Goal: Information Seeking & Learning: Check status

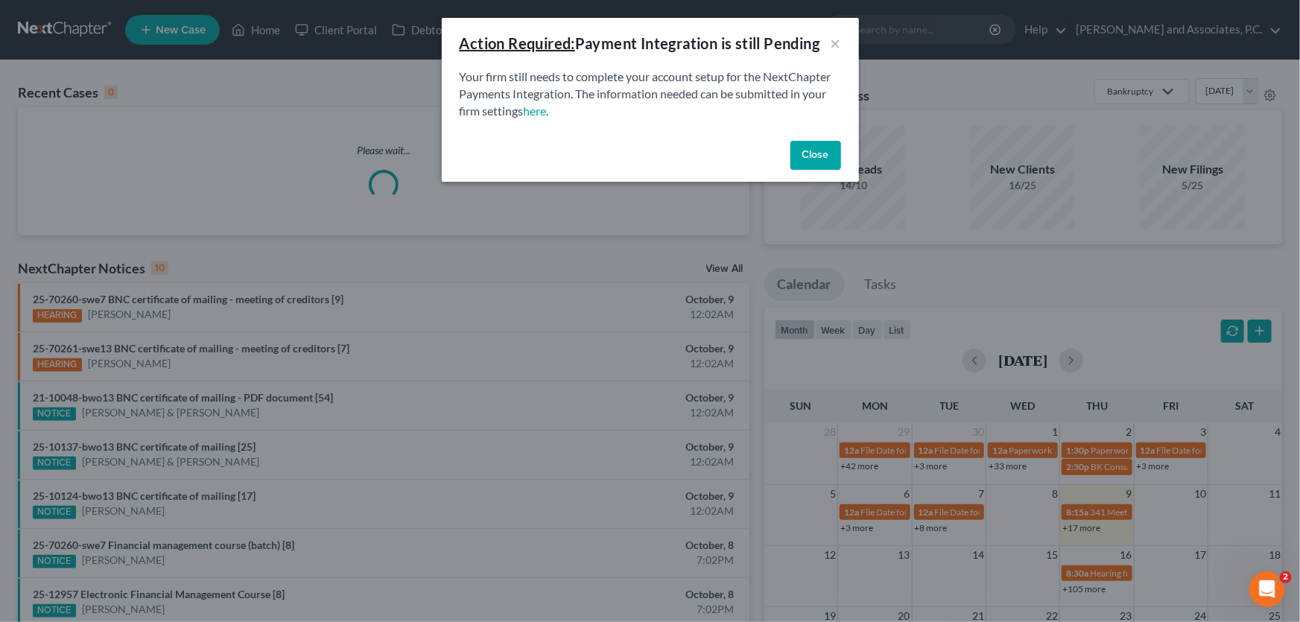
click at [822, 152] on button "Close" at bounding box center [816, 156] width 51 height 30
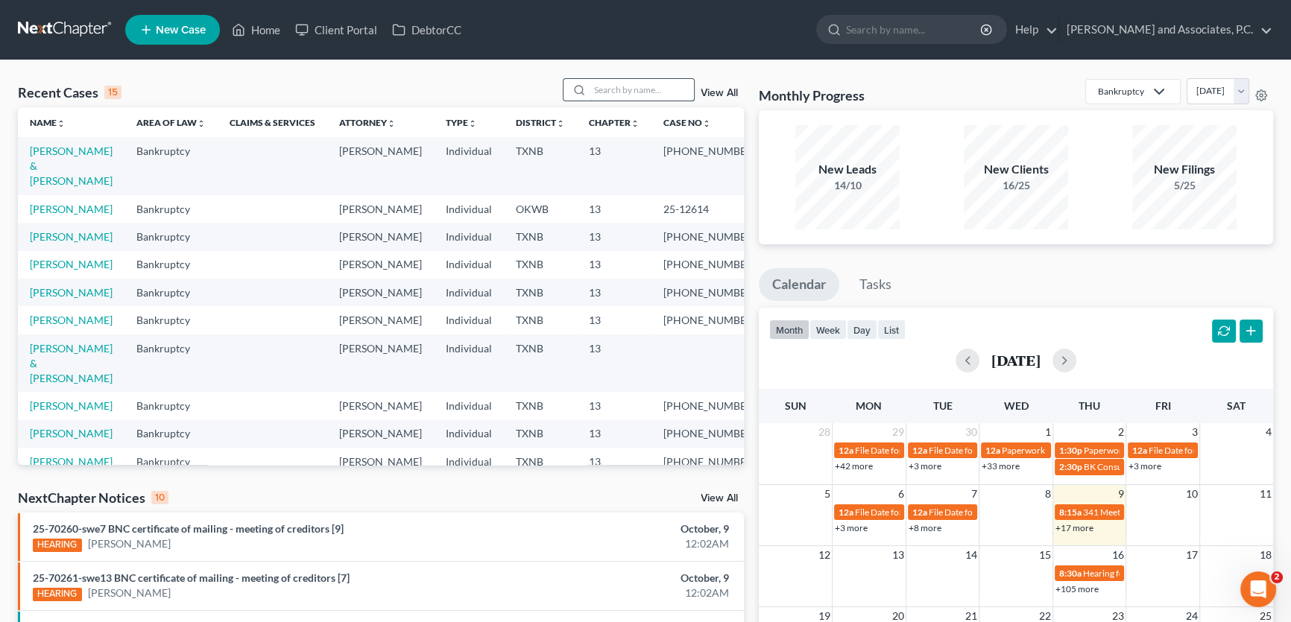
click at [618, 80] on input "search" at bounding box center [641, 90] width 104 height 22
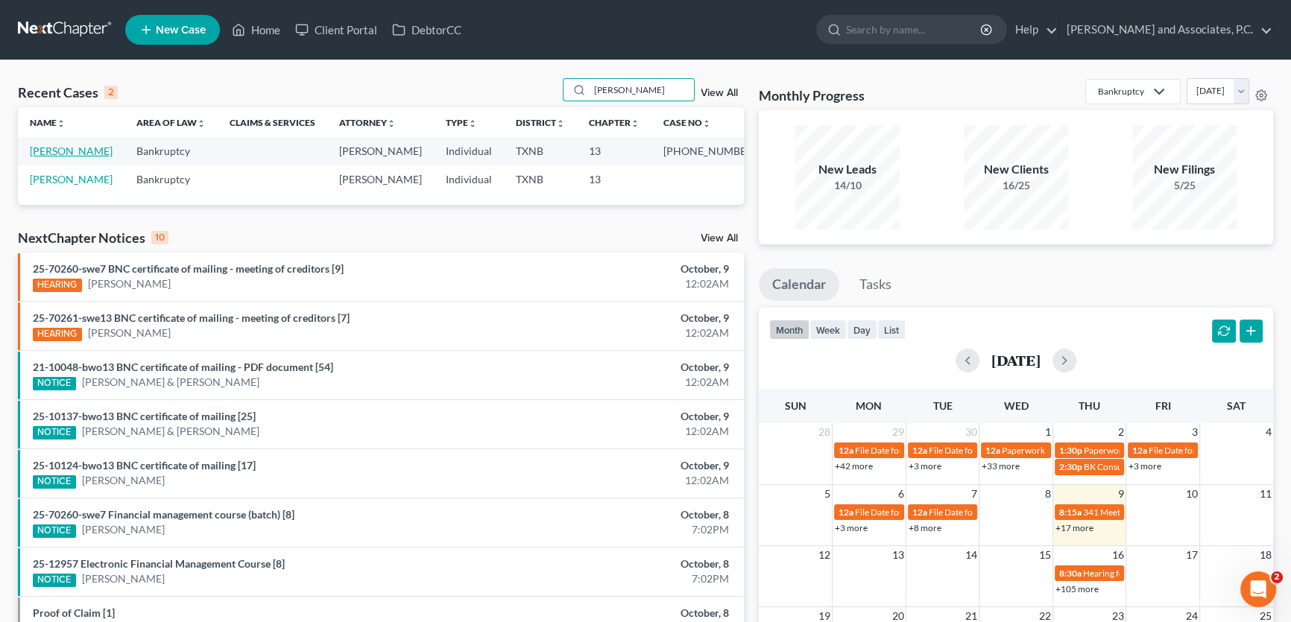
type input "CEBALLOS"
click at [93, 149] on link "[PERSON_NAME]" at bounding box center [71, 151] width 83 height 13
select select "6"
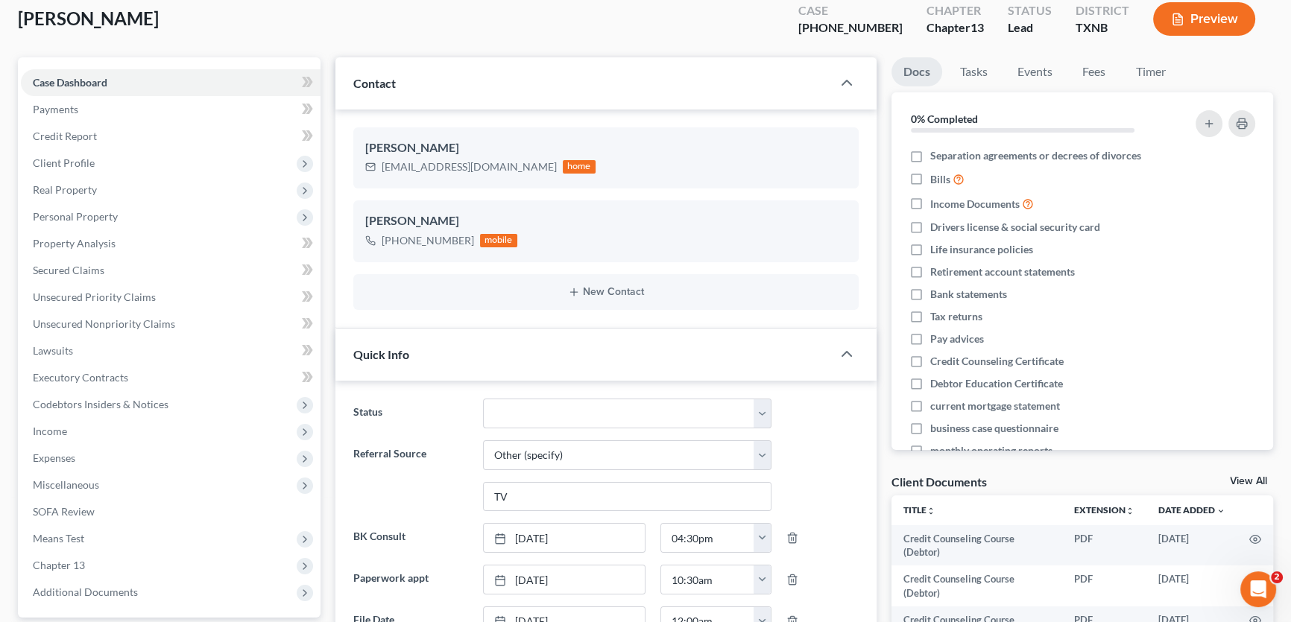
scroll to position [67, 0]
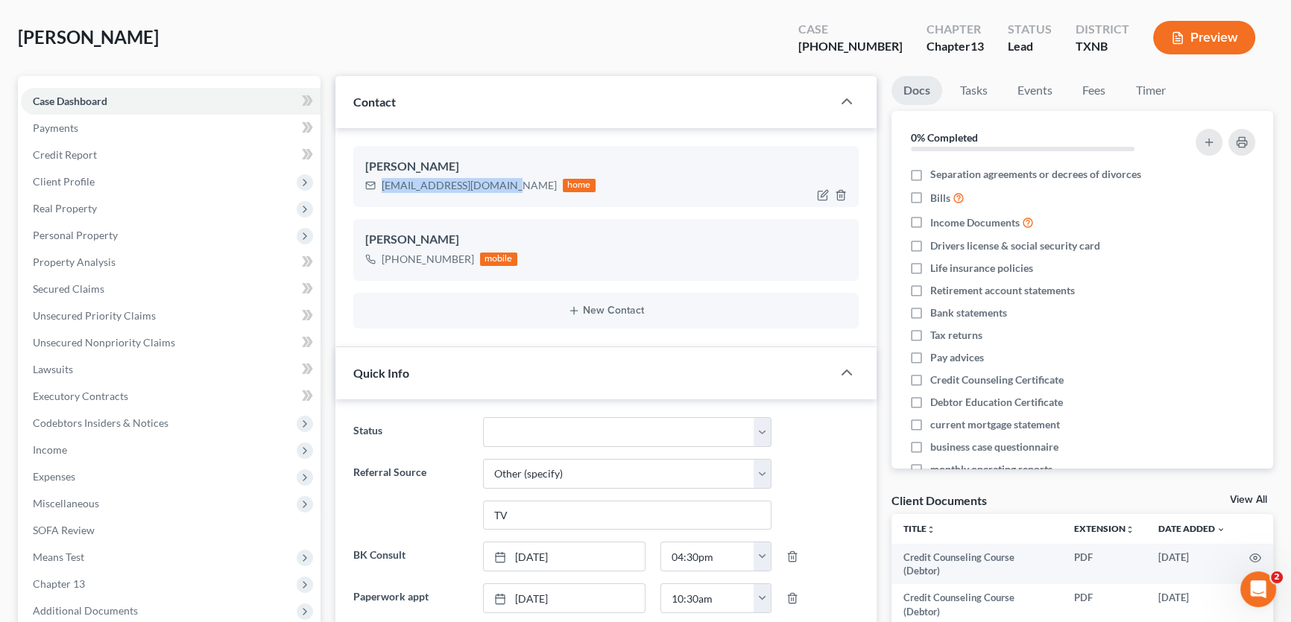
drag, startPoint x: 498, startPoint y: 183, endPoint x: 376, endPoint y: 188, distance: 121.5
click at [376, 188] on div "mattica81@sbcglobal.net home" at bounding box center [480, 185] width 230 height 19
copy div "[EMAIL_ADDRESS][DOMAIN_NAME]"
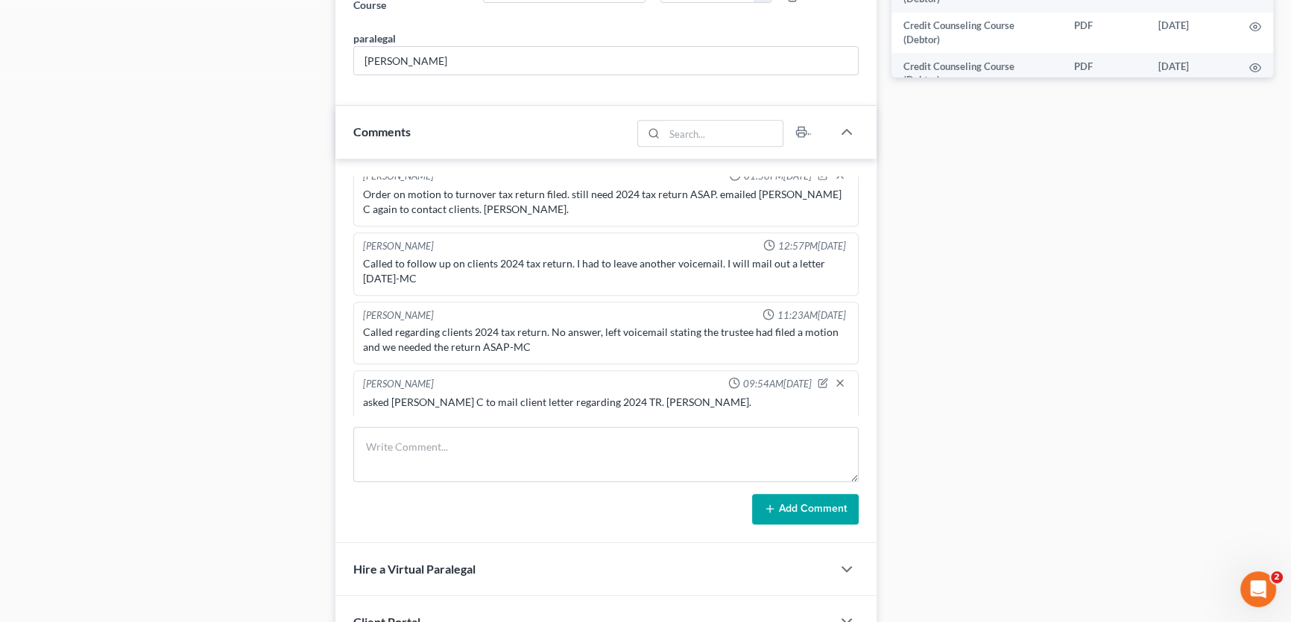
scroll to position [812, 0]
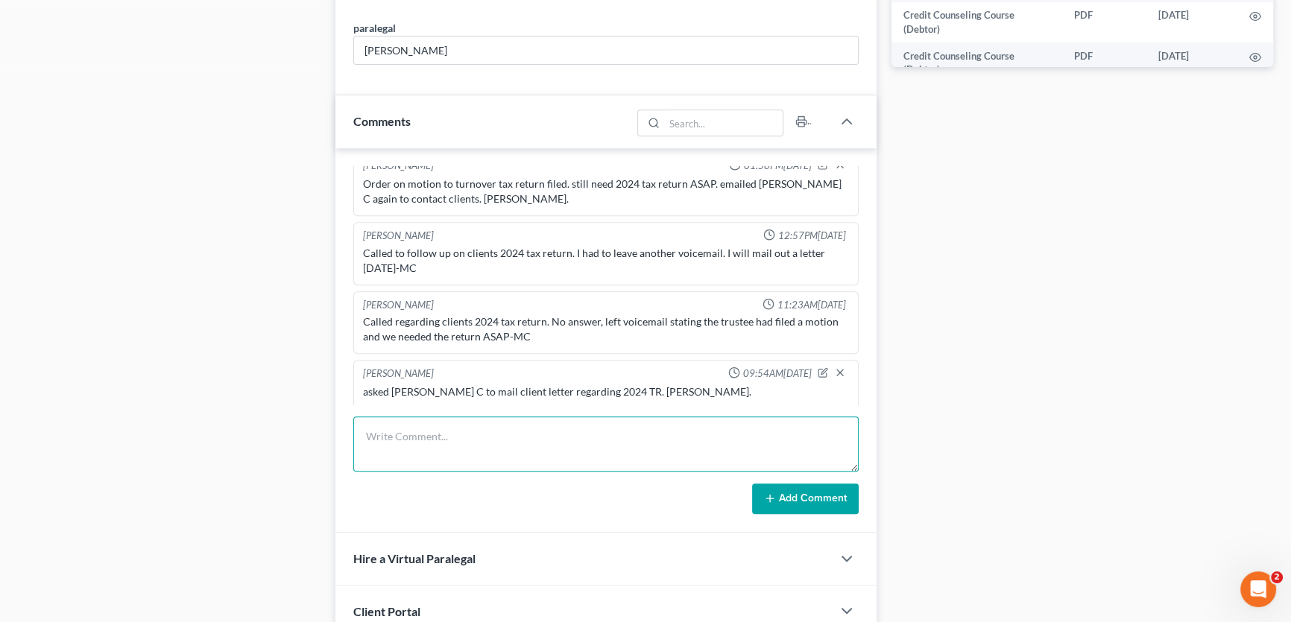
click at [452, 455] on textarea at bounding box center [605, 444] width 505 height 55
type textarea "DOCKET 10/16: MTD for 2024 tax return. 10/08 sent text. 10/09 called; no voicem…"
click at [777, 493] on button "Add Comment" at bounding box center [805, 499] width 107 height 31
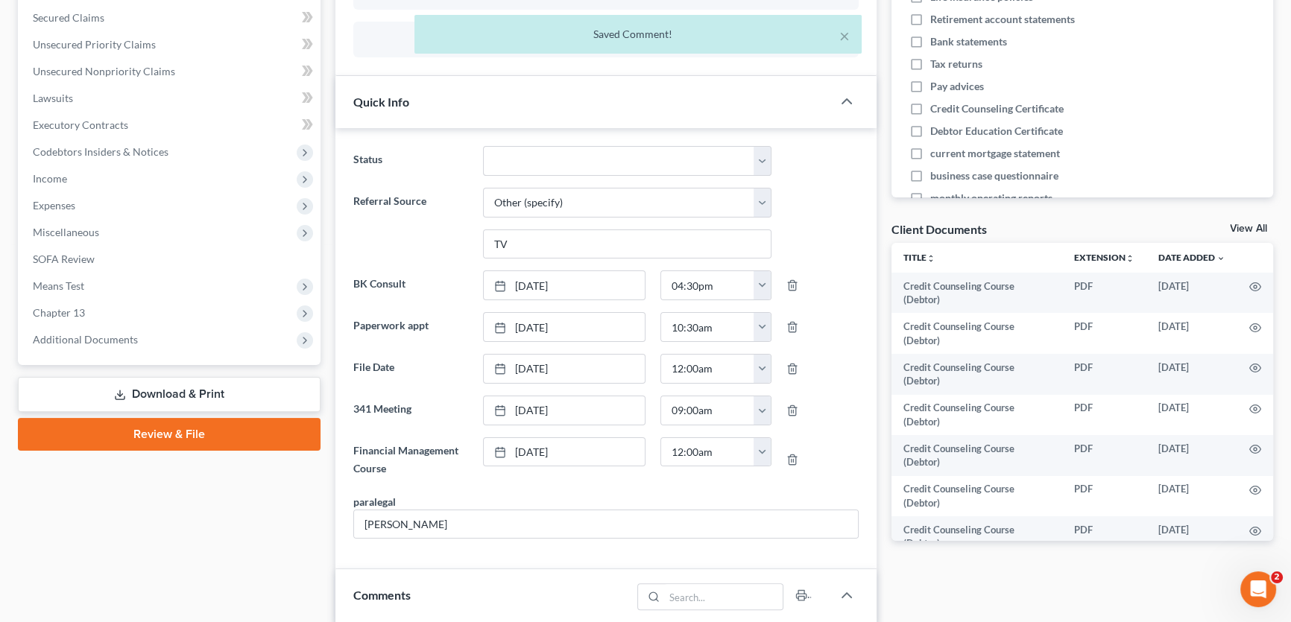
scroll to position [0, 0]
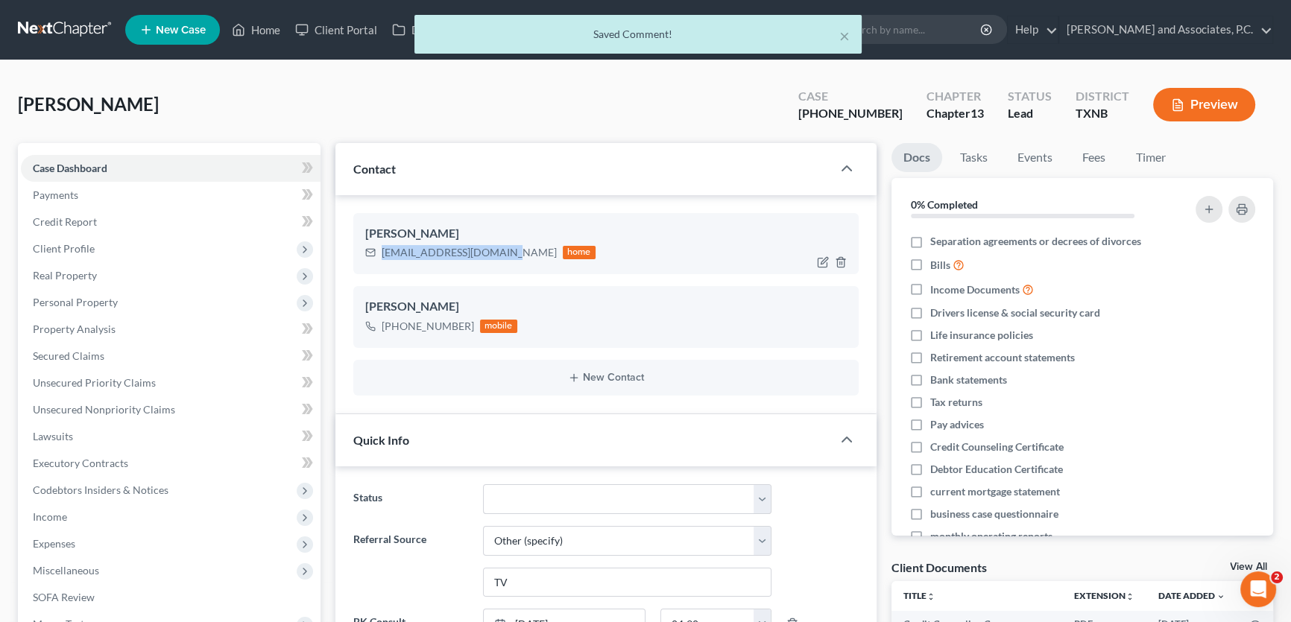
drag, startPoint x: 498, startPoint y: 250, endPoint x: 377, endPoint y: 251, distance: 120.7
click at [377, 251] on div "mattica81@sbcglobal.net home" at bounding box center [480, 252] width 230 height 19
copy div "[EMAIL_ADDRESS][DOMAIN_NAME]"
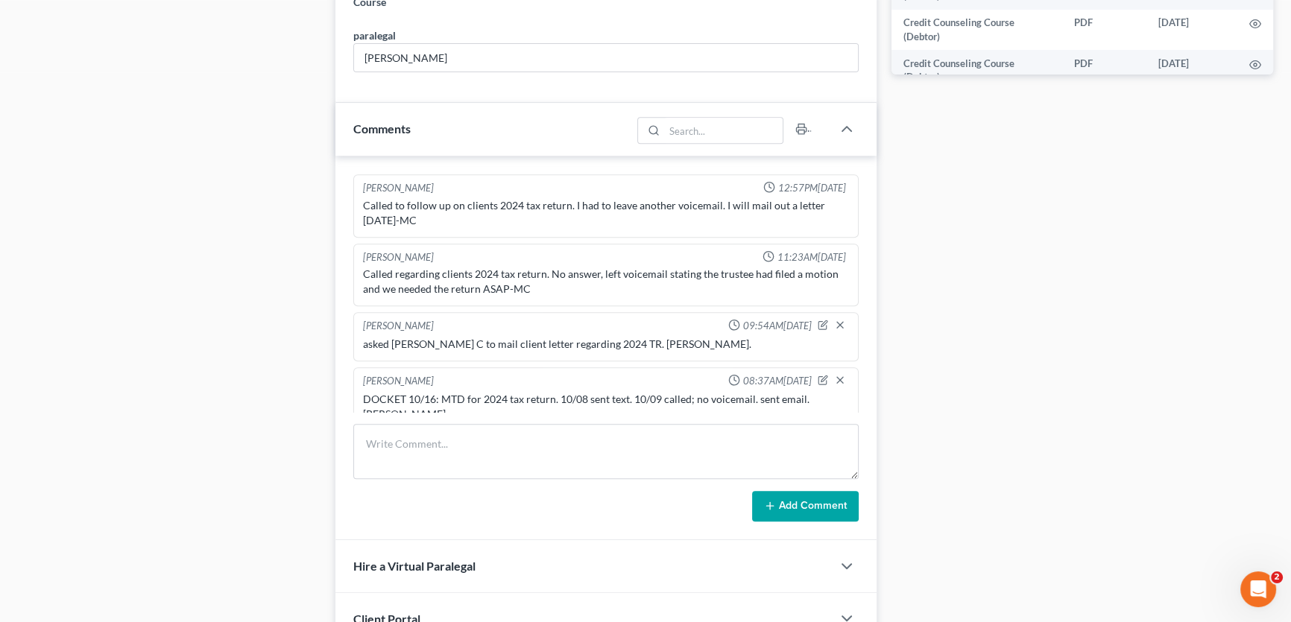
scroll to position [812, 0]
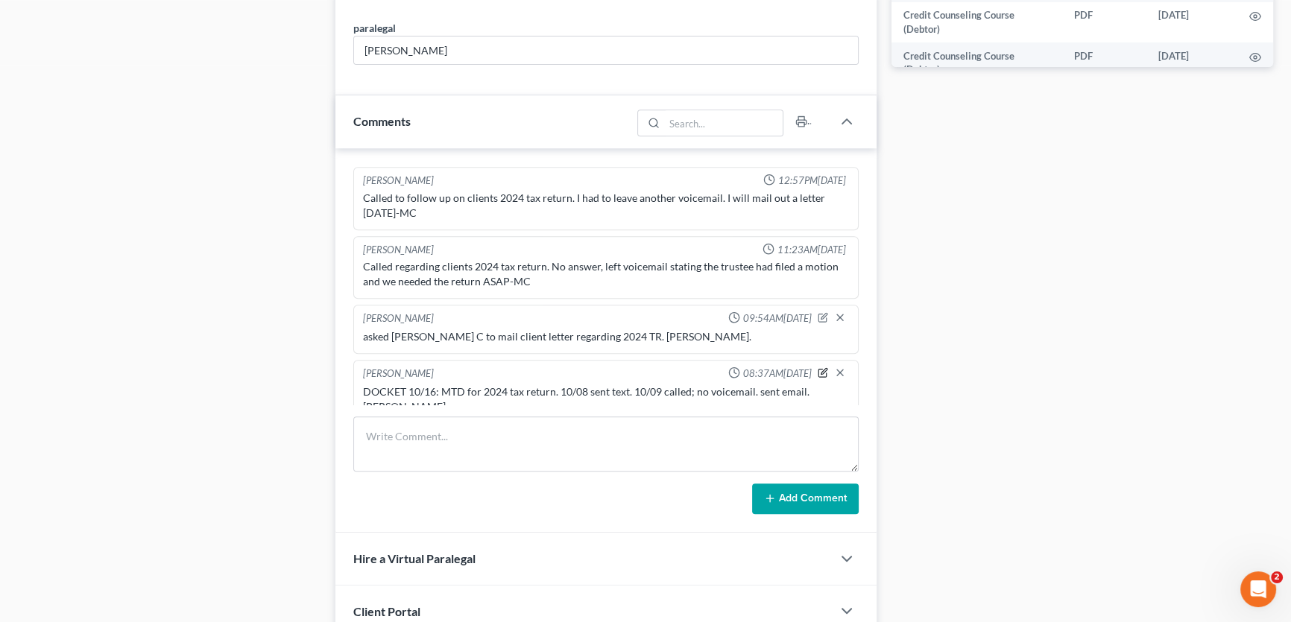
click at [817, 367] on icon "button" at bounding box center [822, 372] width 10 height 10
click at [760, 393] on textarea "DOCKET 10/16: MTD for 2024 tax return. 10/08 sent text. 10/09 called; no voicem…" at bounding box center [606, 411] width 486 height 55
type textarea "DOCKET 10/16: MTD for 2024 tax return. 10/08 sent text. 10/09 called; no voicem…"
click at [834, 365] on icon "button" at bounding box center [840, 371] width 12 height 12
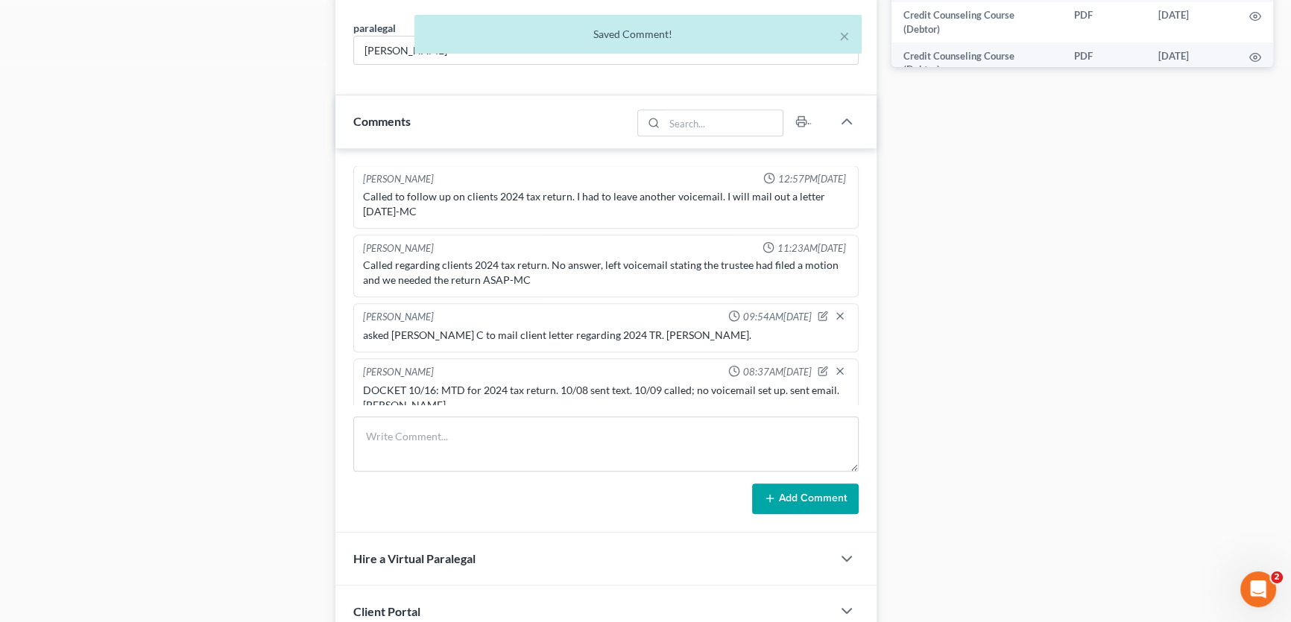
scroll to position [1508, 0]
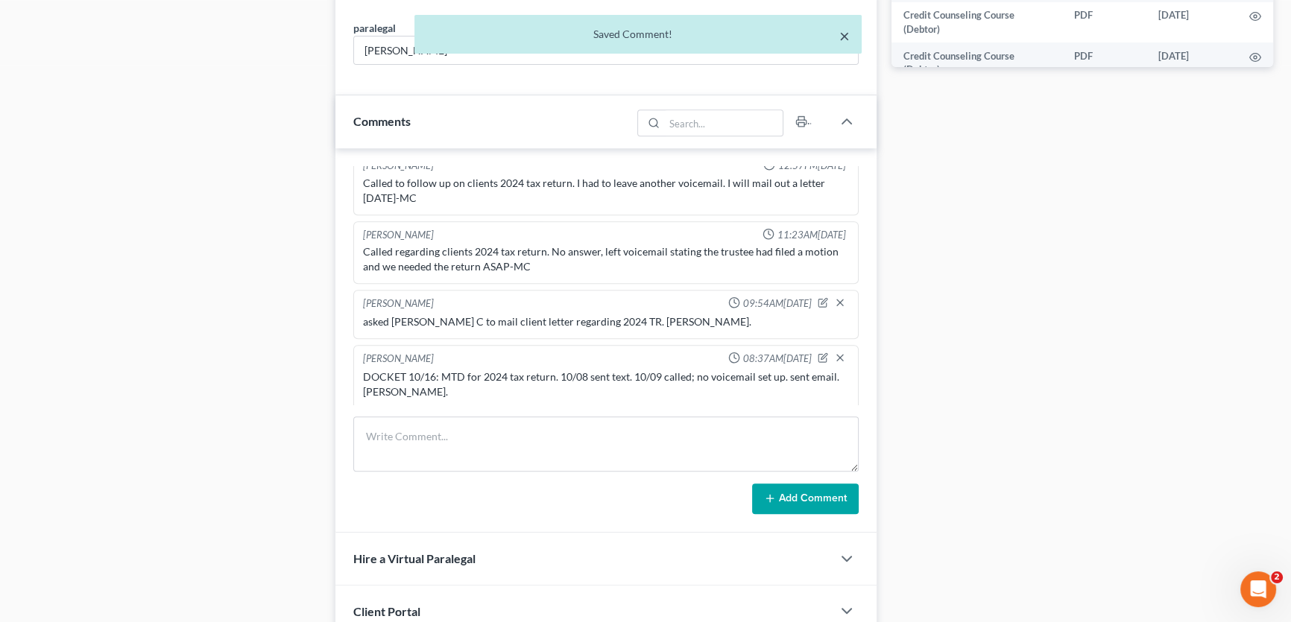
click at [845, 33] on button "×" at bounding box center [844, 36] width 10 height 18
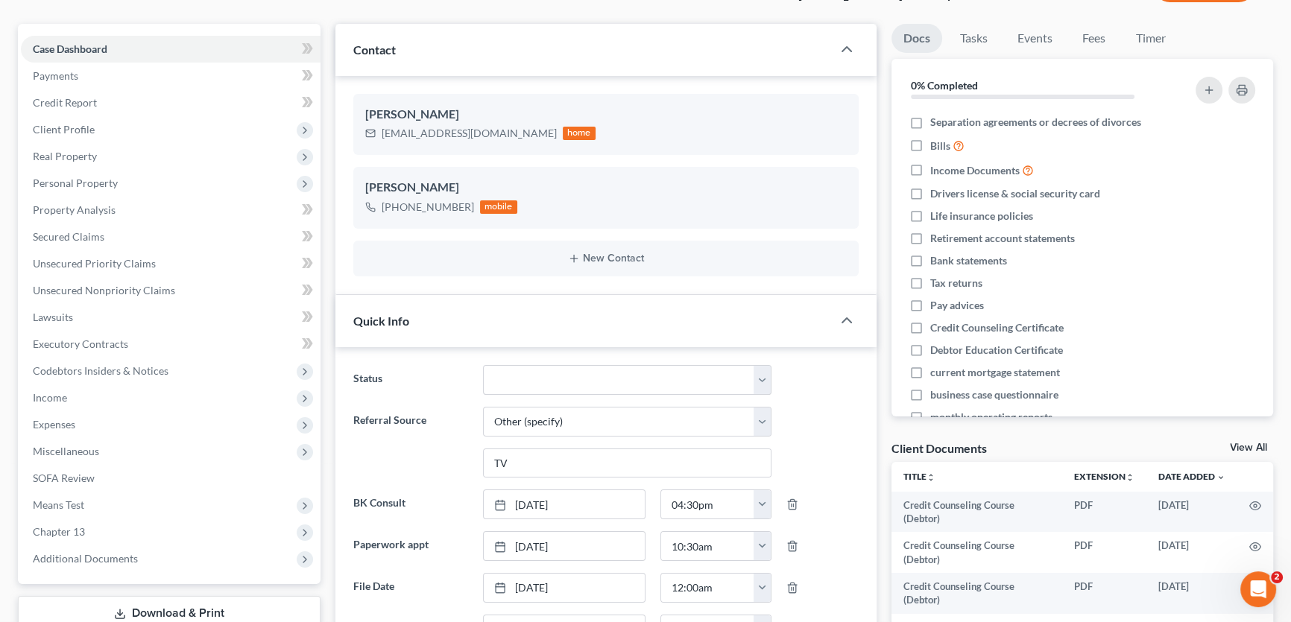
scroll to position [0, 0]
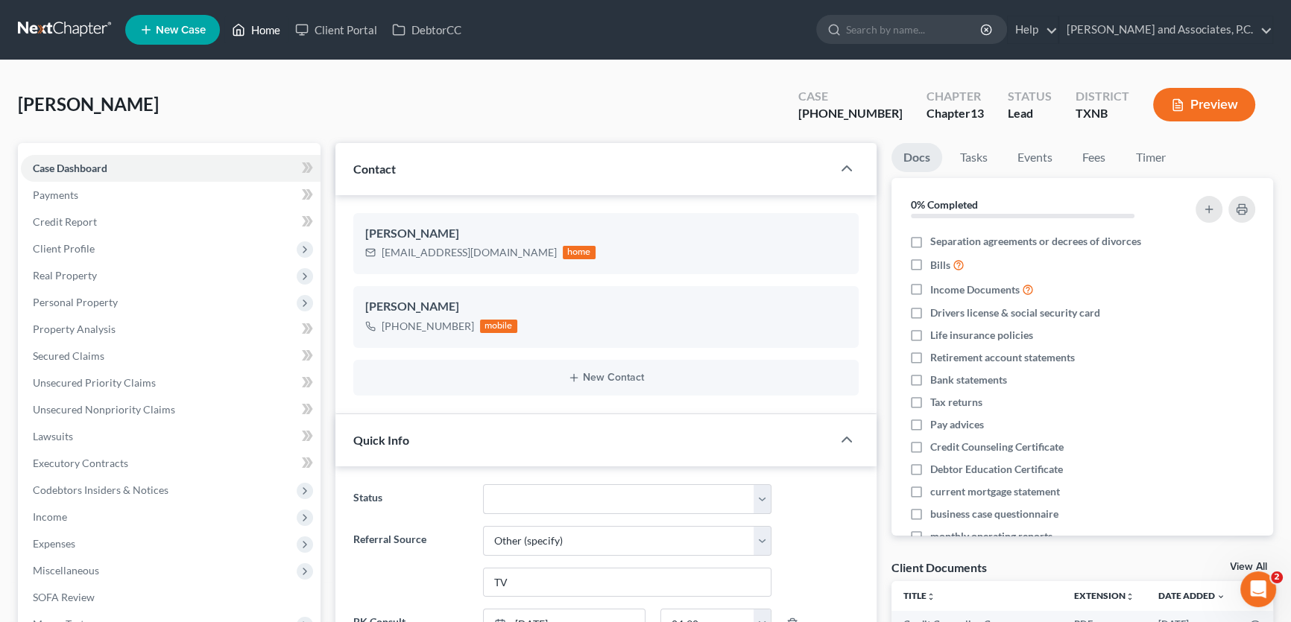
click at [270, 30] on link "Home" at bounding box center [255, 29] width 63 height 27
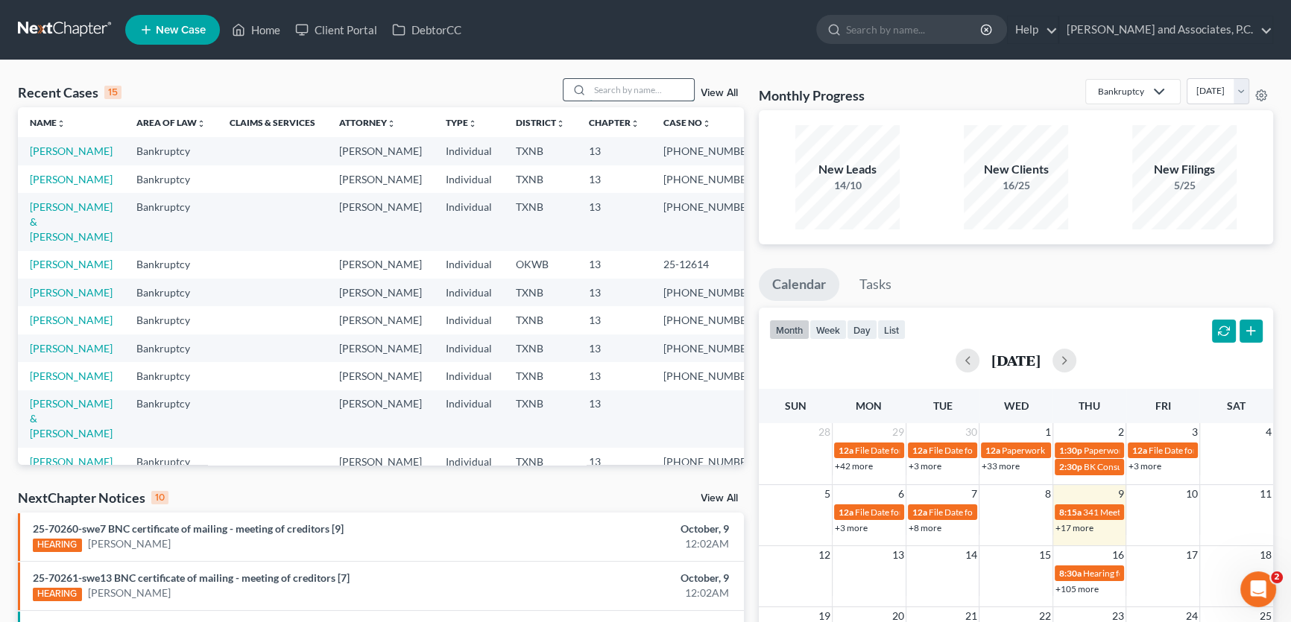
click at [656, 86] on input "search" at bounding box center [641, 90] width 104 height 22
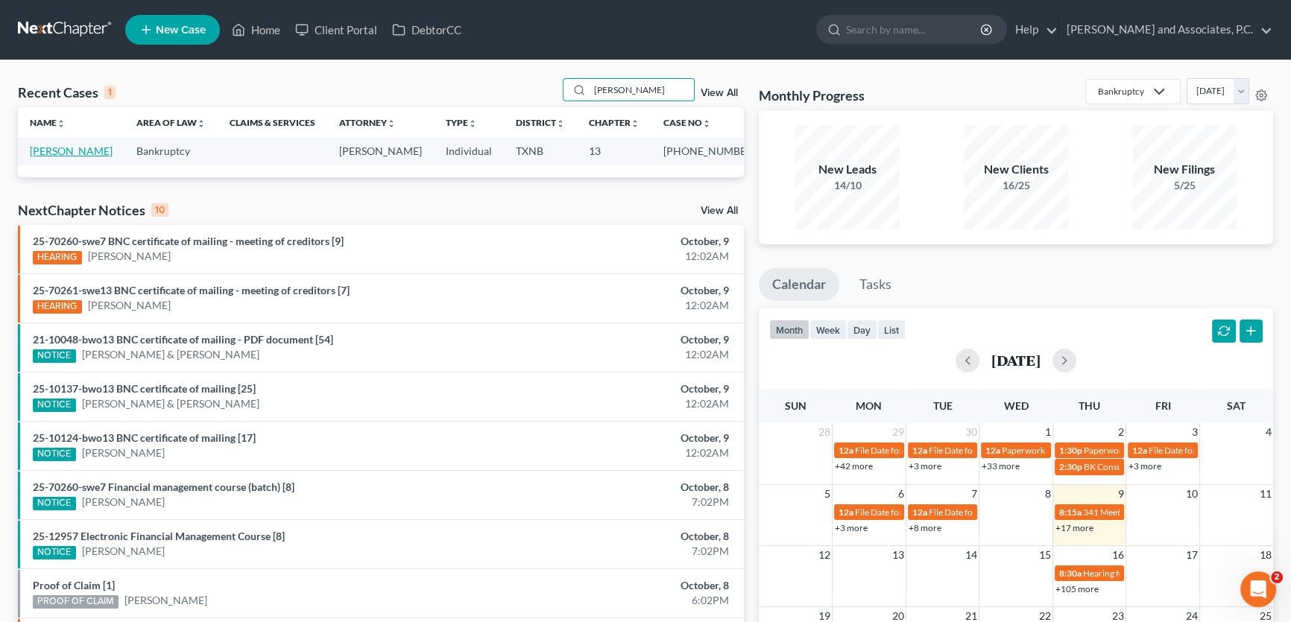
type input "armstrong"
click at [101, 149] on link "Armstrong, Robert" at bounding box center [71, 151] width 83 height 13
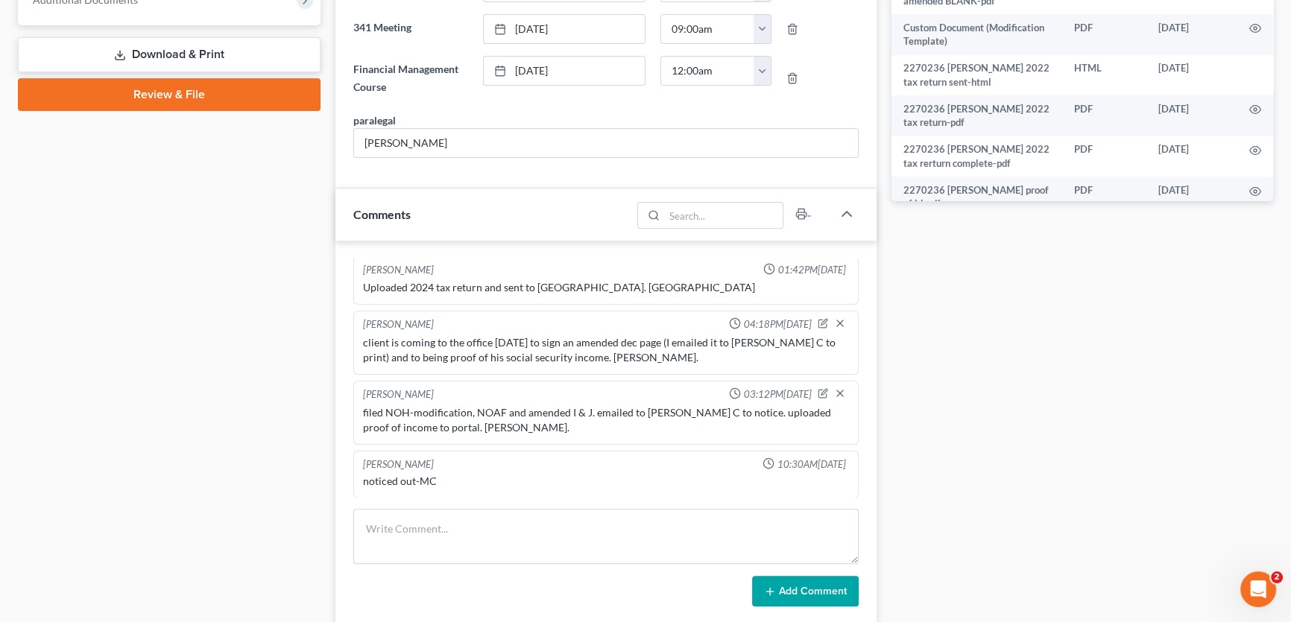
scroll to position [542, 0]
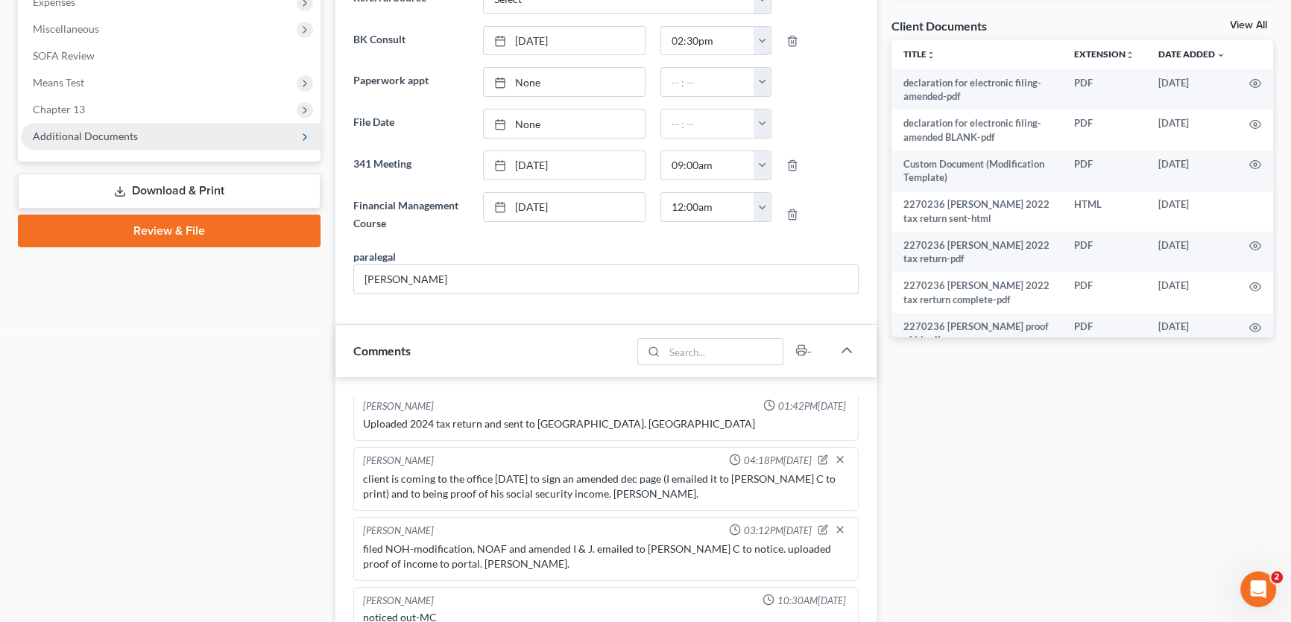
click at [73, 130] on span "Additional Documents" at bounding box center [85, 136] width 105 height 13
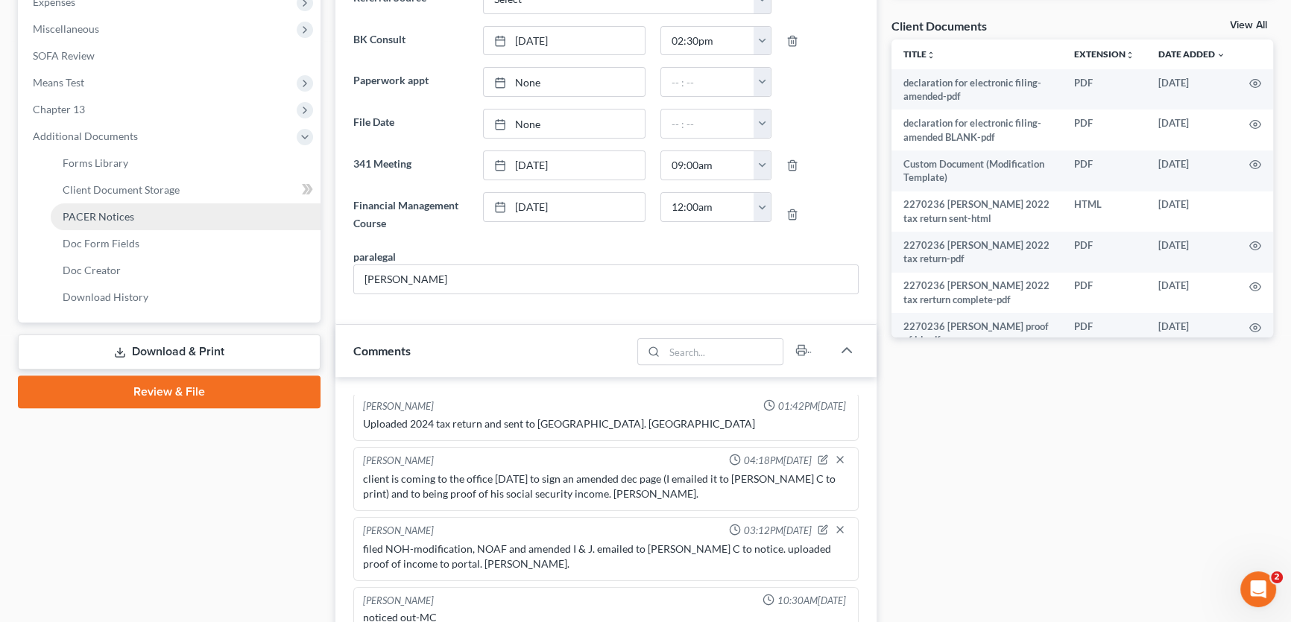
click at [78, 210] on span "PACER Notices" at bounding box center [99, 216] width 72 height 13
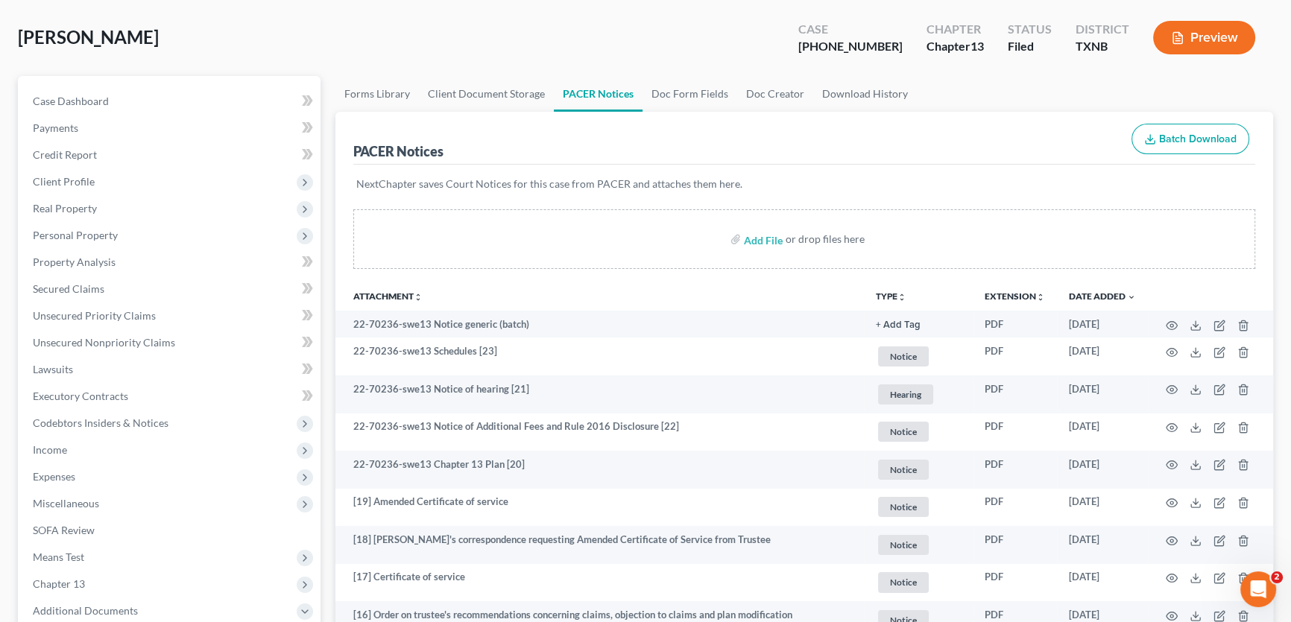
scroll to position [135, 0]
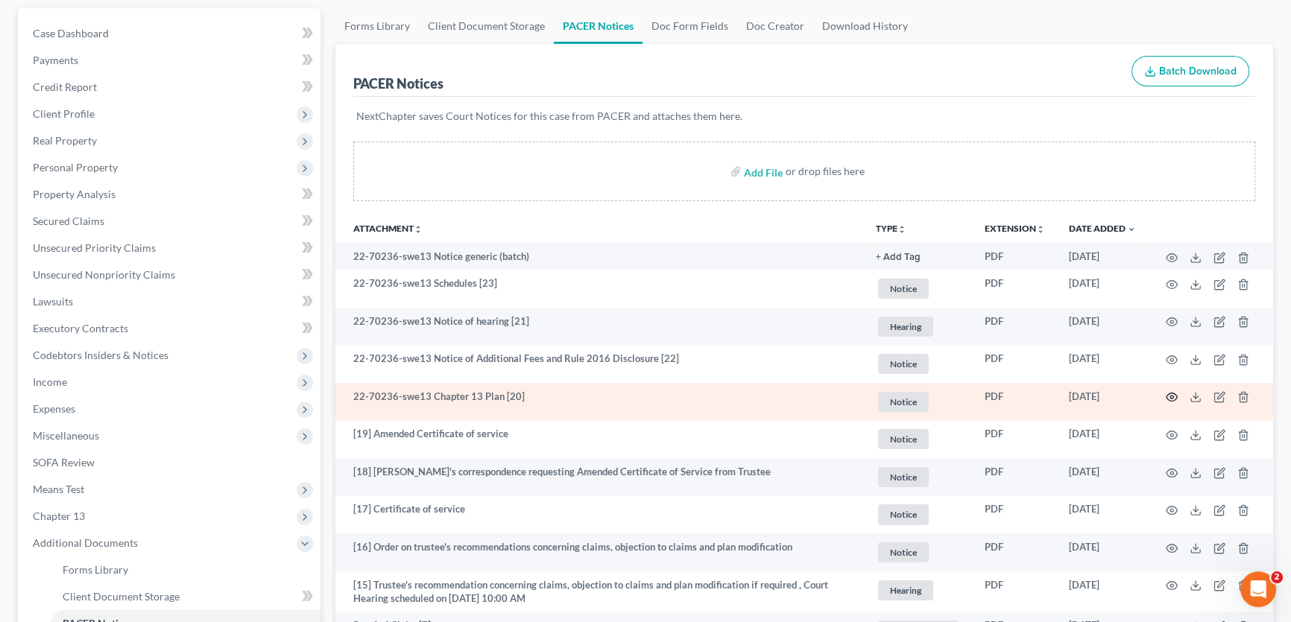
click at [1168, 395] on icon "button" at bounding box center [1171, 397] width 12 height 12
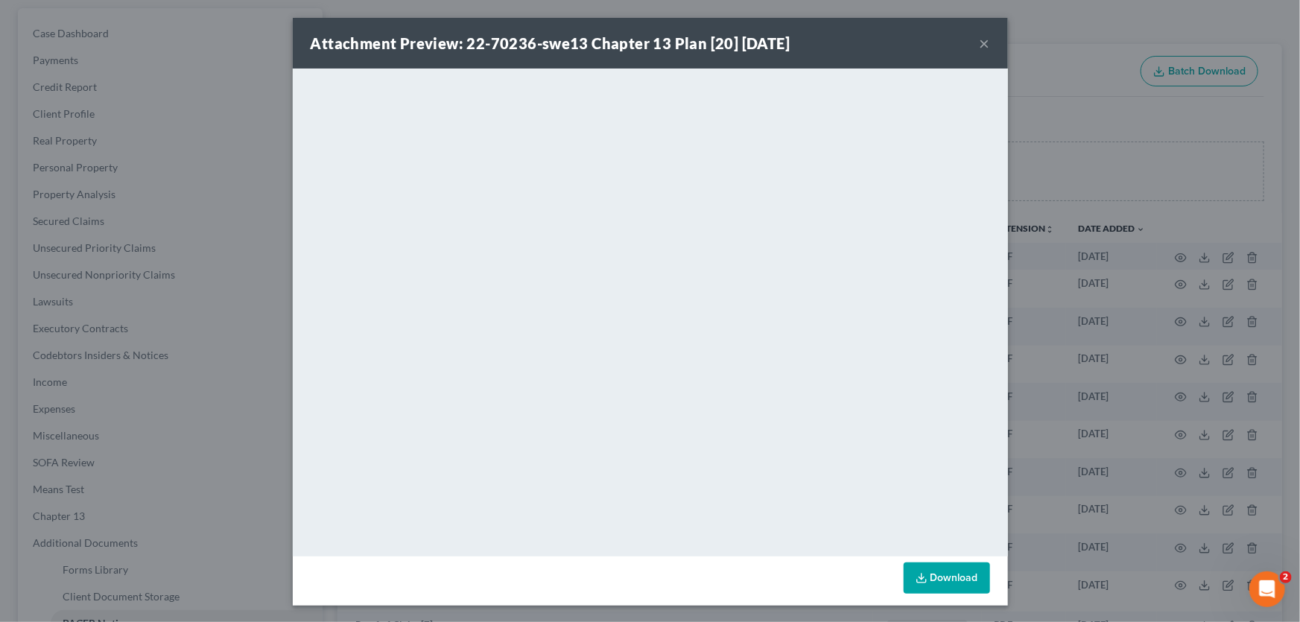
click at [980, 47] on button "×" at bounding box center [985, 43] width 10 height 18
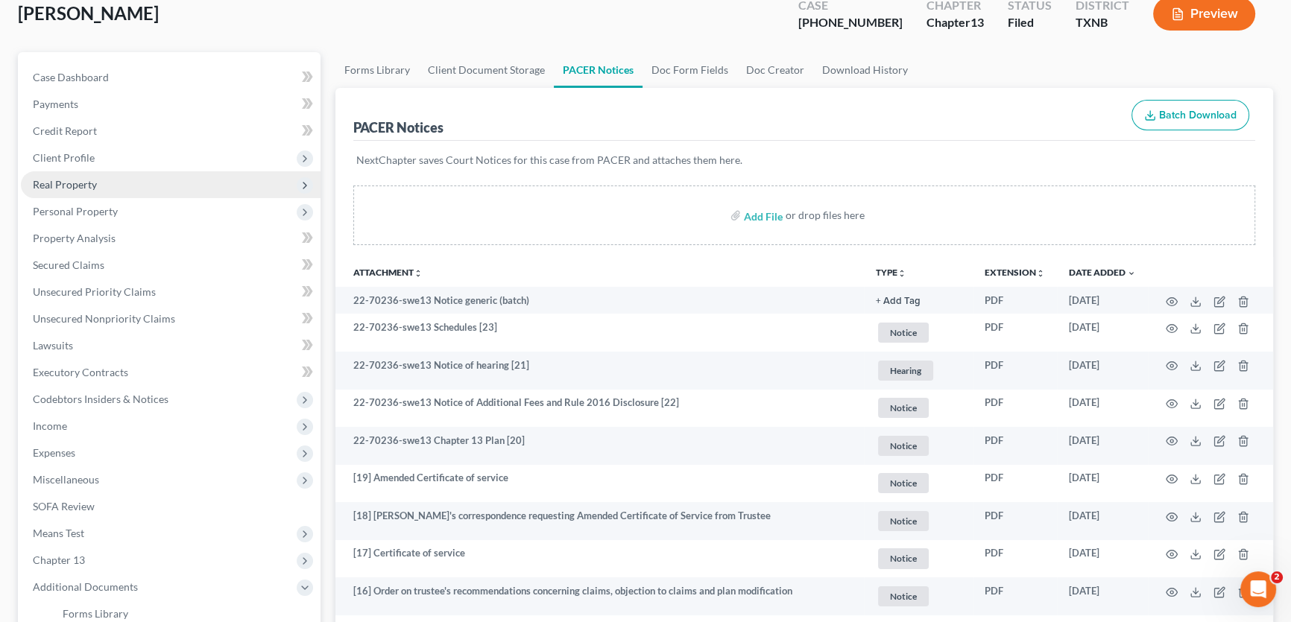
scroll to position [67, 0]
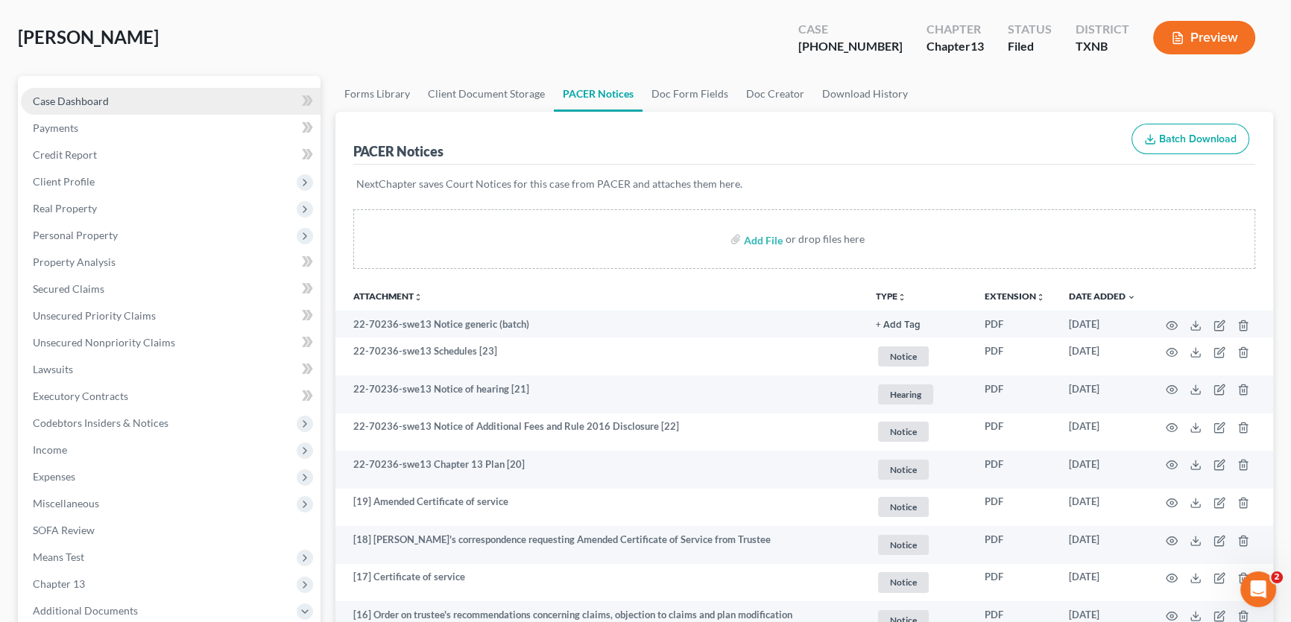
click at [107, 101] on span "Case Dashboard" at bounding box center [71, 101] width 76 height 13
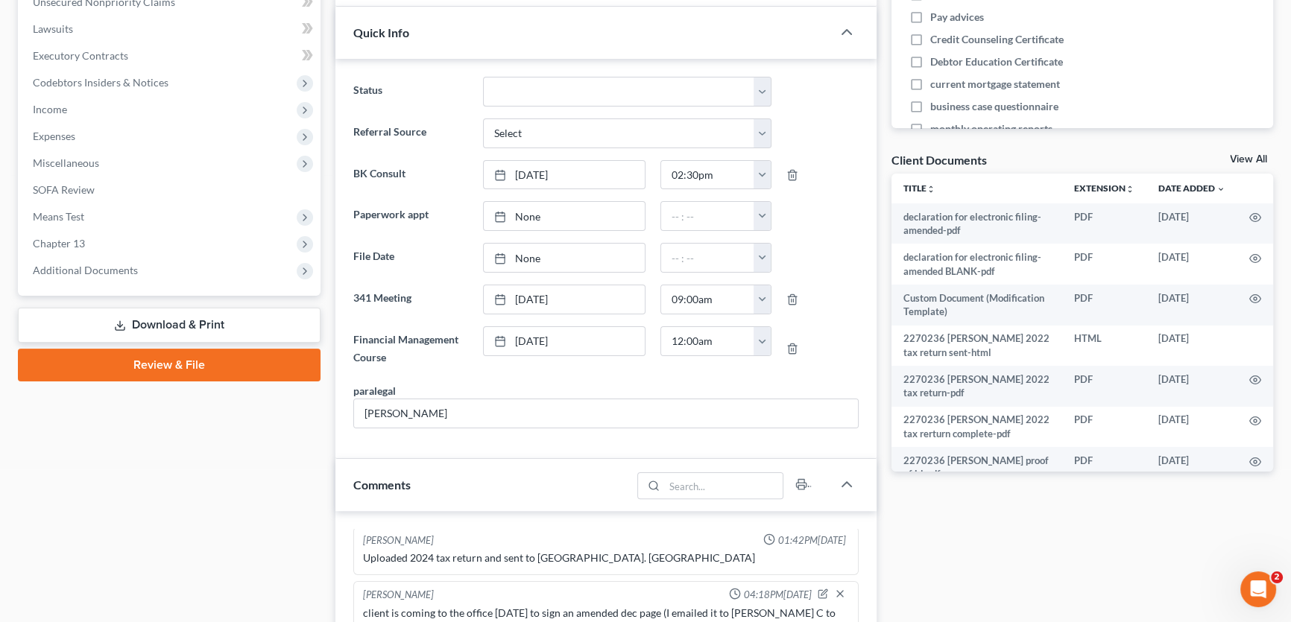
scroll to position [406, 0]
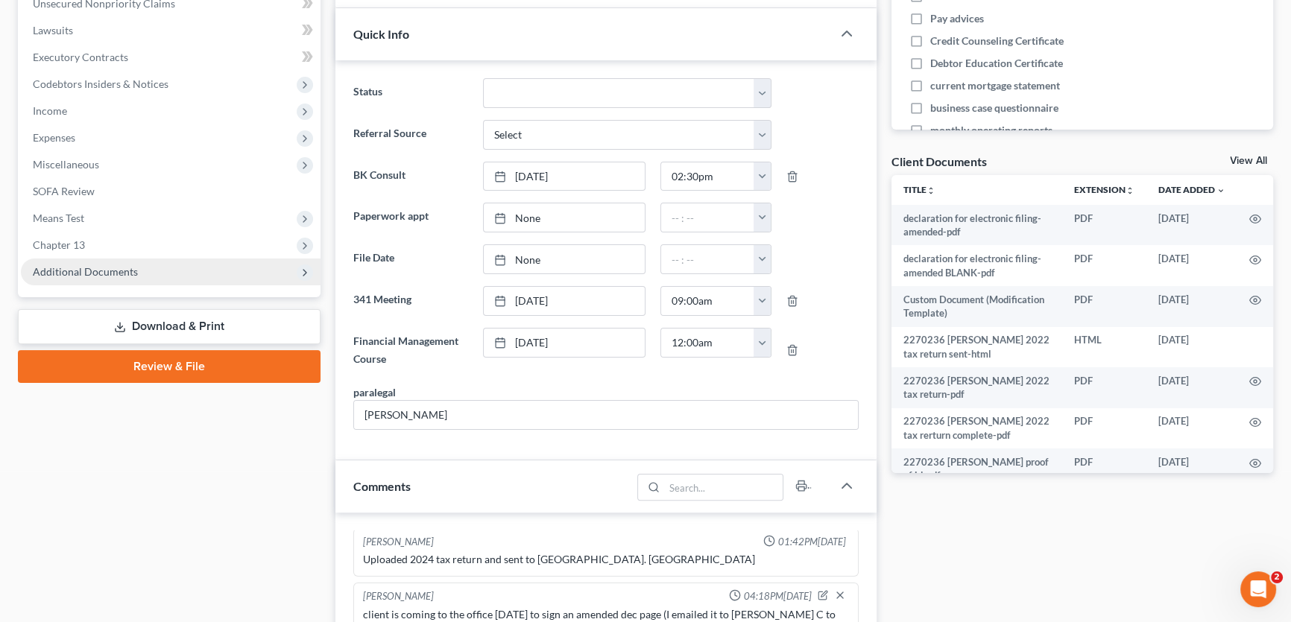
click at [75, 269] on span "Additional Documents" at bounding box center [85, 271] width 105 height 13
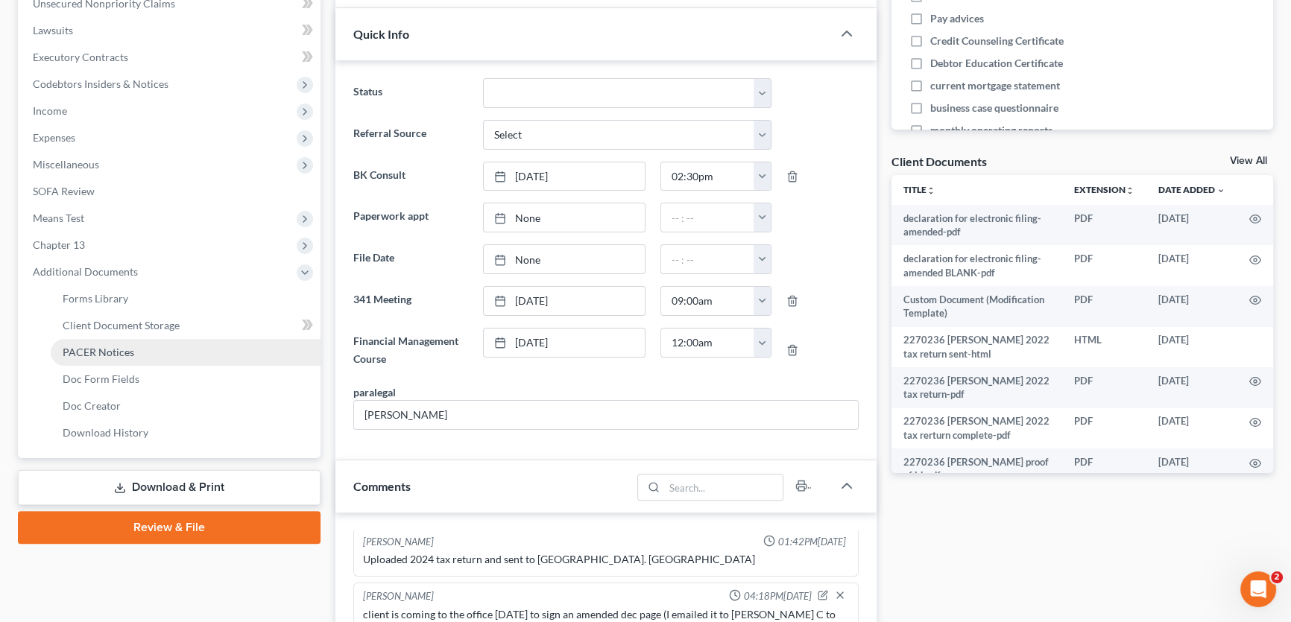
click at [82, 346] on span "PACER Notices" at bounding box center [99, 352] width 72 height 13
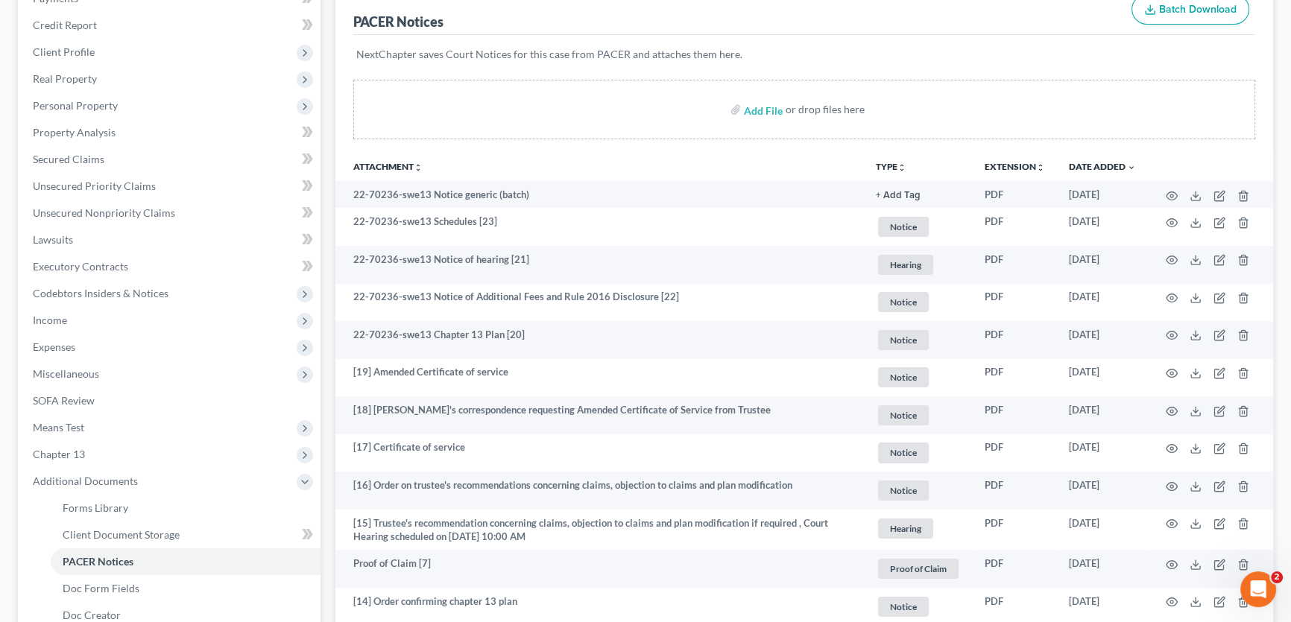
scroll to position [203, 0]
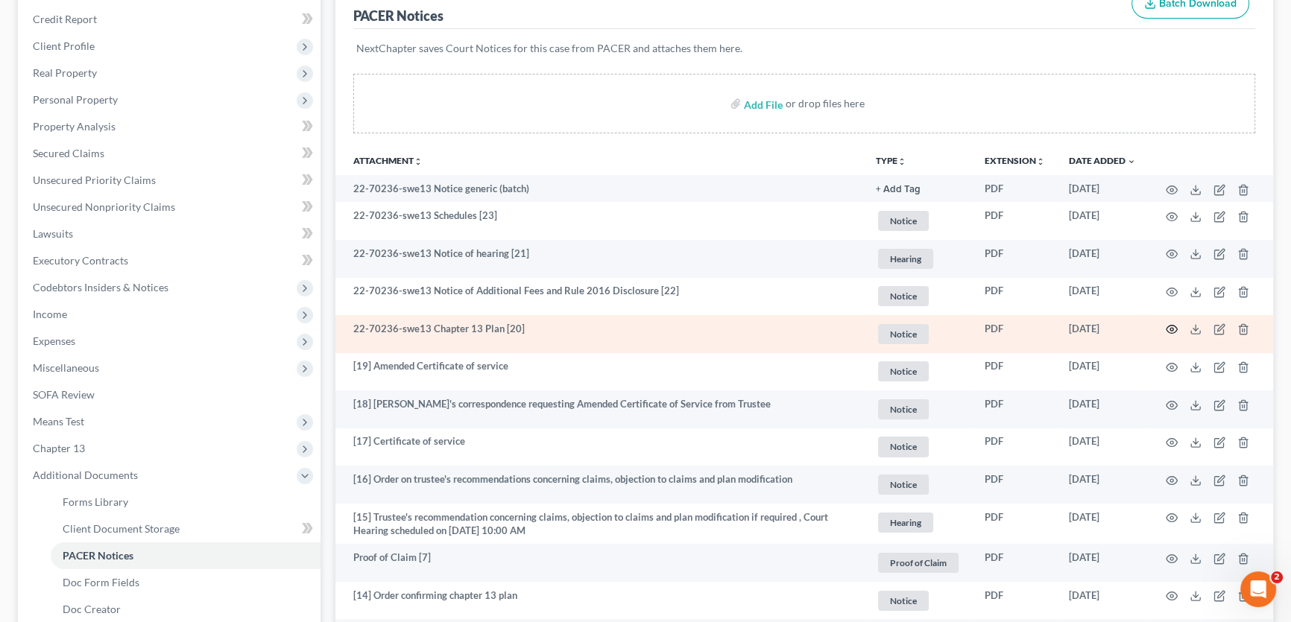
click at [1165, 324] on icon "button" at bounding box center [1171, 329] width 12 height 12
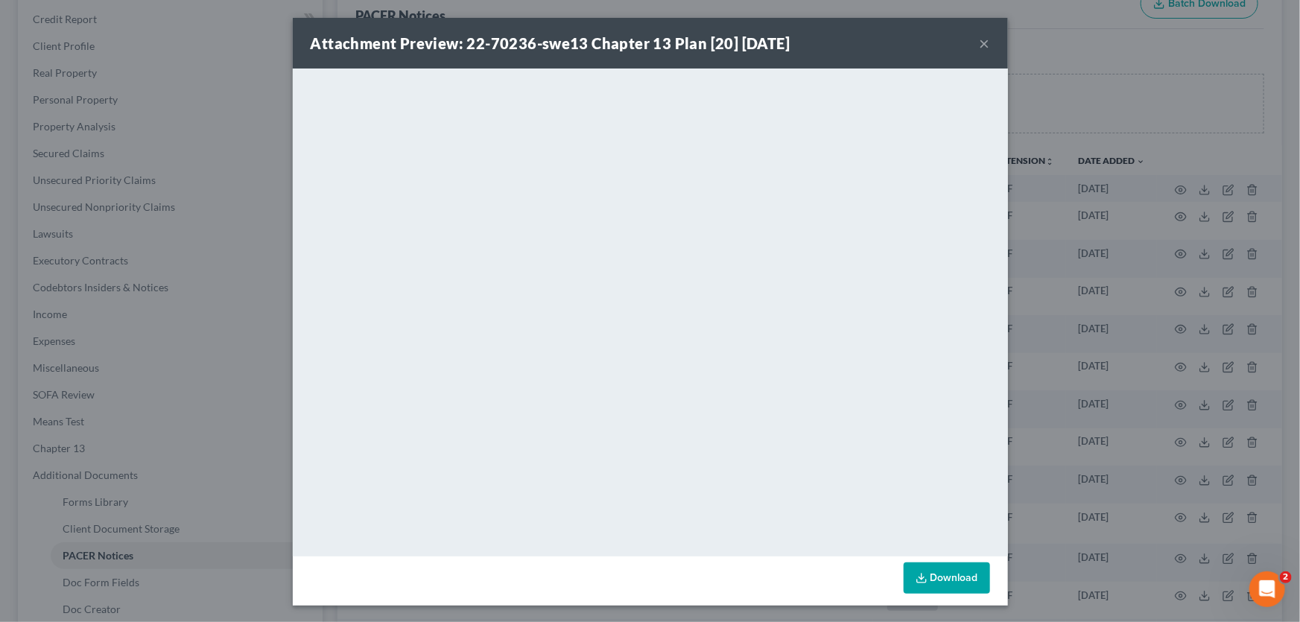
click at [980, 44] on button "×" at bounding box center [985, 43] width 10 height 18
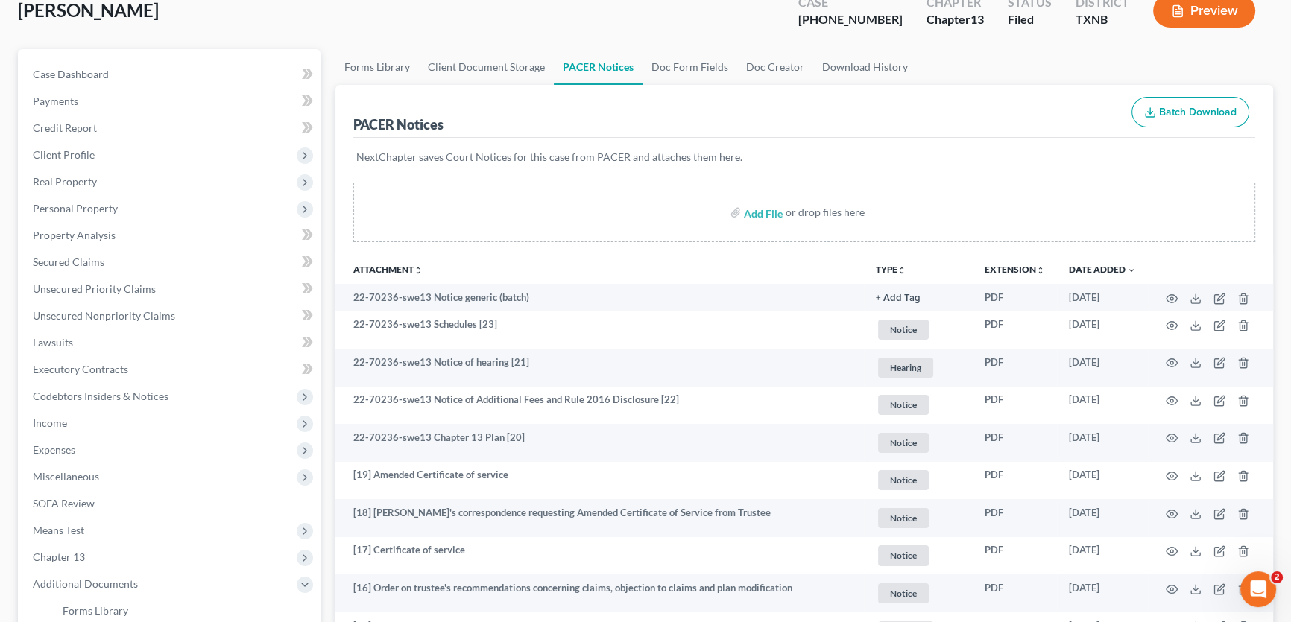
scroll to position [0, 0]
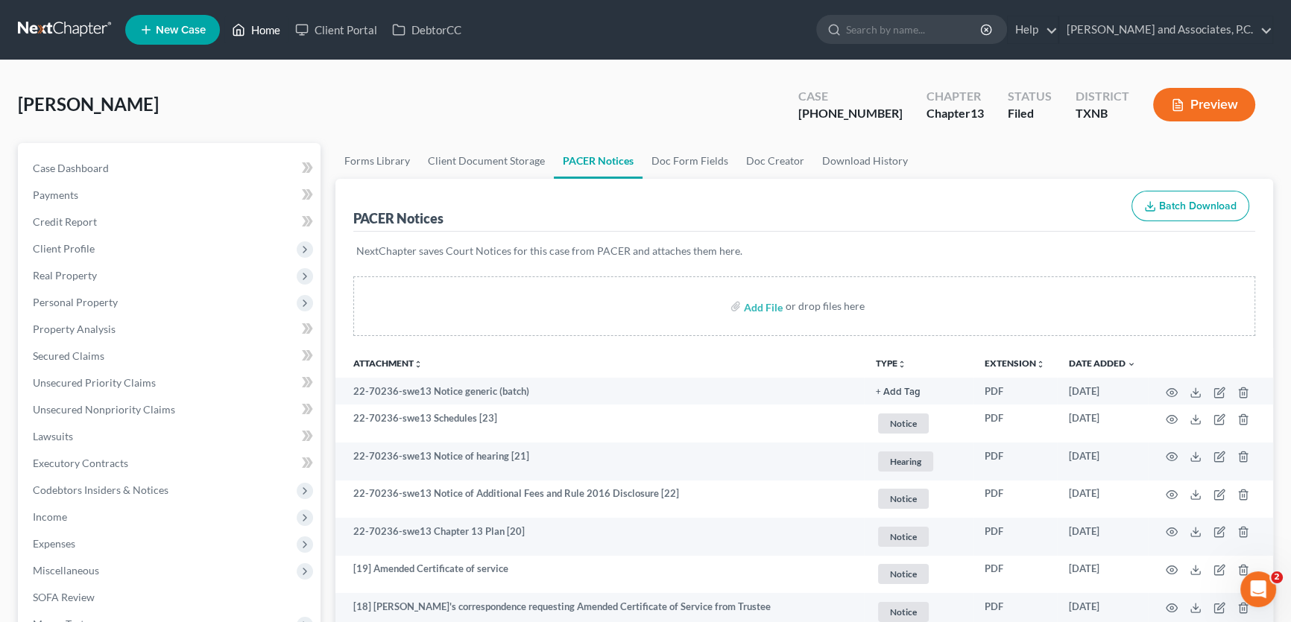
click at [262, 25] on link "Home" at bounding box center [255, 29] width 63 height 27
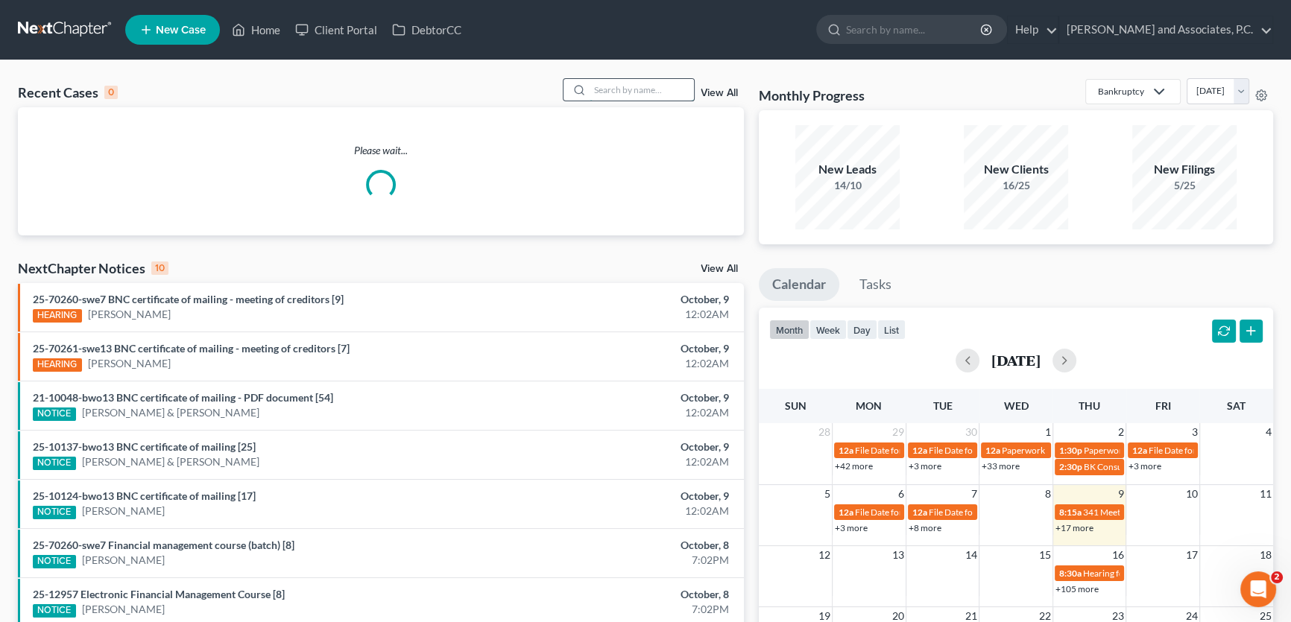
click at [632, 89] on input "search" at bounding box center [641, 90] width 104 height 22
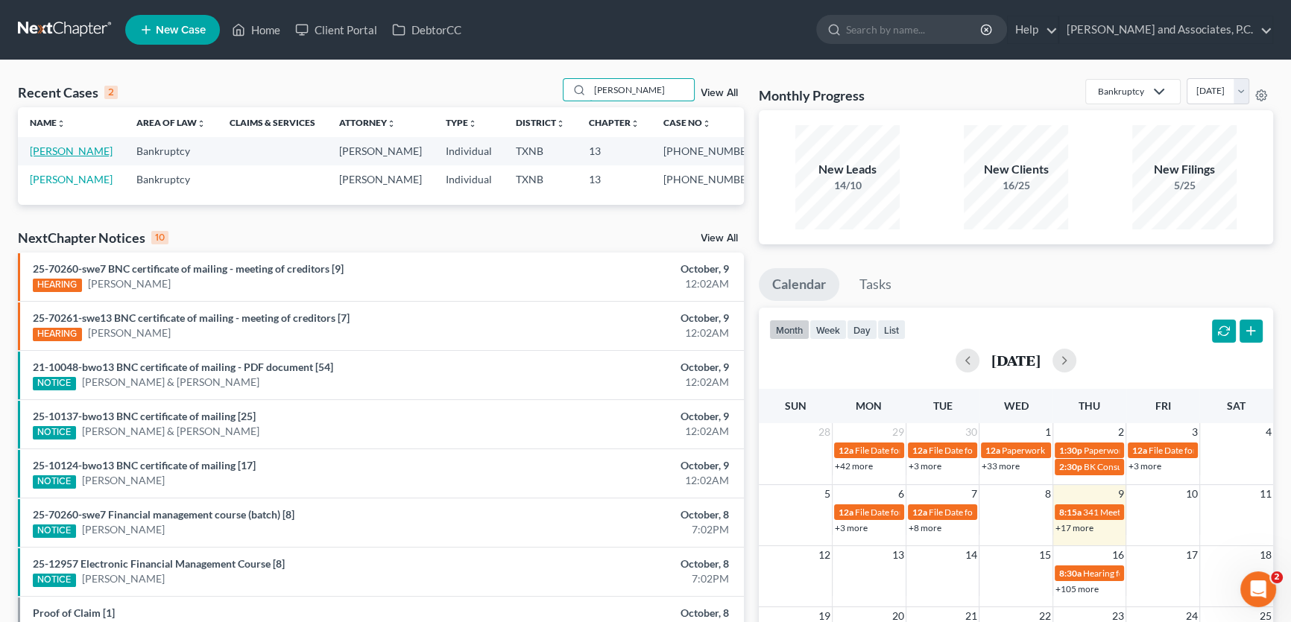
type input "tracey"
click at [64, 156] on link "[PERSON_NAME]" at bounding box center [71, 151] width 83 height 13
select select "5"
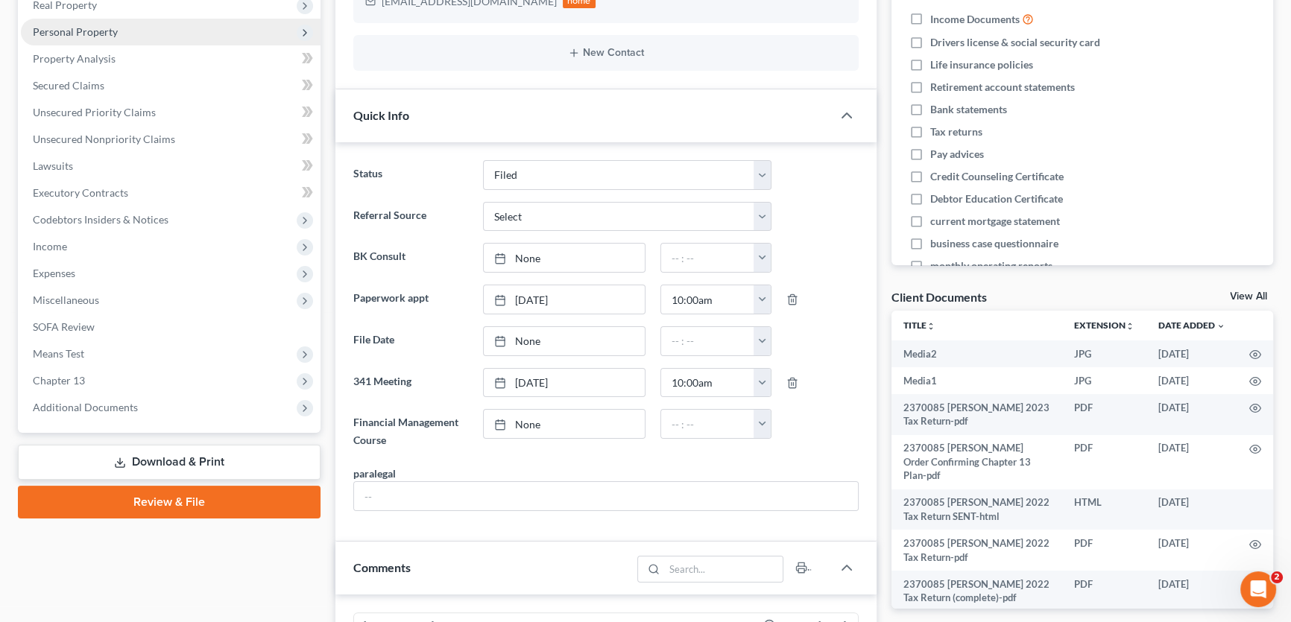
scroll to position [1080, 0]
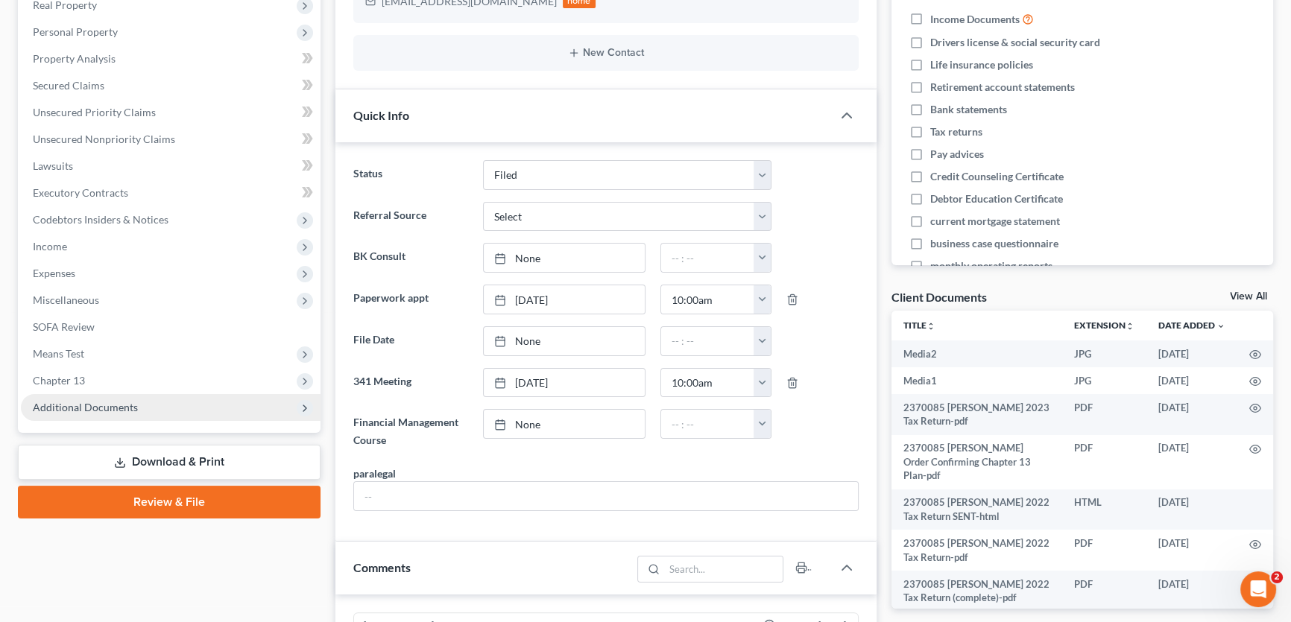
click at [121, 406] on span "Additional Documents" at bounding box center [85, 407] width 105 height 13
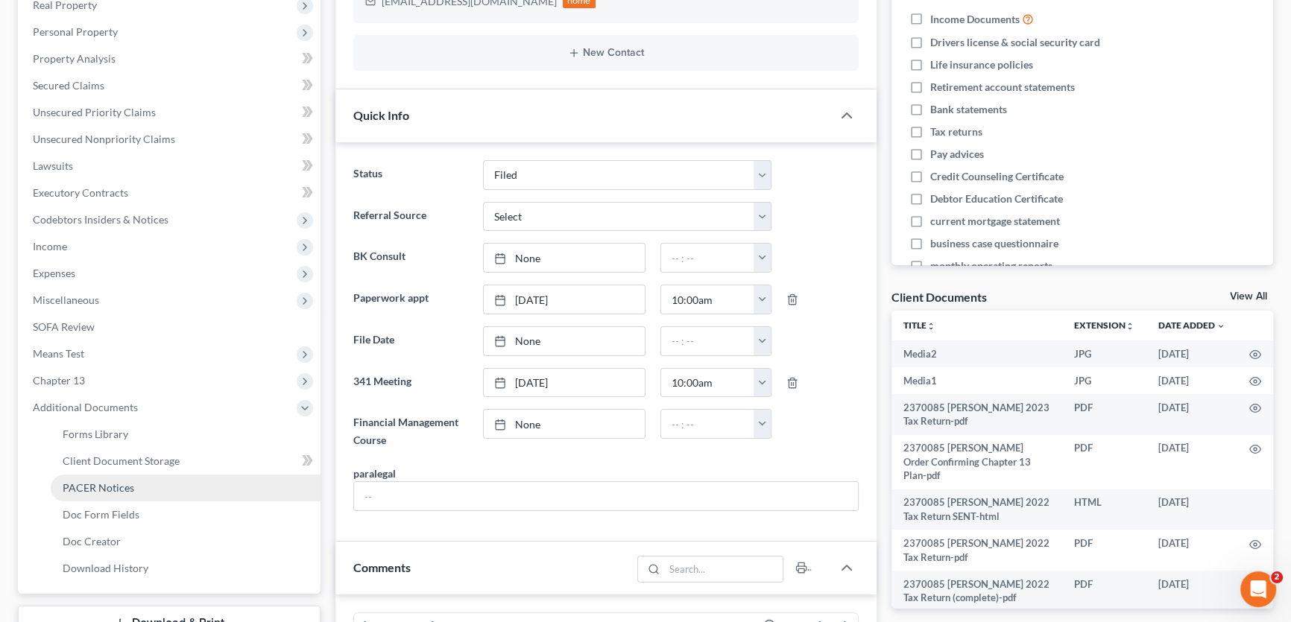
click at [109, 484] on span "PACER Notices" at bounding box center [99, 487] width 72 height 13
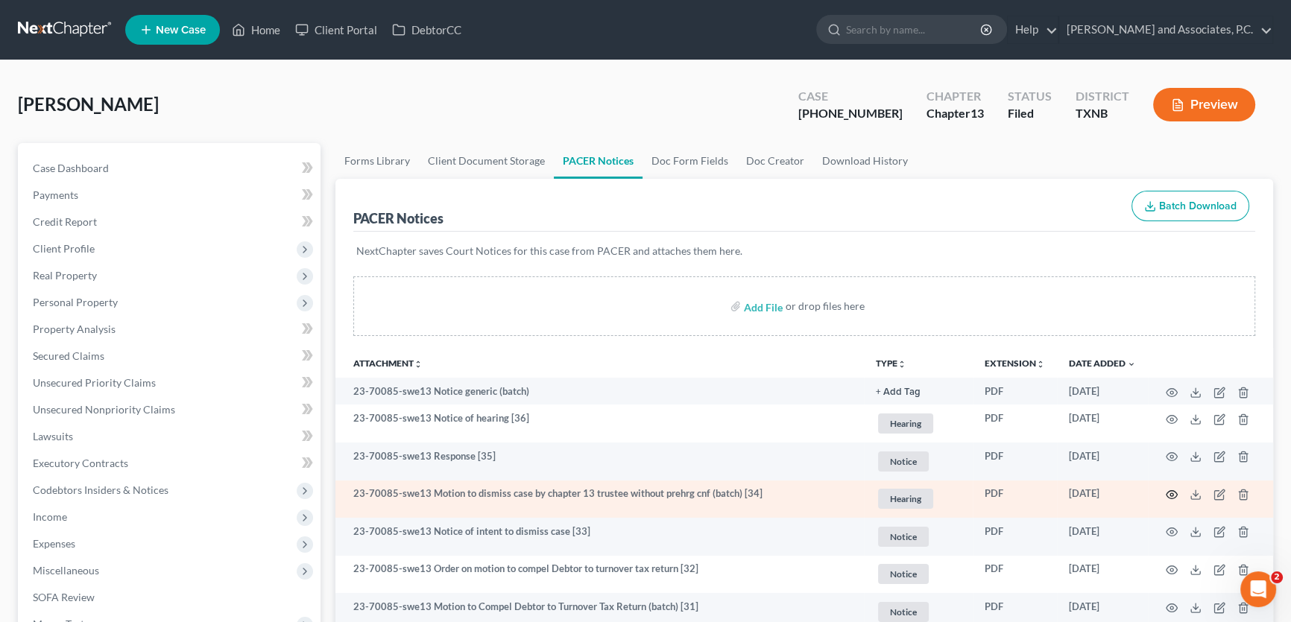
click at [1171, 493] on icon "button" at bounding box center [1171, 495] width 12 height 12
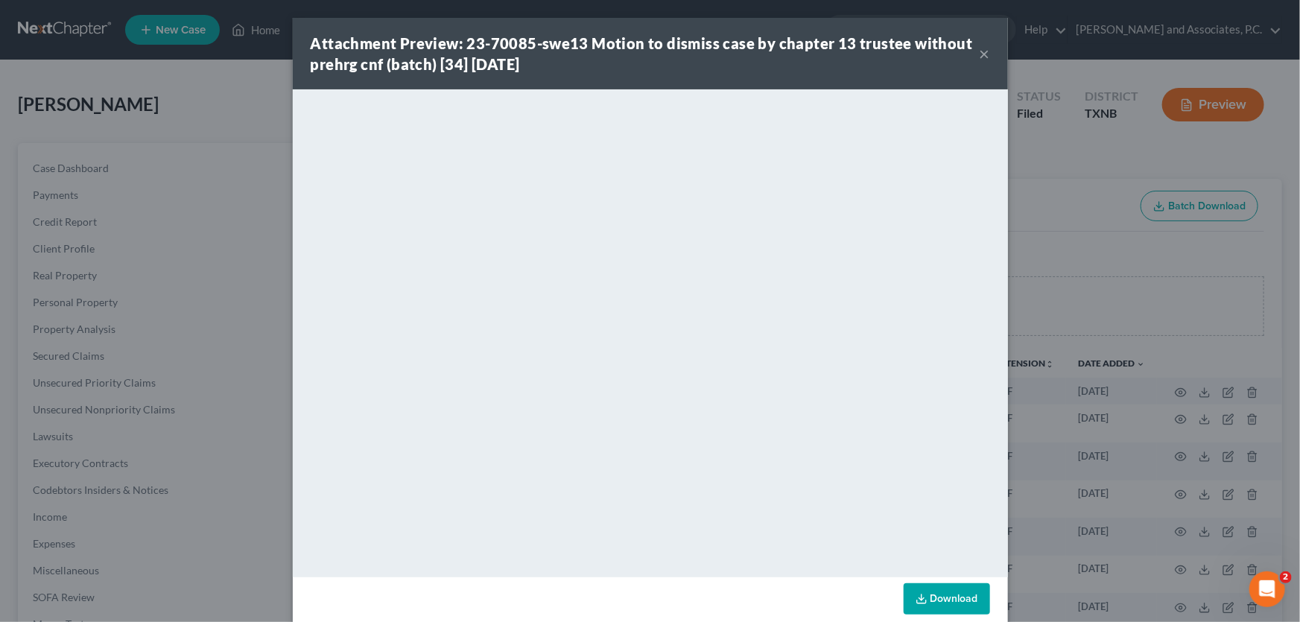
click at [980, 54] on button "×" at bounding box center [985, 54] width 10 height 18
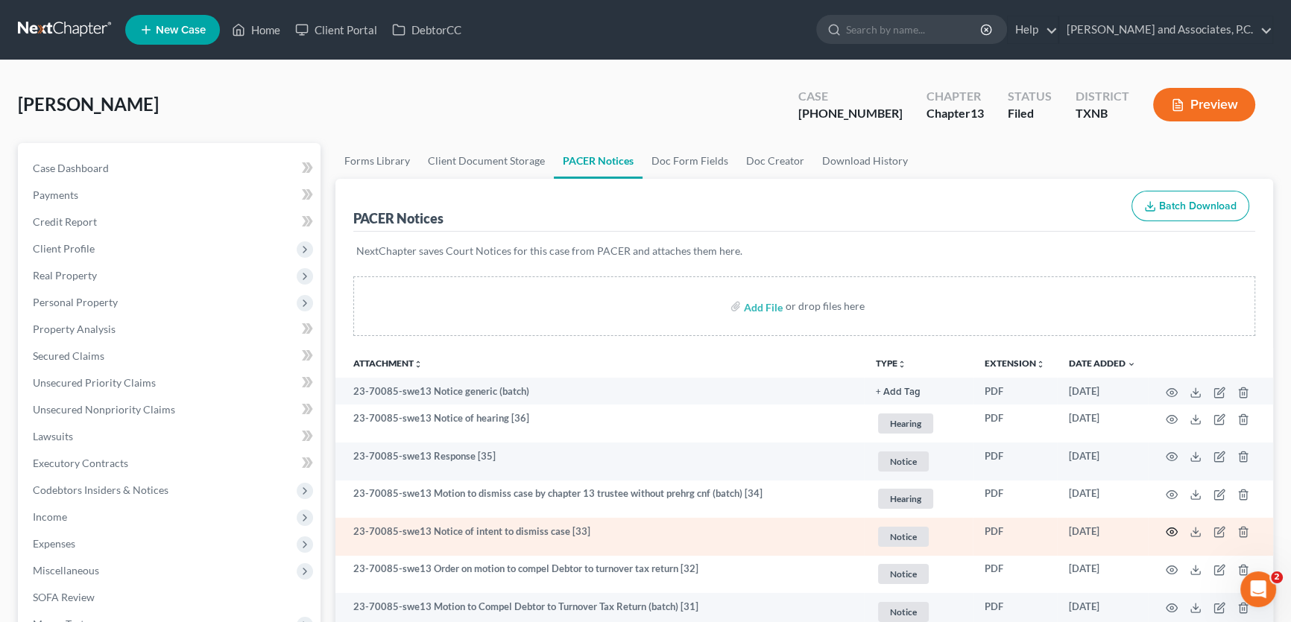
click at [1169, 533] on icon "button" at bounding box center [1171, 532] width 12 height 12
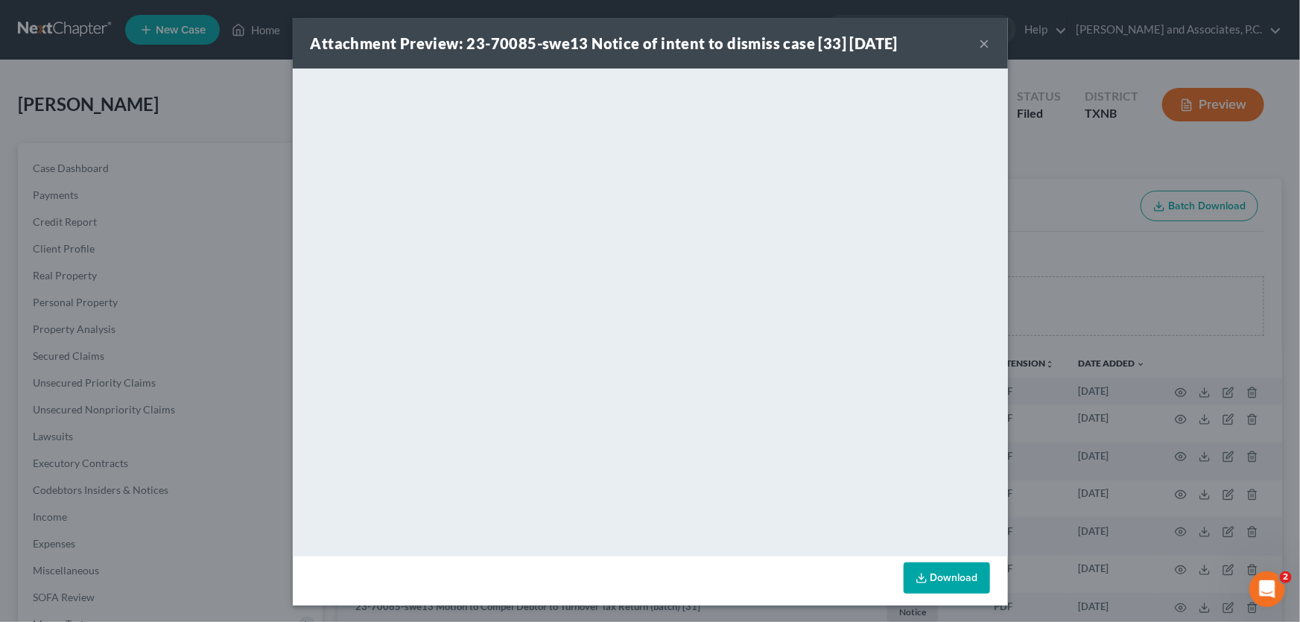
click at [980, 44] on button "×" at bounding box center [985, 43] width 10 height 18
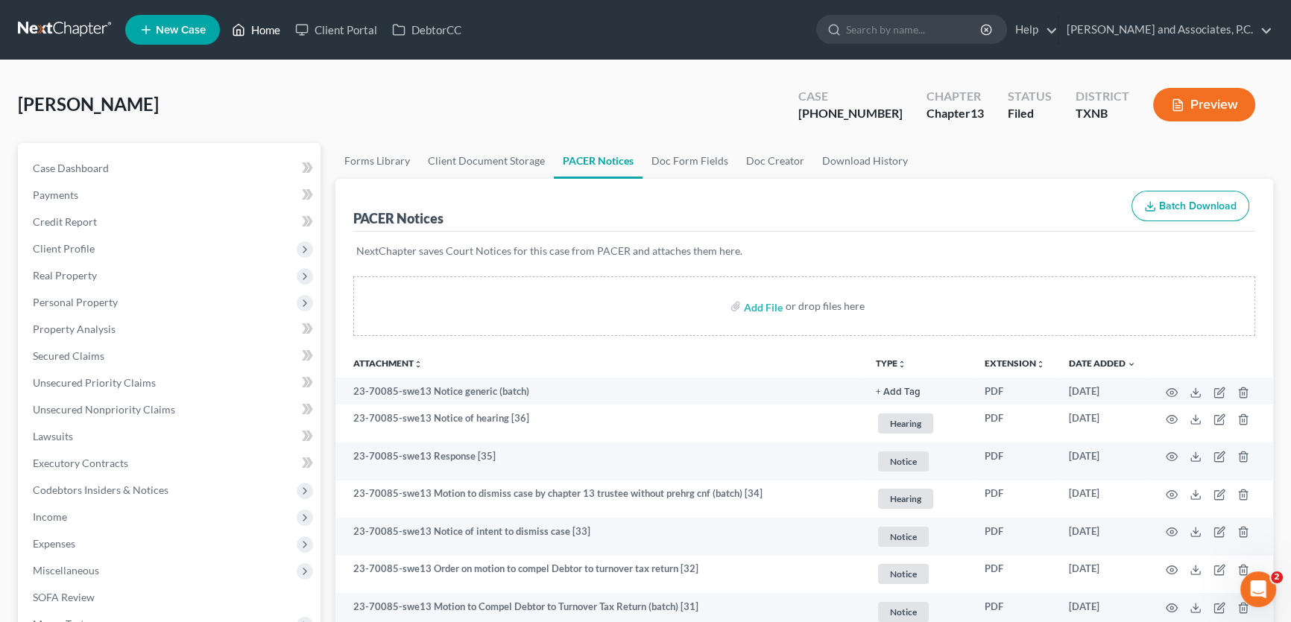
click at [269, 23] on link "Home" at bounding box center [255, 29] width 63 height 27
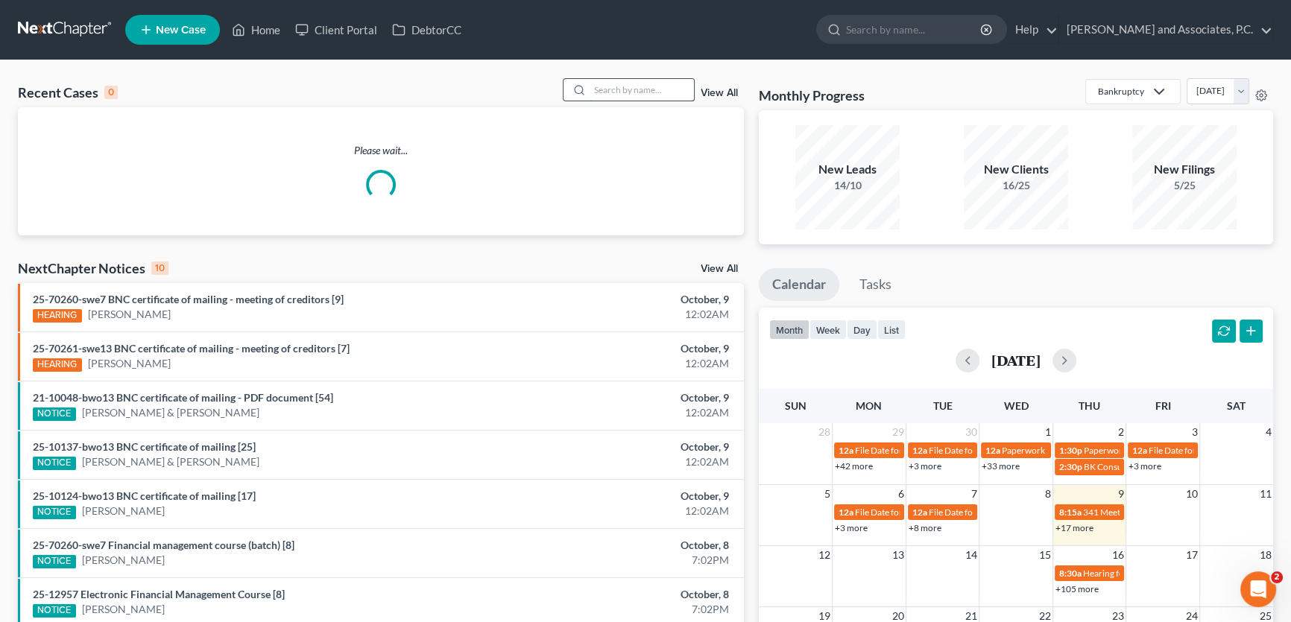
click at [640, 92] on input "search" at bounding box center [641, 90] width 104 height 22
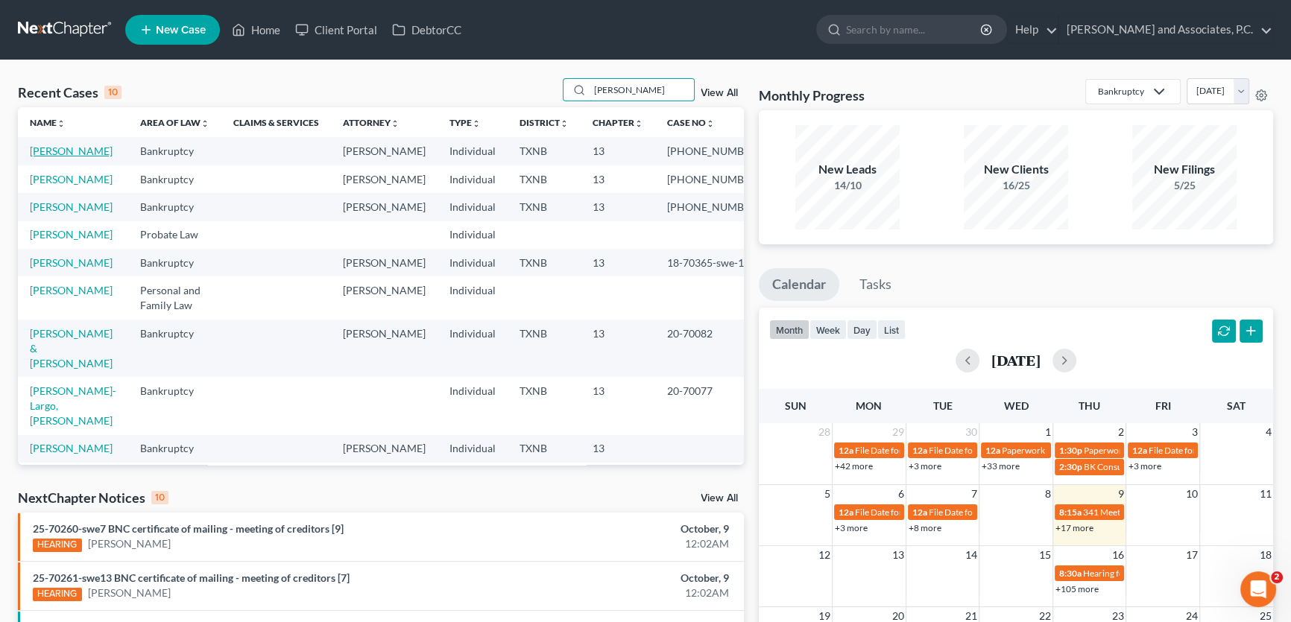
type input "jones"
click at [51, 151] on link "[PERSON_NAME]" at bounding box center [71, 151] width 83 height 13
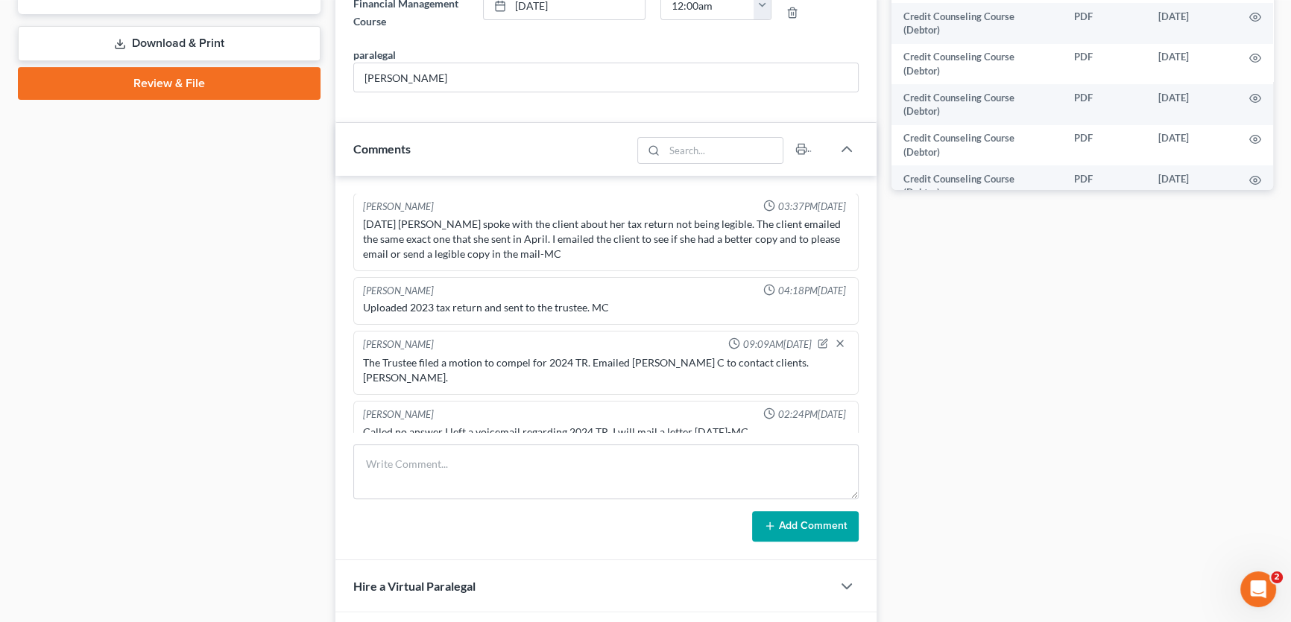
scroll to position [343, 0]
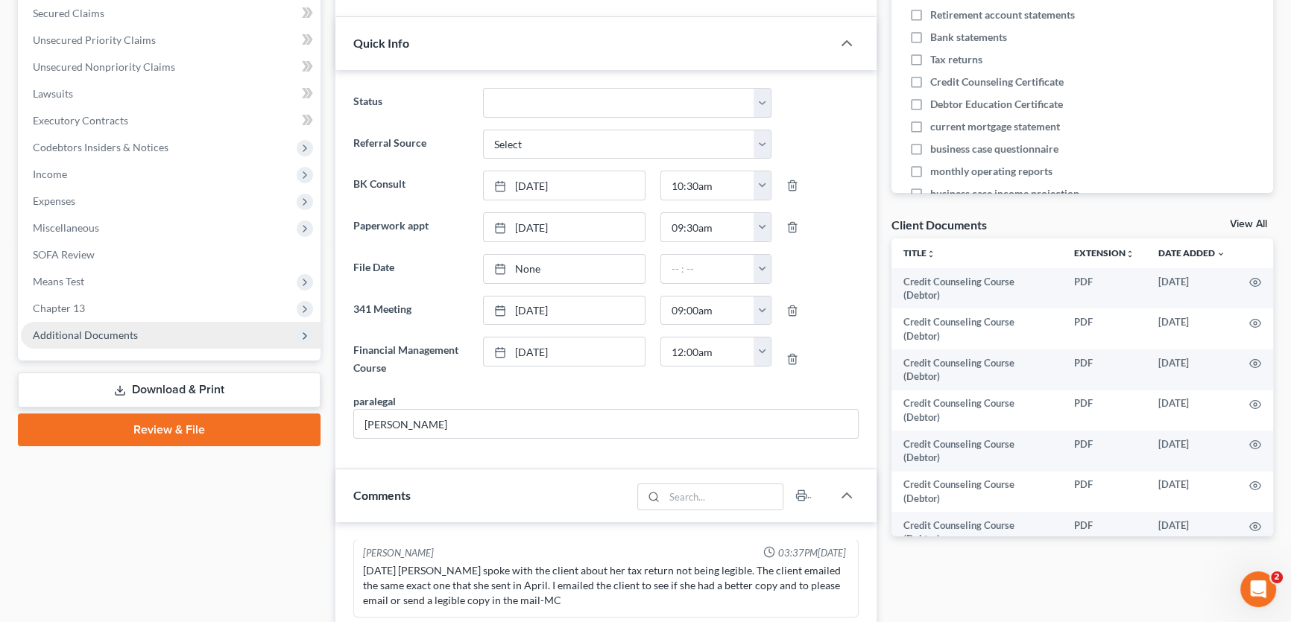
click at [76, 335] on span "Additional Documents" at bounding box center [85, 335] width 105 height 13
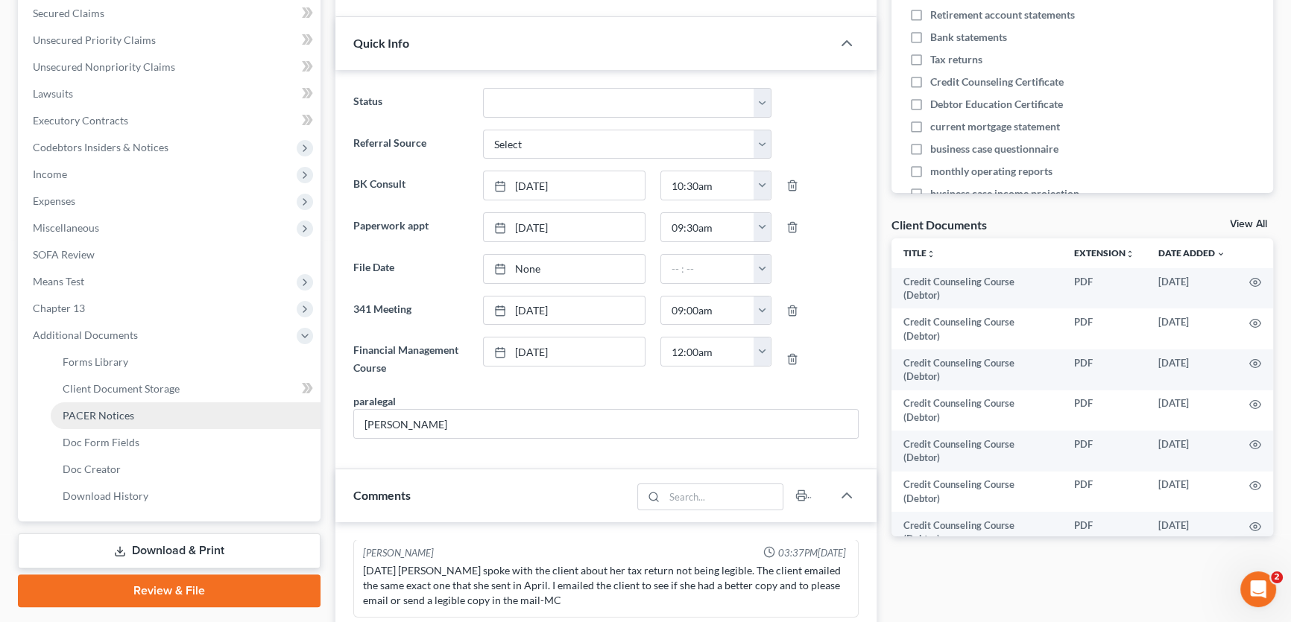
click at [77, 420] on link "PACER Notices" at bounding box center [186, 415] width 270 height 27
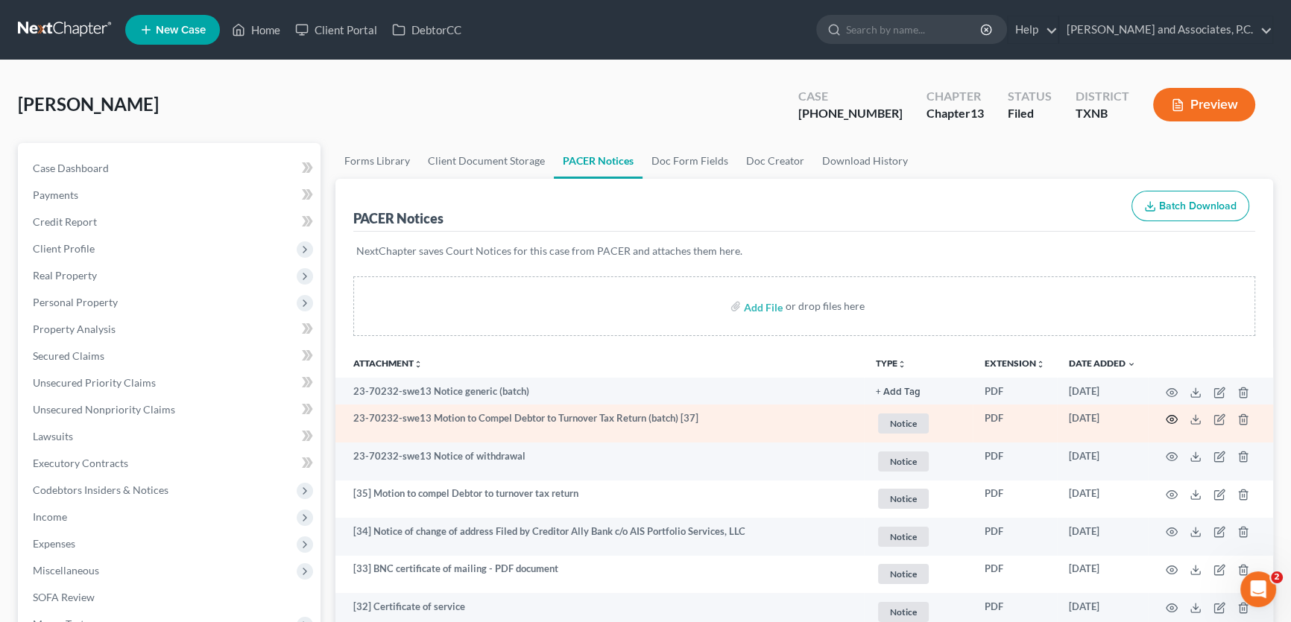
click at [1168, 417] on icon "button" at bounding box center [1171, 420] width 12 height 12
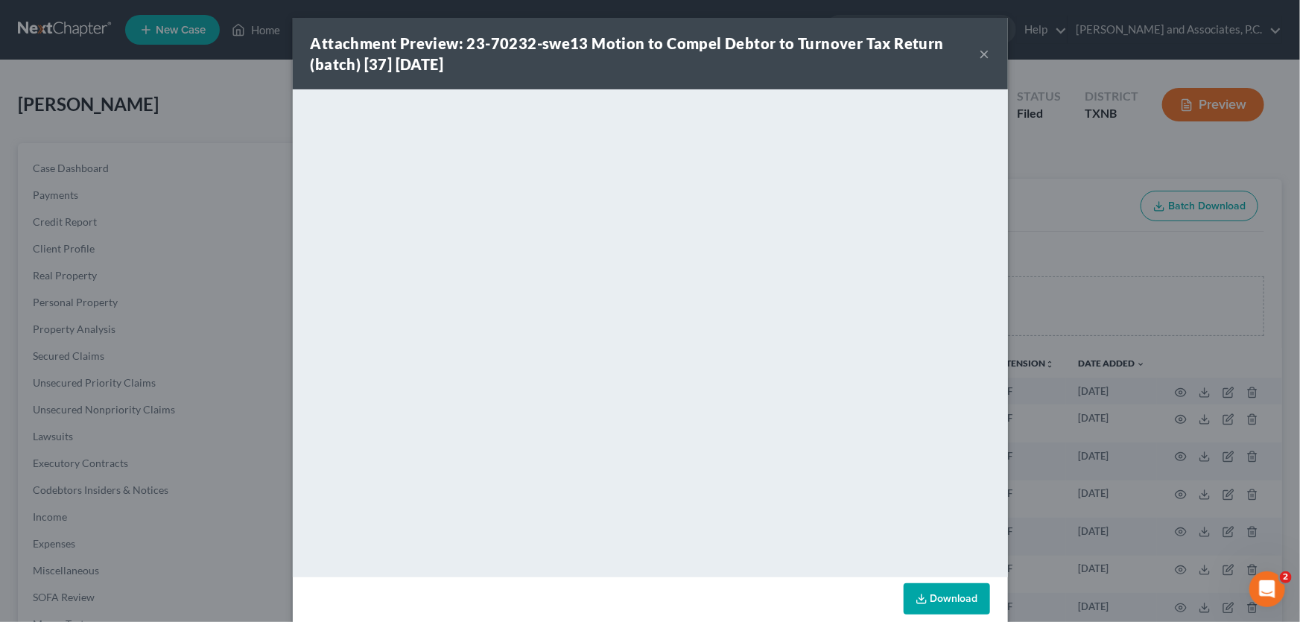
click at [982, 54] on button "×" at bounding box center [985, 54] width 10 height 18
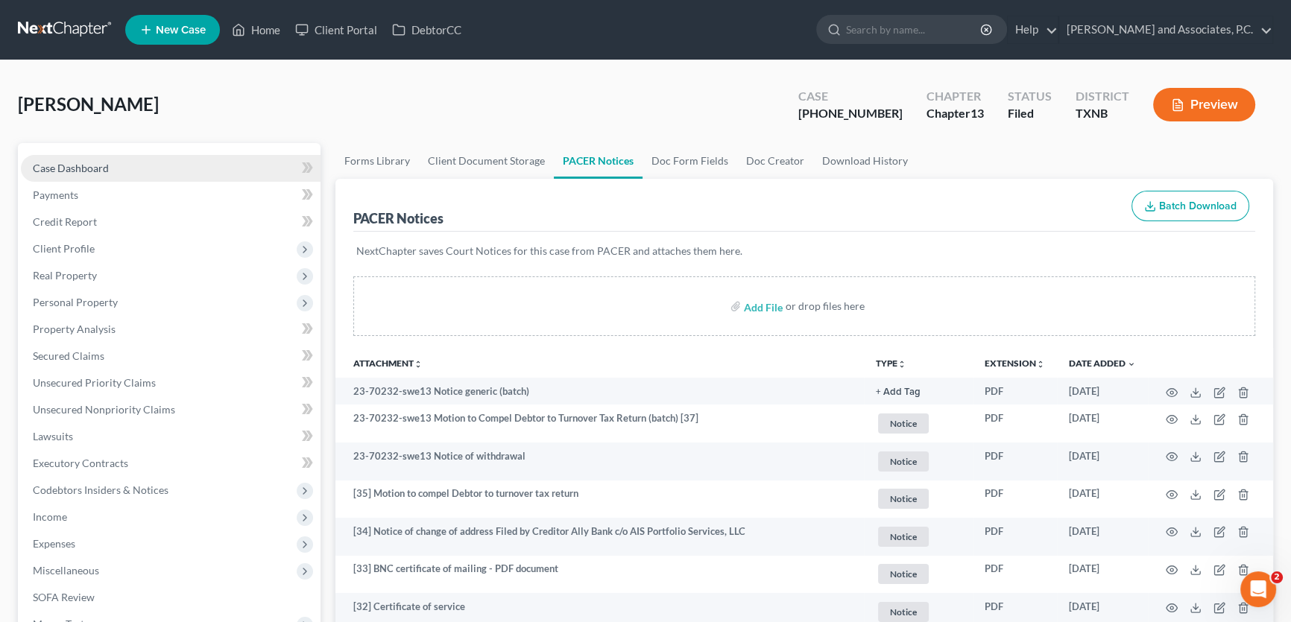
click at [127, 172] on link "Case Dashboard" at bounding box center [171, 168] width 300 height 27
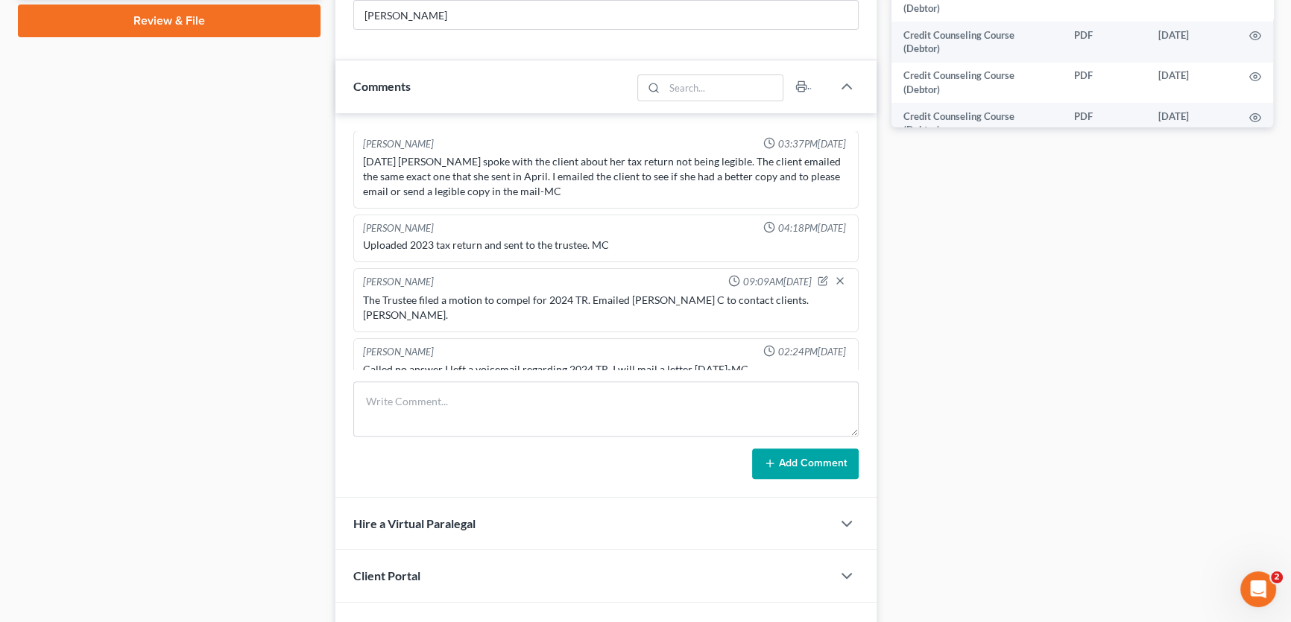
scroll to position [953, 0]
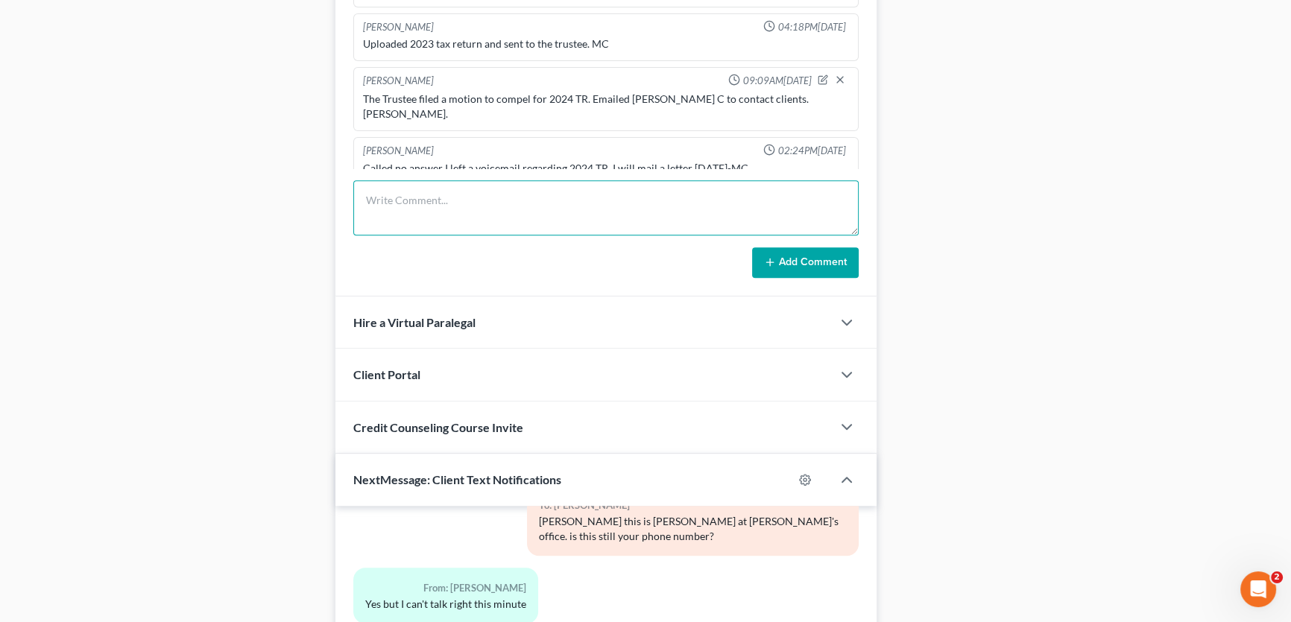
click at [434, 206] on textarea at bounding box center [605, 207] width 505 height 55
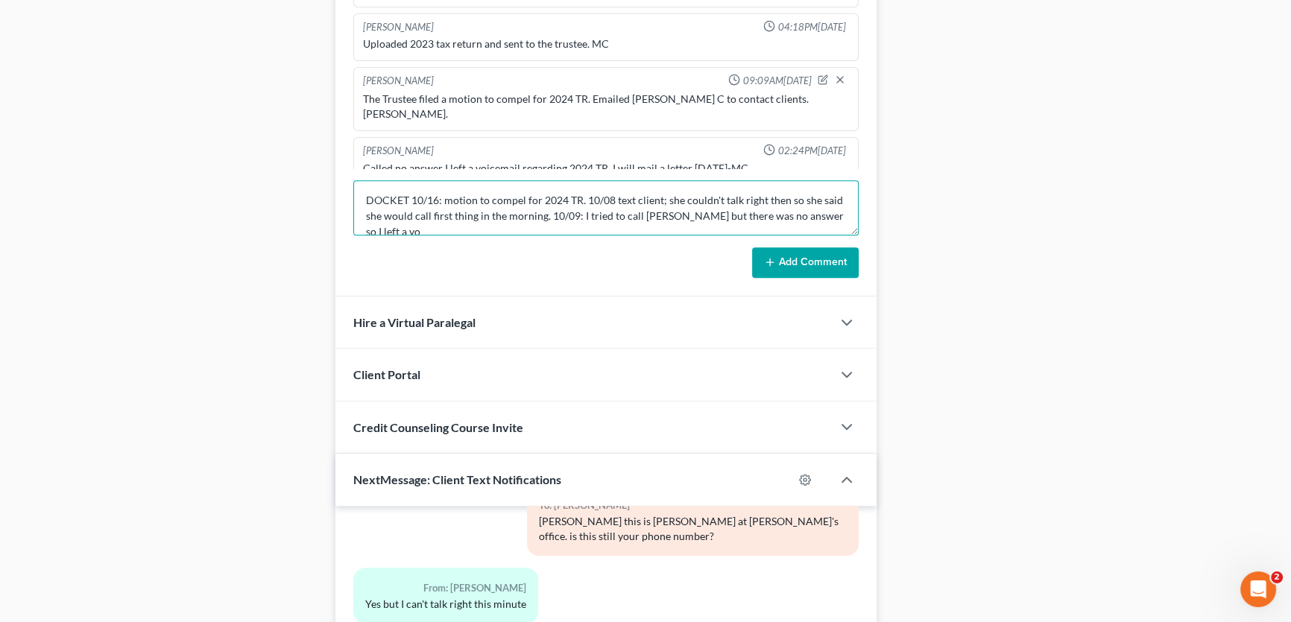
scroll to position [2, 0]
type textarea "DOCKET 10/16: motion to compel for 2024 TR. 10/08 text client; she couldn't tal…"
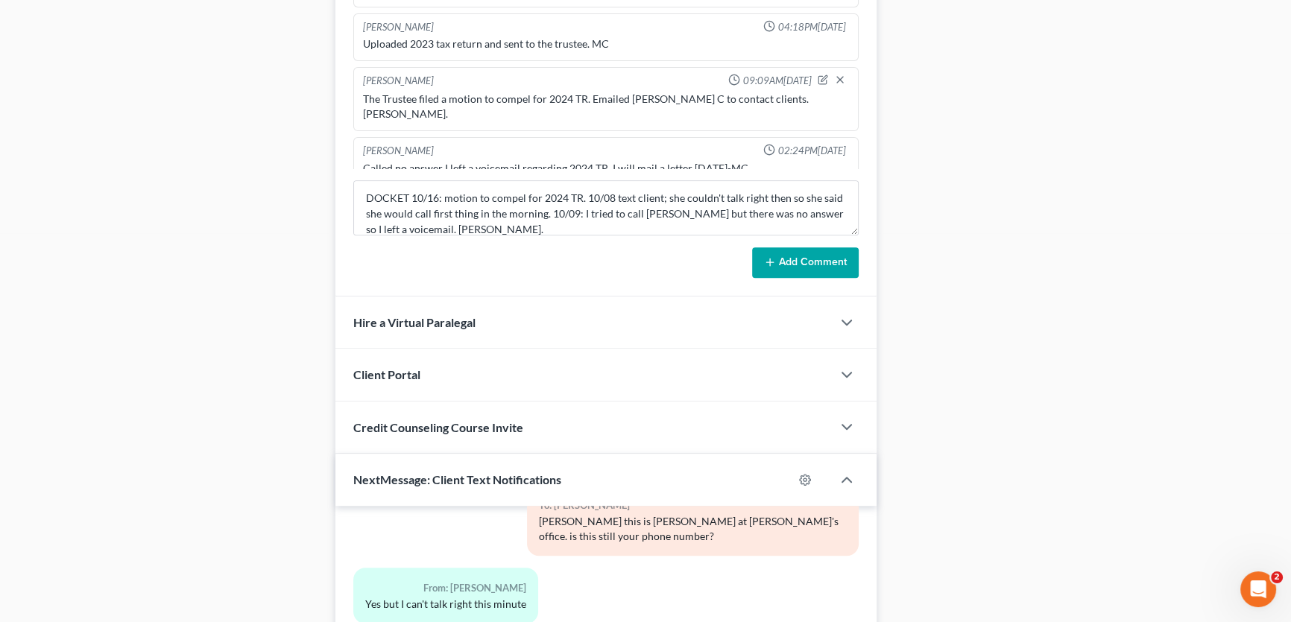
click at [772, 264] on icon at bounding box center [770, 262] width 12 height 12
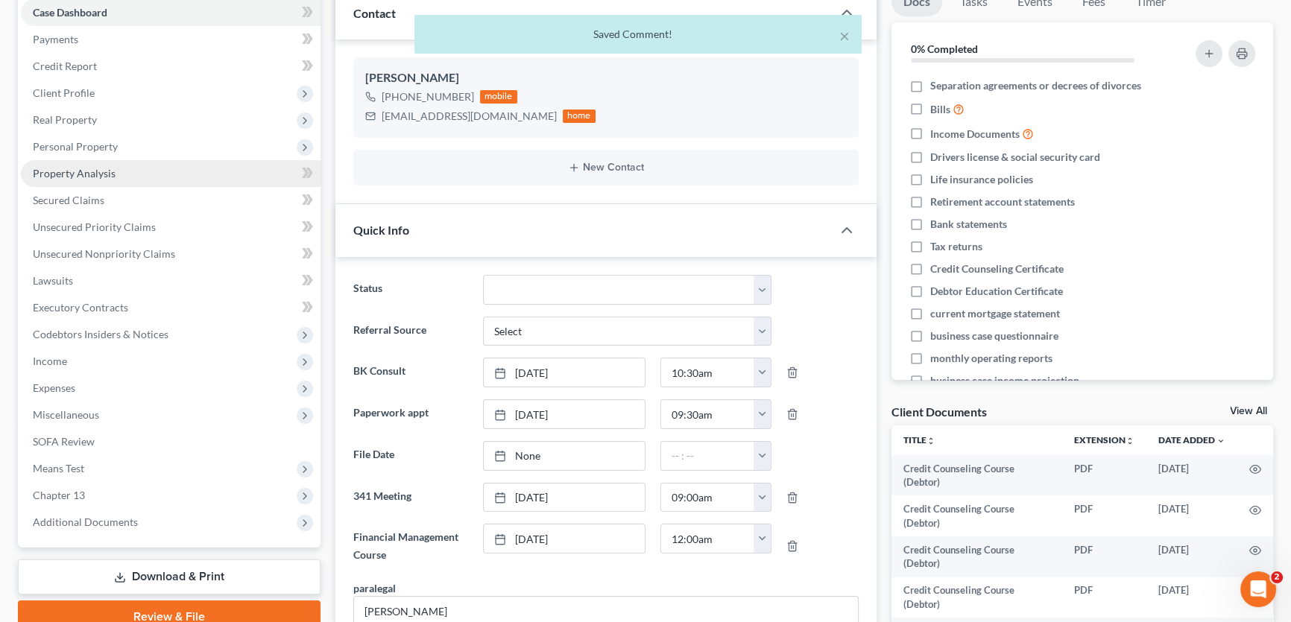
scroll to position [0, 0]
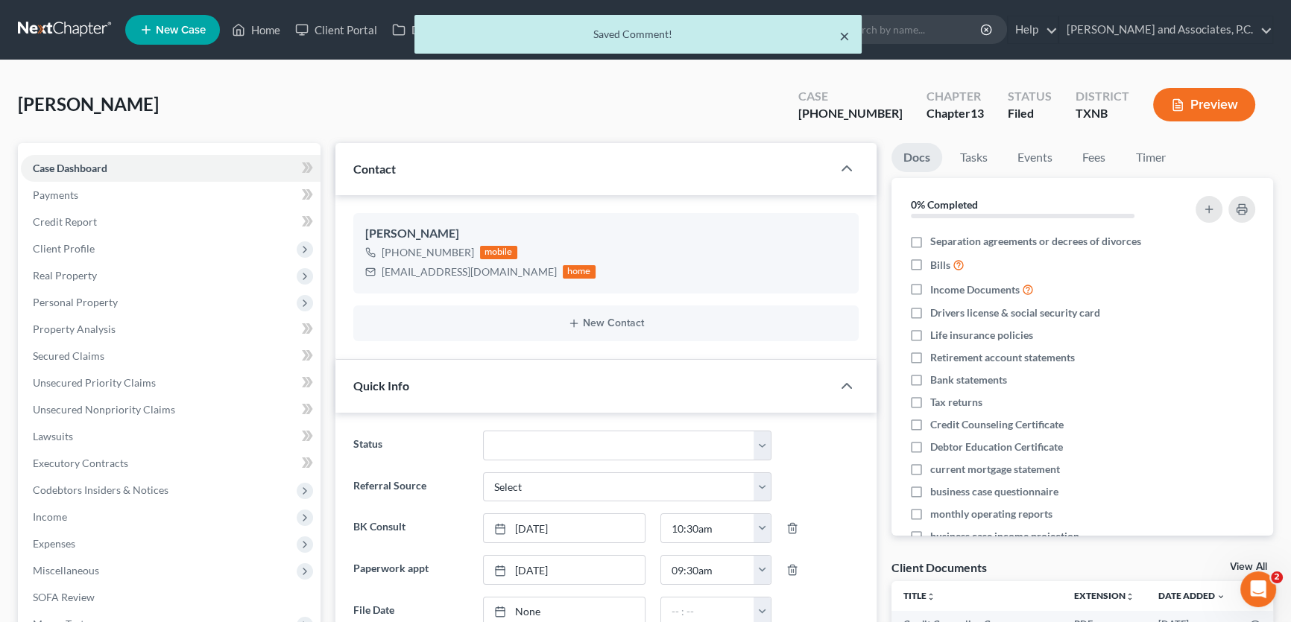
click at [846, 33] on button "×" at bounding box center [844, 36] width 10 height 18
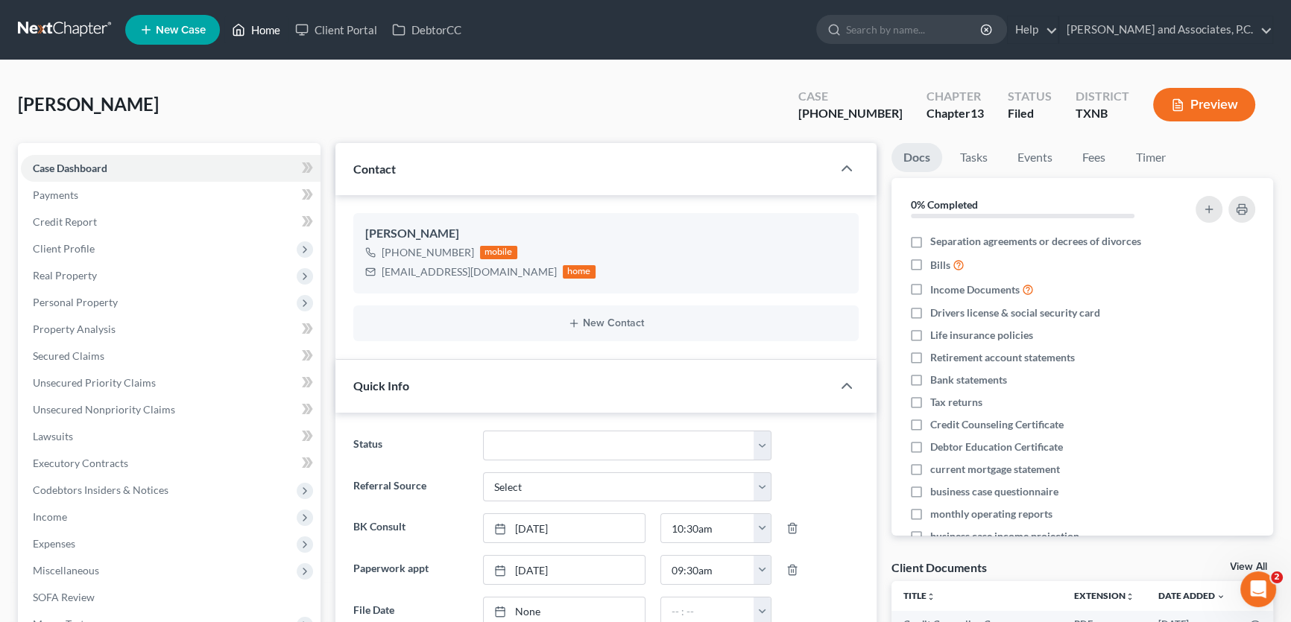
click at [279, 36] on link "Home" at bounding box center [255, 29] width 63 height 27
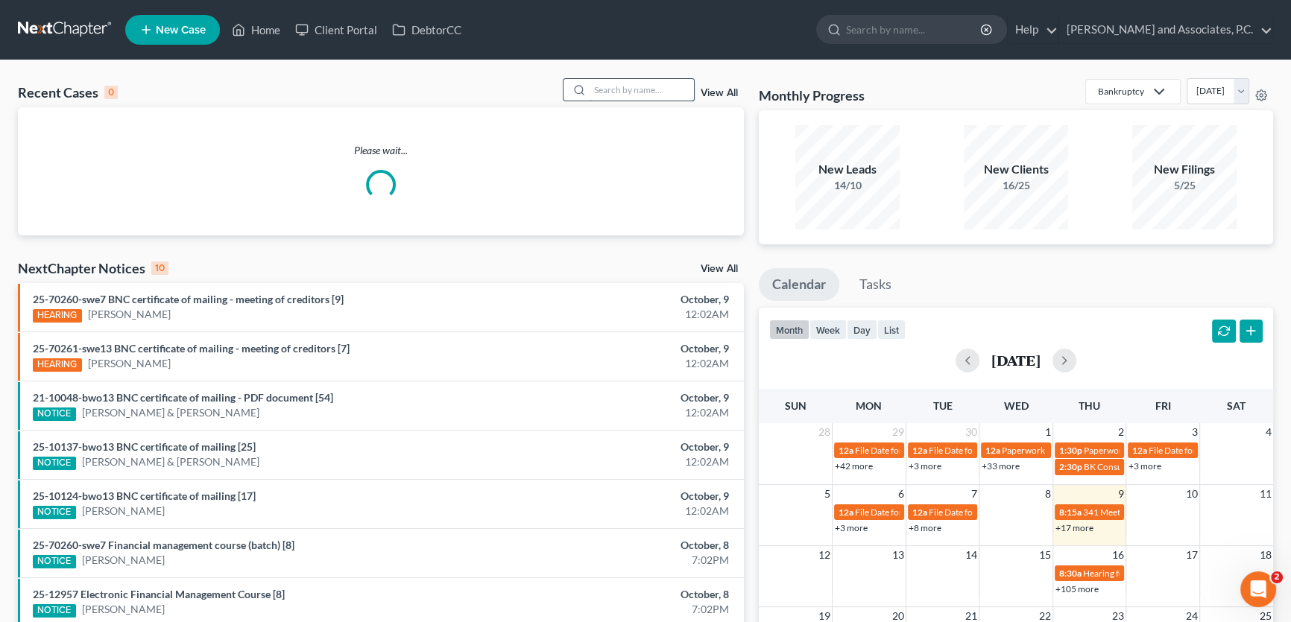
click at [662, 92] on input "search" at bounding box center [641, 90] width 104 height 22
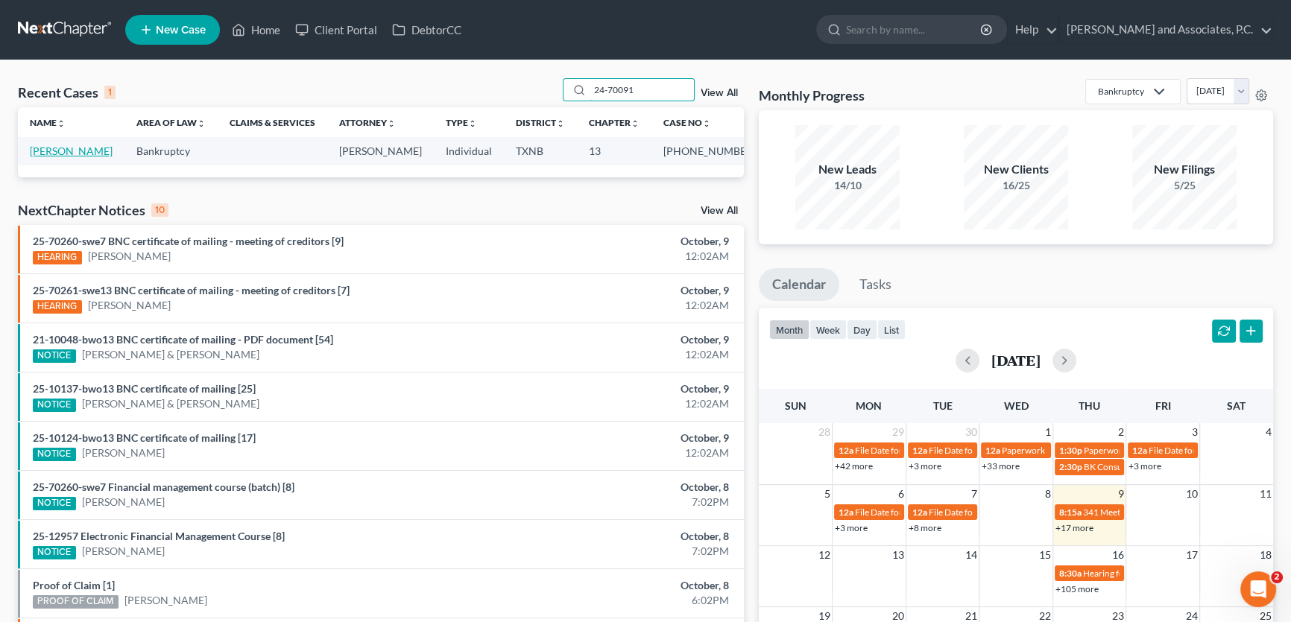
type input "24-70091"
click at [81, 151] on link "[PERSON_NAME]" at bounding box center [71, 151] width 83 height 13
select select "1"
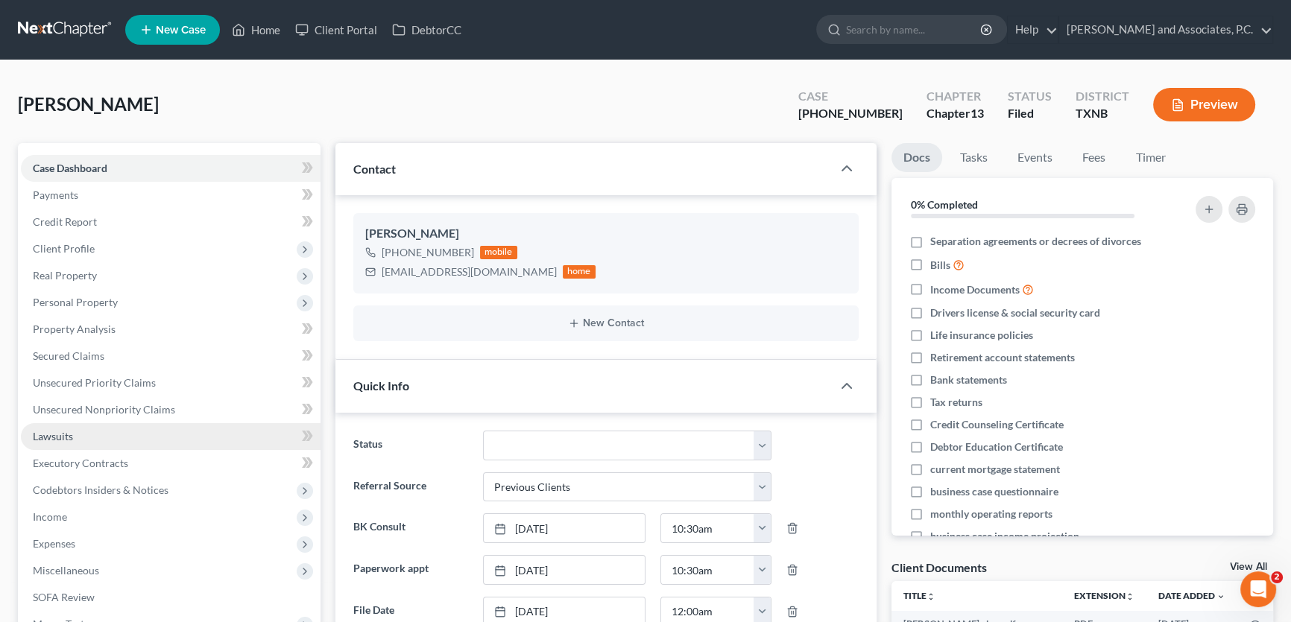
scroll to position [338, 0]
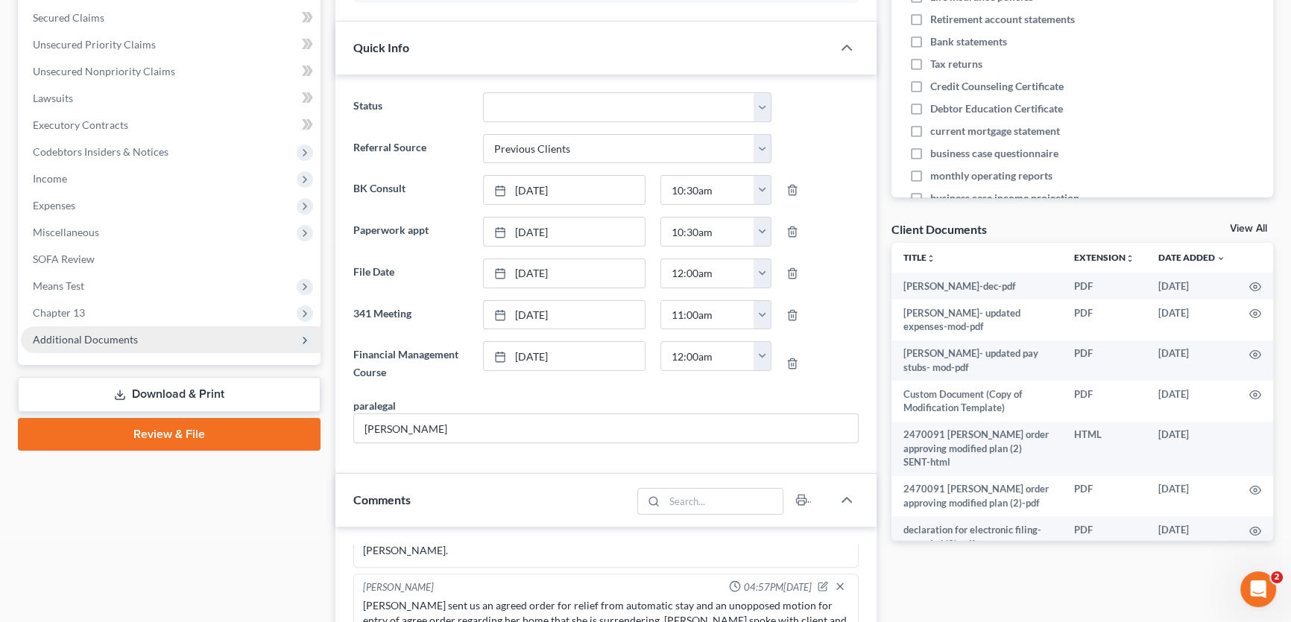
click at [92, 338] on span "Additional Documents" at bounding box center [85, 339] width 105 height 13
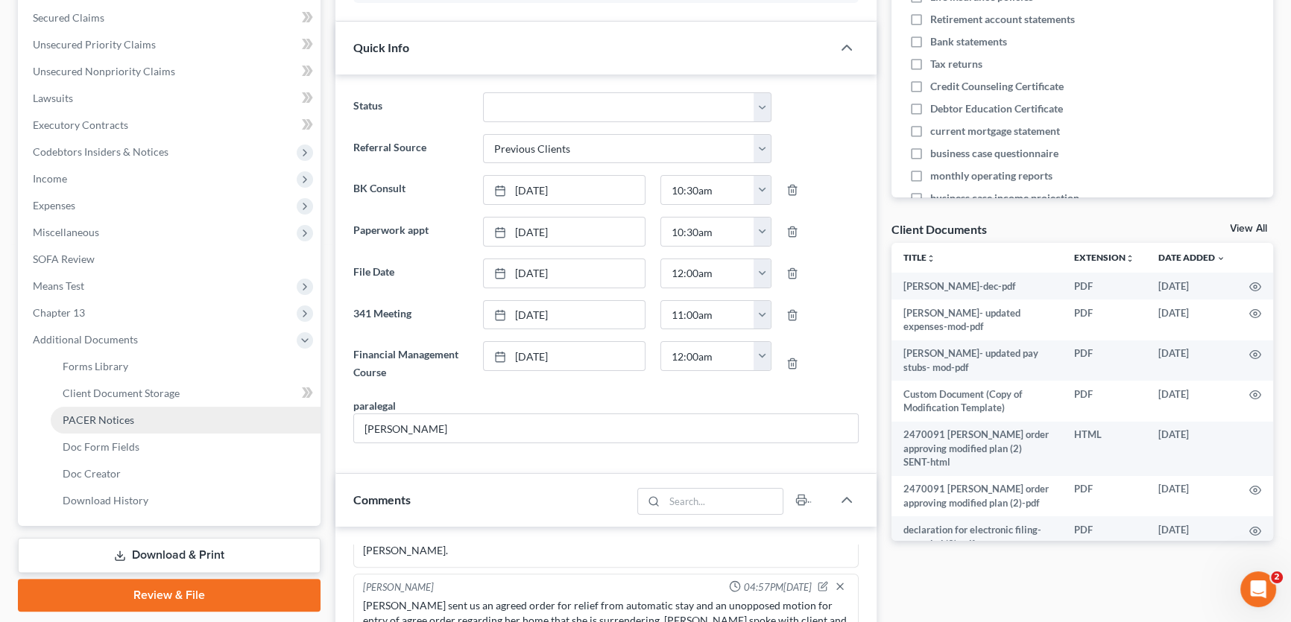
click at [88, 416] on span "PACER Notices" at bounding box center [99, 420] width 72 height 13
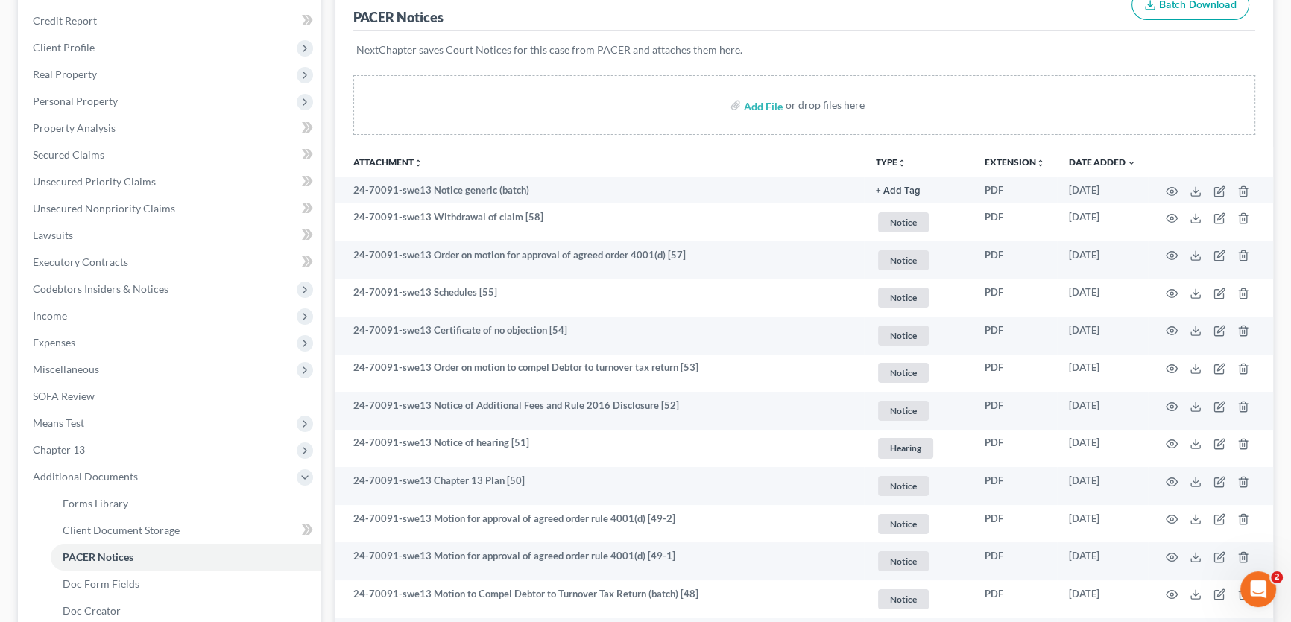
scroll to position [203, 0]
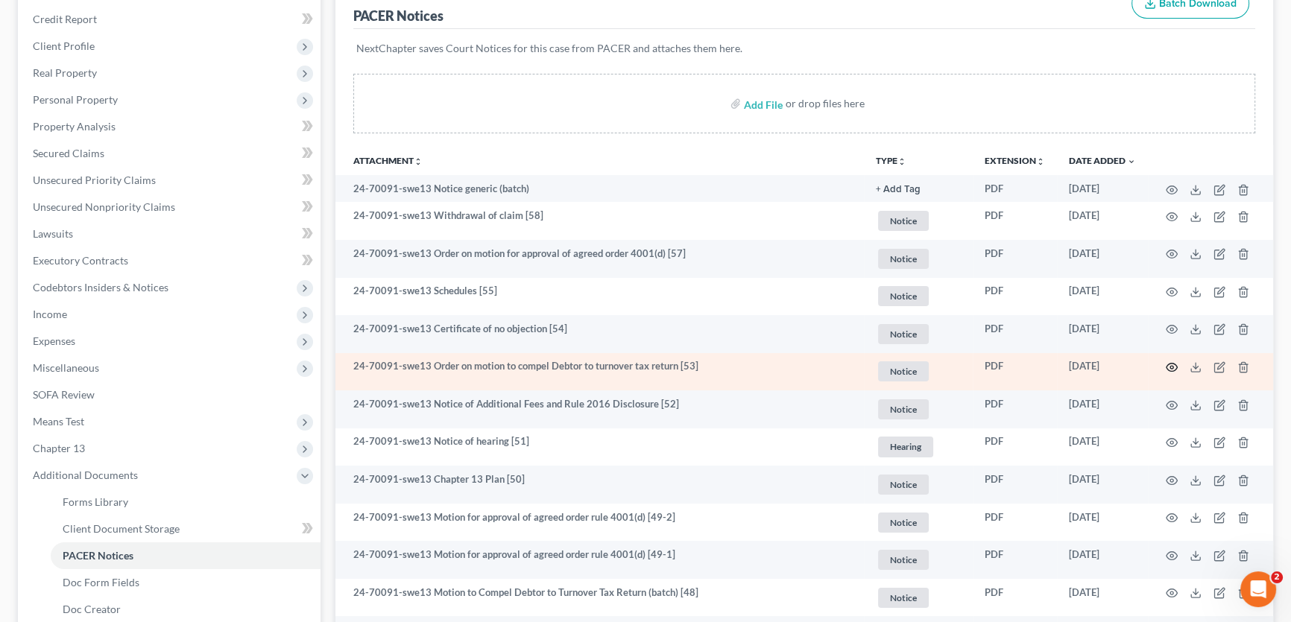
click at [1168, 364] on icon "button" at bounding box center [1171, 368] width 11 height 8
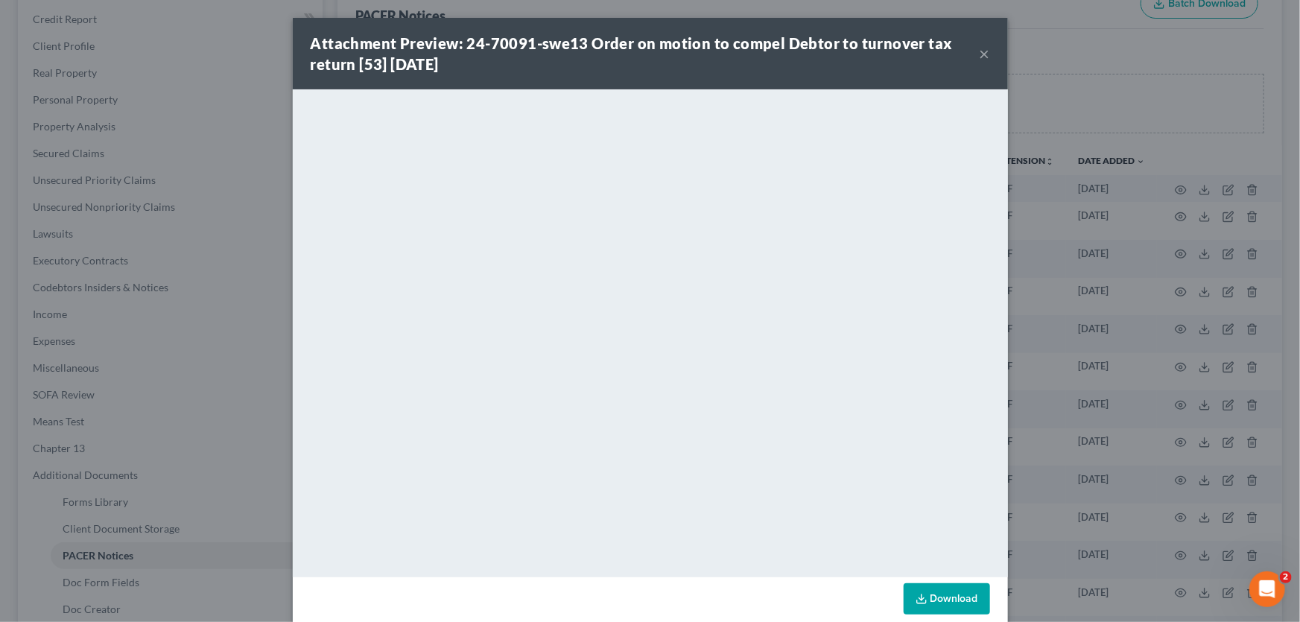
click at [980, 54] on button "×" at bounding box center [985, 54] width 10 height 18
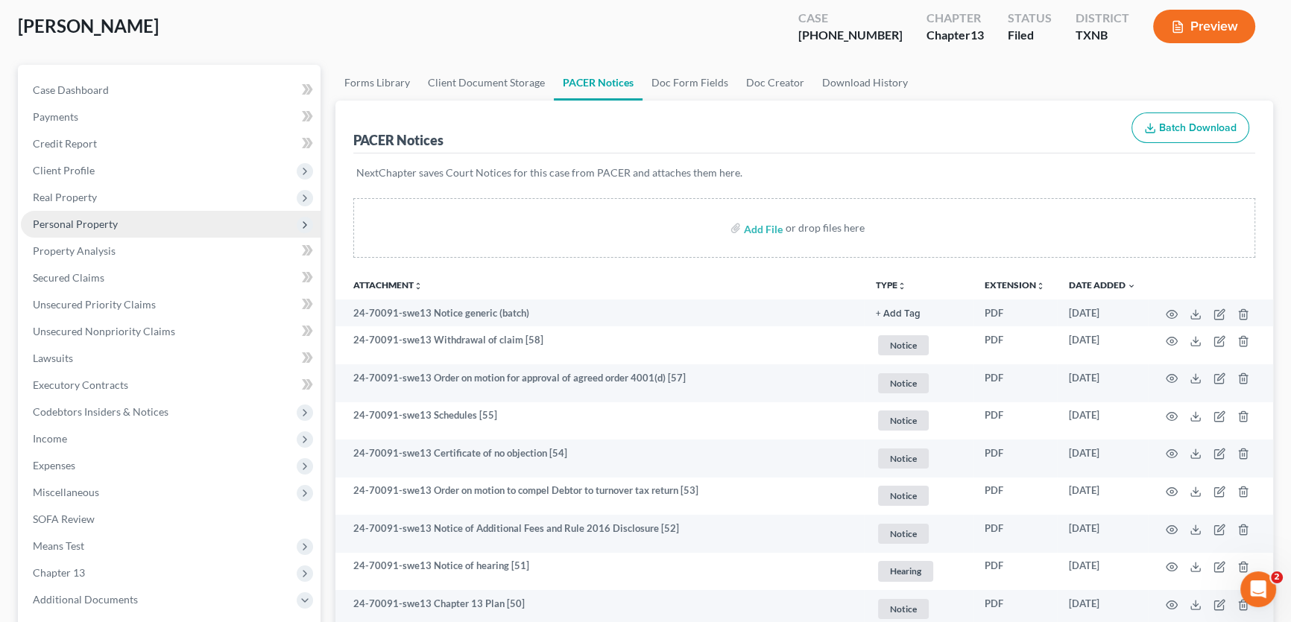
scroll to position [67, 0]
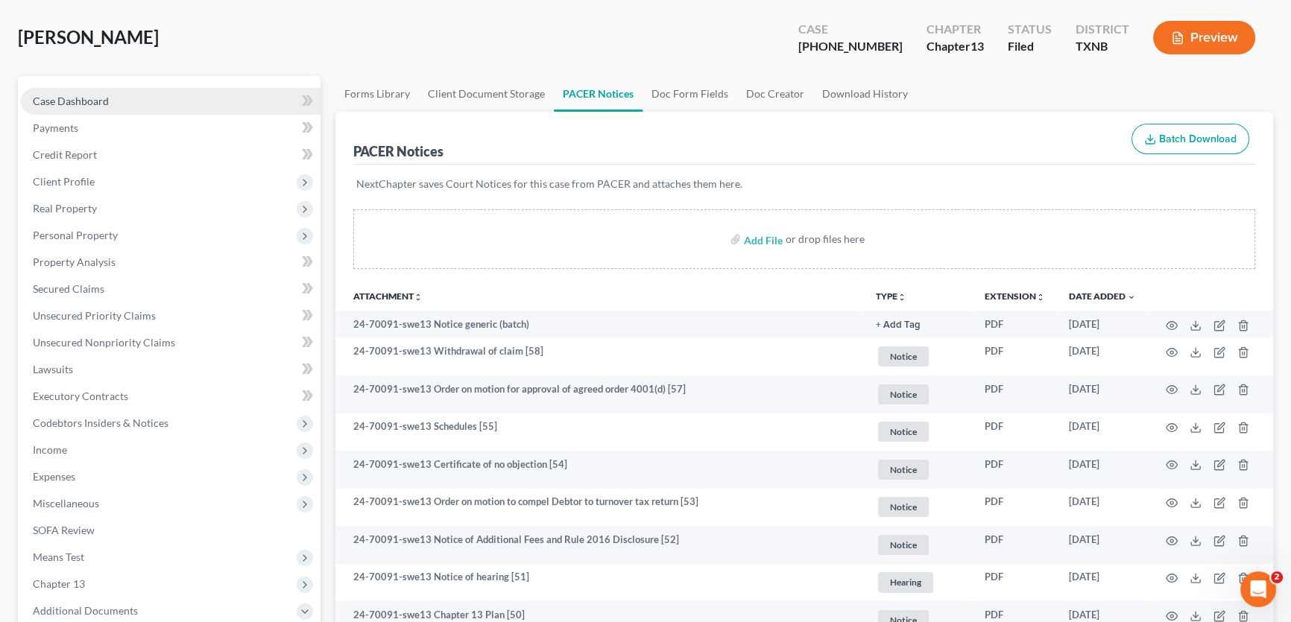
click at [149, 104] on link "Case Dashboard" at bounding box center [171, 101] width 300 height 27
select select "1"
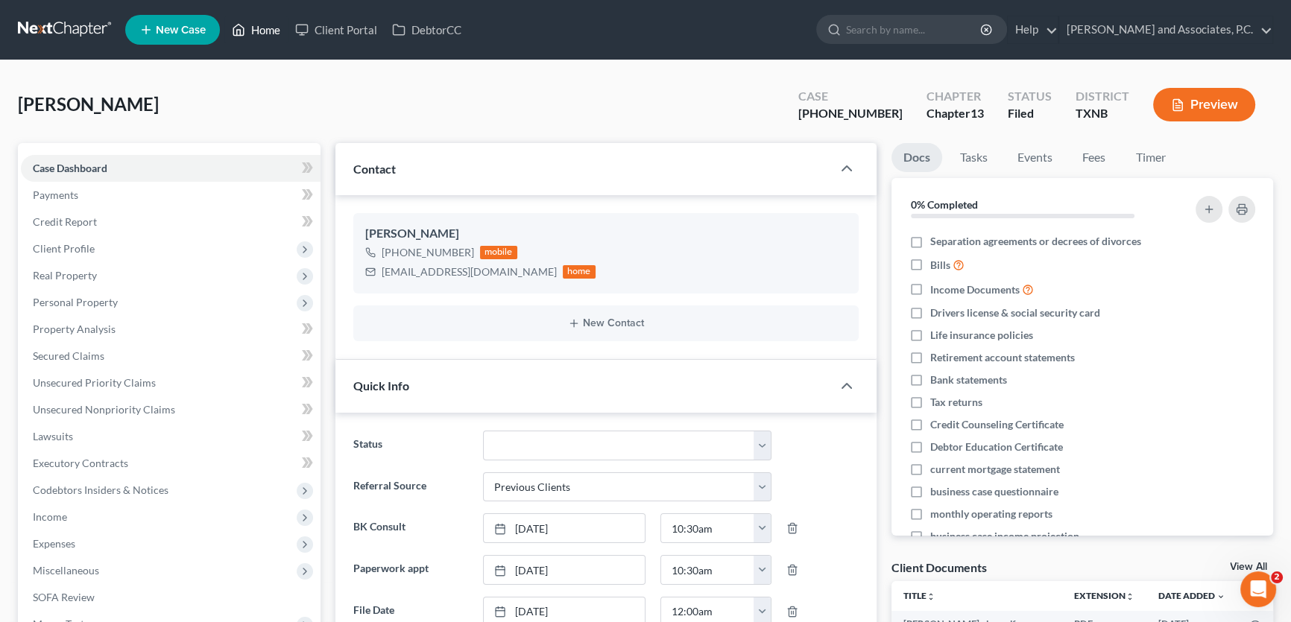
click at [272, 30] on link "Home" at bounding box center [255, 29] width 63 height 27
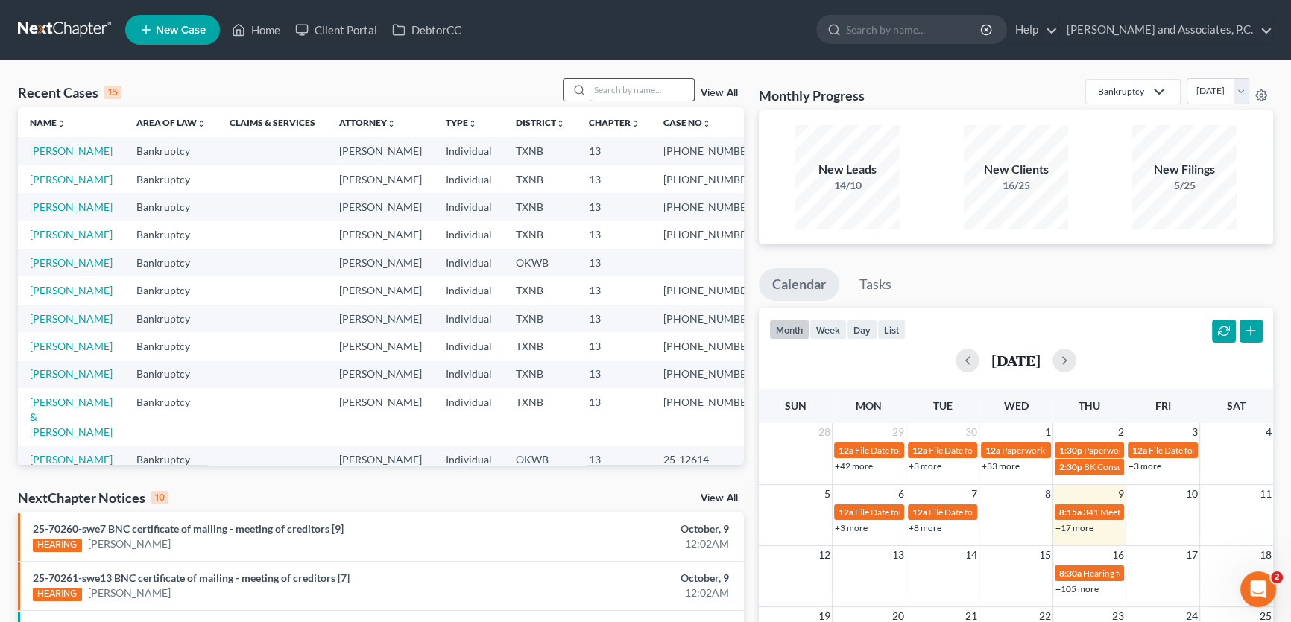
click at [636, 87] on input "search" at bounding box center [641, 90] width 104 height 22
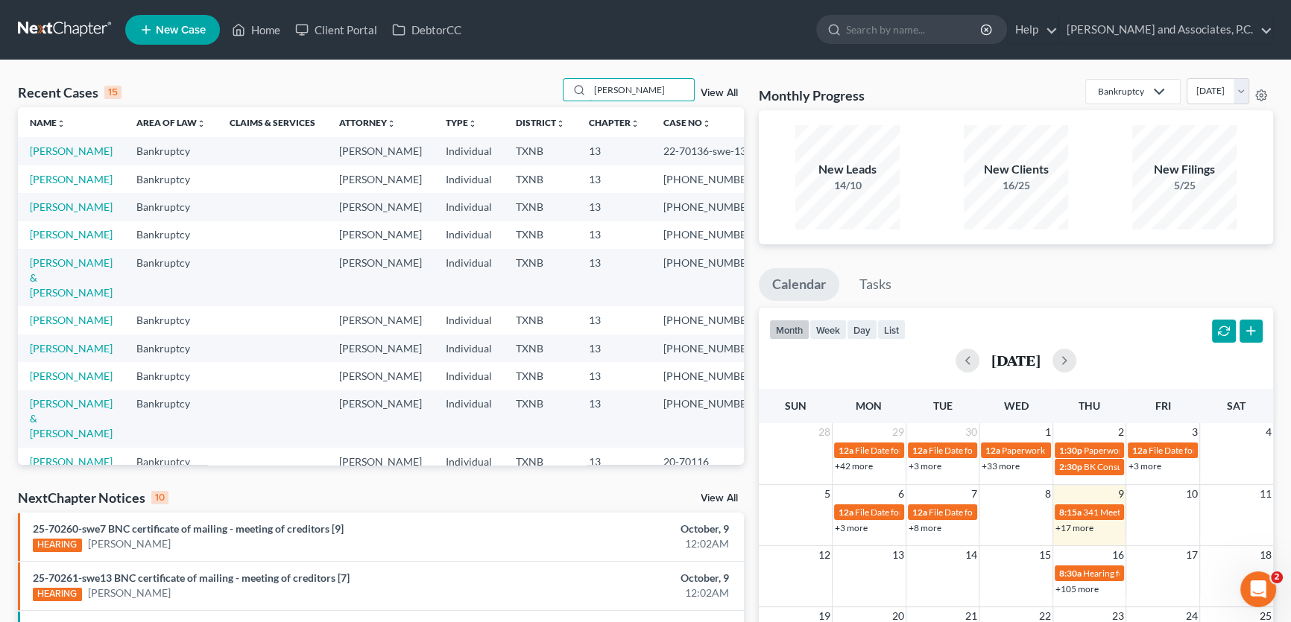
type input "scott"
click at [75, 221] on td "[PERSON_NAME]" at bounding box center [71, 207] width 107 height 28
click at [74, 213] on link "[PERSON_NAME]" at bounding box center [71, 206] width 83 height 13
select select "3"
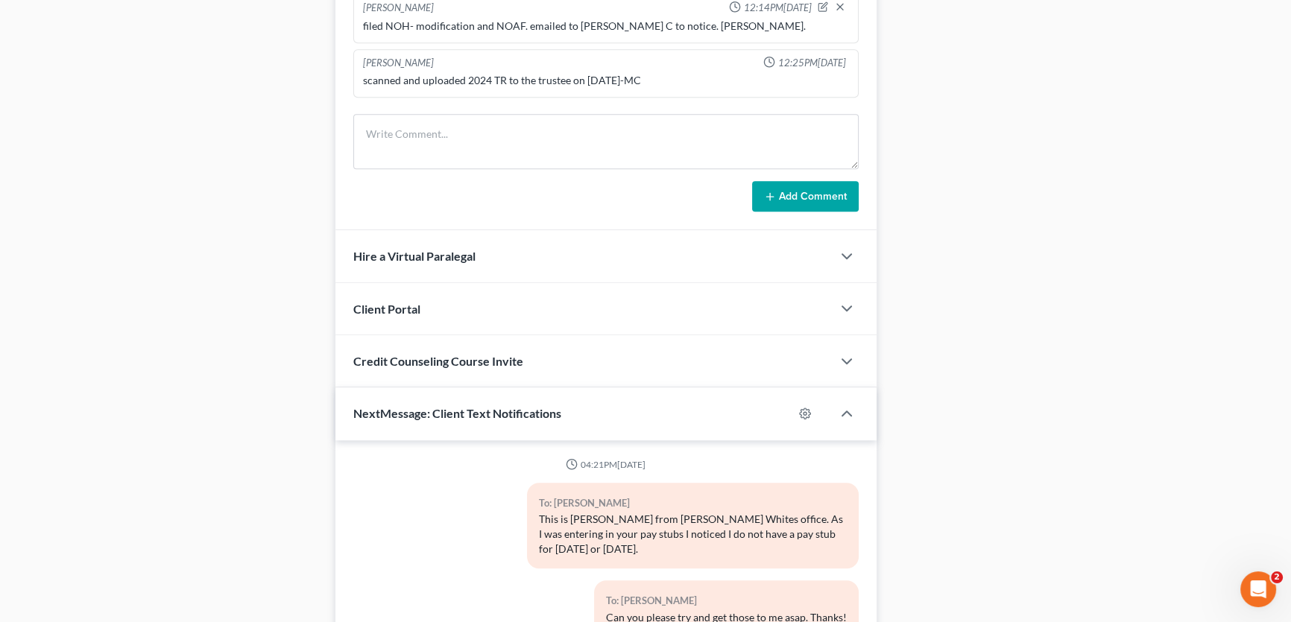
scroll to position [4380, 0]
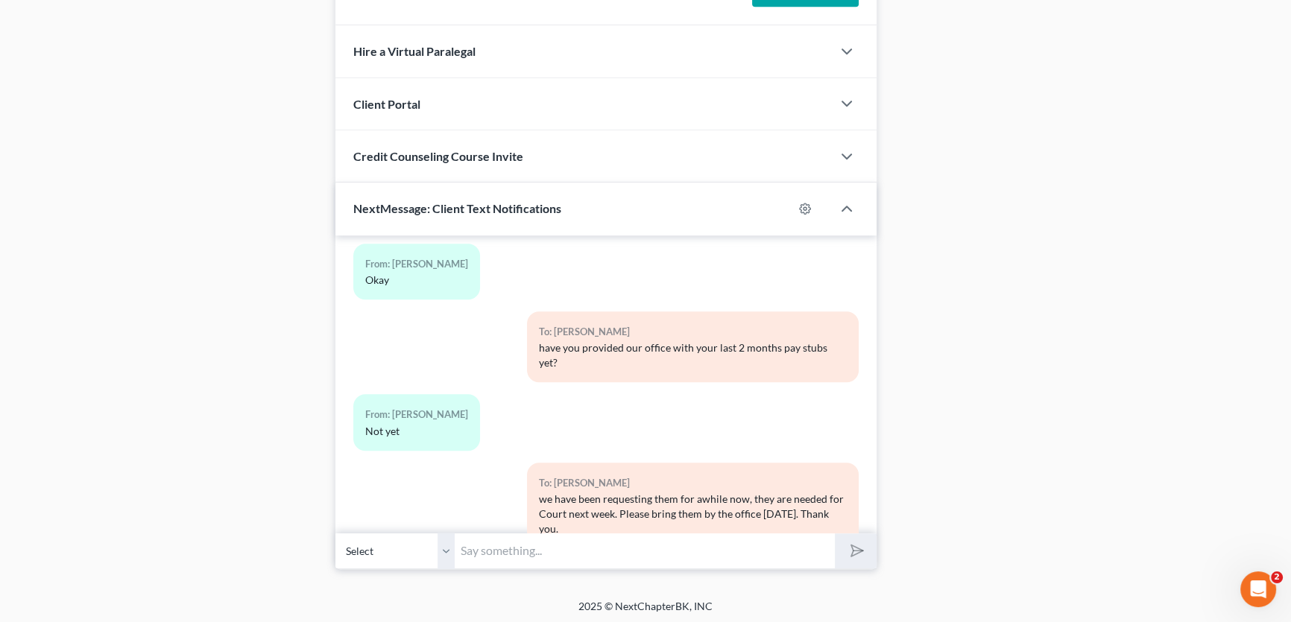
click at [508, 547] on input "text" at bounding box center [645, 551] width 380 height 37
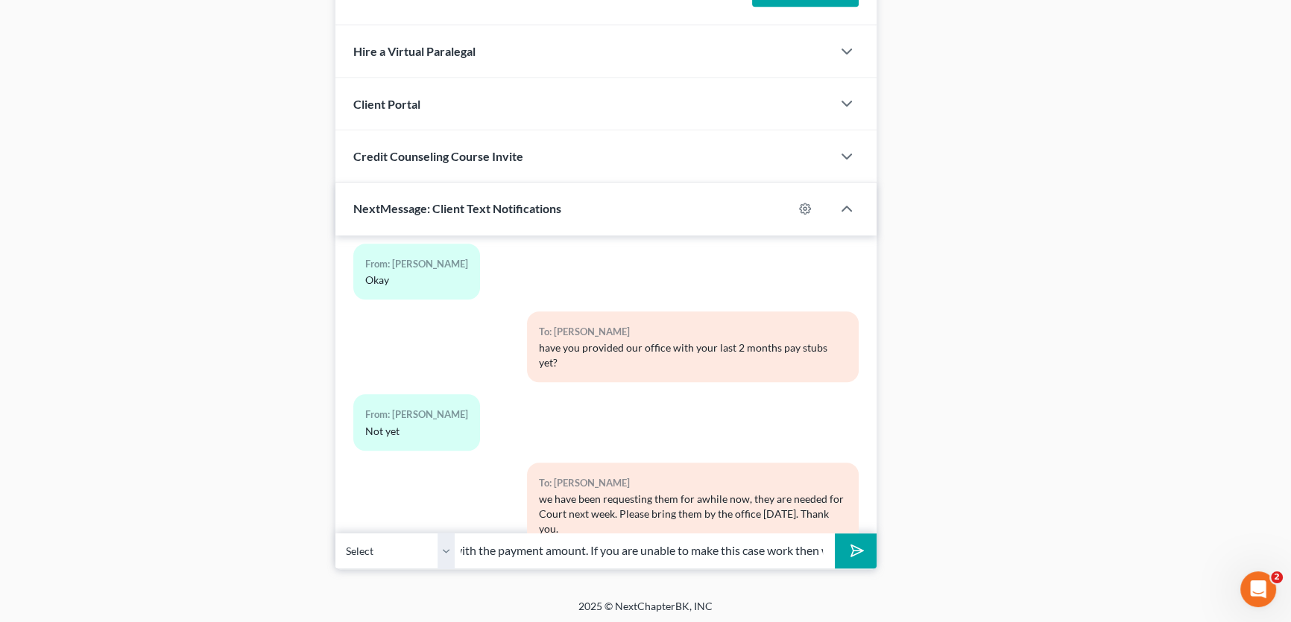
type input "Mr. Scott, I was able to speak with Mr. White regarding your concerns with the …"
click at [443, 544] on select "Select +1 (940) 400-5311 - Charles Scott" at bounding box center [394, 551] width 119 height 37
click at [446, 544] on select "Select +1 (940) 400-5311 - Charles Scott" at bounding box center [394, 551] width 119 height 37
drag, startPoint x: 732, startPoint y: 544, endPoint x: 816, endPoint y: 543, distance: 83.5
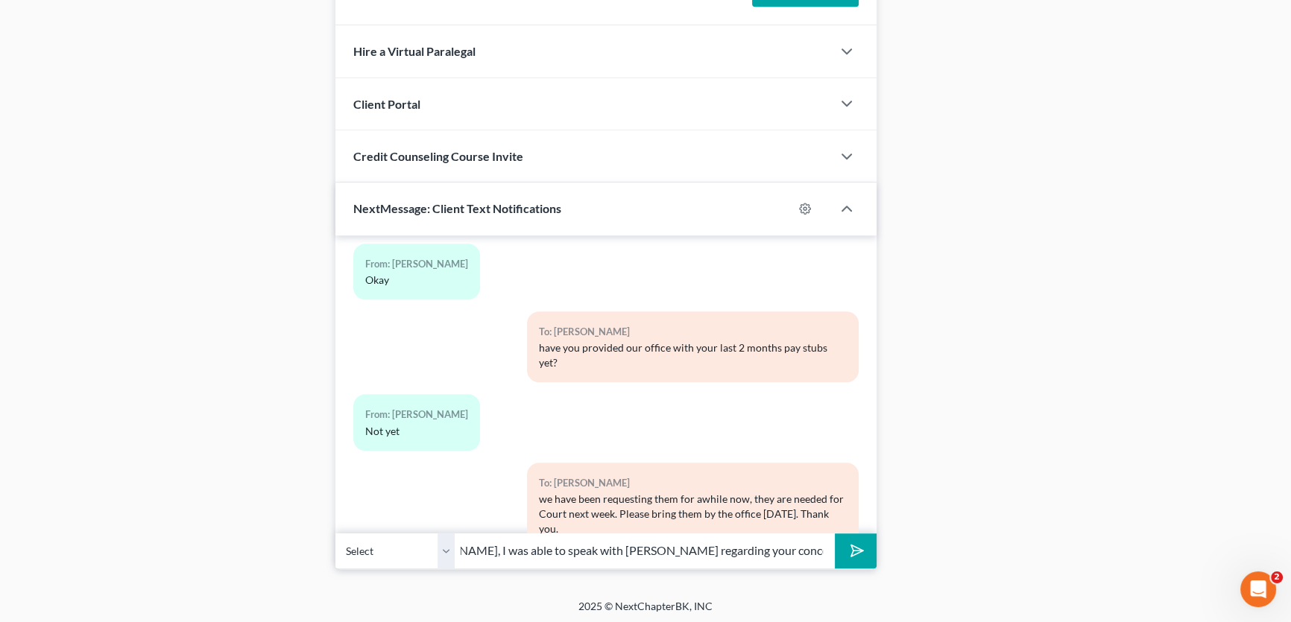
click at [820, 543] on input "Mr. Scott, I was able to speak with Mr. White regarding your concerns with the …" at bounding box center [645, 551] width 380 height 37
click at [805, 545] on input "Mr. Scott, I was able to speak with Mr. White regarding your concerns with the …" at bounding box center [645, 551] width 380 height 37
drag, startPoint x: 803, startPoint y: 545, endPoint x: 832, endPoint y: 545, distance: 28.3
click at [832, 545] on input "Mr. Scott, I was able to speak with Mr. White regarding your concerns with the …" at bounding box center [645, 551] width 380 height 37
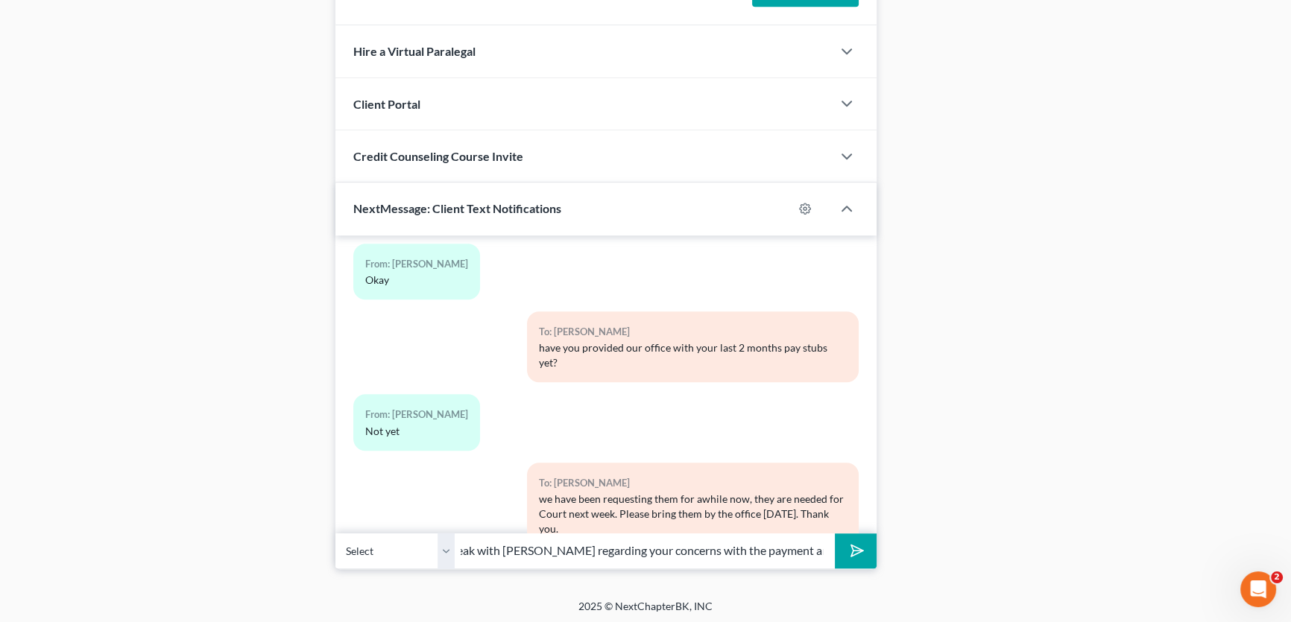
scroll to position [0, 271]
click at [773, 551] on input "Mr. Scott, I was able to speak with Mr. White regarding your concerns with the …" at bounding box center [645, 551] width 380 height 37
drag, startPoint x: 764, startPoint y: 551, endPoint x: 805, endPoint y: 553, distance: 41.0
click at [852, 550] on div "Select +1 (940) 400-5311 - Charles Scott Mr. Scott, I was able to speak with Mr…" at bounding box center [605, 550] width 541 height 35
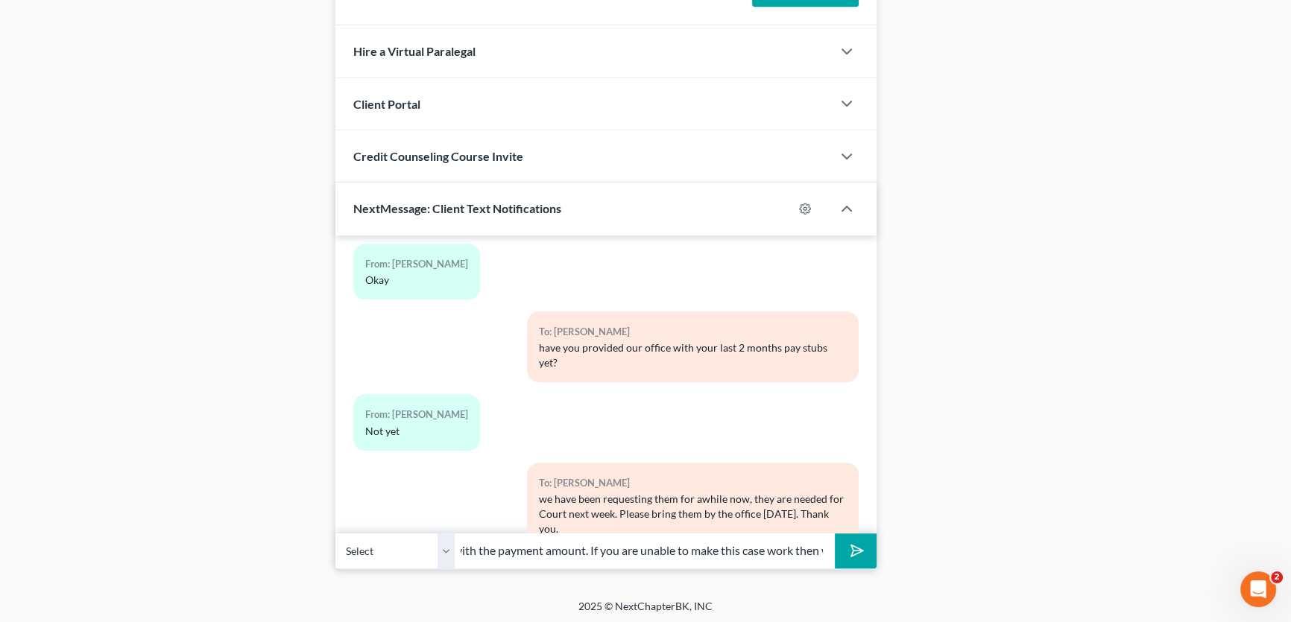
click at [820, 548] on input "Mr. Scott, I was able to speak with Mr. White regarding your concerns with the …" at bounding box center [645, 551] width 380 height 37
drag, startPoint x: 447, startPoint y: 551, endPoint x: 618, endPoint y: 551, distance: 171.4
click at [447, 551] on select "Select +1 (940) 400-5311 - Charles Scott" at bounding box center [394, 551] width 119 height 37
drag, startPoint x: 856, startPoint y: 547, endPoint x: 785, endPoint y: 550, distance: 71.6
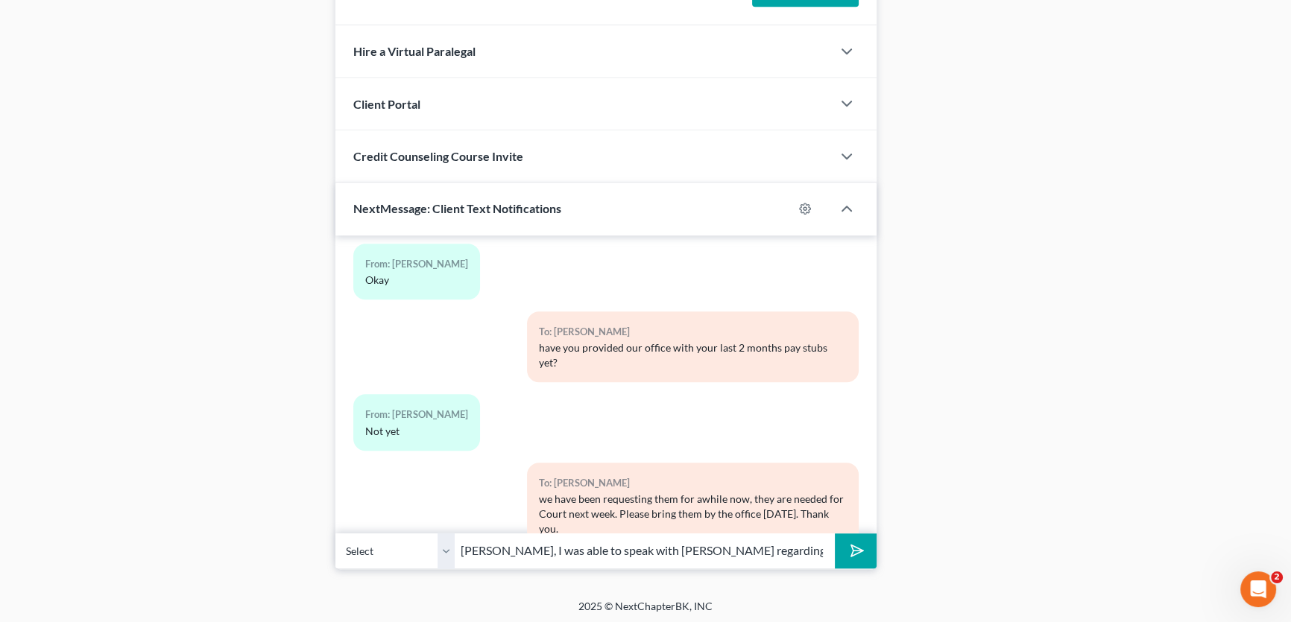
click at [856, 548] on icon "submit" at bounding box center [853, 550] width 21 height 21
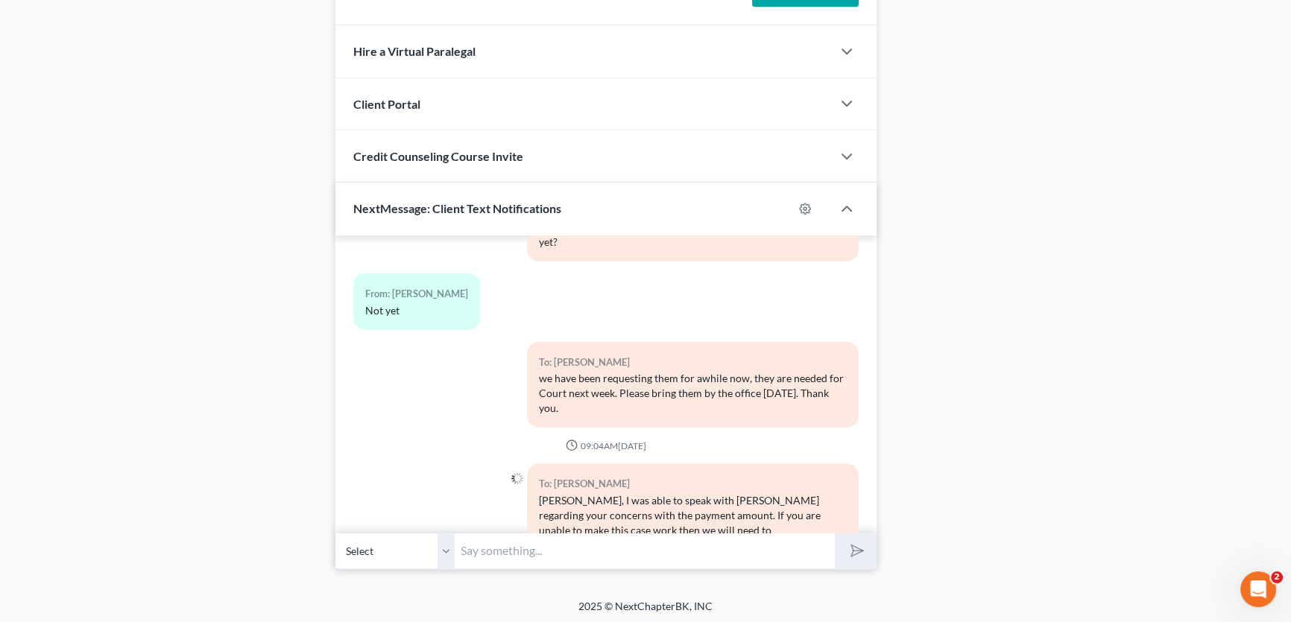
click at [738, 551] on input "text" at bounding box center [645, 551] width 380 height 37
type input "let this case dismiss and see about refiling. Please let me know if that is wha…"
click at [835, 533] on button "submit" at bounding box center [855, 550] width 41 height 35
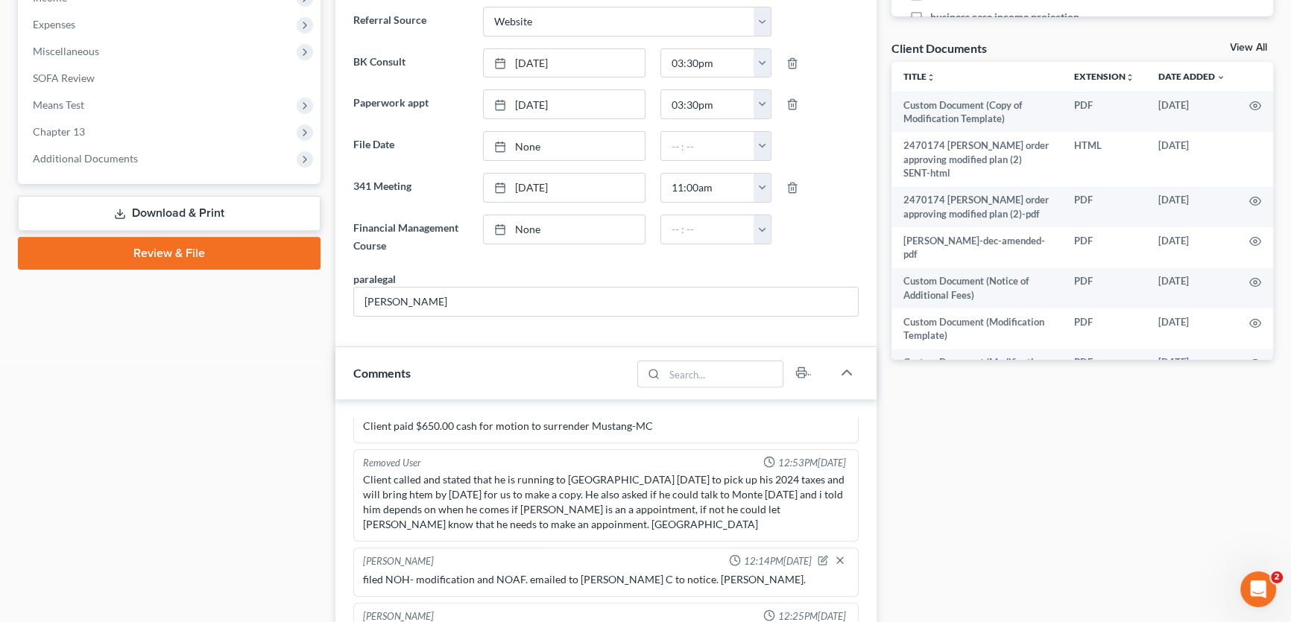
scroll to position [465, 0]
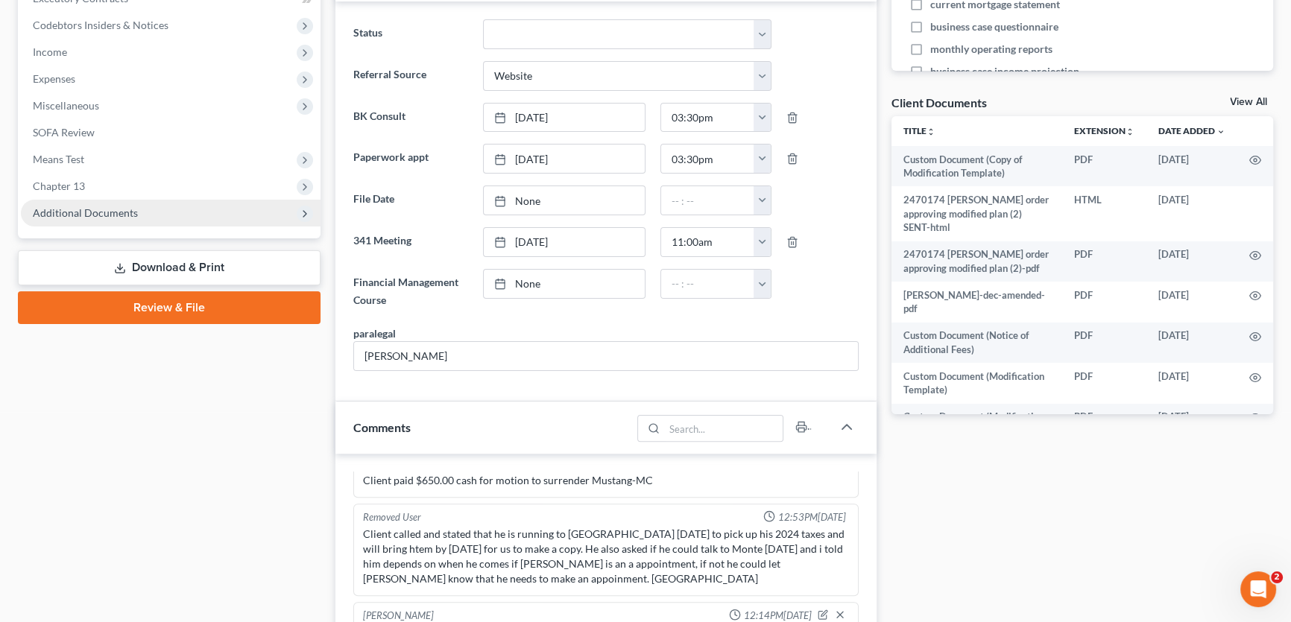
click at [131, 212] on span "Additional Documents" at bounding box center [85, 212] width 105 height 13
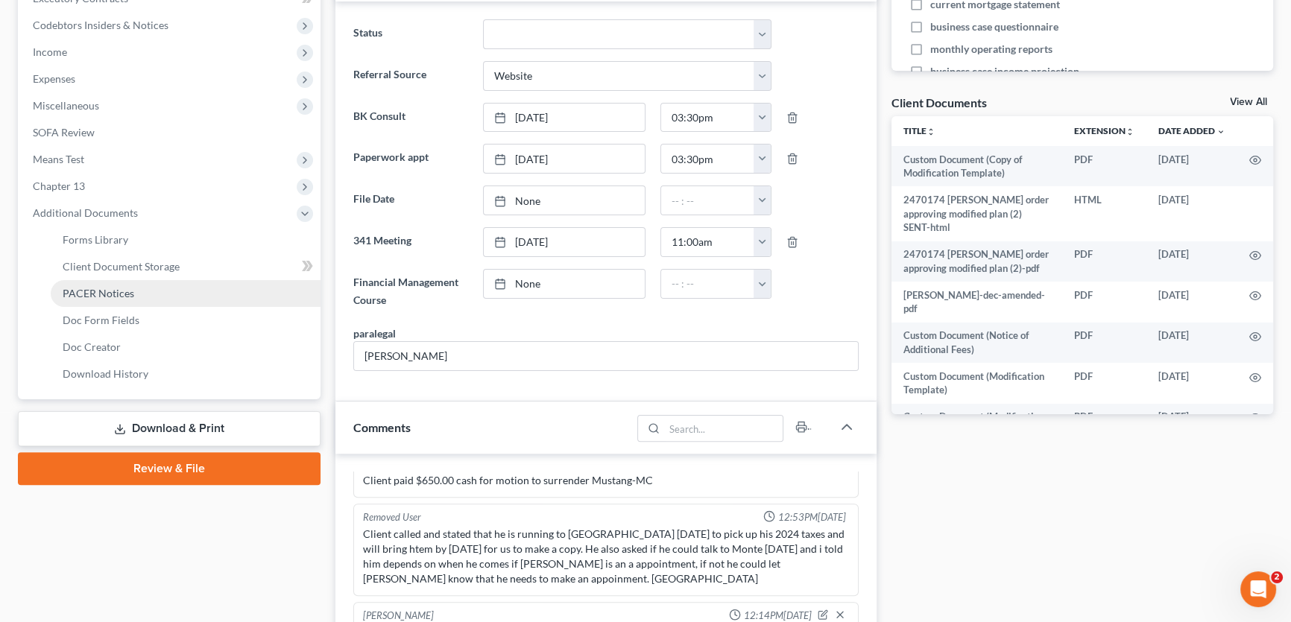
click at [110, 294] on span "PACER Notices" at bounding box center [99, 293] width 72 height 13
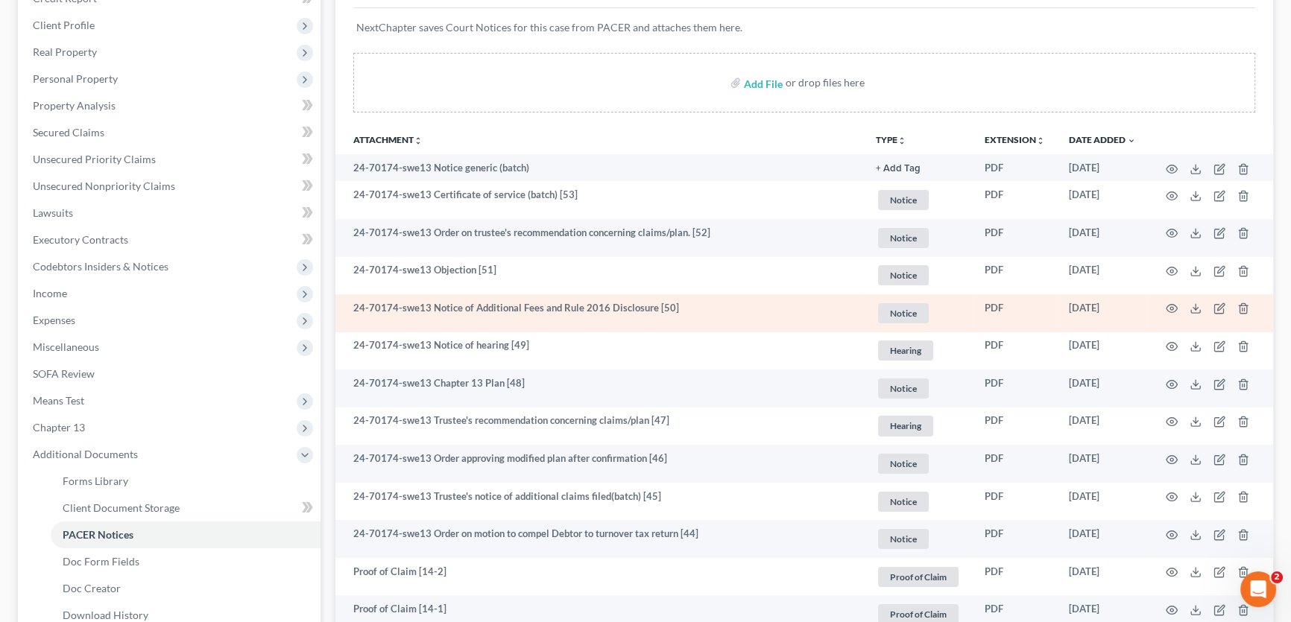
scroll to position [338, 0]
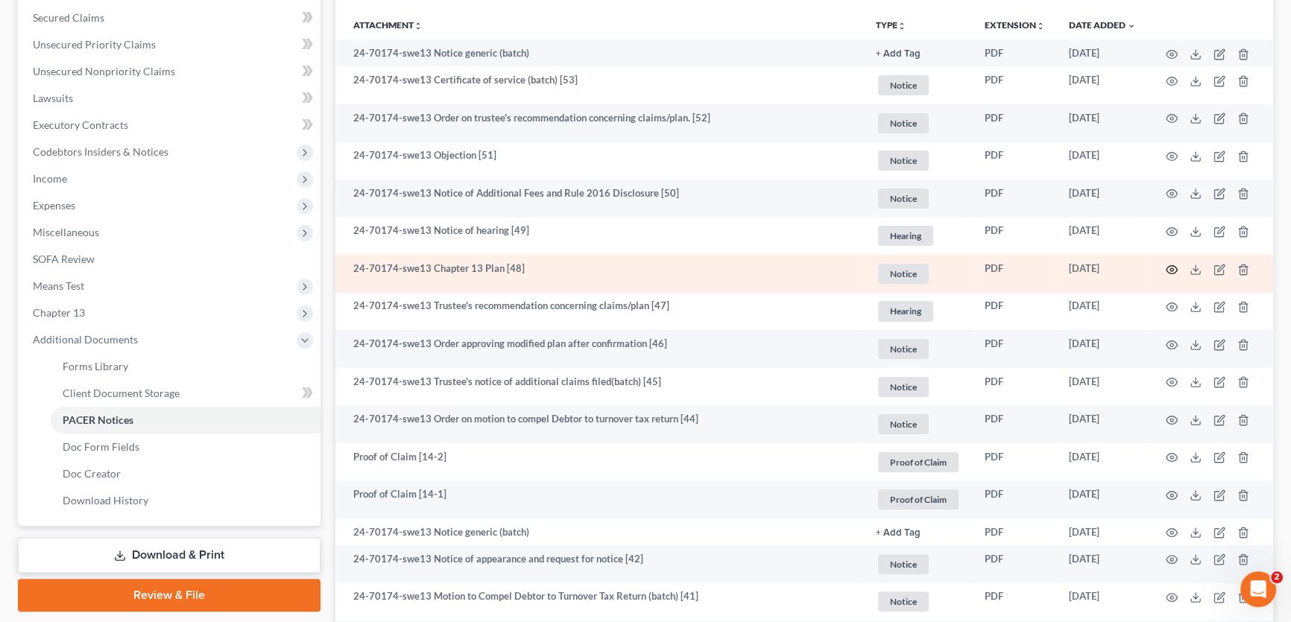
click at [1168, 267] on icon "button" at bounding box center [1171, 270] width 12 height 12
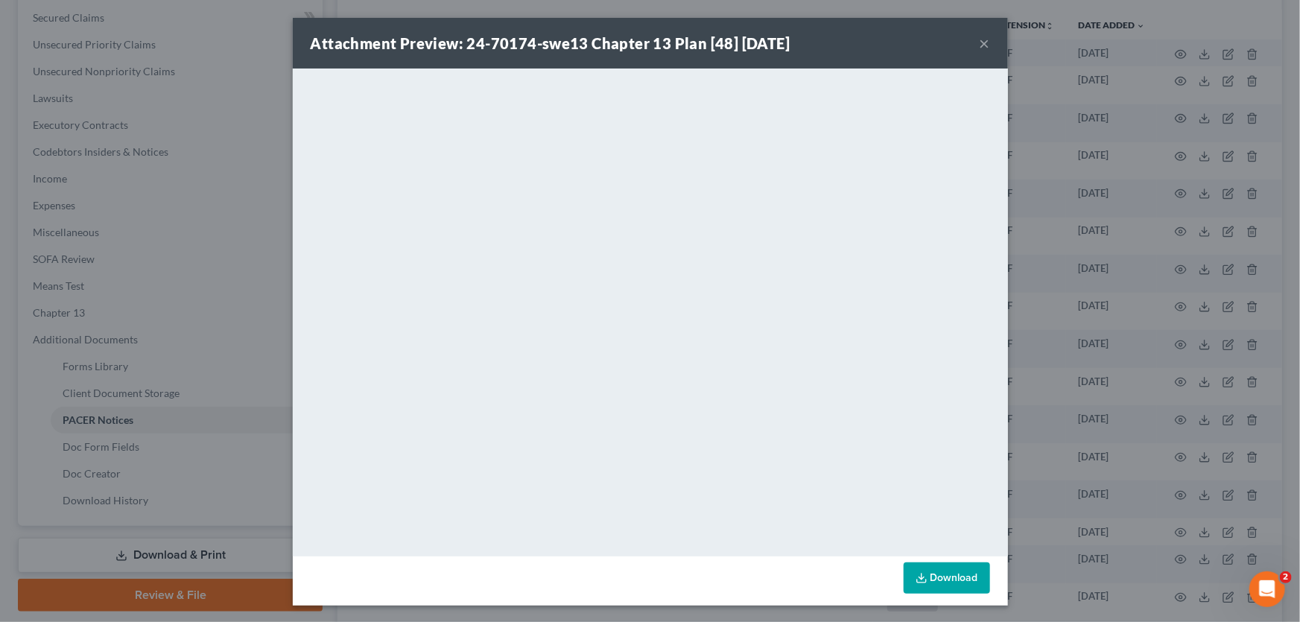
click at [981, 44] on button "×" at bounding box center [985, 43] width 10 height 18
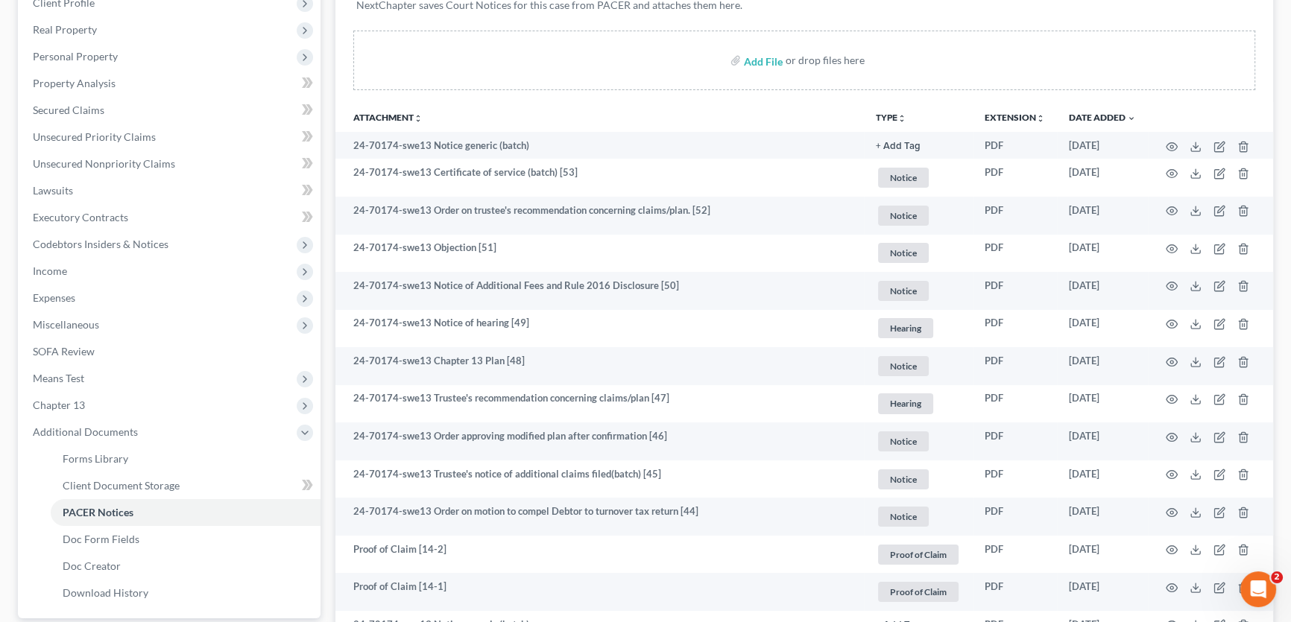
scroll to position [0, 0]
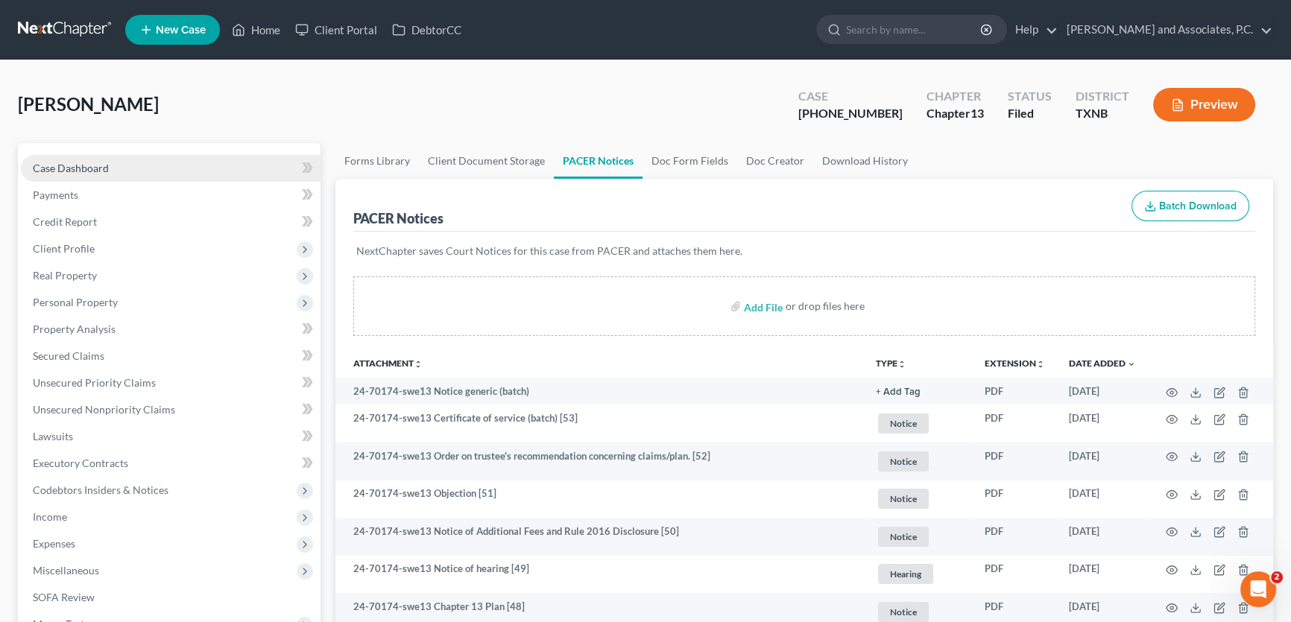
click at [89, 166] on span "Case Dashboard" at bounding box center [71, 168] width 76 height 13
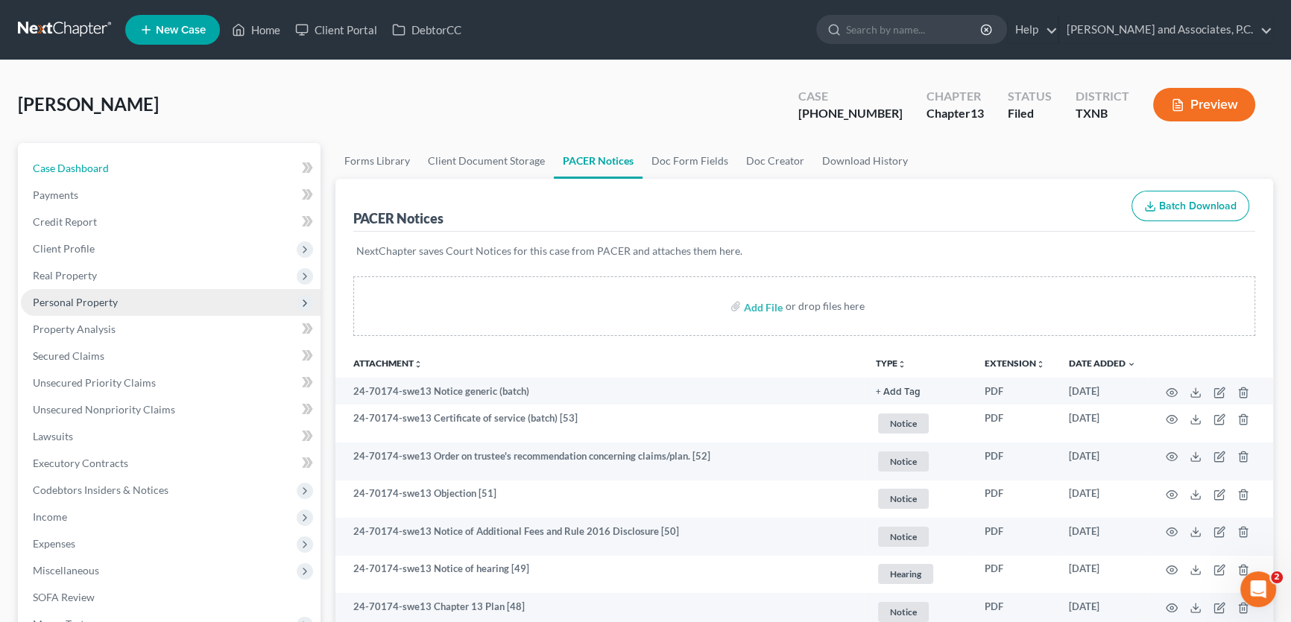
select select "3"
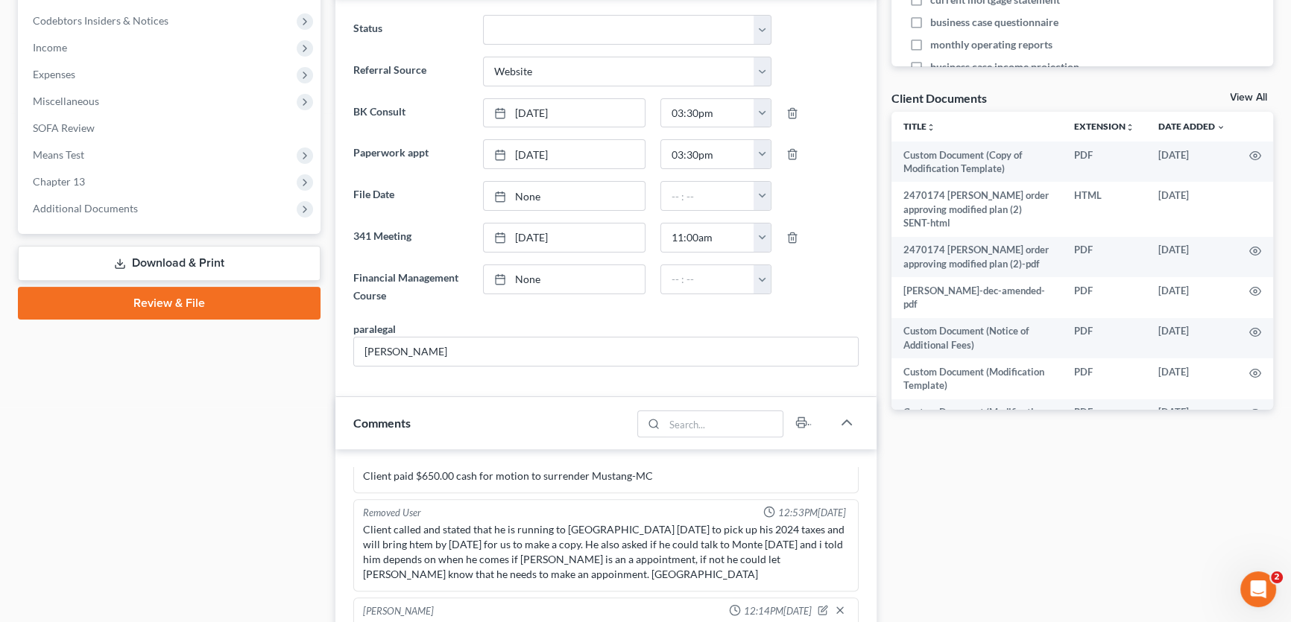
scroll to position [465, 0]
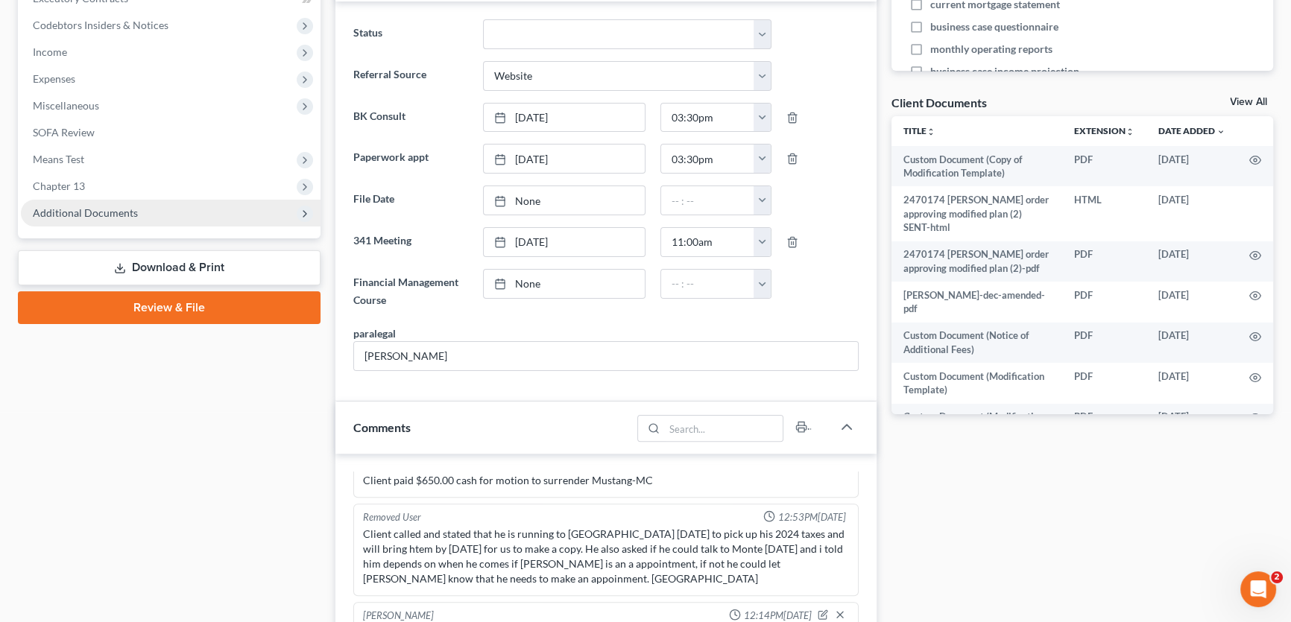
click at [104, 216] on span "Additional Documents" at bounding box center [85, 212] width 105 height 13
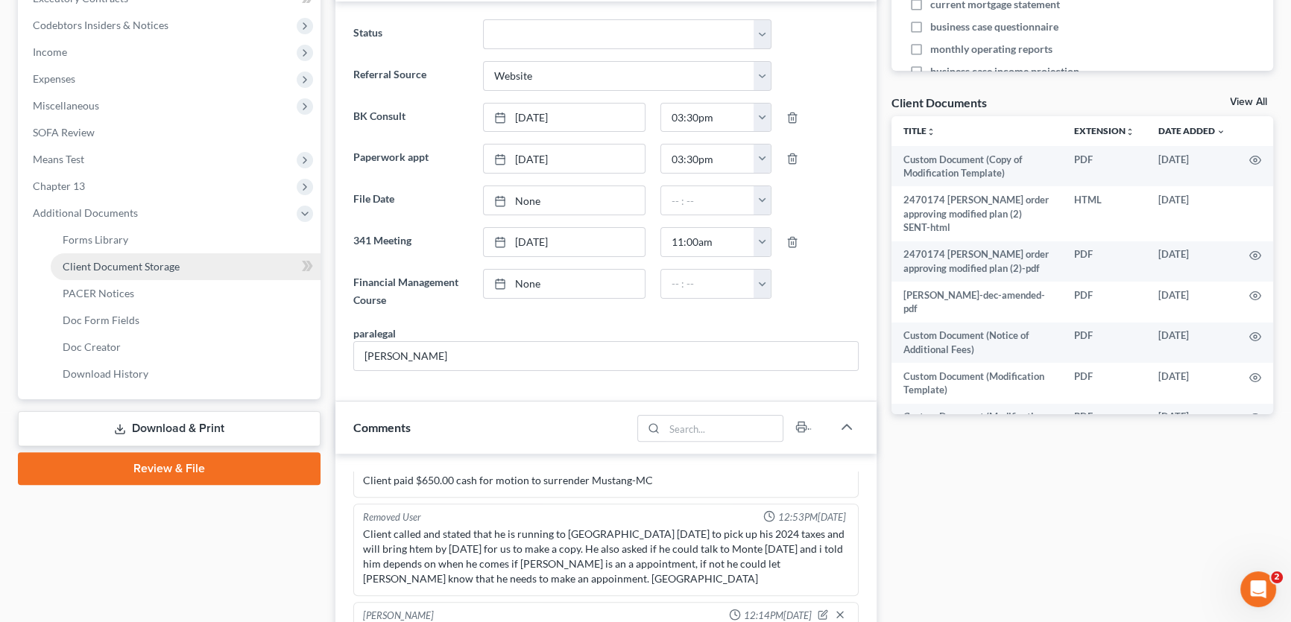
click at [97, 267] on span "Client Document Storage" at bounding box center [121, 266] width 117 height 13
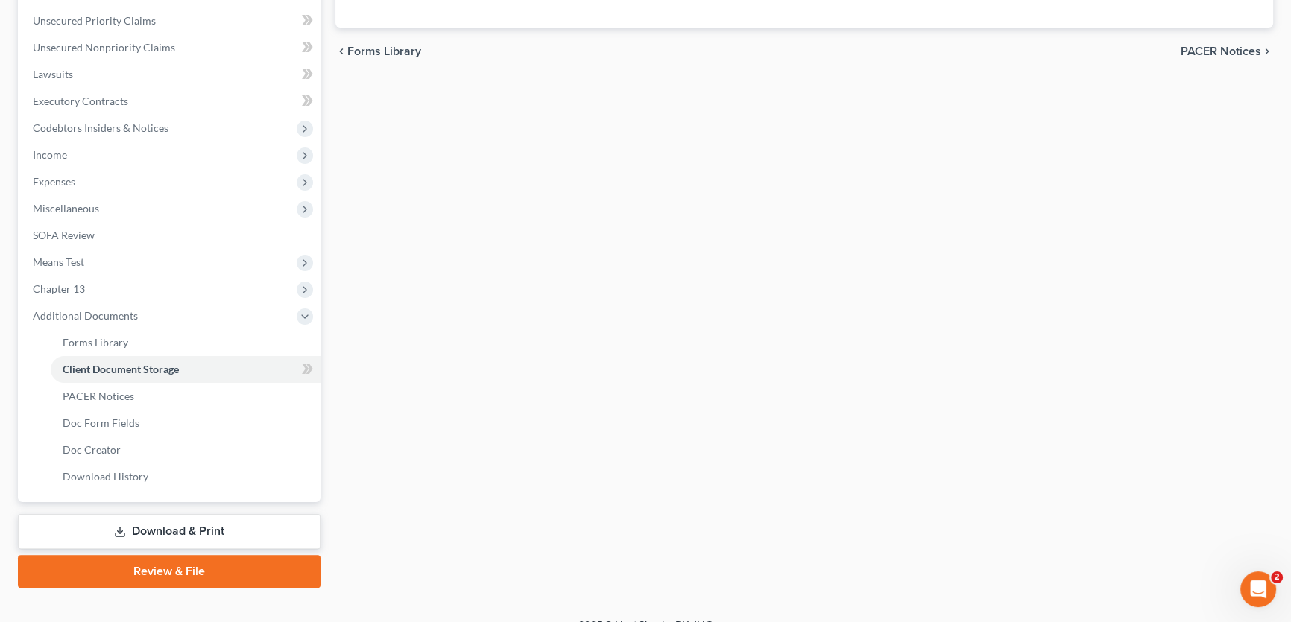
scroll to position [103, 0]
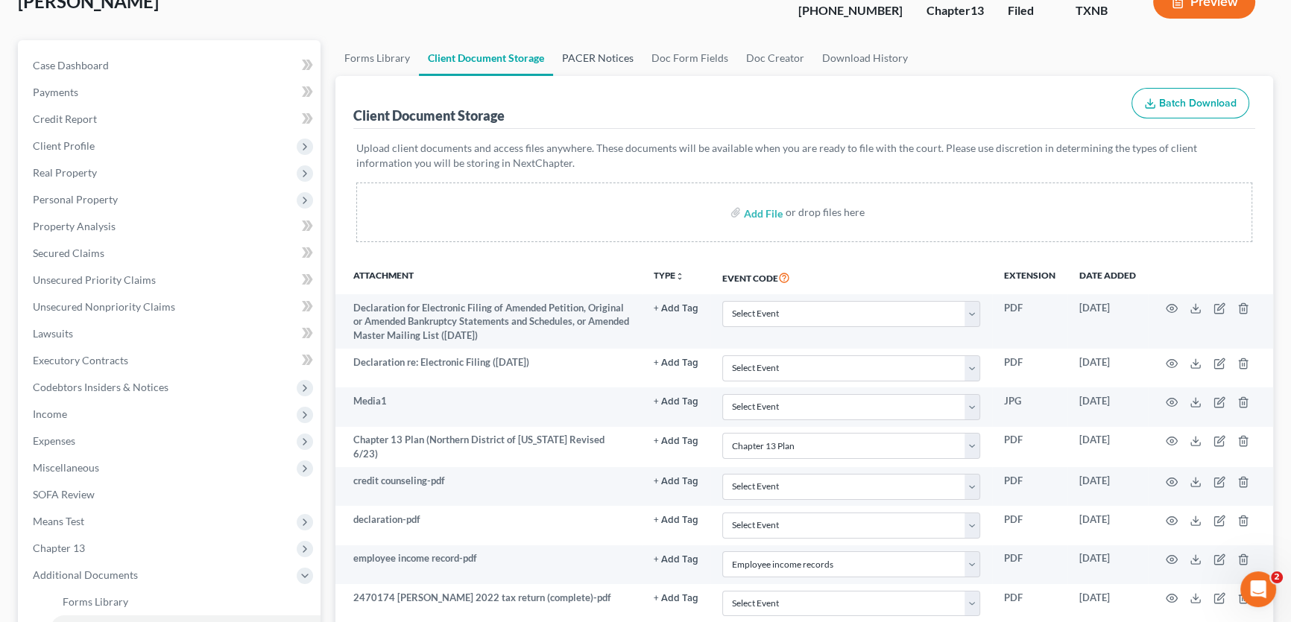
click at [615, 76] on link "PACER Notices" at bounding box center [597, 58] width 89 height 36
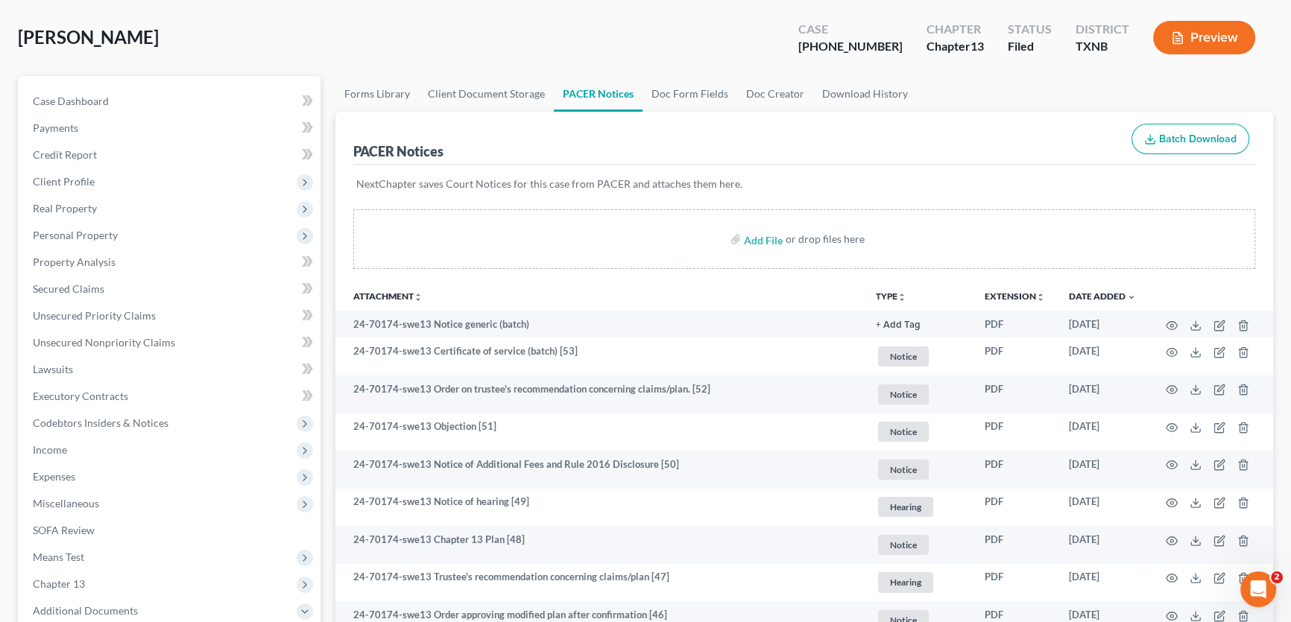
scroll to position [135, 0]
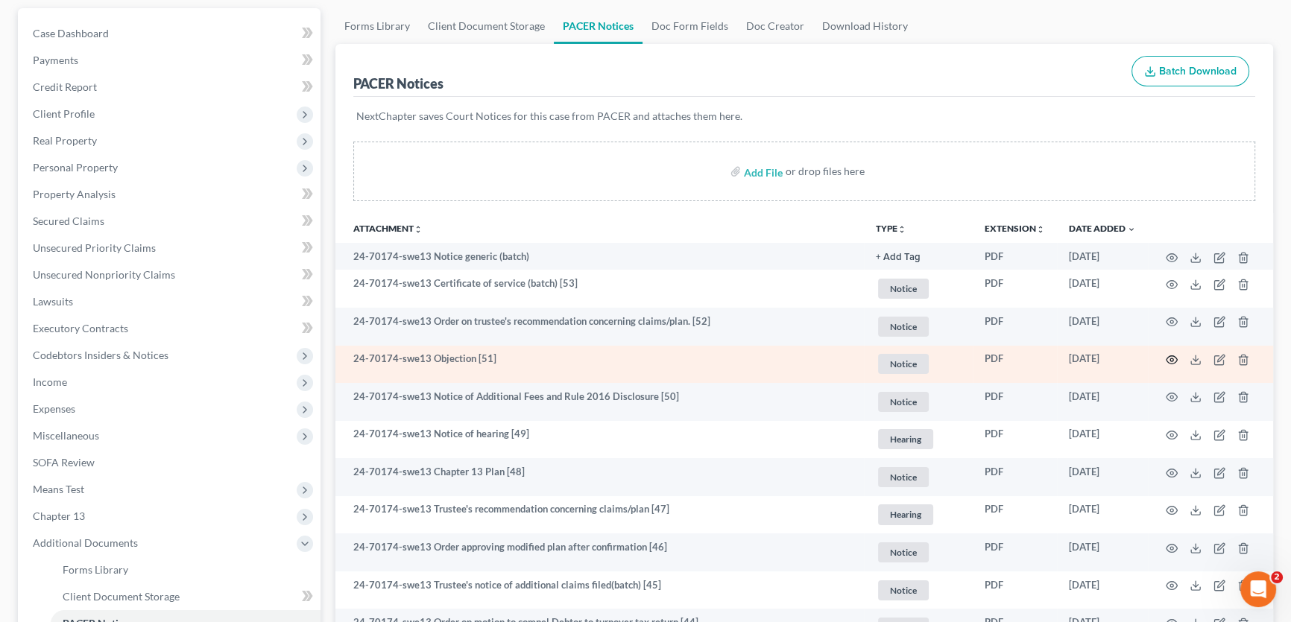
click at [1171, 357] on icon "button" at bounding box center [1171, 360] width 12 height 12
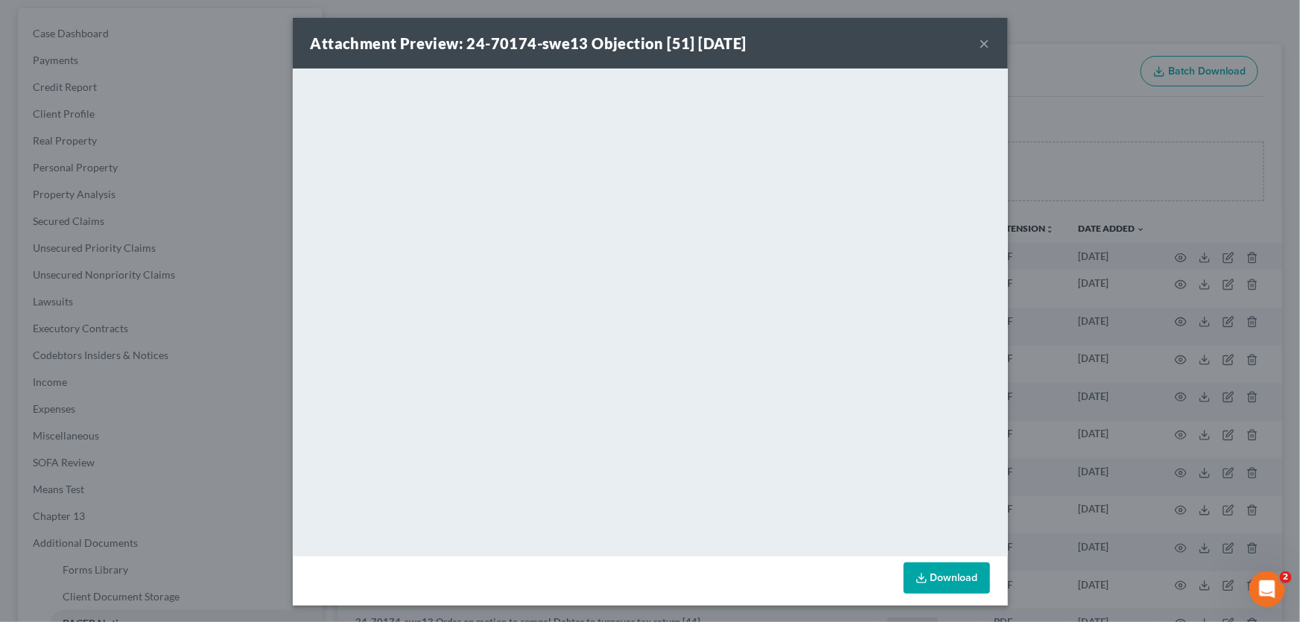
click at [980, 40] on button "×" at bounding box center [985, 43] width 10 height 18
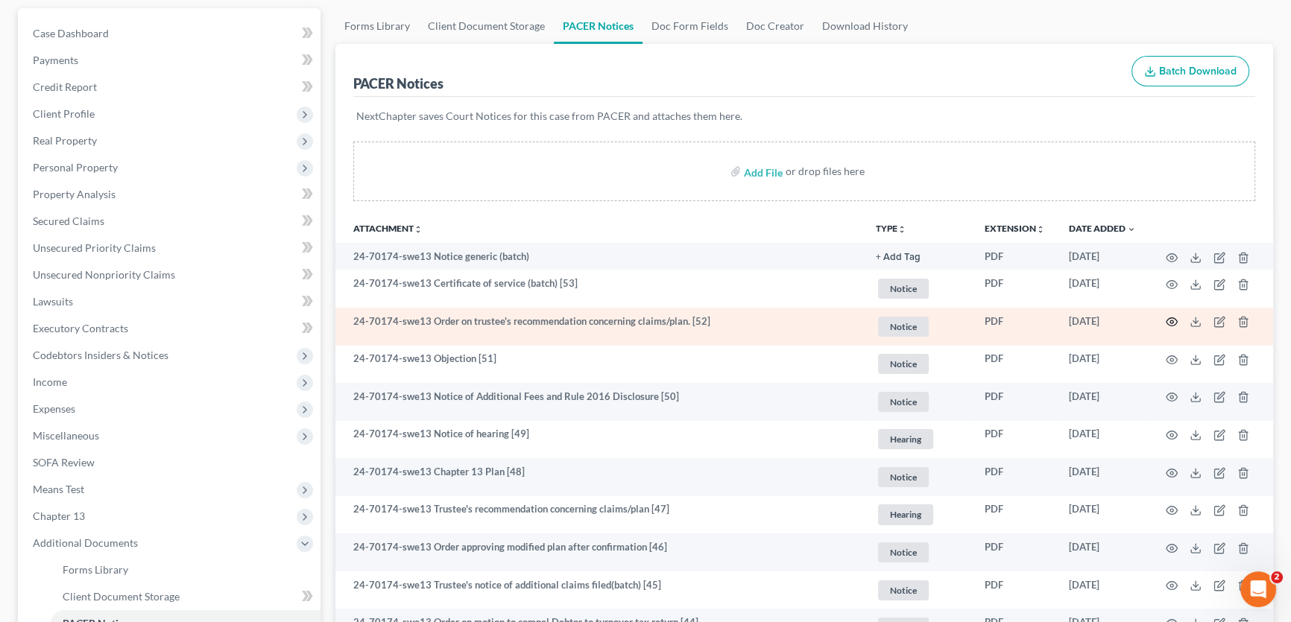
click at [1174, 318] on icon "button" at bounding box center [1171, 322] width 11 height 8
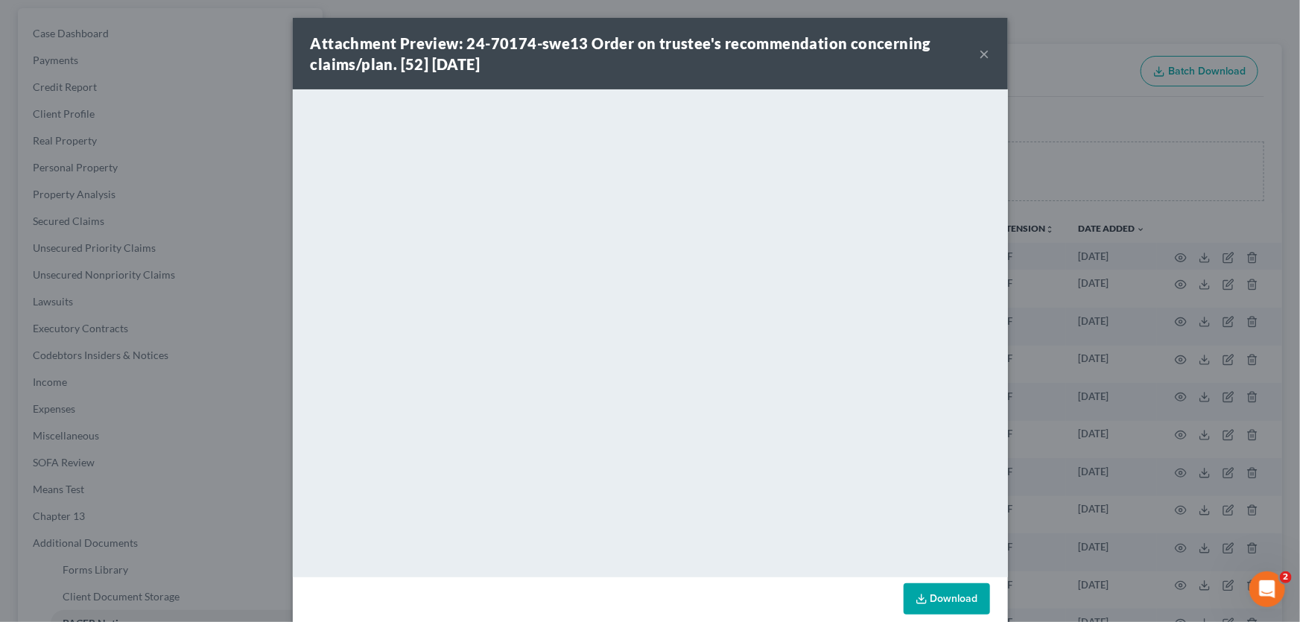
click at [980, 52] on button "×" at bounding box center [985, 54] width 10 height 18
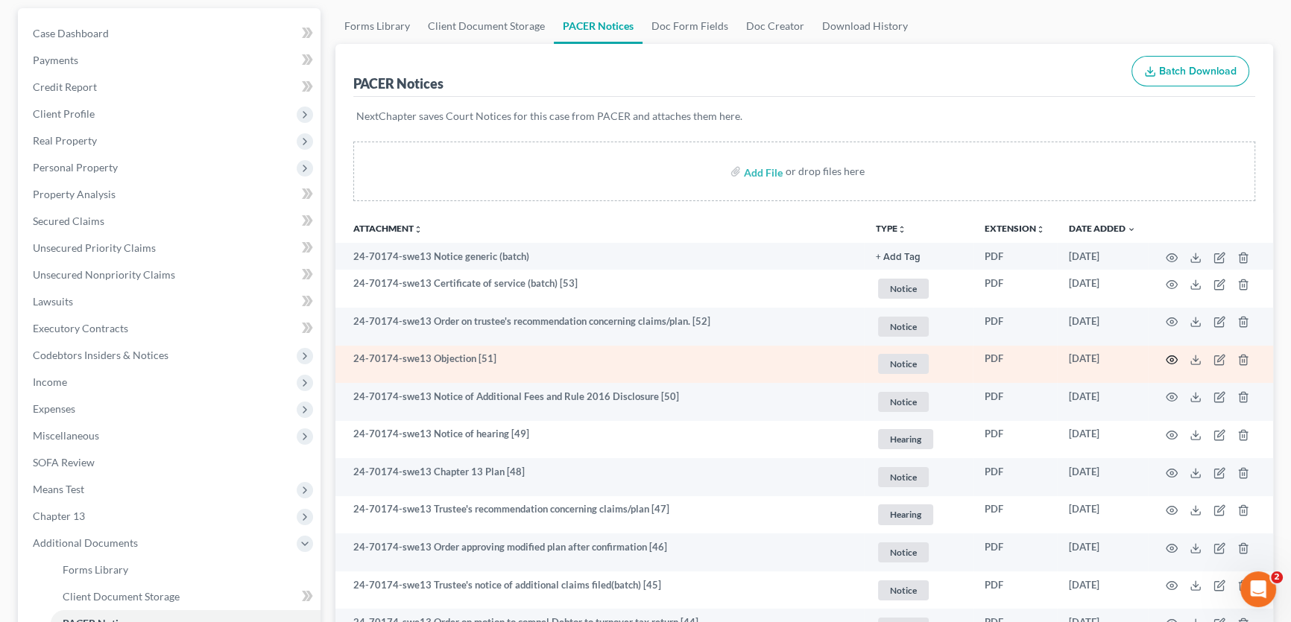
click at [1169, 358] on icon "button" at bounding box center [1171, 360] width 12 height 12
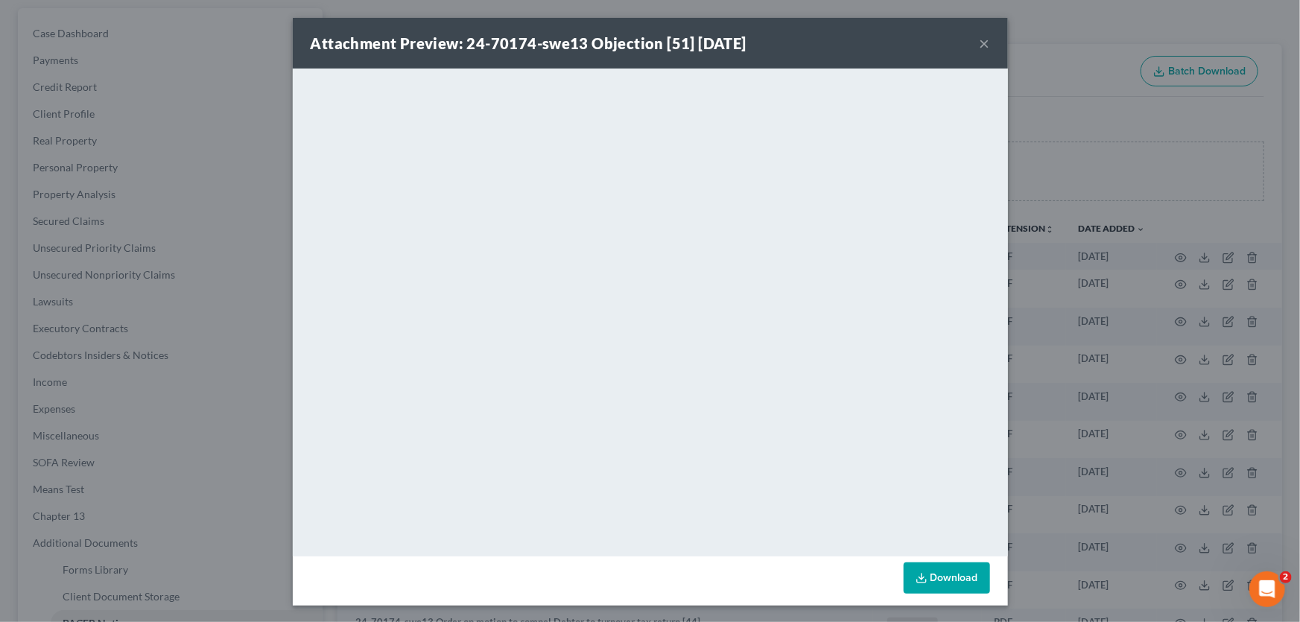
click at [982, 47] on button "×" at bounding box center [985, 43] width 10 height 18
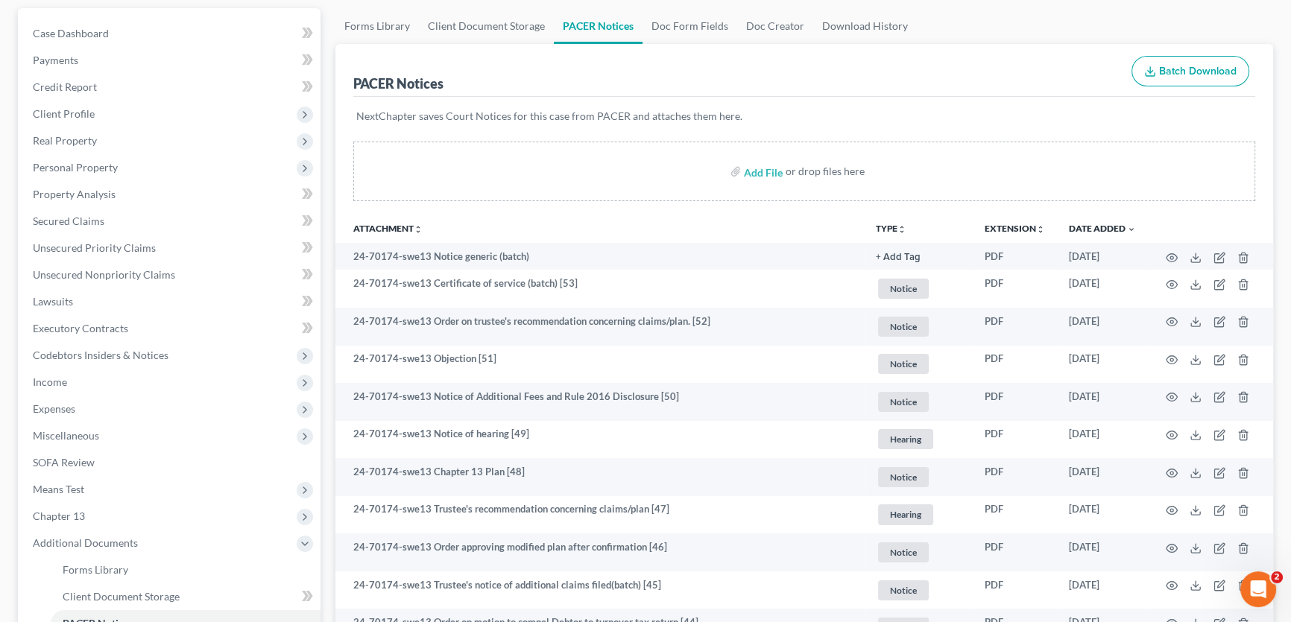
scroll to position [0, 0]
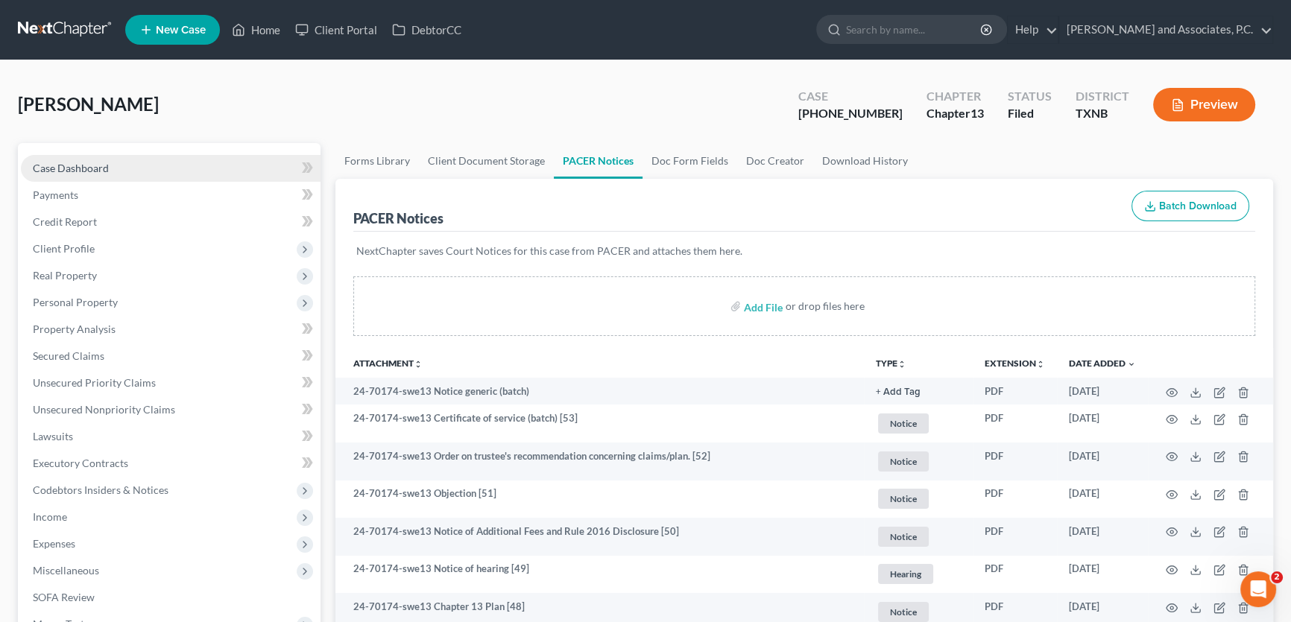
click at [78, 162] on span "Case Dashboard" at bounding box center [71, 168] width 76 height 13
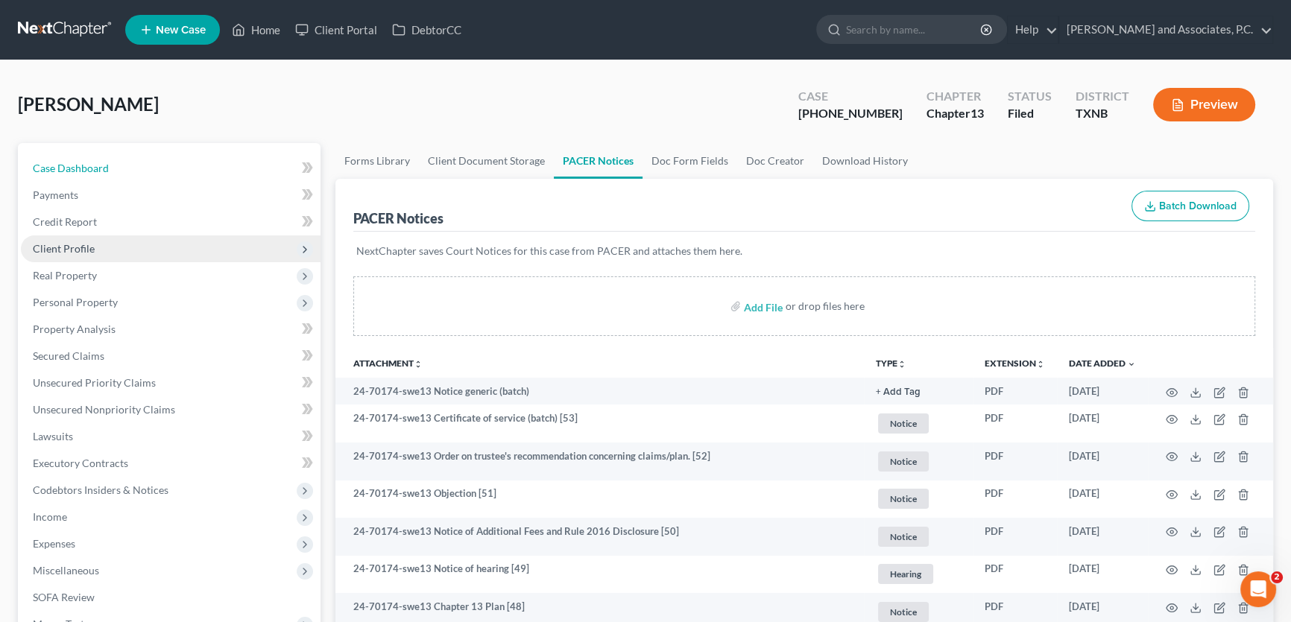
select select "3"
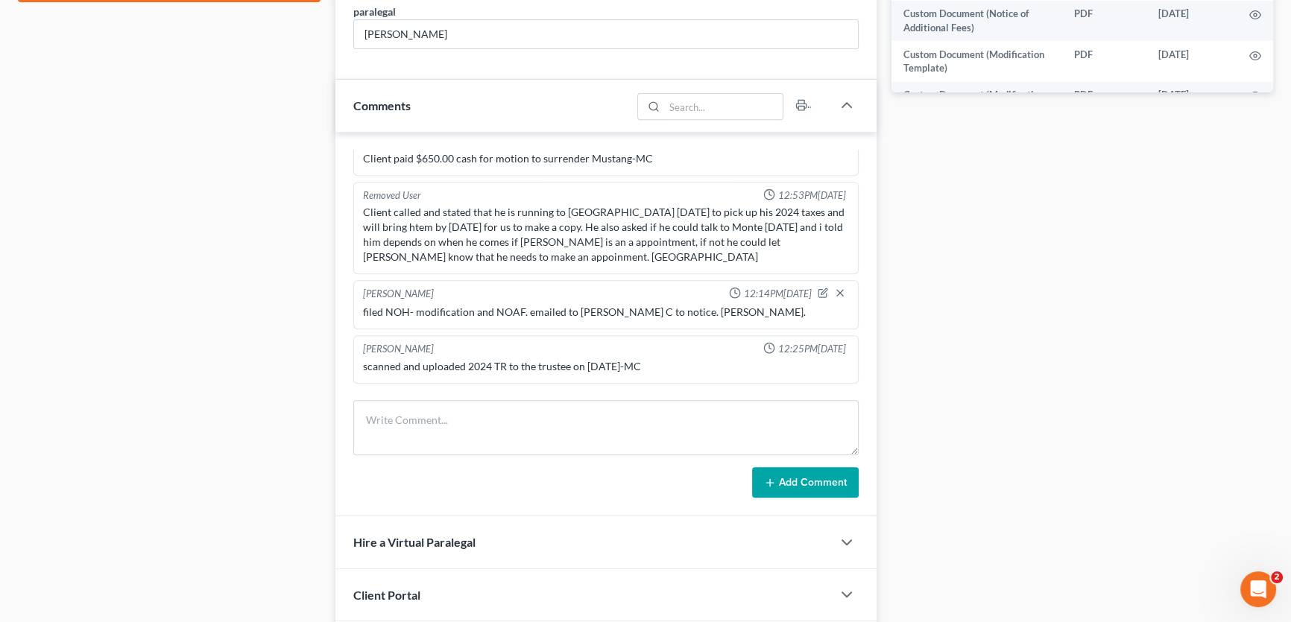
scroll to position [601, 0]
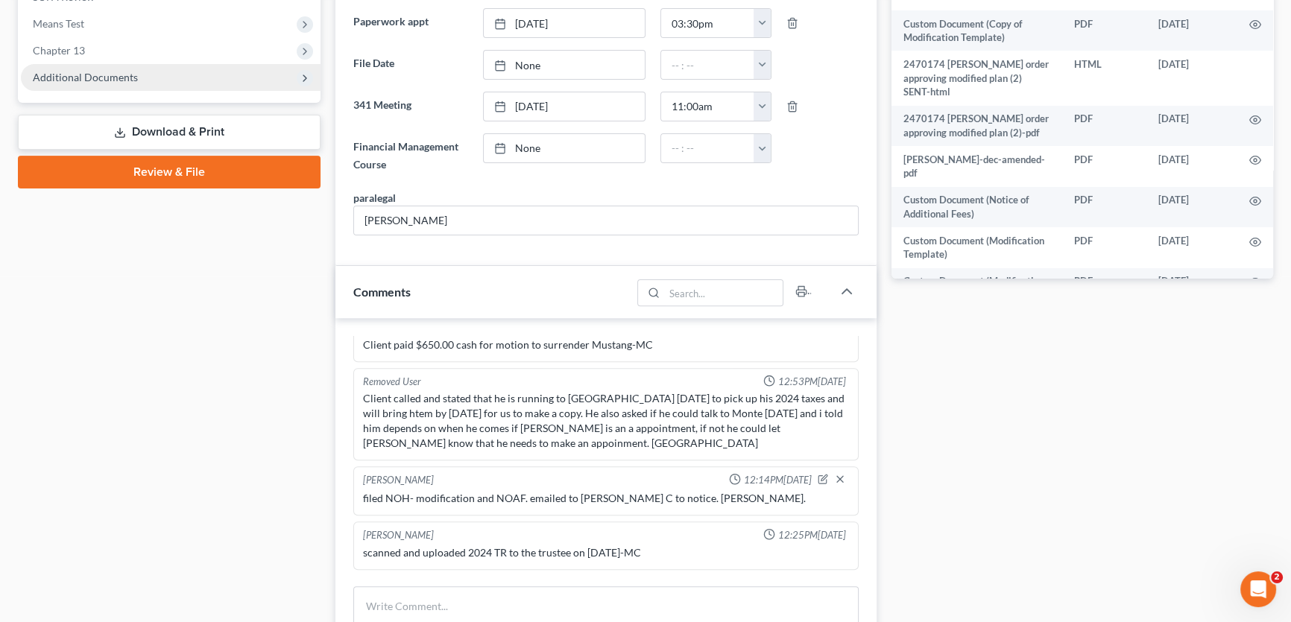
click at [124, 76] on span "Additional Documents" at bounding box center [85, 77] width 105 height 13
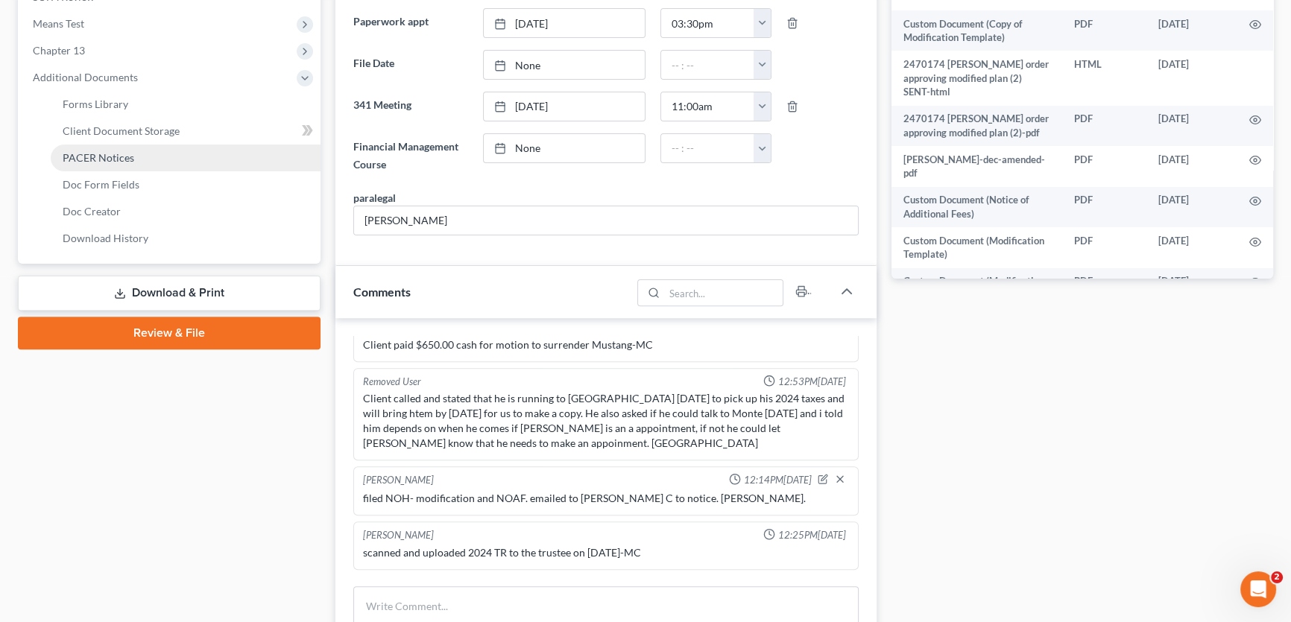
click at [97, 166] on link "PACER Notices" at bounding box center [186, 158] width 270 height 27
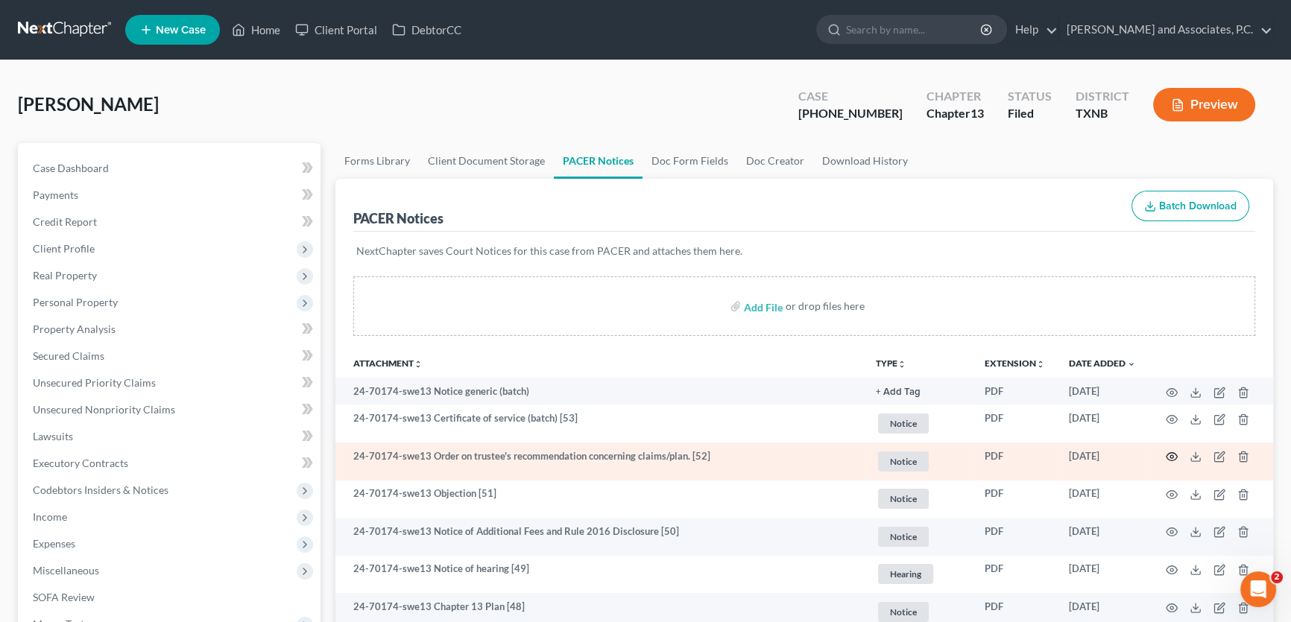
click at [1168, 455] on icon "button" at bounding box center [1171, 457] width 12 height 12
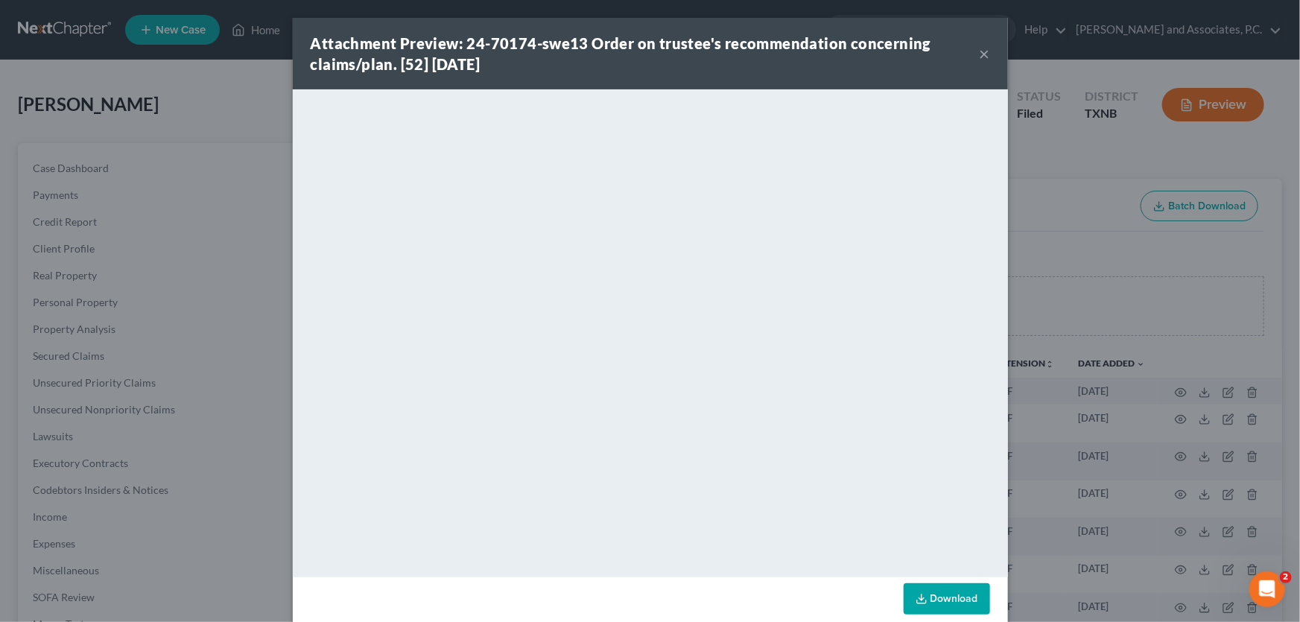
click at [980, 53] on button "×" at bounding box center [985, 54] width 10 height 18
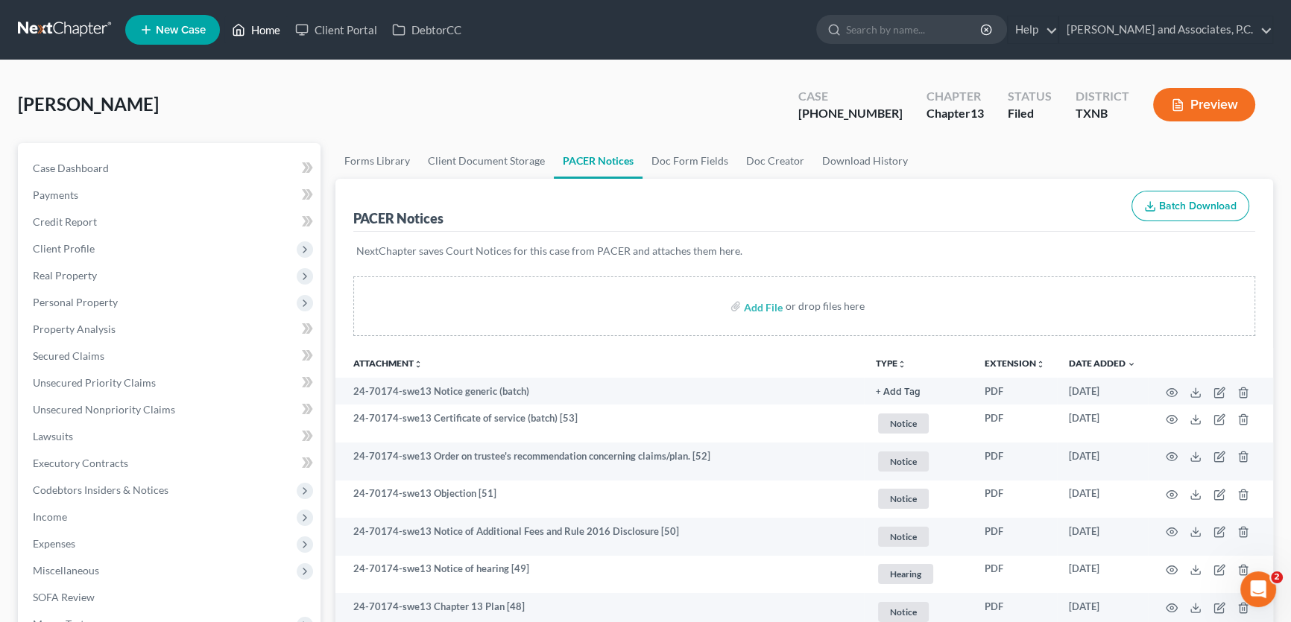
click at [279, 35] on link "Home" at bounding box center [255, 29] width 63 height 27
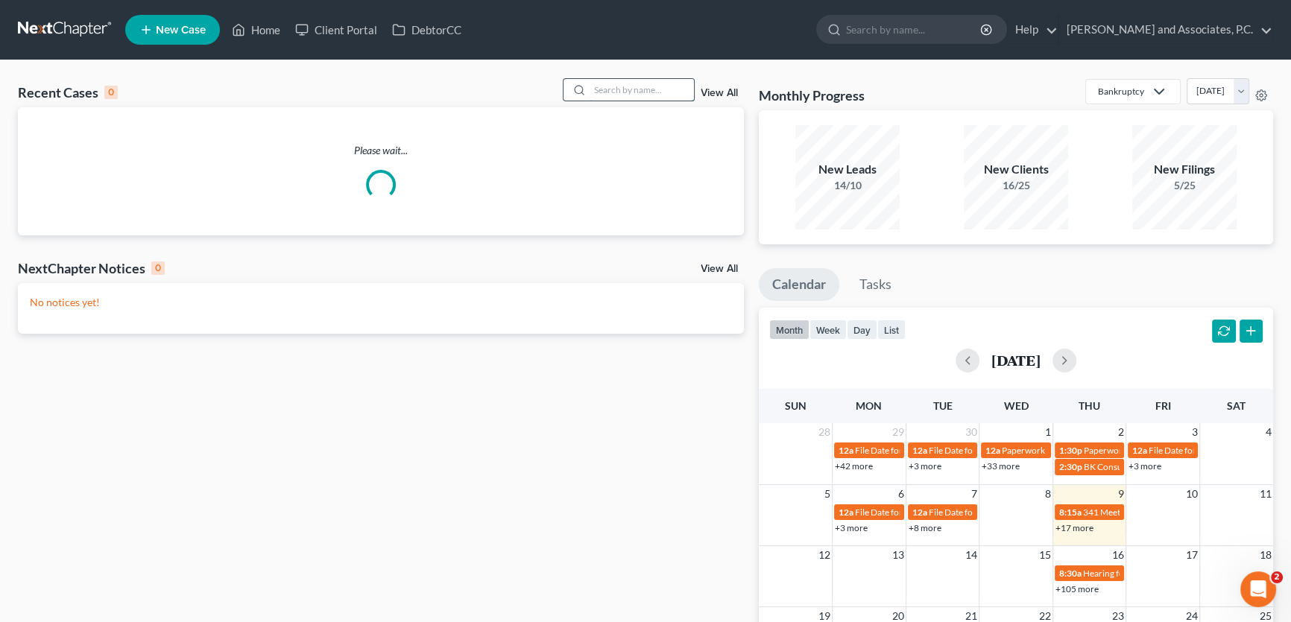
click at [650, 93] on input "search" at bounding box center [641, 90] width 104 height 22
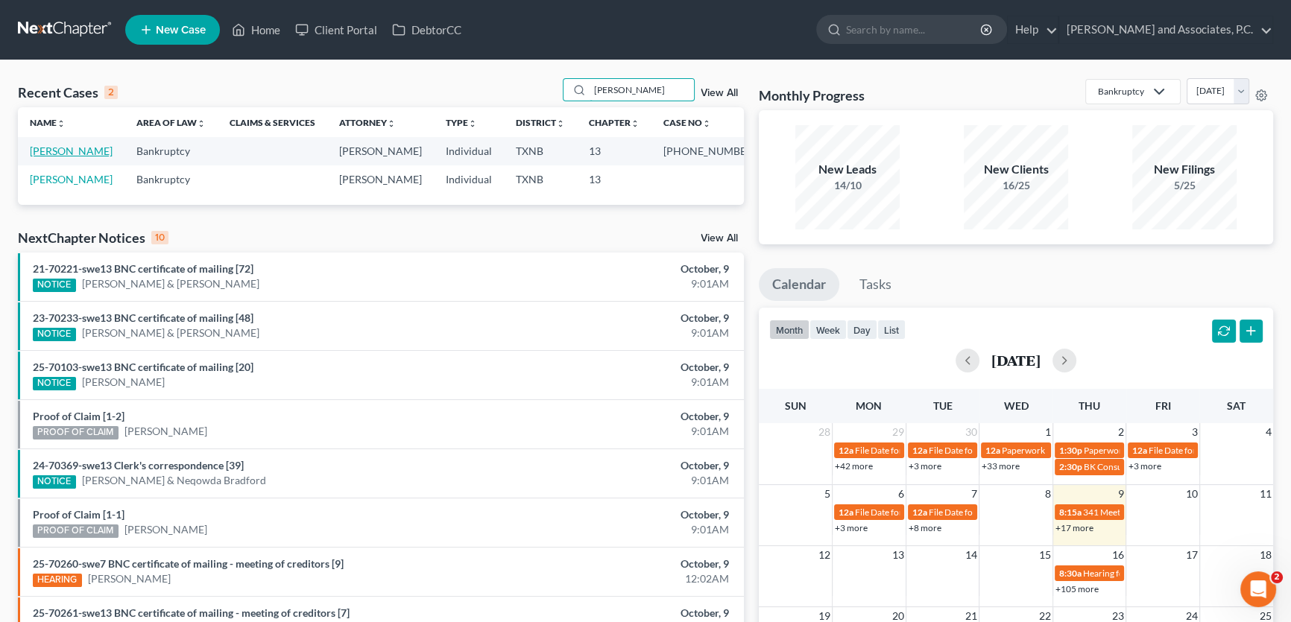
type input "ceballos"
click at [50, 151] on link "Ceballos, Ernest" at bounding box center [71, 151] width 83 height 13
select select "8"
select select "6"
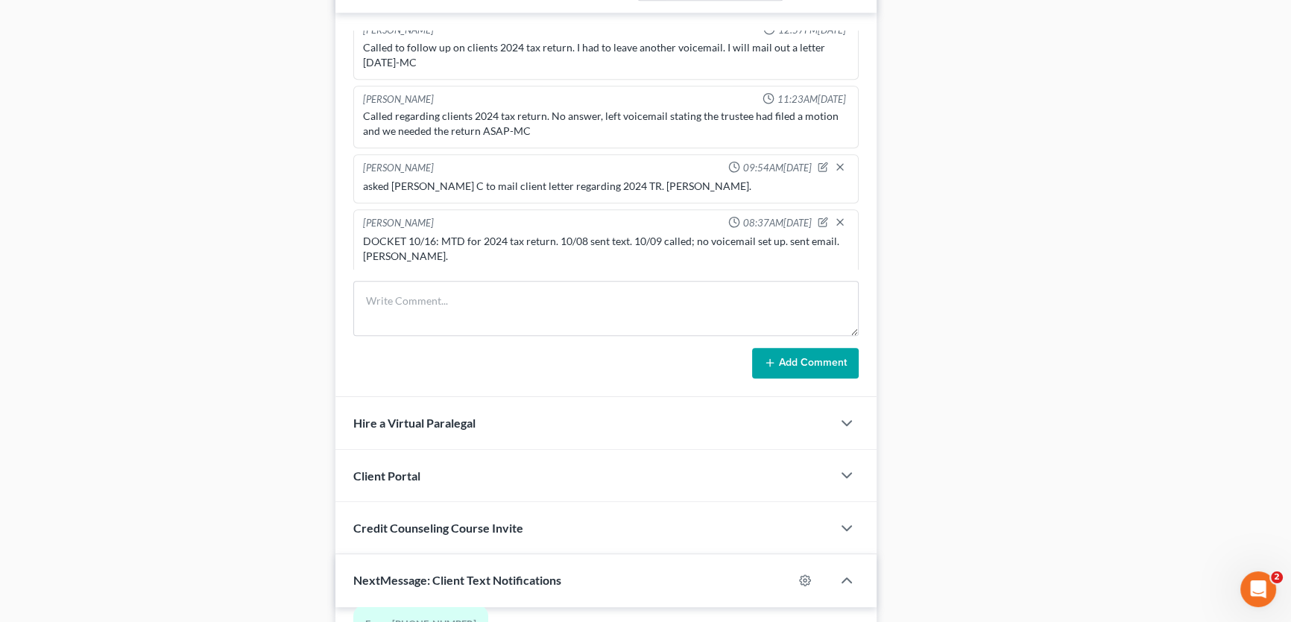
scroll to position [1319, 0]
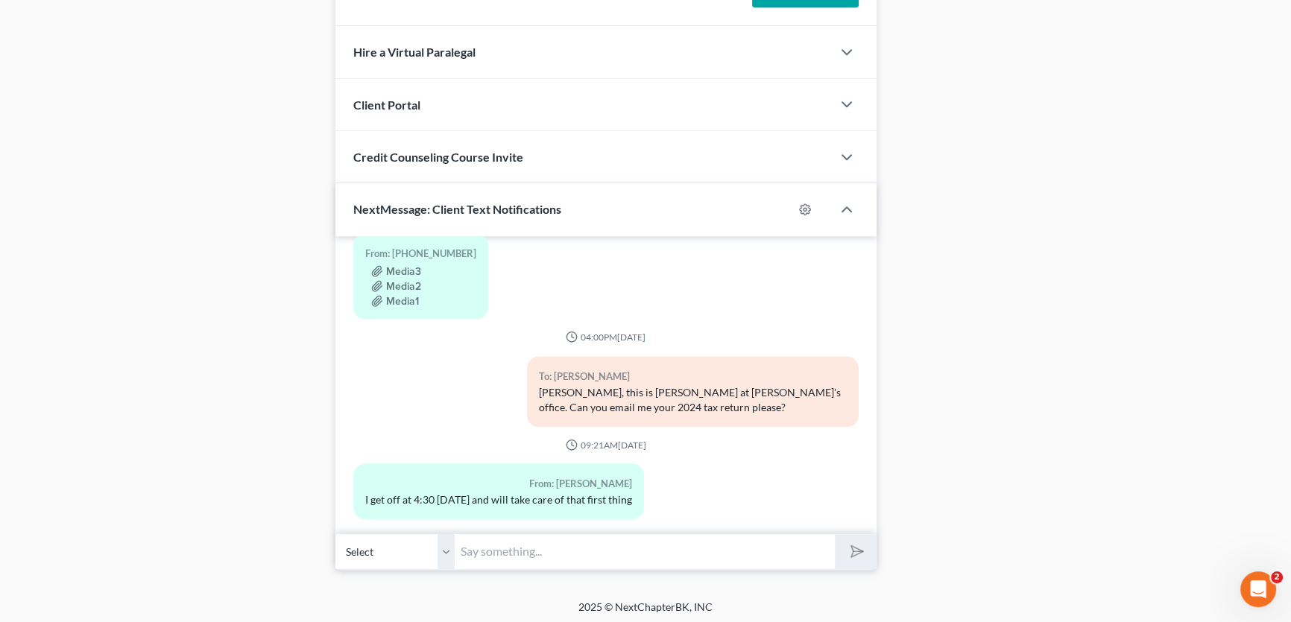
click at [504, 550] on input "text" at bounding box center [645, 551] width 380 height 37
type input "y"
click at [495, 547] on input "is your return prepared?" at bounding box center [645, 551] width 380 height 37
click at [560, 544] on input "is your 2024 return prepared?" at bounding box center [645, 551] width 380 height 37
type input "is your 2024 return already prepared?"
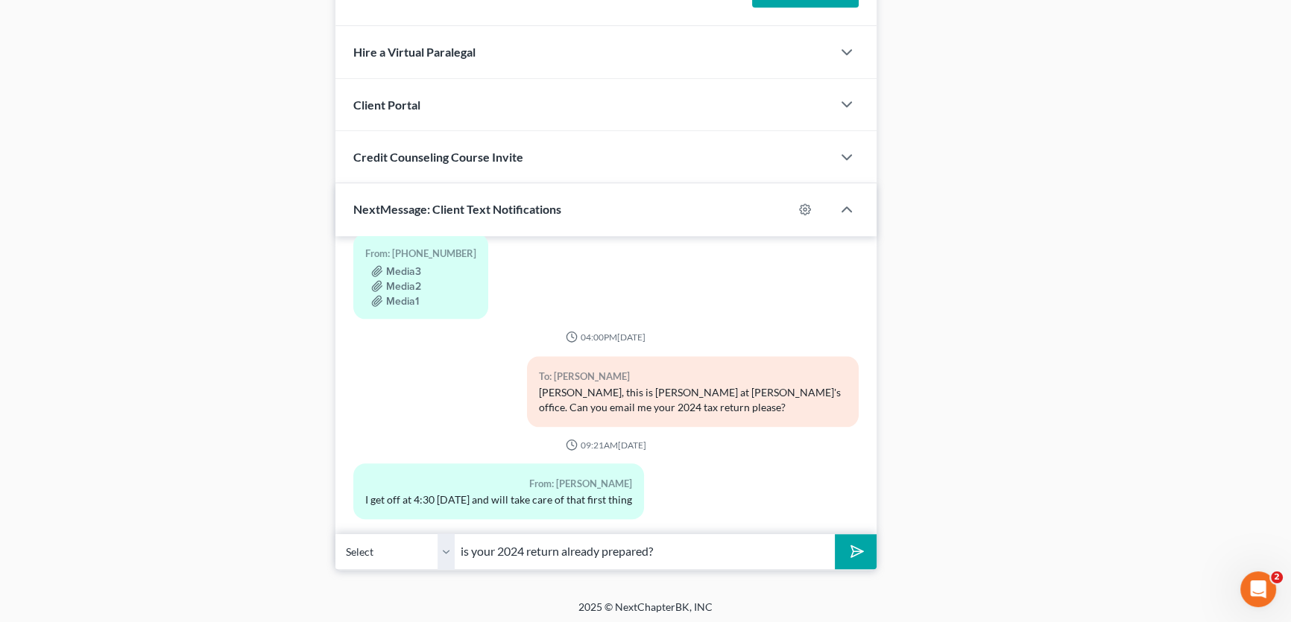
click at [853, 544] on icon "submit" at bounding box center [853, 551] width 21 height 21
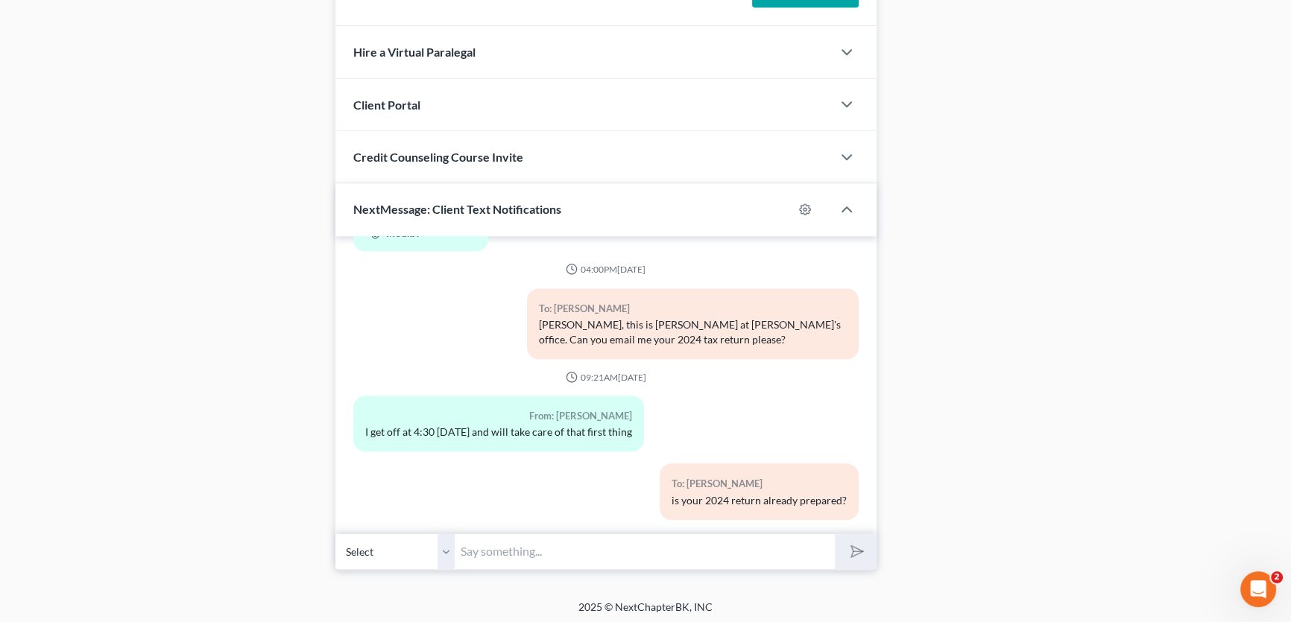
click at [482, 553] on input "text" at bounding box center [645, 551] width 380 height 37
drag, startPoint x: 656, startPoint y: 548, endPoint x: 765, endPoint y: 570, distance: 111.8
click at [656, 548] on input "your case will be dismissed next week if we do not provide a tax return by Tues…" at bounding box center [645, 551] width 380 height 37
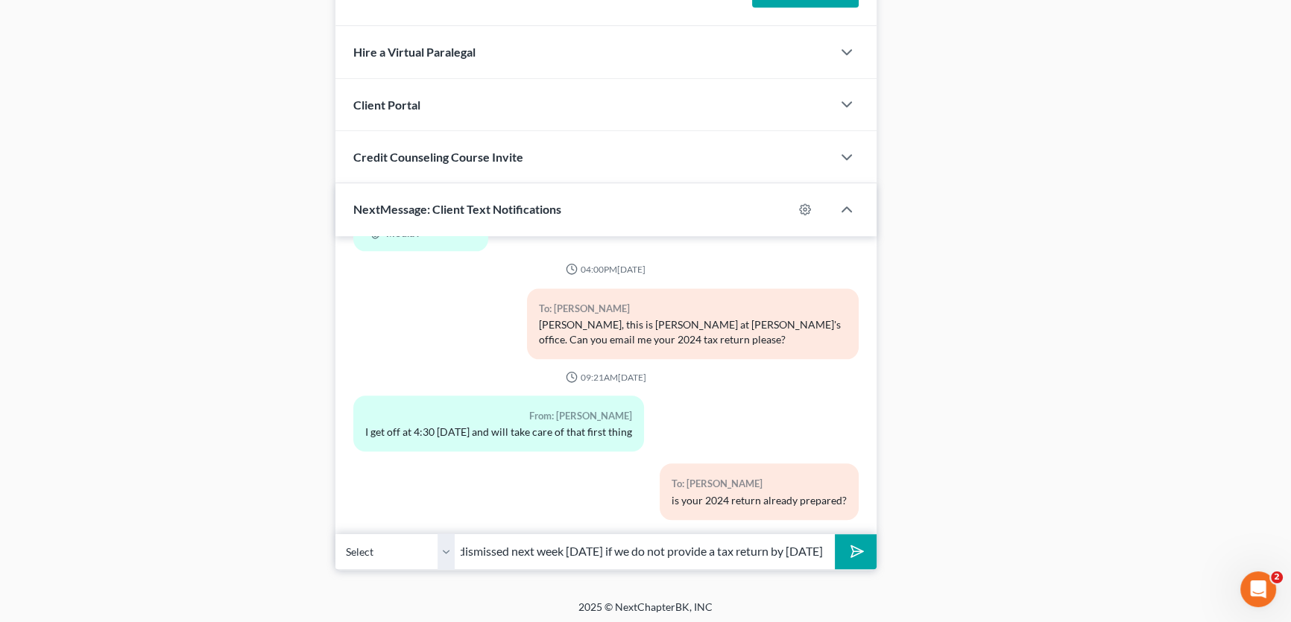
scroll to position [0, 160]
drag, startPoint x: 781, startPoint y: 551, endPoint x: 893, endPoint y: 554, distance: 112.6
click at [820, 555] on input "your case will be dismissed next week on Thursday if we do not provide a tax re…" at bounding box center [645, 551] width 380 height 37
click at [823, 542] on input "your case will be dismissed next week on Thursday if we do not provide a tax re…" at bounding box center [645, 551] width 380 height 37
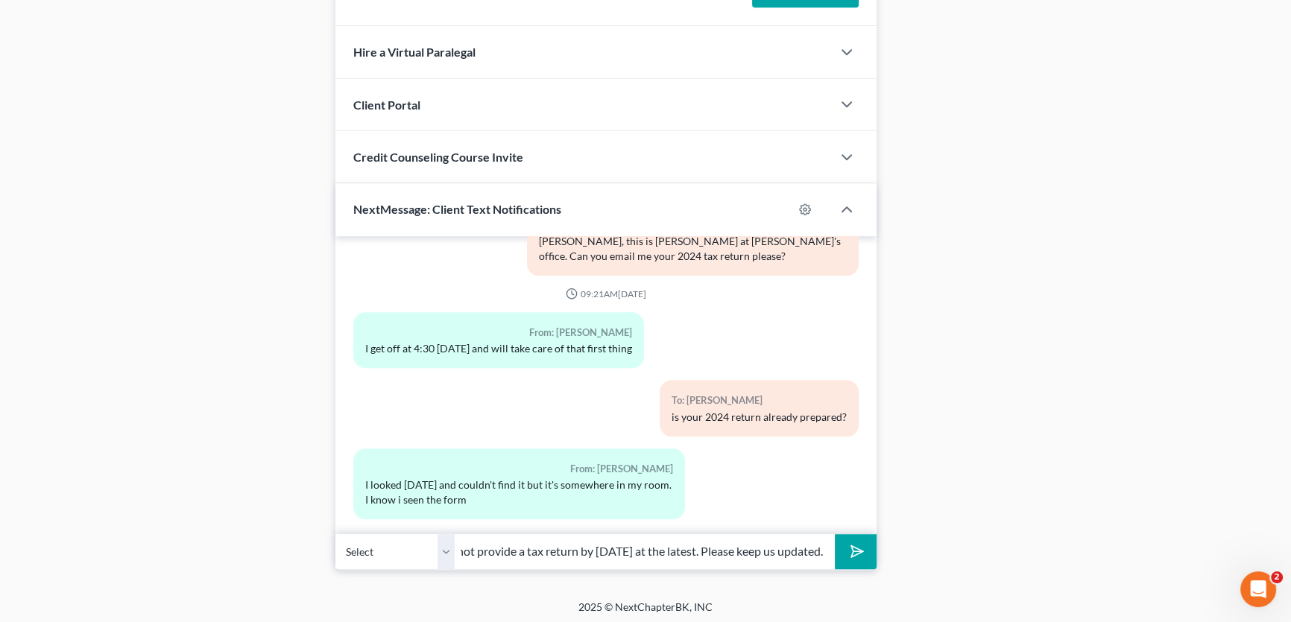
scroll to position [0, 0]
drag, startPoint x: 828, startPoint y: 548, endPoint x: 229, endPoint y: 543, distance: 599.1
type input "did you have a tax professional prepare them?"
click at [835, 534] on button "submit" at bounding box center [855, 551] width 41 height 35
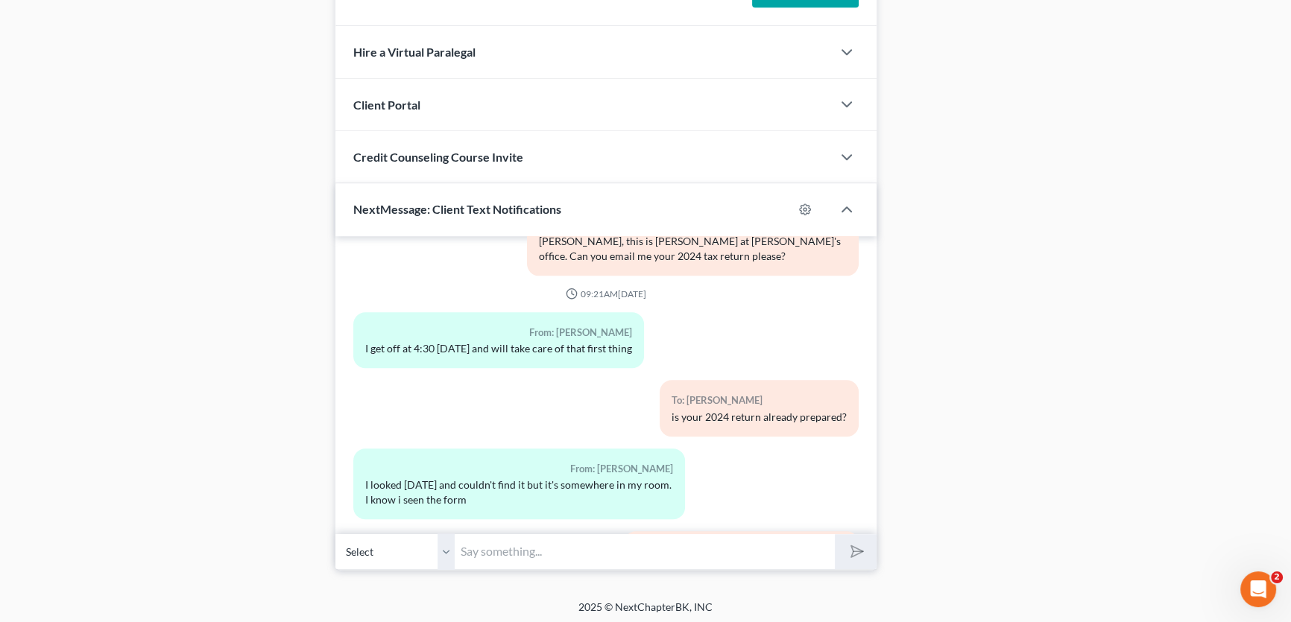
scroll to position [2596, 0]
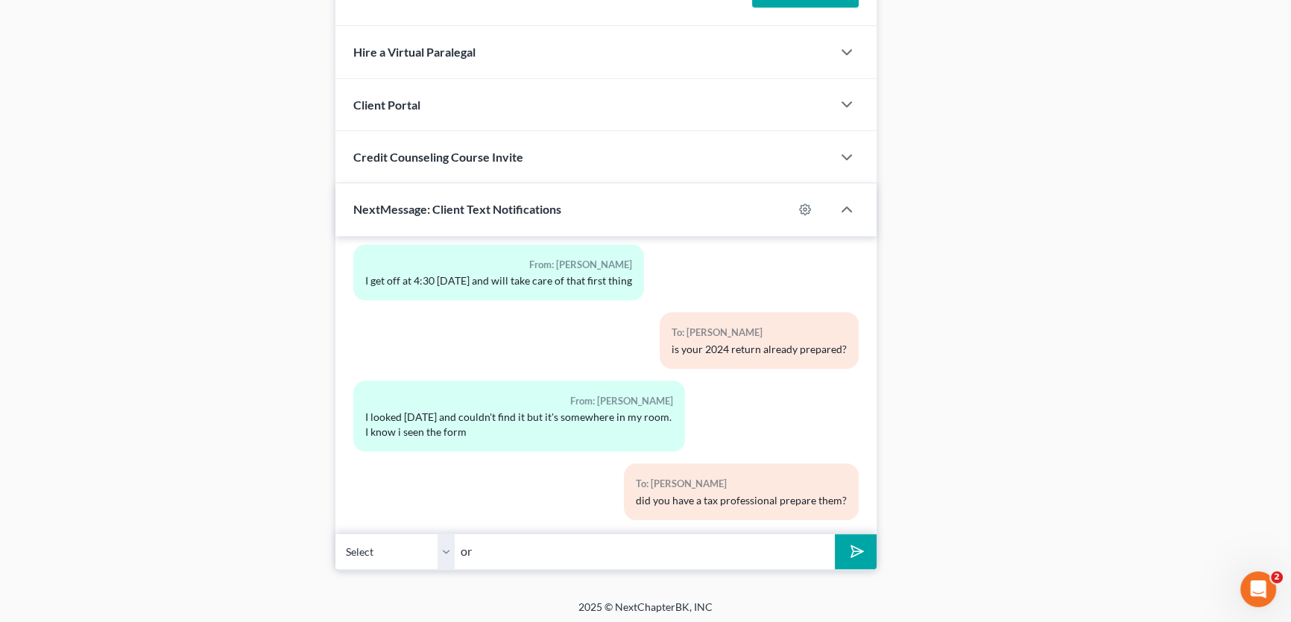
type input "o"
type input "or did you prepare them yourself online and maybe you can log in and get a copy…"
click at [835, 534] on button "submit" at bounding box center [855, 551] width 41 height 35
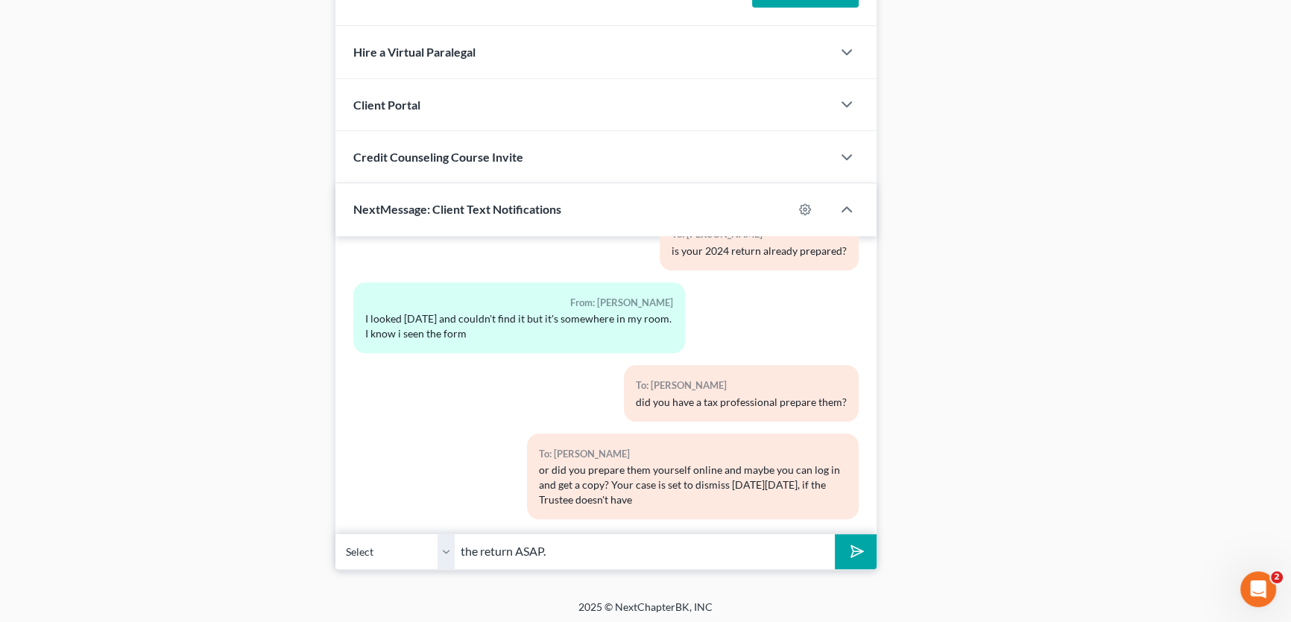
type input "the return ASAP."
click at [835, 534] on button "submit" at bounding box center [855, 551] width 41 height 35
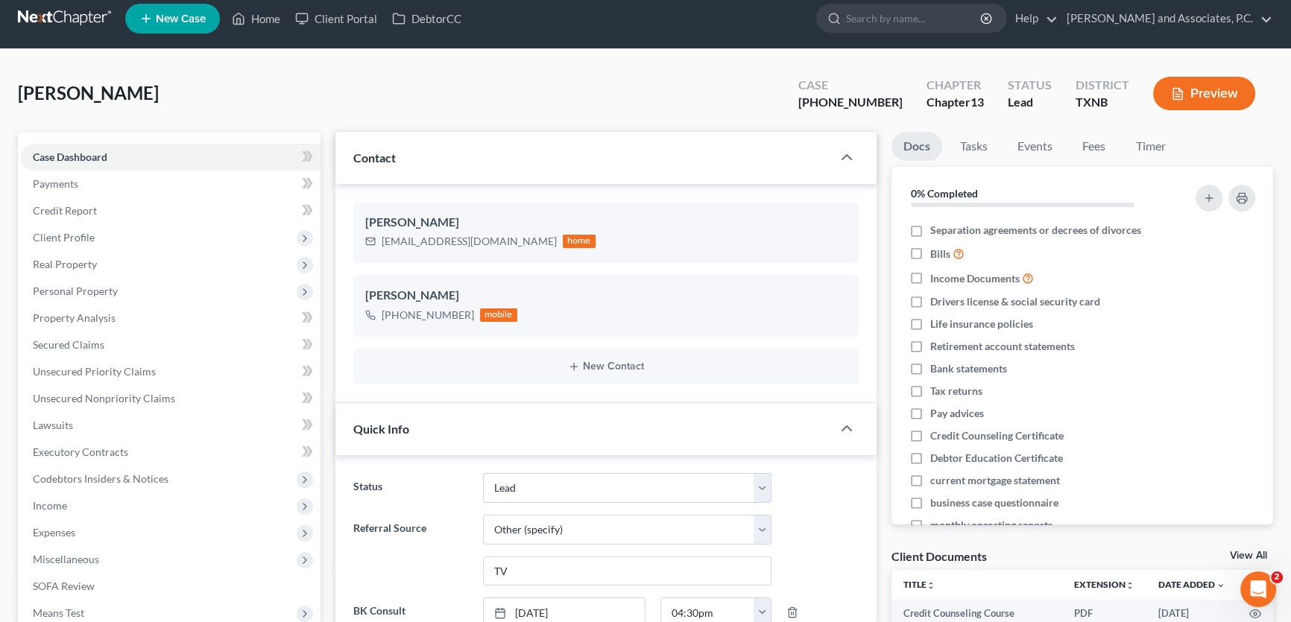
scroll to position [0, 0]
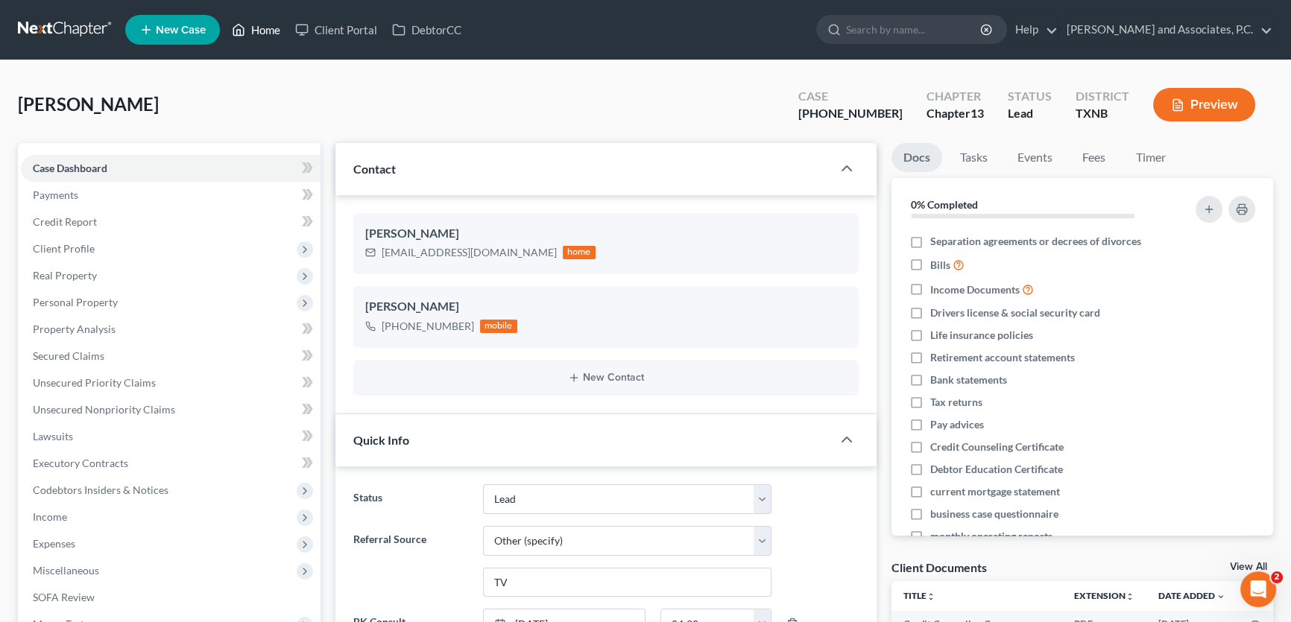
click at [267, 31] on link "Home" at bounding box center [255, 29] width 63 height 27
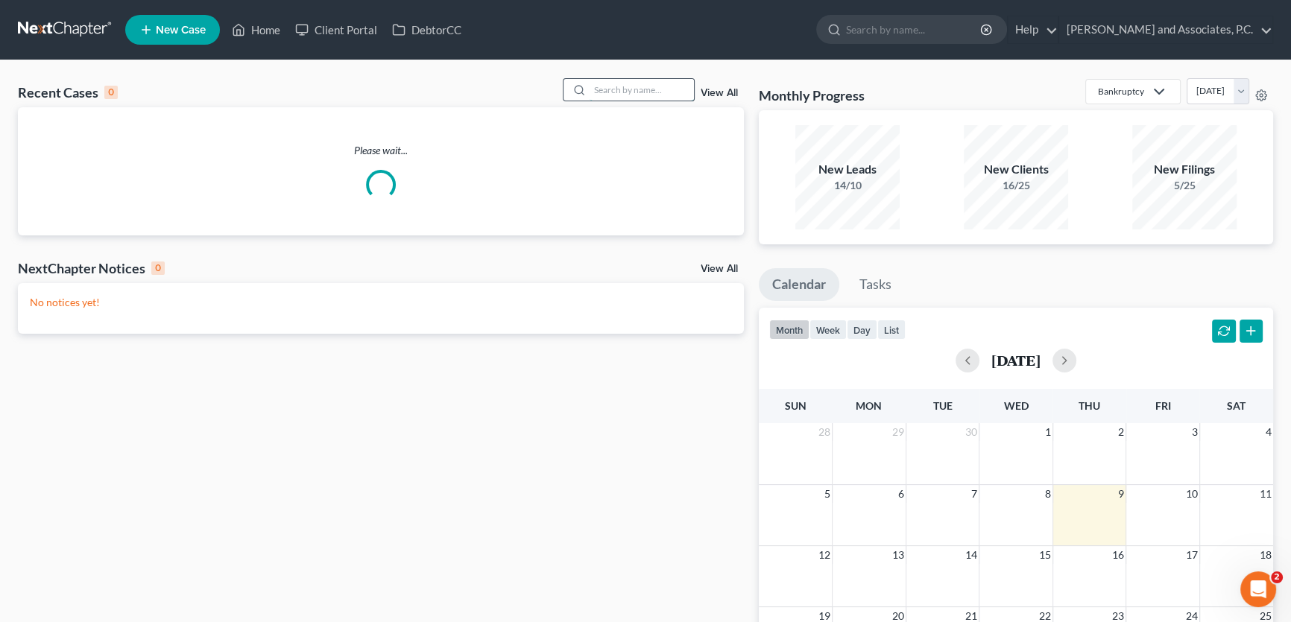
click at [596, 88] on input "search" at bounding box center [641, 90] width 104 height 22
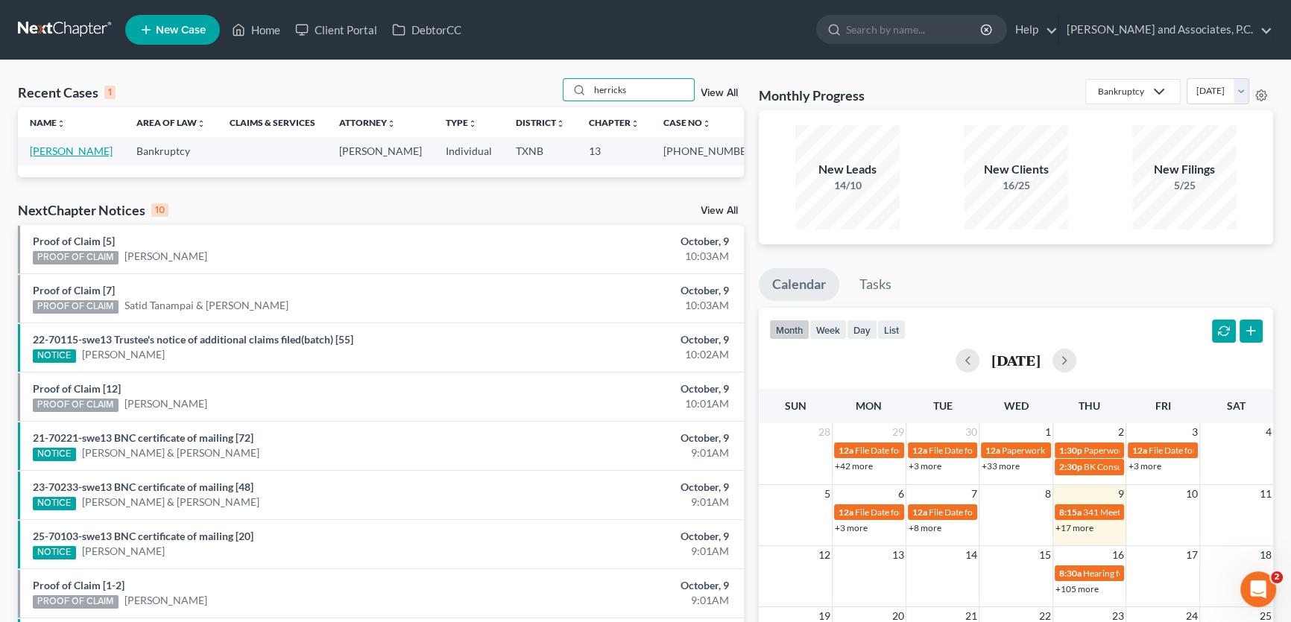
type input "herricks"
click at [74, 155] on link "Herricks, Jacob" at bounding box center [71, 151] width 83 height 13
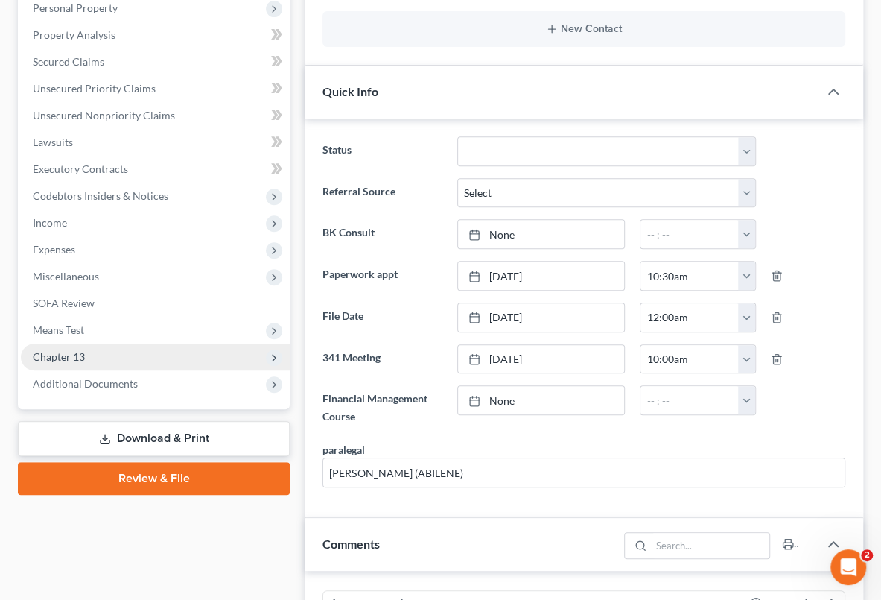
scroll to position [338, 0]
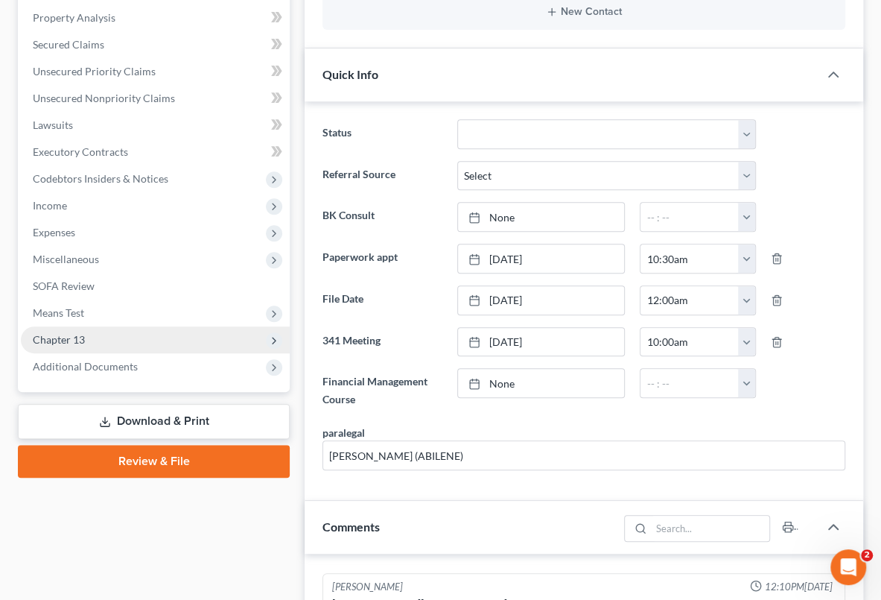
click at [82, 335] on span "Chapter 13" at bounding box center [59, 339] width 52 height 13
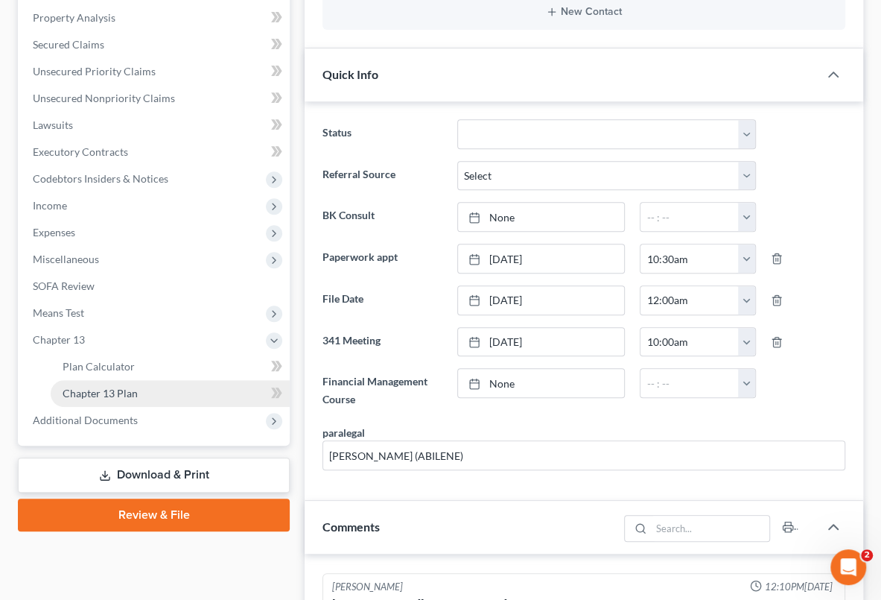
click at [111, 395] on span "Chapter 13 Plan" at bounding box center [100, 393] width 75 height 13
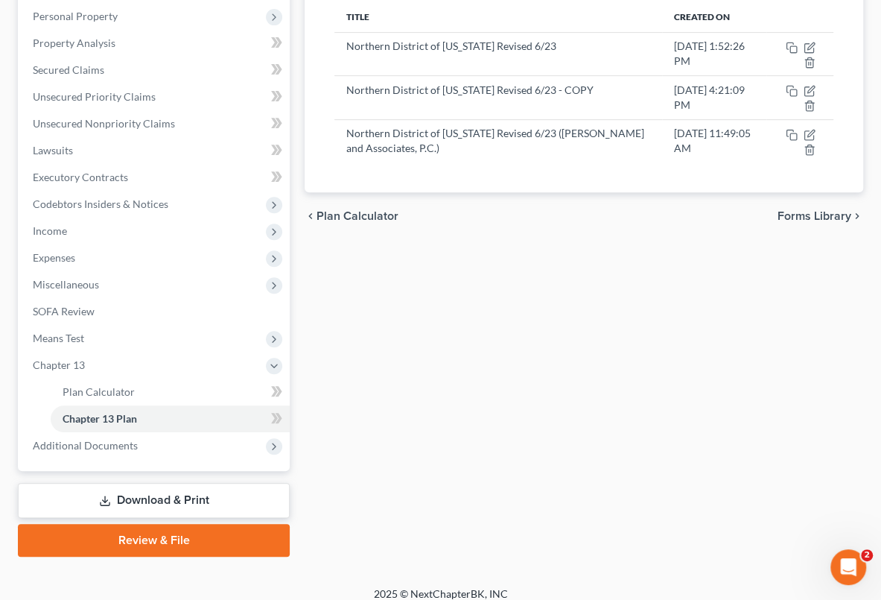
scroll to position [324, 0]
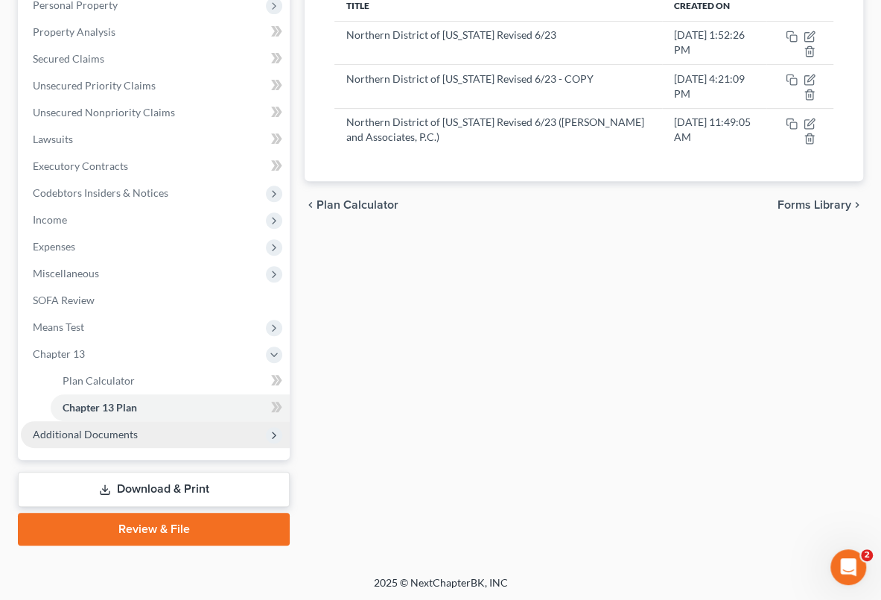
click at [140, 437] on span "Additional Documents" at bounding box center [155, 434] width 269 height 27
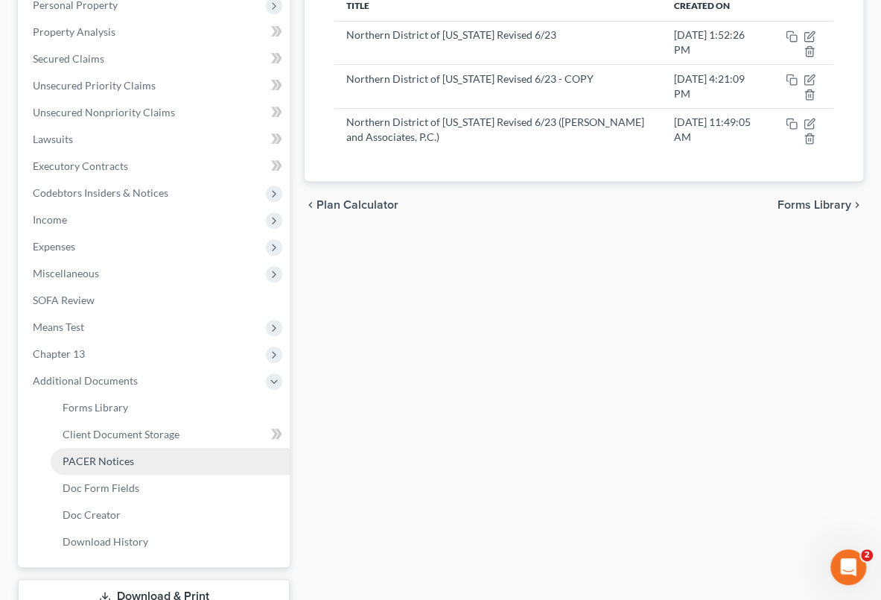
click at [109, 459] on span "PACER Notices" at bounding box center [99, 461] width 72 height 13
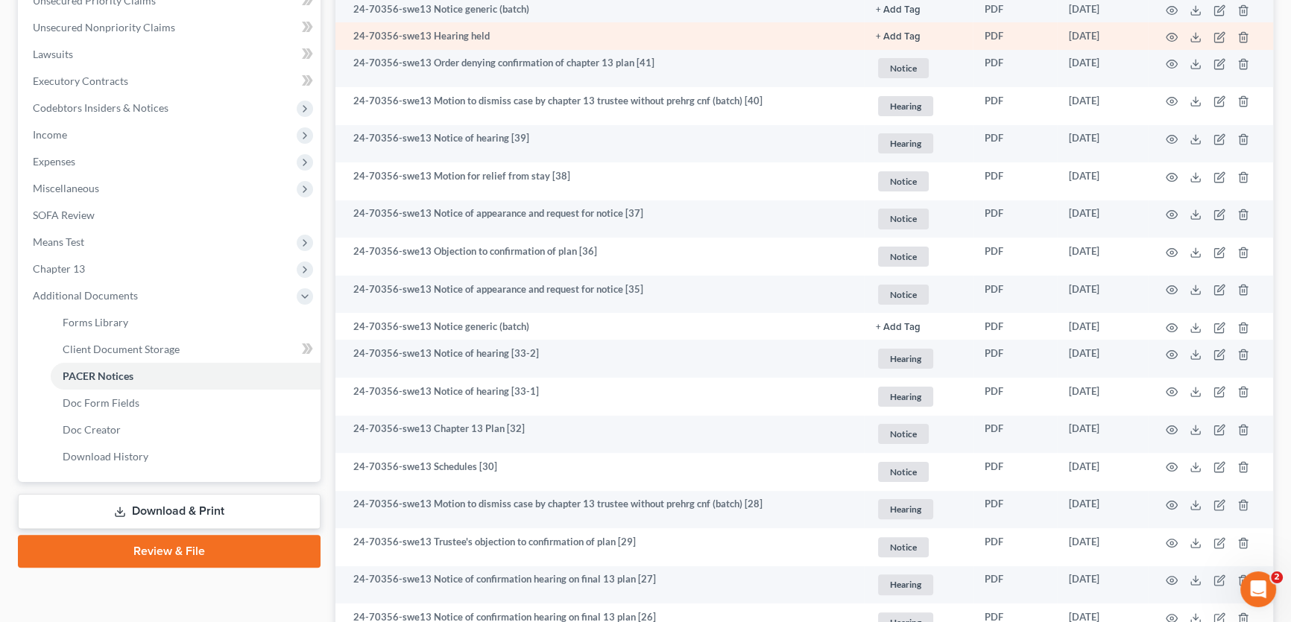
scroll to position [406, 0]
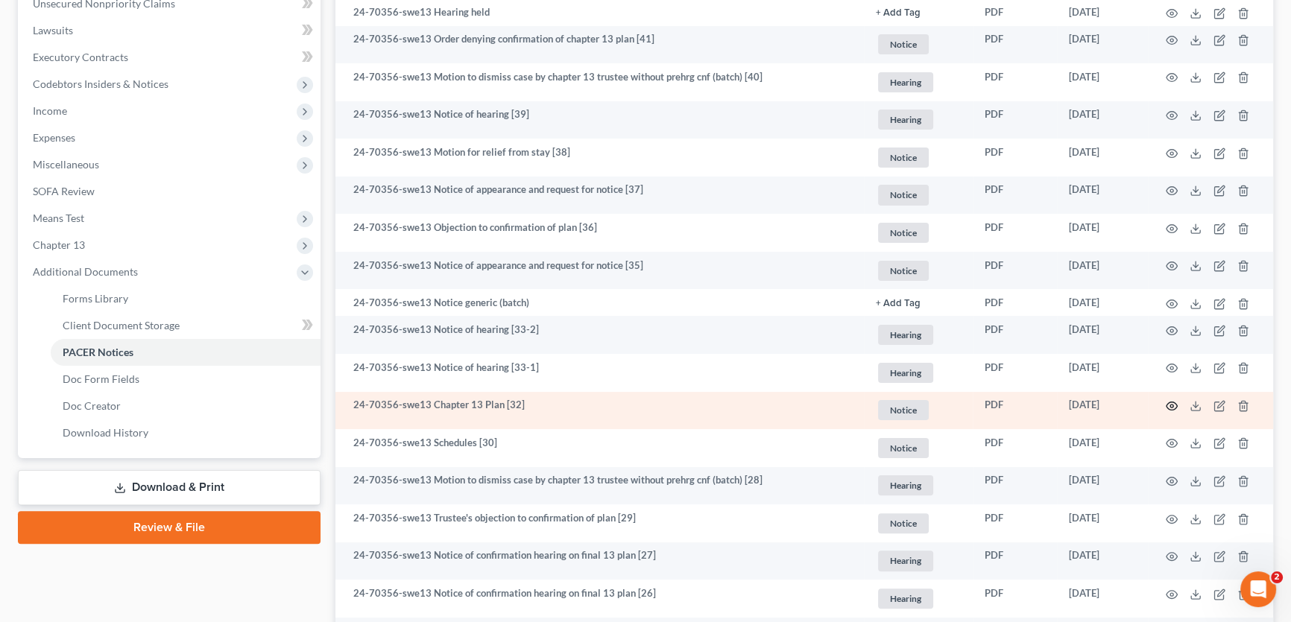
click at [1167, 402] on icon "button" at bounding box center [1171, 406] width 11 height 8
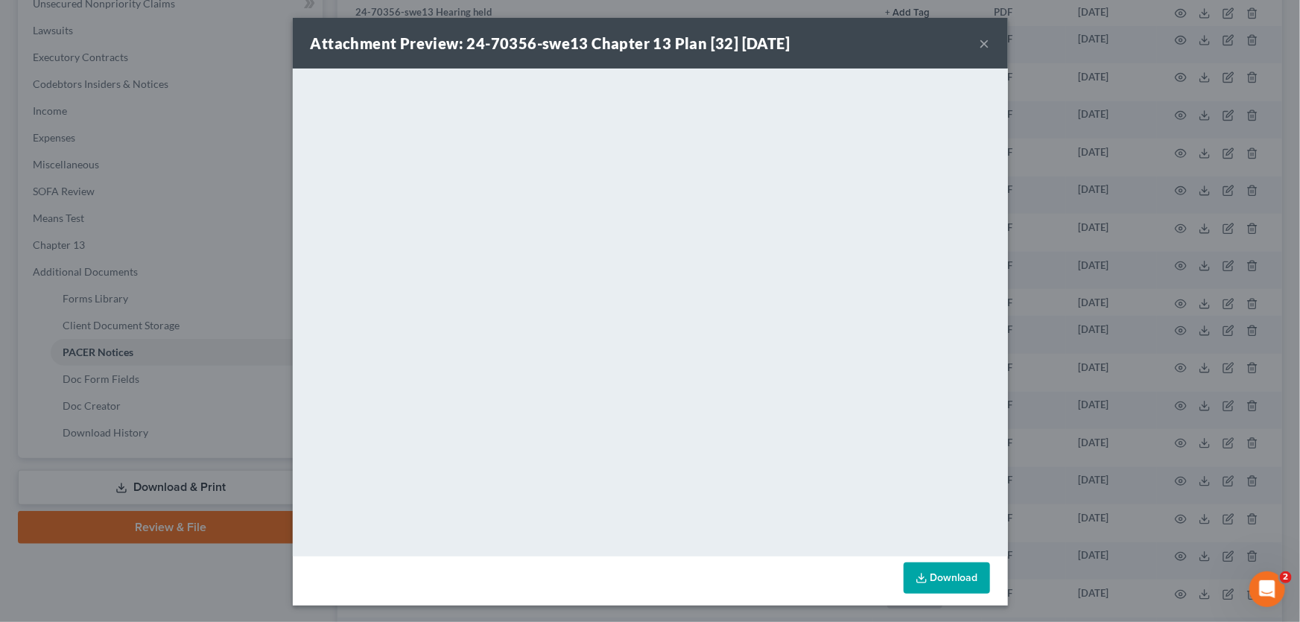
drag, startPoint x: 975, startPoint y: 37, endPoint x: 1070, endPoint y: 7, distance: 100.1
click at [980, 37] on button "×" at bounding box center [985, 43] width 10 height 18
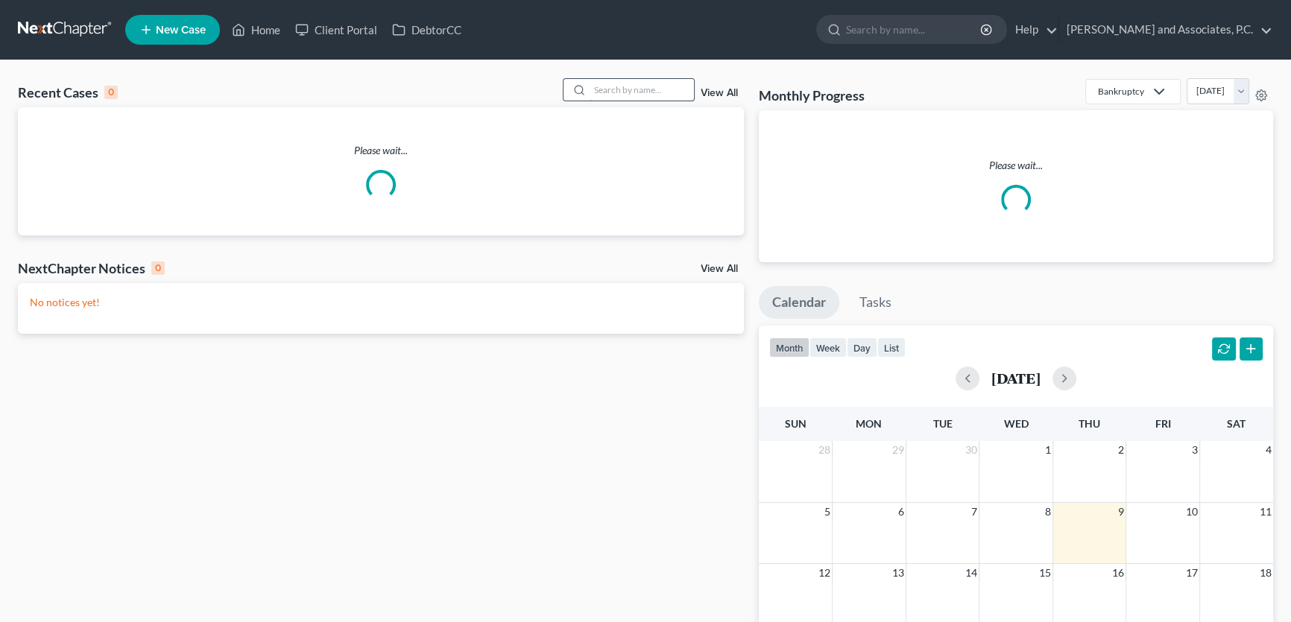
click at [644, 93] on input "search" at bounding box center [641, 90] width 104 height 22
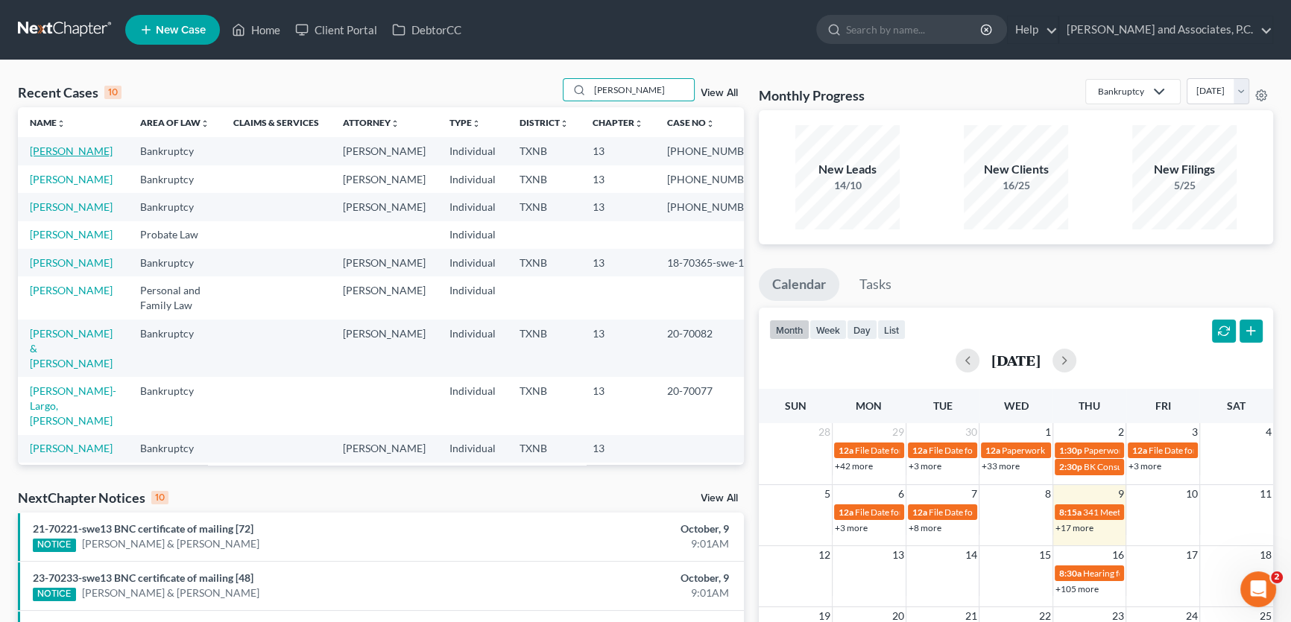
type input "[PERSON_NAME]"
click at [50, 153] on link "[PERSON_NAME]" at bounding box center [71, 151] width 83 height 13
select select "5"
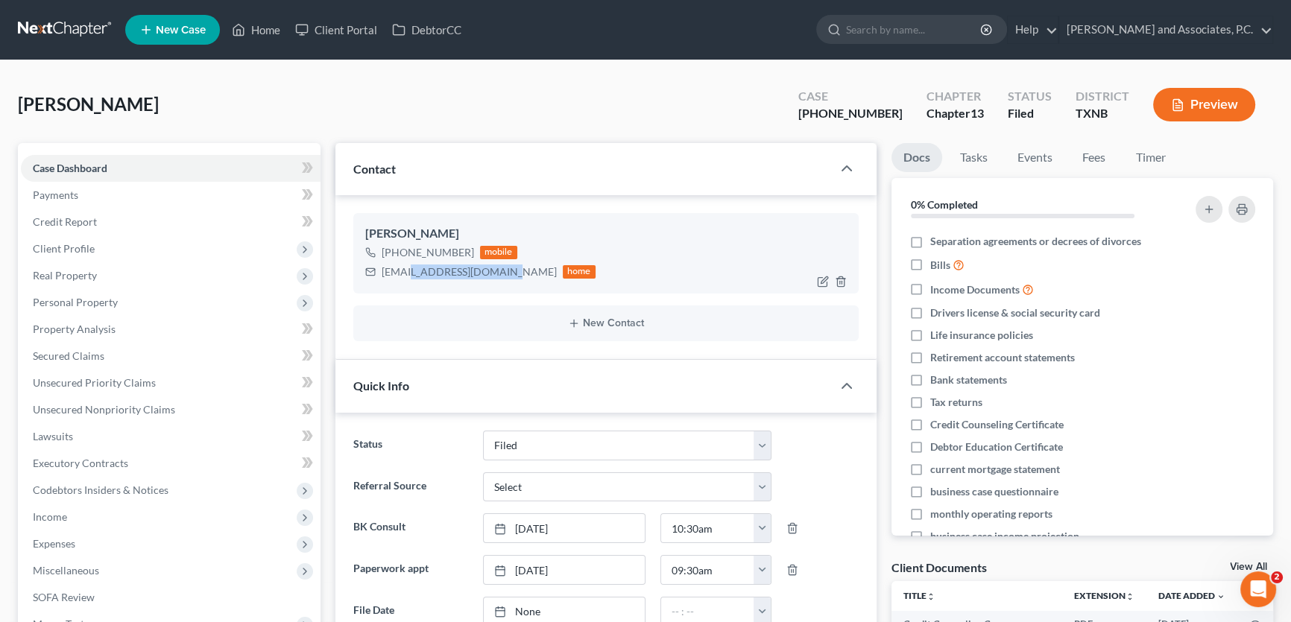
click at [405, 273] on div "diannejones15@yahoo.com home" at bounding box center [480, 271] width 230 height 19
click at [446, 272] on div "diannejones15@yahoo.com" at bounding box center [468, 272] width 175 height 15
drag, startPoint x: 507, startPoint y: 270, endPoint x: 381, endPoint y: 276, distance: 125.3
click at [381, 276] on div "diannejones15@yahoo.com home" at bounding box center [480, 271] width 230 height 19
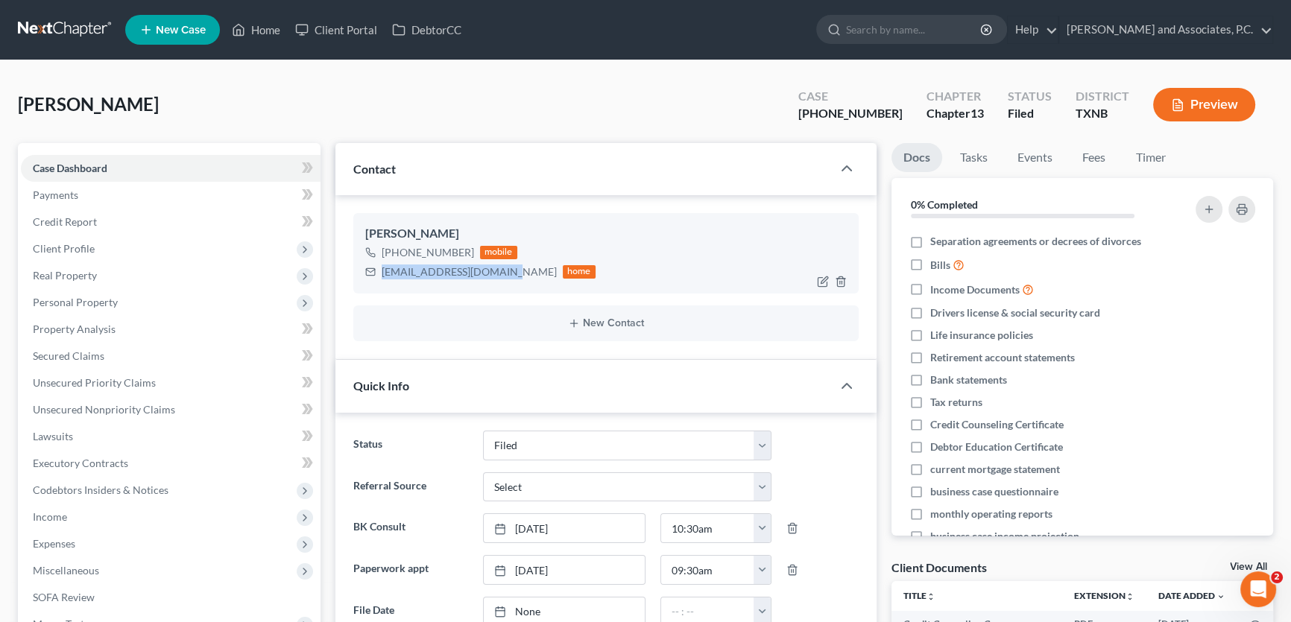
copy div "diannejones15@yahoo.com"
click at [343, 123] on div "Jones, Rose Upgraded Case 23-70232-13 Chapter Chapter 13 Status Filed District …" at bounding box center [645, 110] width 1255 height 65
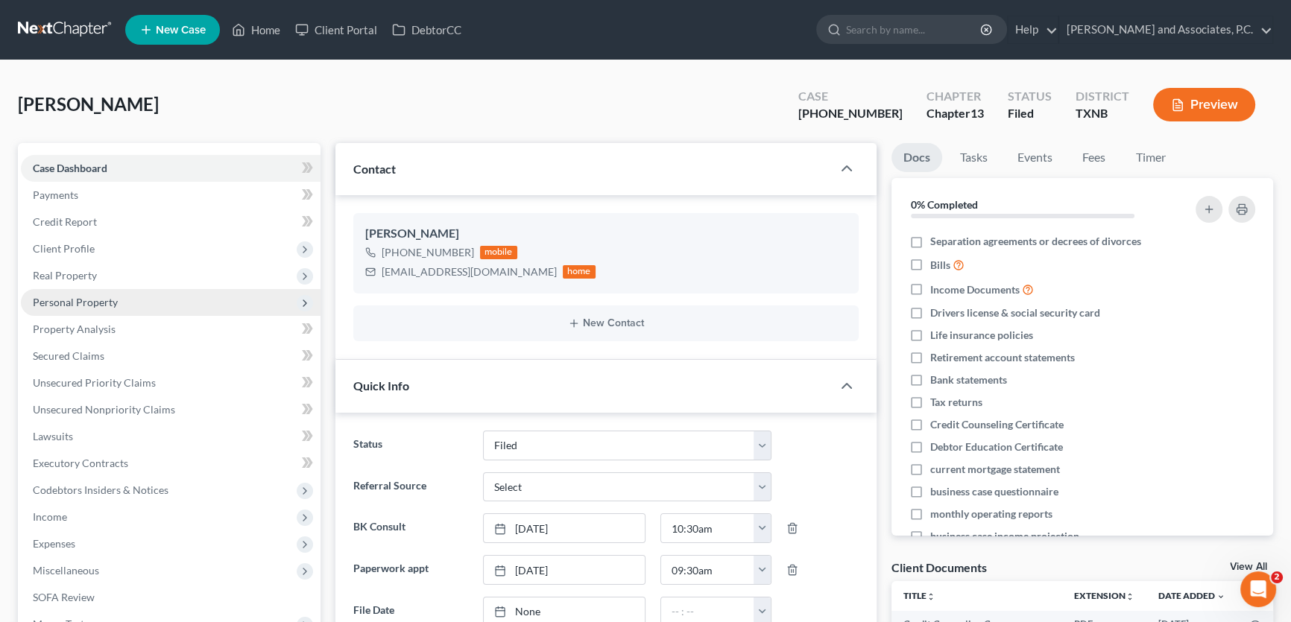
click at [81, 299] on span "Personal Property" at bounding box center [75, 302] width 85 height 13
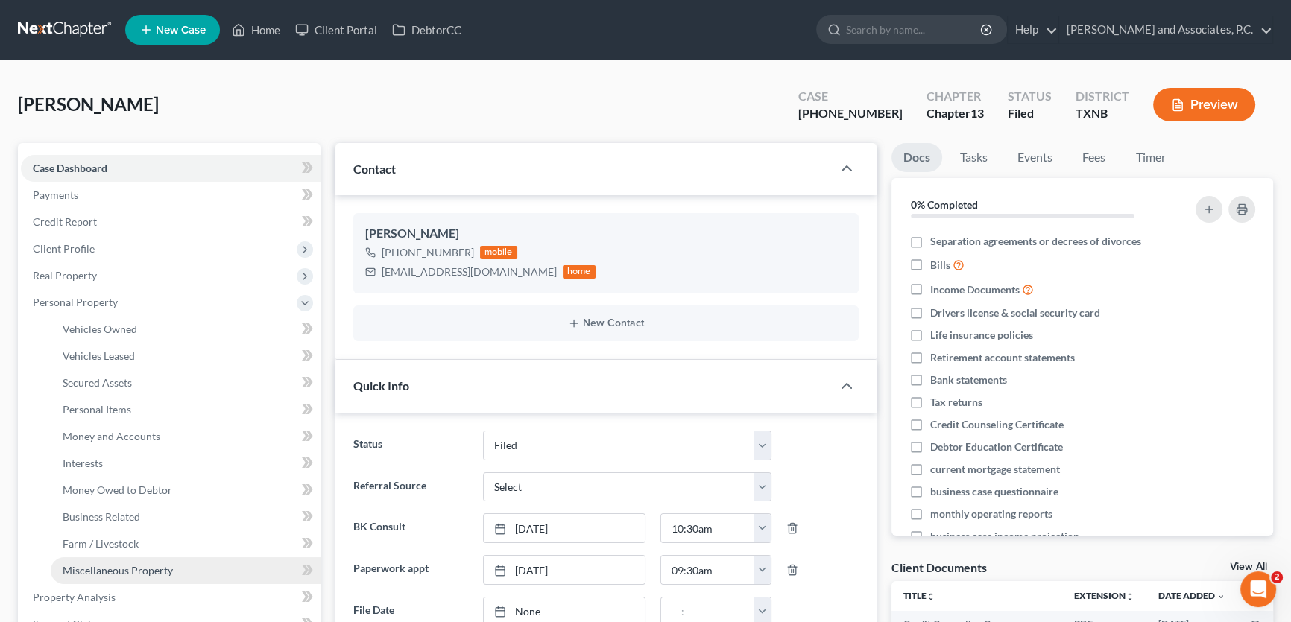
click at [99, 560] on link "Miscellaneous Property" at bounding box center [186, 570] width 270 height 27
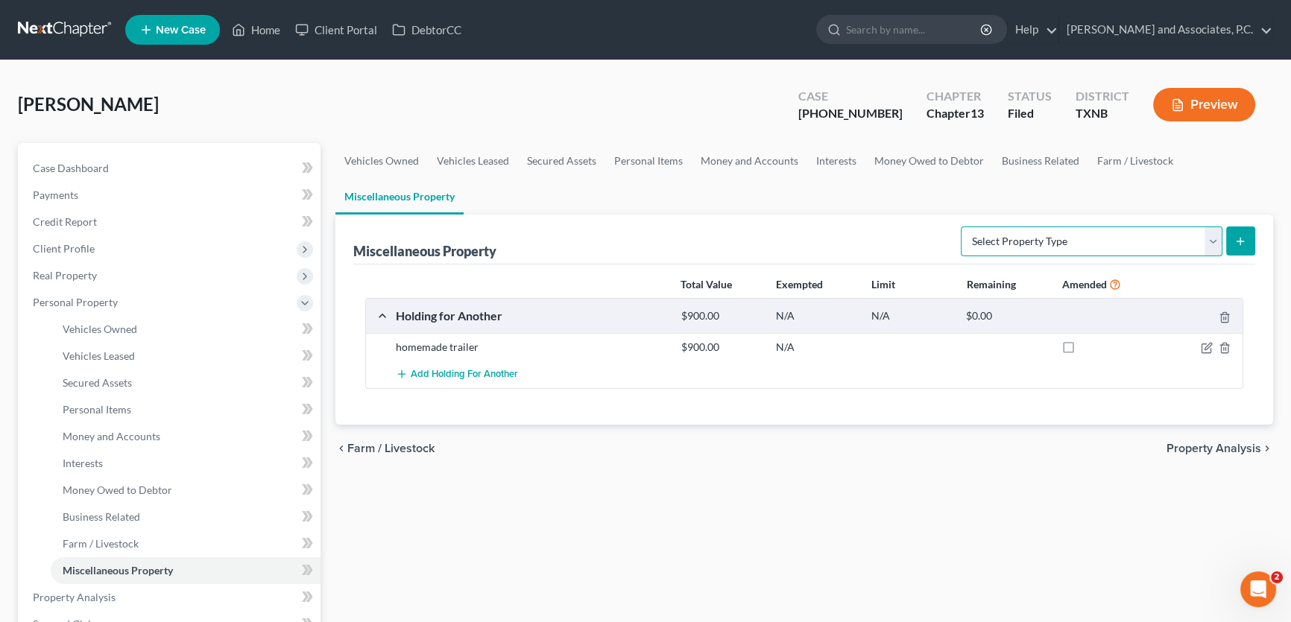
drag, startPoint x: 1215, startPoint y: 244, endPoint x: 1157, endPoint y: 253, distance: 58.1
click at [1215, 244] on select "Select Property Type Assigned for Creditor Benefit Within 1 Year (SOFA: 12) Hol…" at bounding box center [1091, 242] width 262 height 30
select select "holding_for_another"
click at [960, 227] on select "Select Property Type Assigned for Creditor Benefit Within 1 Year (SOFA: 12) Hol…" at bounding box center [1091, 242] width 262 height 30
click at [1242, 235] on icon "submit" at bounding box center [1240, 241] width 12 height 12
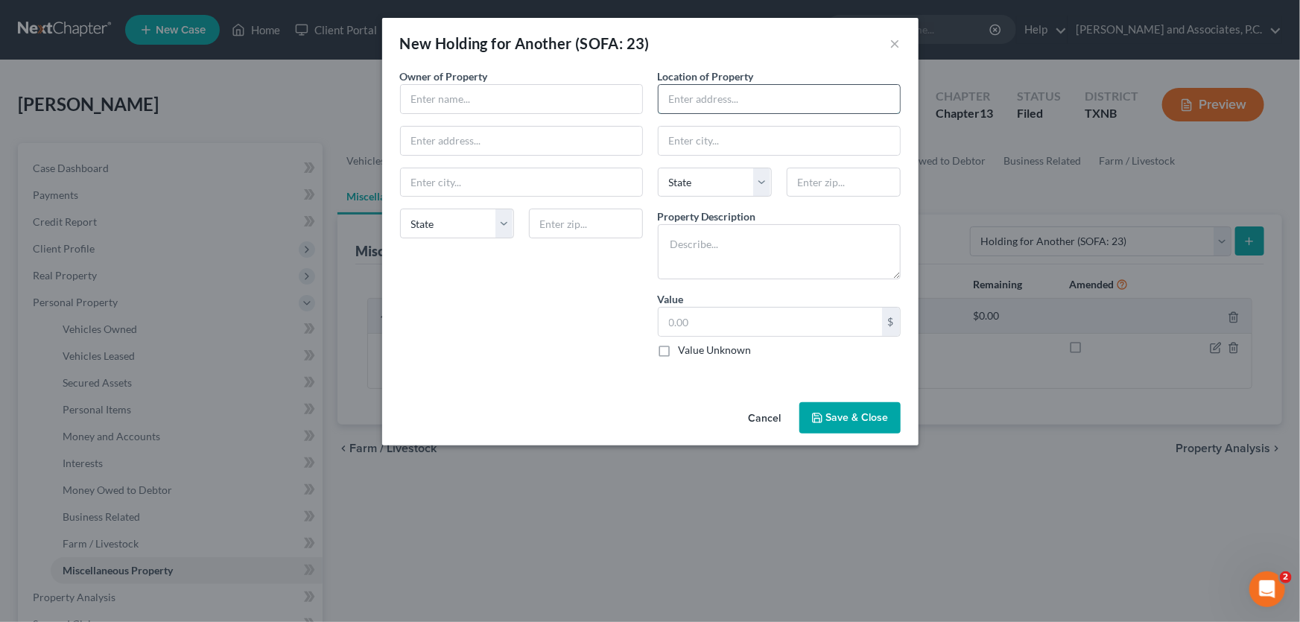
click at [749, 106] on input "text" at bounding box center [779, 99] width 241 height 28
click at [895, 40] on button "×" at bounding box center [895, 43] width 10 height 18
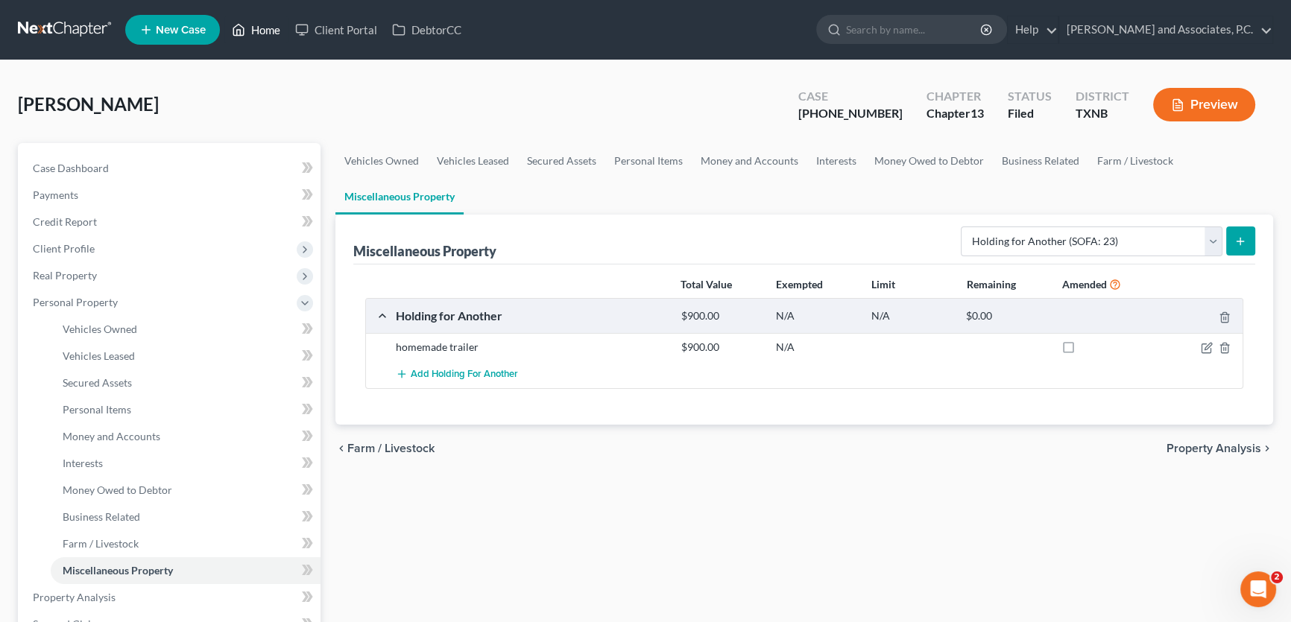
click at [253, 25] on link "Home" at bounding box center [255, 29] width 63 height 27
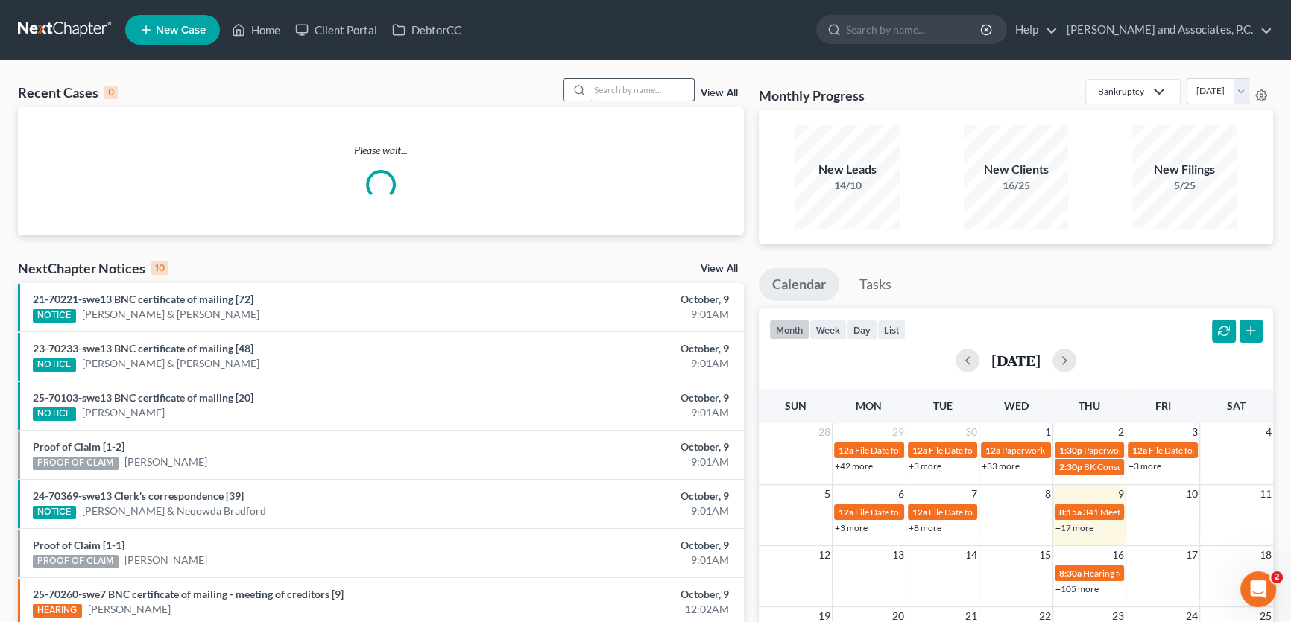
click at [683, 85] on input "search" at bounding box center [641, 90] width 104 height 22
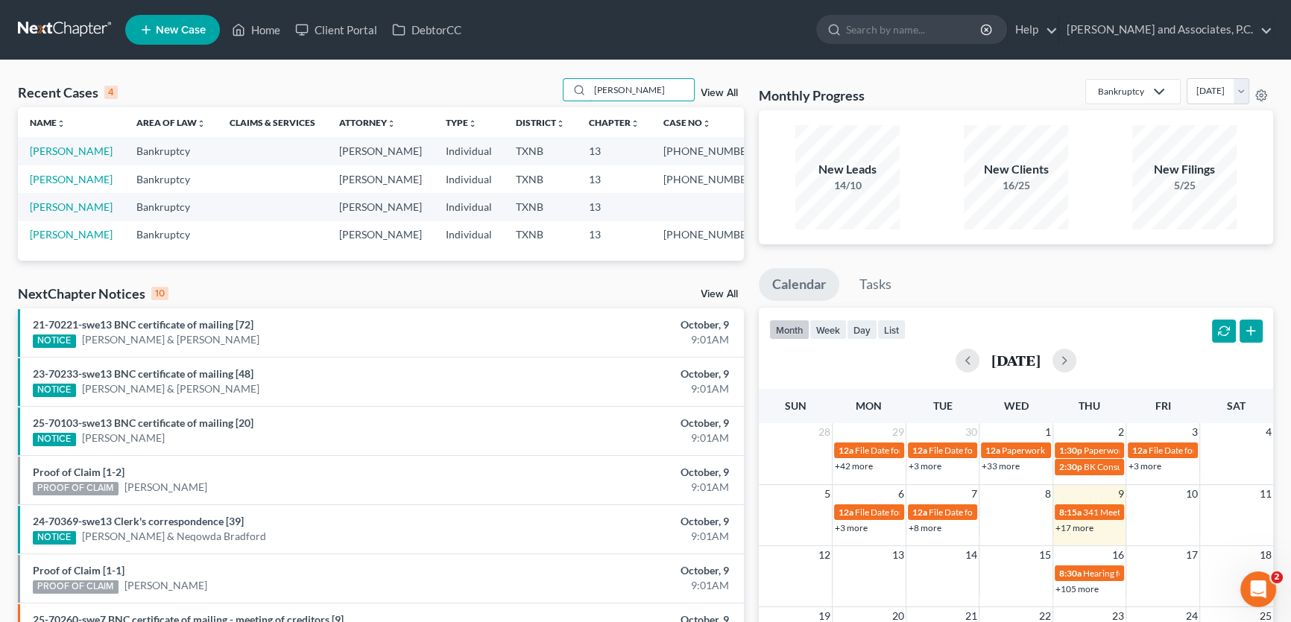
drag, startPoint x: 593, startPoint y: 85, endPoint x: 531, endPoint y: 80, distance: 62.1
click at [531, 80] on div "Recent Cases 4 medina View All" at bounding box center [381, 92] width 726 height 29
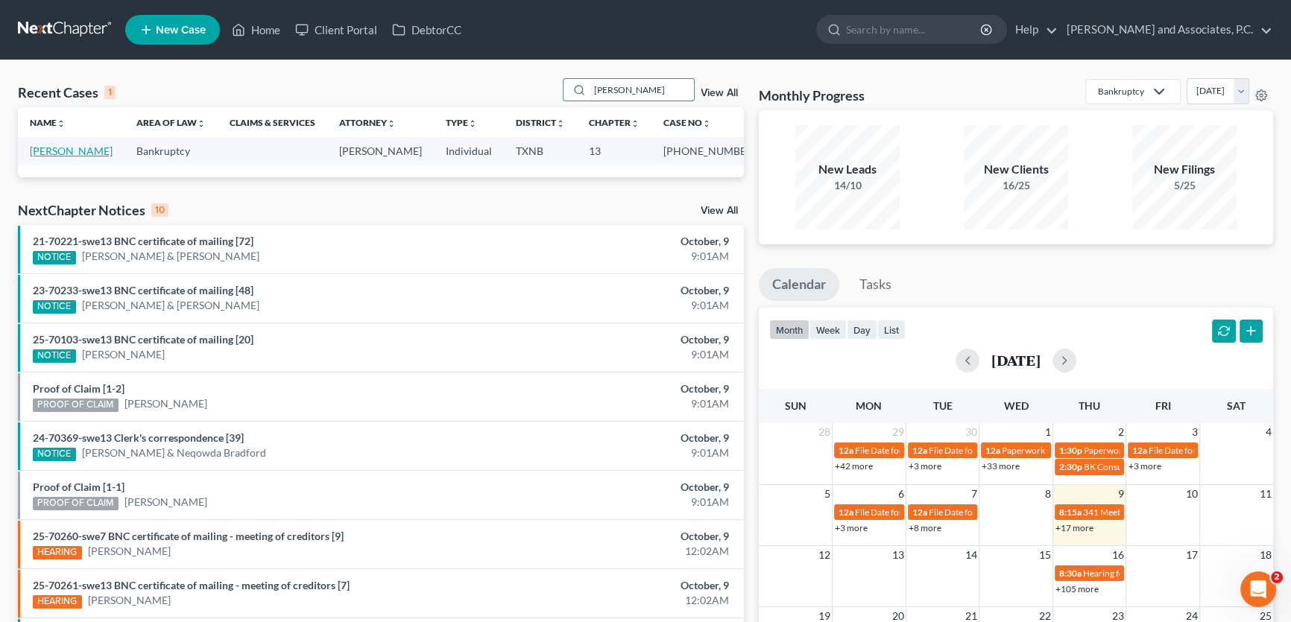
type input "bullock"
click at [81, 149] on link "[PERSON_NAME]" at bounding box center [71, 151] width 83 height 13
select select "5"
select select "1"
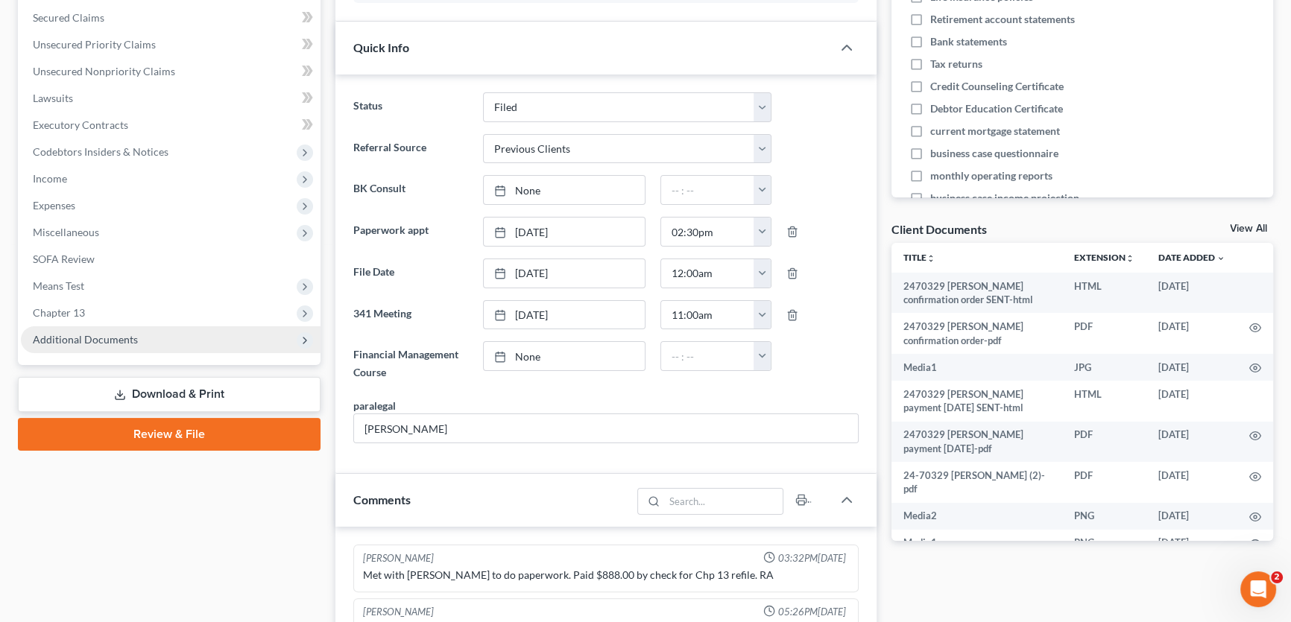
scroll to position [1672, 0]
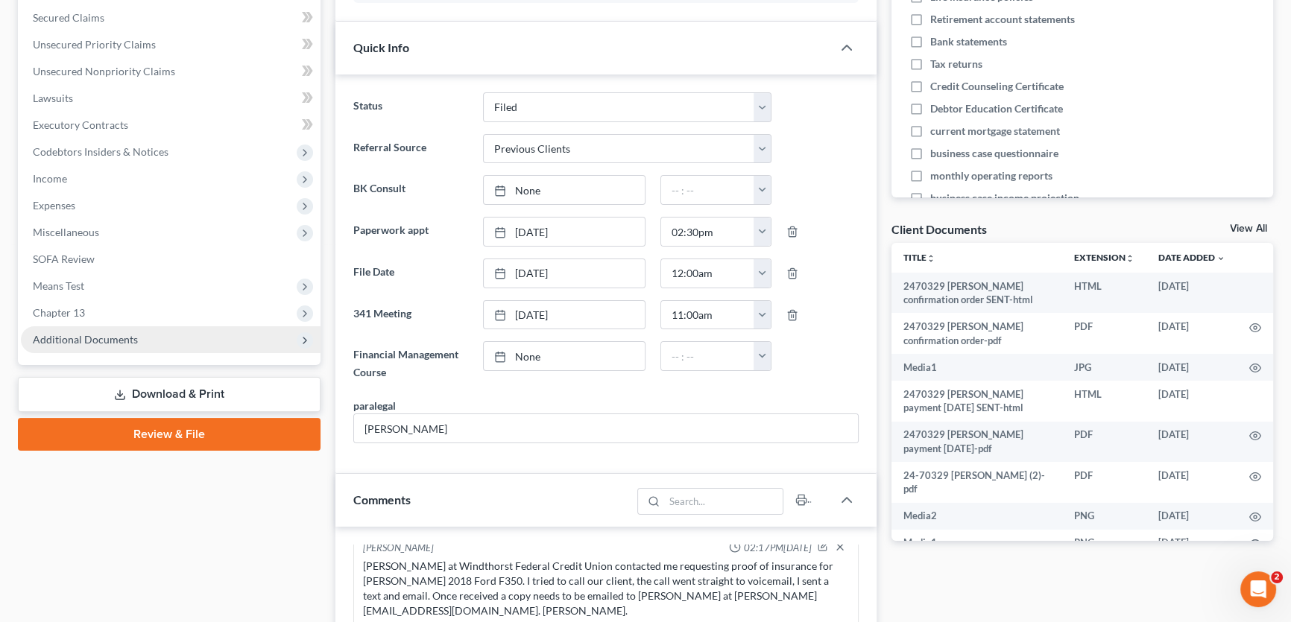
click at [148, 340] on span "Additional Documents" at bounding box center [171, 339] width 300 height 27
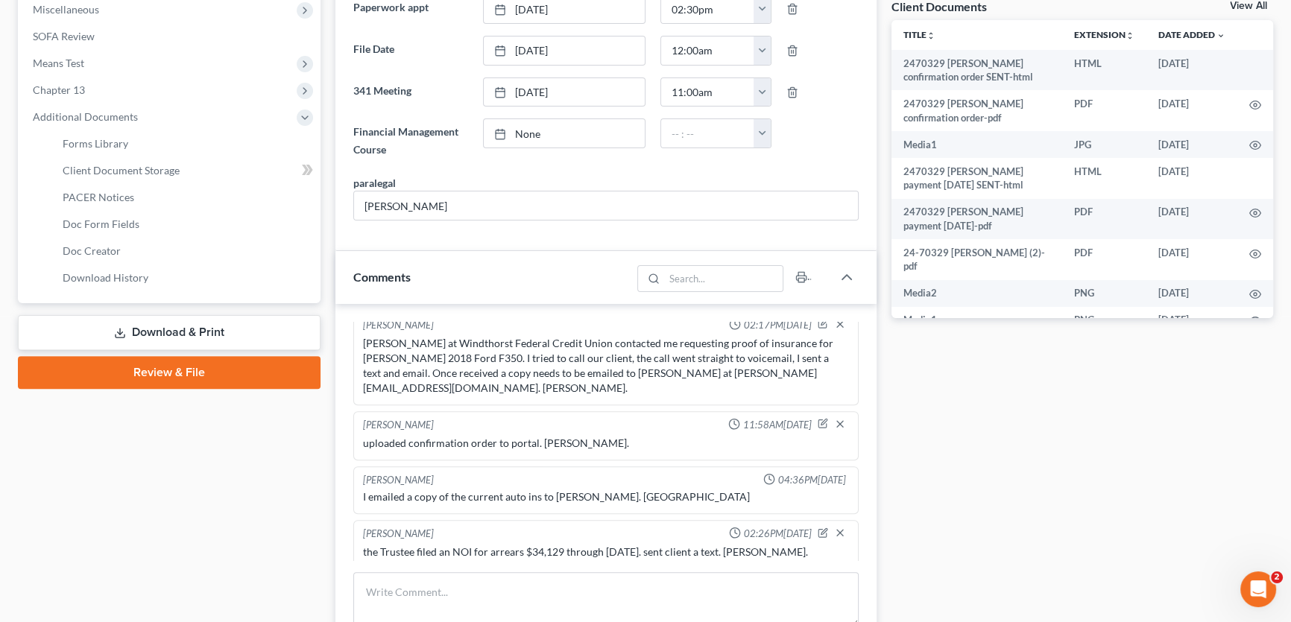
scroll to position [546, 0]
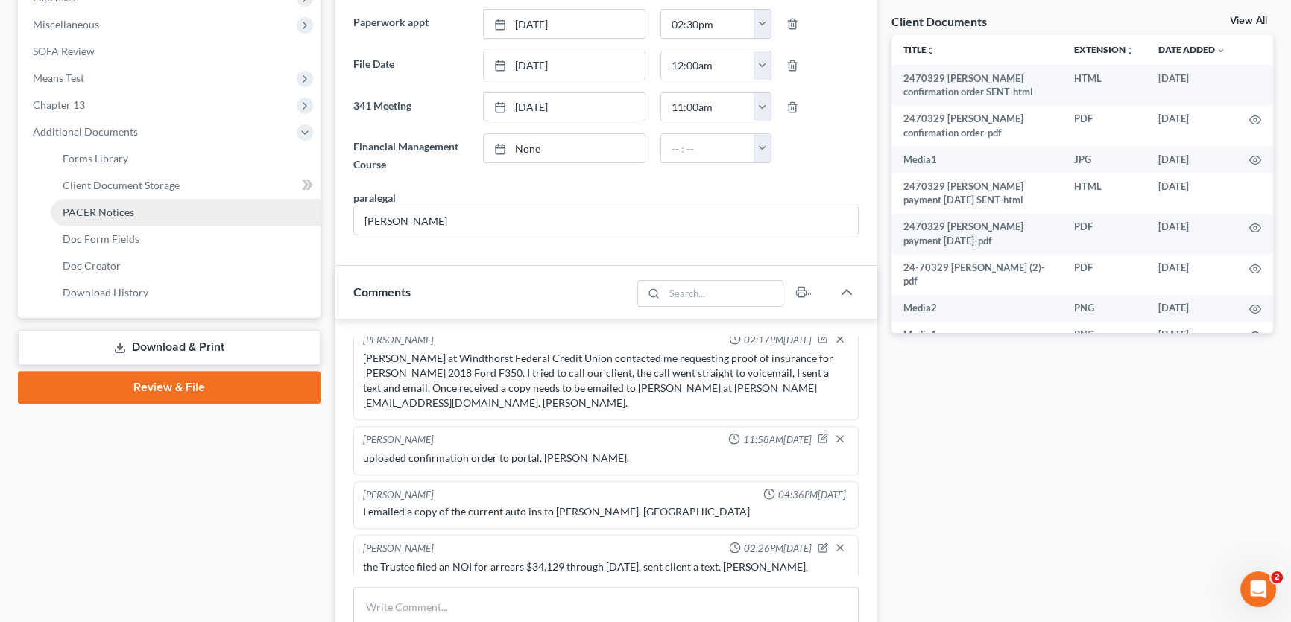
click at [114, 209] on span "PACER Notices" at bounding box center [99, 212] width 72 height 13
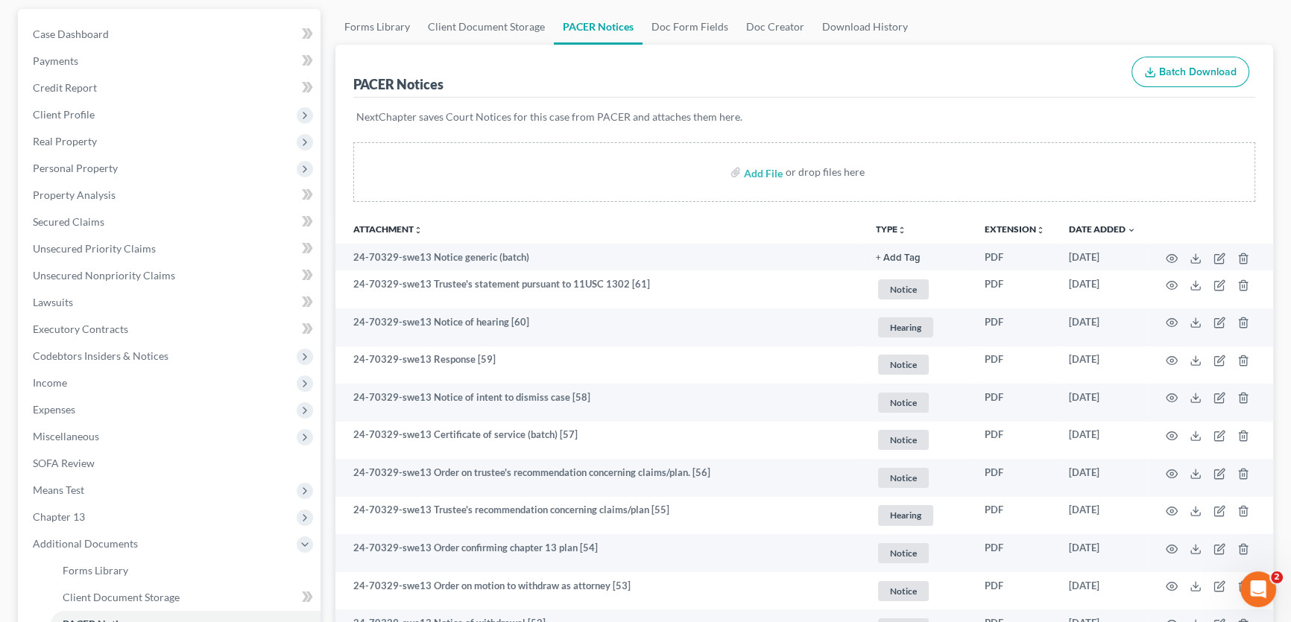
scroll to position [203, 0]
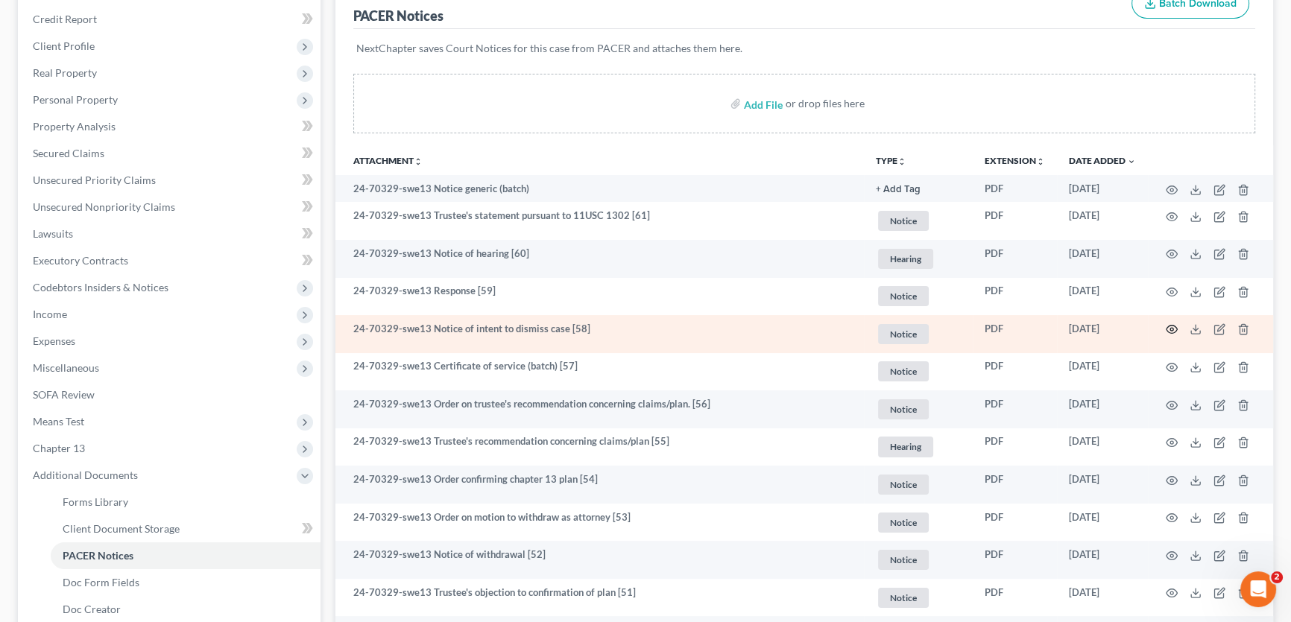
click at [1170, 328] on circle "button" at bounding box center [1171, 329] width 3 height 3
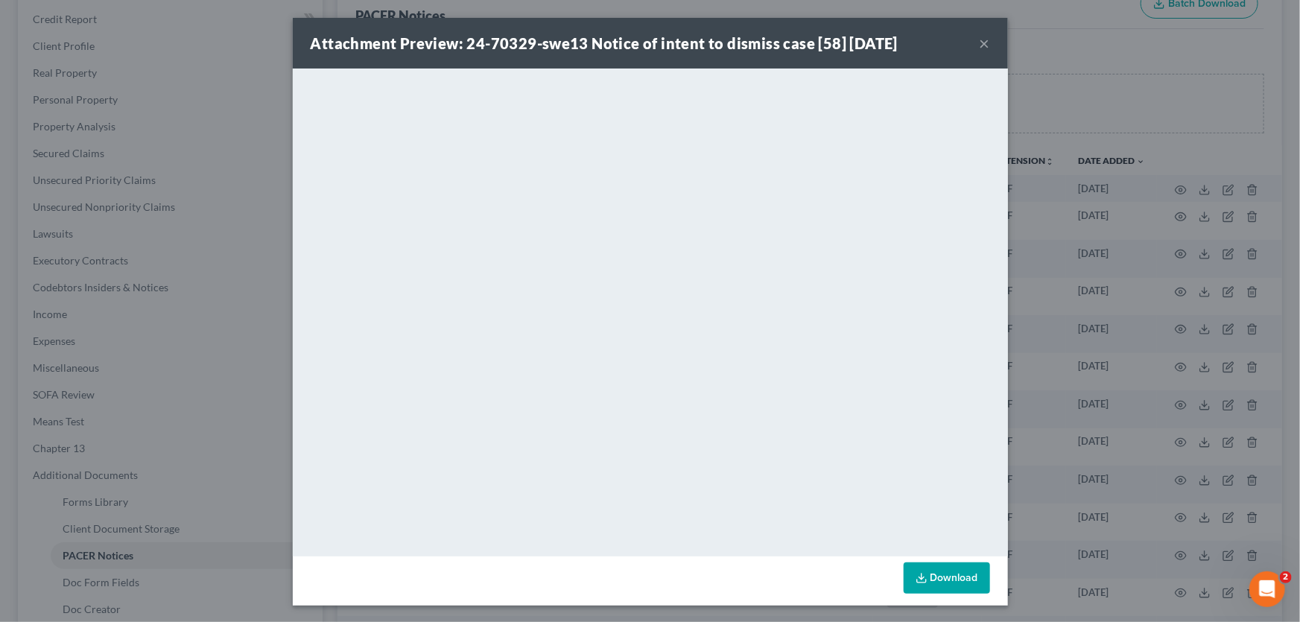
click at [982, 40] on button "×" at bounding box center [985, 43] width 10 height 18
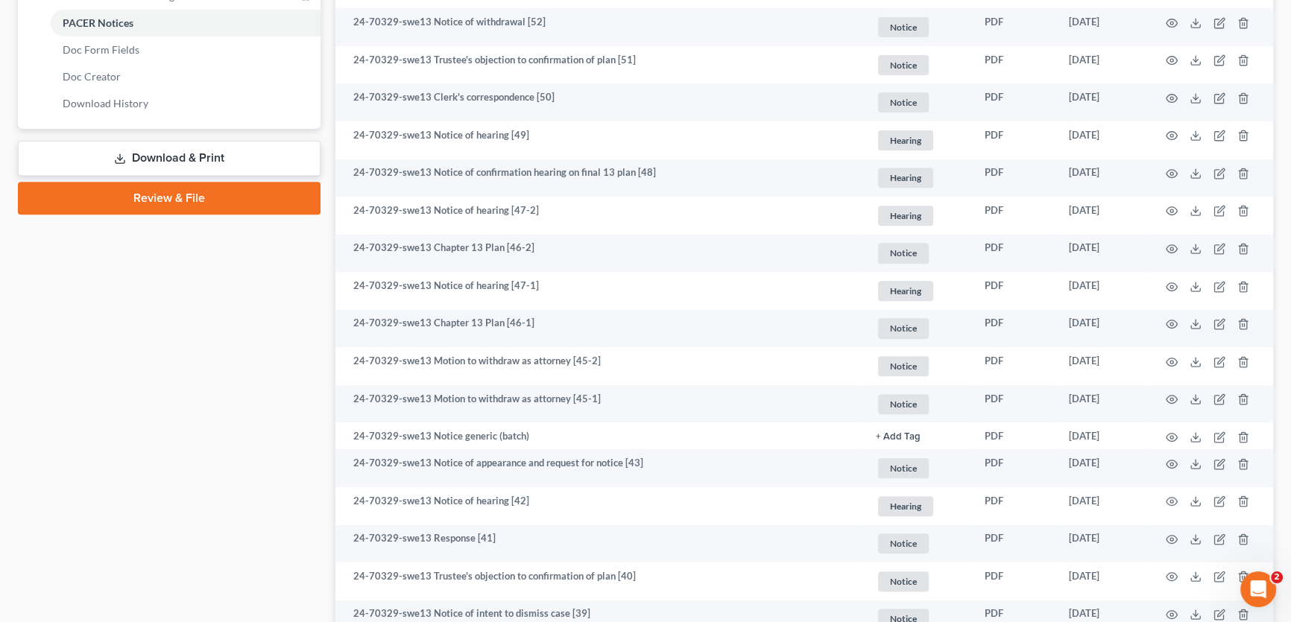
scroll to position [745, 0]
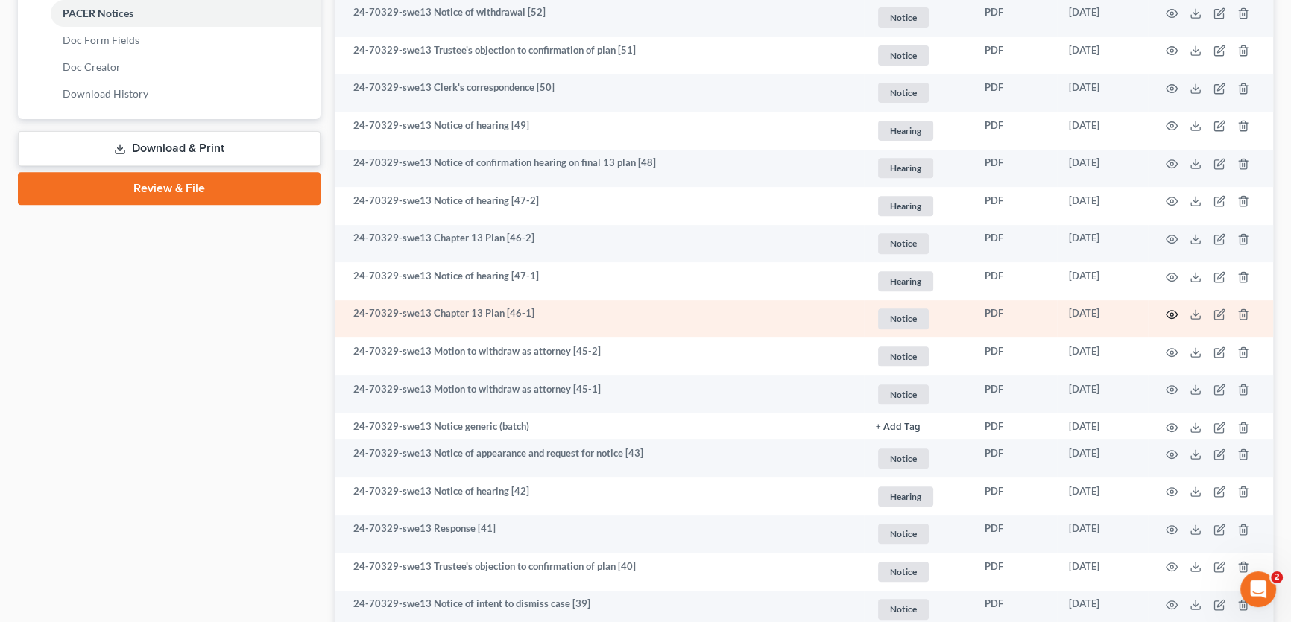
click at [1168, 308] on icon "button" at bounding box center [1171, 314] width 12 height 12
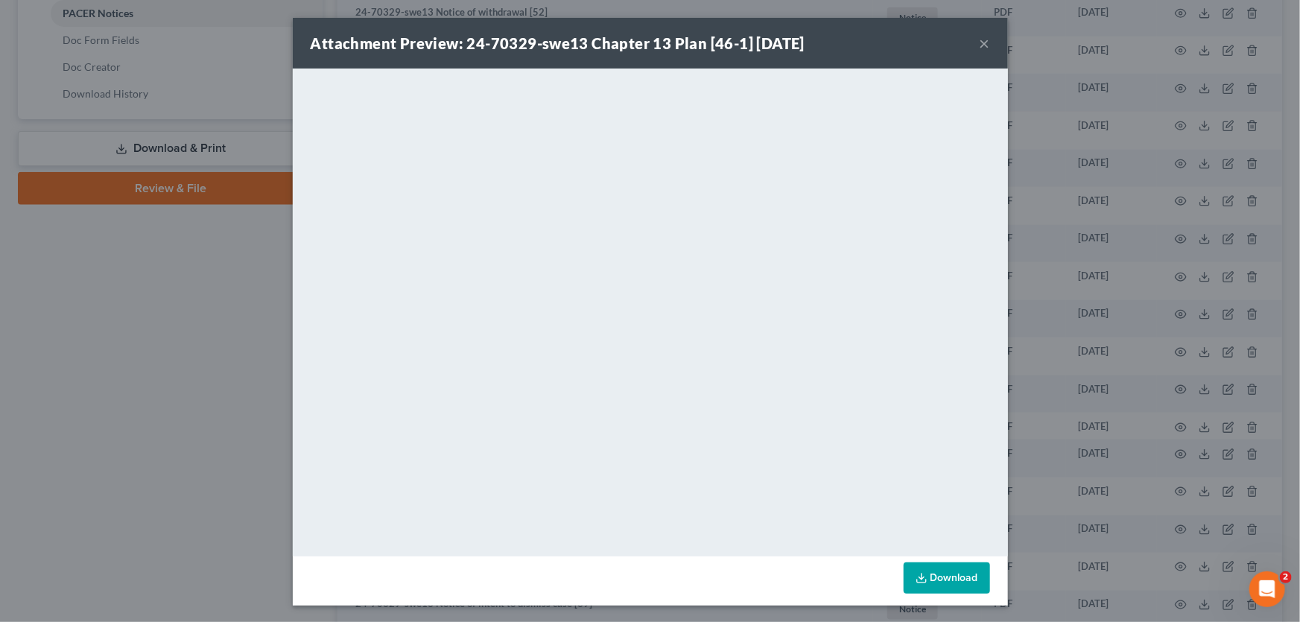
click at [980, 40] on button "×" at bounding box center [985, 43] width 10 height 18
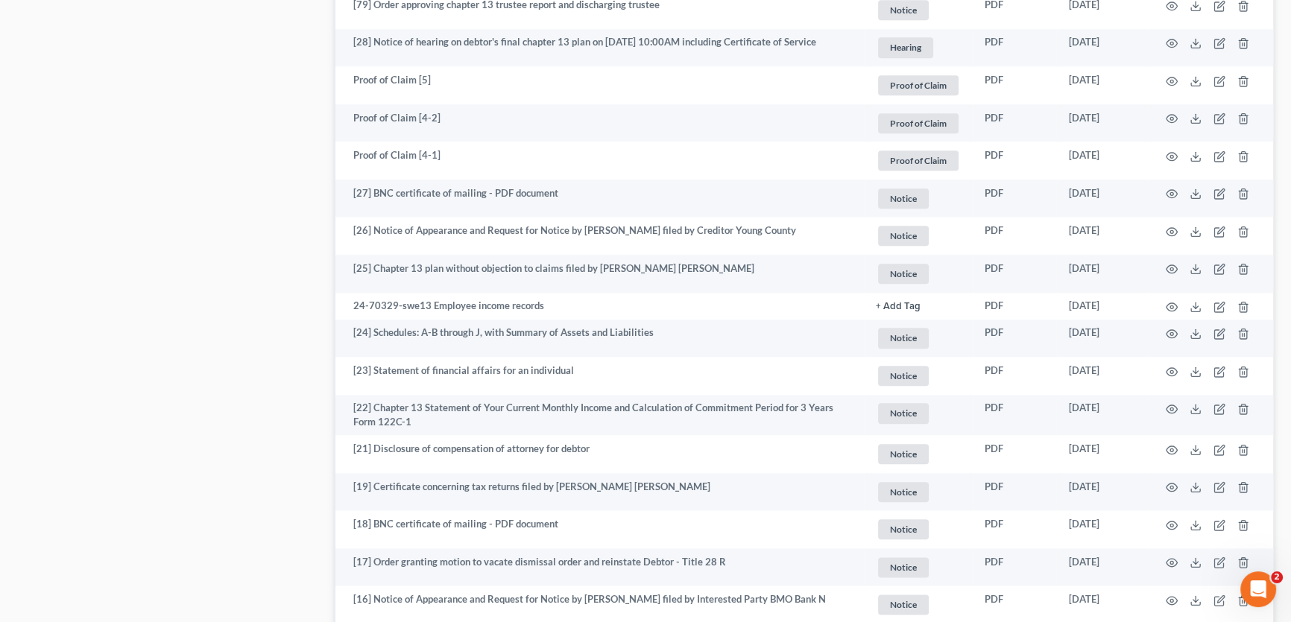
scroll to position [2168, 0]
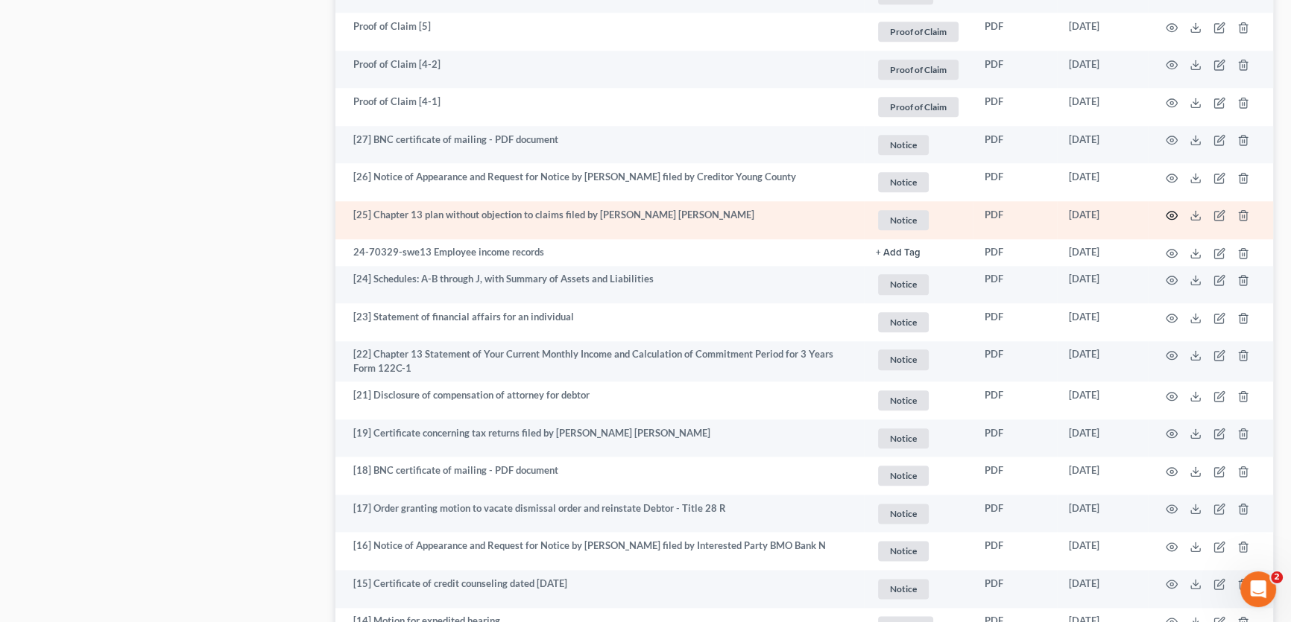
click at [1170, 213] on icon "button" at bounding box center [1171, 215] width 12 height 12
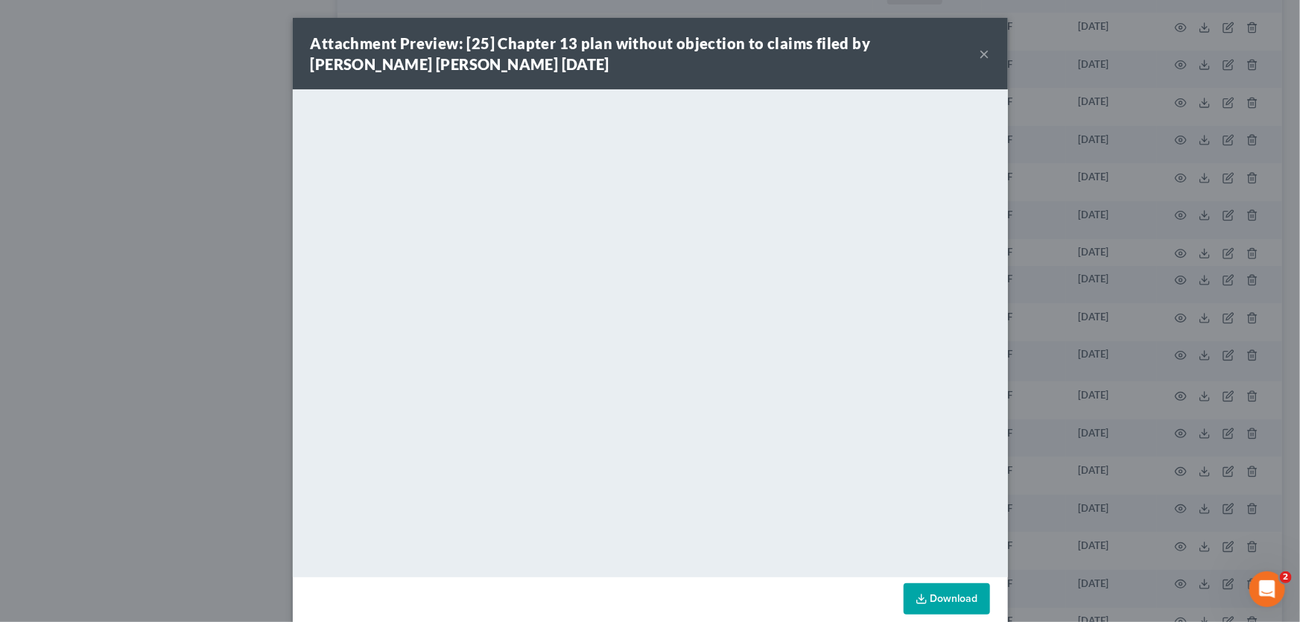
click at [982, 53] on button "×" at bounding box center [985, 54] width 10 height 18
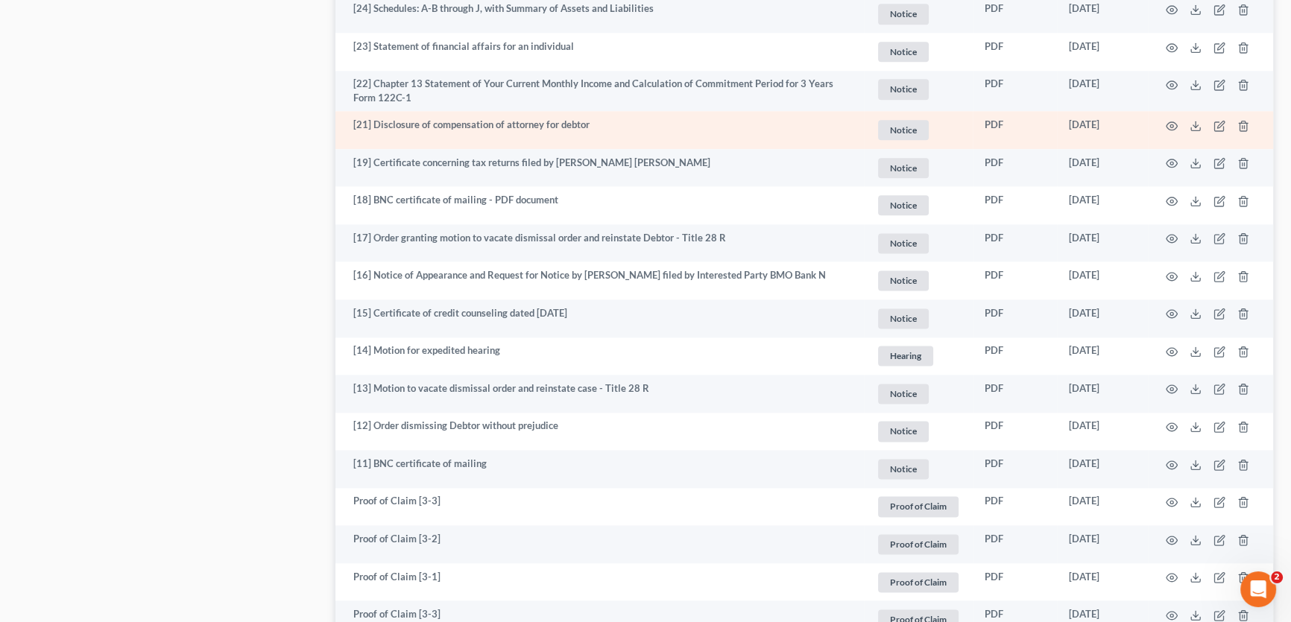
scroll to position [2694, 0]
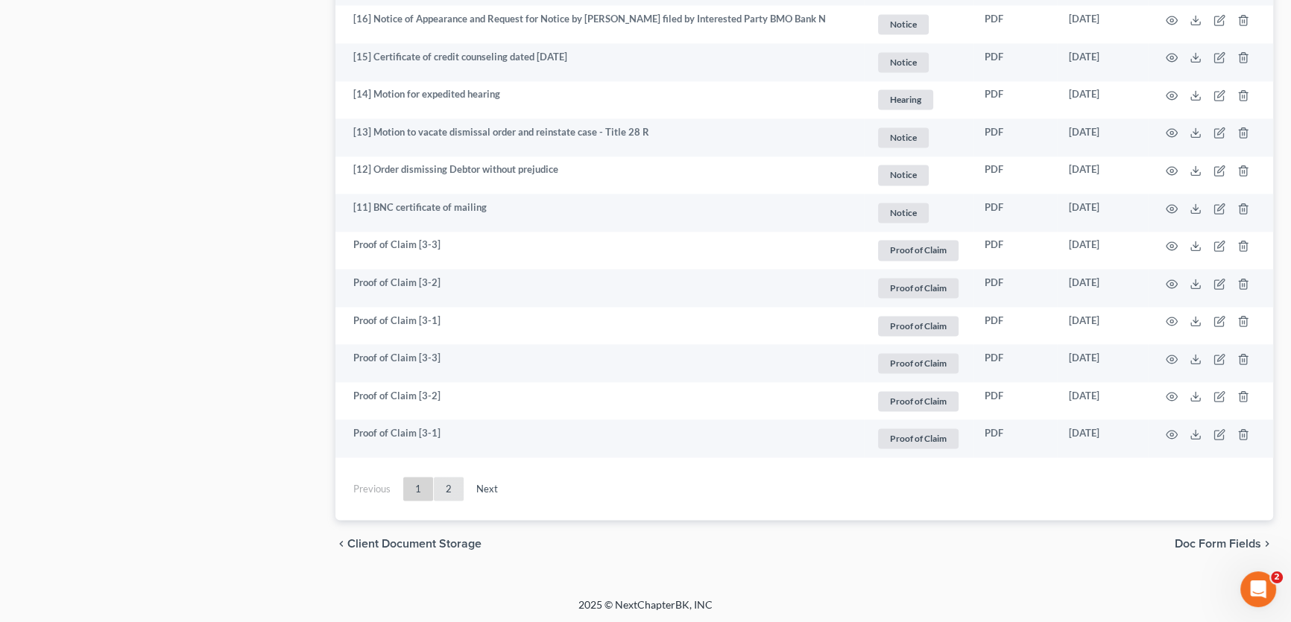
click at [447, 484] on link "2" at bounding box center [449, 489] width 30 height 24
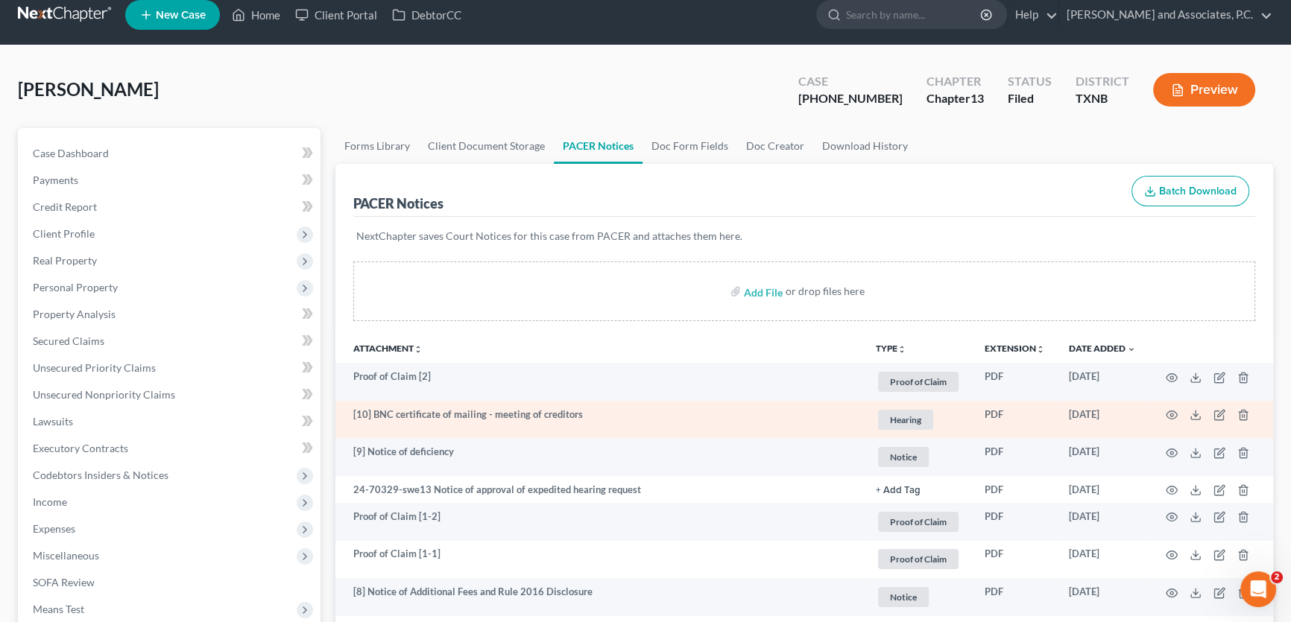
scroll to position [0, 0]
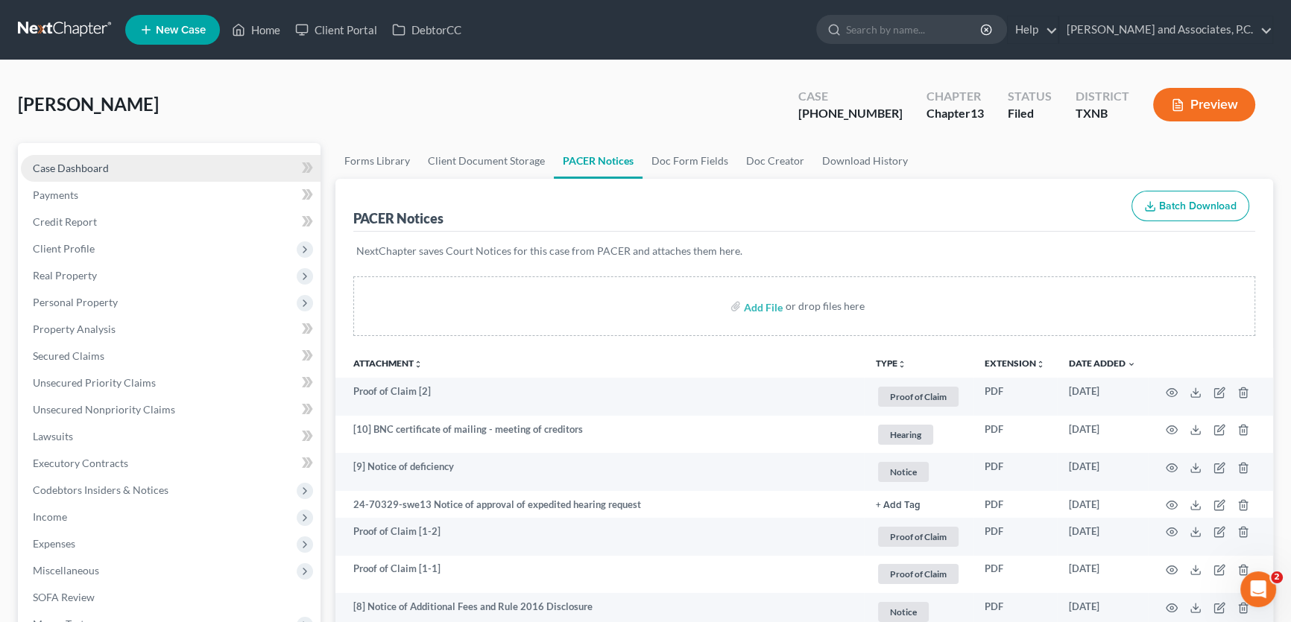
click at [104, 158] on link "Case Dashboard" at bounding box center [171, 168] width 300 height 27
select select "1"
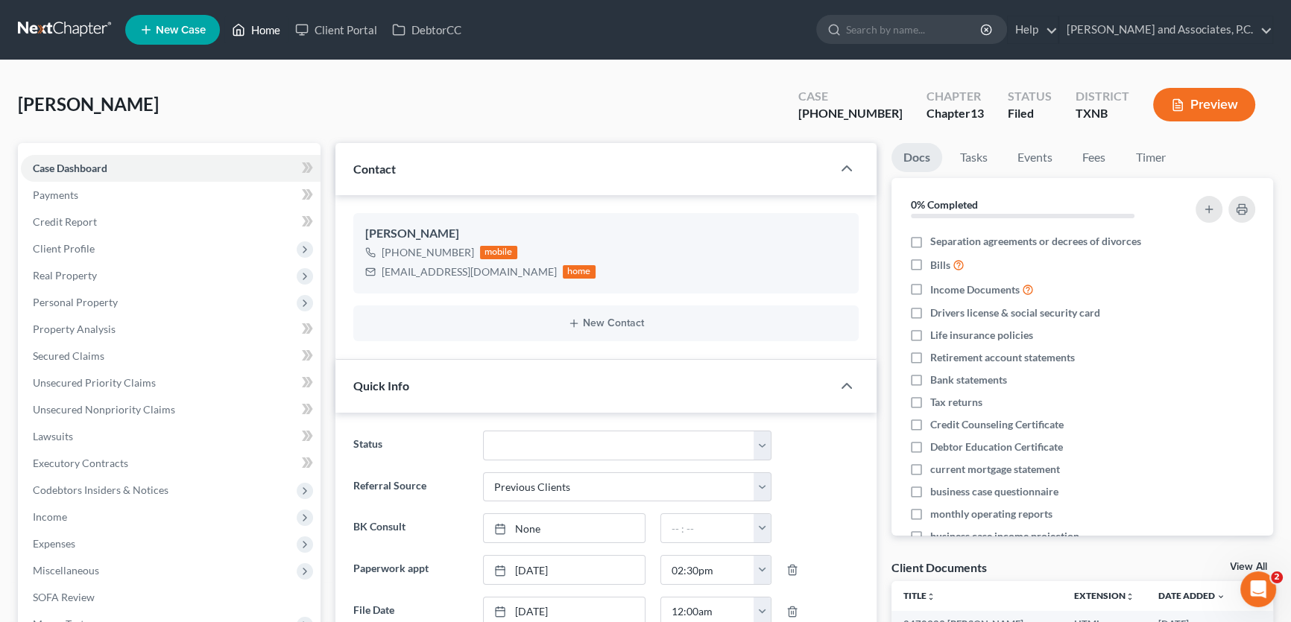
click at [272, 26] on link "Home" at bounding box center [255, 29] width 63 height 27
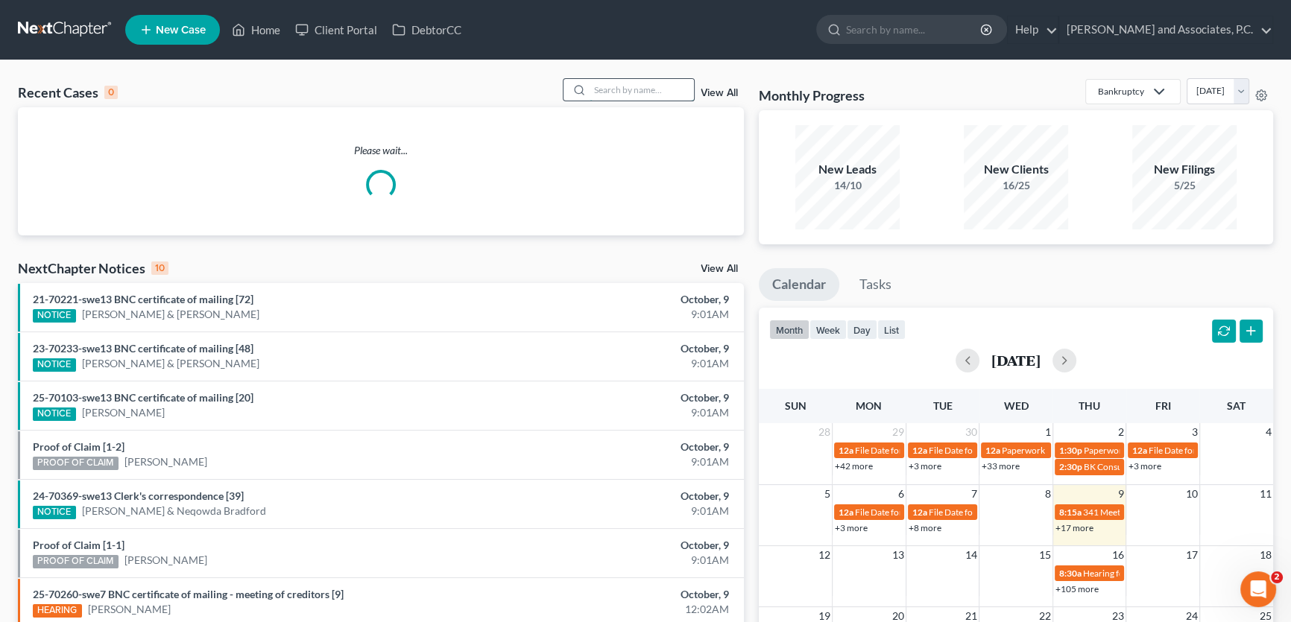
click at [593, 82] on input "search" at bounding box center [641, 90] width 104 height 22
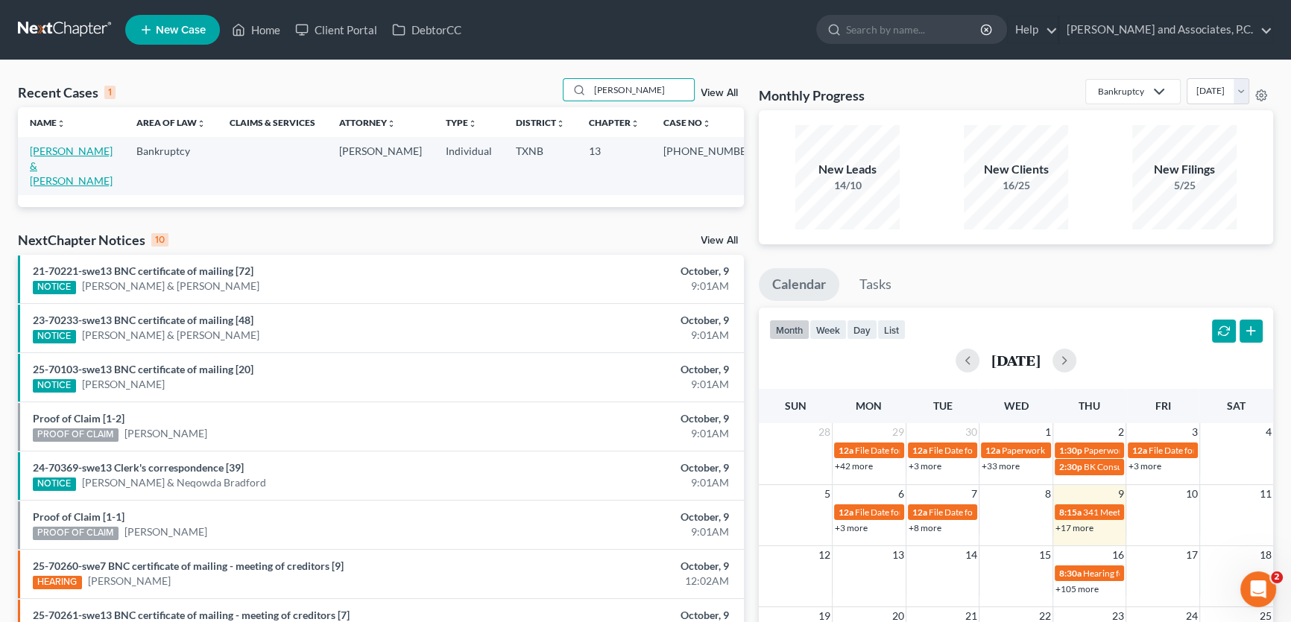
type input "dietrich"
click at [104, 149] on link "[PERSON_NAME] & [PERSON_NAME]" at bounding box center [71, 166] width 83 height 42
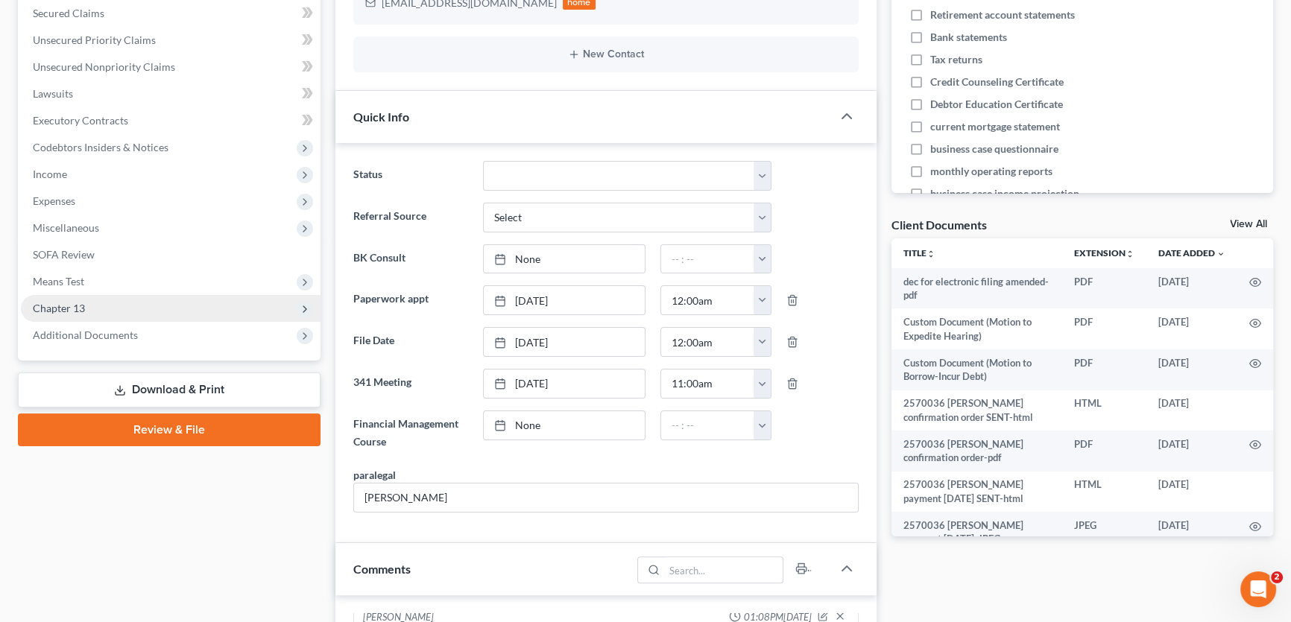
scroll to position [406, 0]
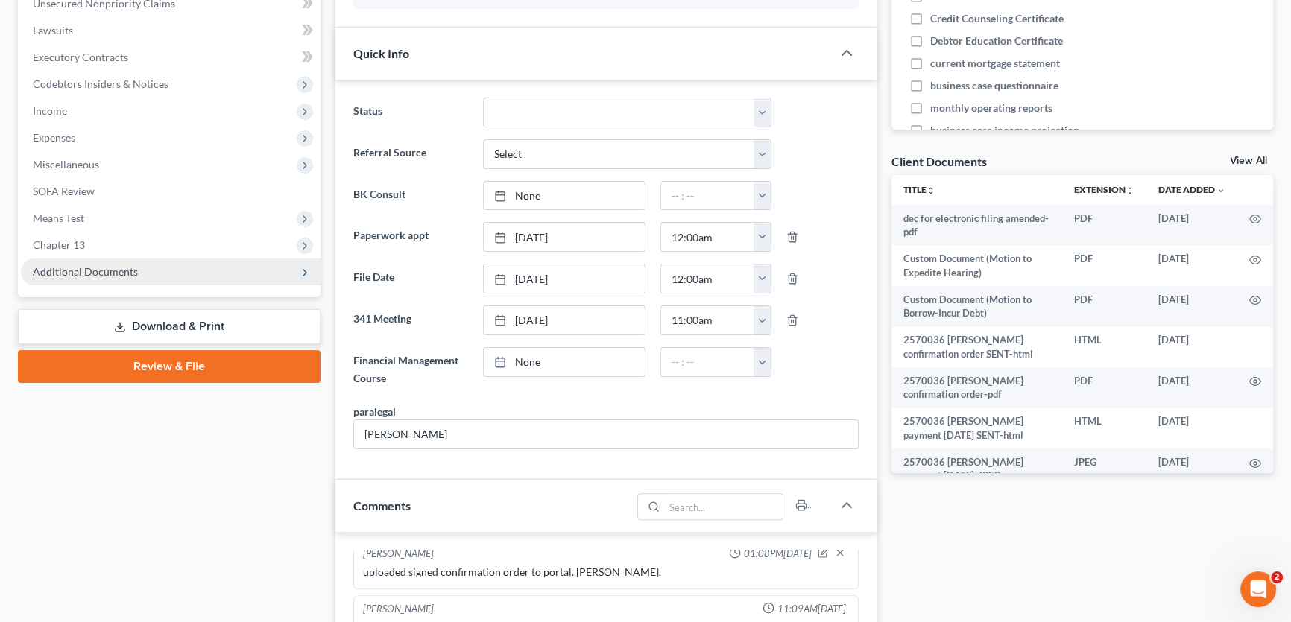
click at [122, 276] on span "Additional Documents" at bounding box center [85, 271] width 105 height 13
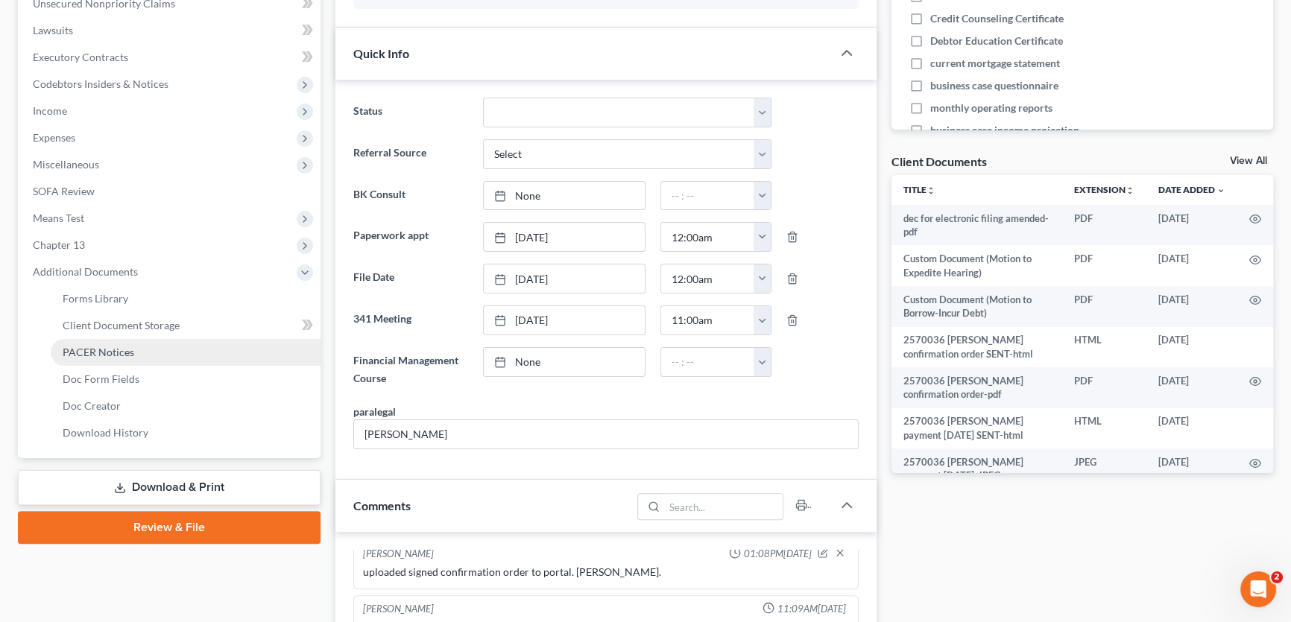
click at [113, 348] on span "PACER Notices" at bounding box center [99, 352] width 72 height 13
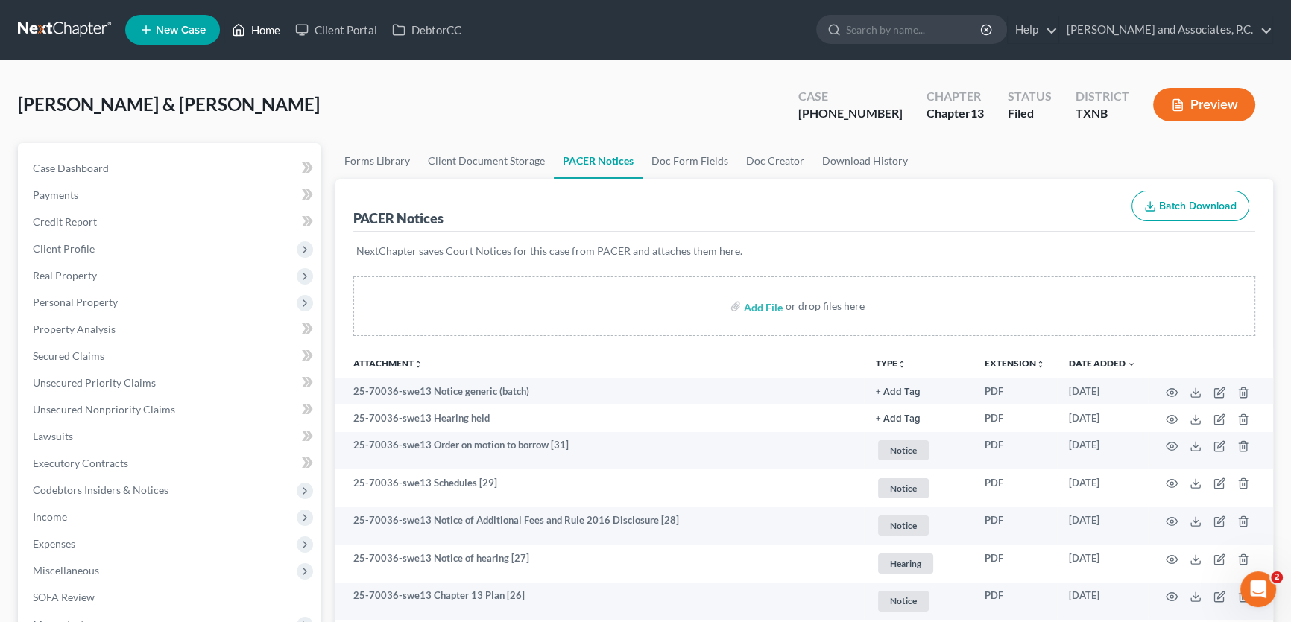
click at [270, 28] on link "Home" at bounding box center [255, 29] width 63 height 27
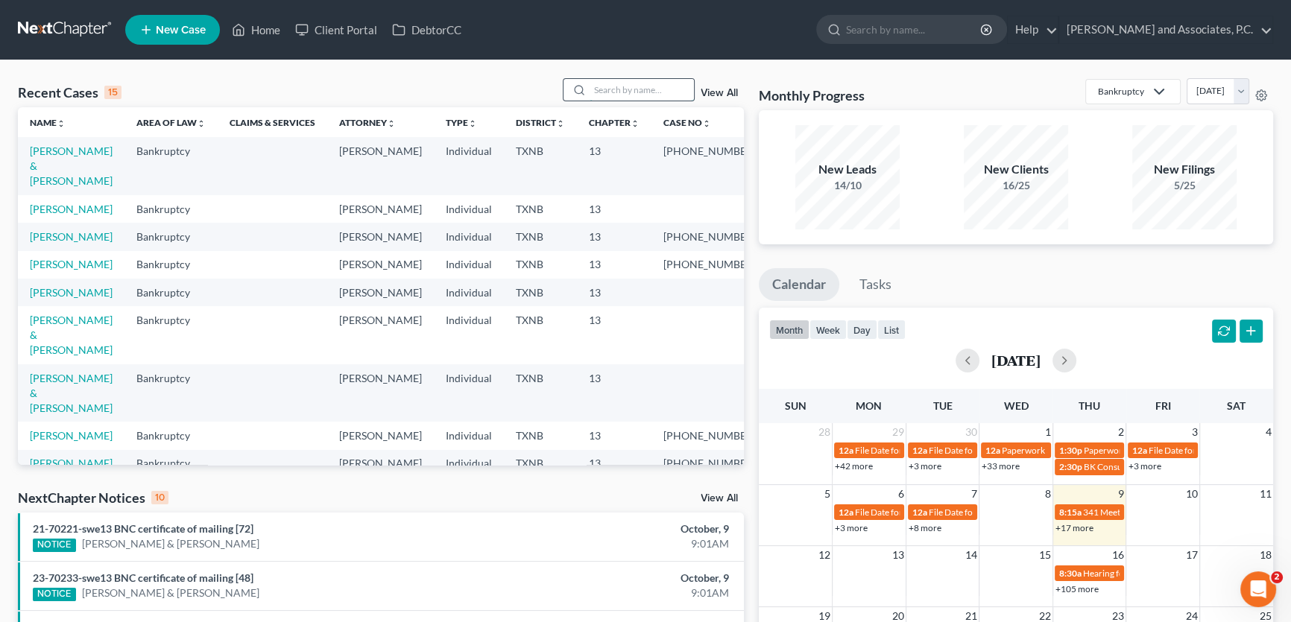
click at [605, 89] on input "search" at bounding box center [641, 90] width 104 height 22
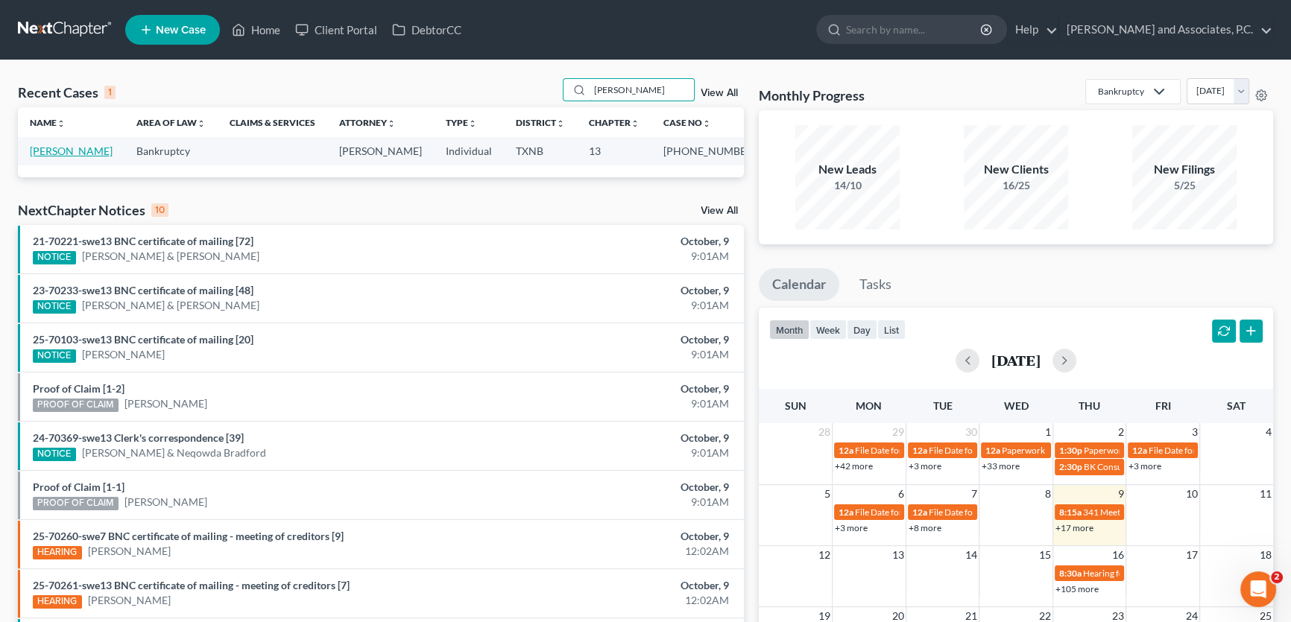
type input "[PERSON_NAME]"
click at [61, 150] on link "[PERSON_NAME]" at bounding box center [71, 151] width 83 height 13
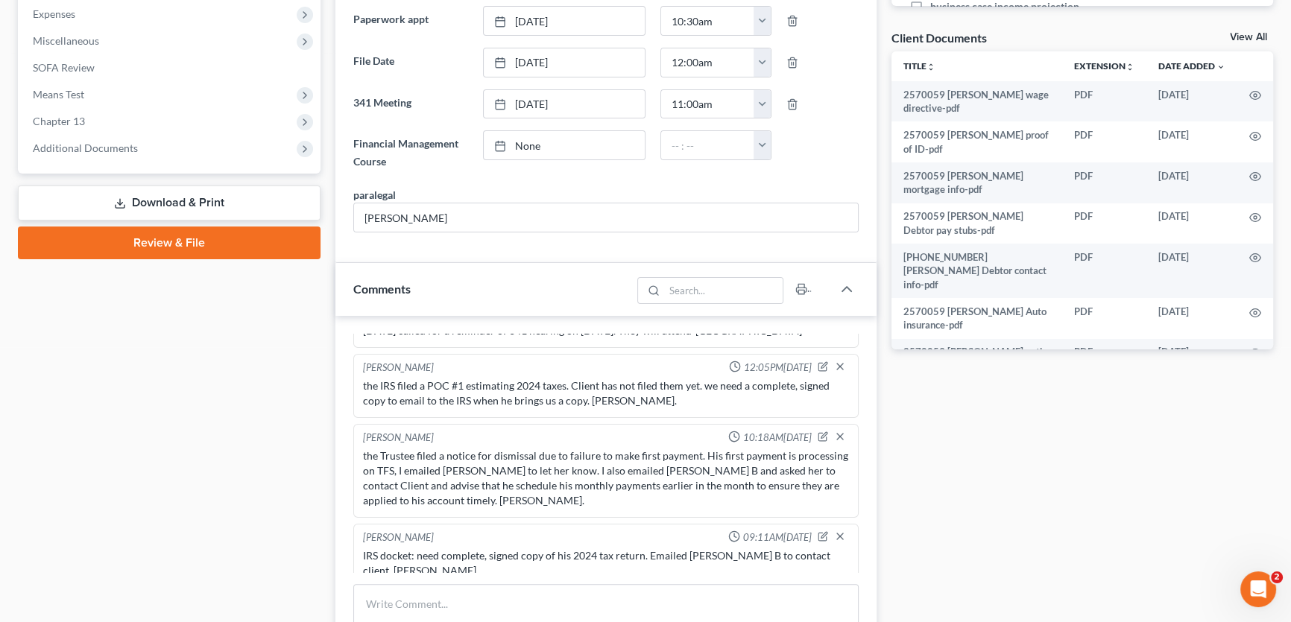
scroll to position [474, 0]
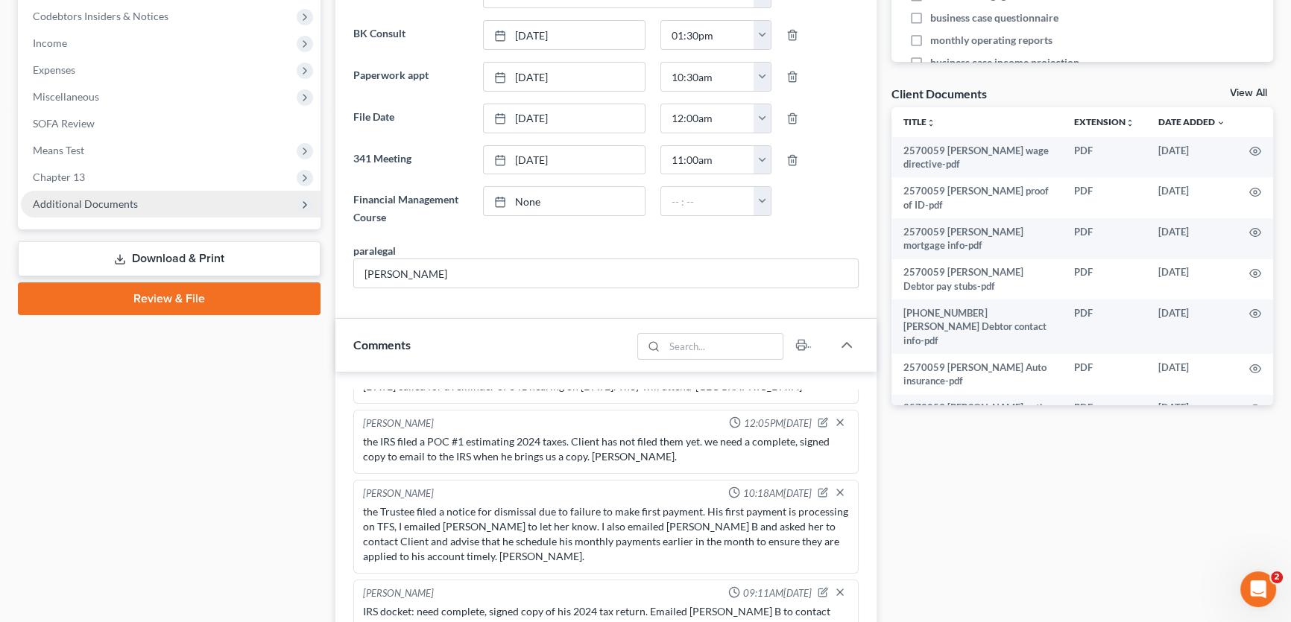
click at [115, 210] on span "Additional Documents" at bounding box center [171, 204] width 300 height 27
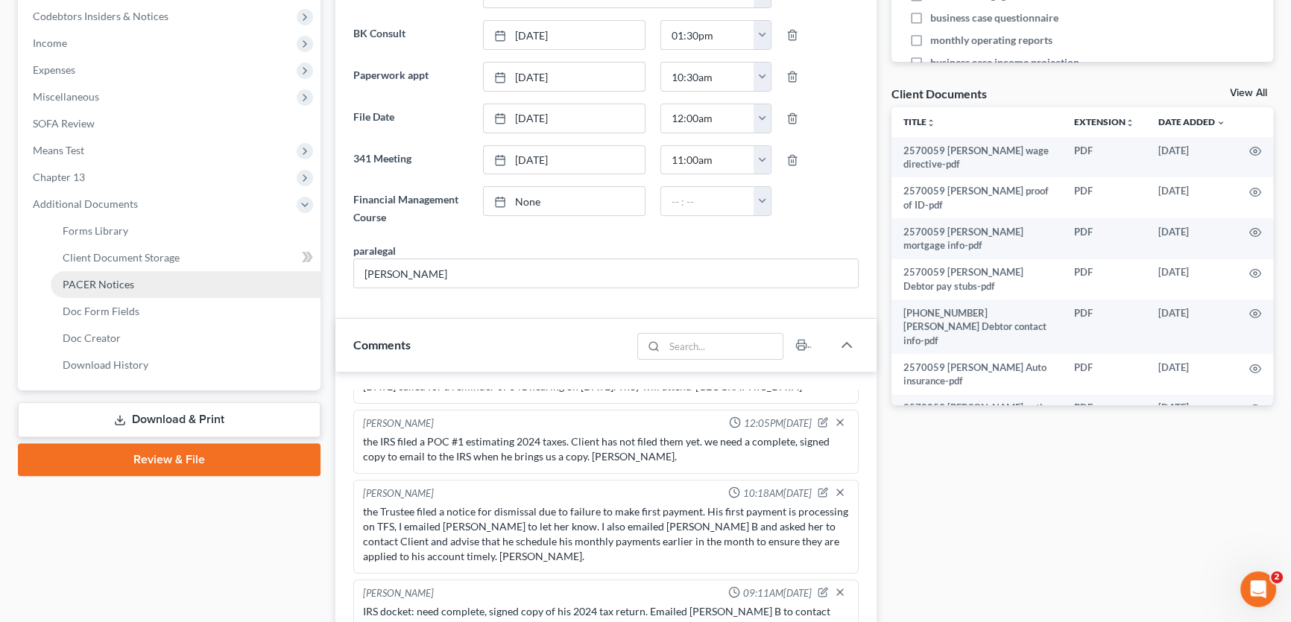
click at [109, 279] on span "PACER Notices" at bounding box center [99, 284] width 72 height 13
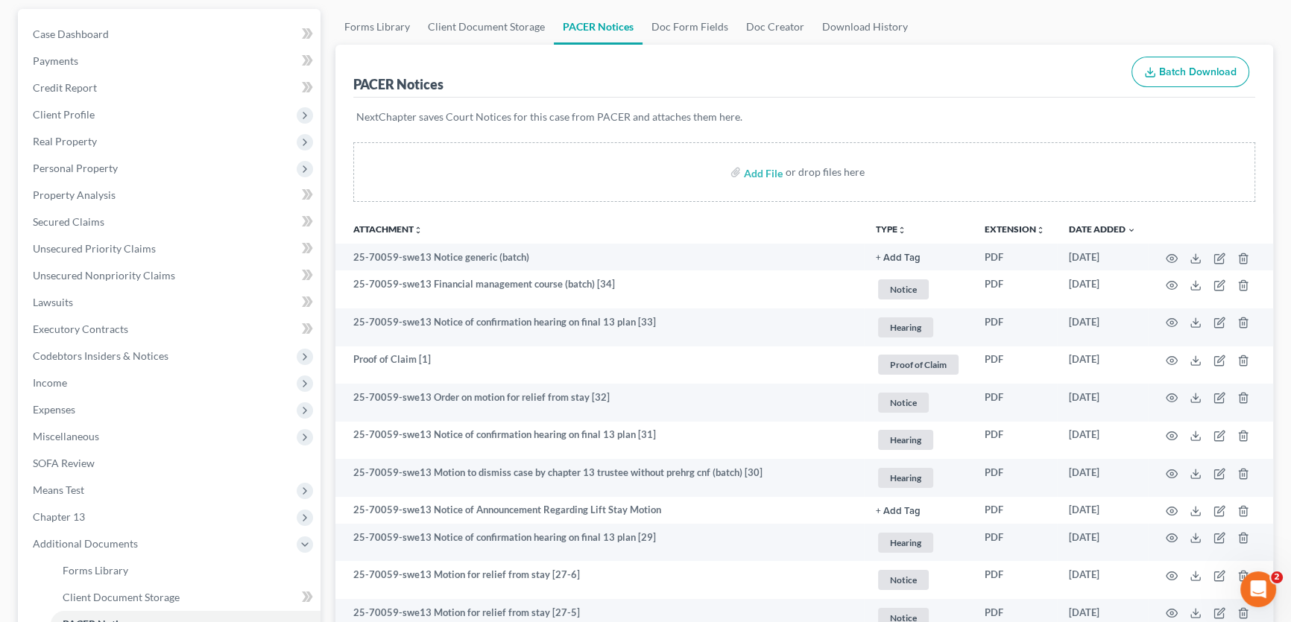
scroll to position [135, 0]
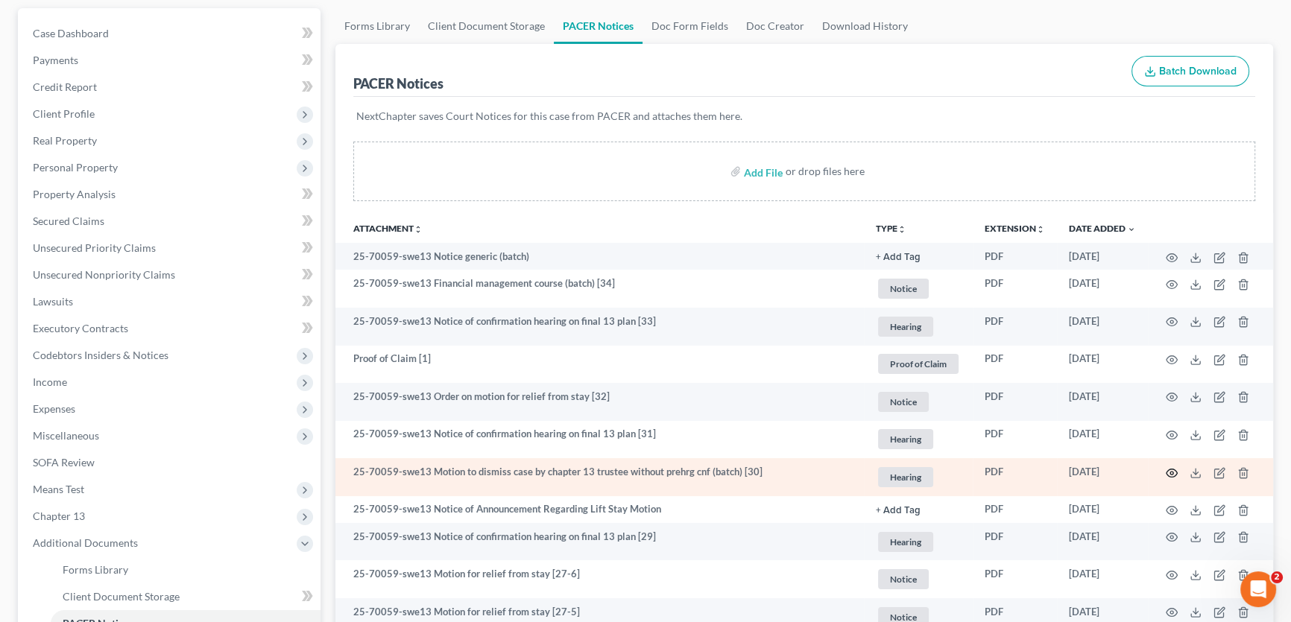
click at [1167, 469] on icon "button" at bounding box center [1171, 473] width 12 height 12
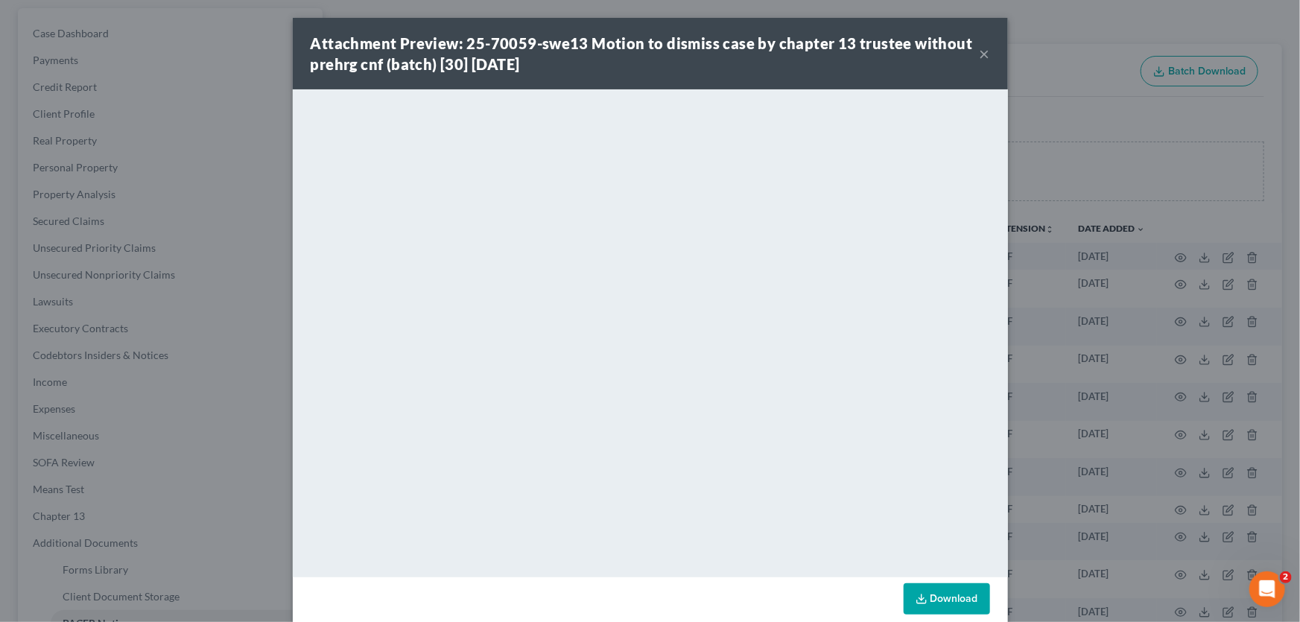
click at [980, 54] on button "×" at bounding box center [985, 54] width 10 height 18
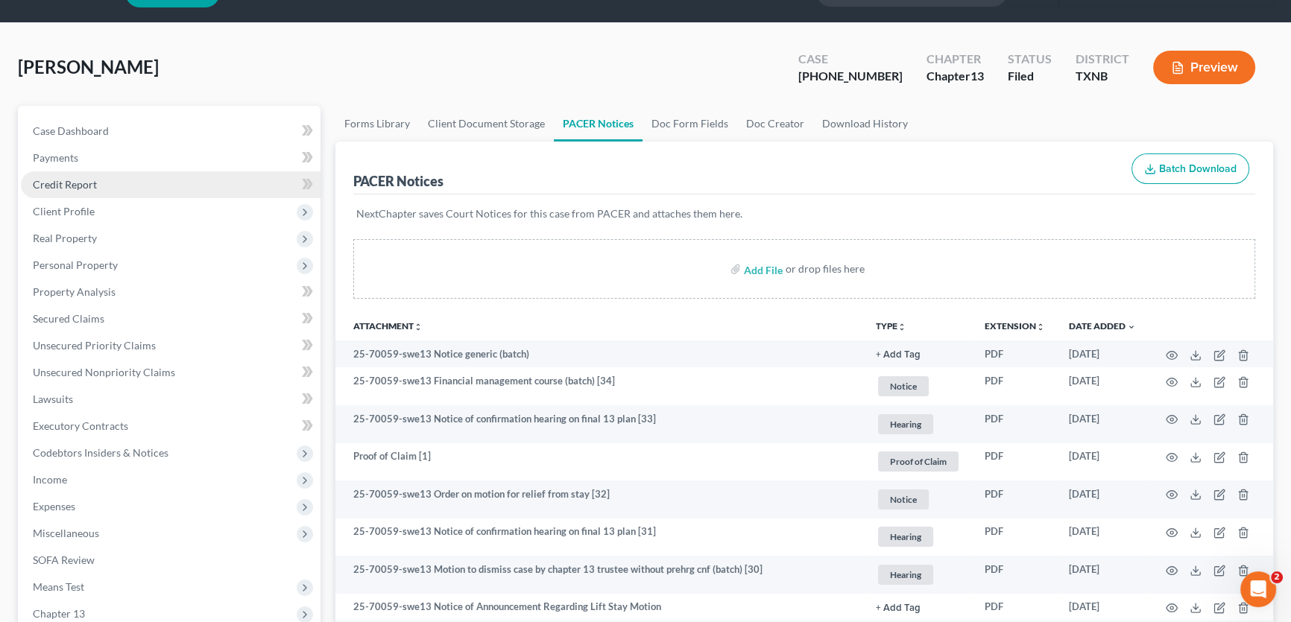
scroll to position [0, 0]
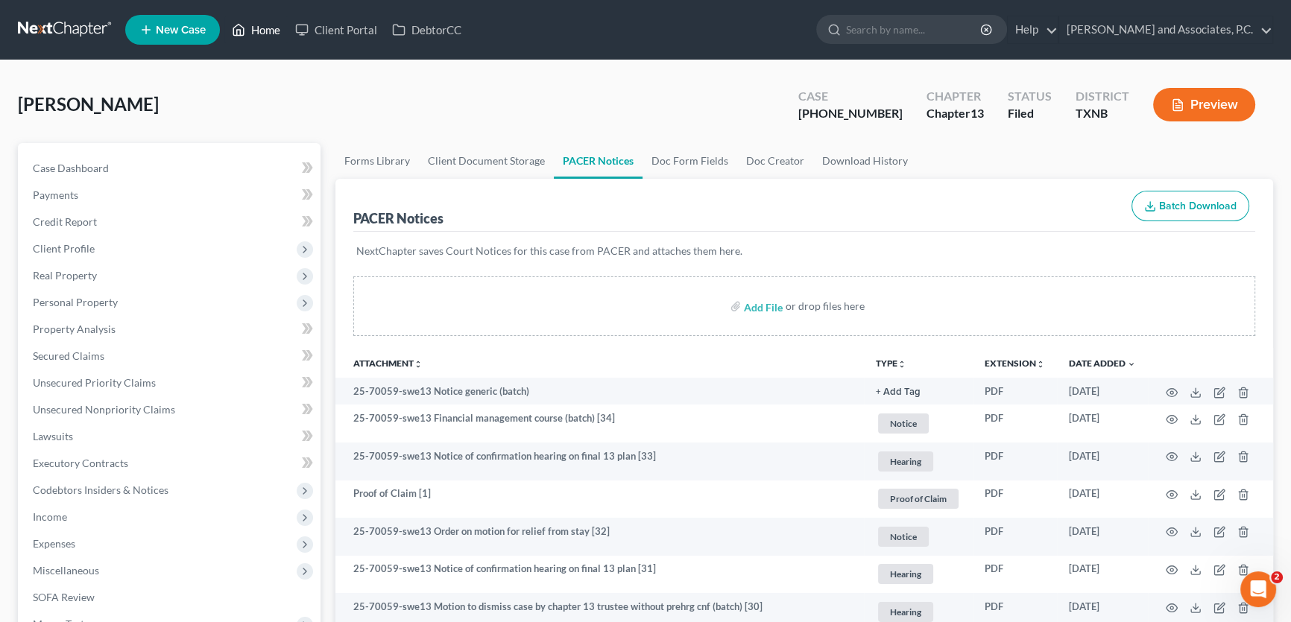
click at [266, 33] on link "Home" at bounding box center [255, 29] width 63 height 27
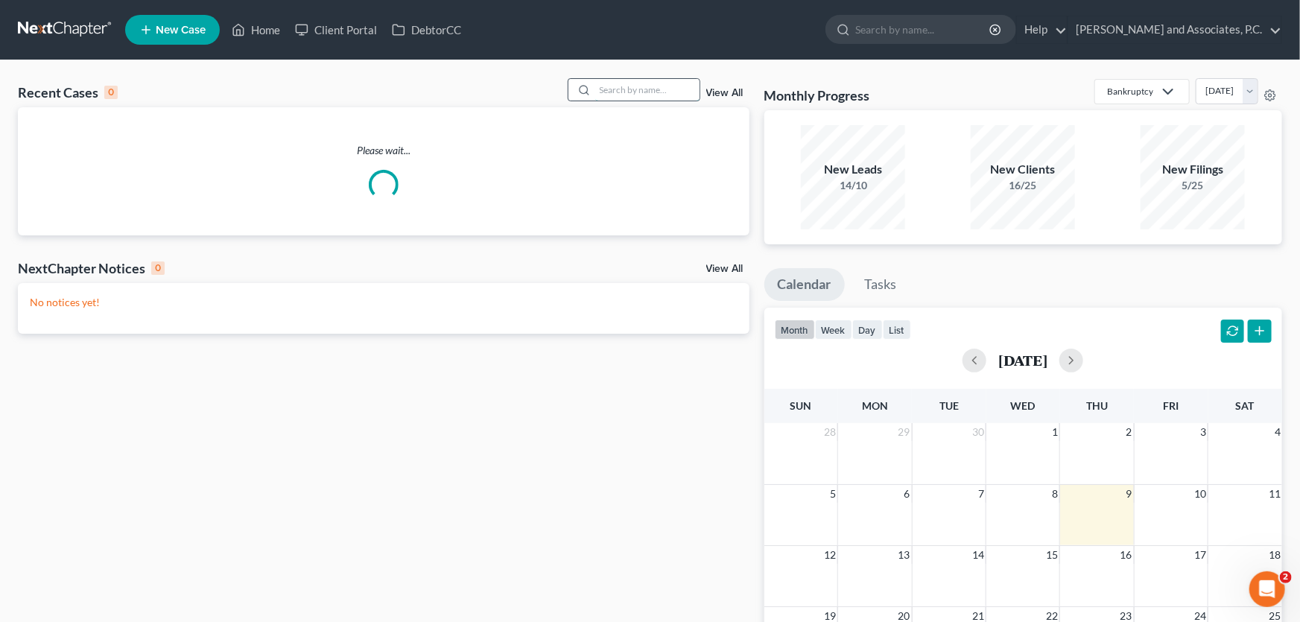
click at [668, 88] on input "search" at bounding box center [647, 90] width 104 height 22
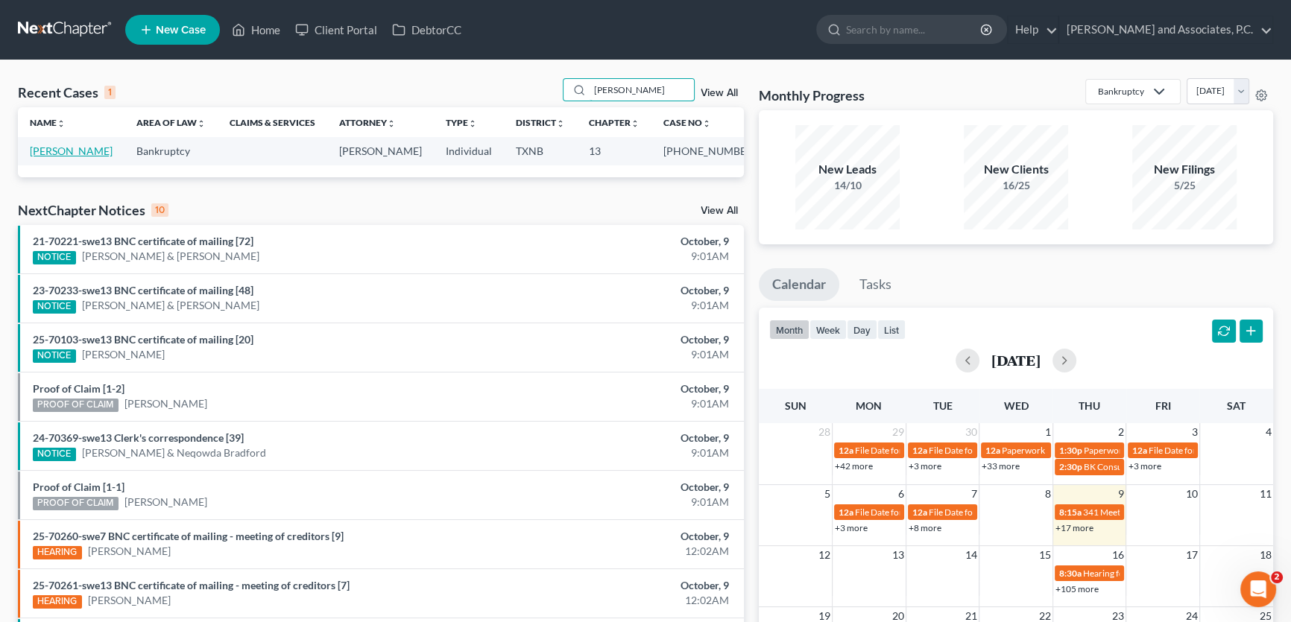
type input "bullock"
click at [86, 148] on link "[PERSON_NAME]" at bounding box center [71, 151] width 83 height 13
select select "1"
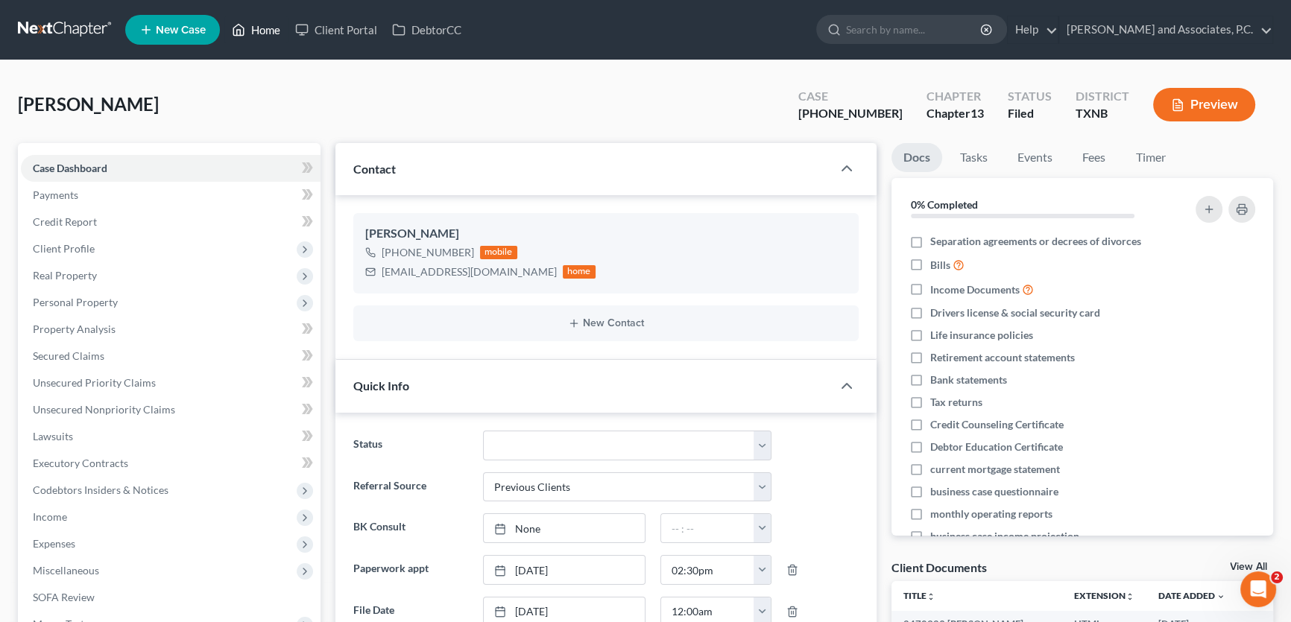
click at [279, 18] on link "Home" at bounding box center [255, 29] width 63 height 27
click at [273, 22] on link "Home" at bounding box center [255, 29] width 63 height 27
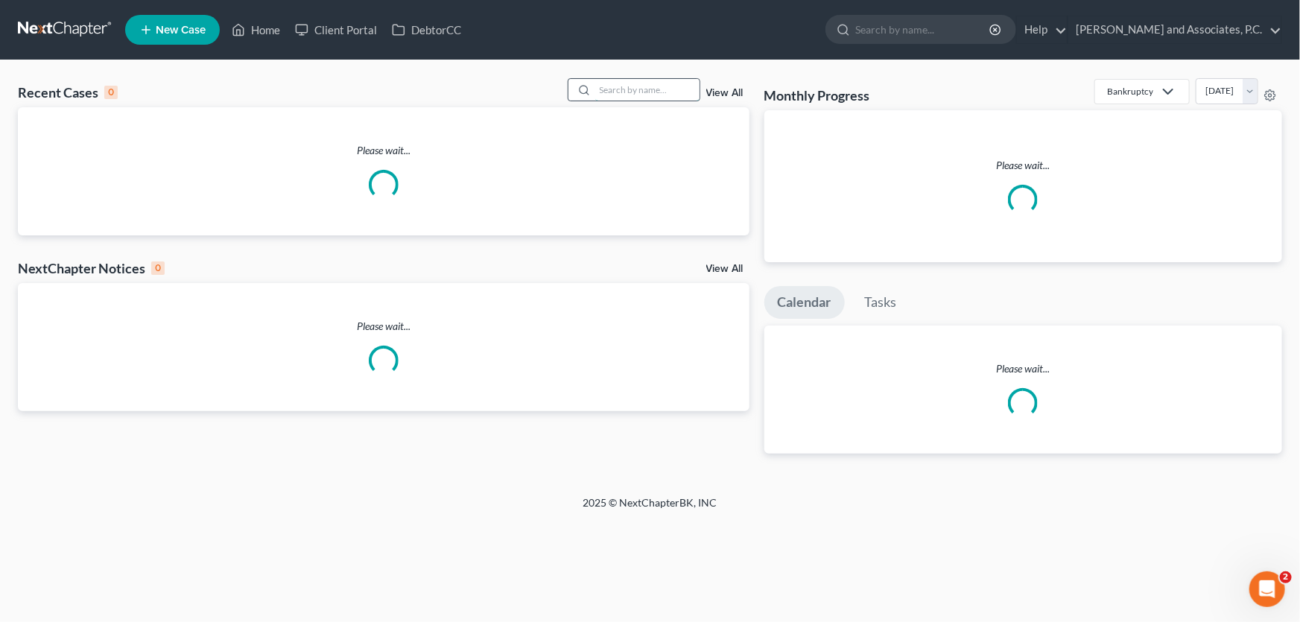
click at [613, 91] on input "search" at bounding box center [647, 90] width 104 height 22
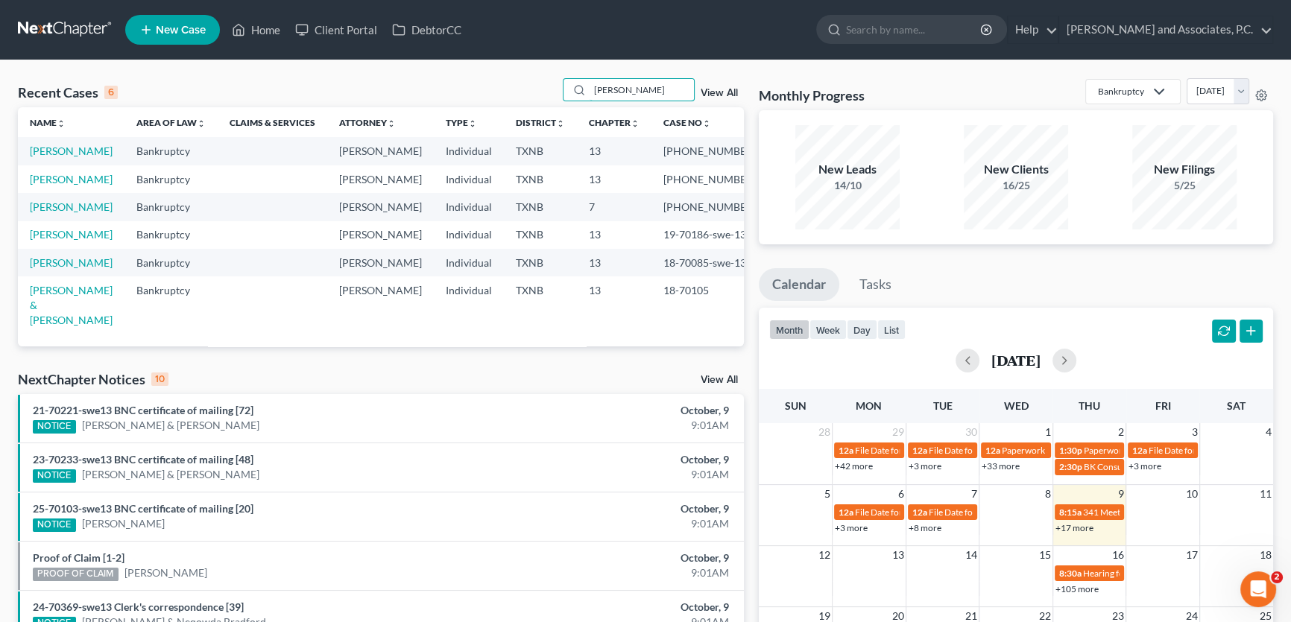
drag, startPoint x: 607, startPoint y: 95, endPoint x: 522, endPoint y: 98, distance: 84.3
click at [522, 98] on div "Recent Cases 6 turner View All" at bounding box center [381, 92] width 726 height 29
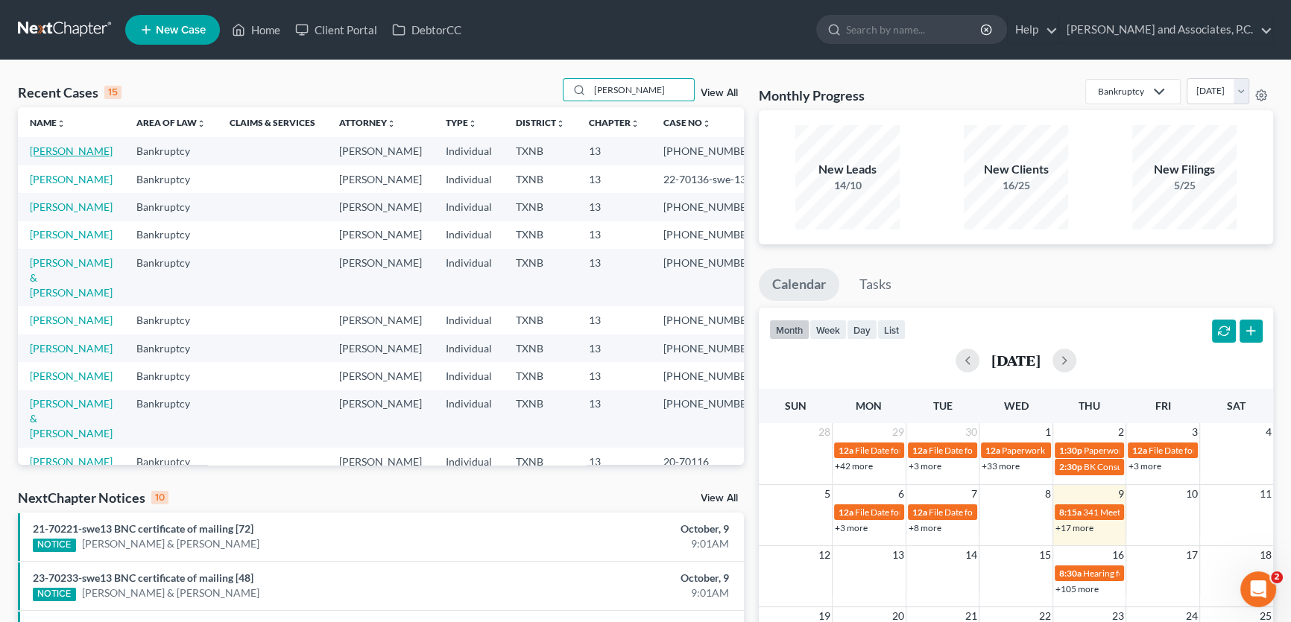
type input "scott"
click at [70, 148] on link "[PERSON_NAME]" at bounding box center [71, 151] width 83 height 13
select select "3"
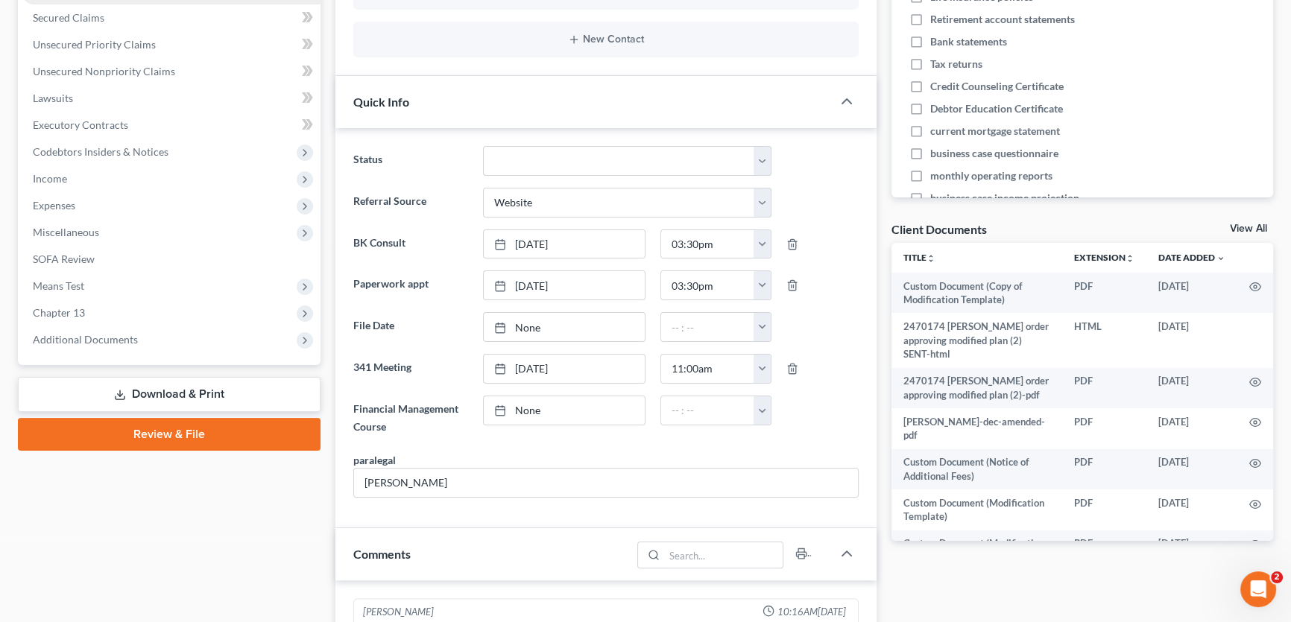
scroll to position [4721, 0]
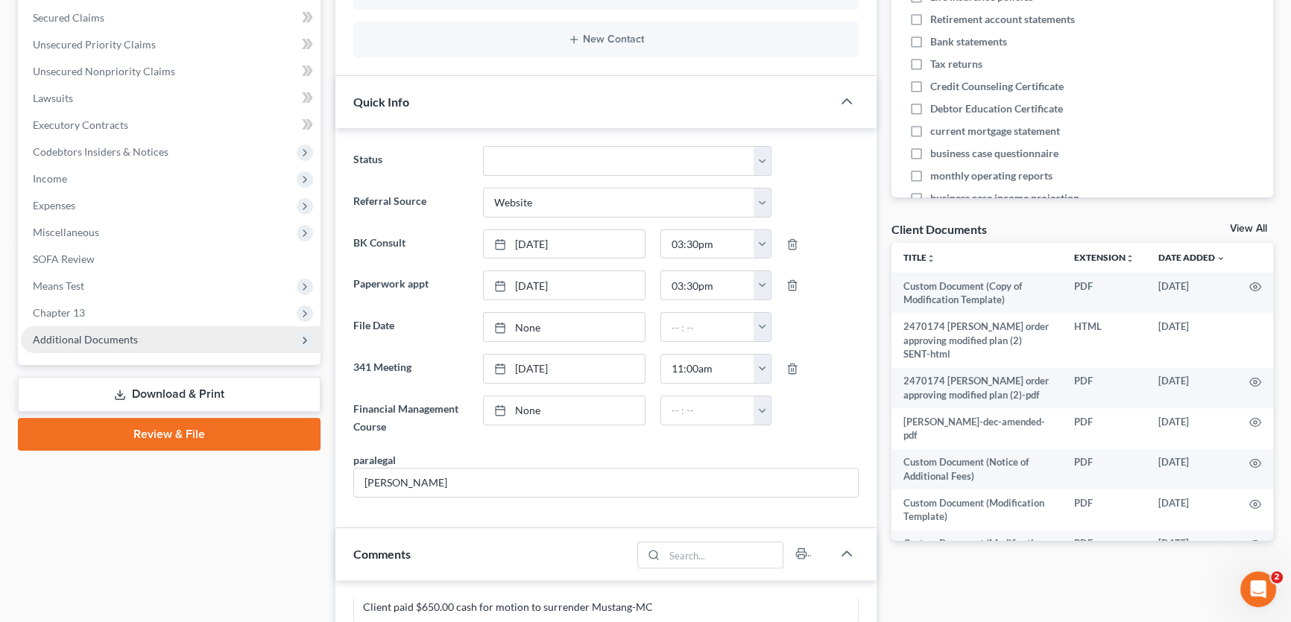
click at [113, 335] on span "Additional Documents" at bounding box center [85, 339] width 105 height 13
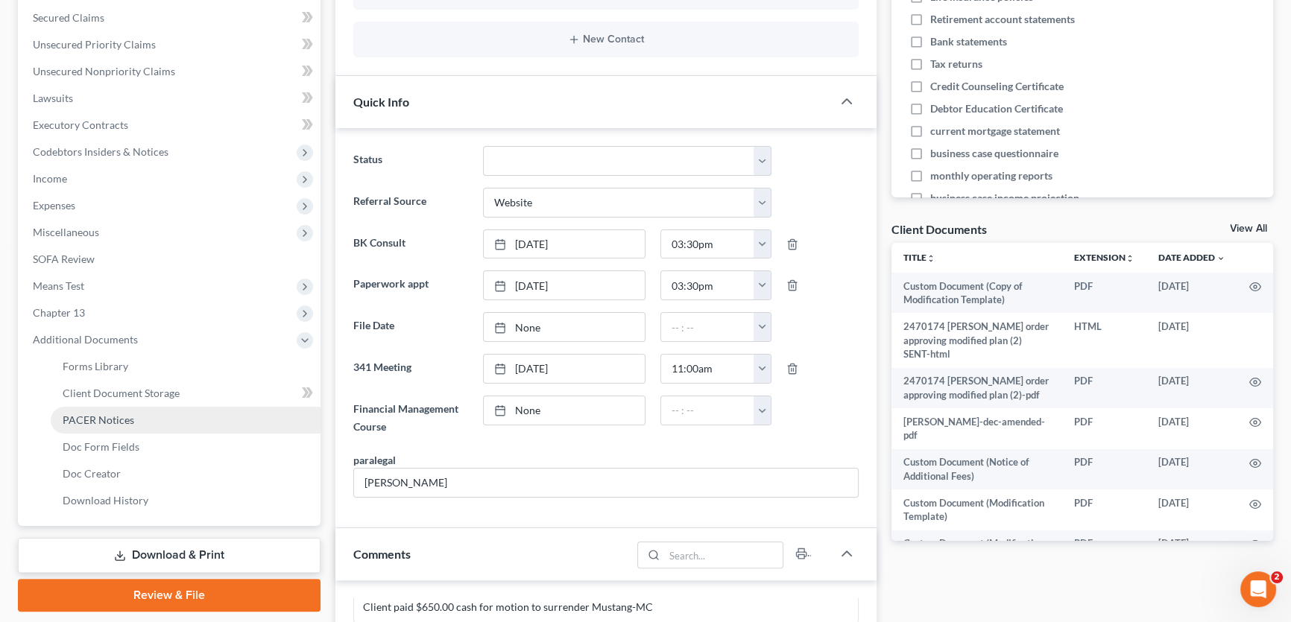
click at [119, 421] on span "PACER Notices" at bounding box center [99, 420] width 72 height 13
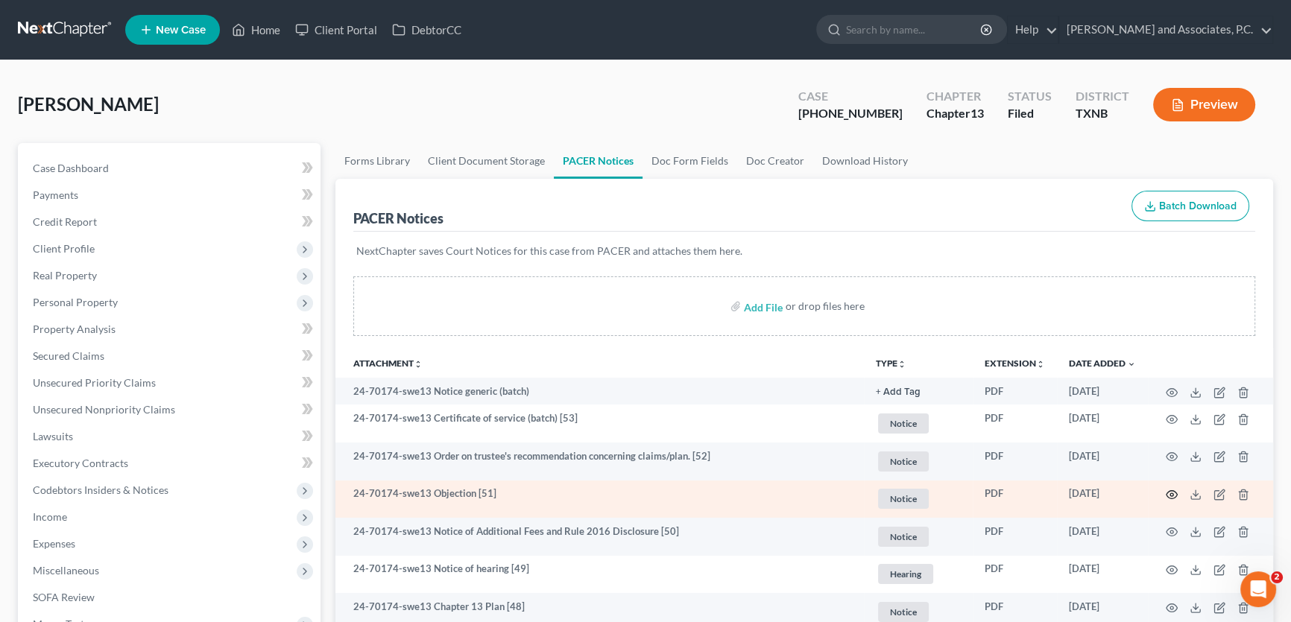
click at [1173, 493] on icon "button" at bounding box center [1171, 495] width 12 height 12
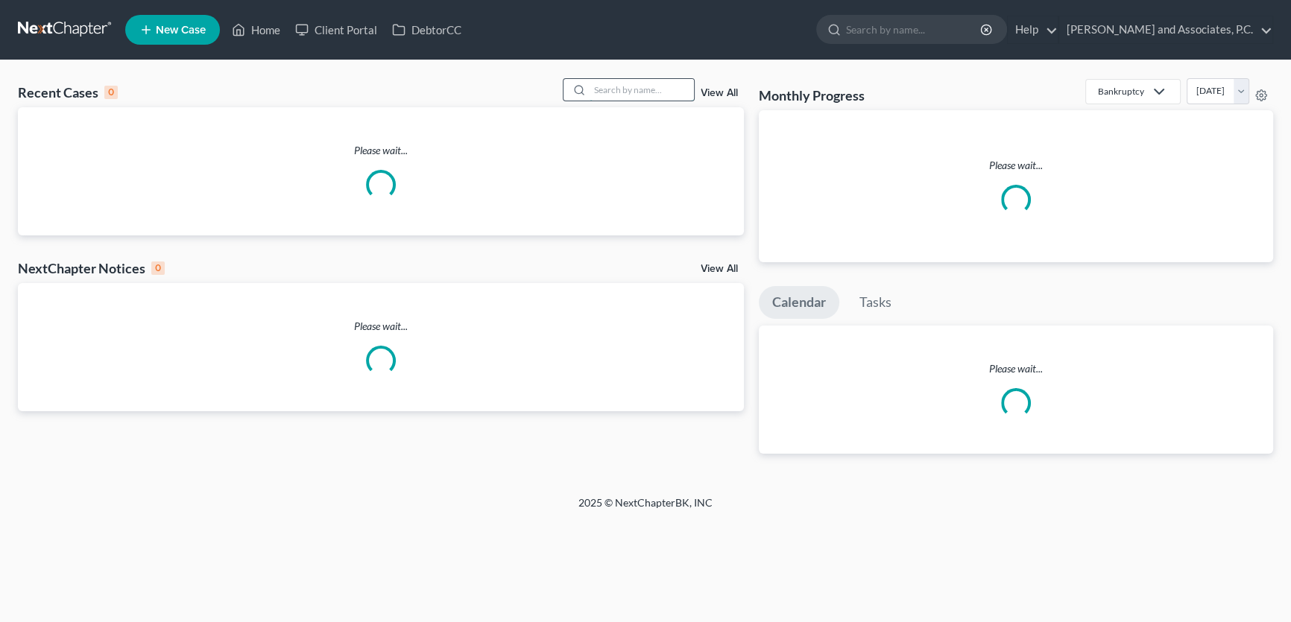
click at [658, 89] on input "search" at bounding box center [641, 90] width 104 height 22
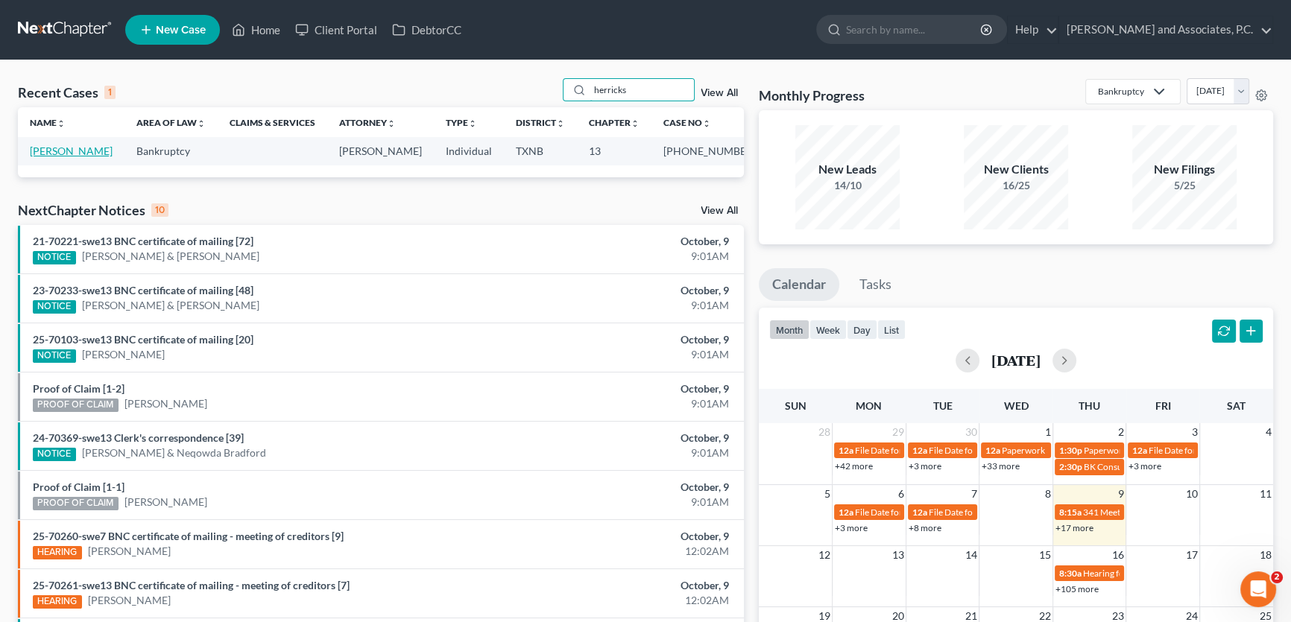
type input "herricks"
click at [73, 151] on link "[PERSON_NAME]" at bounding box center [71, 151] width 83 height 13
select select "5"
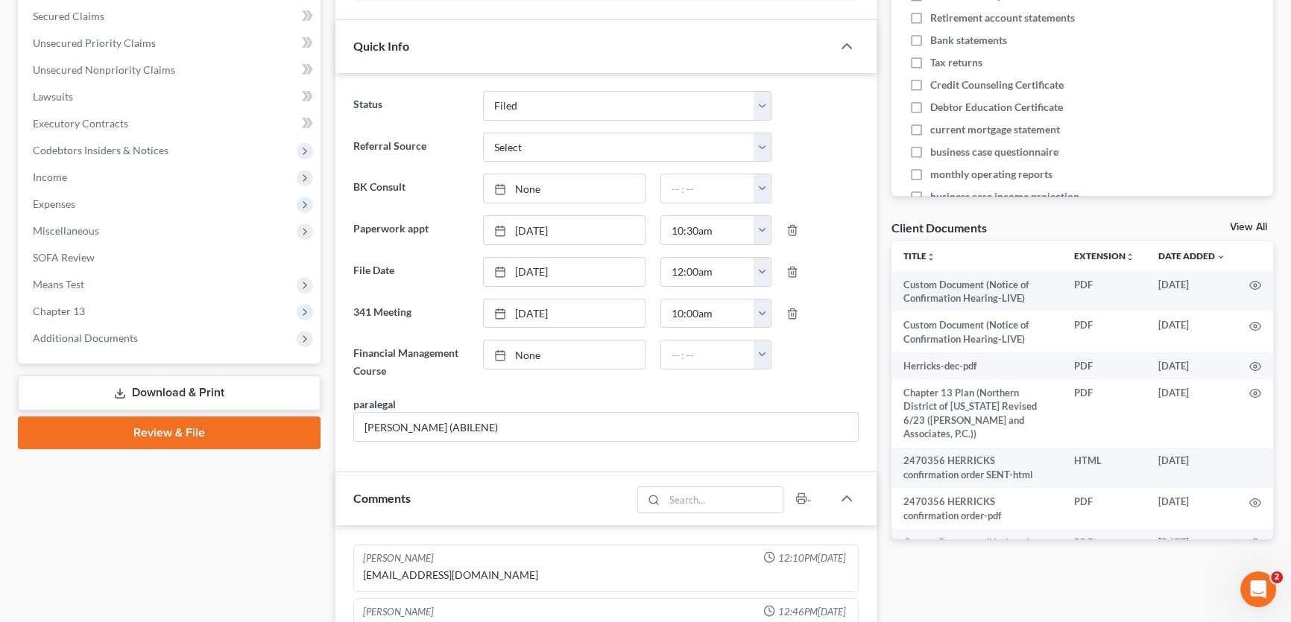
scroll to position [406, 0]
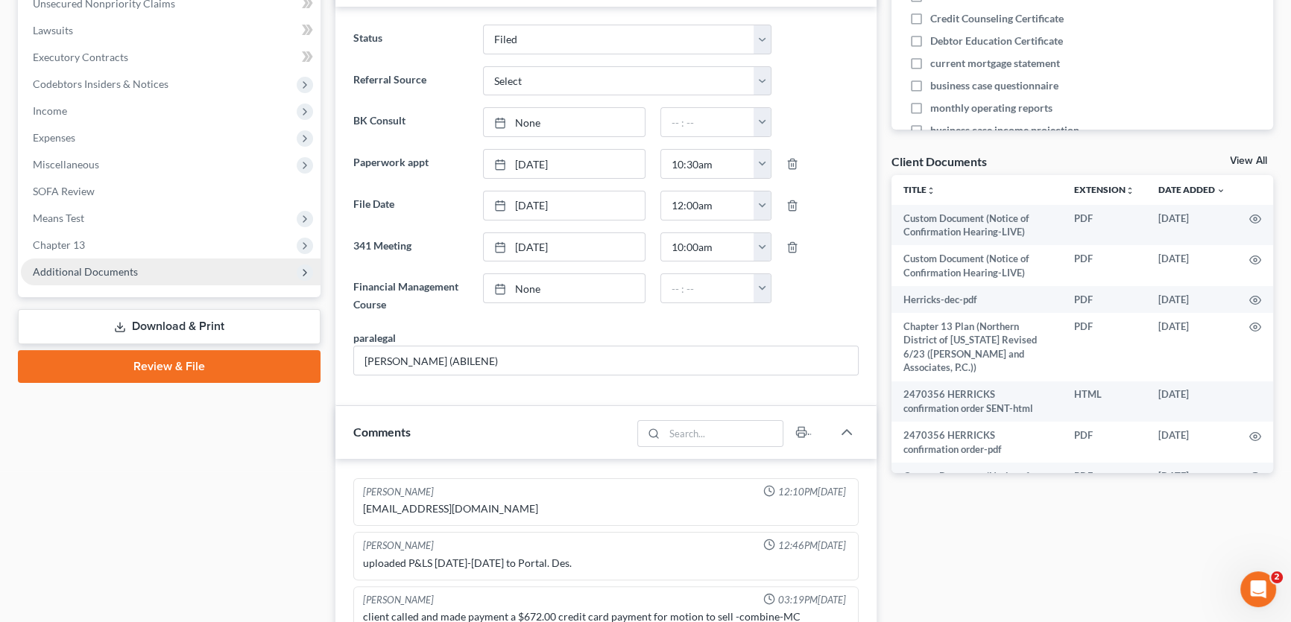
click at [83, 271] on span "Additional Documents" at bounding box center [85, 271] width 105 height 13
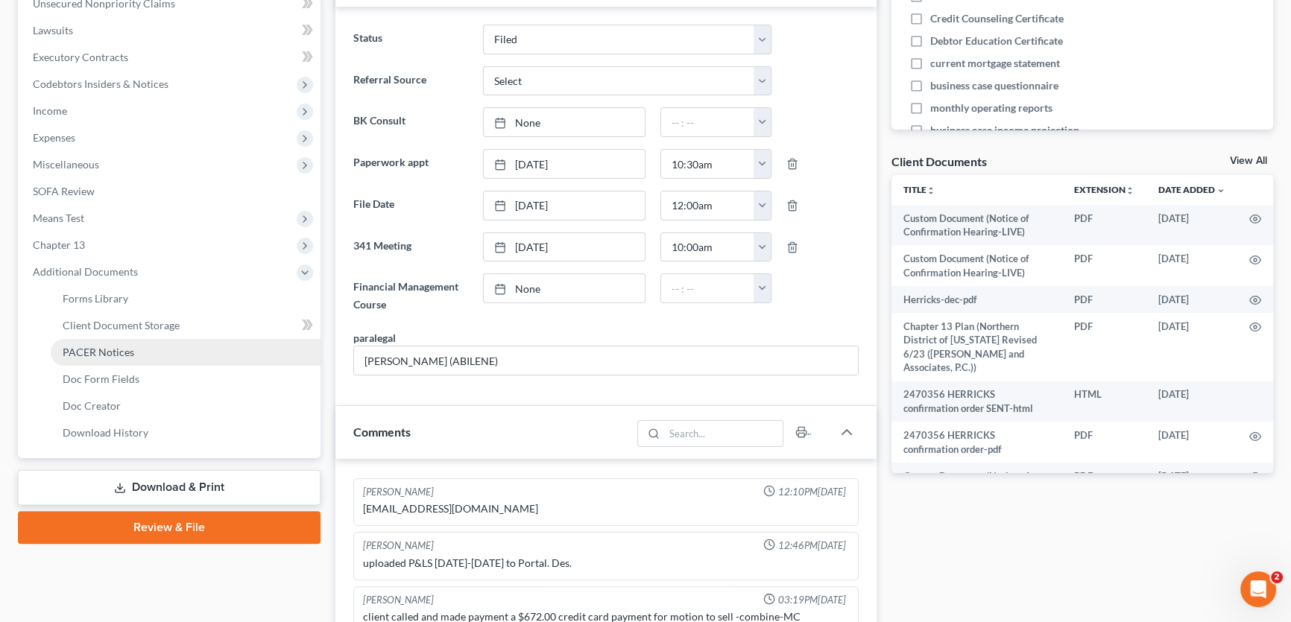
click at [89, 349] on span "PACER Notices" at bounding box center [99, 352] width 72 height 13
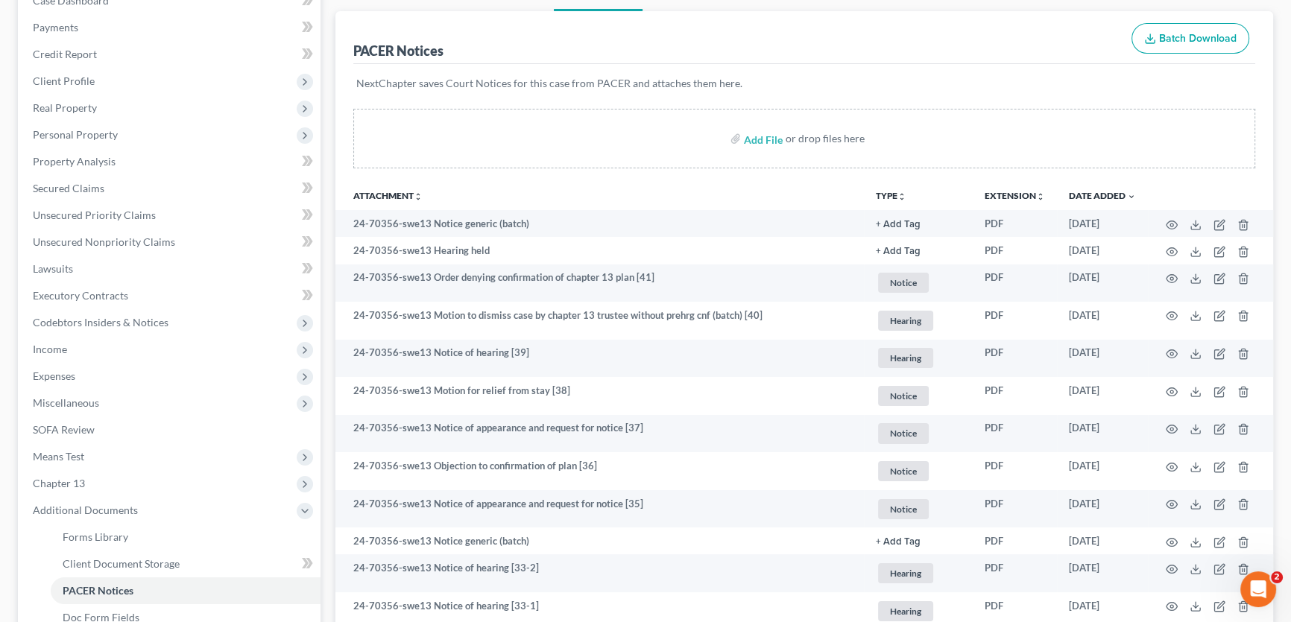
scroll to position [203, 0]
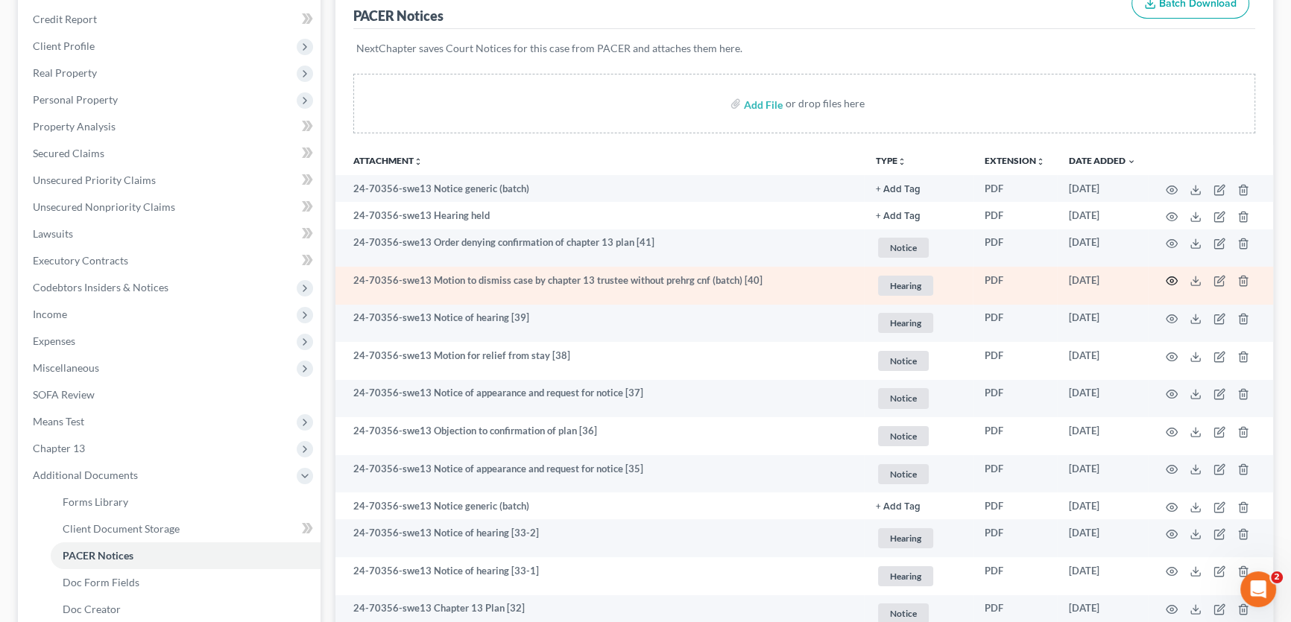
click at [1166, 279] on icon "button" at bounding box center [1171, 281] width 12 height 12
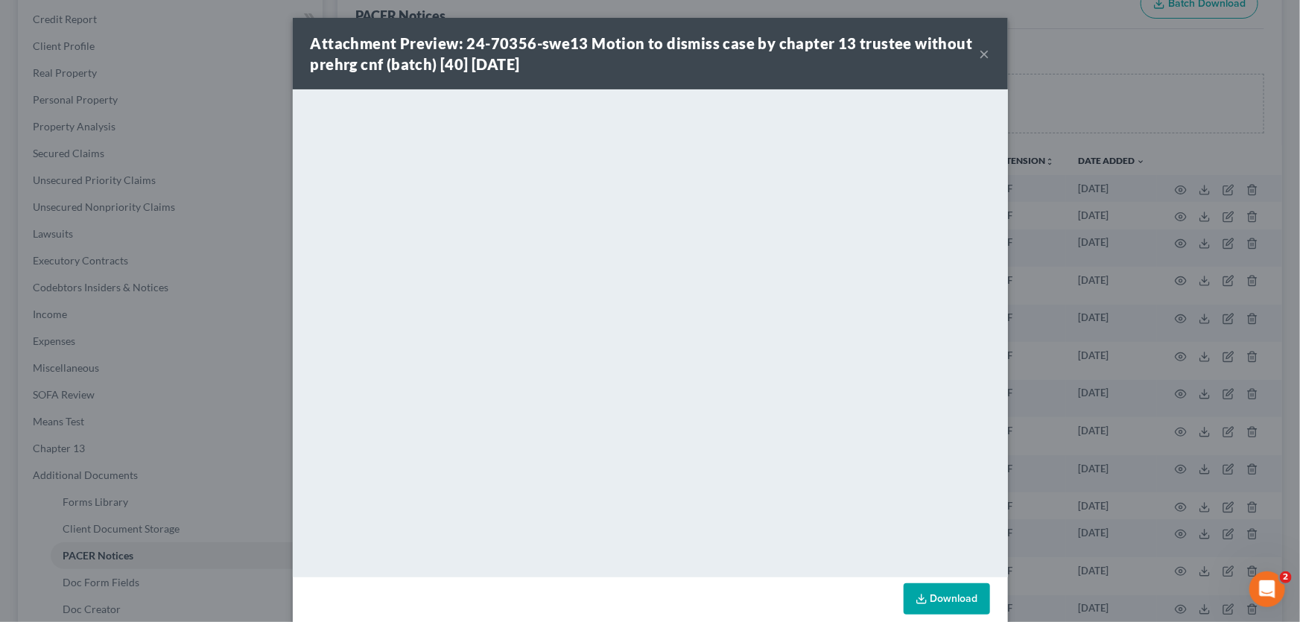
click at [980, 57] on button "×" at bounding box center [985, 54] width 10 height 18
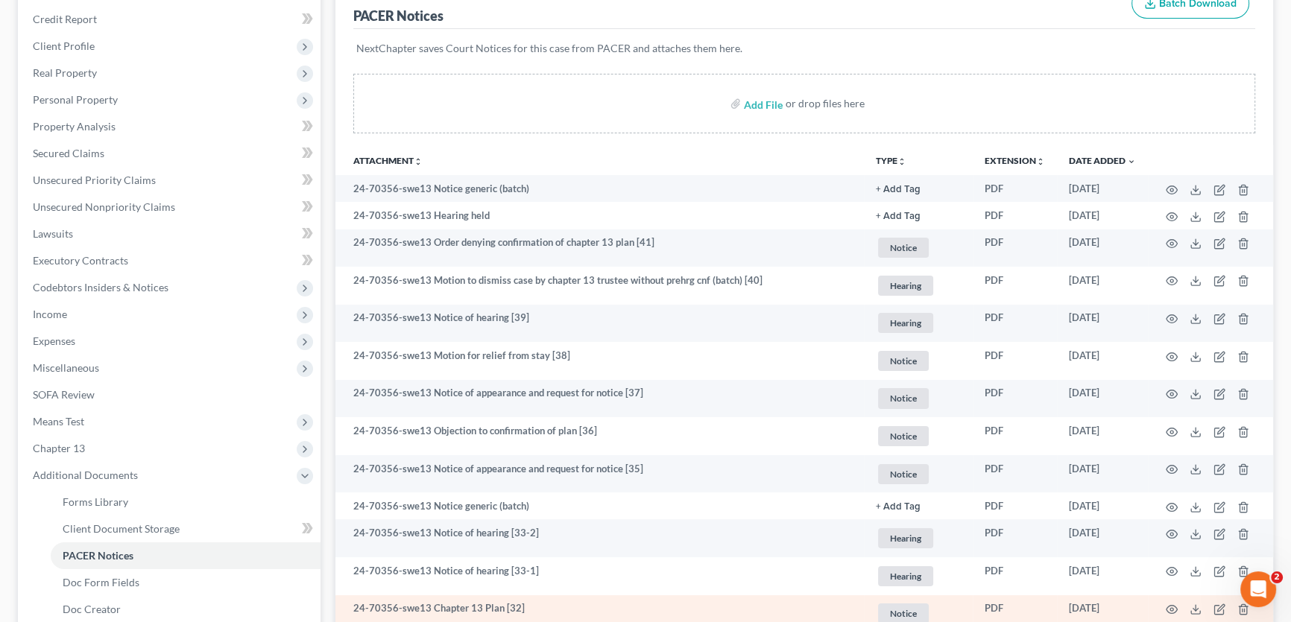
scroll to position [270, 0]
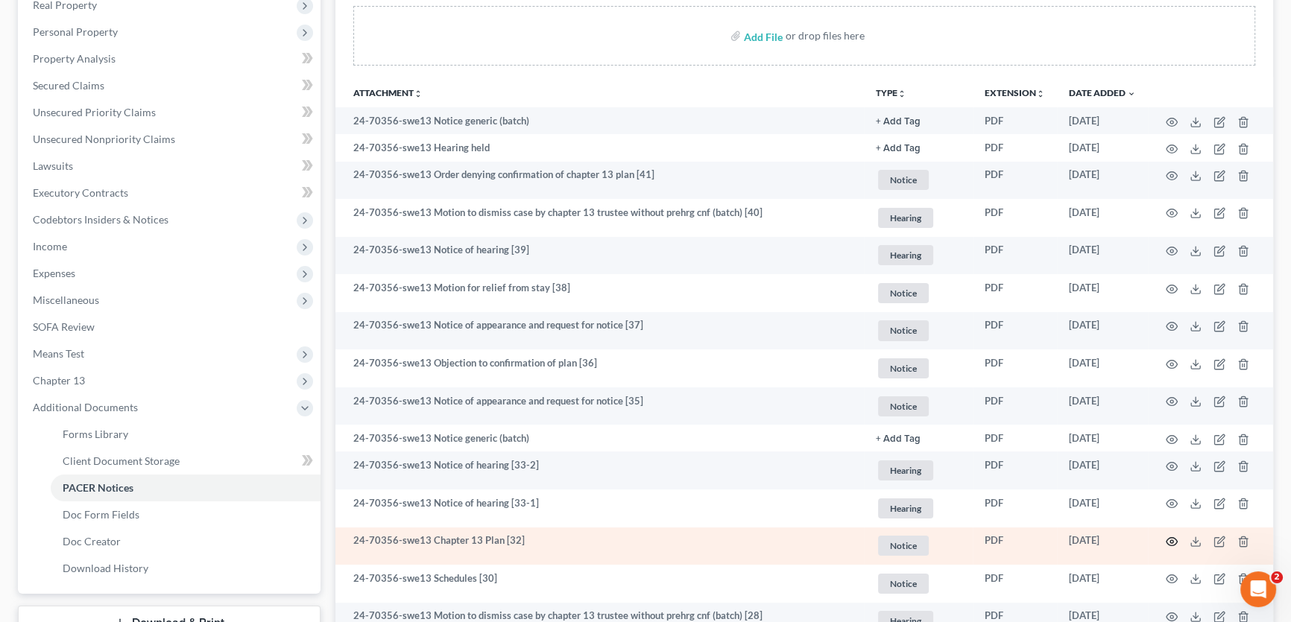
click at [1168, 538] on icon "button" at bounding box center [1171, 542] width 11 height 8
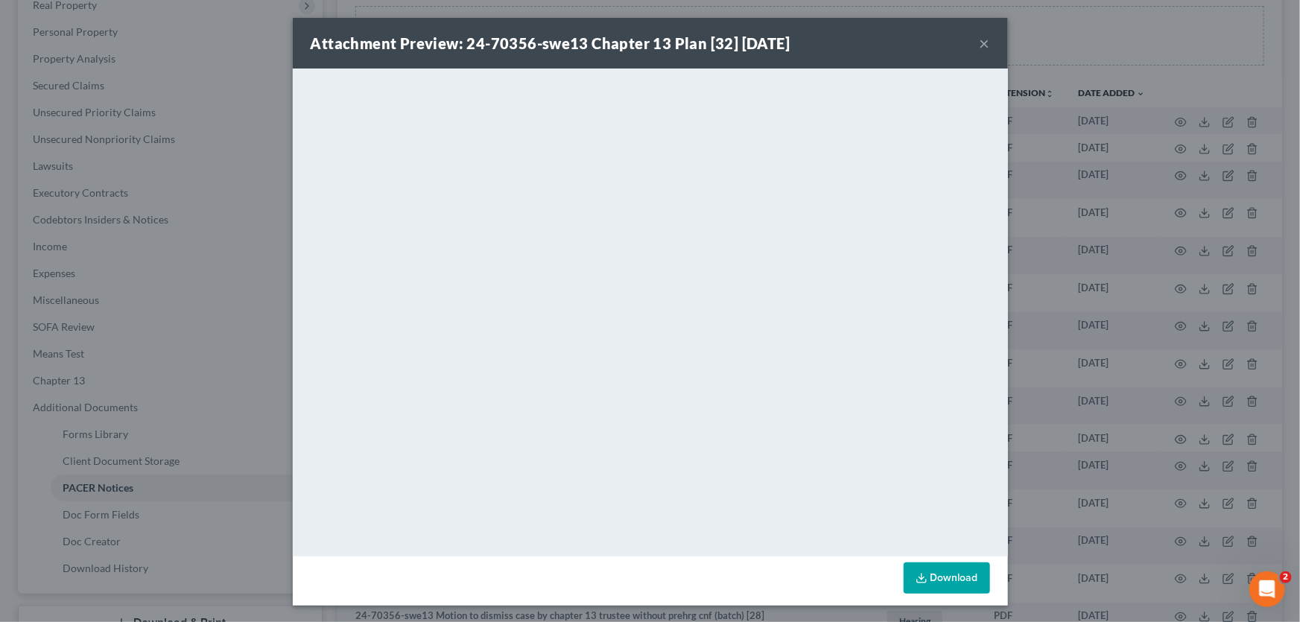
click at [984, 40] on button "×" at bounding box center [985, 43] width 10 height 18
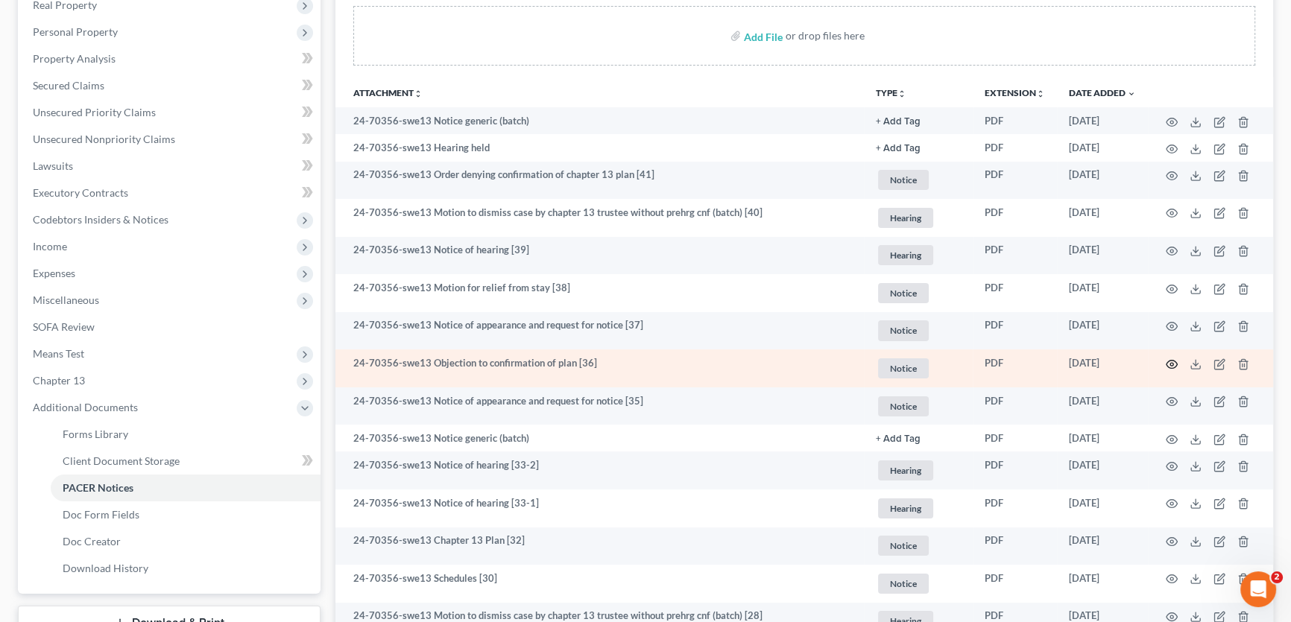
click at [1171, 358] on icon "button" at bounding box center [1171, 364] width 12 height 12
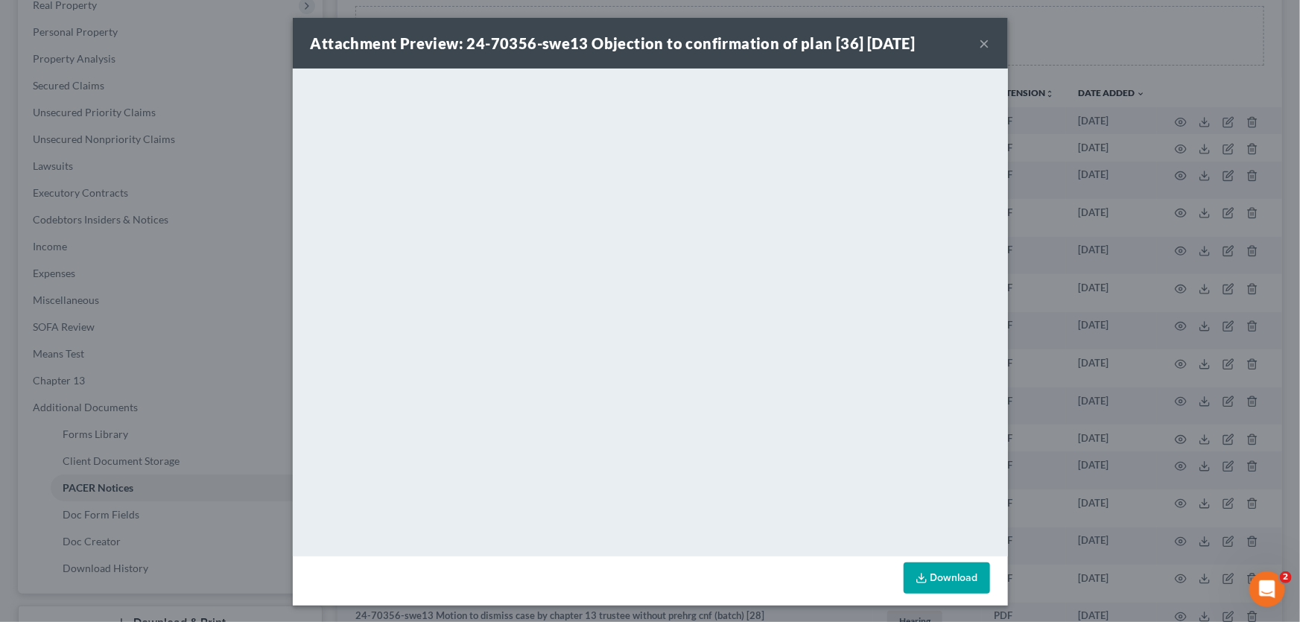
click at [982, 44] on button "×" at bounding box center [985, 43] width 10 height 18
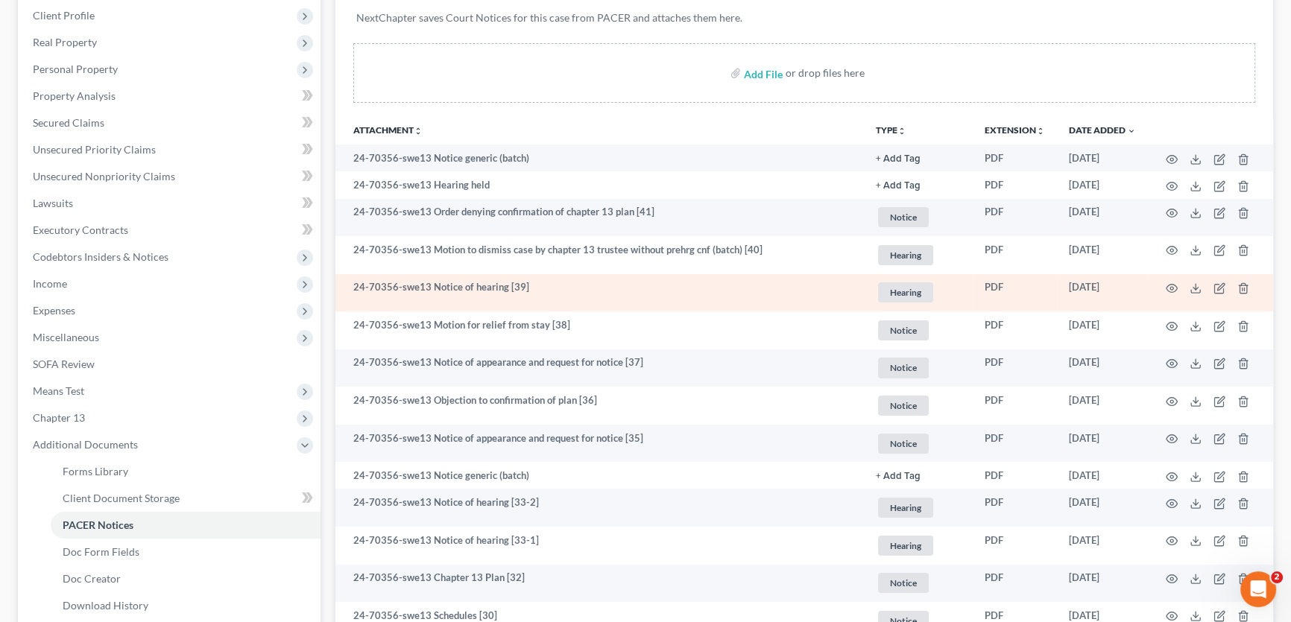
scroll to position [203, 0]
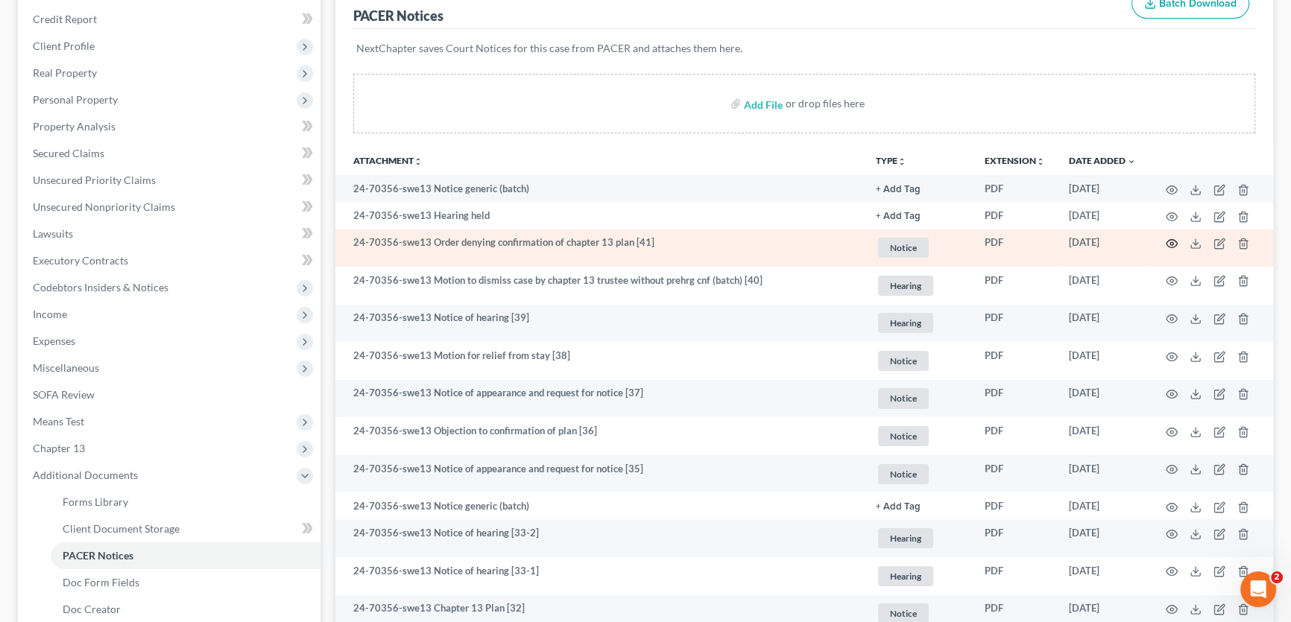
click at [1169, 238] on icon "button" at bounding box center [1171, 244] width 12 height 12
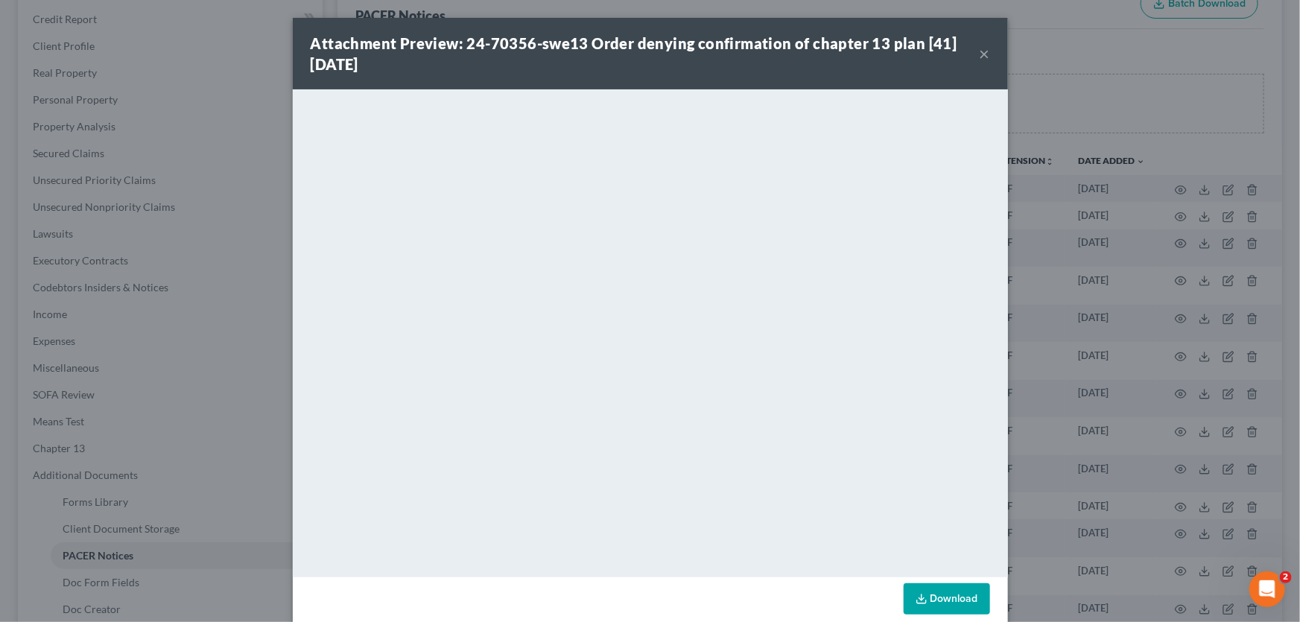
click at [980, 51] on button "×" at bounding box center [985, 54] width 10 height 18
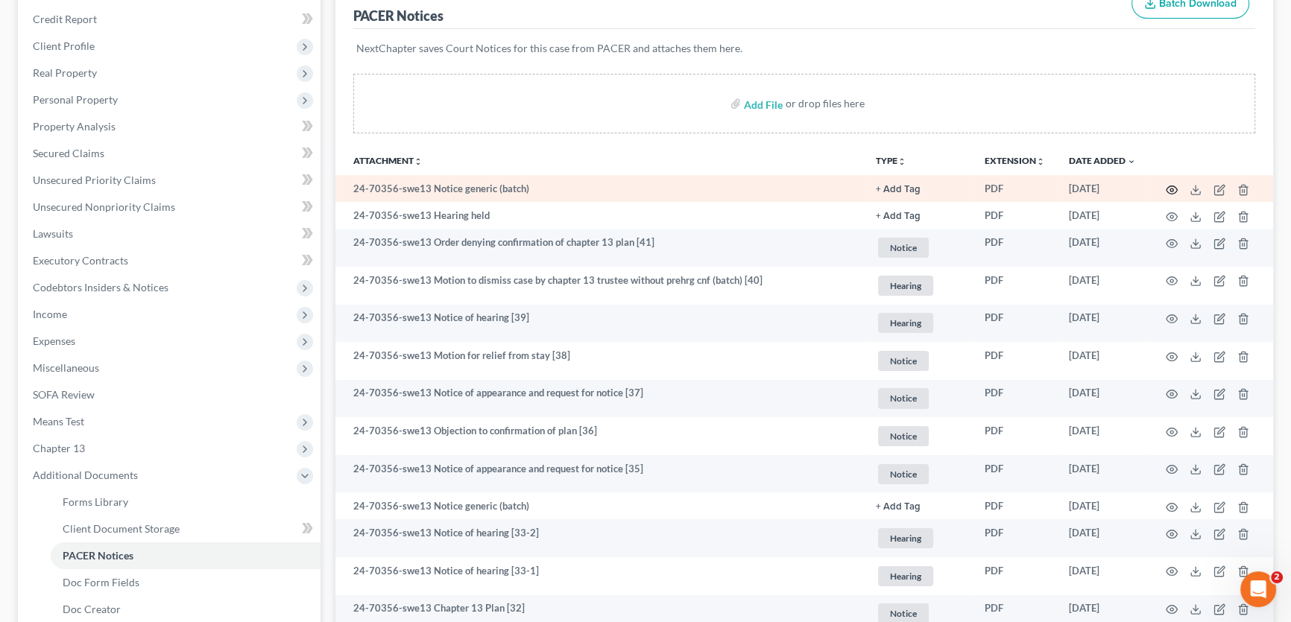
click at [1167, 186] on icon "button" at bounding box center [1171, 190] width 12 height 12
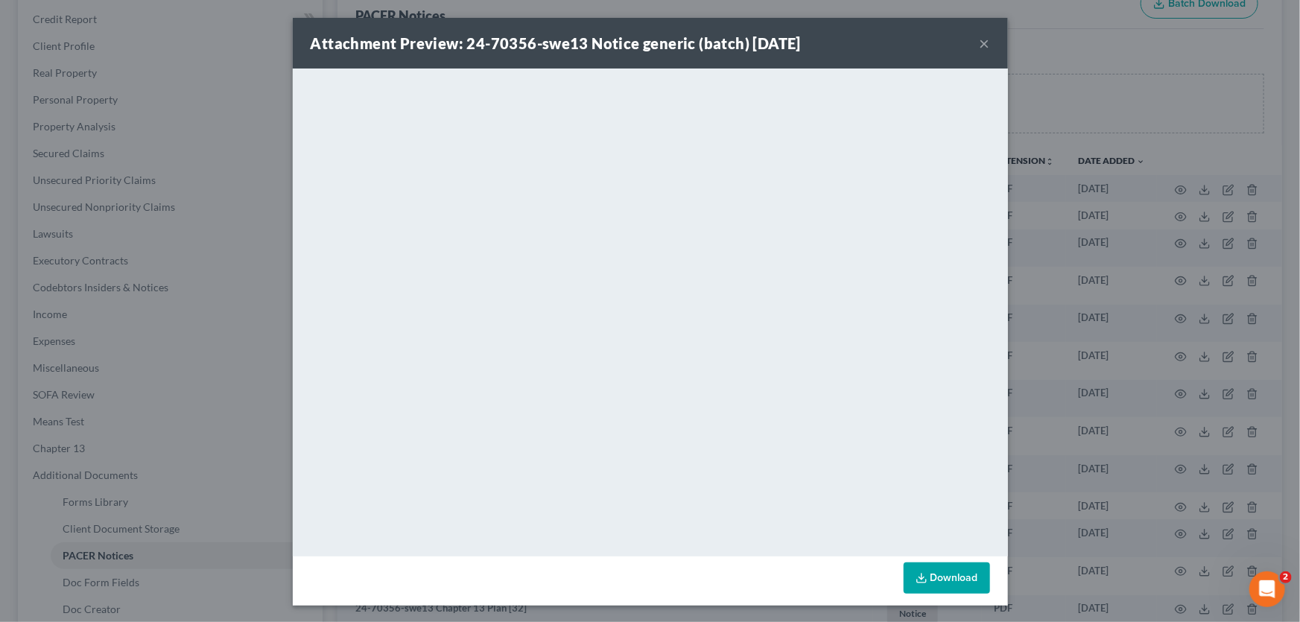
click at [980, 44] on button "×" at bounding box center [985, 43] width 10 height 18
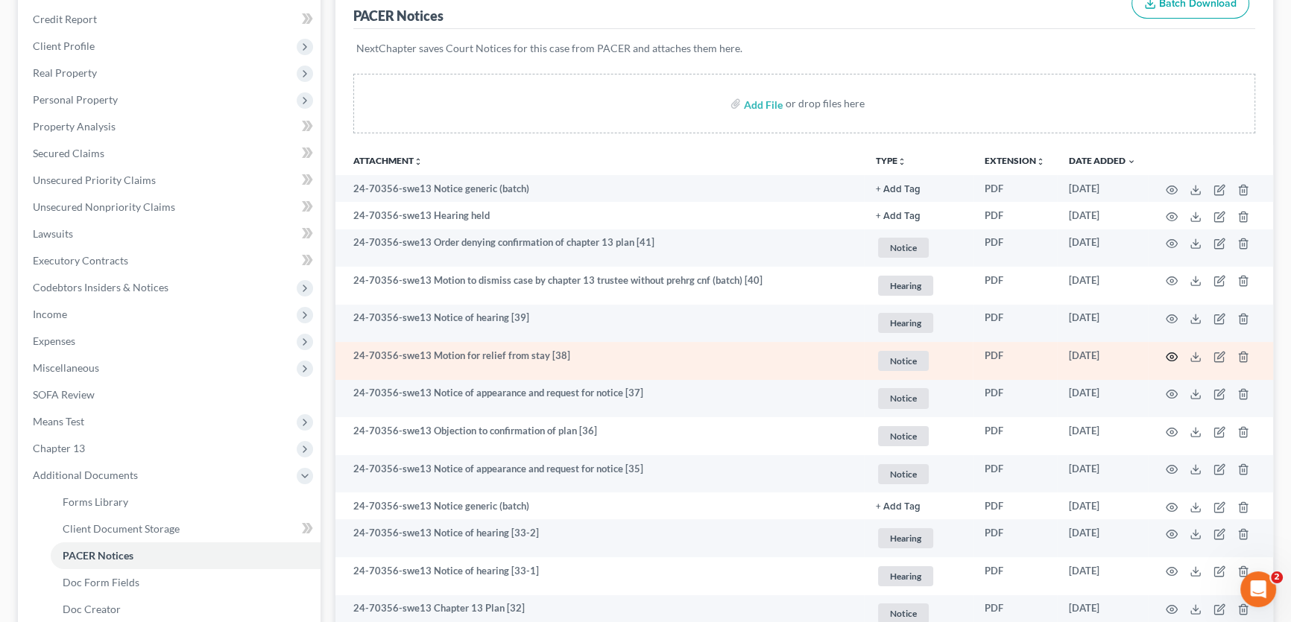
click at [1170, 354] on icon "button" at bounding box center [1171, 357] width 12 height 12
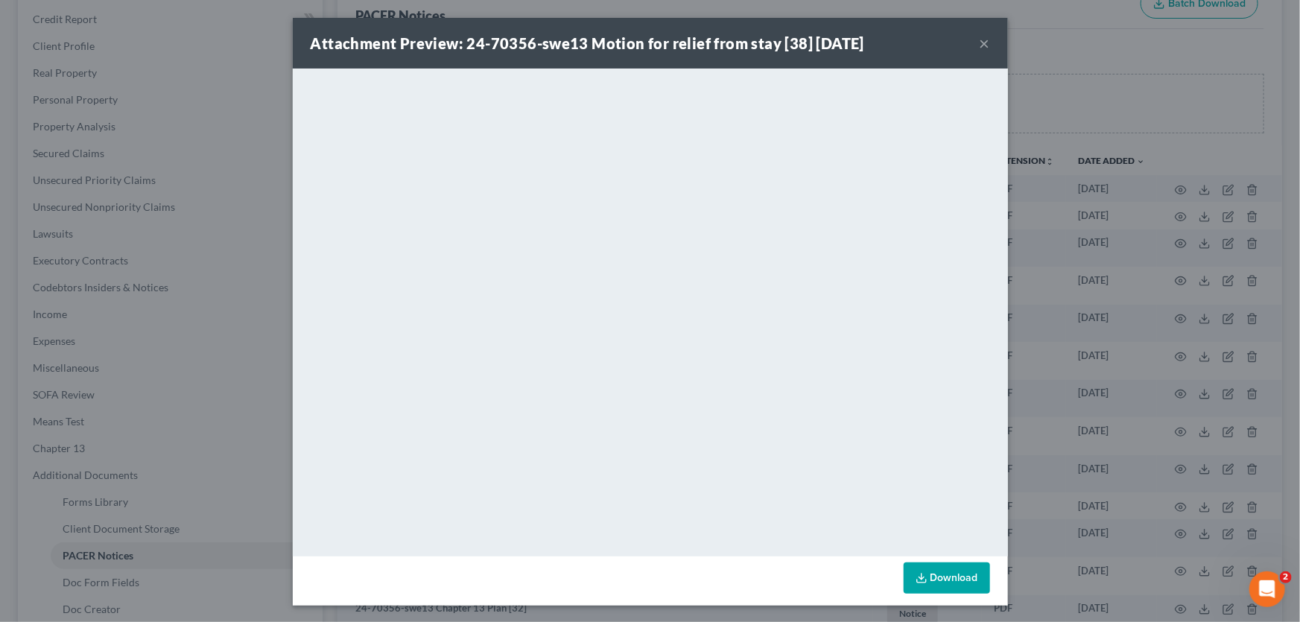
click at [980, 43] on button "×" at bounding box center [985, 43] width 10 height 18
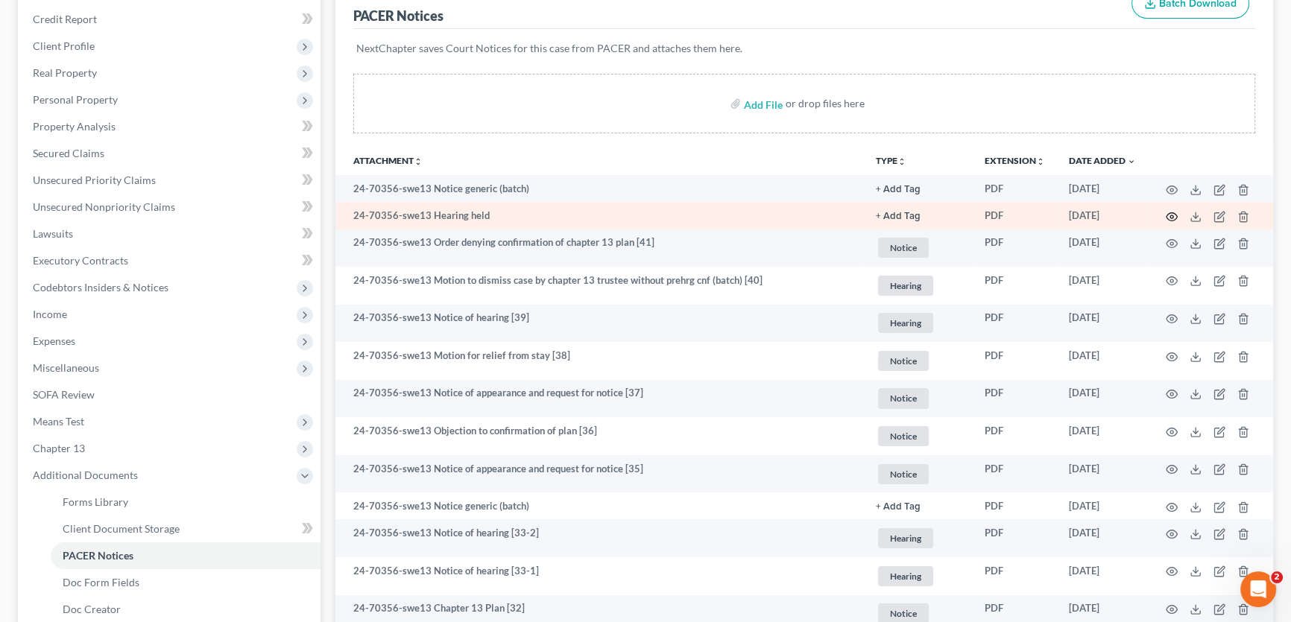
click at [1170, 215] on circle "button" at bounding box center [1171, 216] width 3 height 3
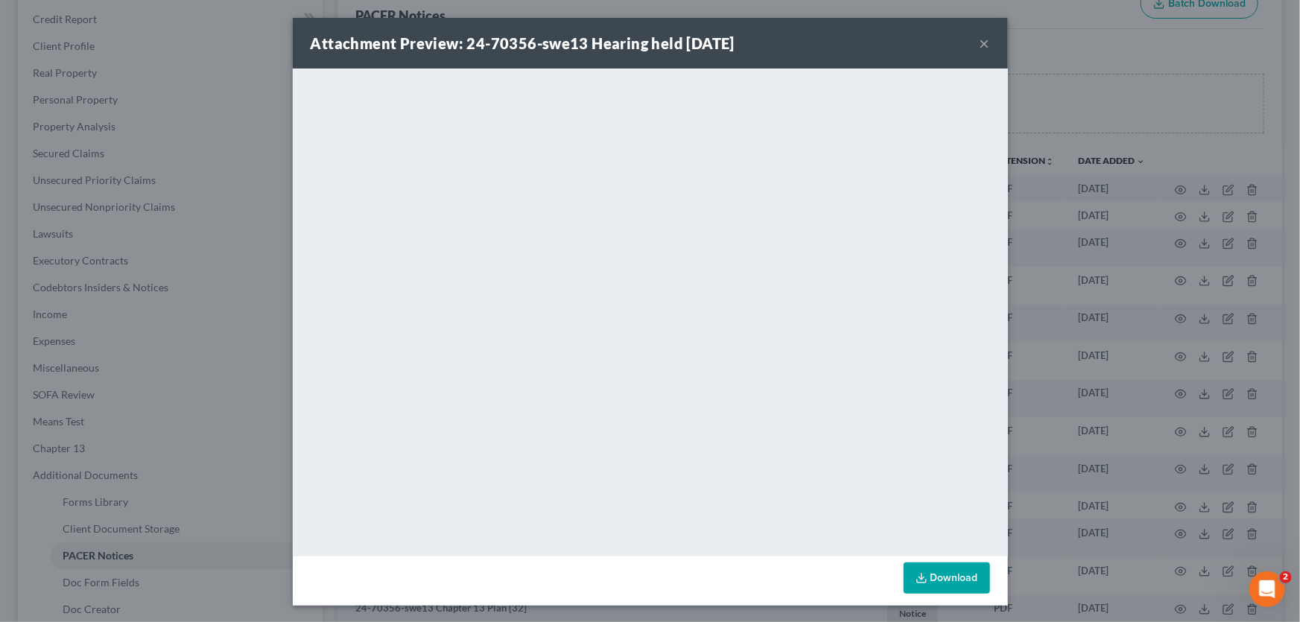
click at [982, 39] on button "×" at bounding box center [985, 43] width 10 height 18
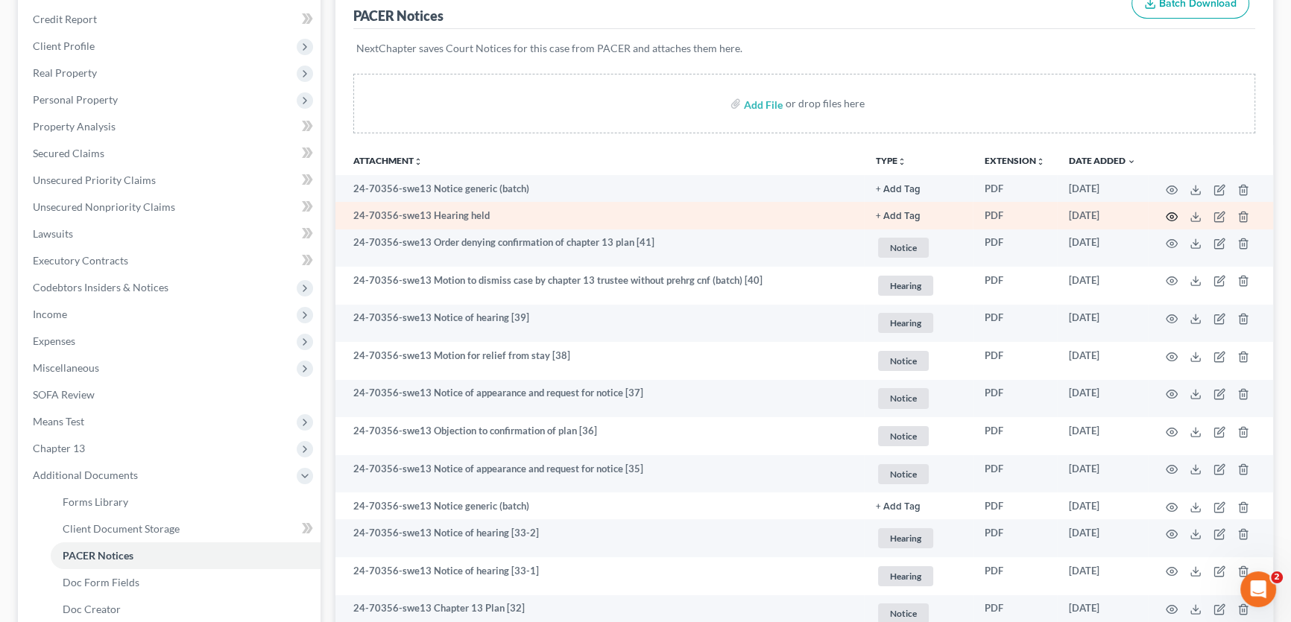
click at [1174, 216] on icon "button" at bounding box center [1171, 216] width 11 height 8
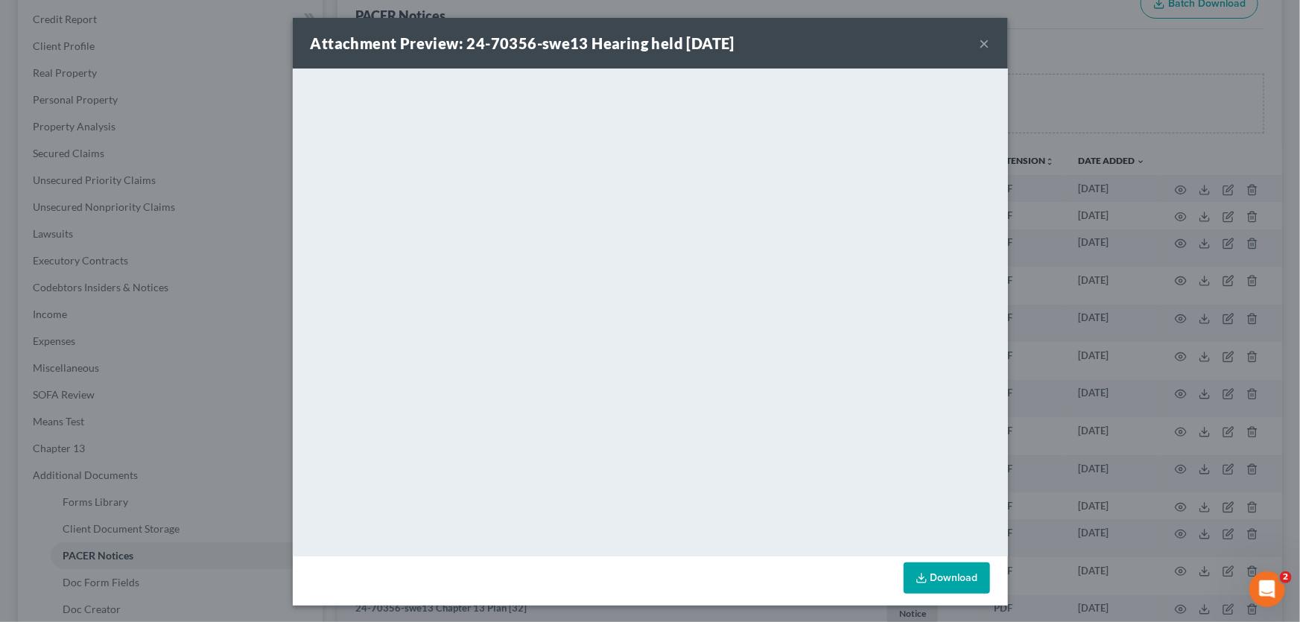
click at [981, 44] on button "×" at bounding box center [985, 43] width 10 height 18
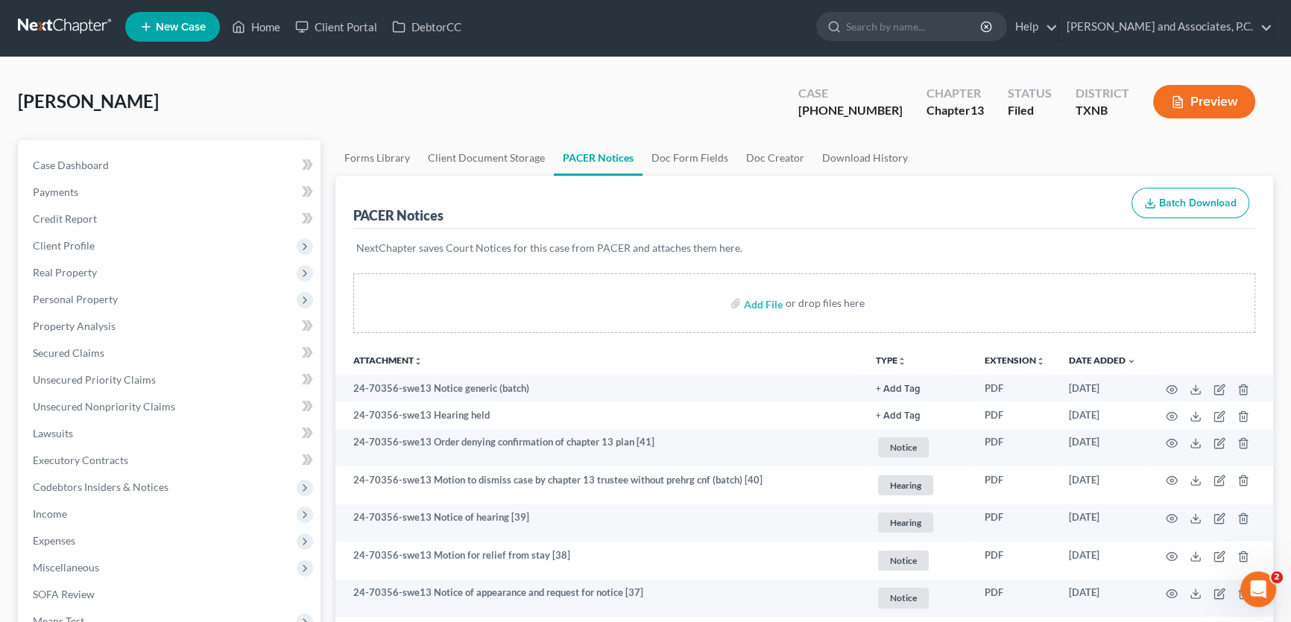
scroll to position [0, 0]
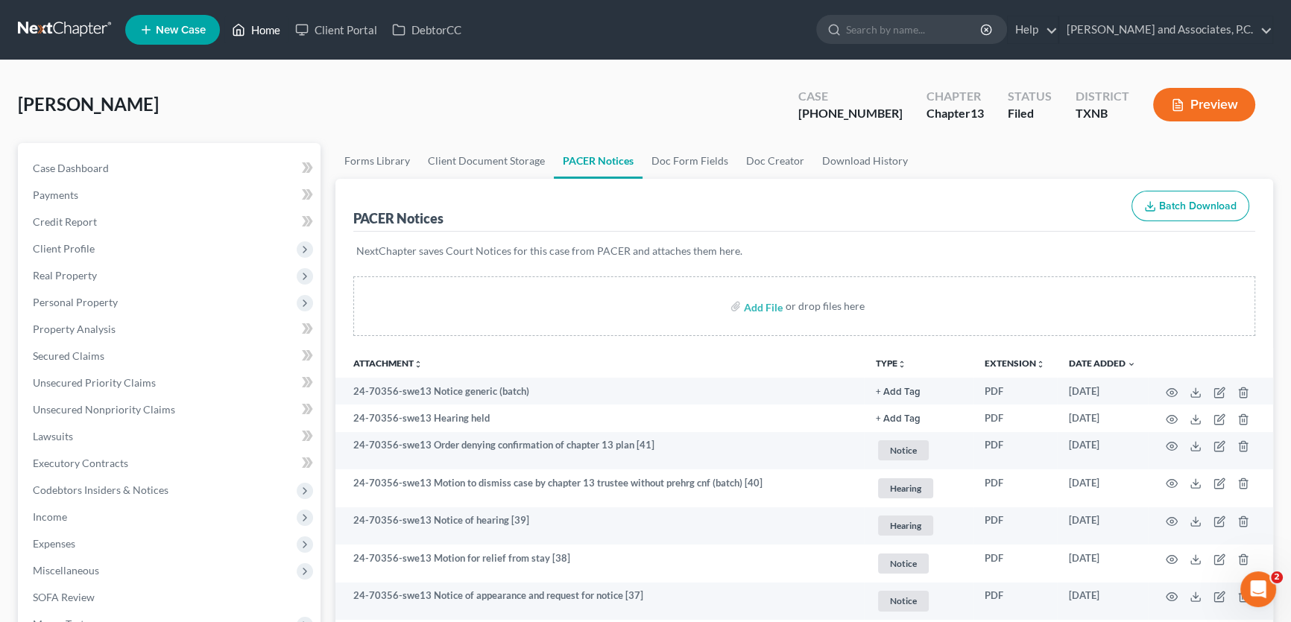
click at [263, 33] on link "Home" at bounding box center [255, 29] width 63 height 27
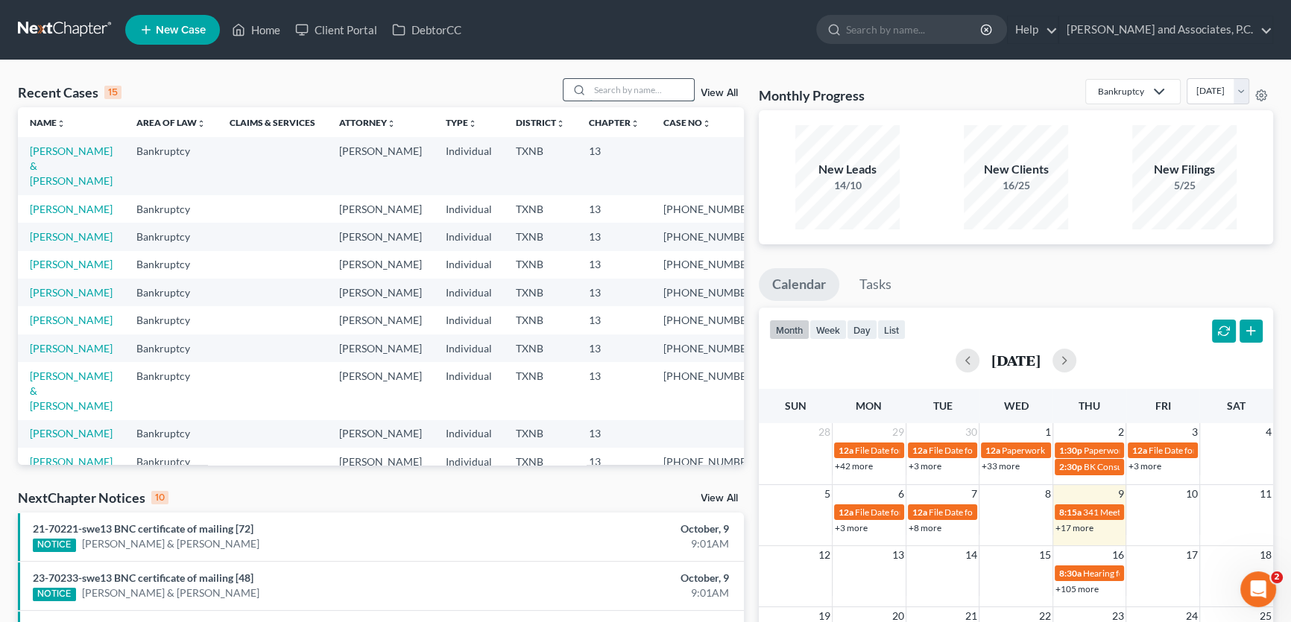
click at [609, 86] on input "search" at bounding box center [641, 90] width 104 height 22
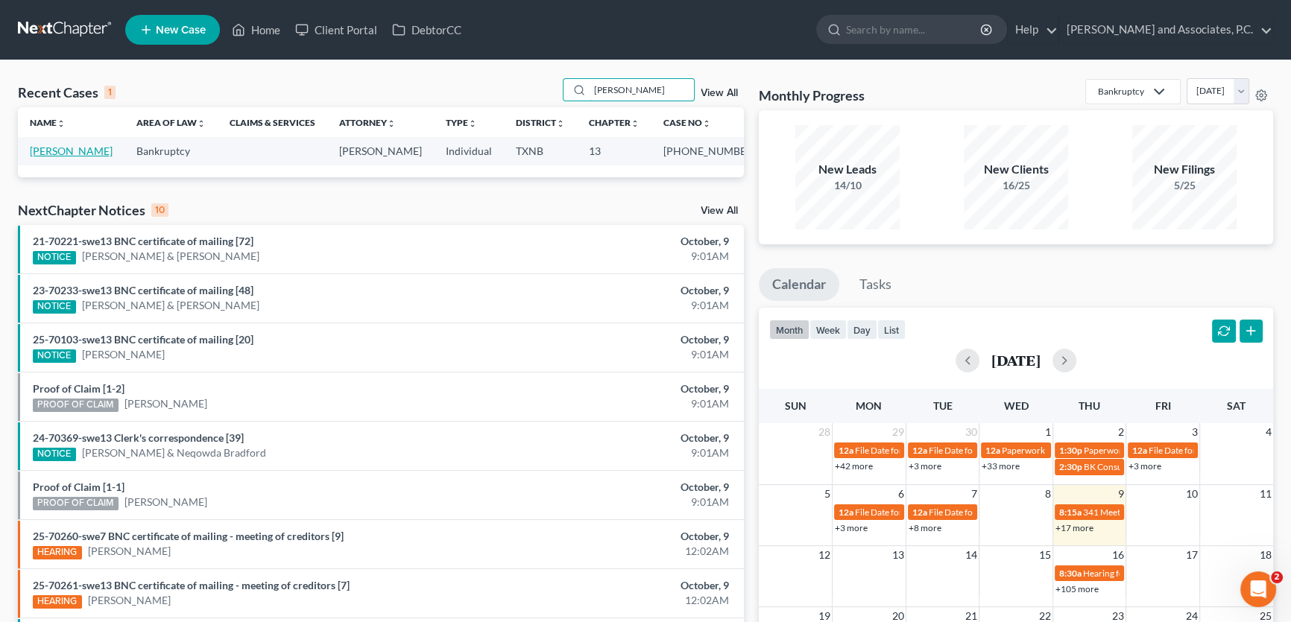
type input "[PERSON_NAME]"
click at [58, 151] on link "[PERSON_NAME]" at bounding box center [71, 151] width 83 height 13
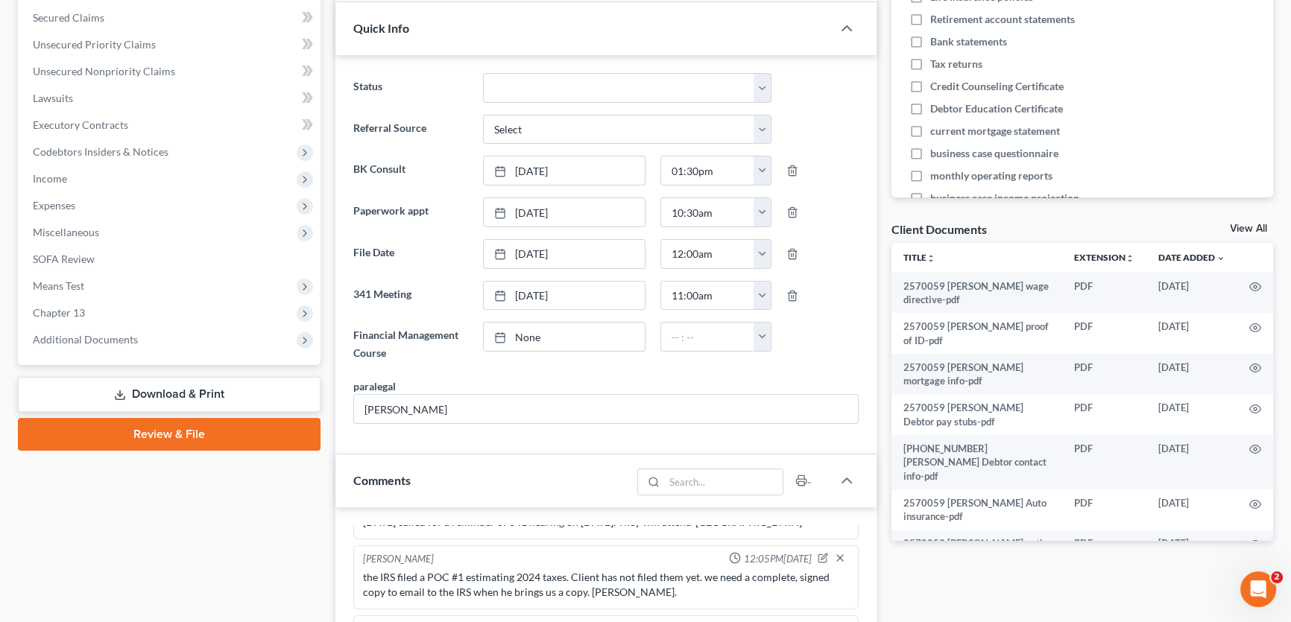
scroll to position [3665, 0]
click at [110, 340] on span "Additional Documents" at bounding box center [85, 339] width 105 height 13
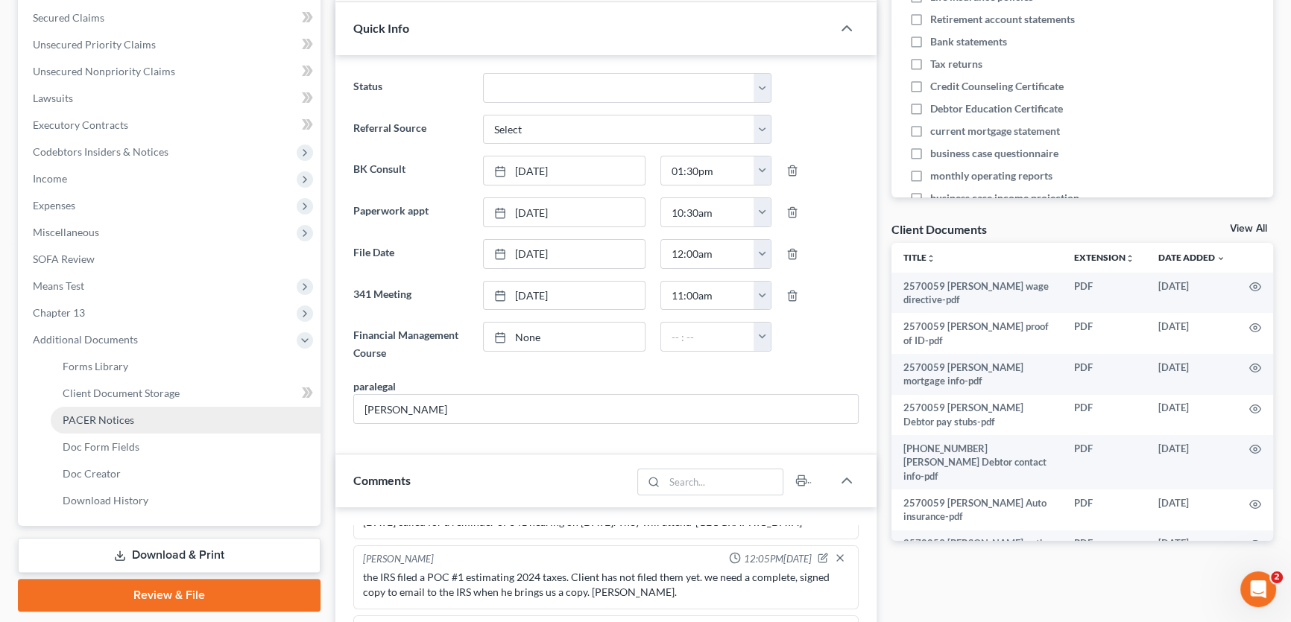
click at [102, 416] on span "PACER Notices" at bounding box center [99, 420] width 72 height 13
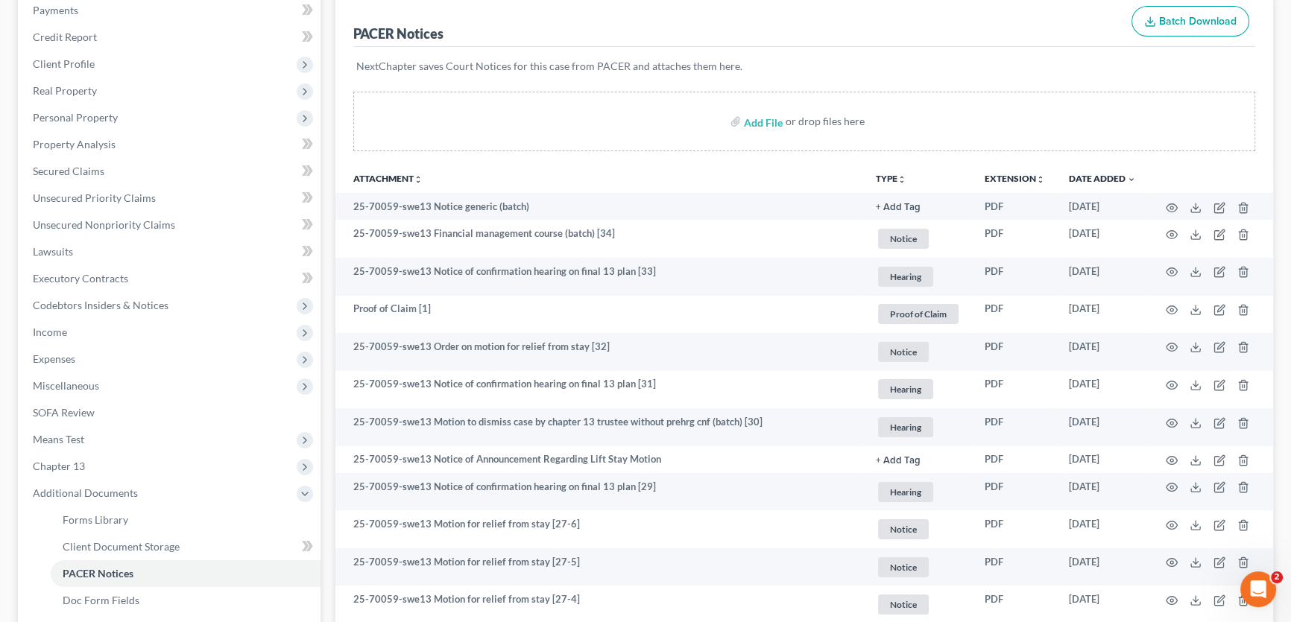
scroll to position [203, 0]
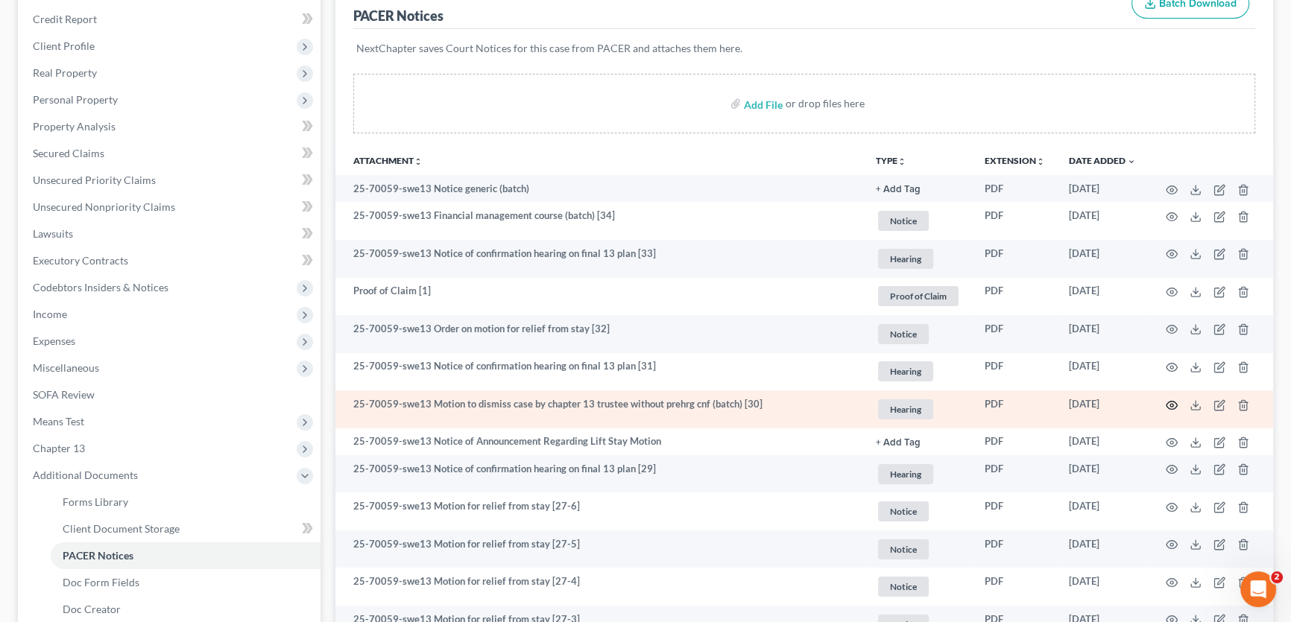
click at [1168, 402] on icon "button" at bounding box center [1171, 405] width 12 height 12
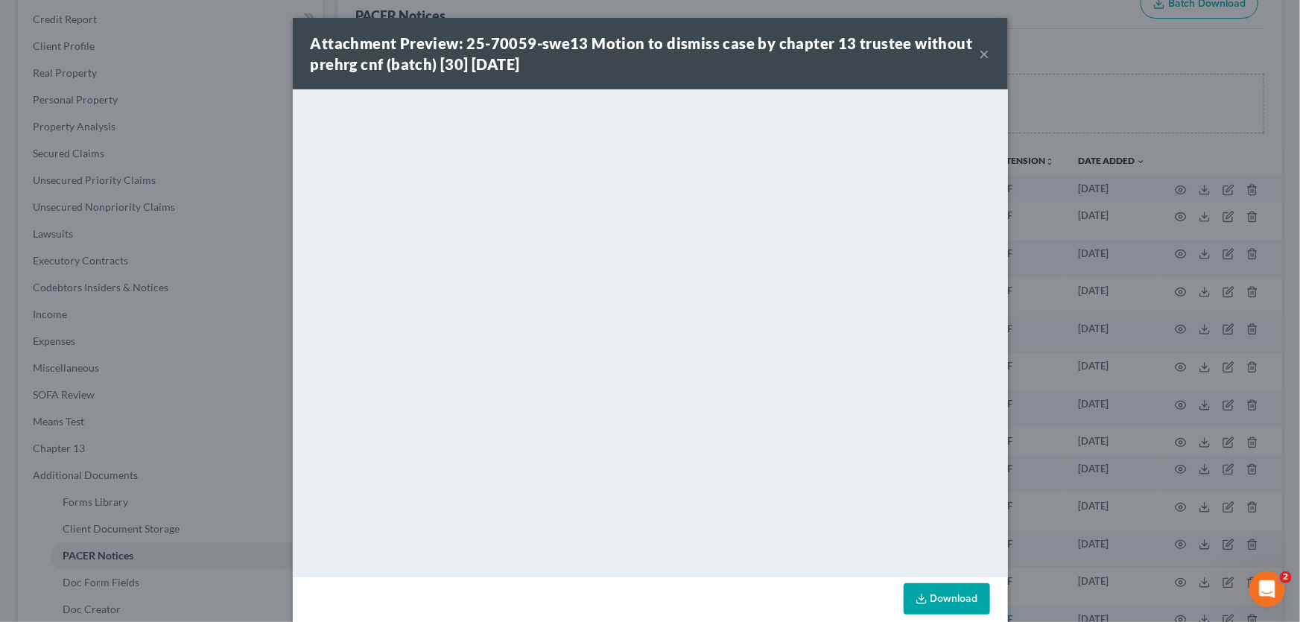
click at [980, 52] on button "×" at bounding box center [985, 54] width 10 height 18
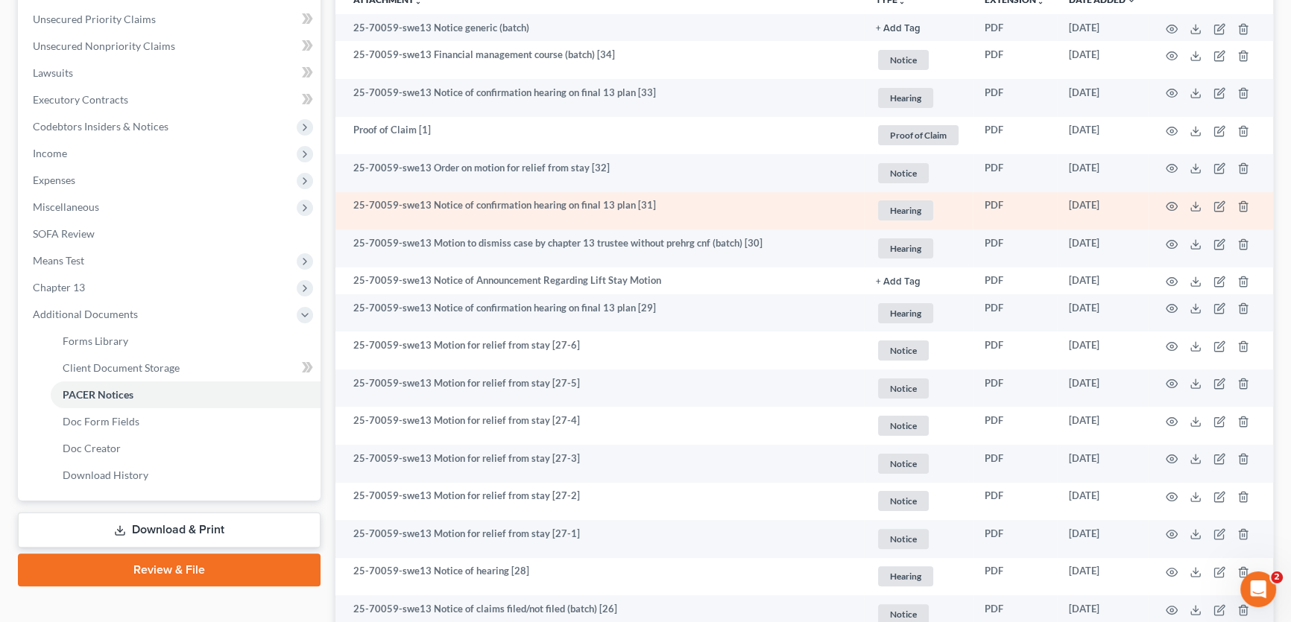
scroll to position [338, 0]
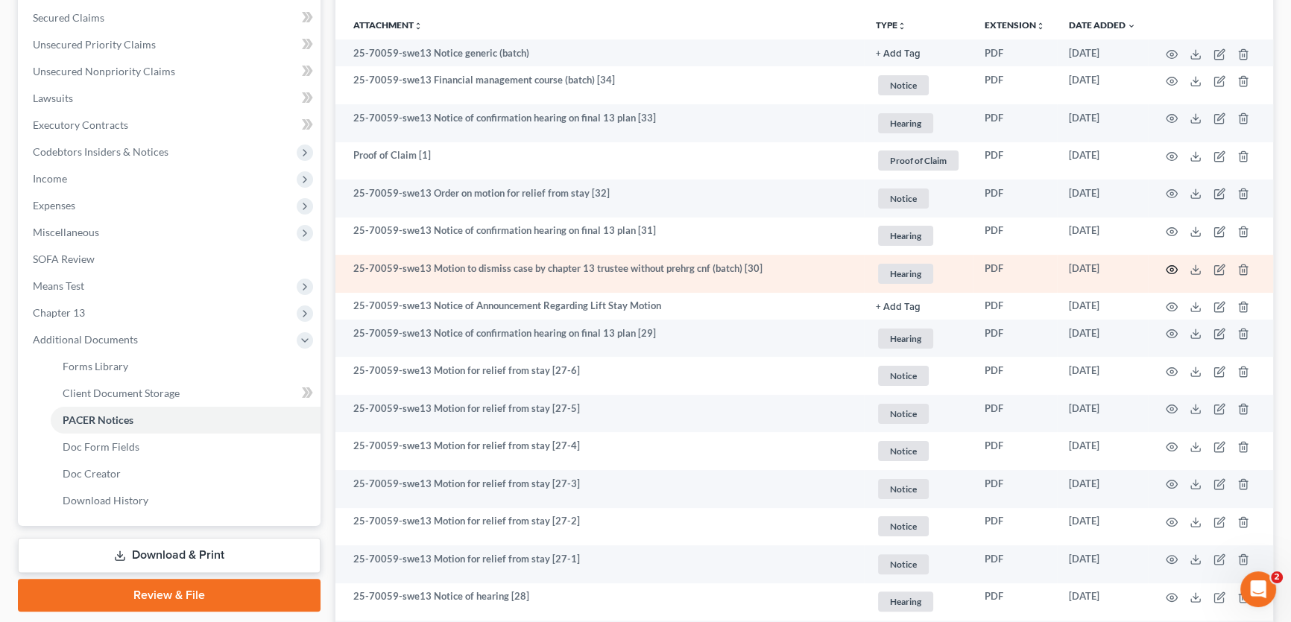
click at [1170, 264] on icon "button" at bounding box center [1171, 270] width 12 height 12
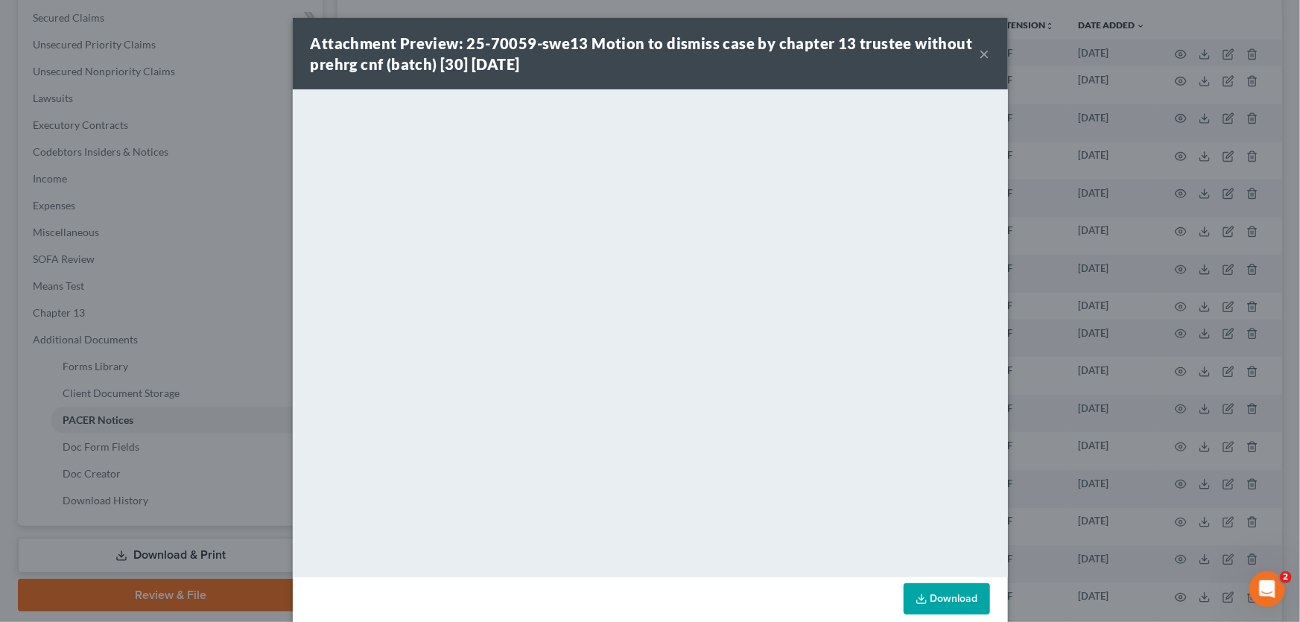
drag, startPoint x: 978, startPoint y: 51, endPoint x: 879, endPoint y: 77, distance: 101.8
click at [980, 51] on button "×" at bounding box center [985, 54] width 10 height 18
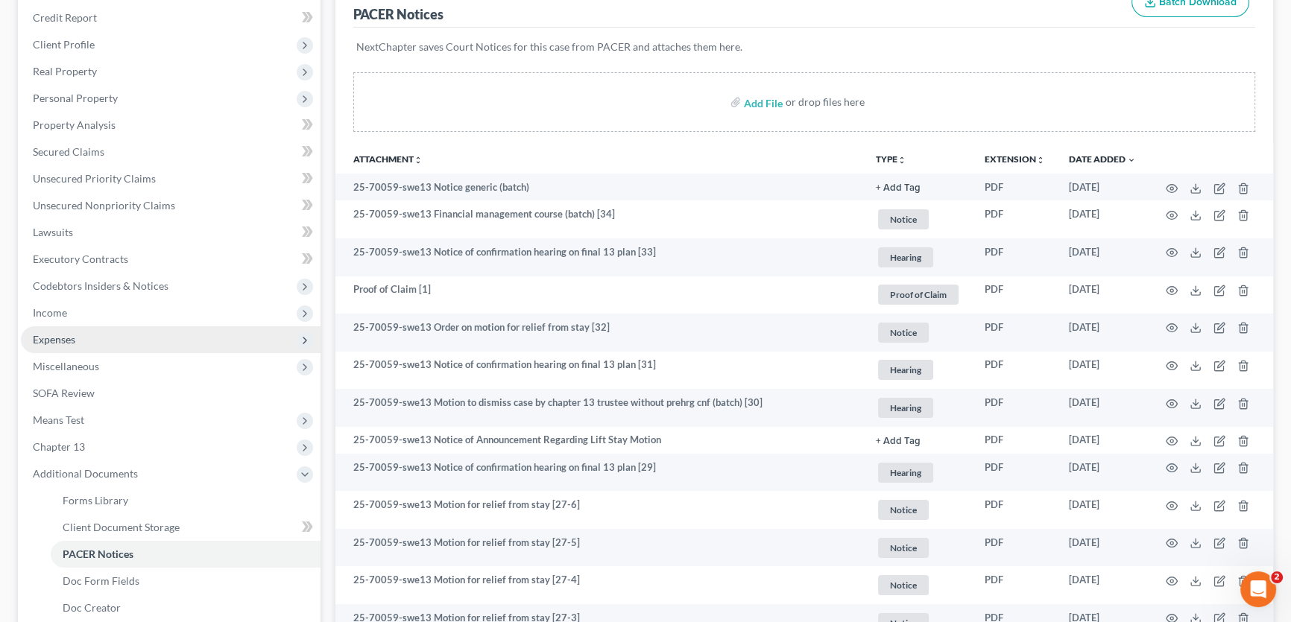
scroll to position [0, 0]
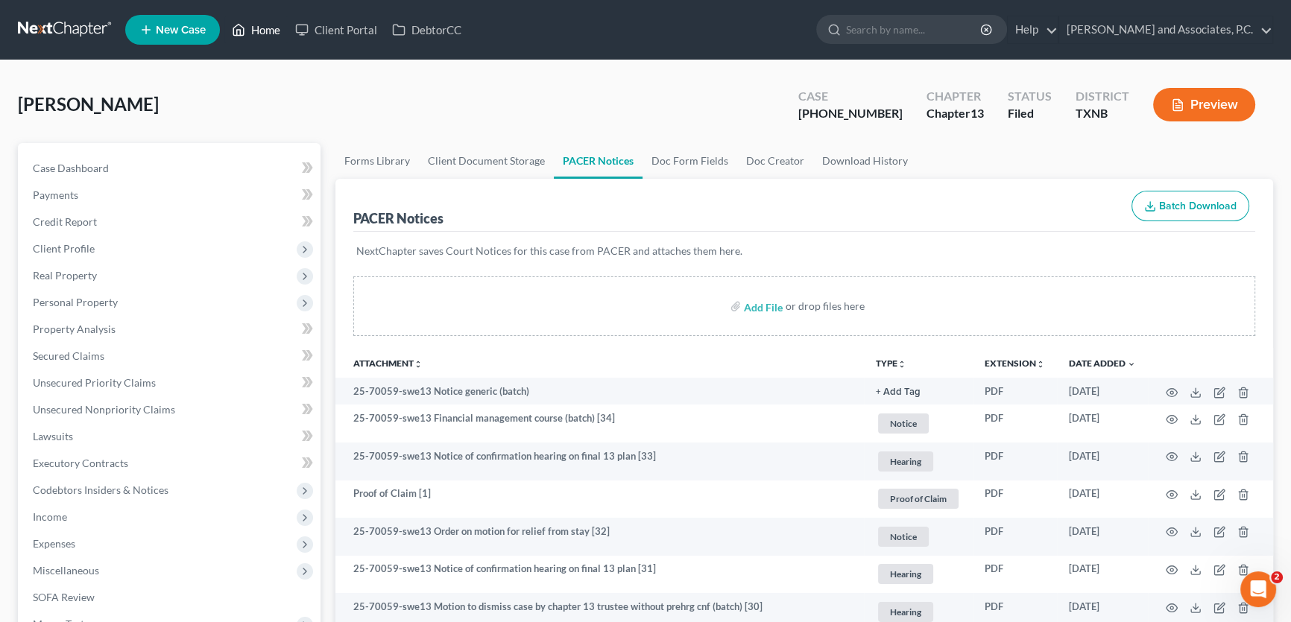
click at [275, 29] on link "Home" at bounding box center [255, 29] width 63 height 27
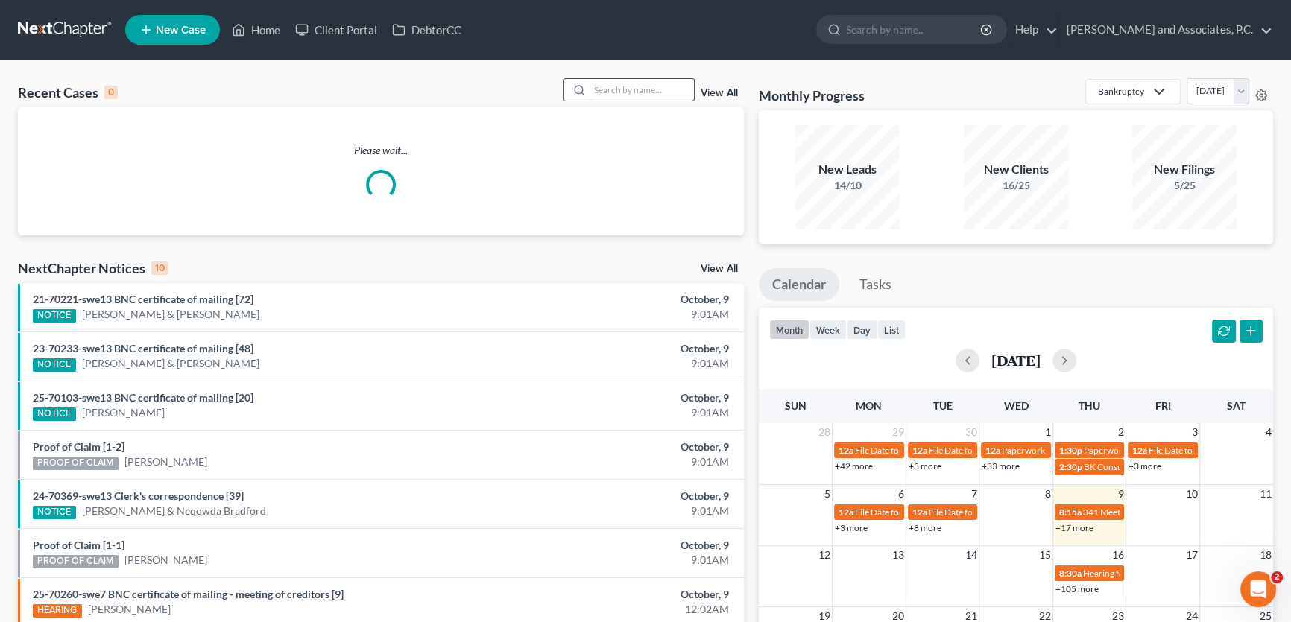
click at [674, 90] on input "search" at bounding box center [641, 90] width 104 height 22
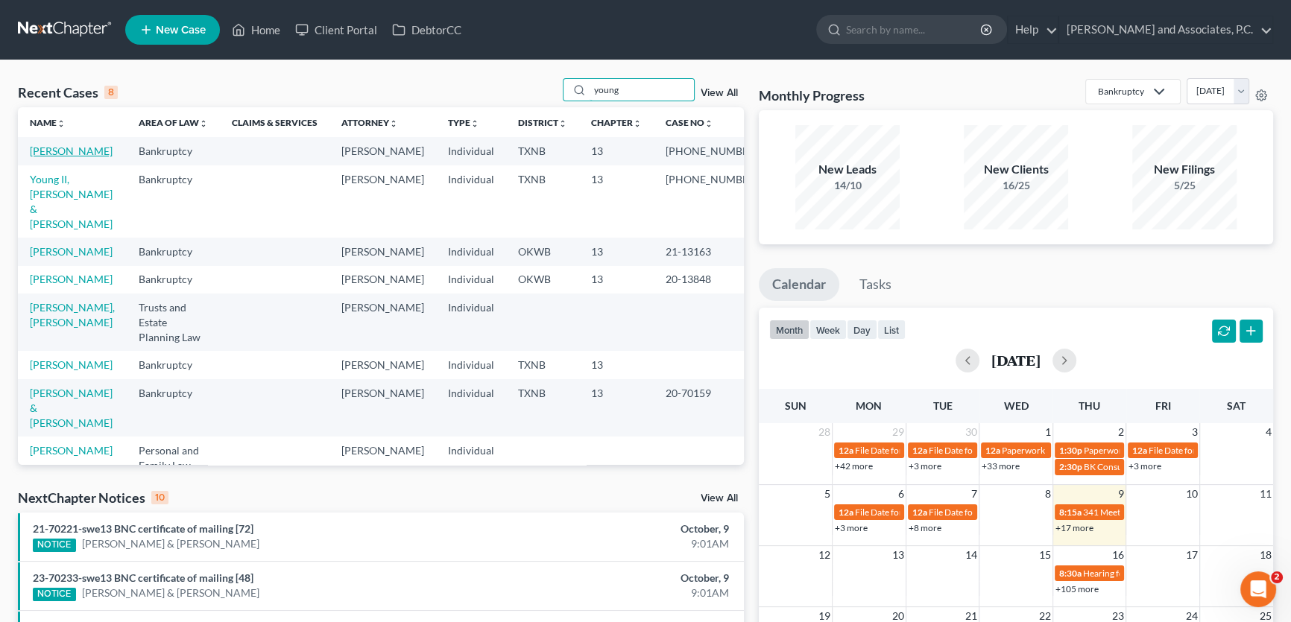
type input "young"
click at [72, 152] on link "[PERSON_NAME]" at bounding box center [71, 151] width 83 height 13
select select "1"
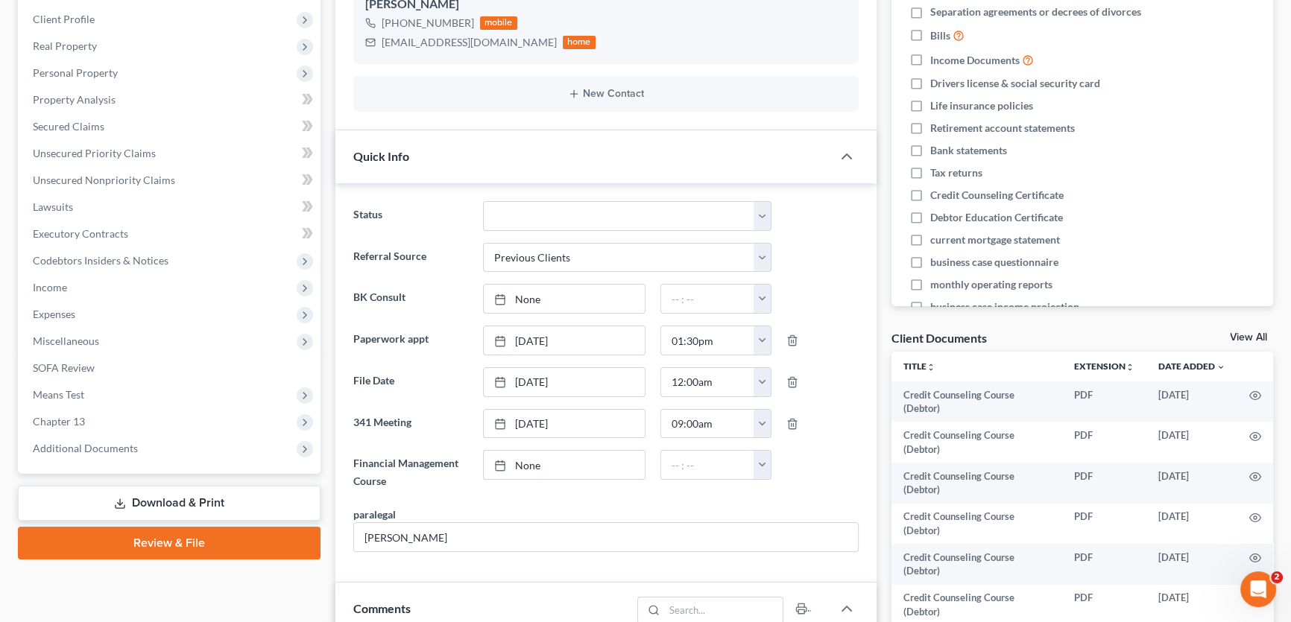
scroll to position [270, 0]
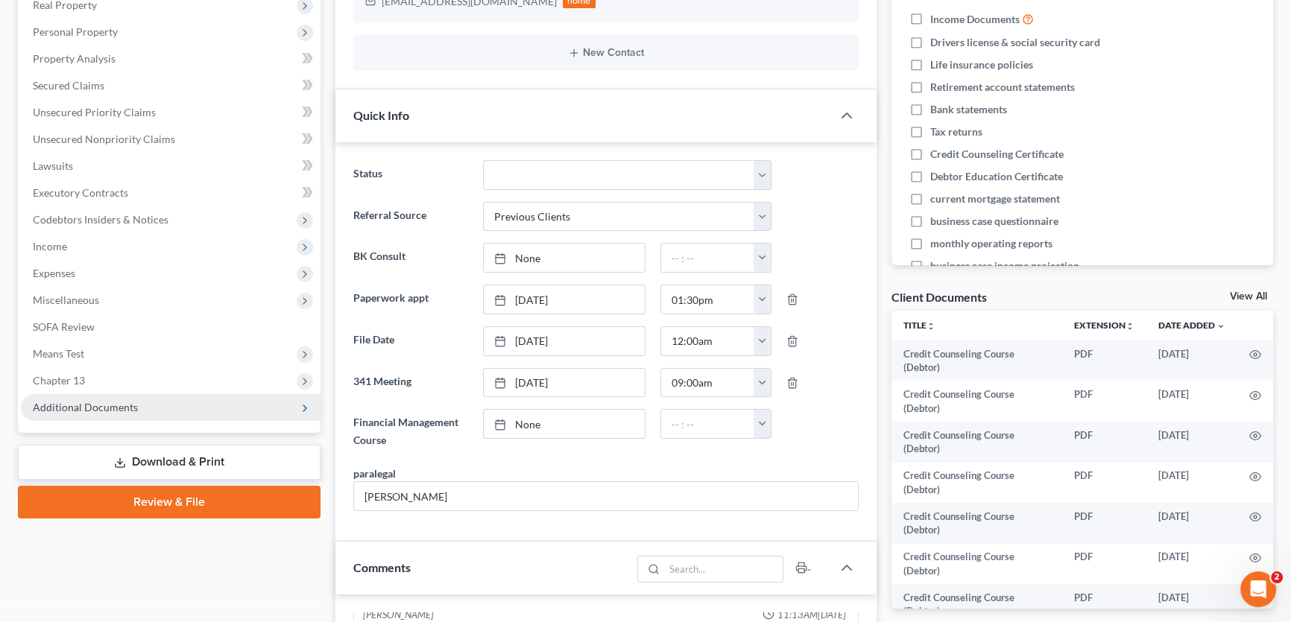
click at [124, 410] on span "Additional Documents" at bounding box center [85, 407] width 105 height 13
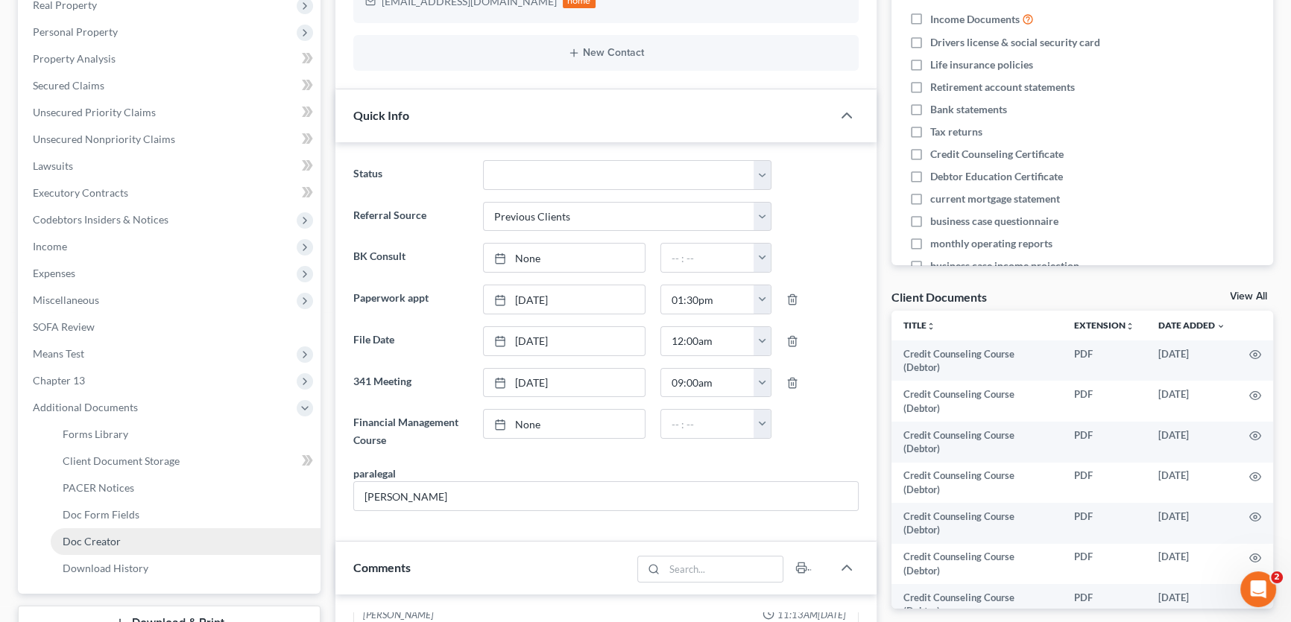
click at [115, 543] on span "Doc Creator" at bounding box center [92, 541] width 58 height 13
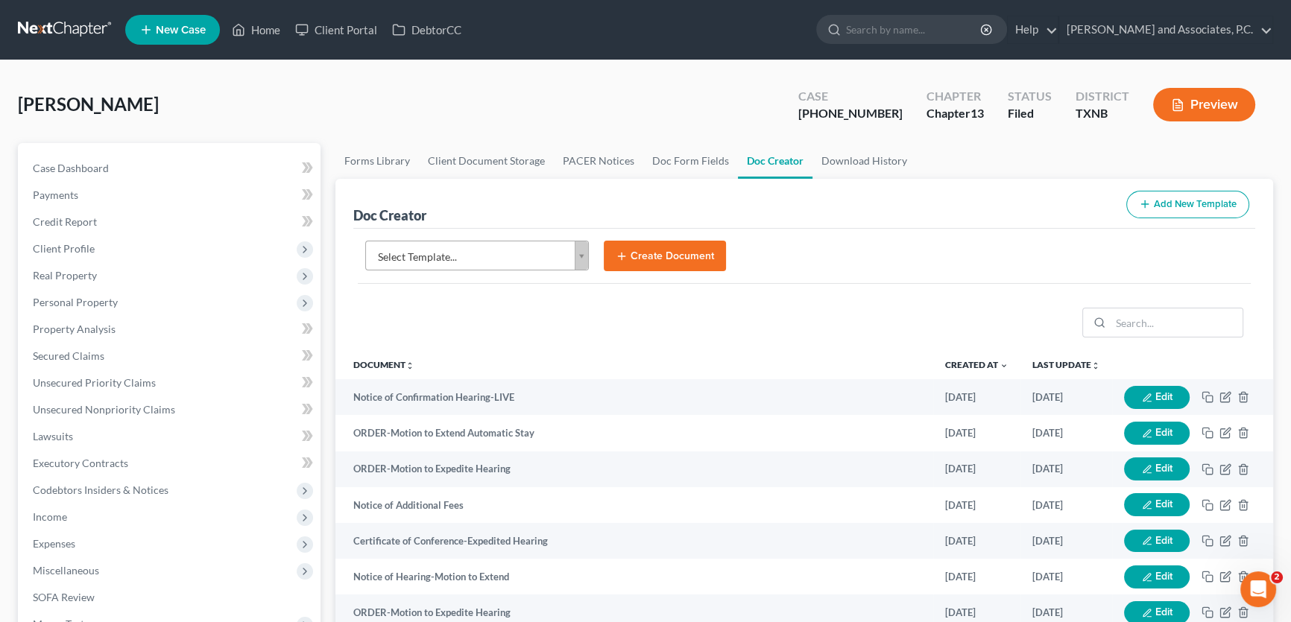
click at [453, 253] on body "Home New Case Client Portal DebtorCC [PERSON_NAME] and Associates, [PERSON_NAME…" at bounding box center [645, 503] width 1291 height 1007
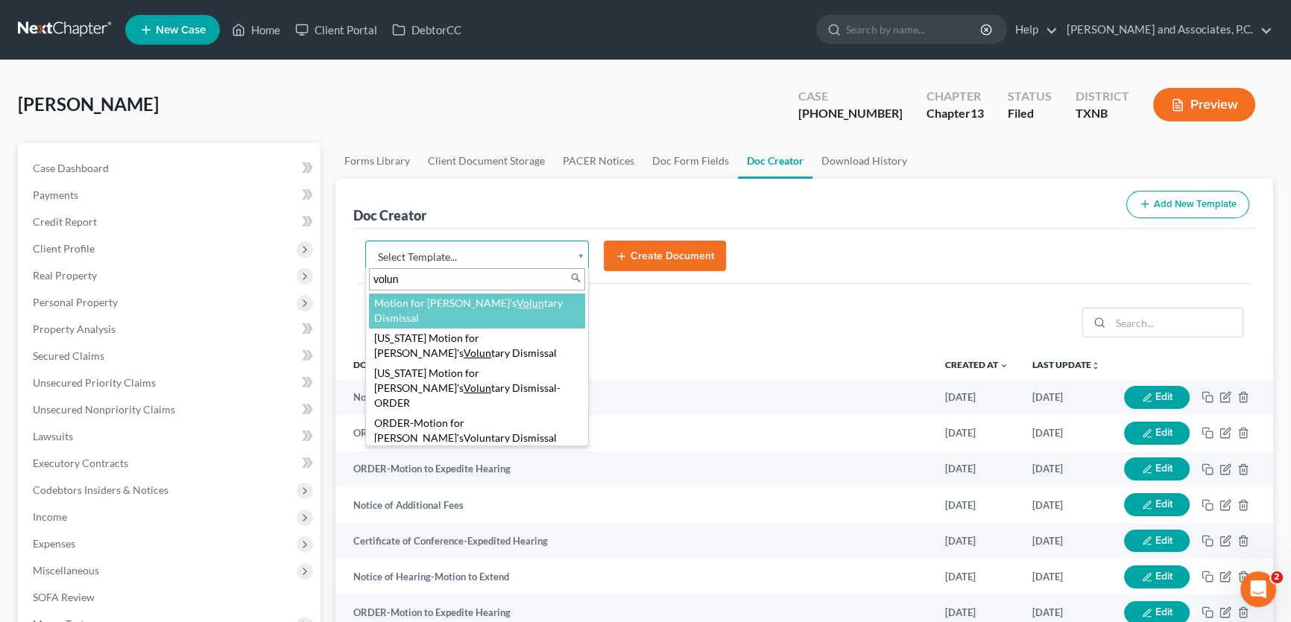
type input "volun"
select select "77281"
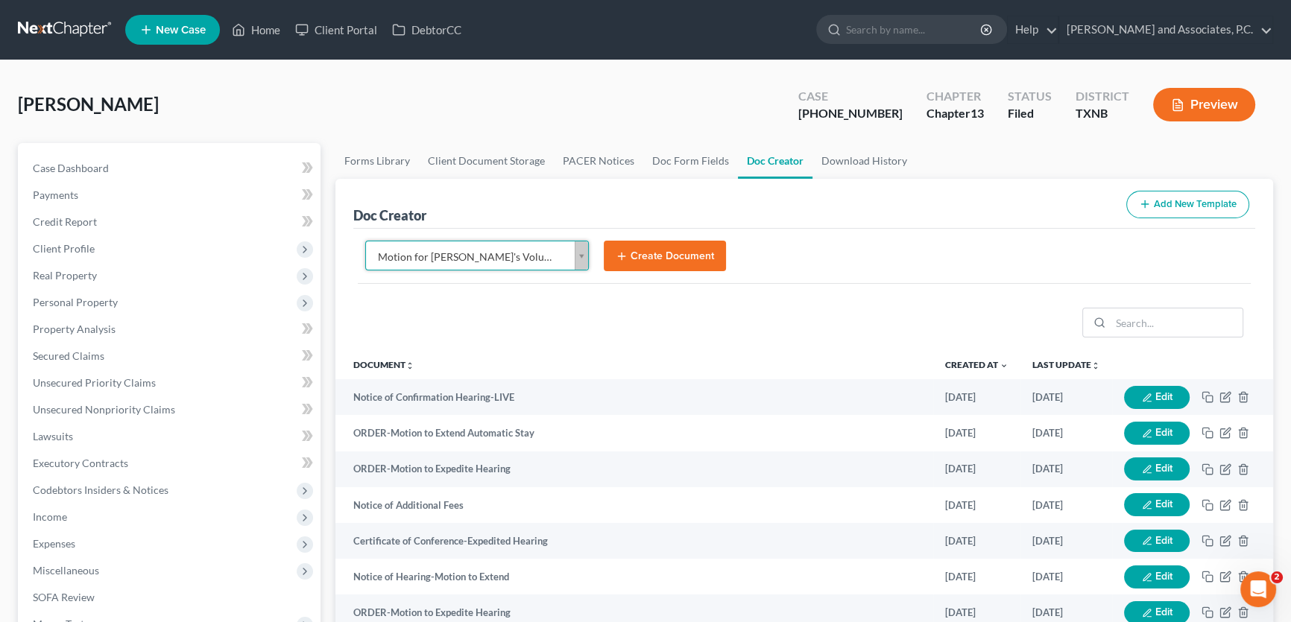
click at [659, 253] on button "Create Document" at bounding box center [665, 256] width 122 height 31
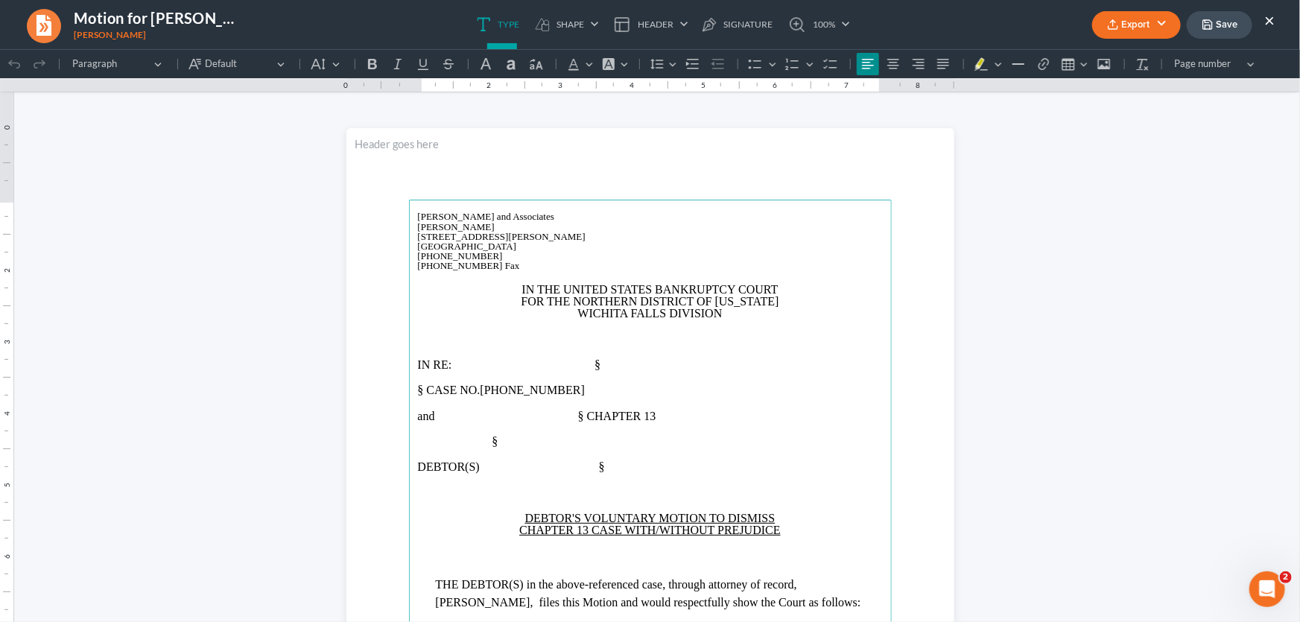
click at [418, 386] on span "§ CASE NO." at bounding box center [449, 389] width 63 height 13
click at [614, 387] on span "[PERSON_NAME] [PERSON_NAME] § CASE NO." at bounding box center [593, 387] width 350 height 13
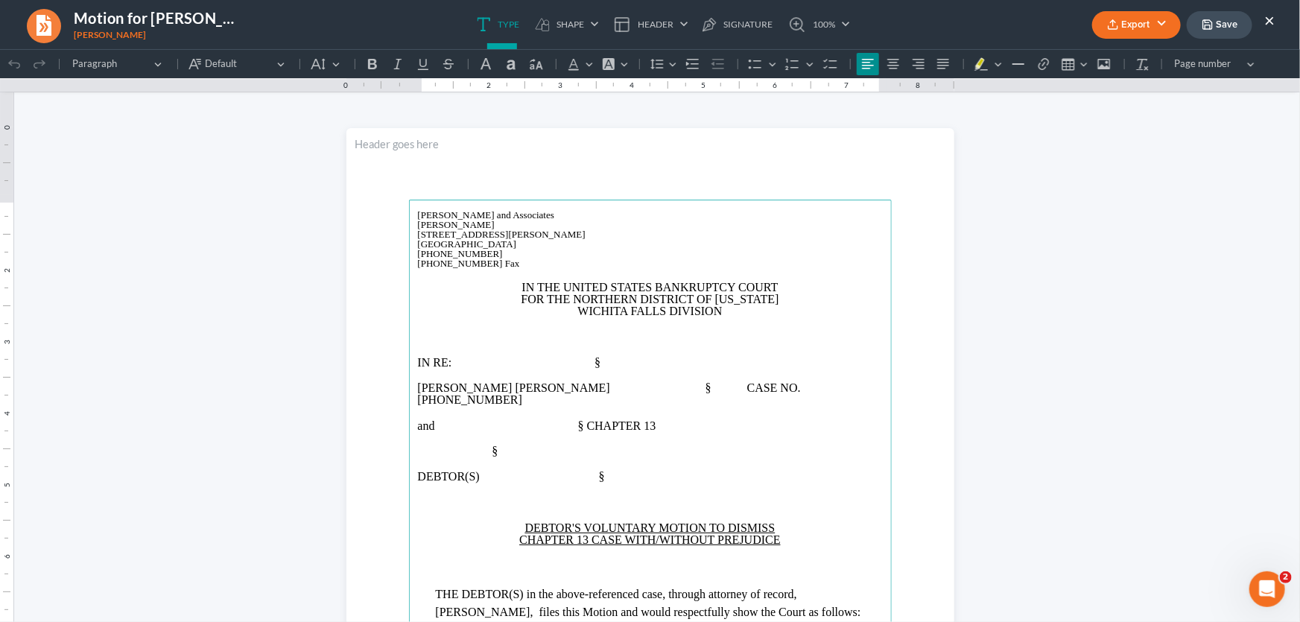
click at [582, 364] on span "IN RE: §" at bounding box center [509, 361] width 183 height 13
drag, startPoint x: 522, startPoint y: 439, endPoint x: 391, endPoint y: 438, distance: 130.4
click at [391, 438] on section "[PERSON_NAME] and Associates [PERSON_NAME][GEOGRAPHIC_DATA][STREET_ADDRESS][PER…" at bounding box center [650, 520] width 608 height 787
click at [531, 445] on p "§" at bounding box center [650, 451] width 465 height 12
drag, startPoint x: 522, startPoint y: 439, endPoint x: 381, endPoint y: 440, distance: 140.1
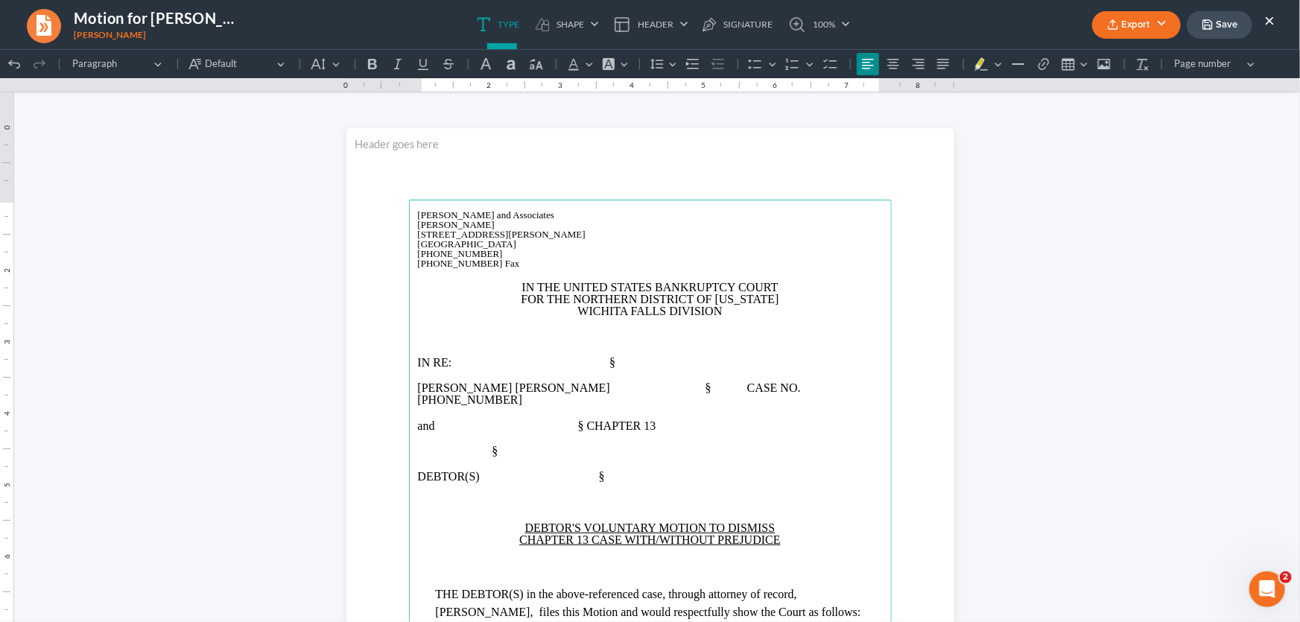
click at [381, 440] on section "[PERSON_NAME] and Associates [PERSON_NAME][GEOGRAPHIC_DATA][STREET_ADDRESS][PER…" at bounding box center [650, 520] width 608 height 787
click at [531, 445] on p "§" at bounding box center [650, 451] width 465 height 12
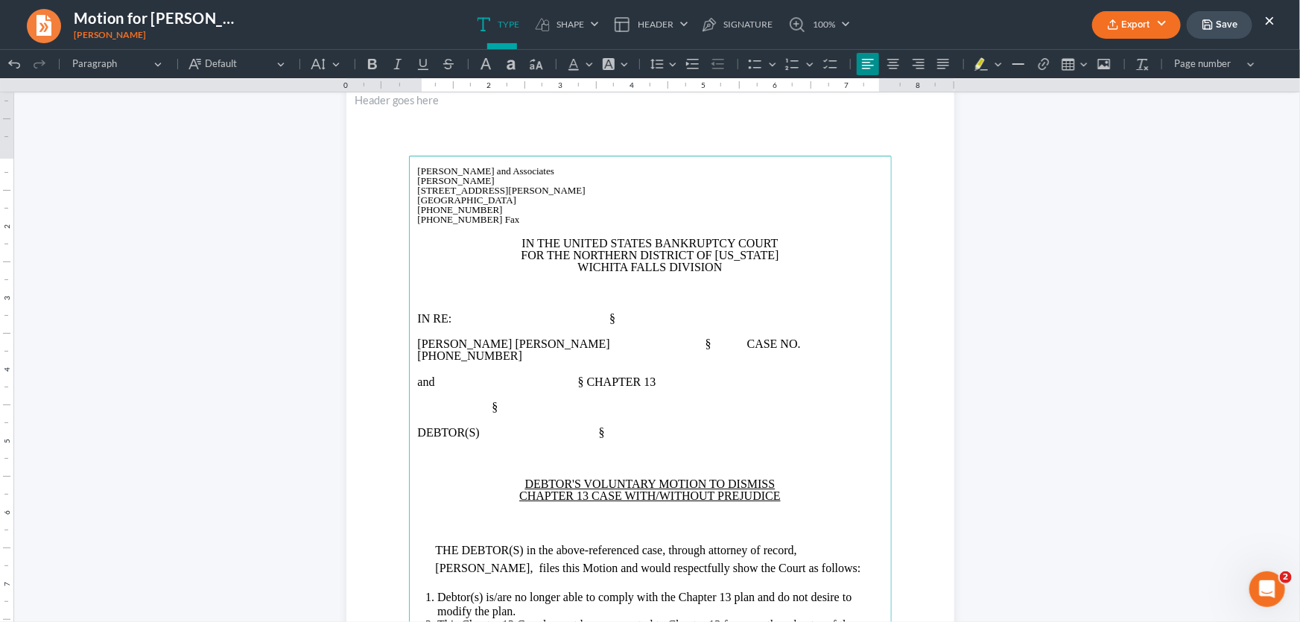
scroll to position [67, 0]
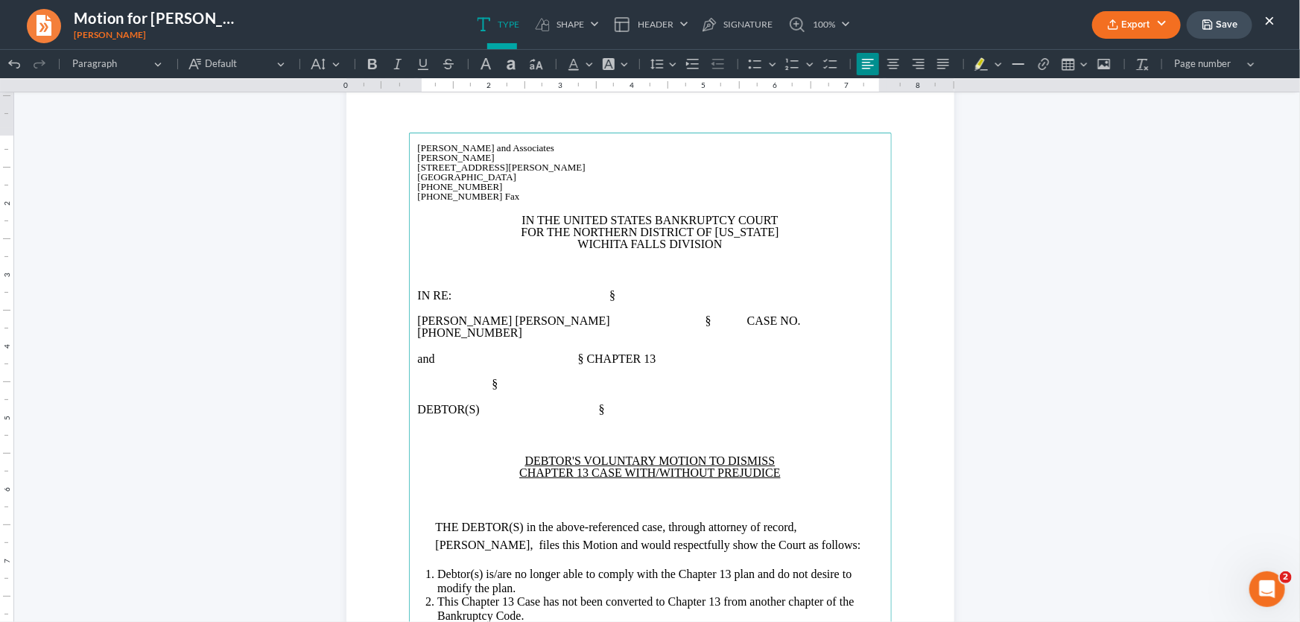
drag, startPoint x: 516, startPoint y: 372, endPoint x: 386, endPoint y: 374, distance: 130.4
click at [386, 374] on section "[PERSON_NAME] and Associates [PERSON_NAME][GEOGRAPHIC_DATA][STREET_ADDRESS][PER…" at bounding box center [650, 453] width 608 height 787
click at [529, 378] on p "§" at bounding box center [650, 384] width 465 height 12
drag, startPoint x: 521, startPoint y: 372, endPoint x: 408, endPoint y: 358, distance: 114.0
click at [409, 358] on main "[PERSON_NAME] and Associates [PERSON_NAME][GEOGRAPHIC_DATA][STREET_ADDRESS][PER…" at bounding box center [650, 454] width 483 height 644
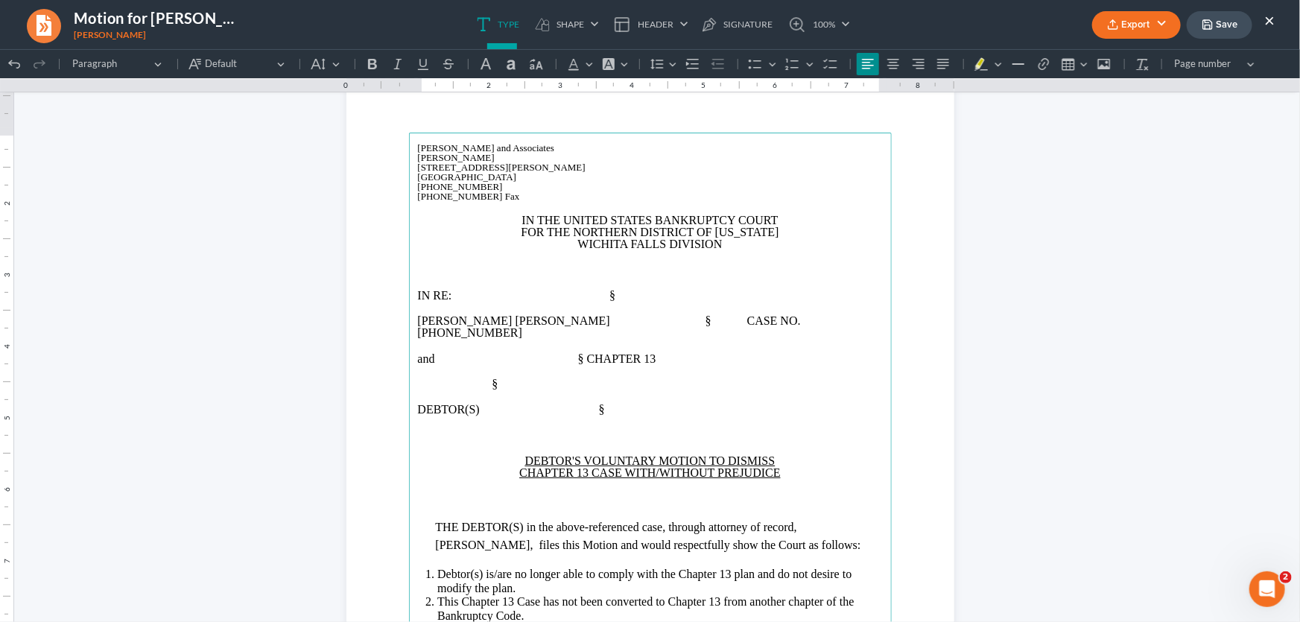
click at [529, 378] on p "§" at bounding box center [650, 384] width 465 height 12
drag, startPoint x: 519, startPoint y: 370, endPoint x: 500, endPoint y: 371, distance: 19.4
click at [500, 378] on p "Rich Text Editor, page-0-main" at bounding box center [650, 384] width 465 height 12
drag, startPoint x: 495, startPoint y: 370, endPoint x: 404, endPoint y: 373, distance: 91.0
click at [401, 373] on section "[PERSON_NAME] and Associates [PERSON_NAME][GEOGRAPHIC_DATA][STREET_ADDRESS][PER…" at bounding box center [650, 453] width 608 height 787
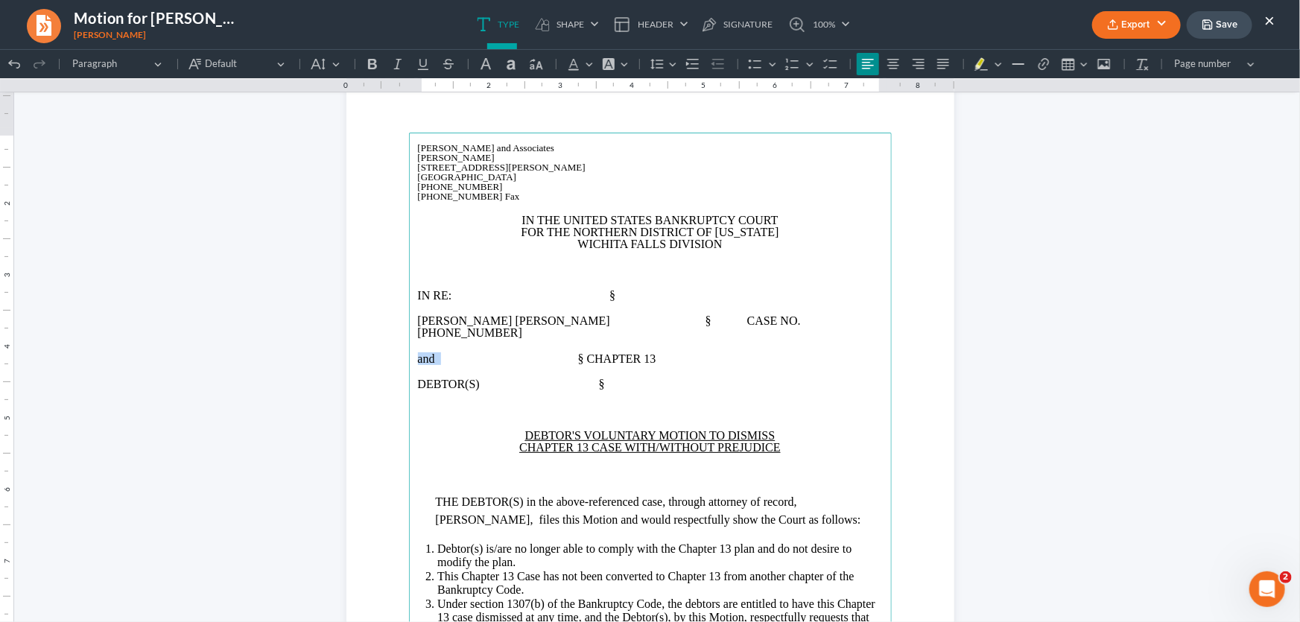
drag, startPoint x: 419, startPoint y: 346, endPoint x: 385, endPoint y: 344, distance: 34.3
click at [385, 344] on section "[PERSON_NAME] and Associates [PERSON_NAME][GEOGRAPHIC_DATA][STREET_ADDRESS][PER…" at bounding box center [650, 453] width 608 height 787
drag, startPoint x: 601, startPoint y: 367, endPoint x: 359, endPoint y: 374, distance: 241.5
click at [359, 374] on section "[PERSON_NAME] and Associates [PERSON_NAME][GEOGRAPHIC_DATA][STREET_ADDRESS][PER…" at bounding box center [650, 453] width 608 height 787
click at [614, 352] on span "Debtor § CHAPTER 13" at bounding box center [552, 358] width 269 height 13
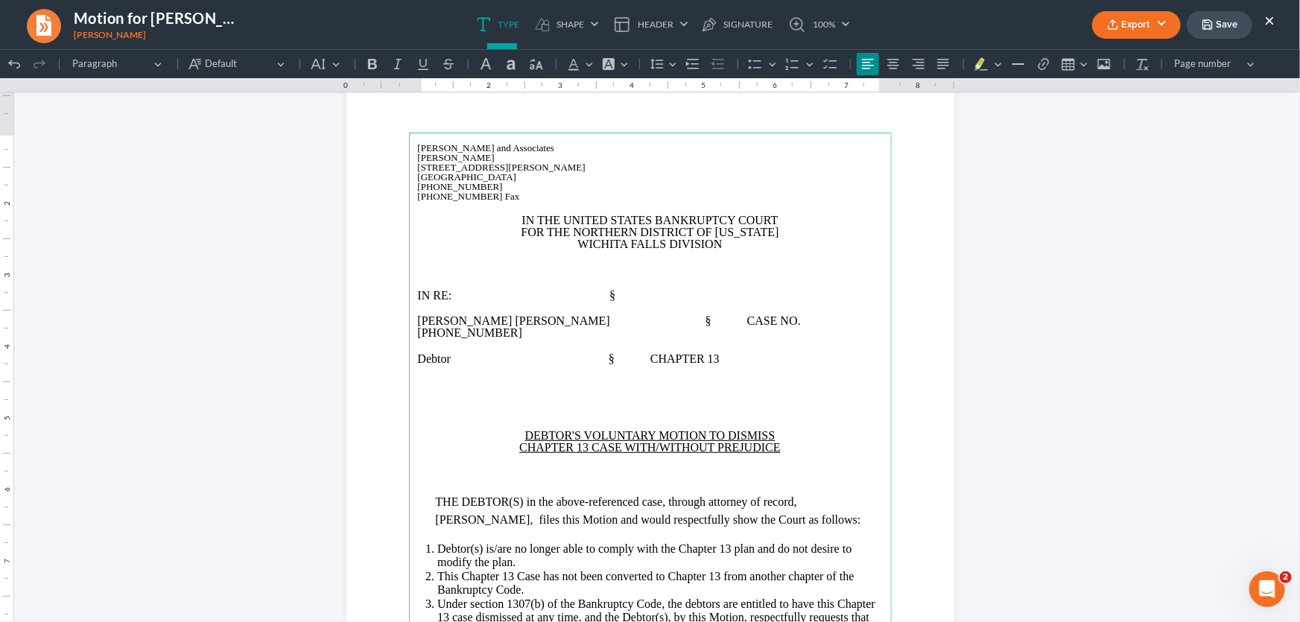
click at [610, 403] on p "Rich Text Editor, page-0-main" at bounding box center [650, 409] width 465 height 12
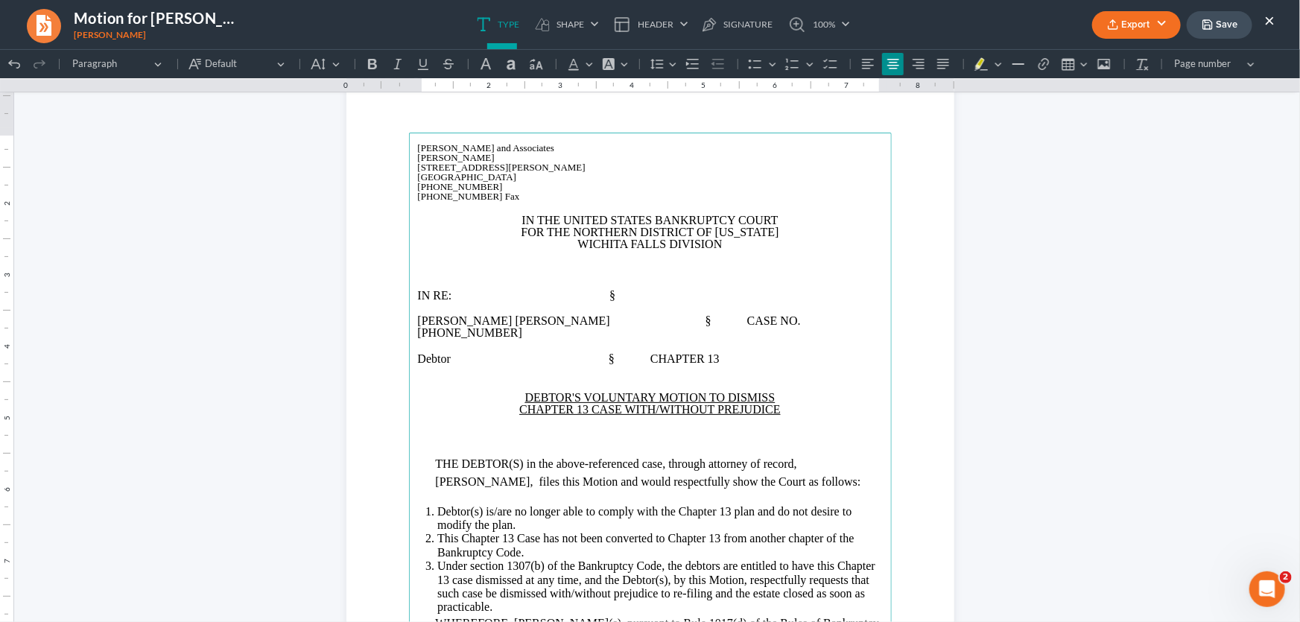
click at [599, 429] on p "Rich Text Editor, page-0-main" at bounding box center [650, 435] width 465 height 12
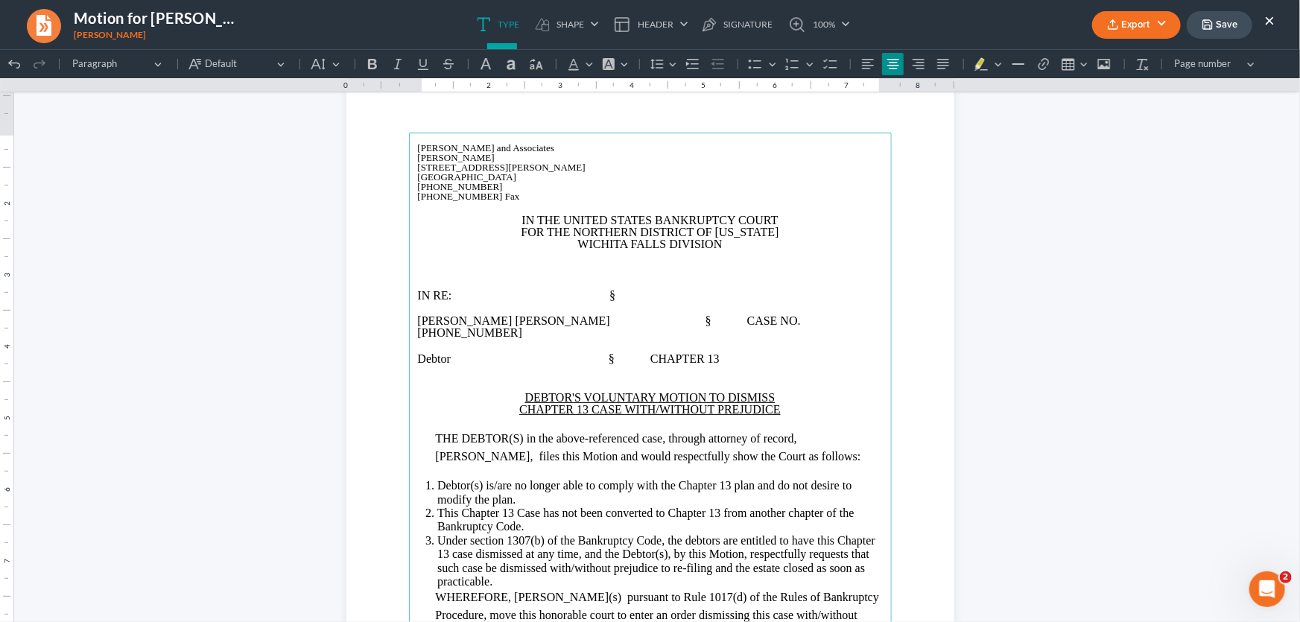
click at [604, 267] on p "Rich Text Editor, page-0-main" at bounding box center [650, 269] width 465 height 12
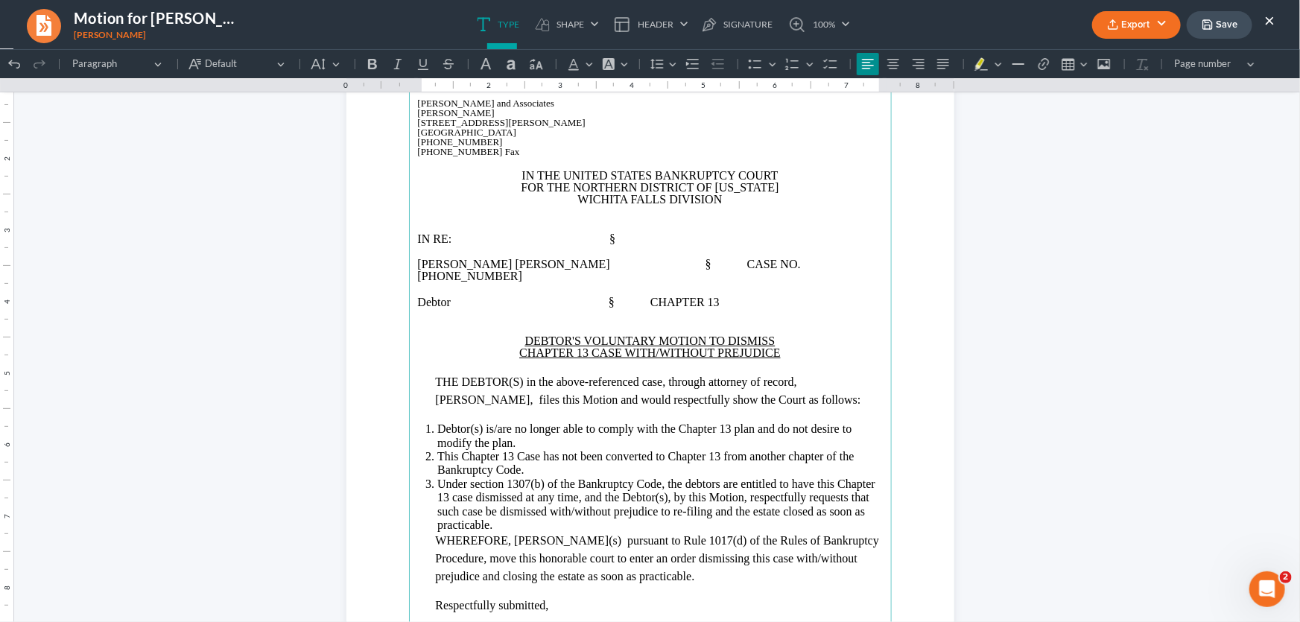
scroll to position [135, 0]
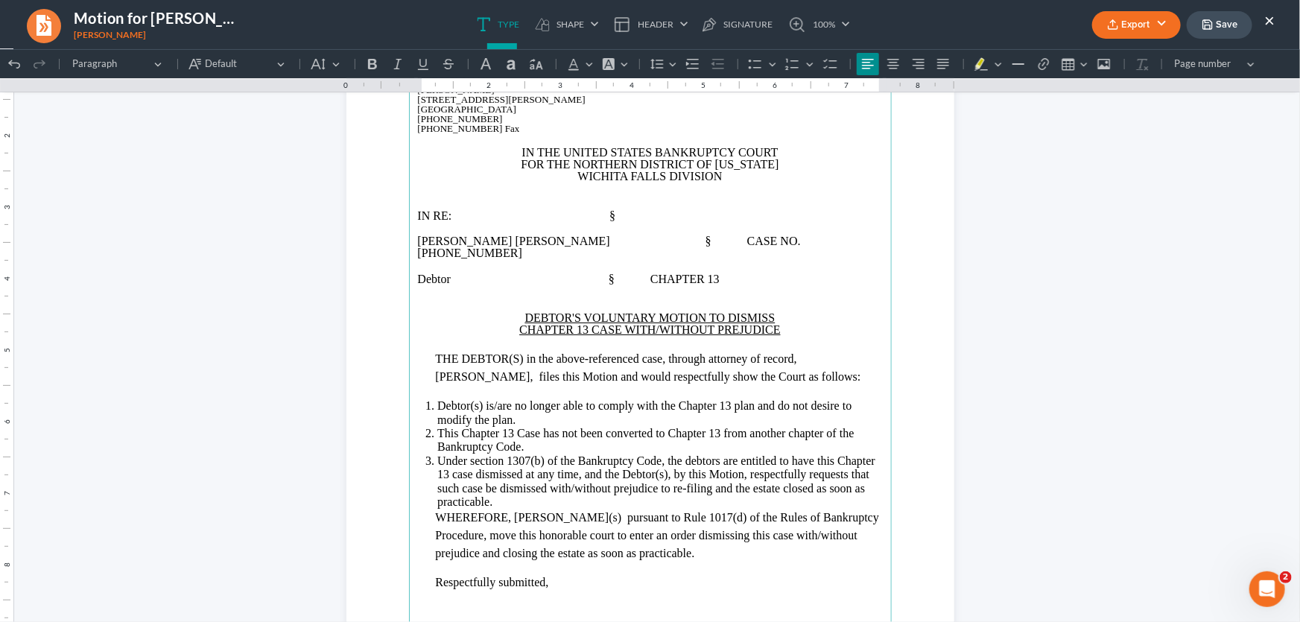
click at [539, 352] on span "THE DEBTOR(S) in the above-referenced case, through attorney of record, [PERSON…" at bounding box center [648, 367] width 425 height 31
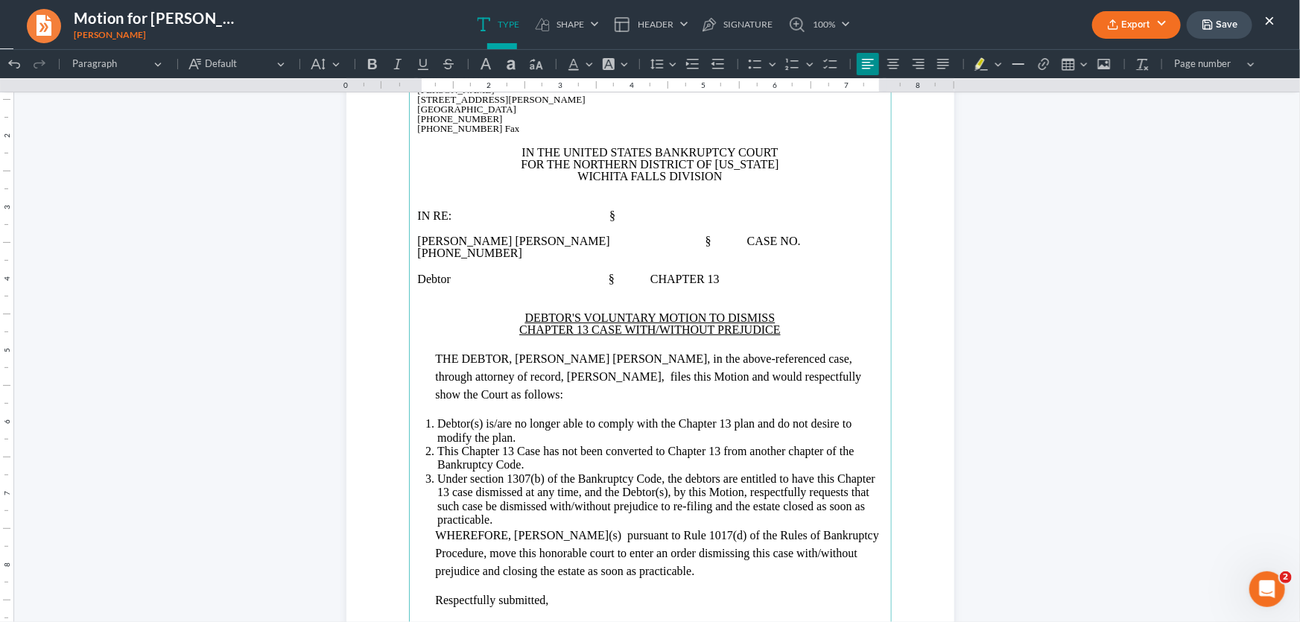
scroll to position [203, 0]
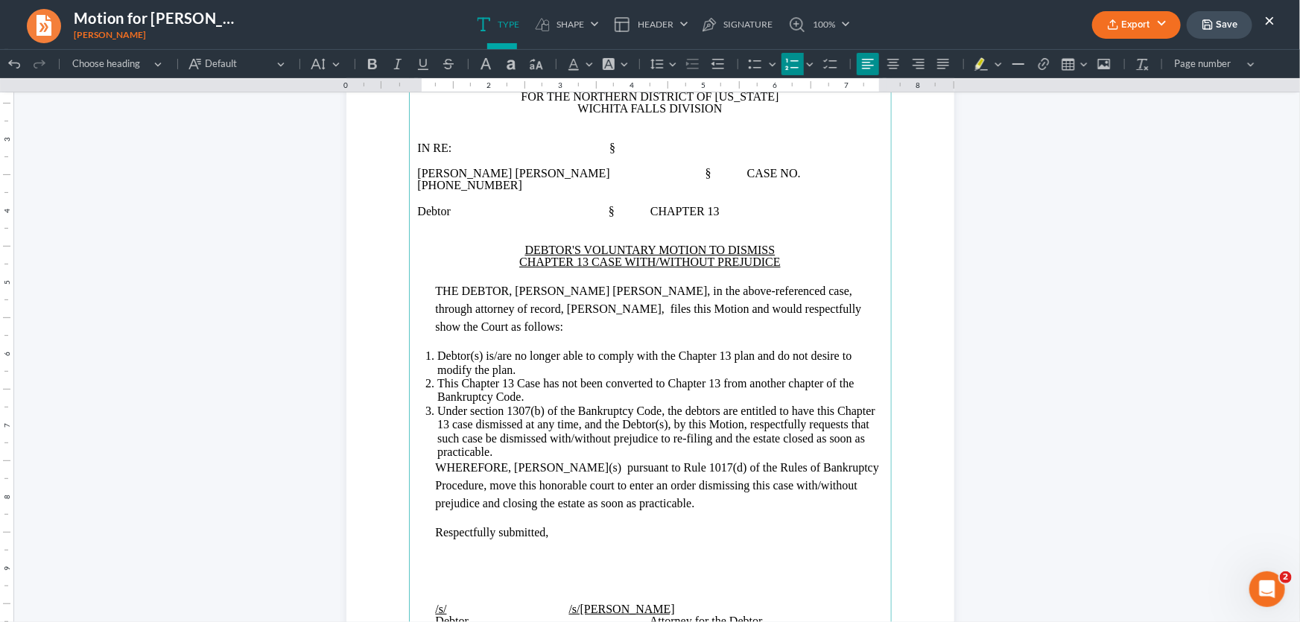
drag, startPoint x: 477, startPoint y: 322, endPoint x: 500, endPoint y: 322, distance: 23.1
click at [477, 349] on span "Debtor(s) is/are no longer able to comply with the Chapter 13 plan and do not d…" at bounding box center [644, 362] width 414 height 26
click at [497, 349] on span "Debtor is/are no longer able to comply with the Chapter 13 plan and do not desi…" at bounding box center [657, 362] width 440 height 26
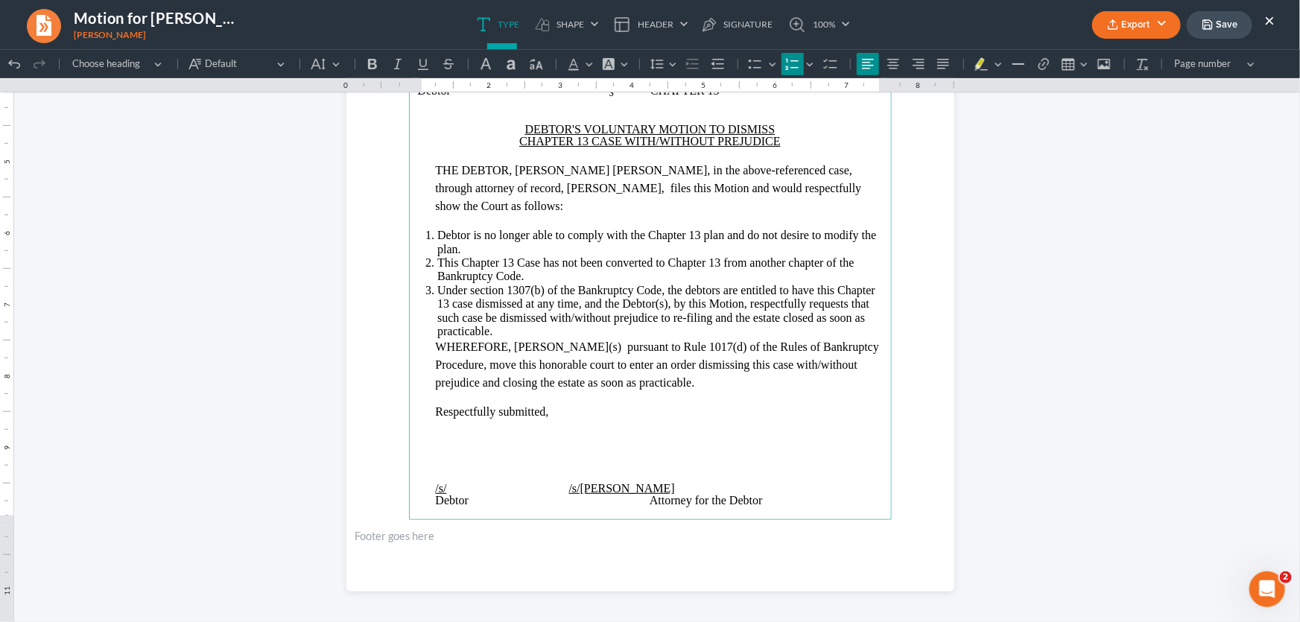
scroll to position [338, 0]
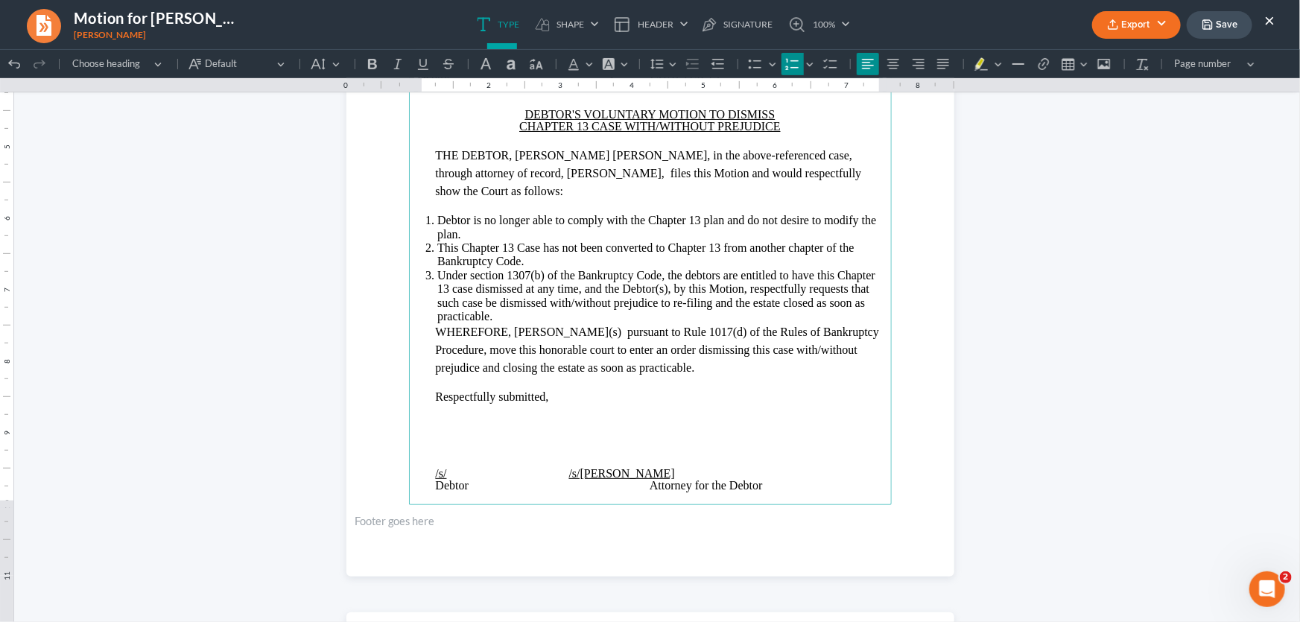
click at [715, 268] on span "Under section 1307(b) of the Bankruptcy Code, the debtors are entitled to have …" at bounding box center [656, 295] width 438 height 54
click at [660, 268] on span "Under section 1307(b) of the Bankruptcy Code, the debtor are entitled to have t…" at bounding box center [654, 295] width 434 height 54
click at [545, 269] on span "Under section 1307(b) of the Bankruptcy Code, the debtor are entitled to have t…" at bounding box center [659, 295] width 444 height 54
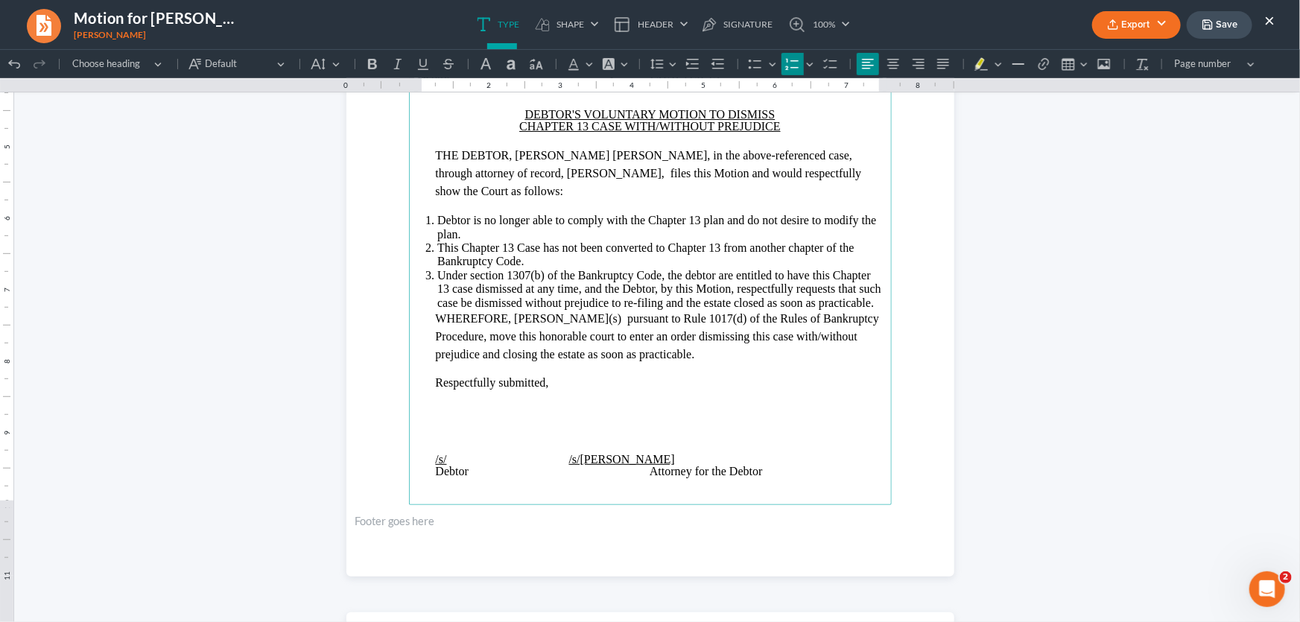
click at [874, 270] on li "Under section 1307(b) of the Bankruptcy Code, the debtor are entitled to have t…" at bounding box center [659, 288] width 445 height 41
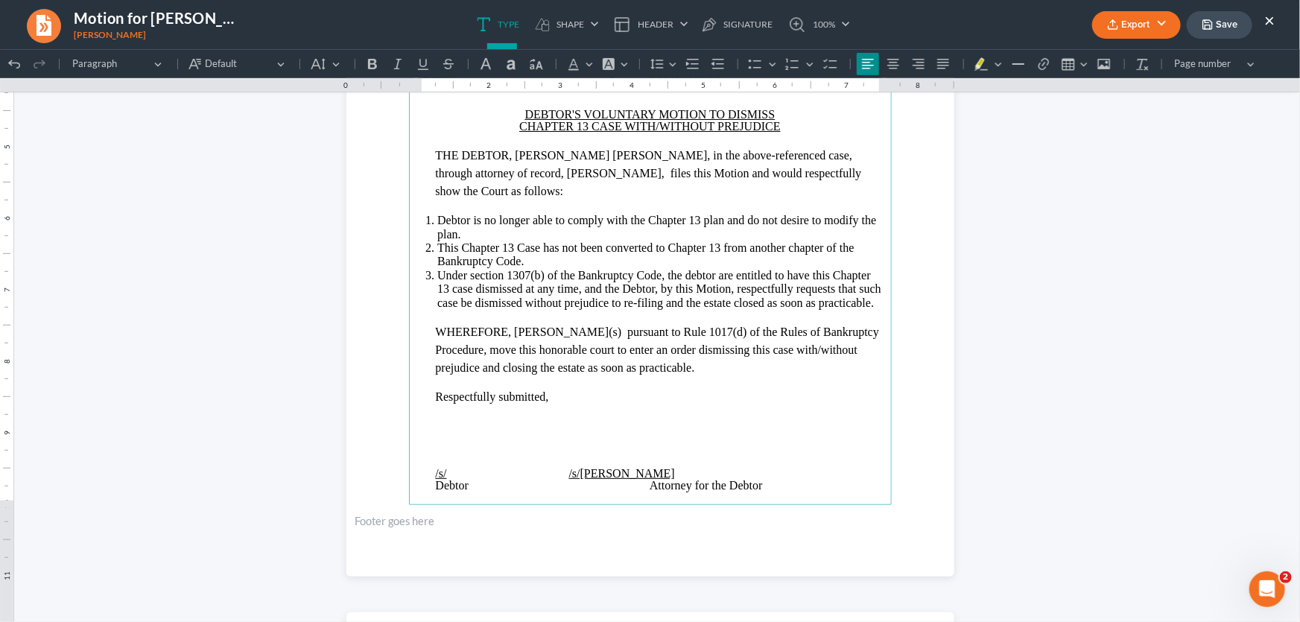
click at [574, 325] on span "WHEREFORE, [PERSON_NAME](s) pursuant to Rule 1017(d) of the Rules of Bankruptcy…" at bounding box center [658, 349] width 444 height 48
click at [587, 441] on p "Rich Text Editor, page-0-main" at bounding box center [659, 447] width 447 height 12
click at [468, 455] on span "/s/[PERSON_NAME]" at bounding box center [562, 461] width 225 height 13
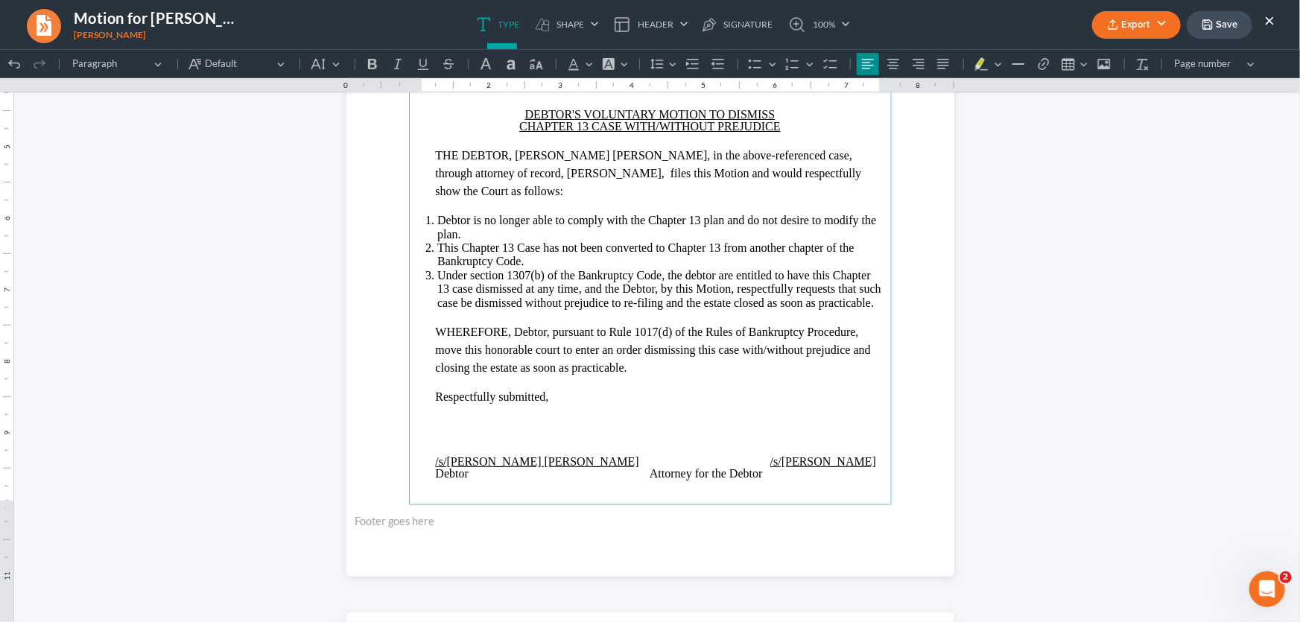
click at [621, 466] on span "Debtor Attorney for the Debtor" at bounding box center [599, 472] width 327 height 13
click at [589, 416] on p "Rich Text Editor, page-0-main" at bounding box center [659, 422] width 447 height 12
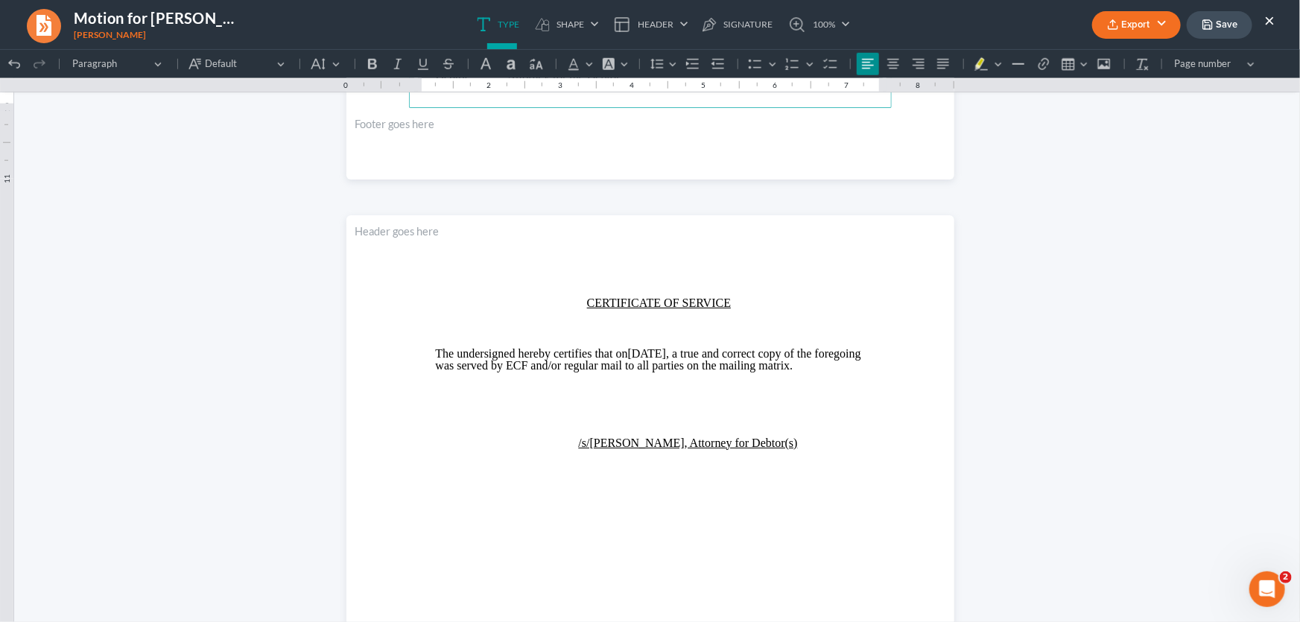
scroll to position [745, 0]
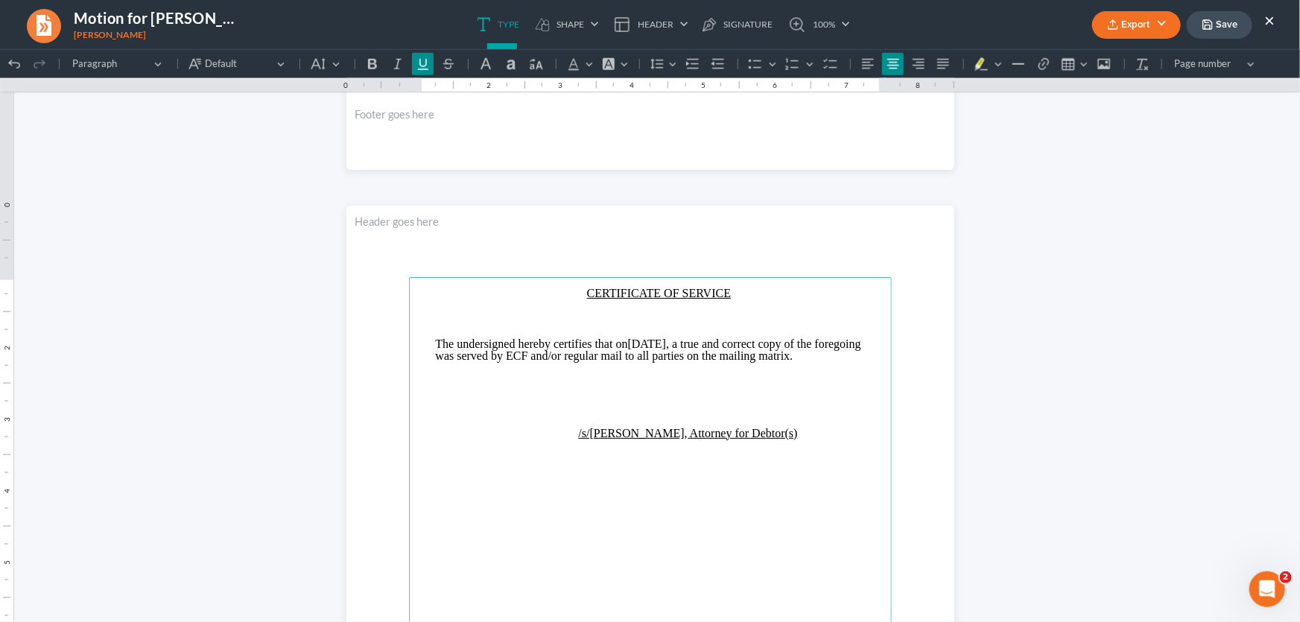
click at [681, 324] on p "Rich Text Editor, page-1-main" at bounding box center [650, 330] width 465 height 13
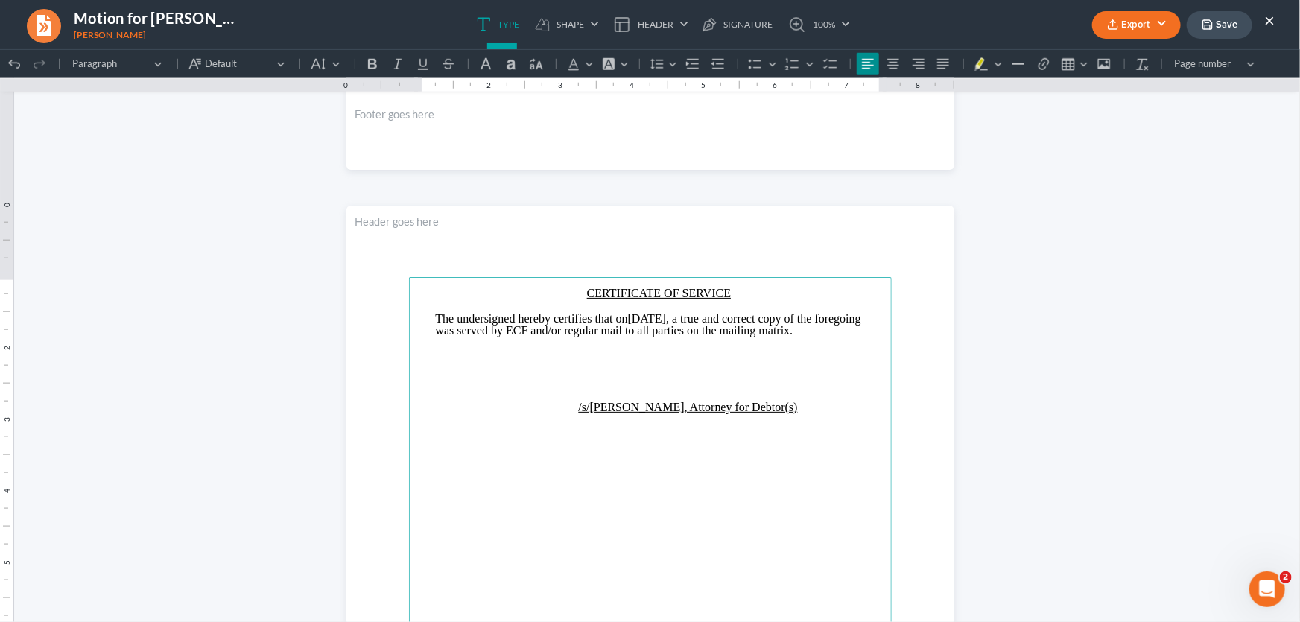
drag, startPoint x: 702, startPoint y: 311, endPoint x: 650, endPoint y: 320, distance: 52.1
click at [650, 320] on p "The undersigned hereby certifies that on [DATE] , a true and correct copy of th…" at bounding box center [659, 324] width 447 height 24
click at [633, 368] on p "Rich Text Editor, page-1-main" at bounding box center [650, 367] width 465 height 13
click at [782, 394] on p "/s/[PERSON_NAME], Attorney for Debtor(s)" at bounding box center [659, 393] width 447 height 12
click at [559, 397] on span "/s/[PERSON_NAME], Attorney for Debtor" at bounding box center [610, 393] width 349 height 13
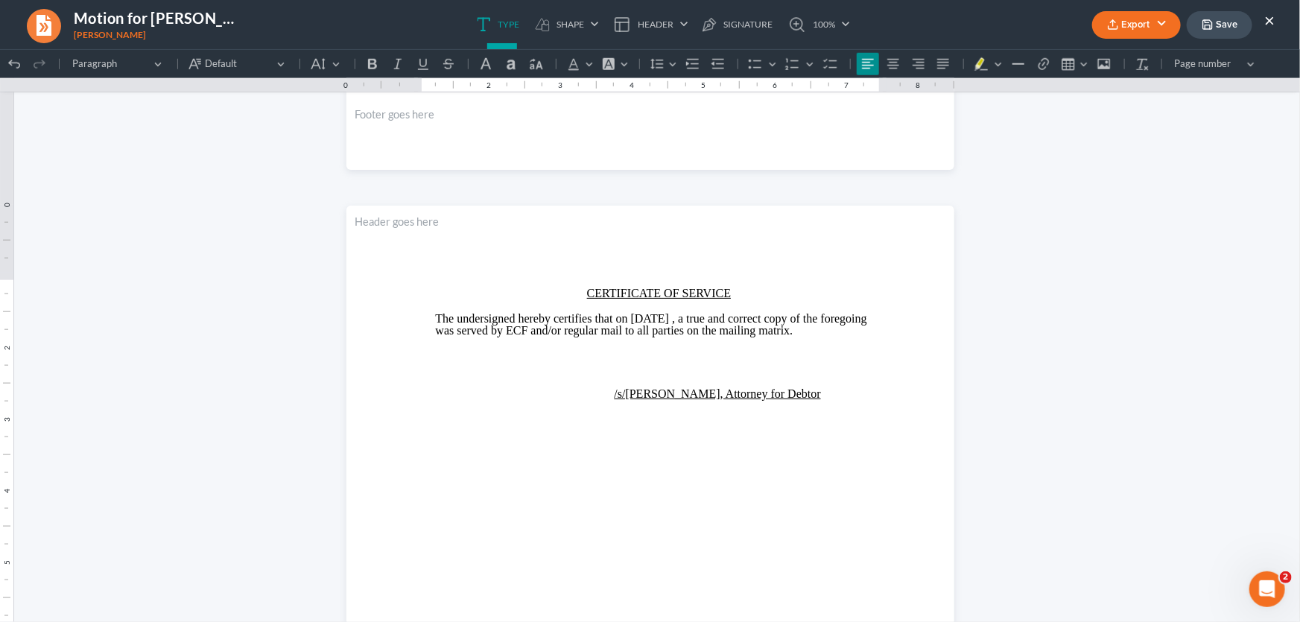
click at [1146, 30] on button "Export" at bounding box center [1136, 25] width 89 height 28
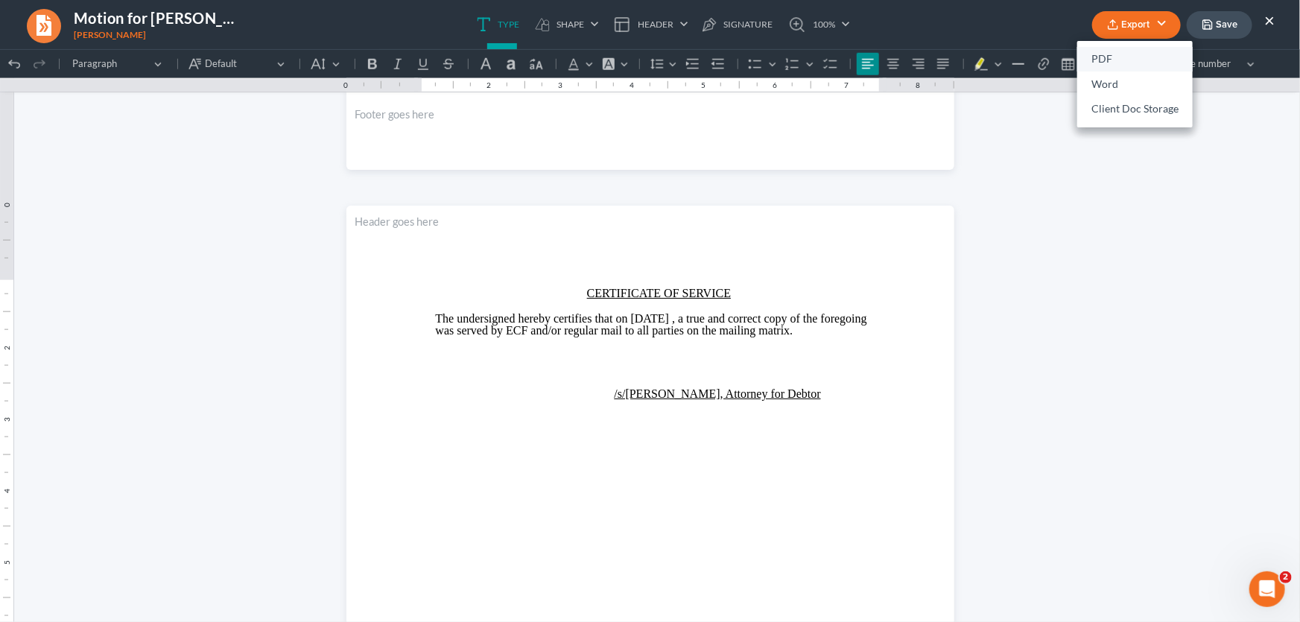
click at [1116, 54] on link "PDF" at bounding box center [1134, 59] width 115 height 25
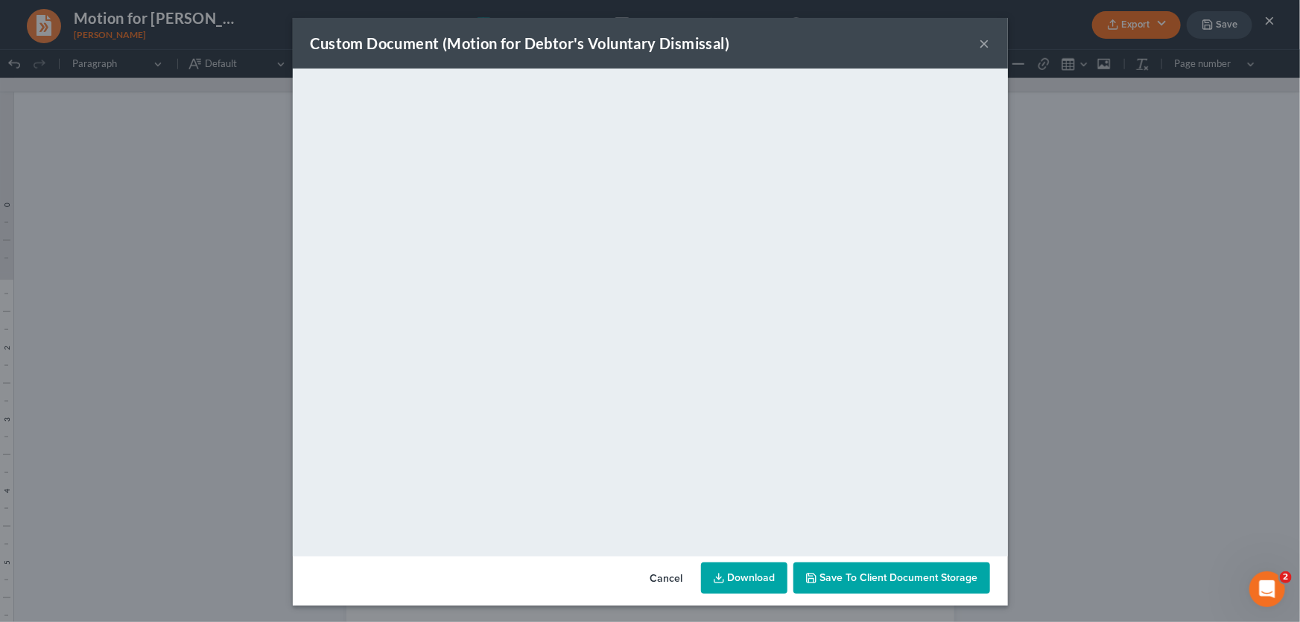
click at [981, 42] on button "×" at bounding box center [985, 43] width 10 height 18
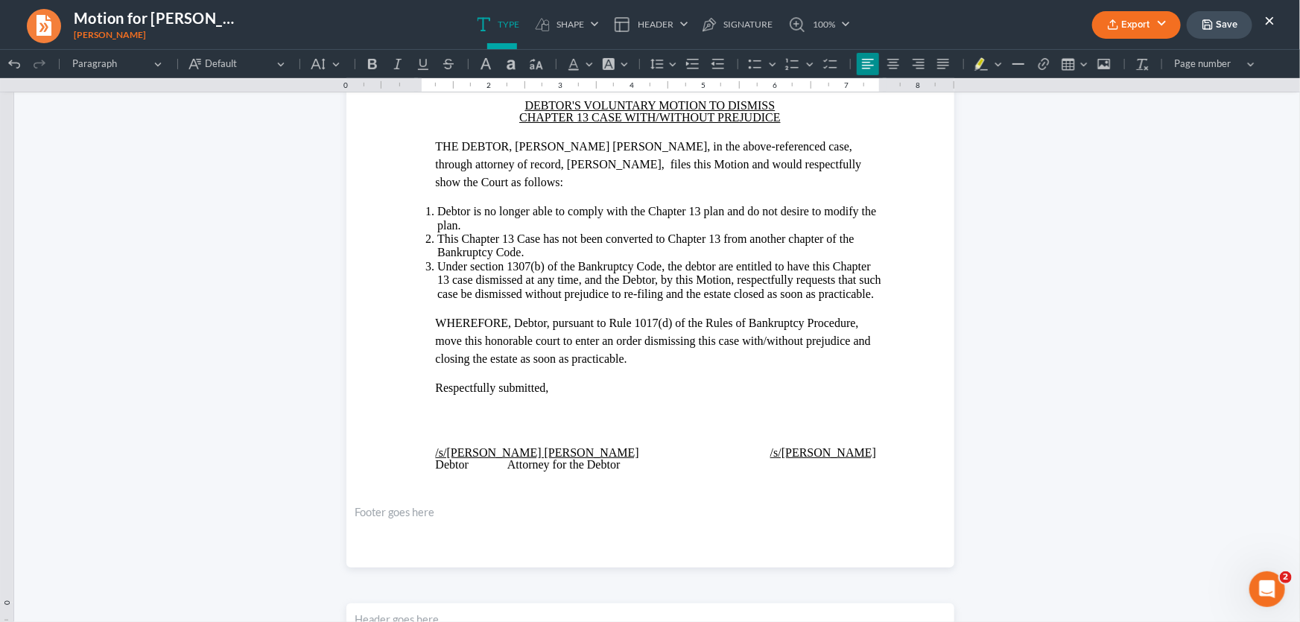
scroll to position [338, 0]
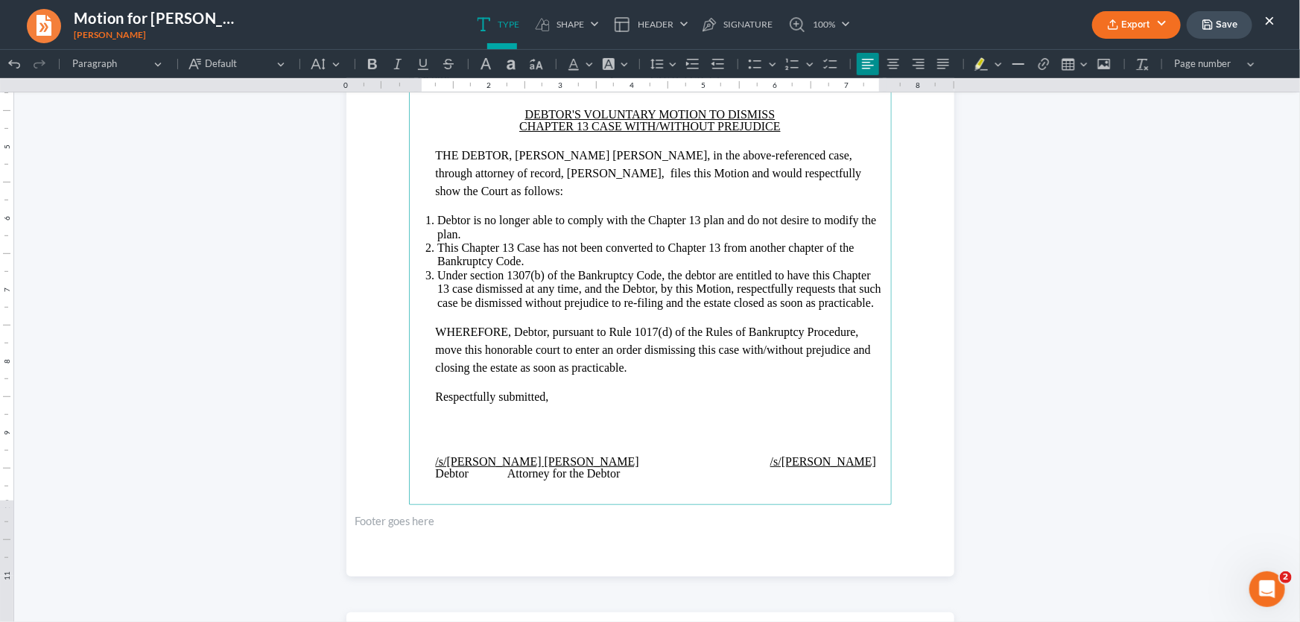
click at [763, 325] on span "WHEREFORE, Debtor, pursuant to Rule 1017(d) of the Rules of Bankruptcy Procedur…" at bounding box center [653, 349] width 435 height 48
click at [1147, 19] on button "Export" at bounding box center [1136, 25] width 89 height 28
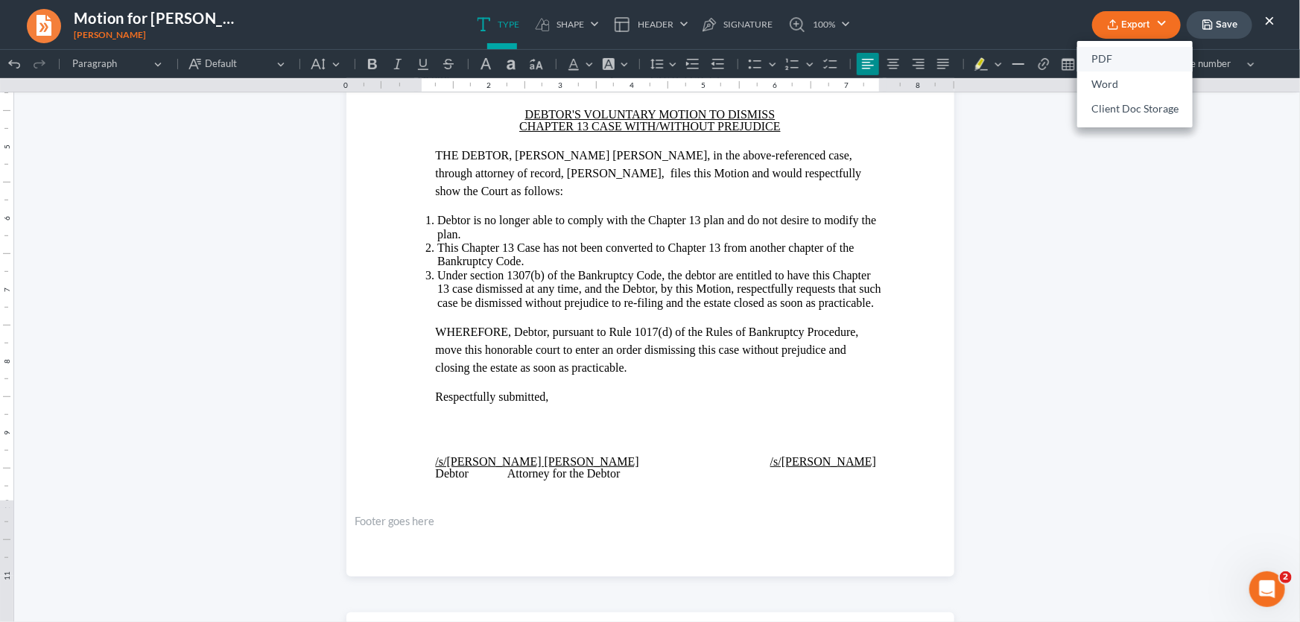
click at [1130, 54] on link "PDF" at bounding box center [1134, 59] width 115 height 25
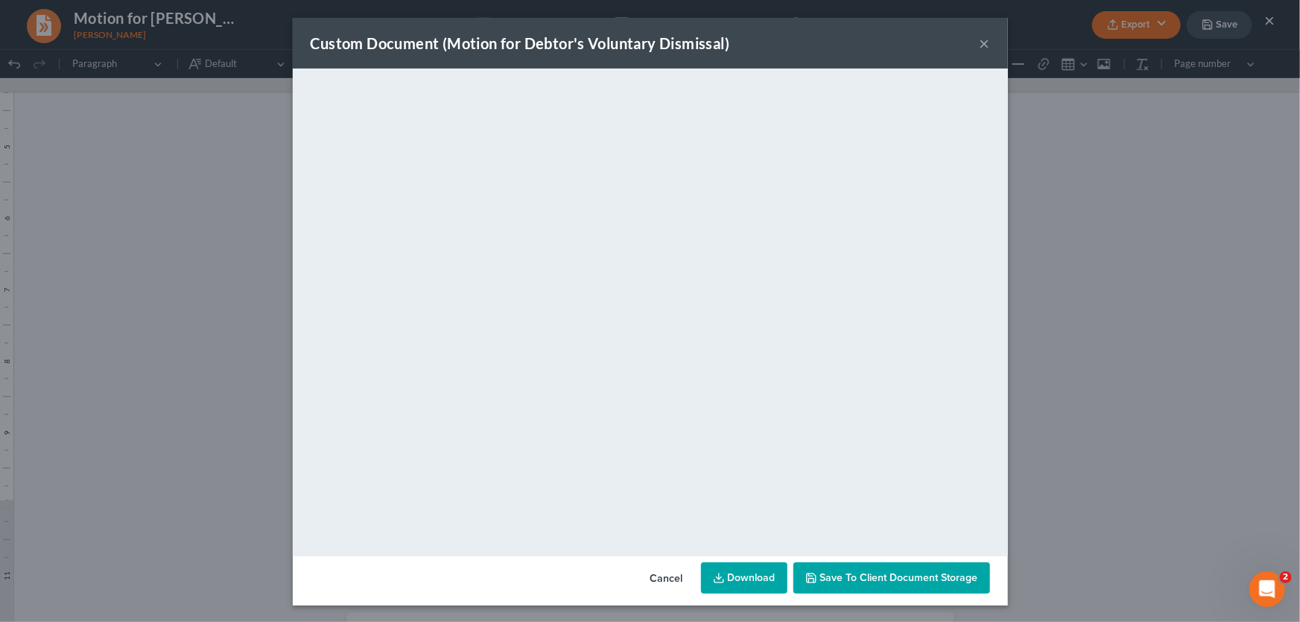
click at [982, 44] on button "×" at bounding box center [985, 43] width 10 height 18
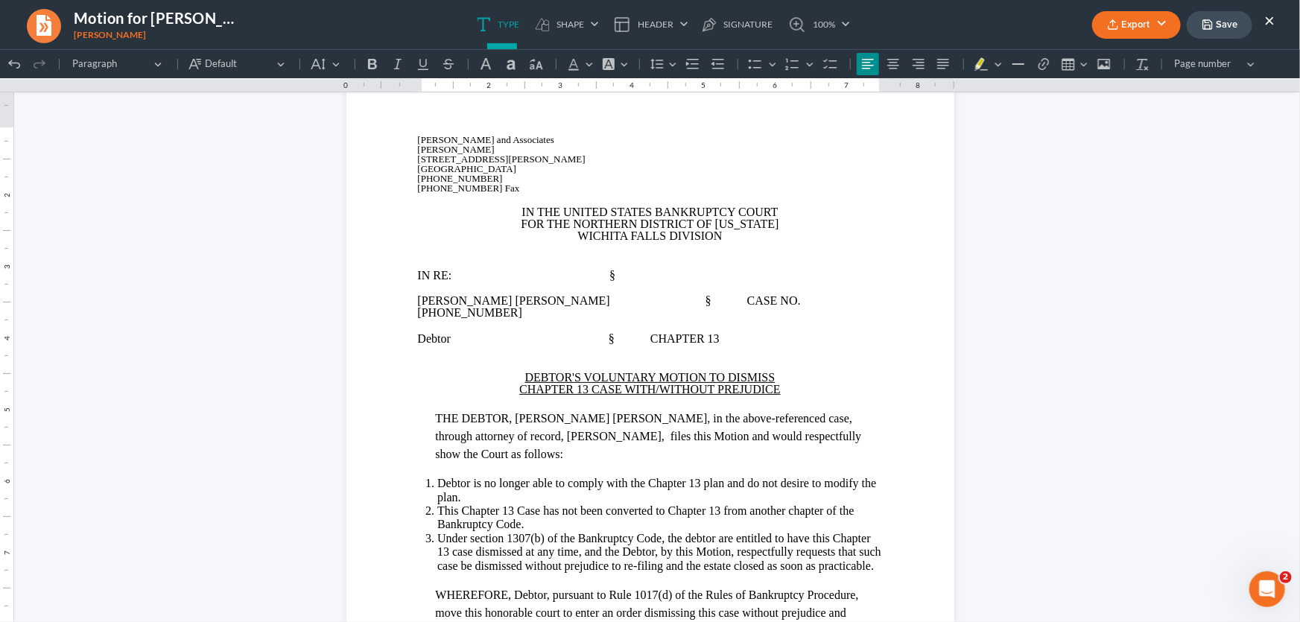
scroll to position [0, 0]
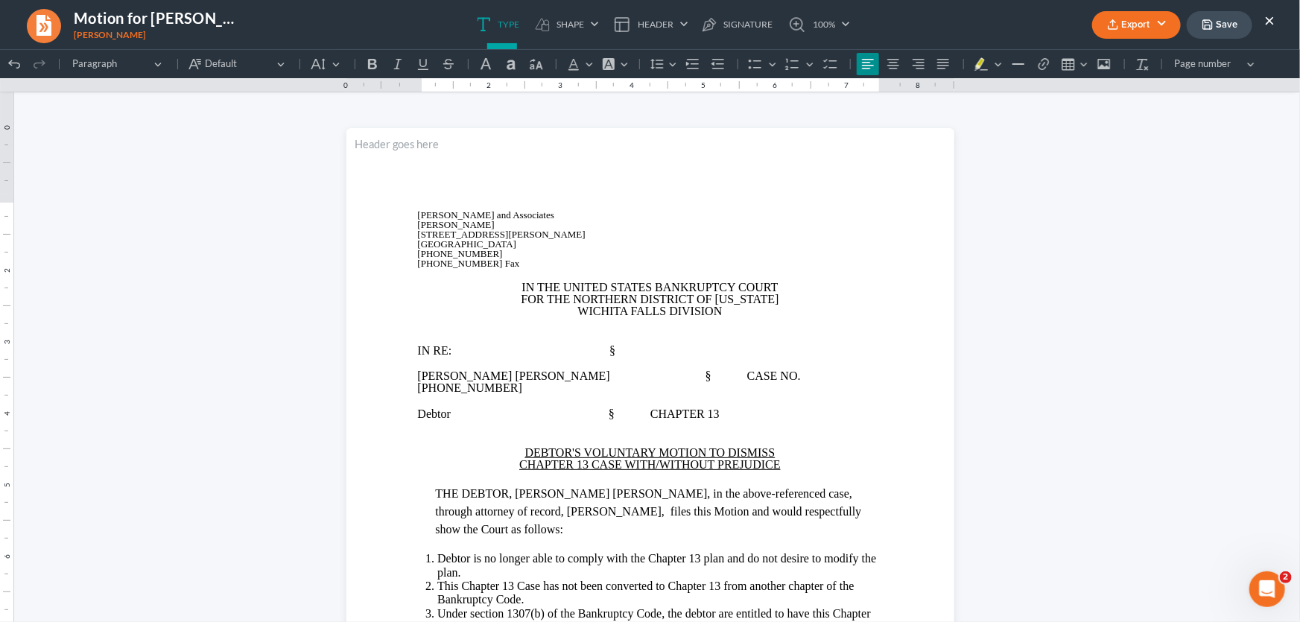
click at [752, 370] on p "[PERSON_NAME] [PERSON_NAME] § CASE NO. [PHONE_NUMBER]" at bounding box center [650, 382] width 465 height 24
click at [1133, 27] on button "Export" at bounding box center [1136, 25] width 89 height 28
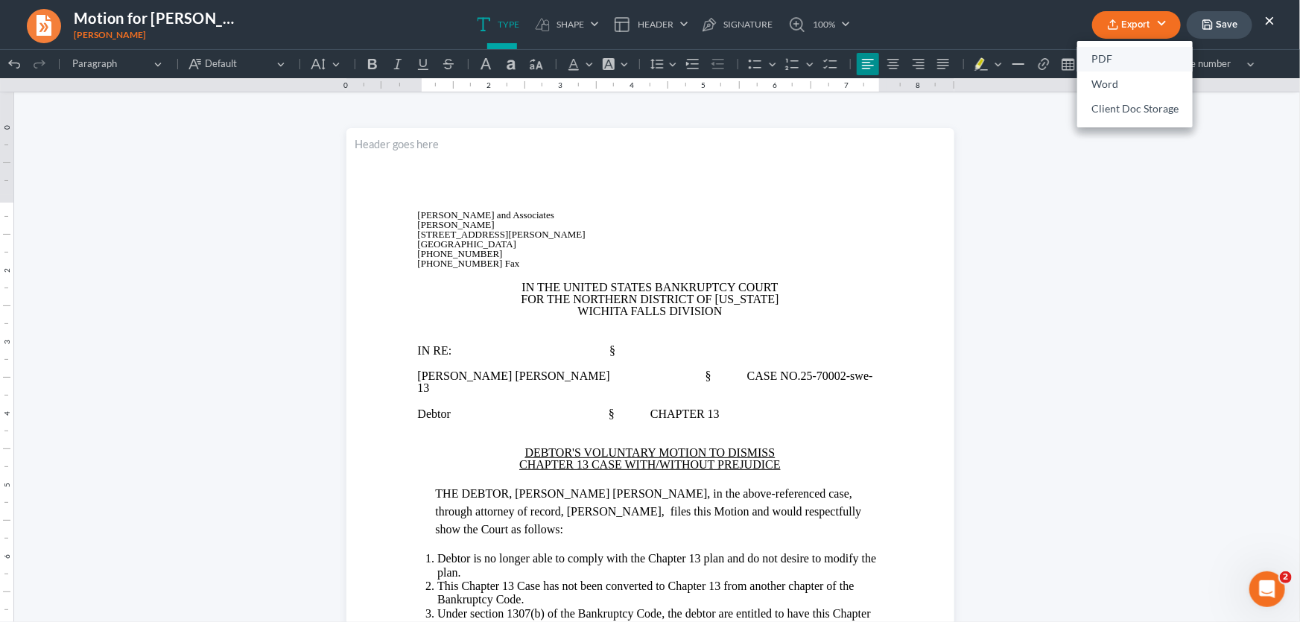
click at [1112, 62] on link "PDF" at bounding box center [1134, 59] width 115 height 25
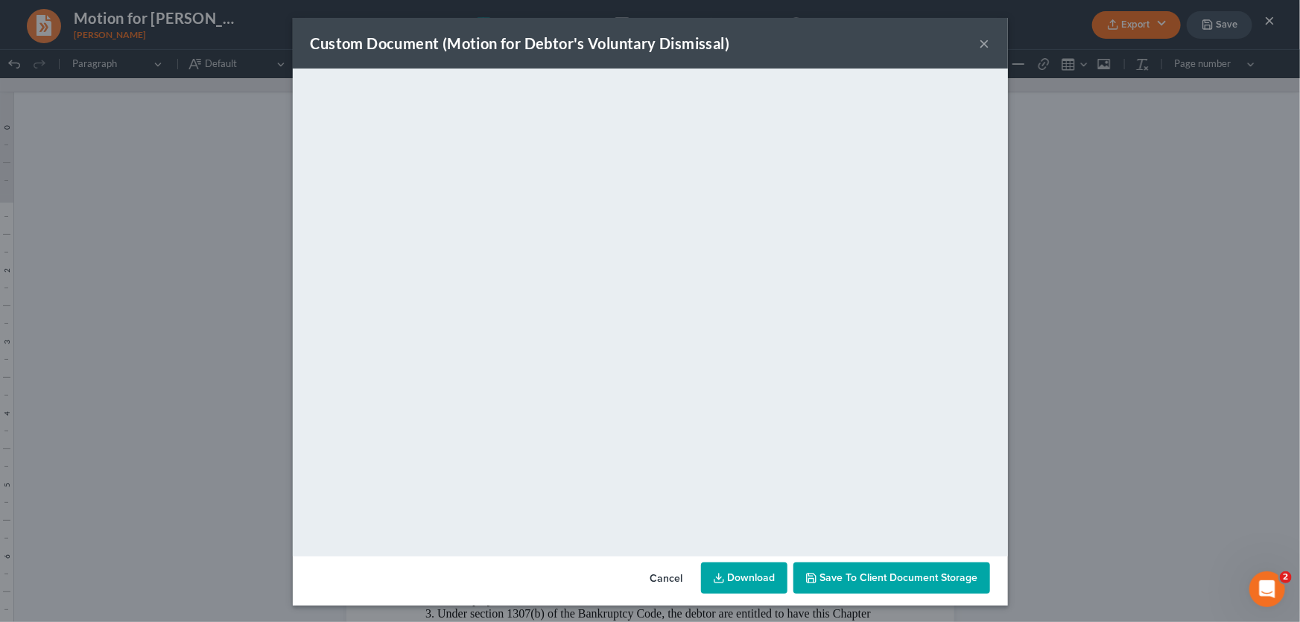
drag, startPoint x: 980, startPoint y: 44, endPoint x: 991, endPoint y: 41, distance: 11.6
click at [980, 43] on button "×" at bounding box center [985, 43] width 10 height 18
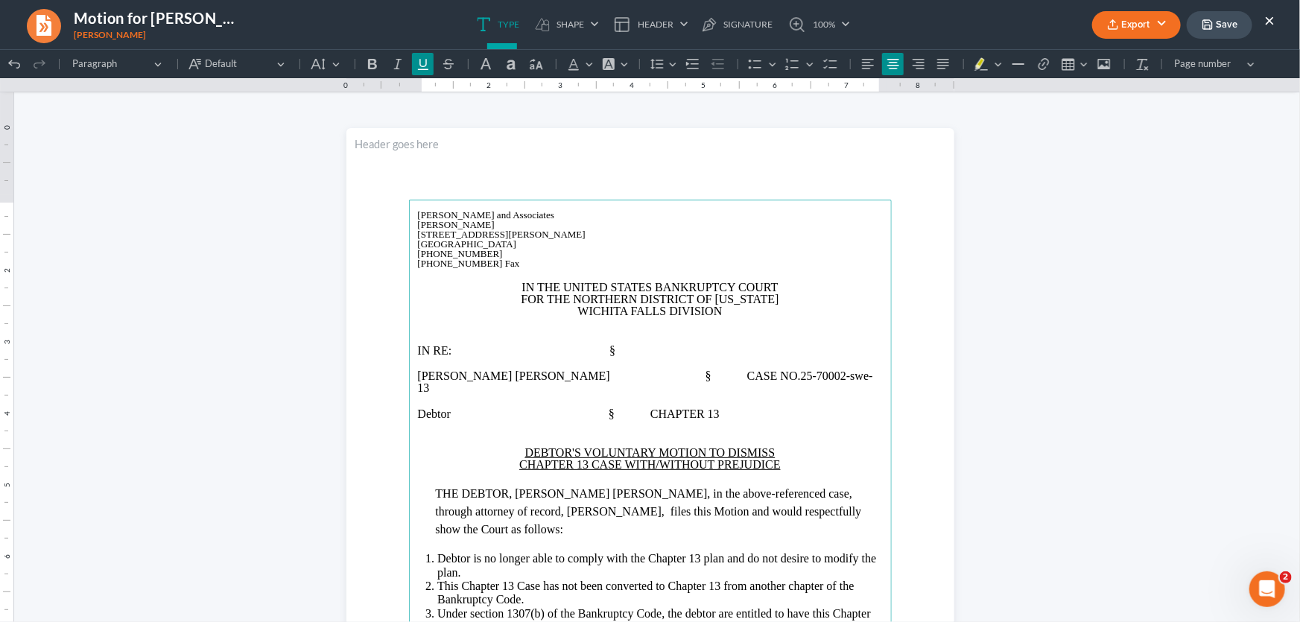
click at [653, 457] on u "CHAPTER 13 CASE WITH/WITHOUT PREJUDICE" at bounding box center [650, 463] width 262 height 13
drag, startPoint x: 1145, startPoint y: 28, endPoint x: 1122, endPoint y: 41, distance: 26.3
click at [1144, 28] on button "Export" at bounding box center [1136, 25] width 89 height 28
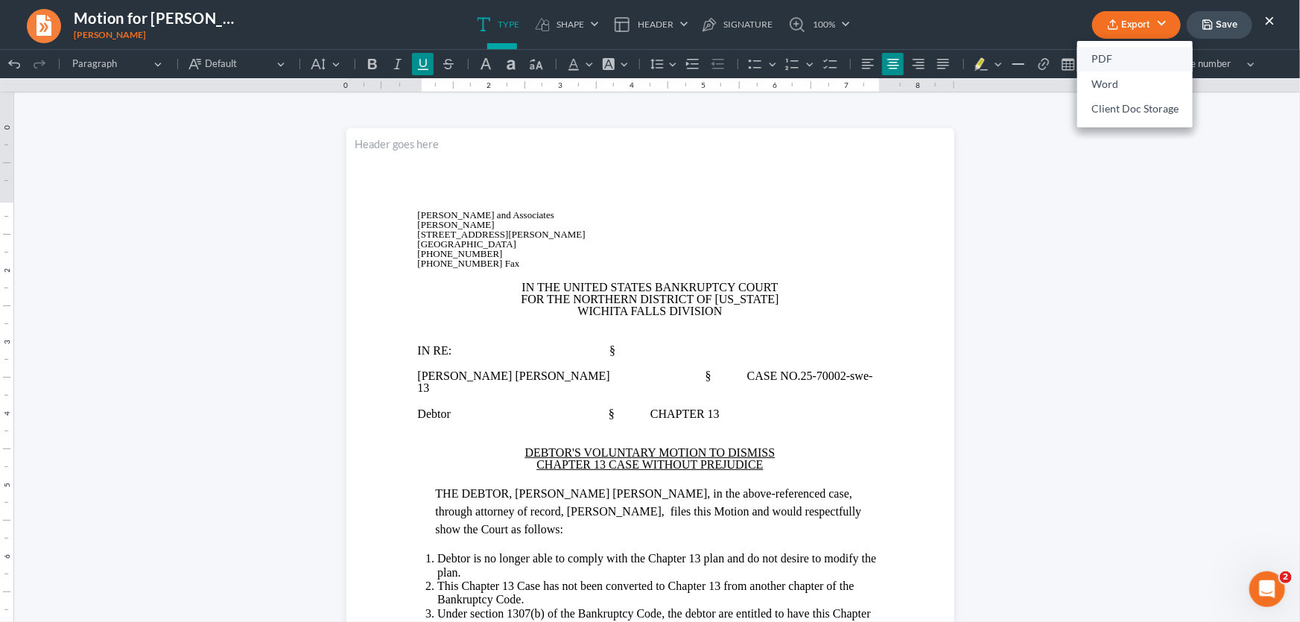
click at [1110, 54] on link "PDF" at bounding box center [1134, 59] width 115 height 25
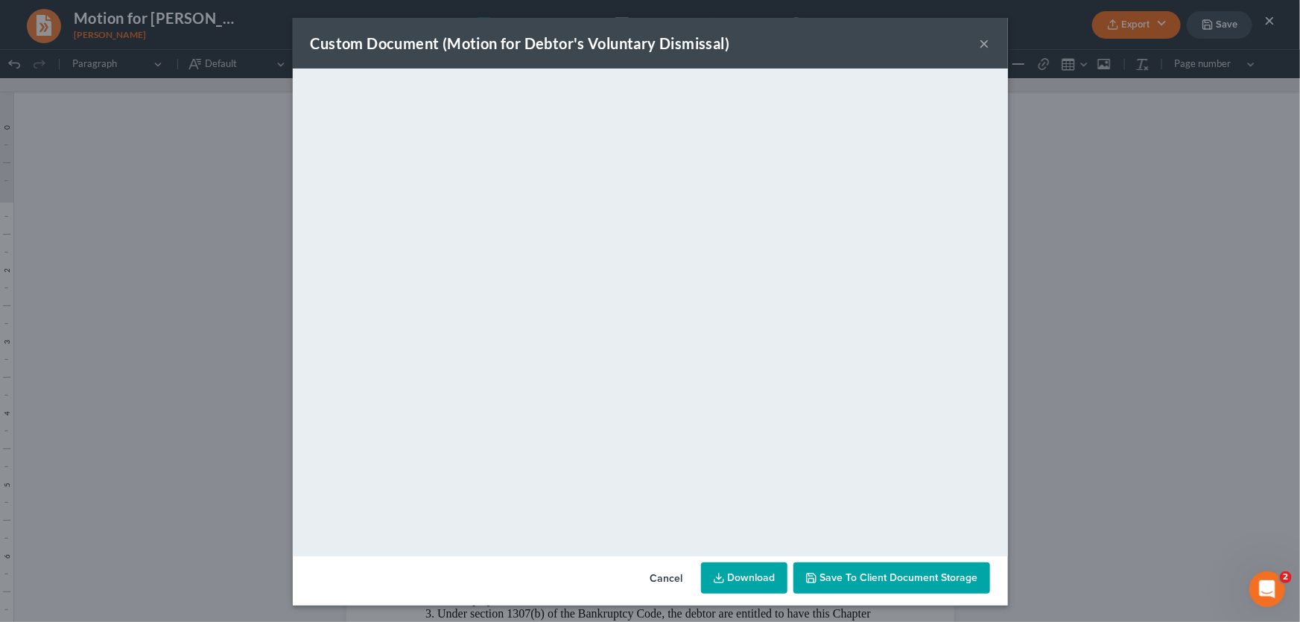
click at [980, 41] on button "×" at bounding box center [985, 43] width 10 height 18
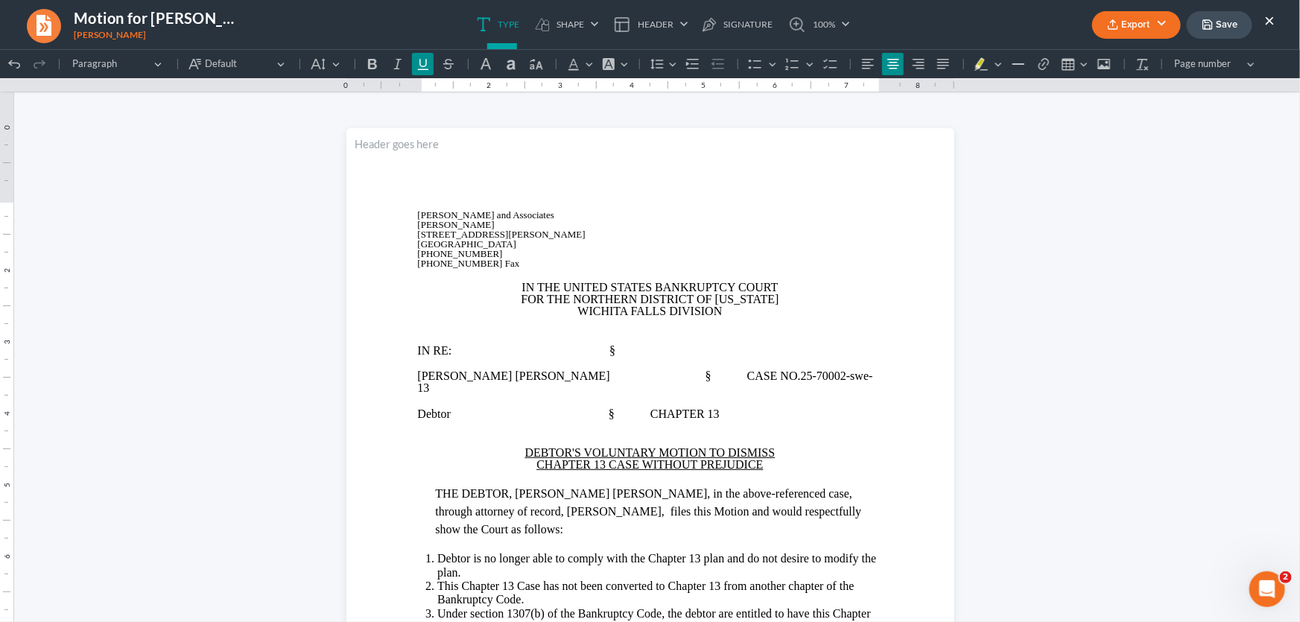
click at [1241, 16] on button "Save" at bounding box center [1220, 25] width 66 height 28
click at [850, 37] on link "100%" at bounding box center [816, 24] width 70 height 49
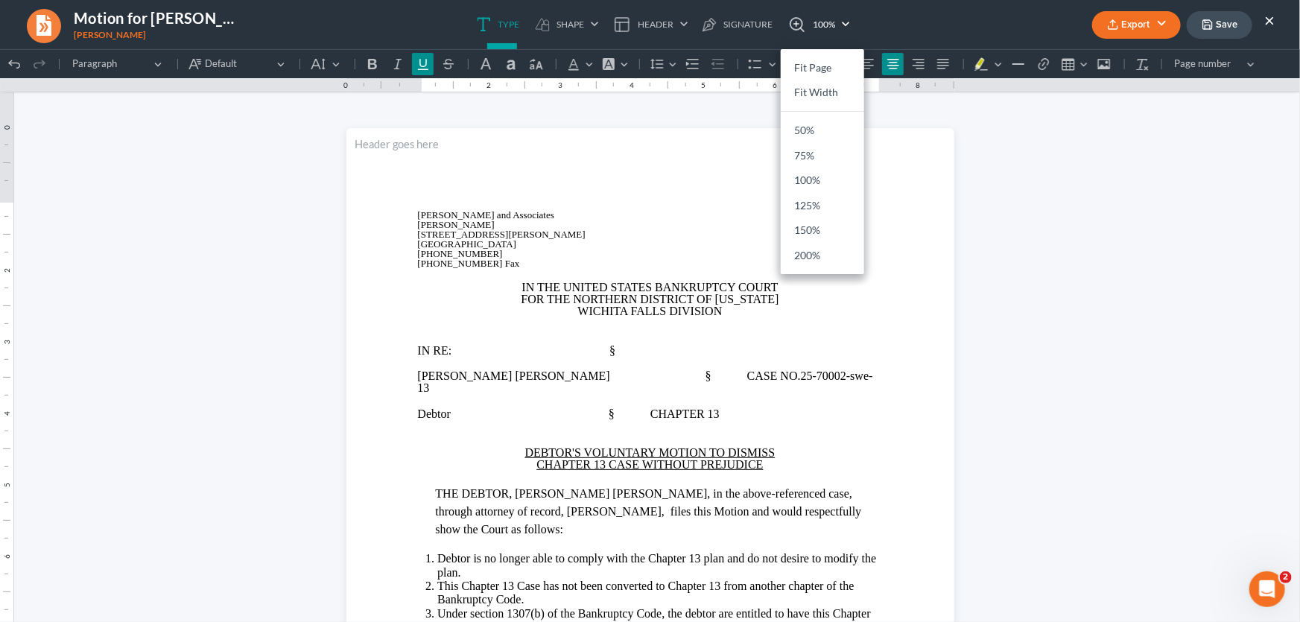
click at [850, 37] on link "100%" at bounding box center [816, 24] width 70 height 49
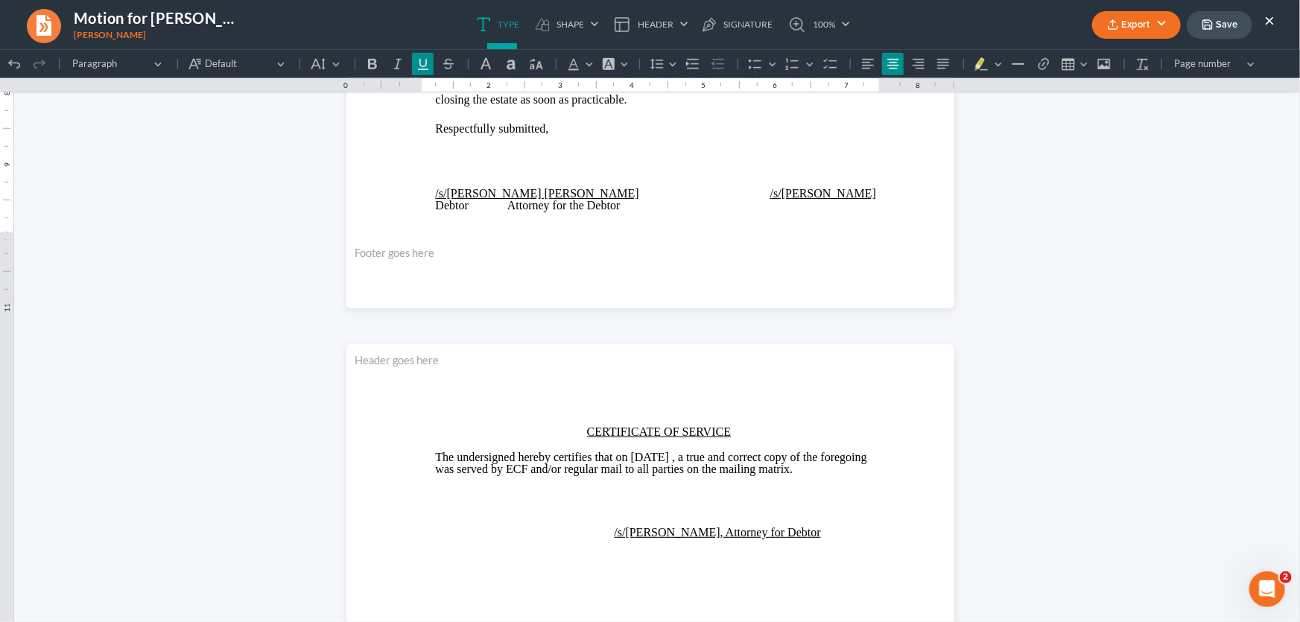
scroll to position [677, 0]
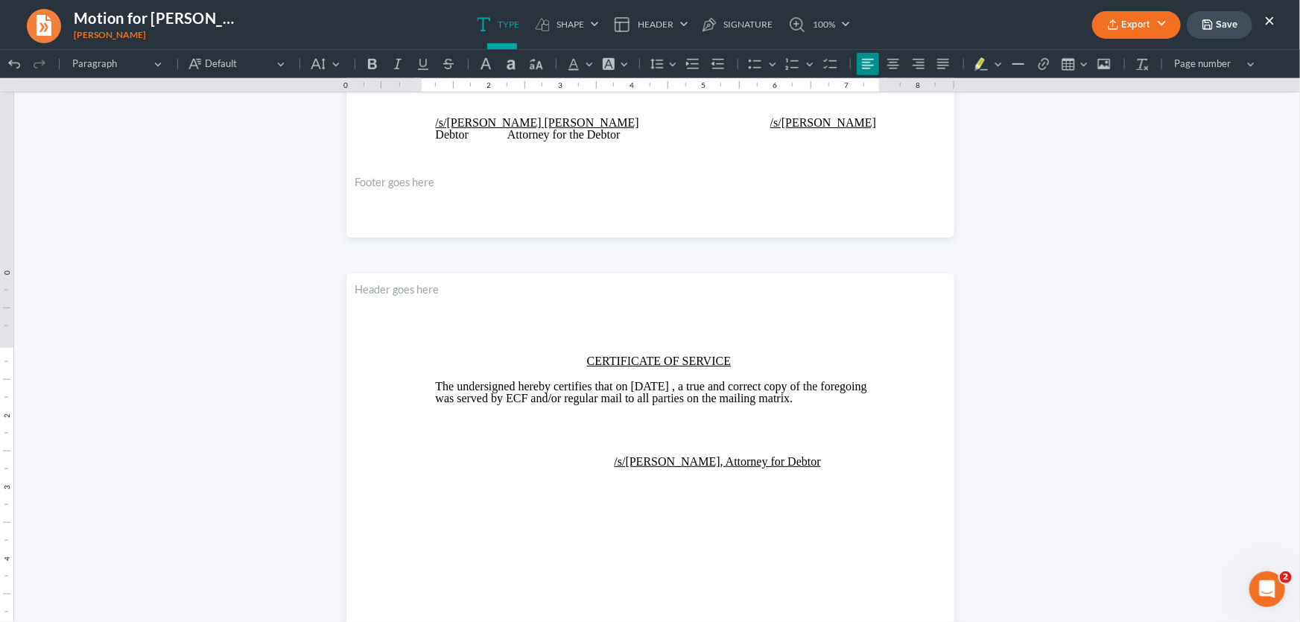
click at [1215, 20] on button "Save" at bounding box center [1220, 25] width 66 height 28
click at [854, 38] on ul "Type shapes Shape Line Check Arrow Circle Rectangle Header Show on first page S…" at bounding box center [663, 24] width 773 height 49
click at [1272, 22] on button "×" at bounding box center [1269, 20] width 10 height 18
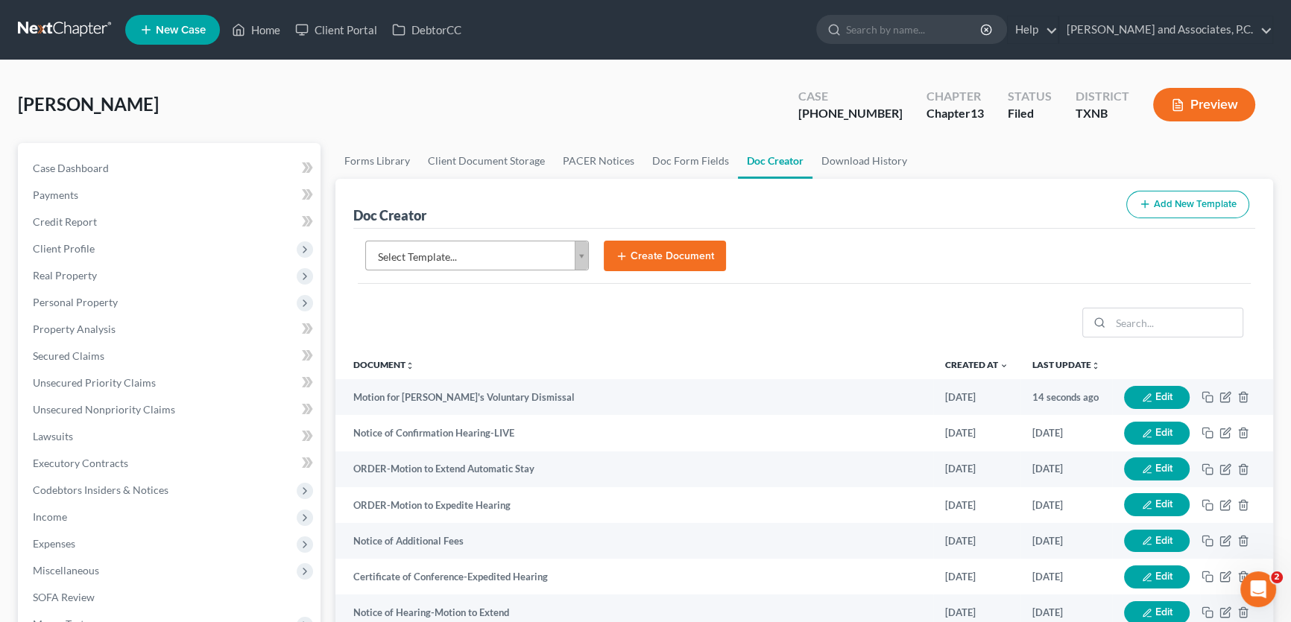
click at [520, 261] on body "Home New Case Client Portal DebtorCC Monte J. White and Associates, P.C. amy@mo…" at bounding box center [645, 503] width 1291 height 1007
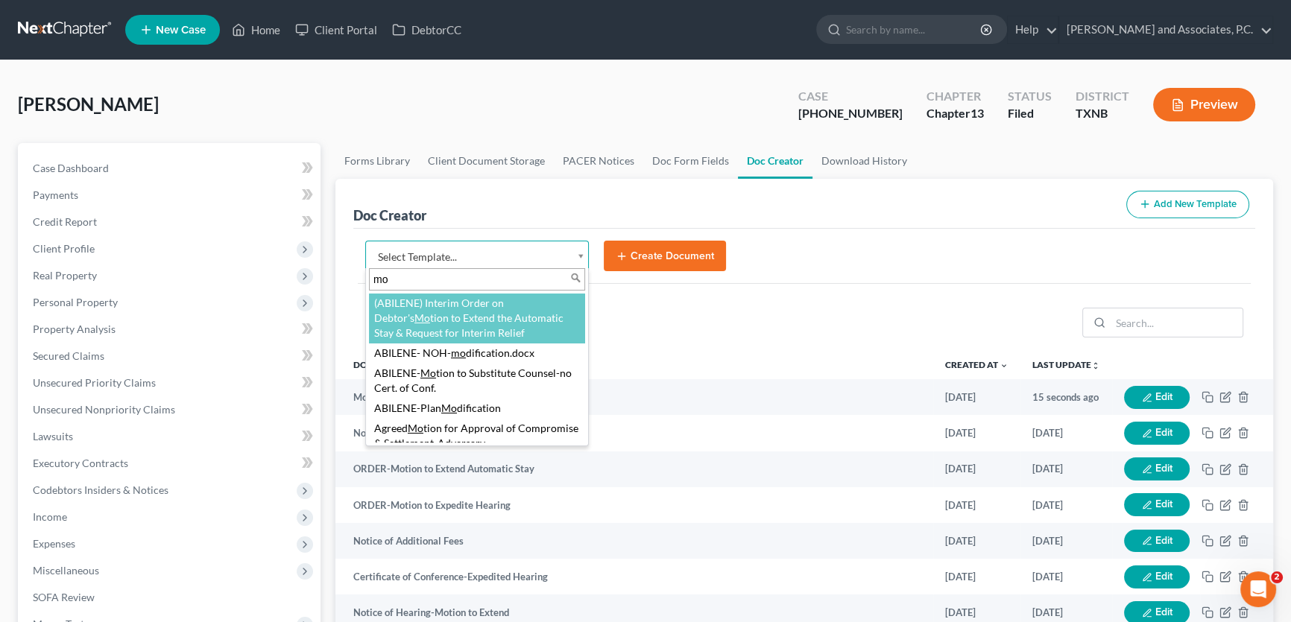
type input "m"
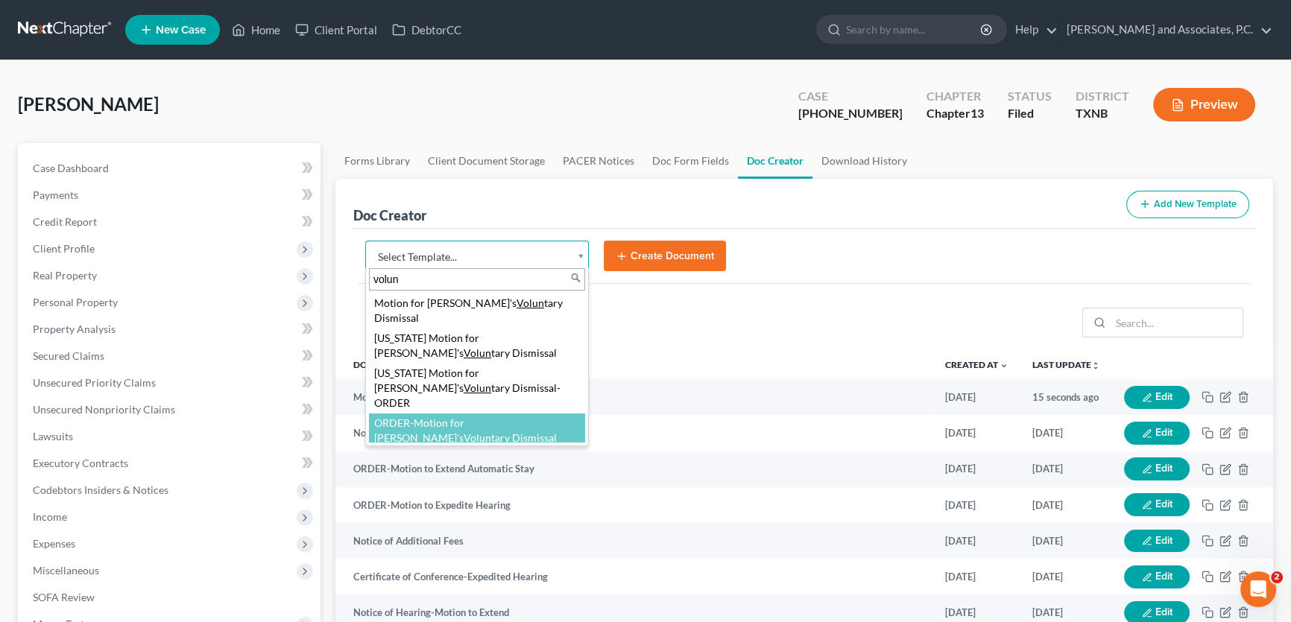
type input "volun"
select select "77288"
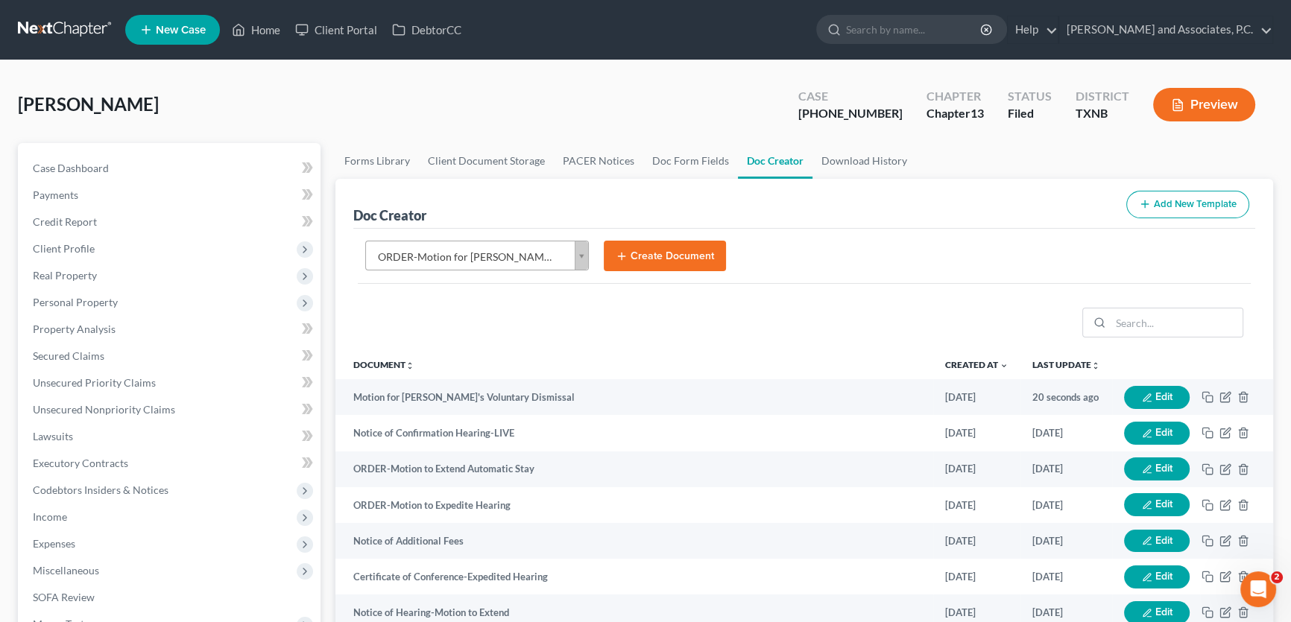
click at [673, 250] on button "Create Document" at bounding box center [665, 256] width 122 height 31
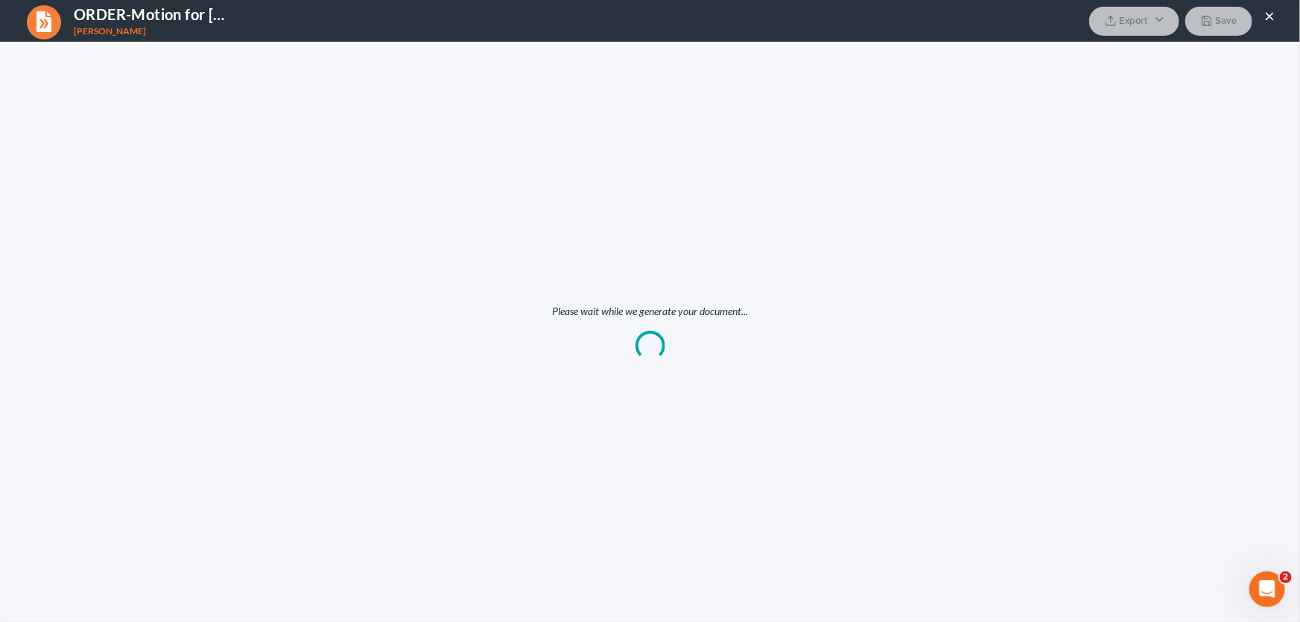
scroll to position [0, 0]
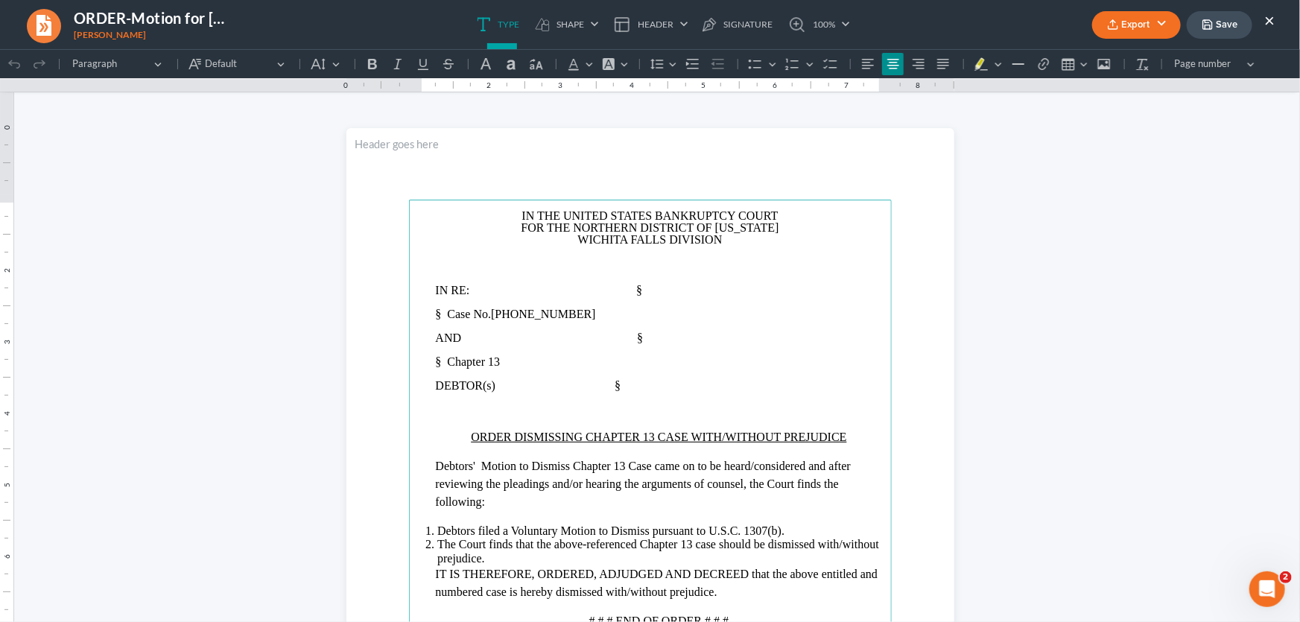
click at [421, 316] on main "⁠⁠⁠⁠⁠⁠⁠ IN THE UNITED STATES BANKRUPTCY COURT FOR THE NORTHERN DISTRICT OF TEXA…" at bounding box center [650, 521] width 483 height 644
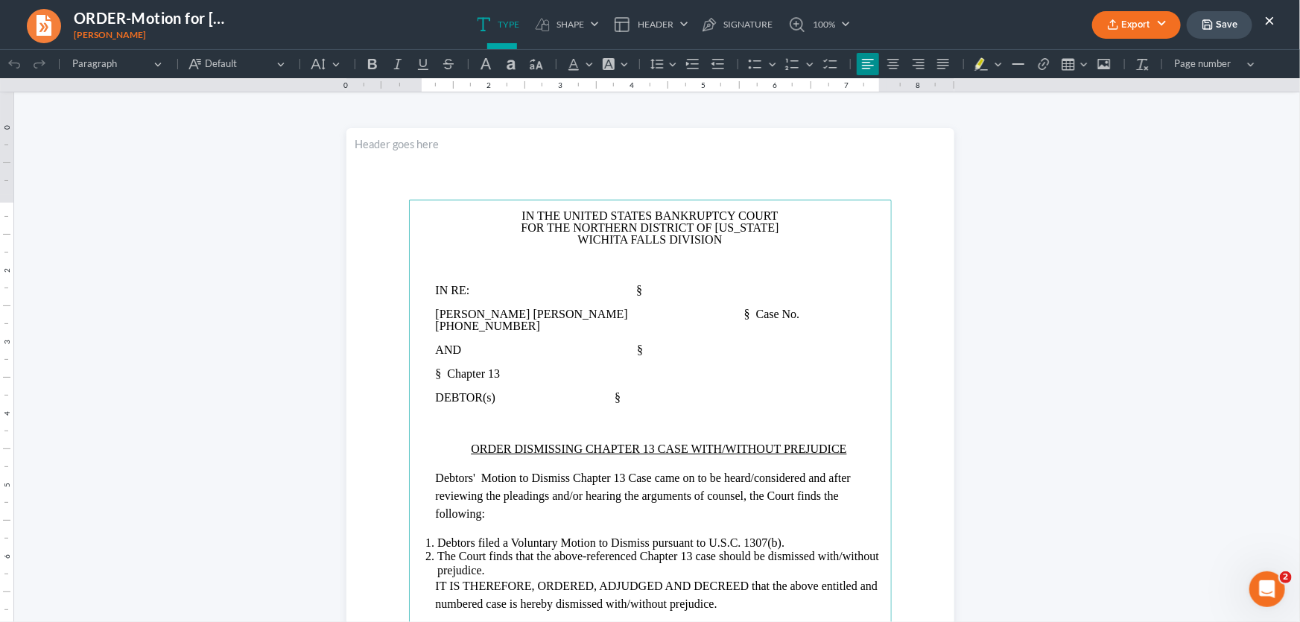
click at [750, 312] on p "Marvin Rush Young § Case No. 25-70002-13" at bounding box center [659, 320] width 447 height 24
click at [641, 315] on span "Marvin Rush Young § Case No." at bounding box center [618, 313] width 364 height 13
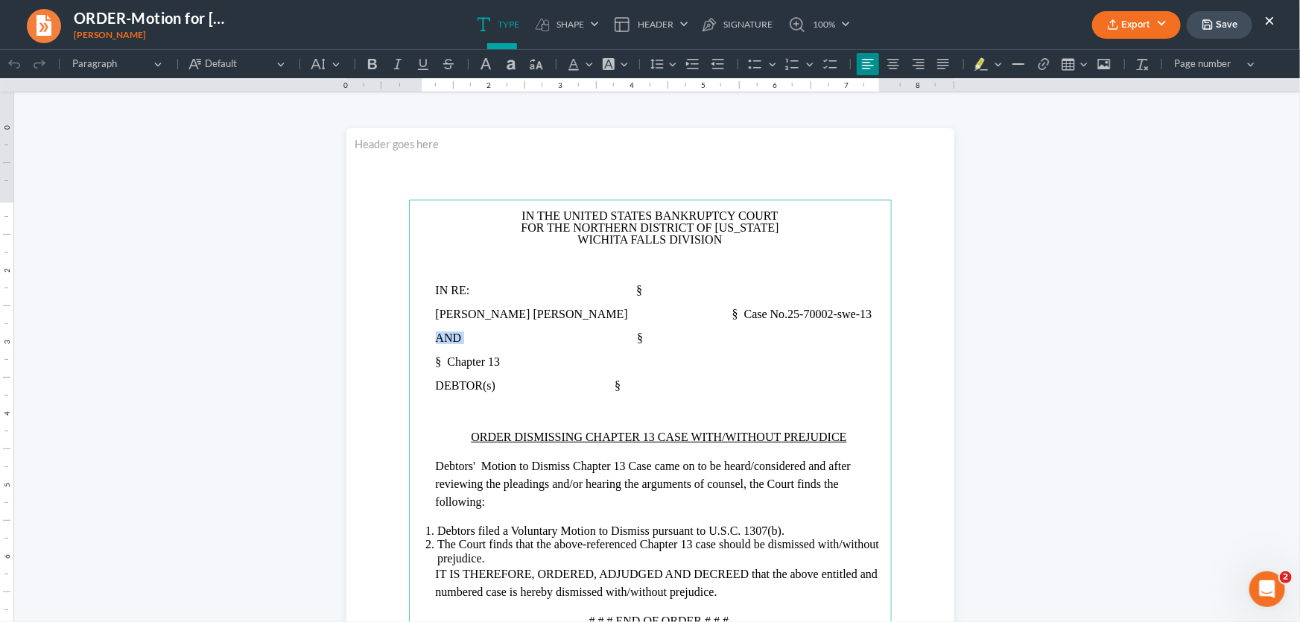
drag, startPoint x: 454, startPoint y: 338, endPoint x: 417, endPoint y: 340, distance: 36.5
click at [417, 340] on main "IN THE UNITED STATES BANKRUPTCY COURT FOR THE NORTHERN DISTRICT OF TEXAS WICHIT…" at bounding box center [650, 521] width 483 height 644
click at [642, 316] on span "Marvin Rush Young § Case No." at bounding box center [612, 313] width 352 height 13
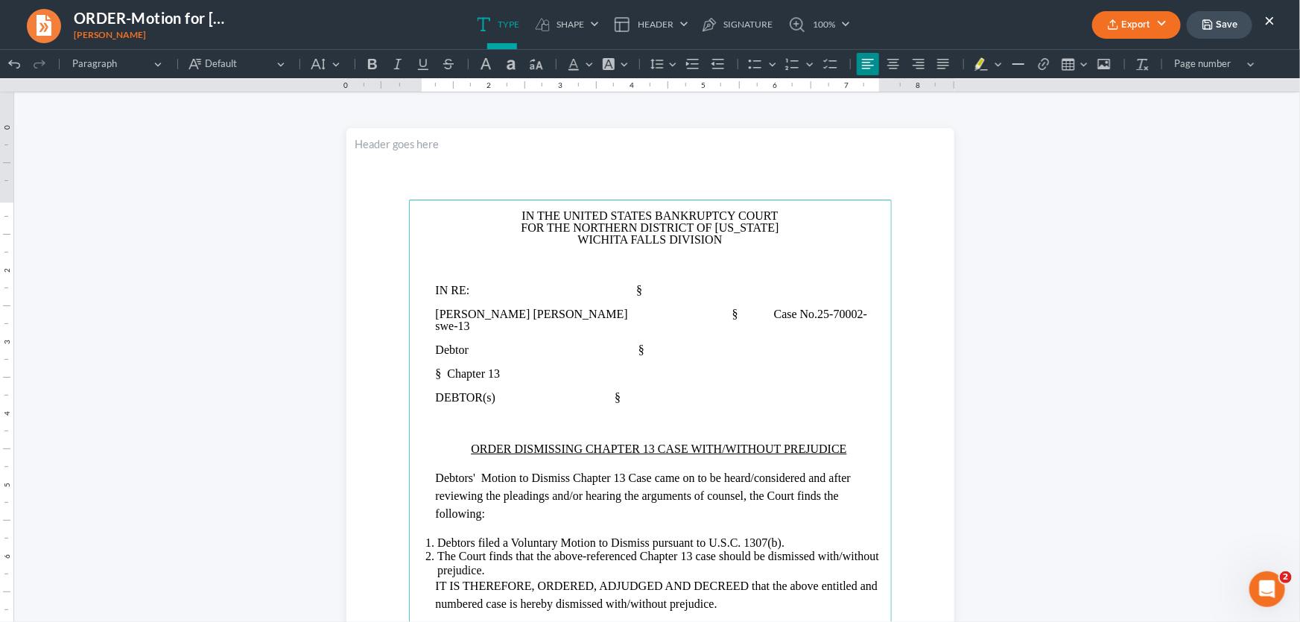
click at [633, 343] on span "Debtor §" at bounding box center [540, 349] width 209 height 13
drag, startPoint x: 650, startPoint y: 385, endPoint x: 385, endPoint y: 361, distance: 266.4
click at [385, 361] on section "IN THE UNITED STATES BANKRUPTCY COURT FOR THE NORTHERN DISTRICT OF TEXAS WICHIT…" at bounding box center [650, 520] width 608 height 787
click at [703, 343] on p "Debtor §" at bounding box center [659, 349] width 447 height 12
click at [668, 343] on span "Rich Text Editor, page-0-main" at bounding box center [660, 349] width 36 height 12
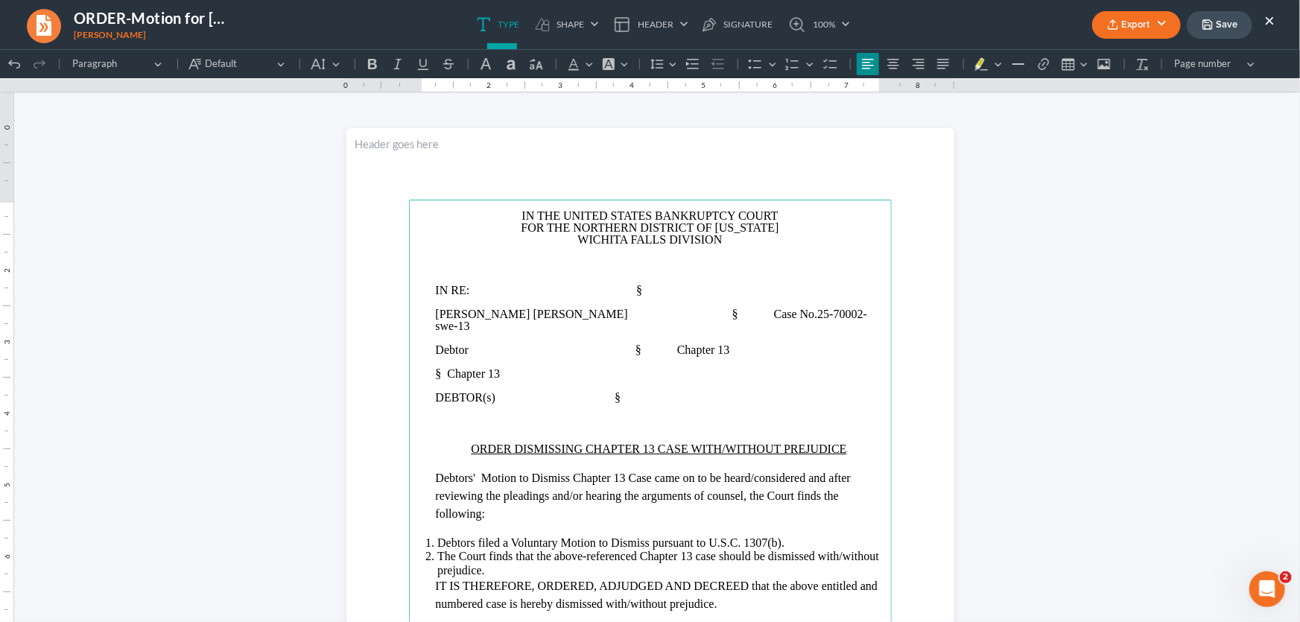
drag, startPoint x: 655, startPoint y: 381, endPoint x: 407, endPoint y: 354, distance: 249.6
click at [409, 354] on main "IN THE UNITED STATES BANKRUPTCY COURT FOR THE NORTHERN DISTRICT OF TEXAS WICHIT…" at bounding box center [650, 521] width 483 height 644
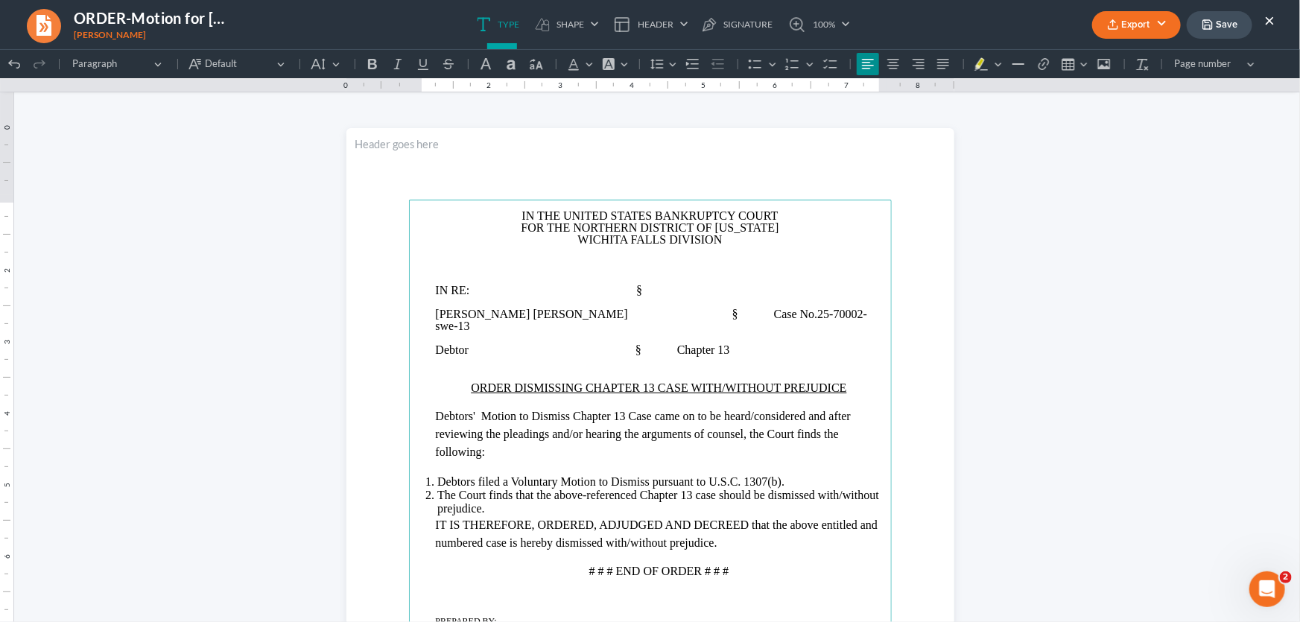
click at [620, 259] on p "Rich Text Editor, page-0-main" at bounding box center [650, 265] width 465 height 12
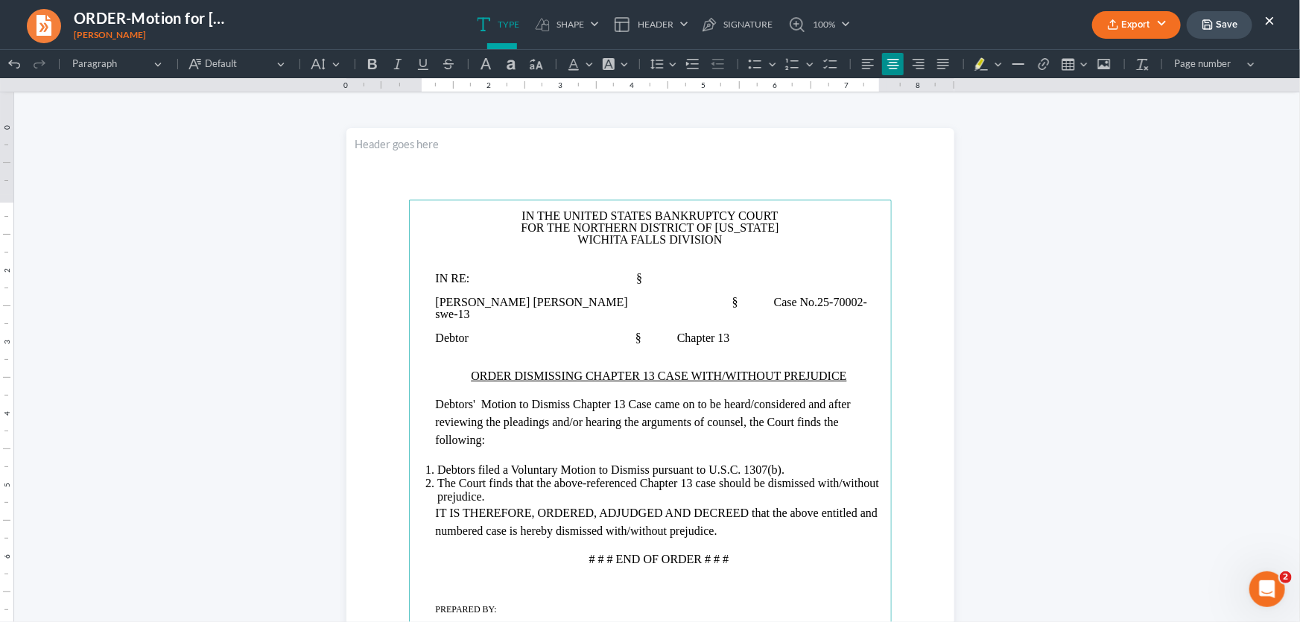
click at [509, 212] on p "IN THE UNITED STATES BANKRUPTCY COURT" at bounding box center [650, 215] width 465 height 12
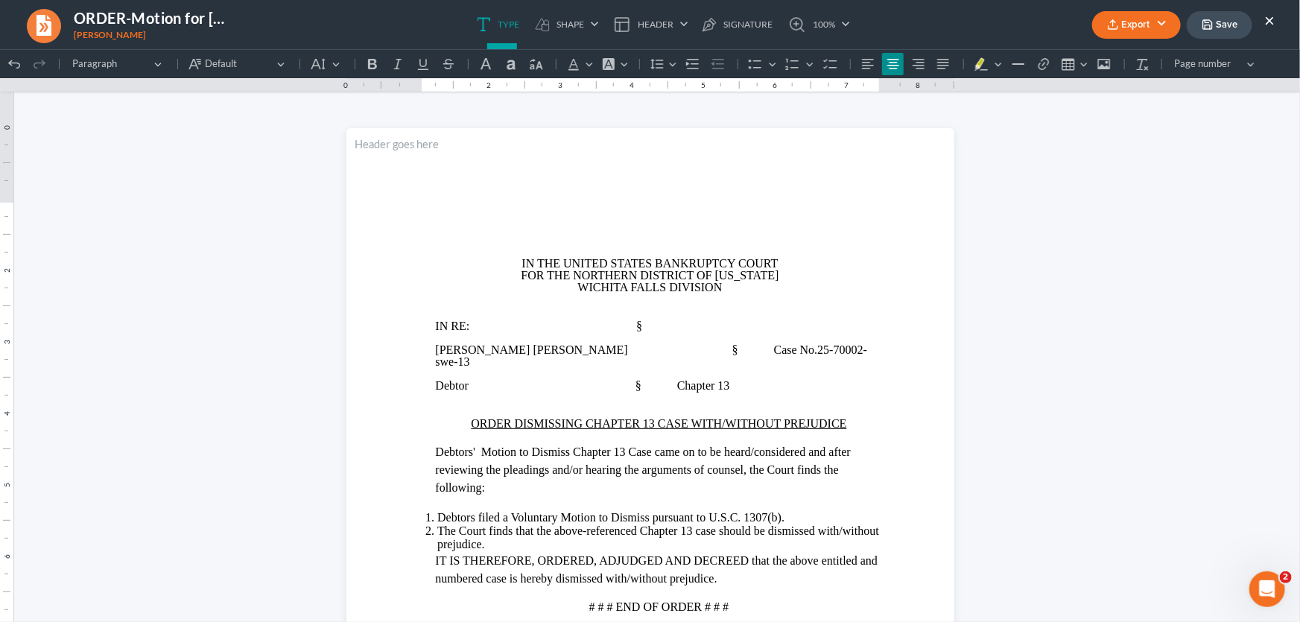
click at [722, 417] on u "ORDER DISMISSING CHAPTER 13 CASE WITH/WITHOUT PREJUDICE" at bounding box center [659, 423] width 376 height 13
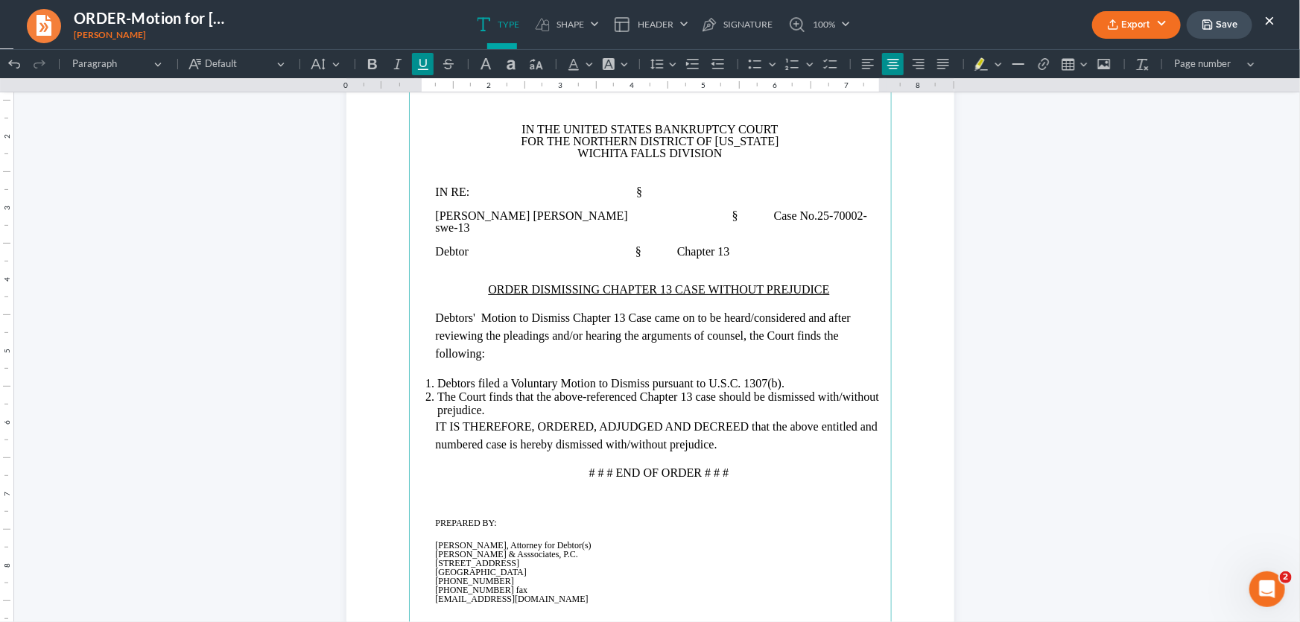
scroll to position [135, 0]
click at [470, 376] on span "Debtors filed a Voluntary Motion to Dismiss pursuant to U.S.C. 1307(b)." at bounding box center [610, 382] width 347 height 13
click at [837, 389] on span "The Court finds that the above-referenced Chapter 13 case should be dismissed w…" at bounding box center [658, 402] width 442 height 26
click at [526, 399] on li "The Court finds that the above-referenced Chapter 13 case should be dismissed w…" at bounding box center [659, 403] width 445 height 28
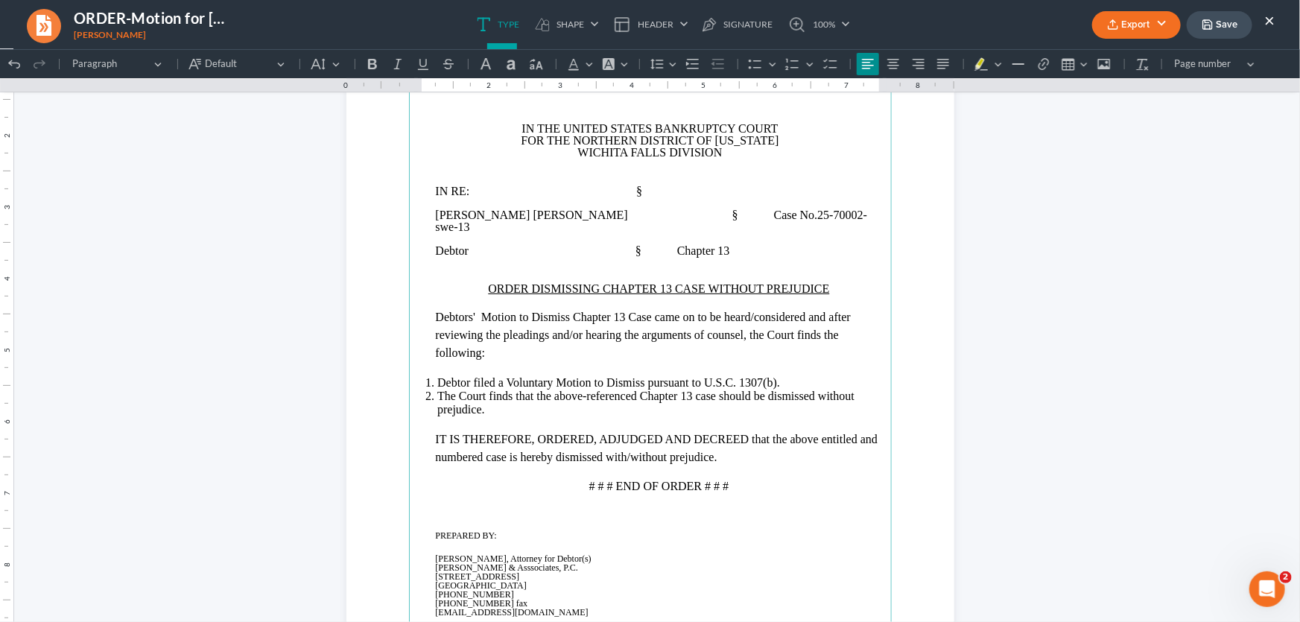
click at [647, 443] on span "IT IS THEREFORE, ORDERED, ADJUDGED AND DECREED that the above entitled and numb…" at bounding box center [657, 447] width 443 height 31
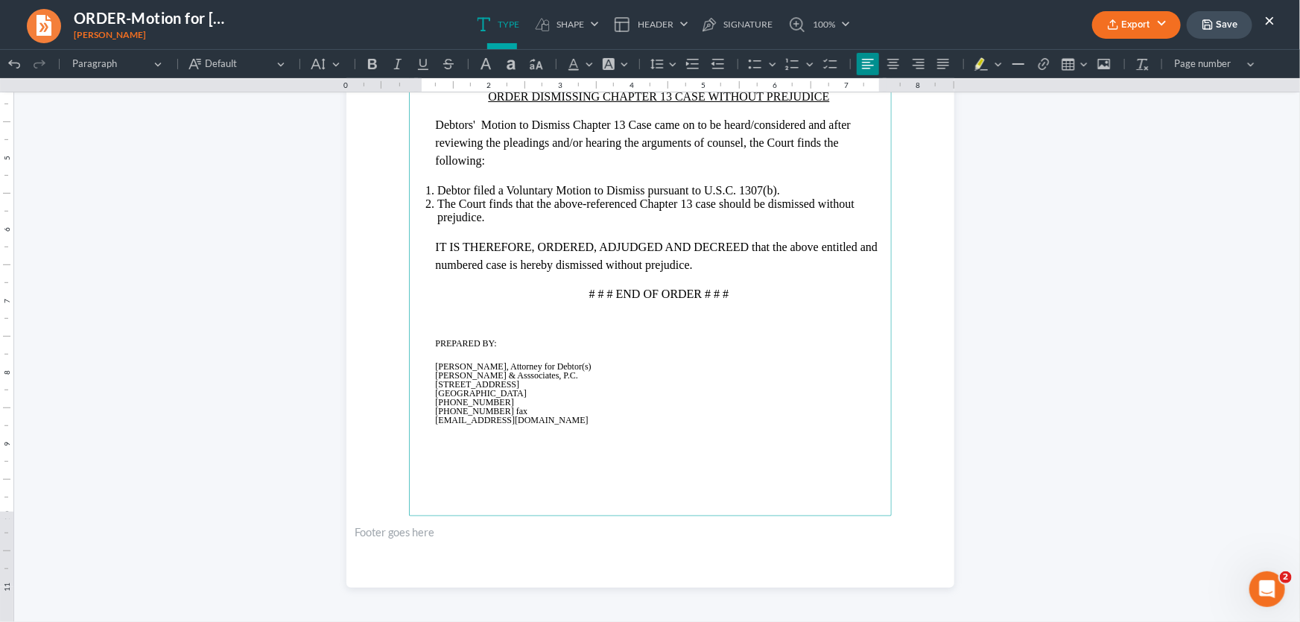
scroll to position [328, 0]
click at [619, 346] on p "Rich Text Editor, page-0-main" at bounding box center [650, 352] width 465 height 13
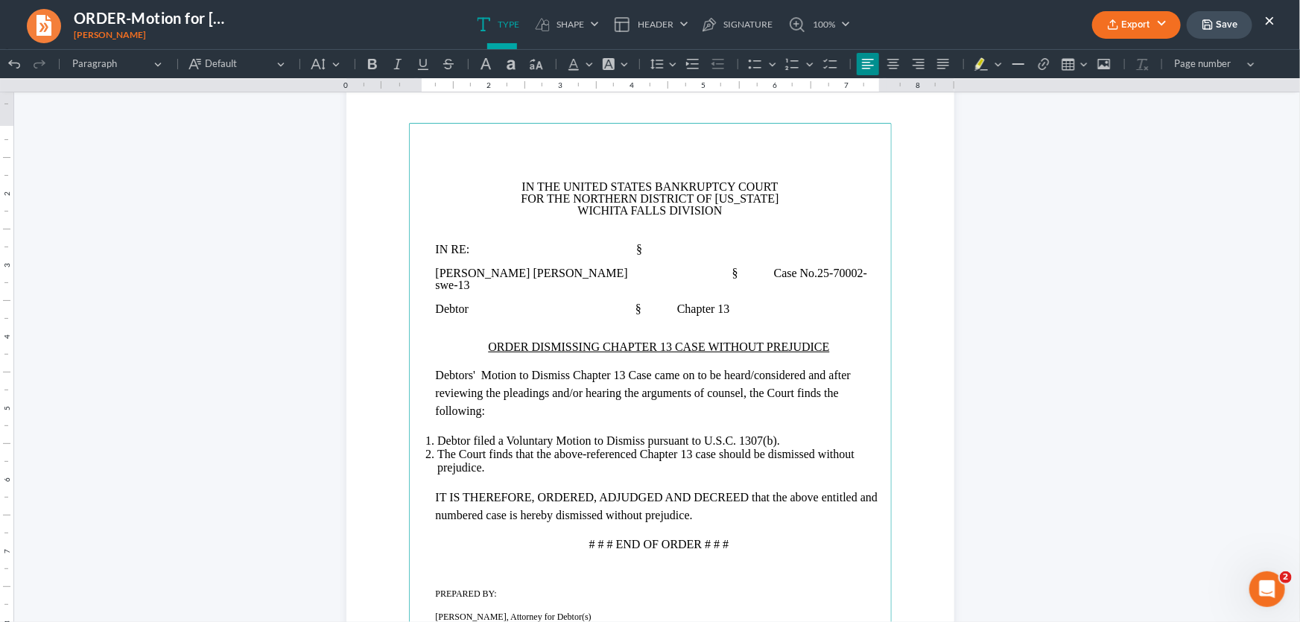
scroll to position [0, 0]
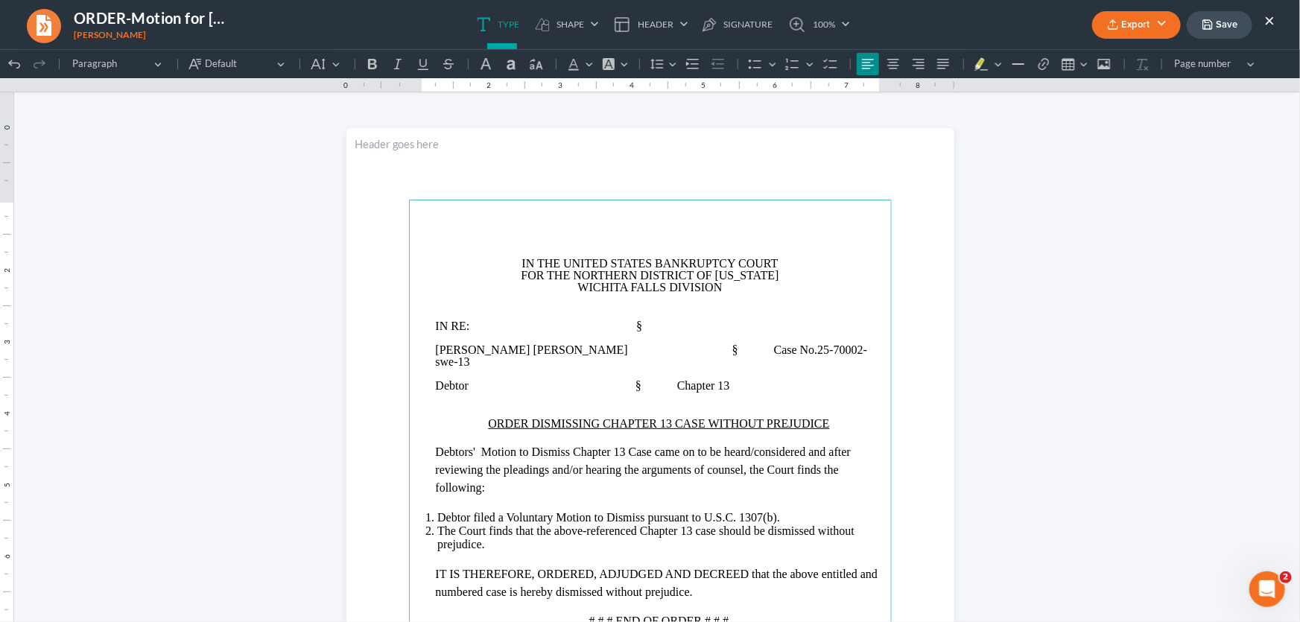
click at [631, 240] on p "Rich Text Editor, page-0-main" at bounding box center [650, 239] width 465 height 12
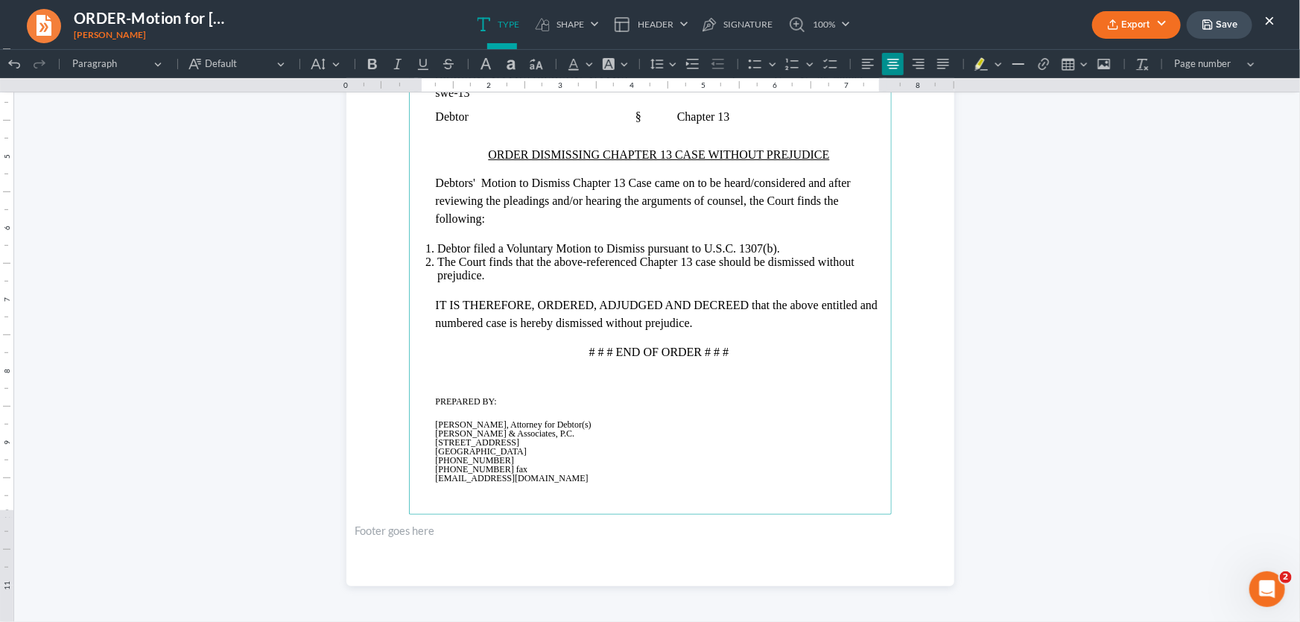
scroll to position [229, 0]
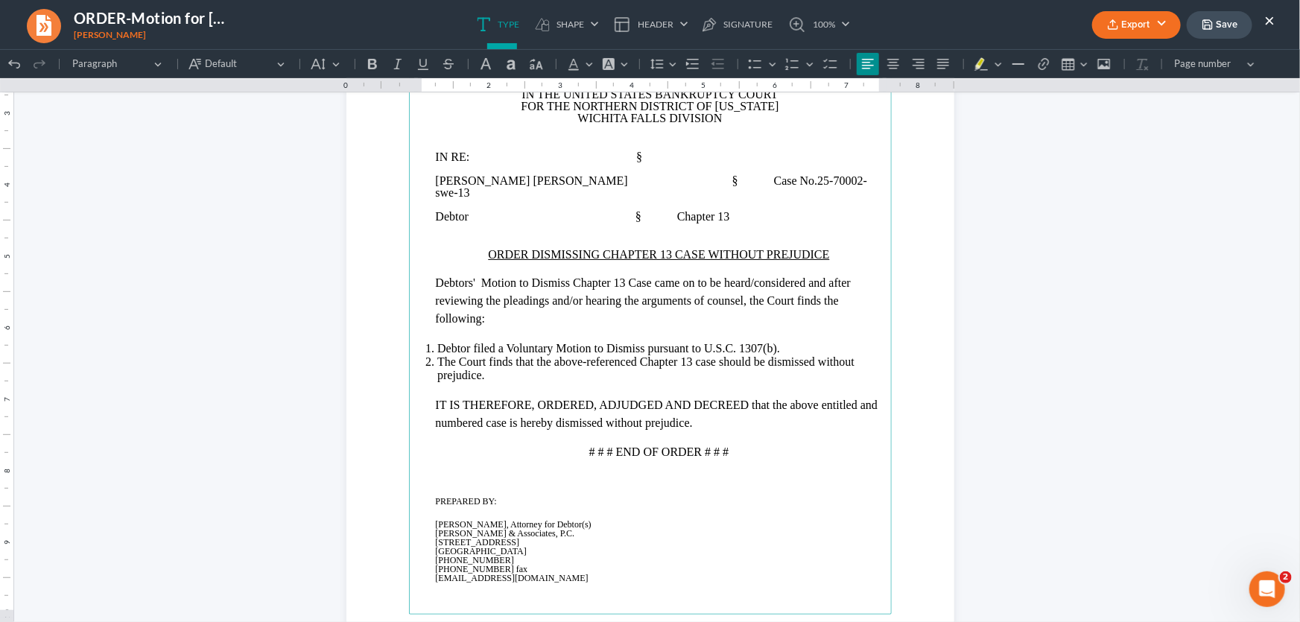
click at [507, 595] on p "Rich Text Editor, page-0-main" at bounding box center [650, 601] width 465 height 13
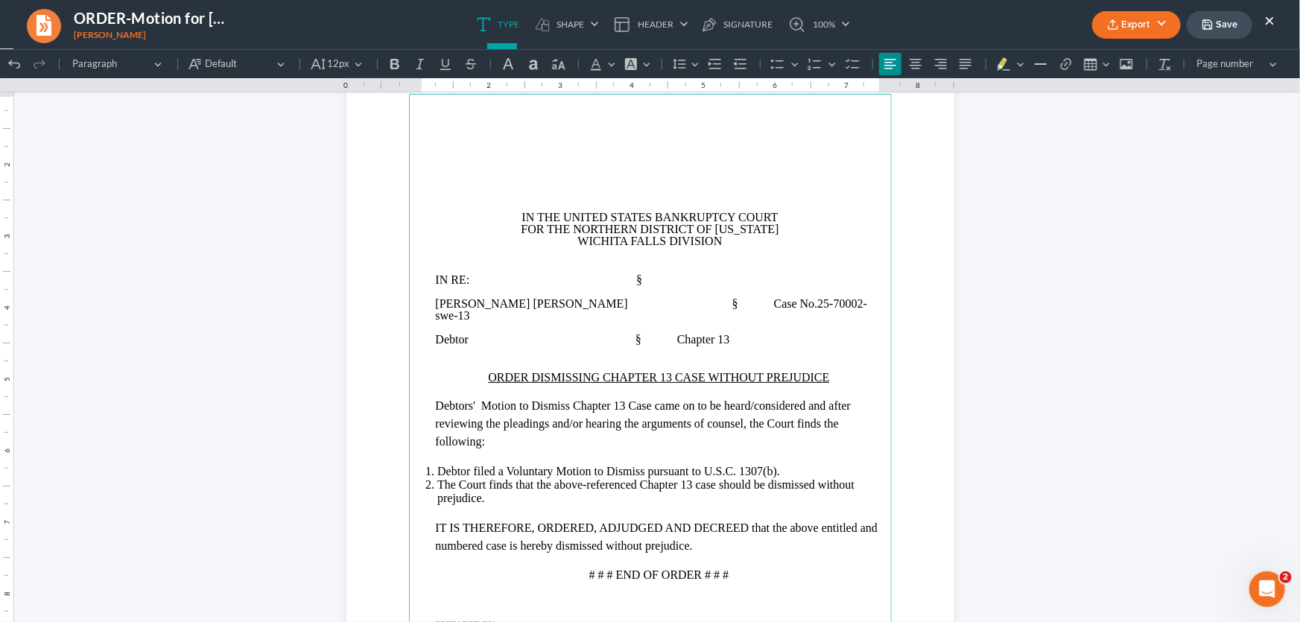
scroll to position [93, 0]
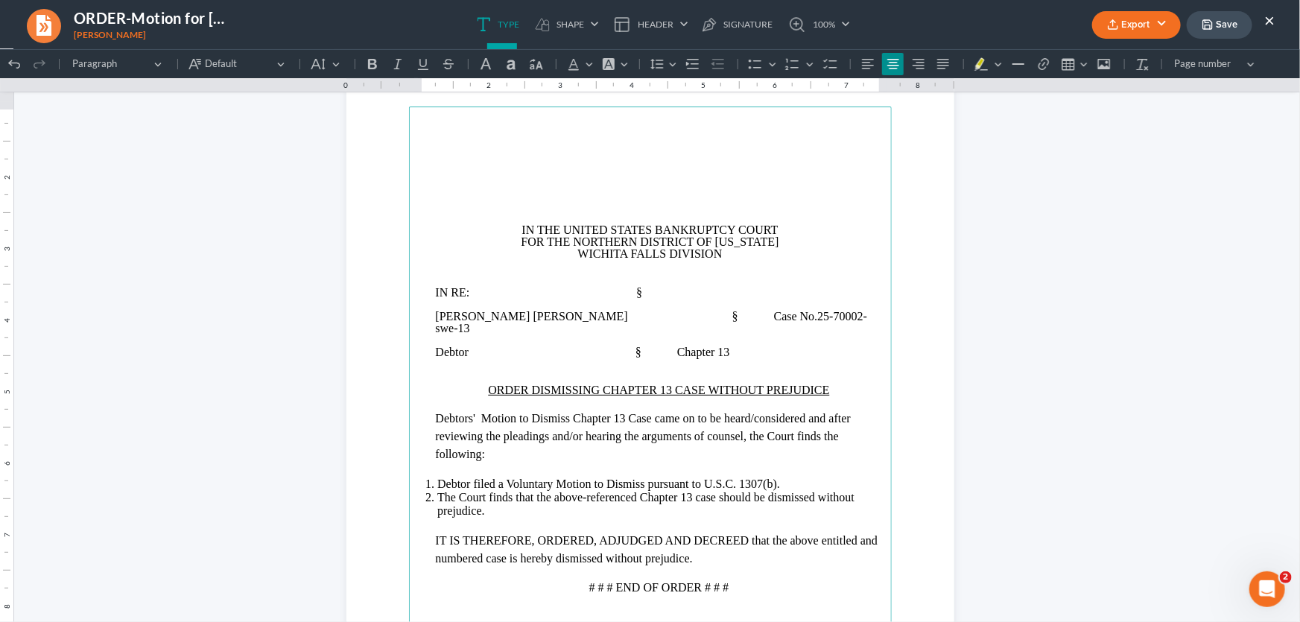
click at [638, 121] on p "Rich Text Editor, page-0-main" at bounding box center [650, 122] width 465 height 12
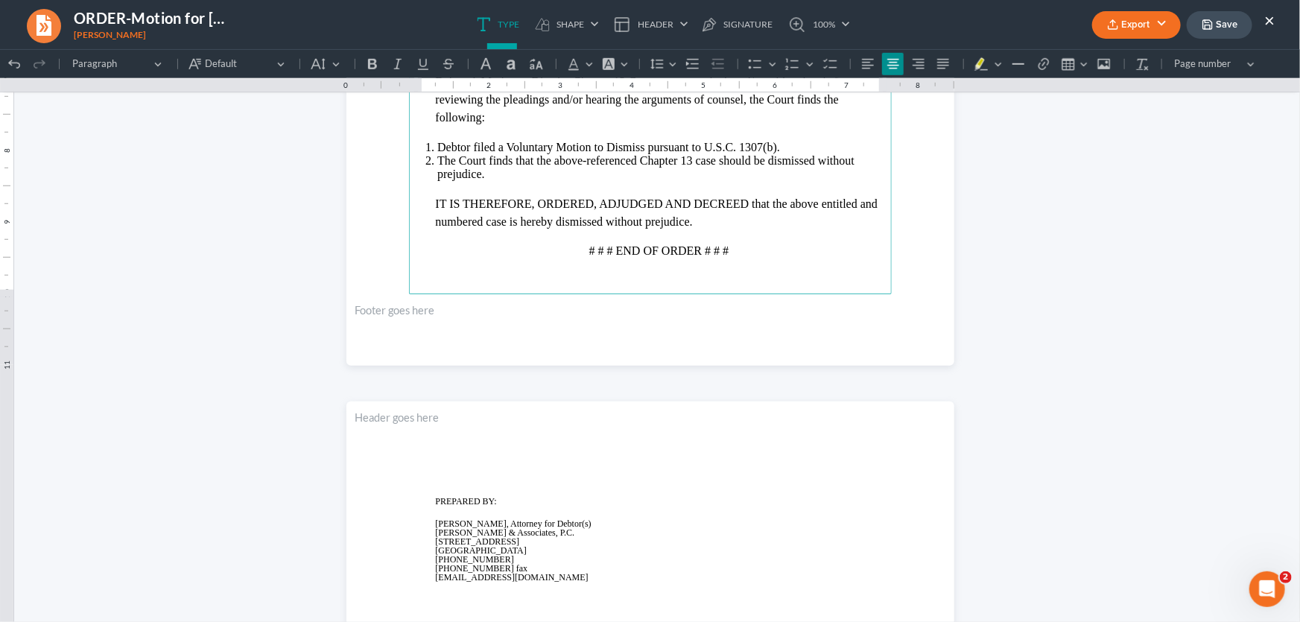
scroll to position [609, 0]
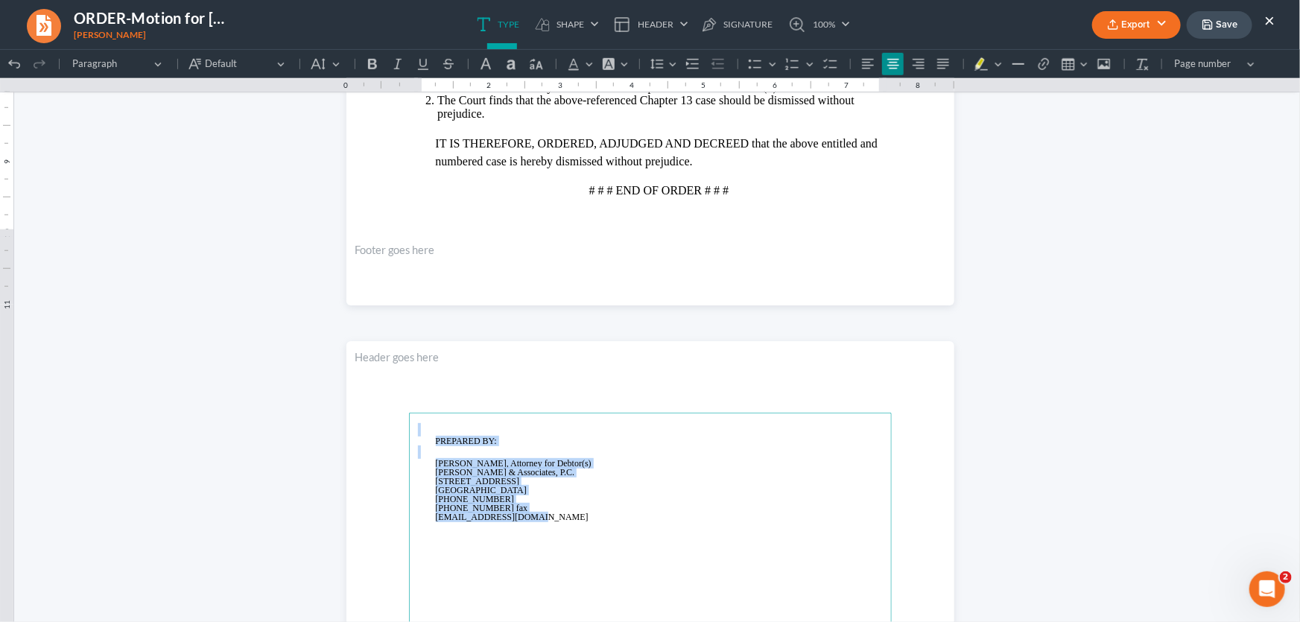
drag, startPoint x: 535, startPoint y: 520, endPoint x: 409, endPoint y: 431, distance: 154.0
click at [355, 66] on button "12px 12px" at bounding box center [337, 63] width 62 height 22
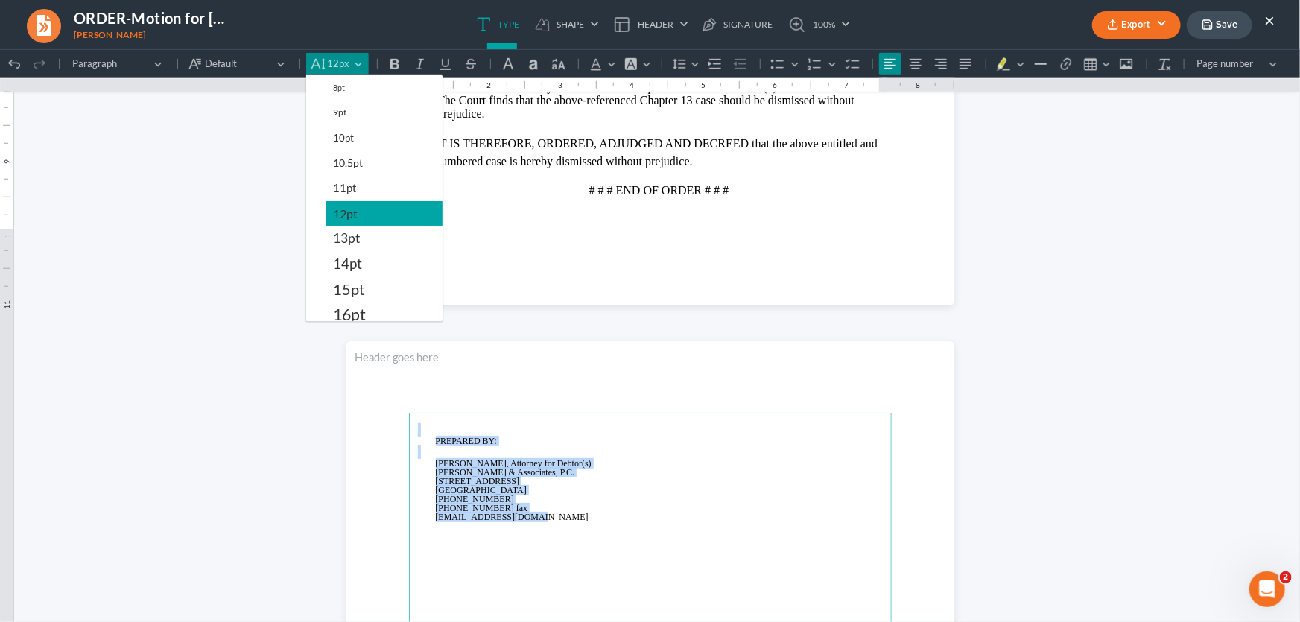
click at [346, 206] on span "12pt" at bounding box center [345, 213] width 25 height 18
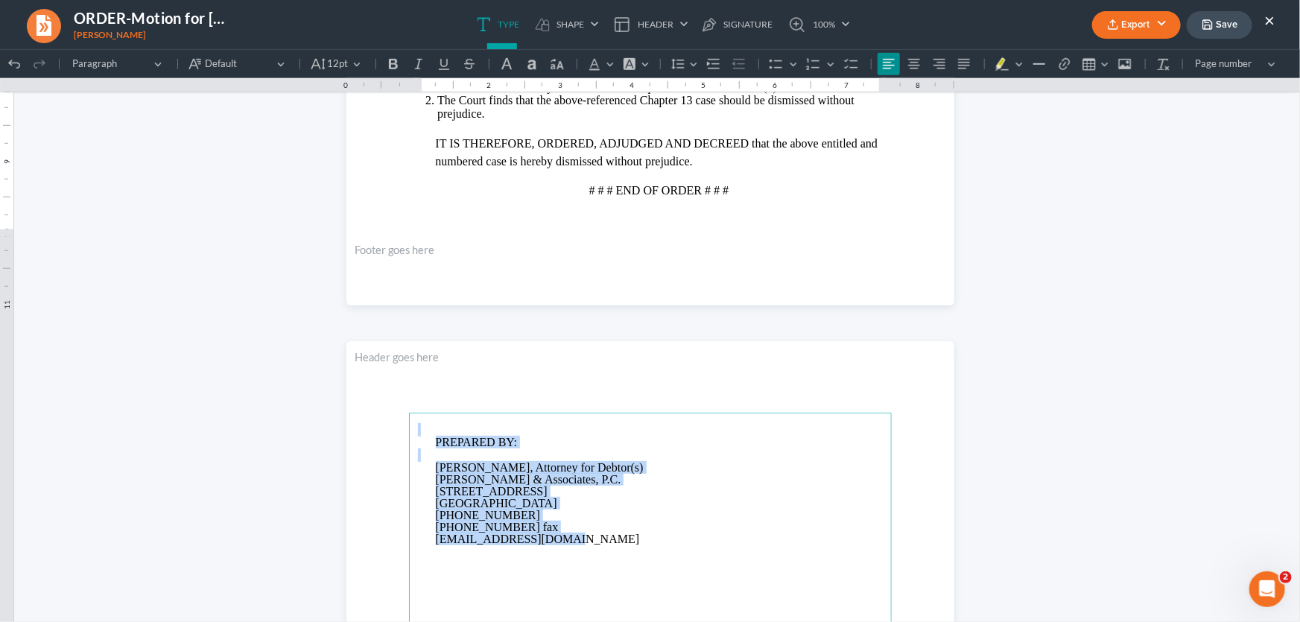
click at [433, 424] on p "Rich Text Editor, page-2-main" at bounding box center [650, 428] width 465 height 13
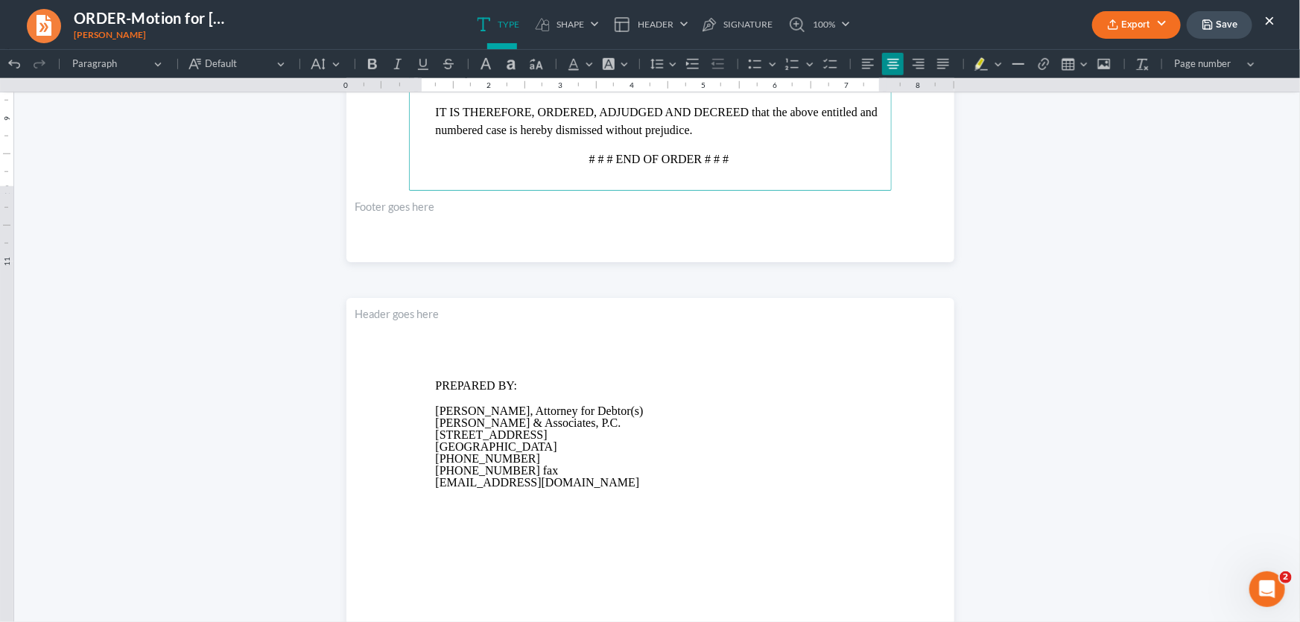
scroll to position [806, 0]
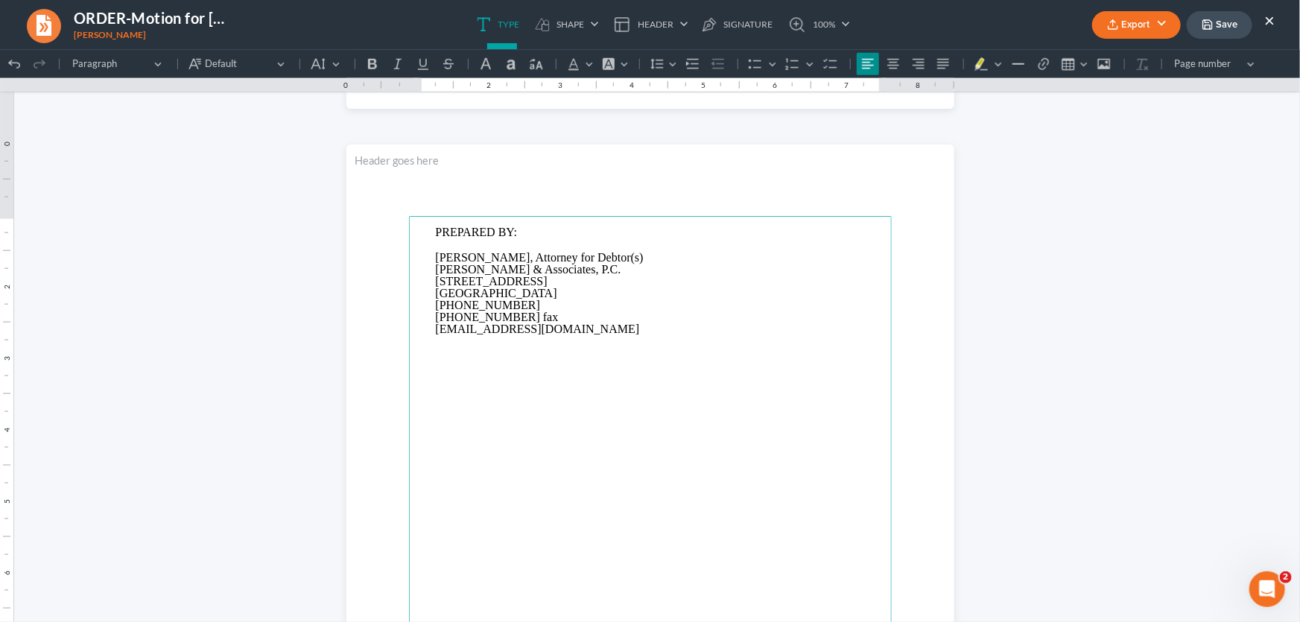
click at [621, 253] on p "Monte J. White, Attorney for Debtor(s)" at bounding box center [659, 257] width 447 height 12
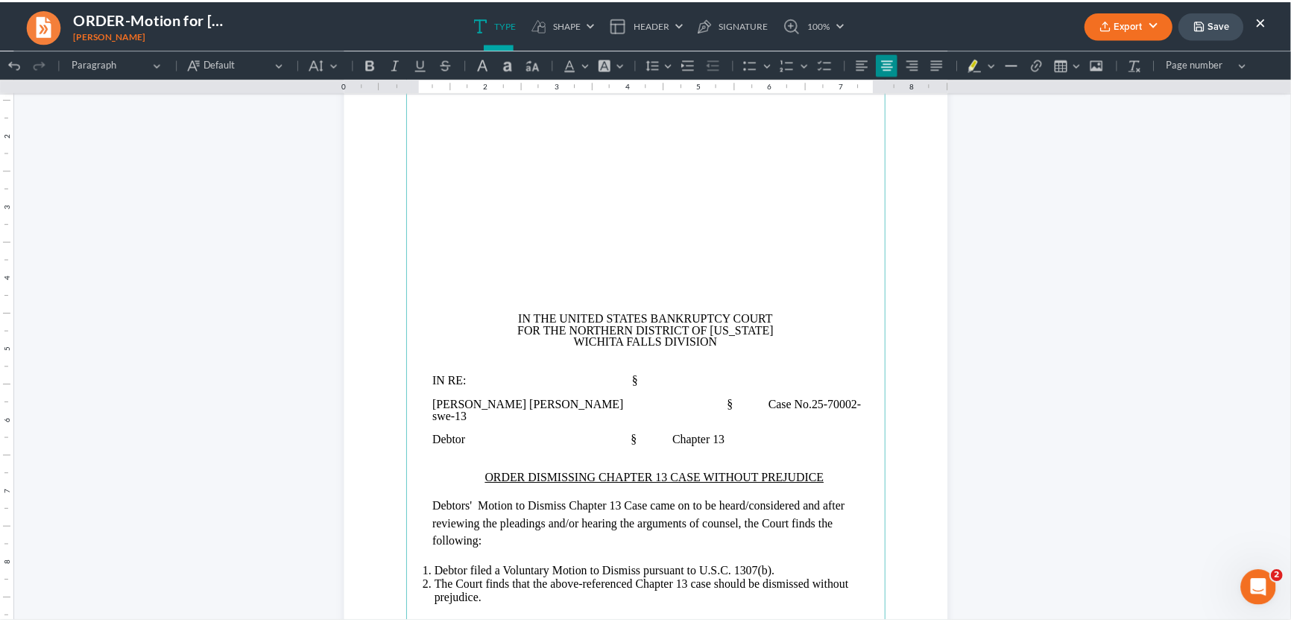
scroll to position [129, 0]
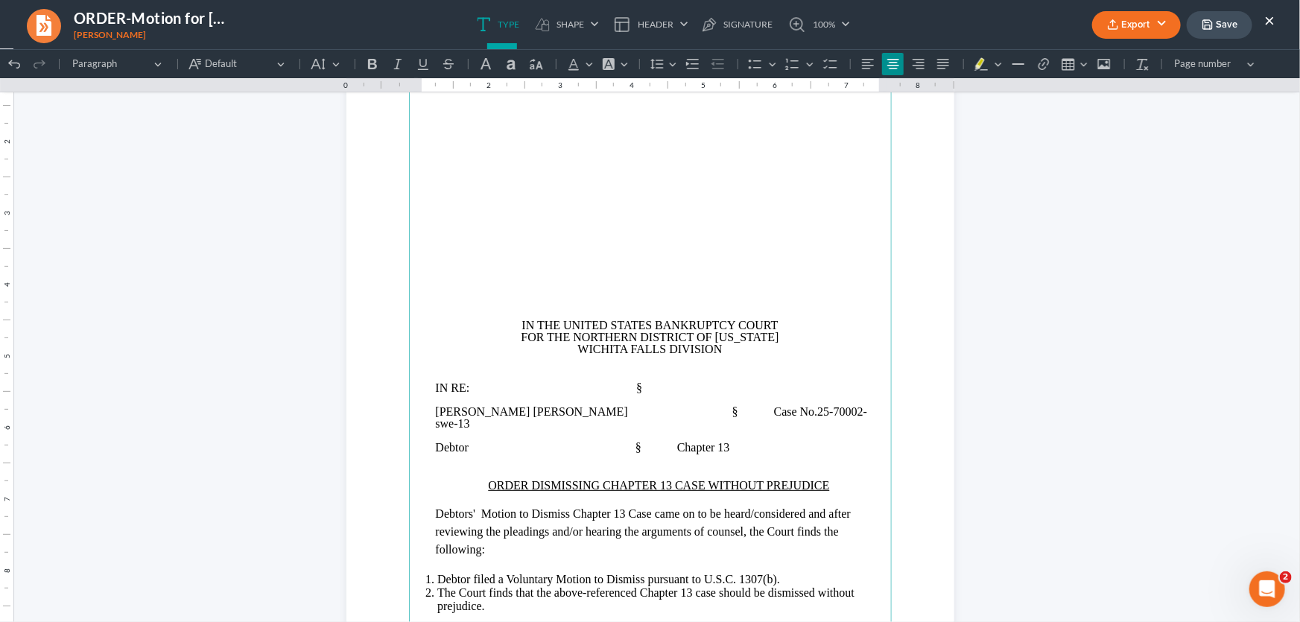
click at [1218, 25] on button "Save" at bounding box center [1220, 25] width 66 height 28
drag, startPoint x: 1273, startPoint y: 19, endPoint x: 1244, endPoint y: 24, distance: 30.1
click at [1273, 19] on button "×" at bounding box center [1269, 20] width 10 height 18
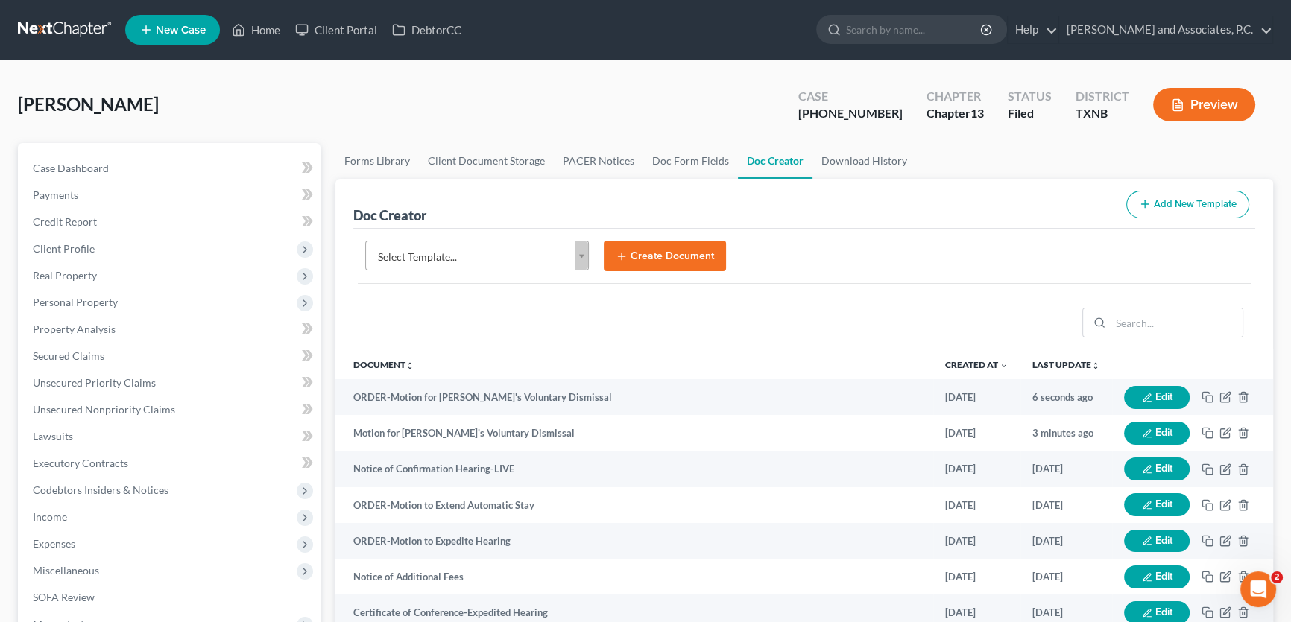
click at [265, 103] on div "Young, Marvin Upgraded Case 25-70002-13 Chapter Chapter 13 Status Filed Distric…" at bounding box center [645, 110] width 1255 height 65
click at [267, 32] on link "Home" at bounding box center [255, 29] width 63 height 27
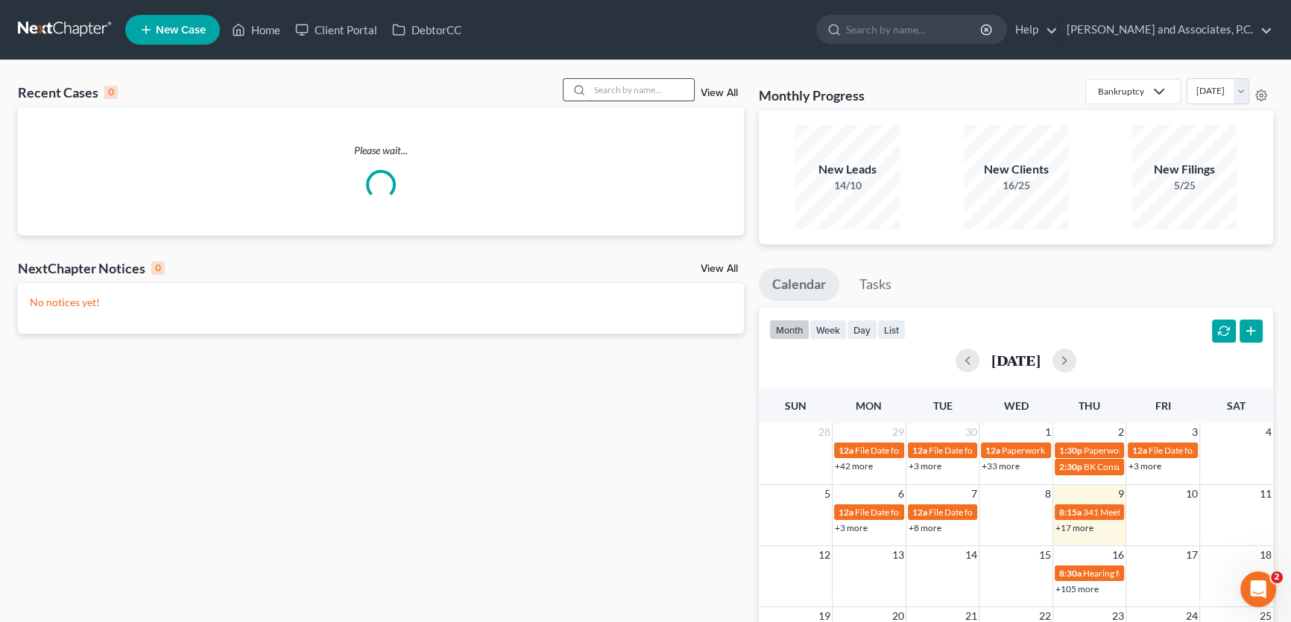
click at [596, 90] on input "search" at bounding box center [641, 90] width 104 height 22
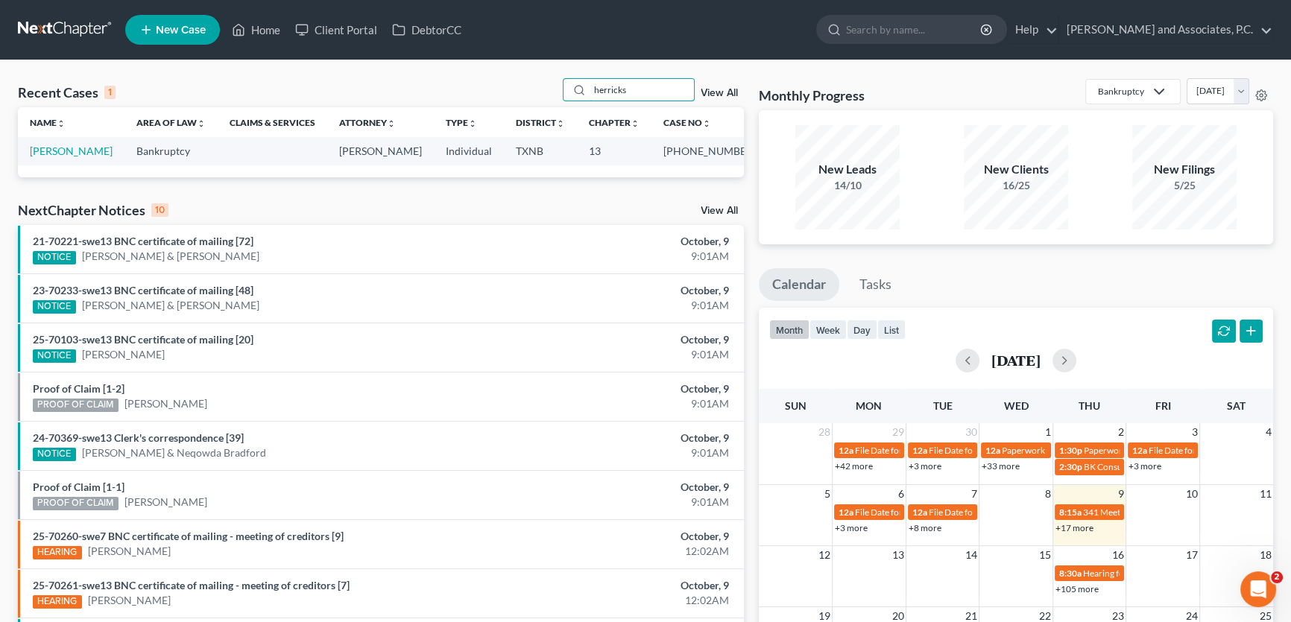
type input "herricks"
click at [355, 69] on div "Recent Cases 1 herricks View All Name unfold_more expand_more expand_less Area …" at bounding box center [645, 446] width 1291 height 773
click at [84, 152] on link "Herricks, Jacob" at bounding box center [71, 151] width 83 height 13
select select "5"
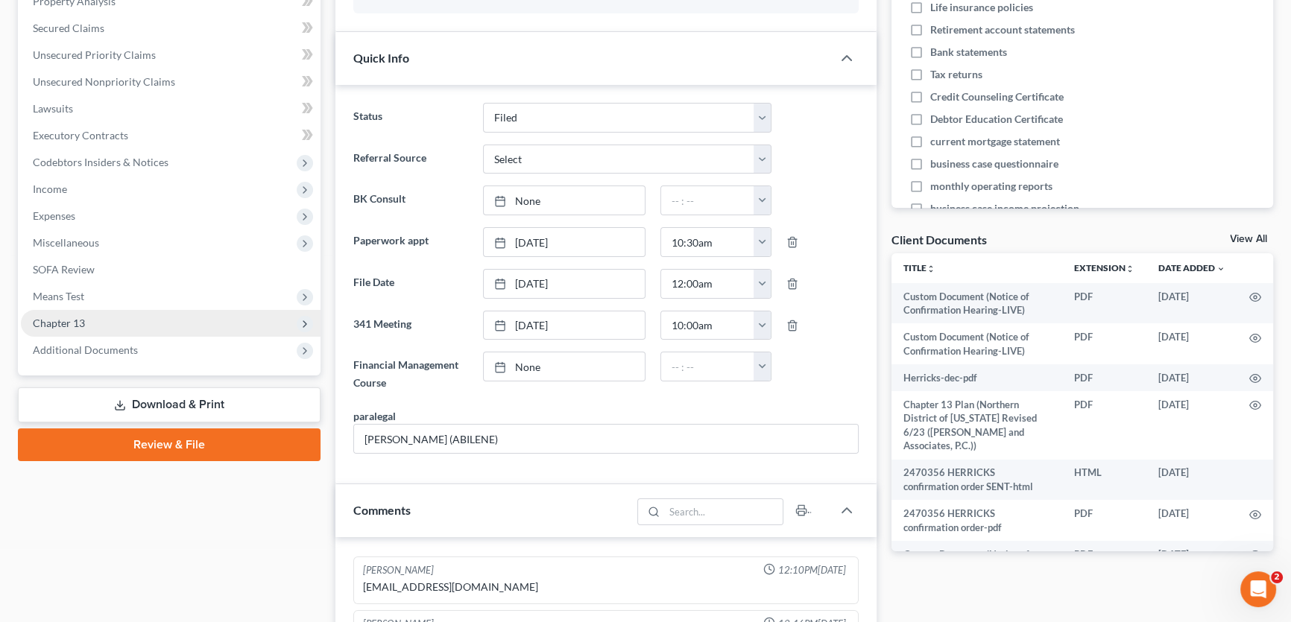
scroll to position [338, 0]
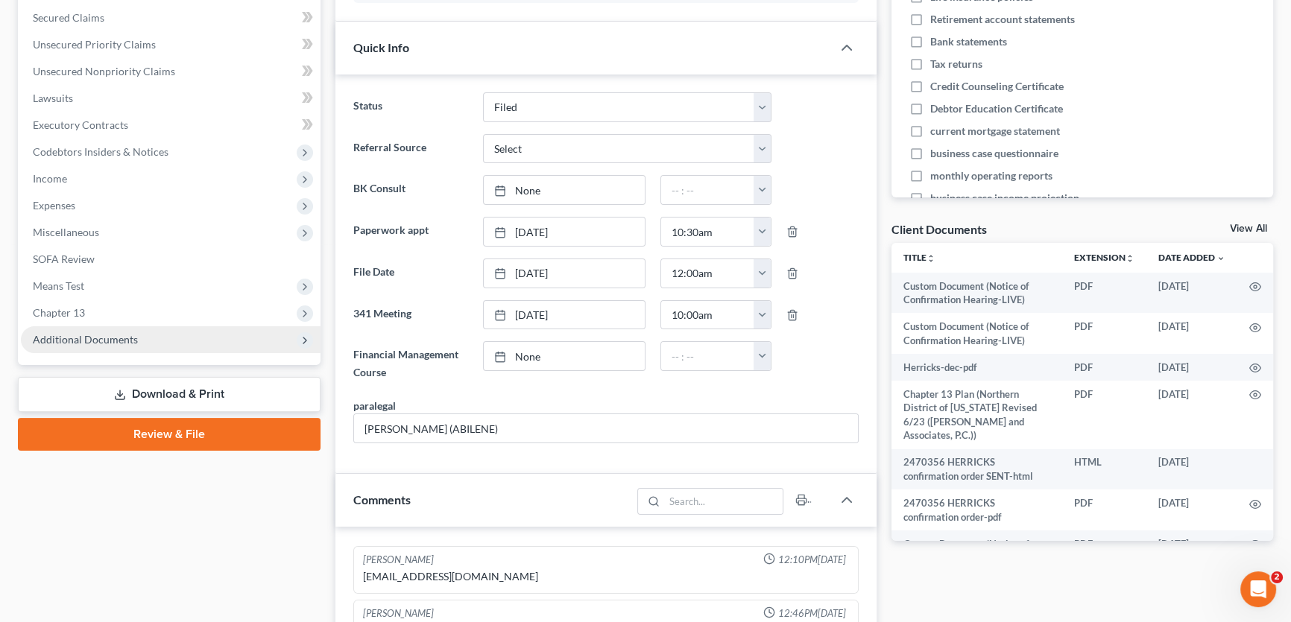
click at [86, 340] on span "Additional Documents" at bounding box center [85, 339] width 105 height 13
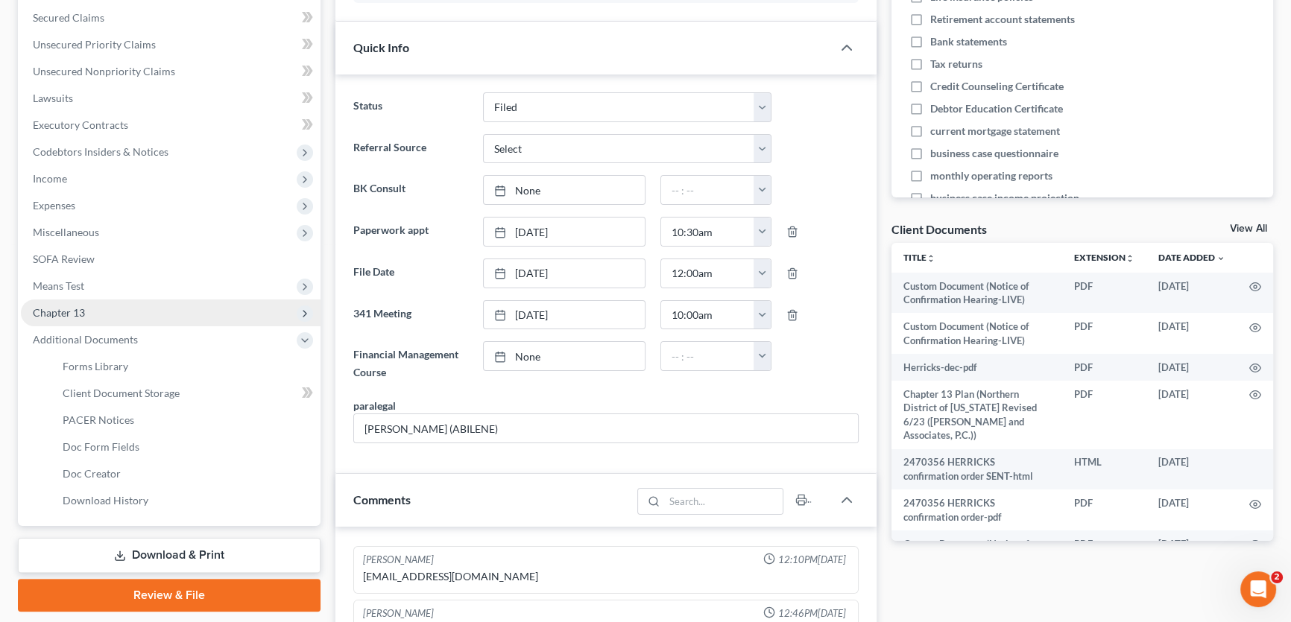
click at [76, 313] on span "Chapter 13" at bounding box center [59, 312] width 52 height 13
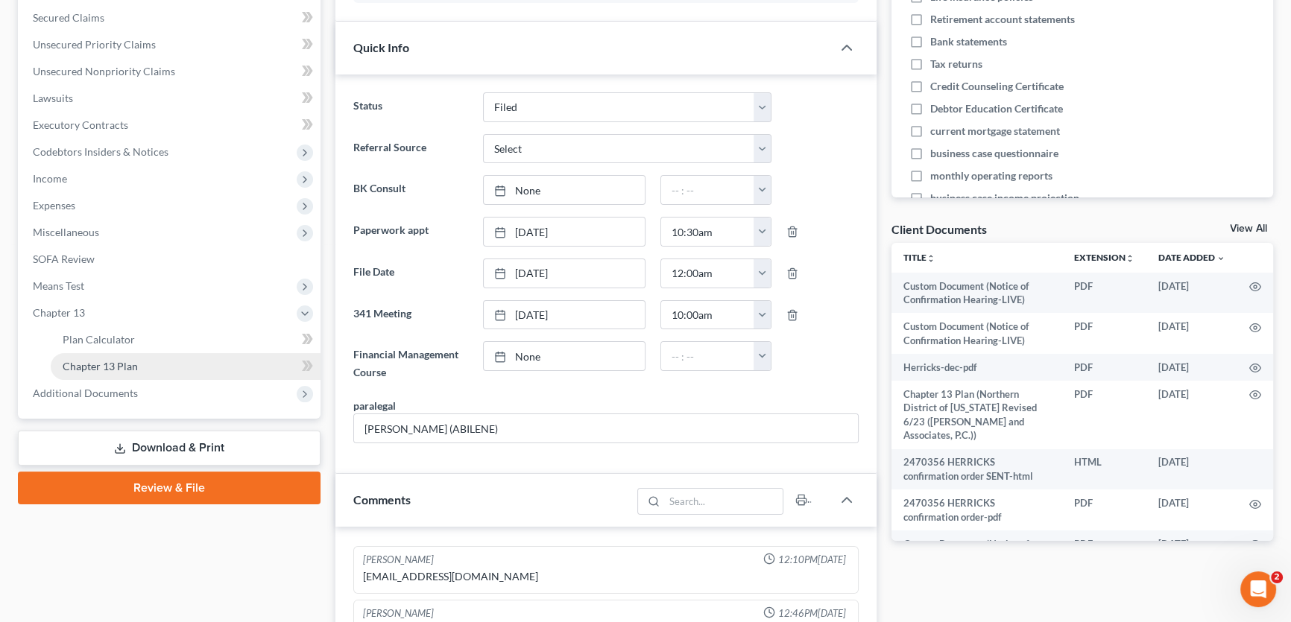
click at [81, 364] on span "Chapter 13 Plan" at bounding box center [100, 366] width 75 height 13
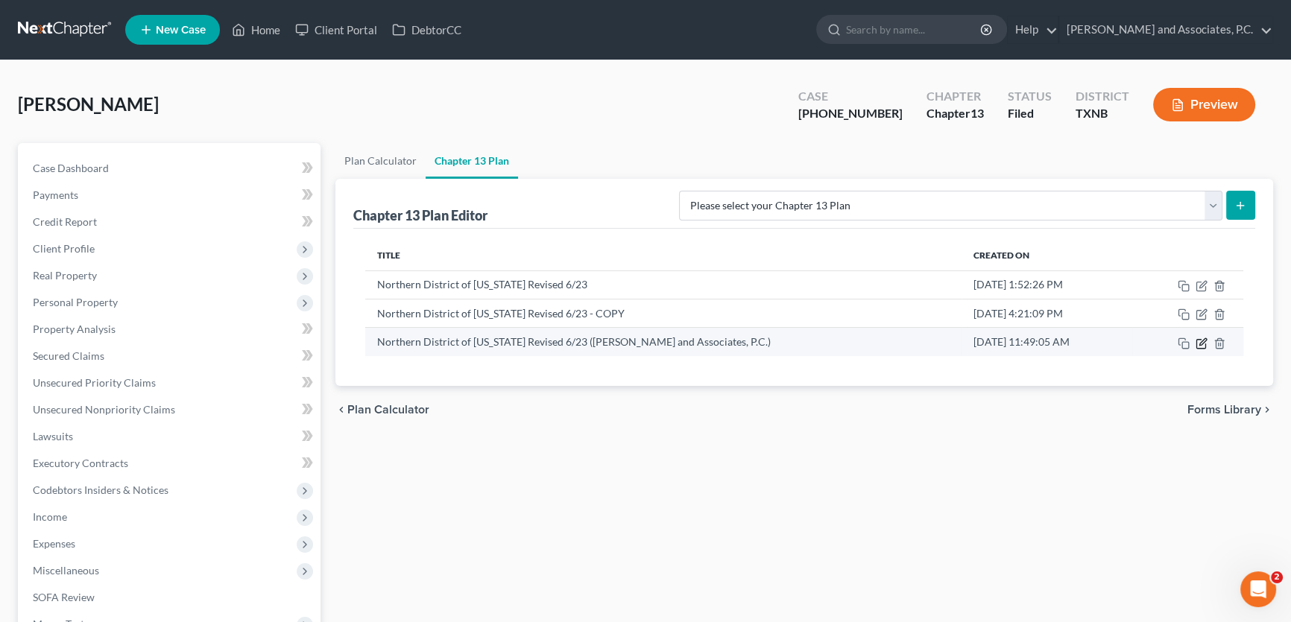
click at [1199, 341] on icon "button" at bounding box center [1201, 344] width 12 height 12
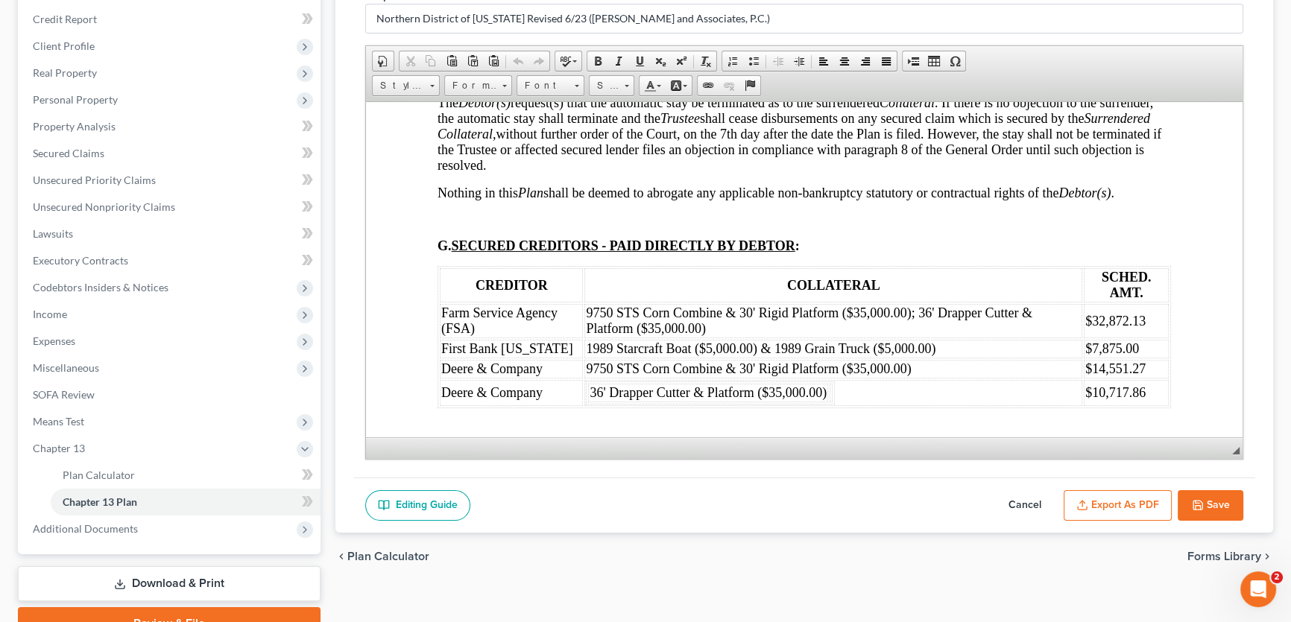
scroll to position [2506, 0]
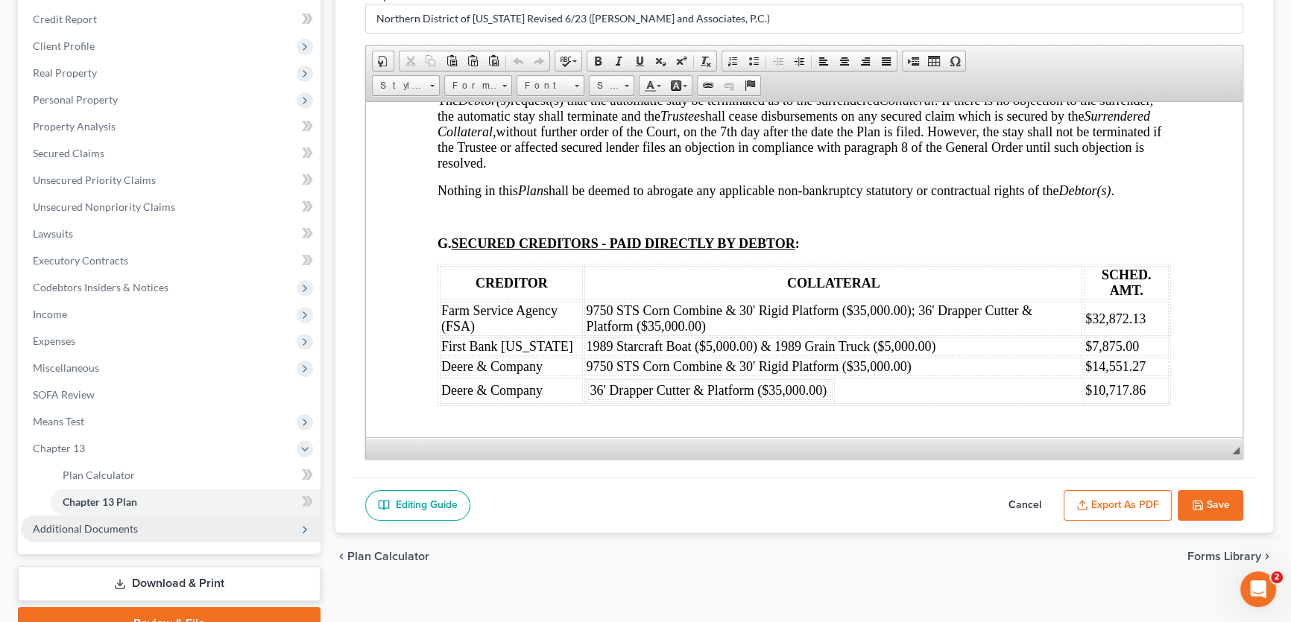
click at [124, 527] on span "Additional Documents" at bounding box center [85, 528] width 105 height 13
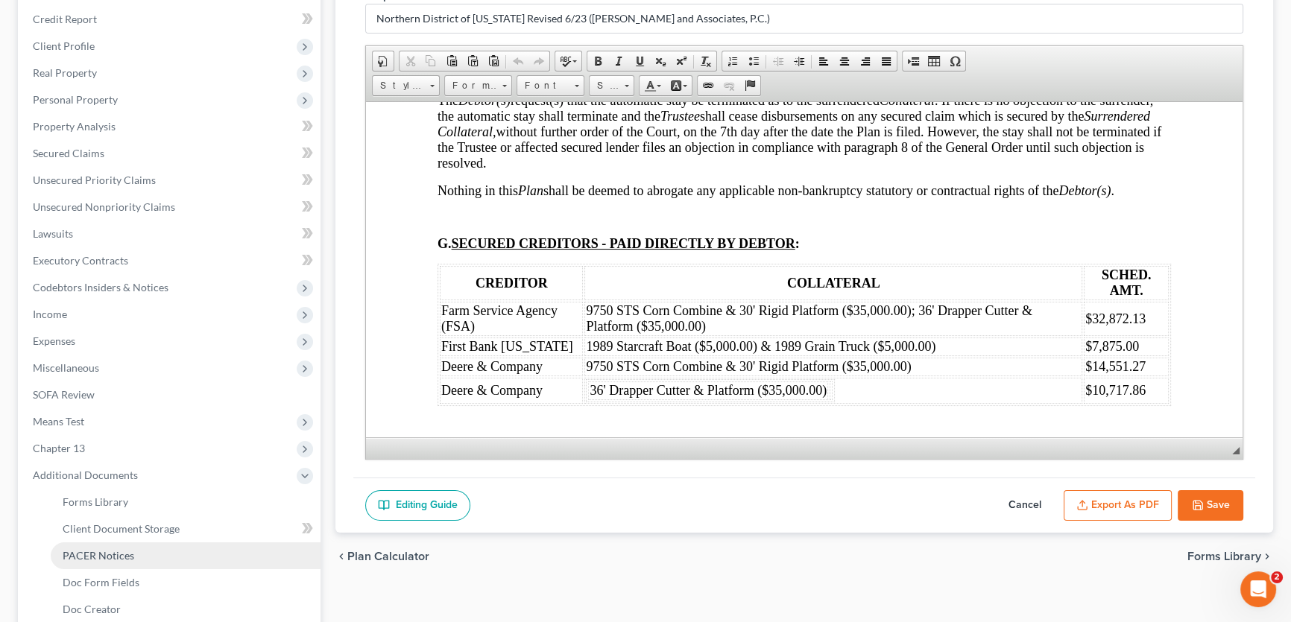
click at [118, 554] on span "PACER Notices" at bounding box center [99, 555] width 72 height 13
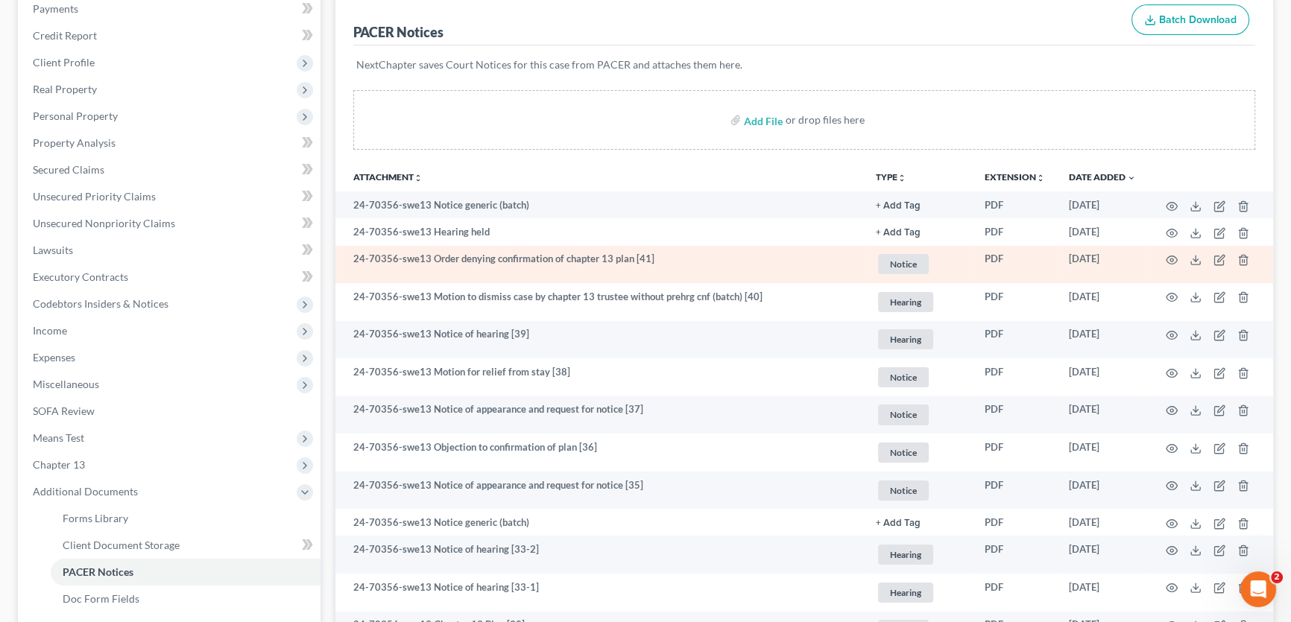
scroll to position [203, 0]
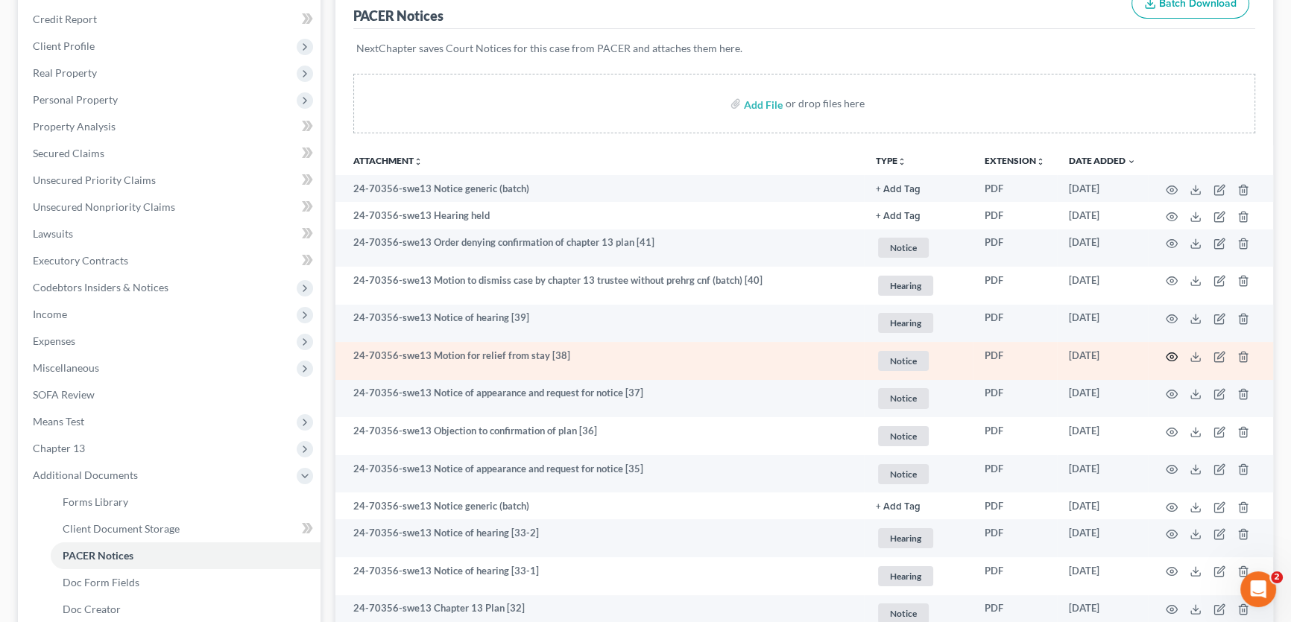
click at [1169, 352] on icon "button" at bounding box center [1171, 357] width 12 height 12
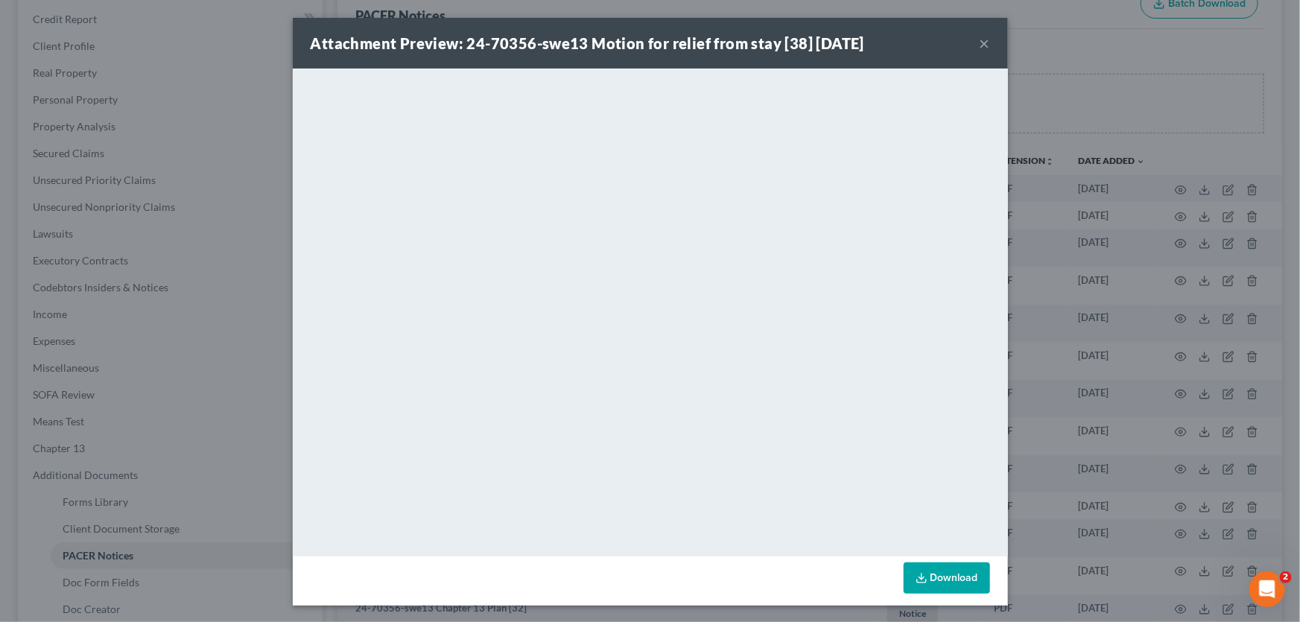
click at [981, 39] on button "×" at bounding box center [985, 43] width 10 height 18
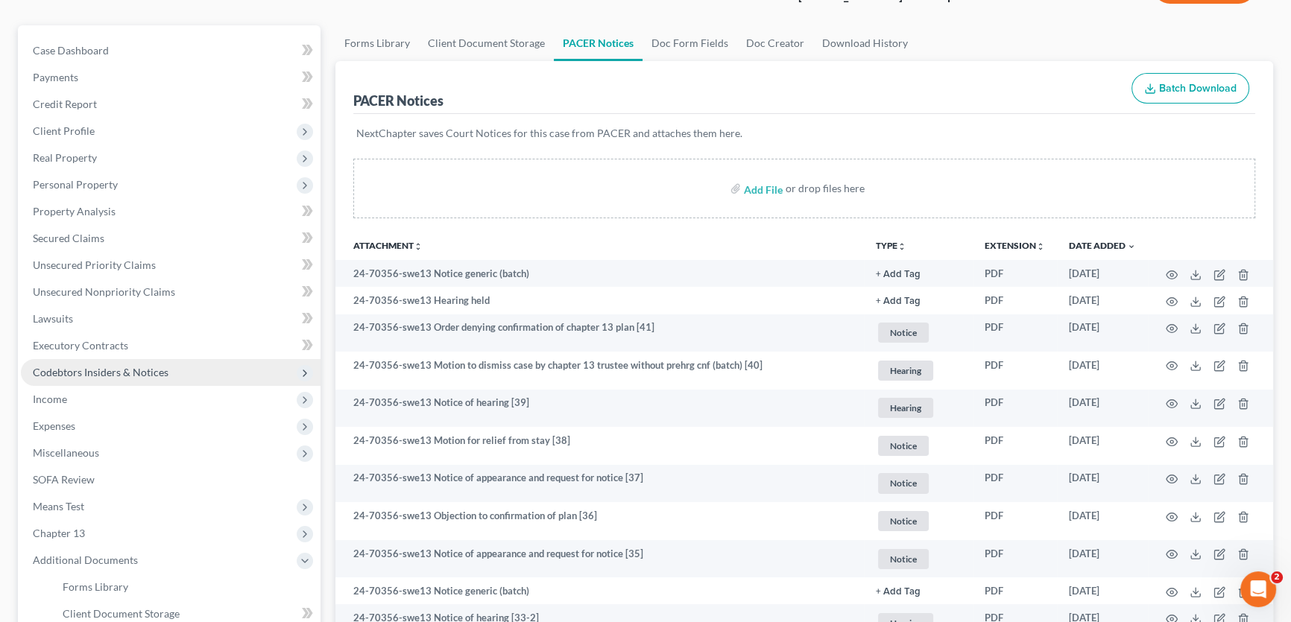
scroll to position [338, 0]
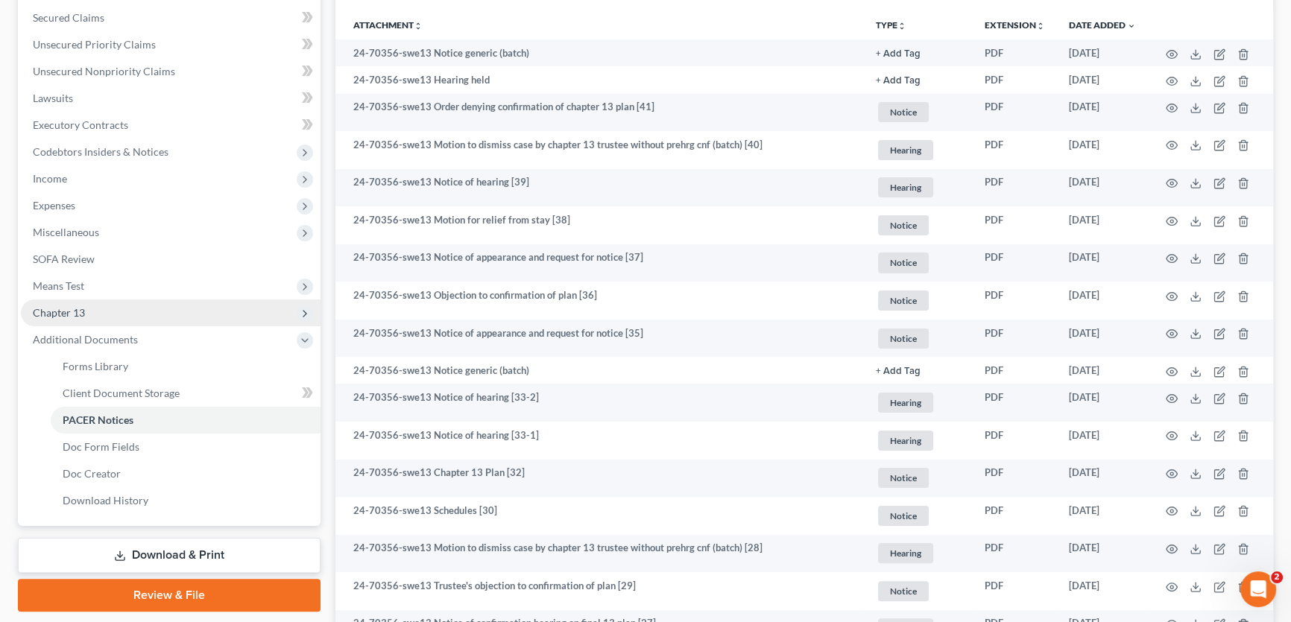
click at [83, 313] on span "Chapter 13" at bounding box center [59, 312] width 52 height 13
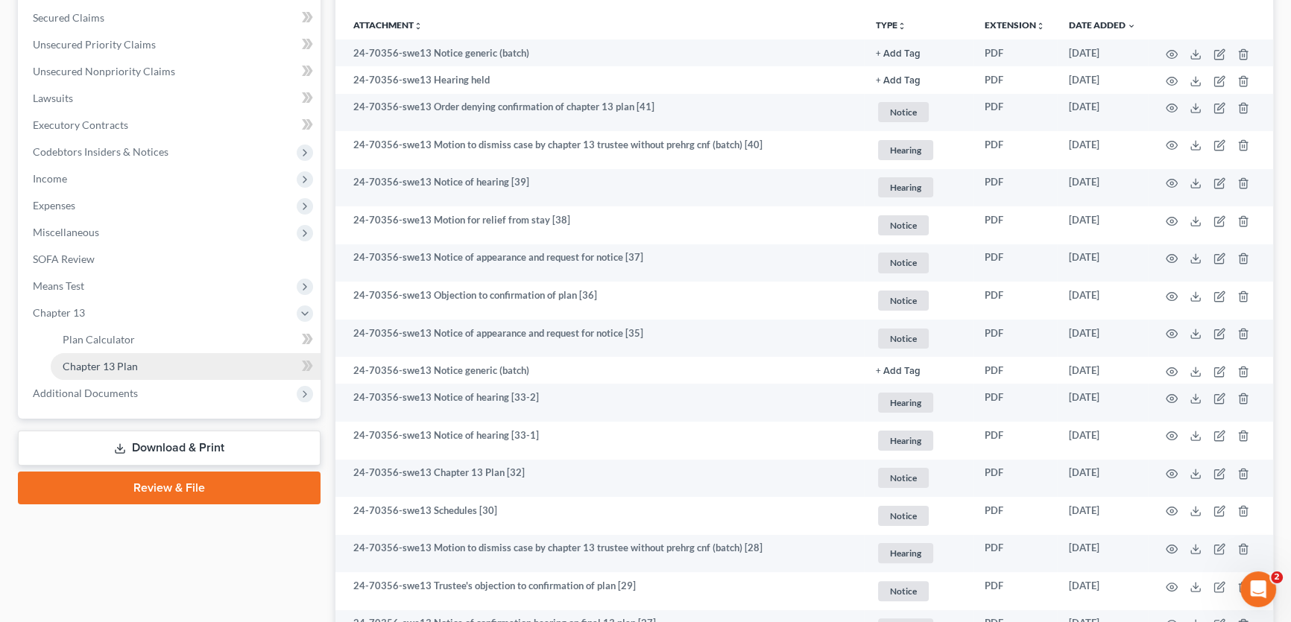
click at [91, 364] on span "Chapter 13 Plan" at bounding box center [100, 366] width 75 height 13
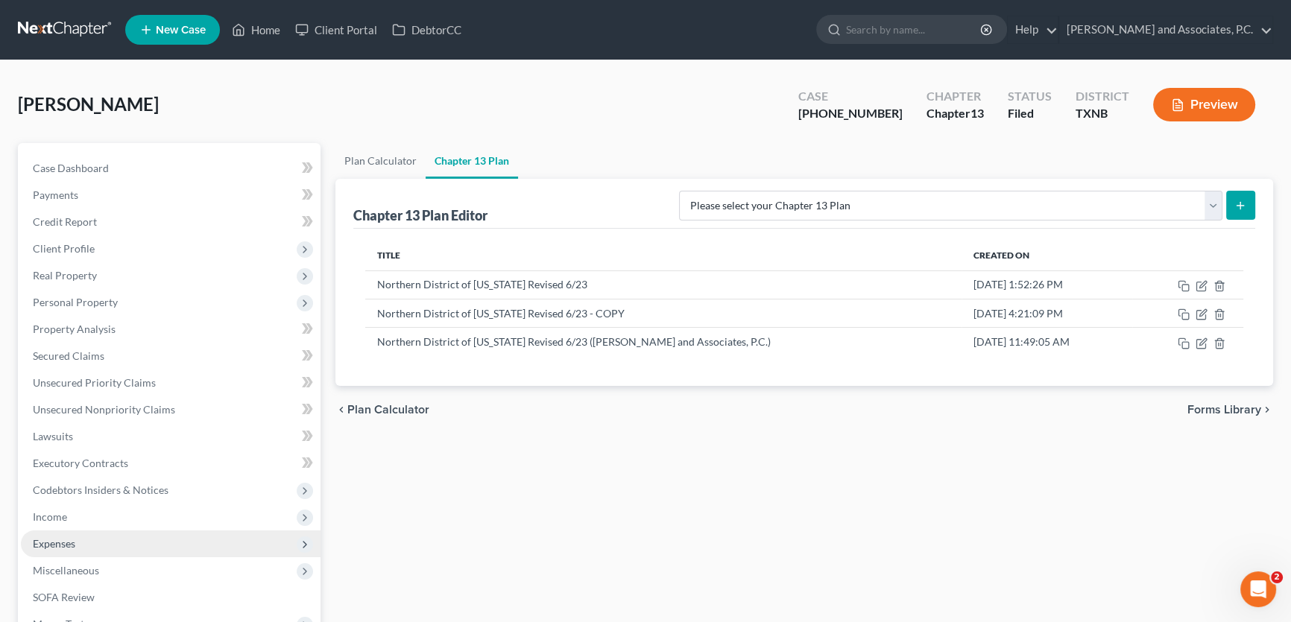
click at [64, 545] on span "Expenses" at bounding box center [54, 543] width 42 height 13
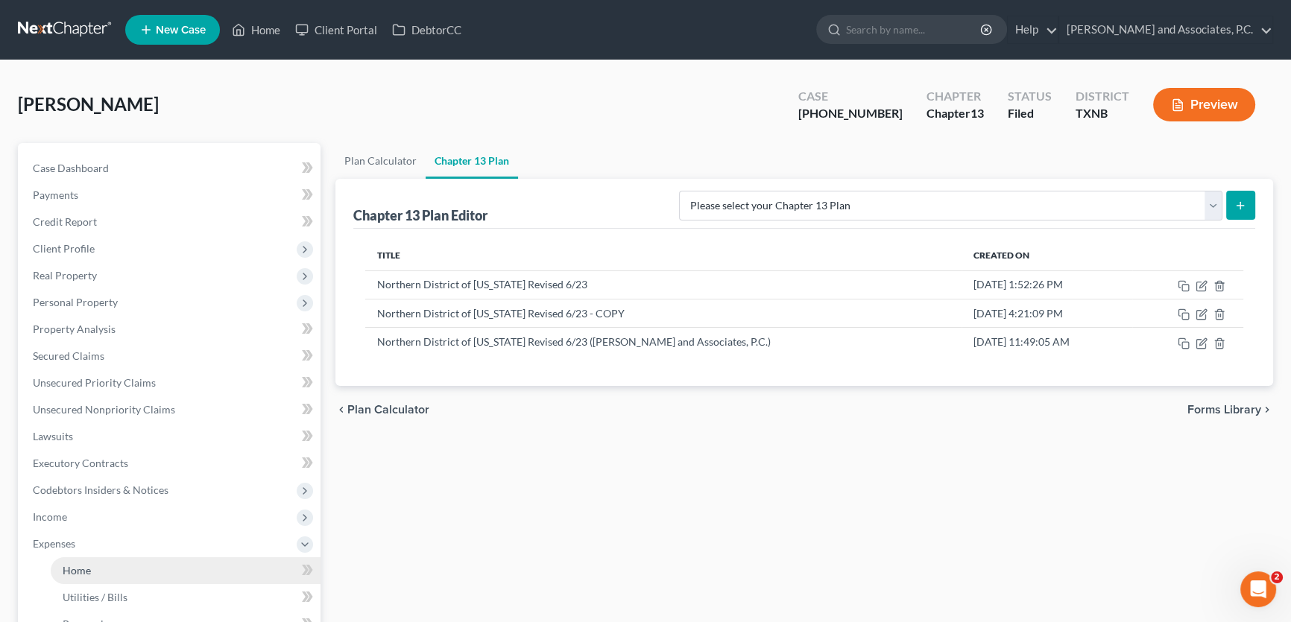
click at [72, 570] on span "Home" at bounding box center [77, 570] width 28 height 13
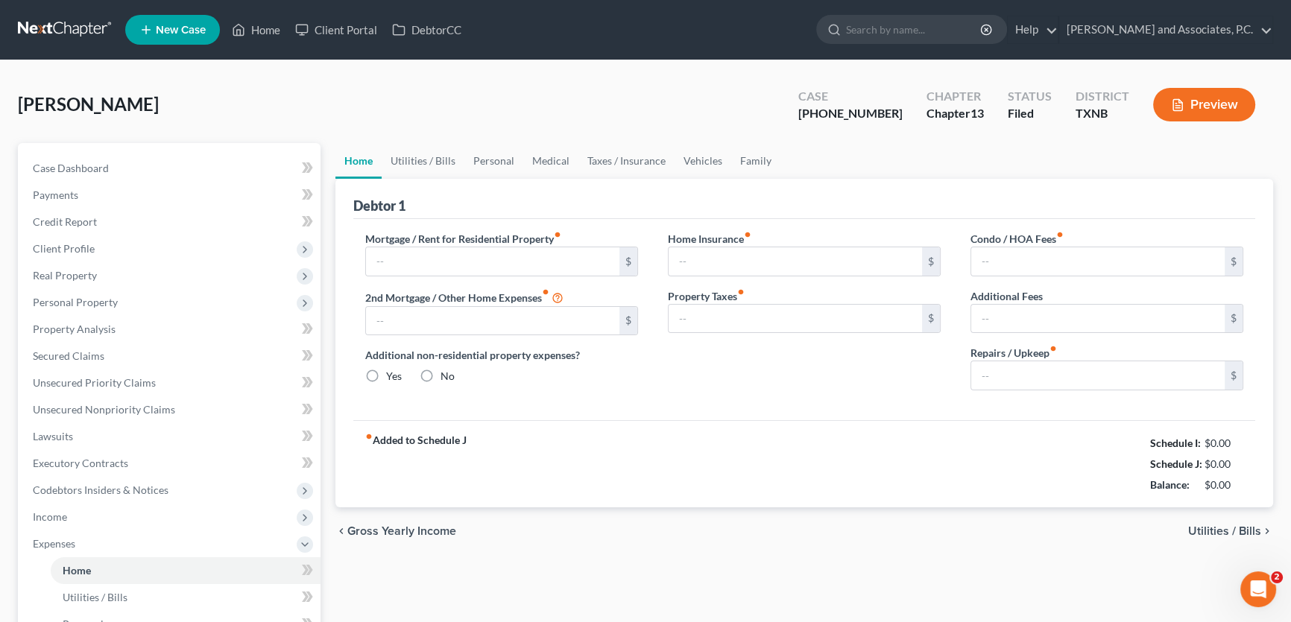
type input "500.00"
type input "0.00"
radio input "true"
type input "0.00"
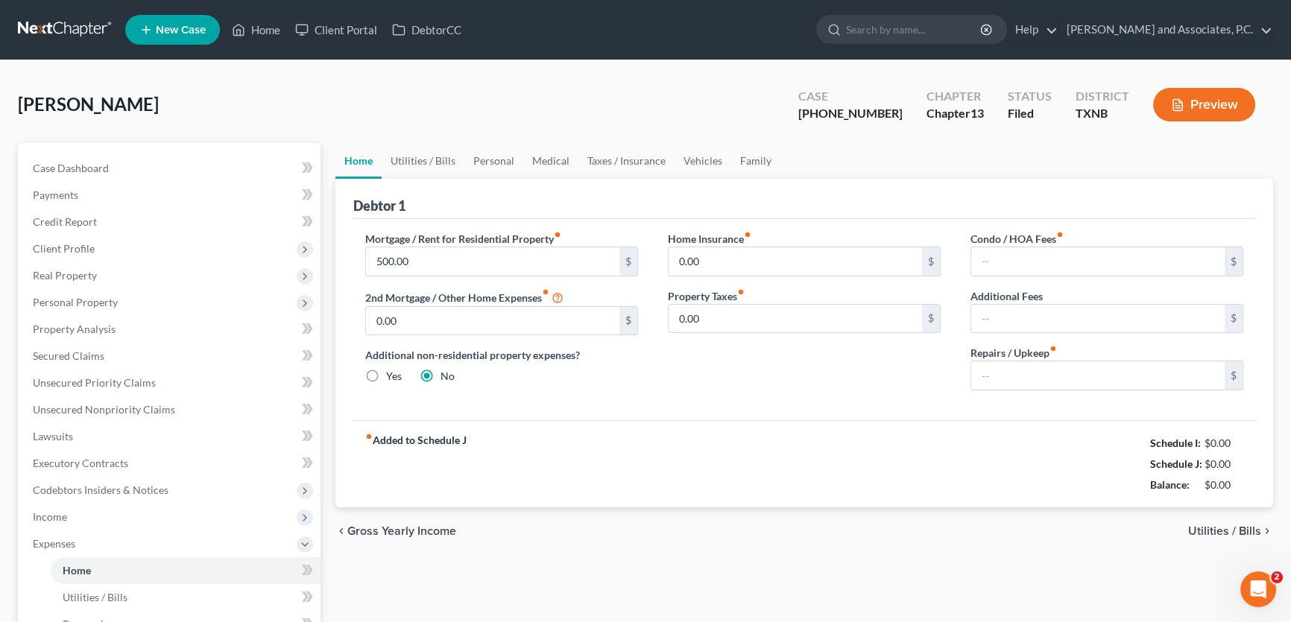
type input "0.00"
click at [747, 157] on link "Family" at bounding box center [755, 161] width 49 height 36
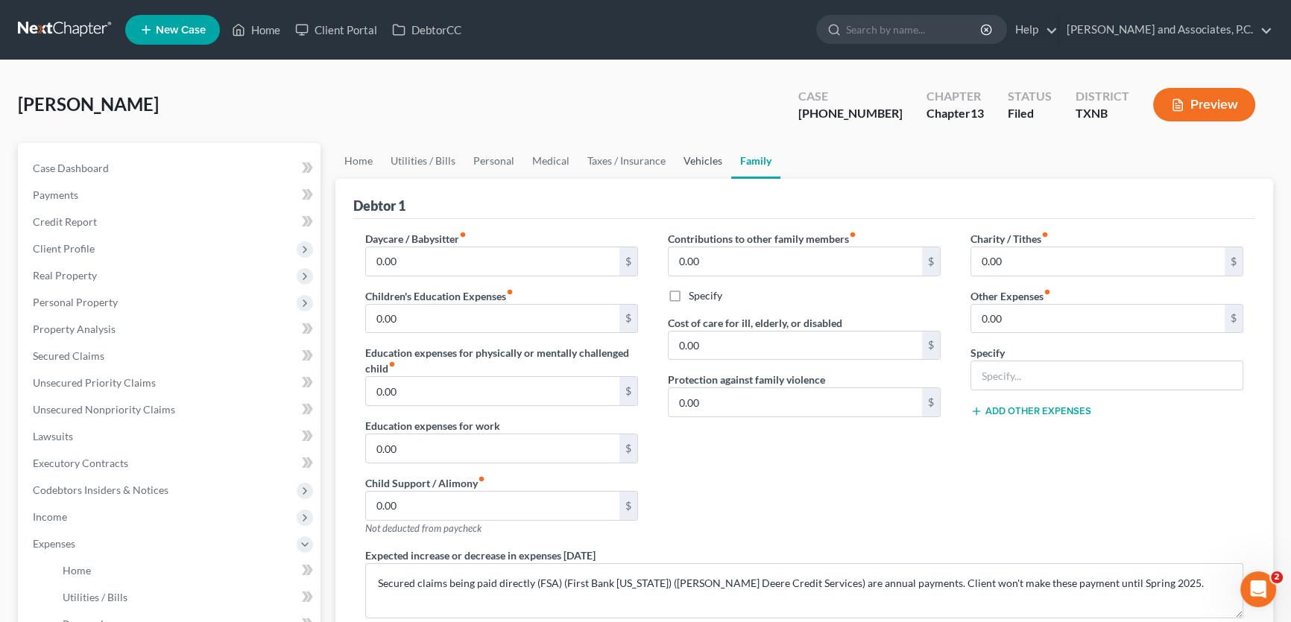
click at [681, 157] on link "Vehicles" at bounding box center [702, 161] width 57 height 36
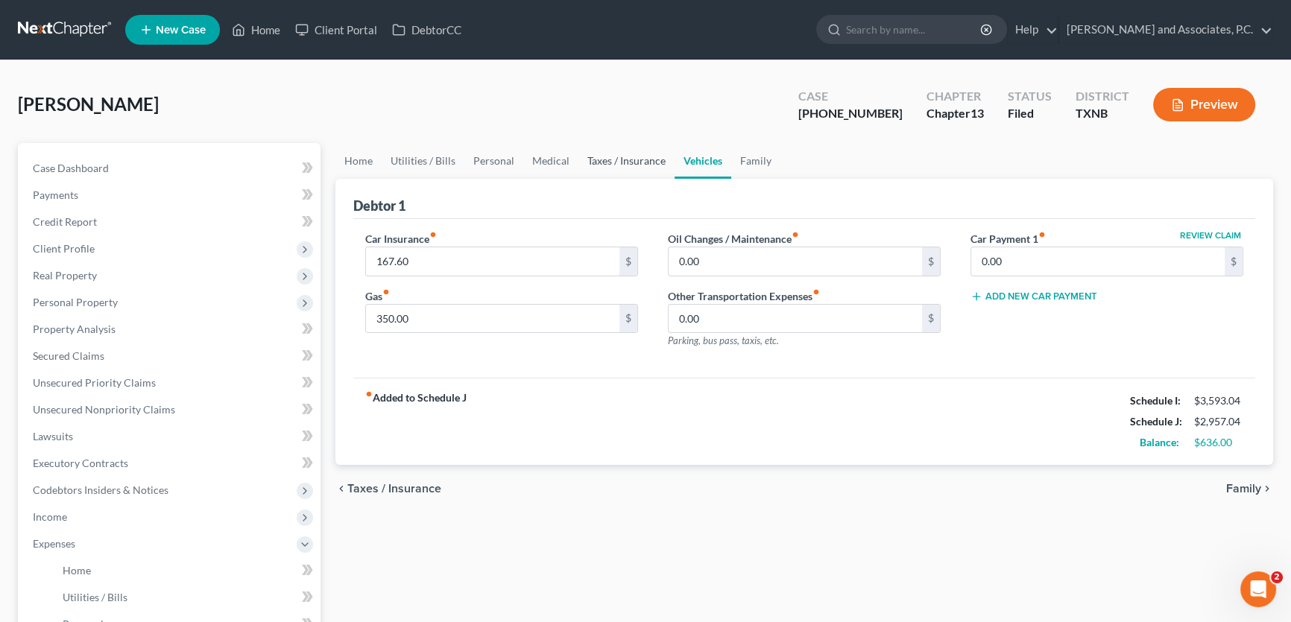
click at [636, 160] on link "Taxes / Insurance" at bounding box center [626, 161] width 96 height 36
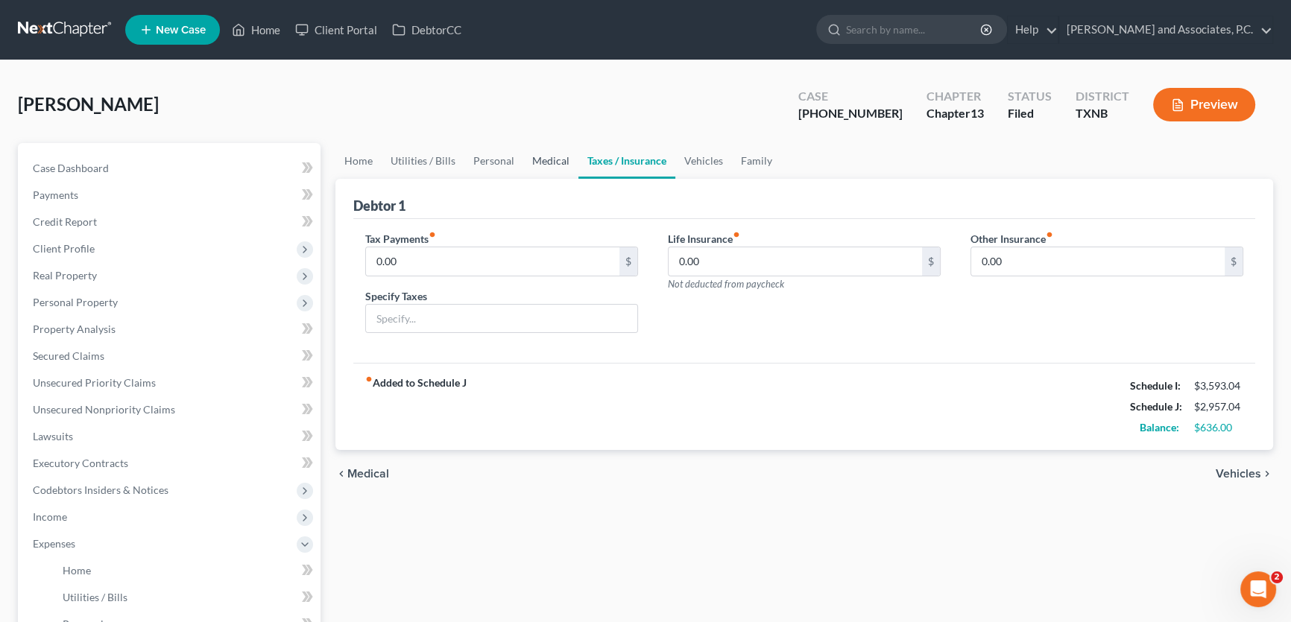
click at [549, 160] on link "Medical" at bounding box center [550, 161] width 55 height 36
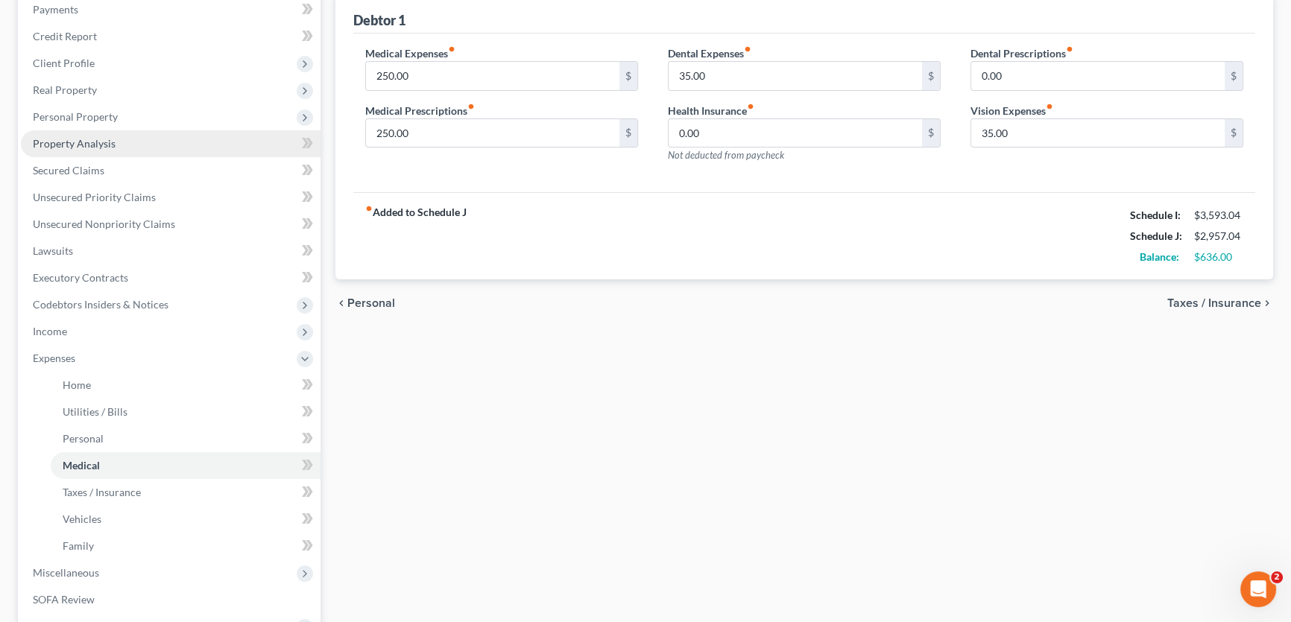
scroll to position [406, 0]
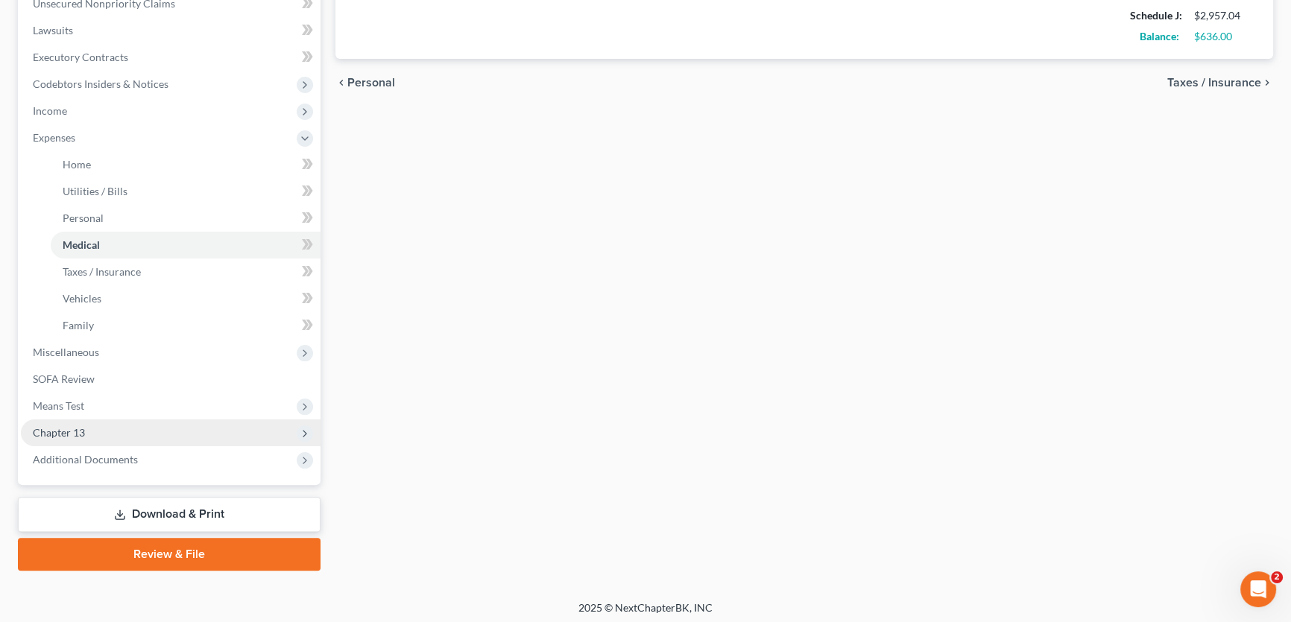
click at [90, 428] on span "Chapter 13" at bounding box center [171, 432] width 300 height 27
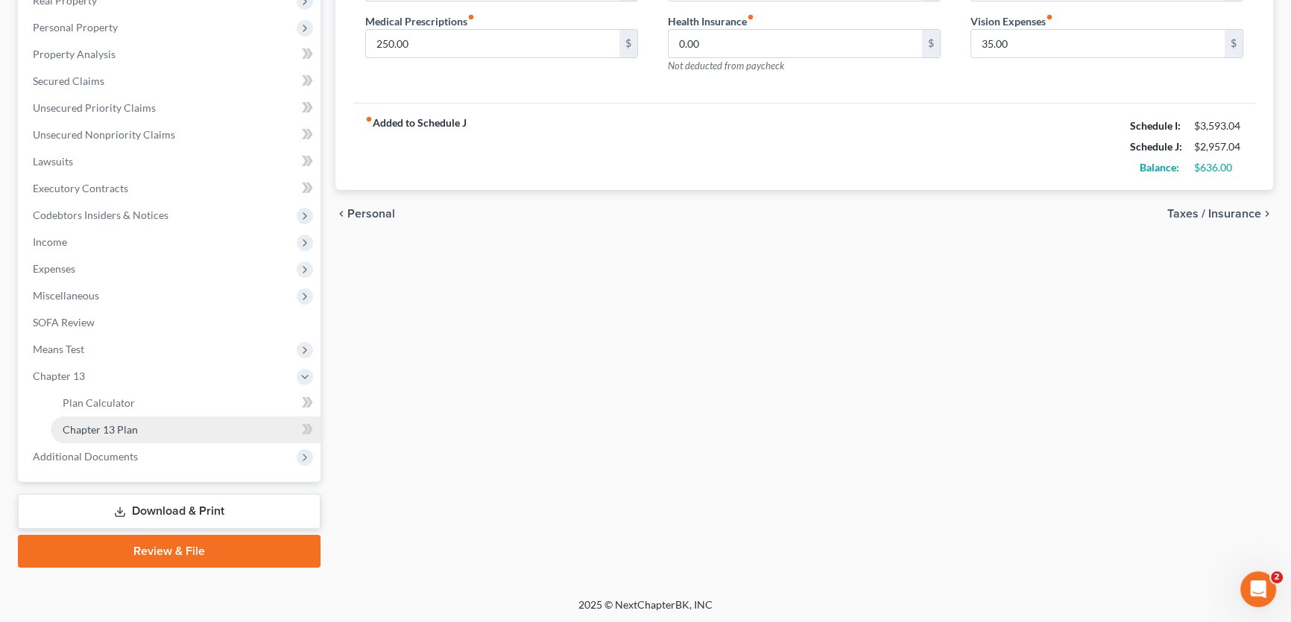
click at [96, 430] on span "Chapter 13 Plan" at bounding box center [100, 429] width 75 height 13
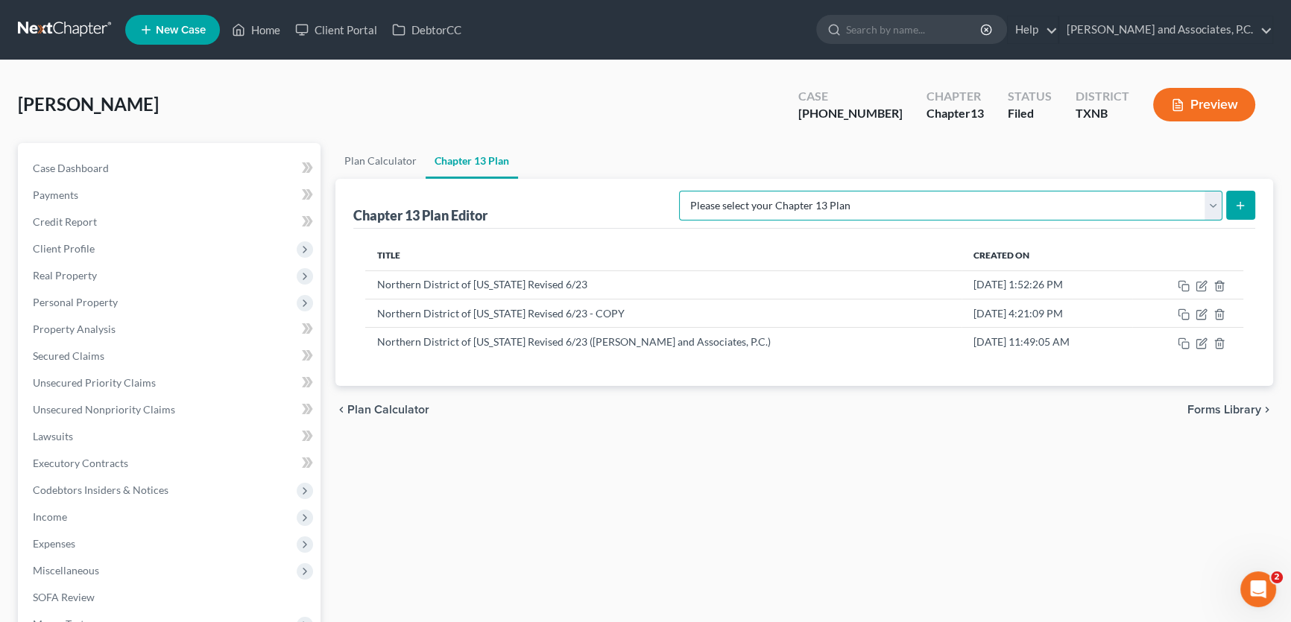
drag, startPoint x: 925, startPoint y: 207, endPoint x: 914, endPoint y: 216, distance: 14.9
click at [925, 207] on select "Please select your Chapter 13 Plan AUTHORIZATION FOR ADEQUATE PROTECTION DISBUR…" at bounding box center [950, 206] width 543 height 30
select select "6"
click at [694, 191] on select "Please select your Chapter 13 Plan AUTHORIZATION FOR ADEQUATE PROTECTION DISBUR…" at bounding box center [950, 206] width 543 height 30
click at [1242, 200] on icon "submit" at bounding box center [1240, 206] width 12 height 12
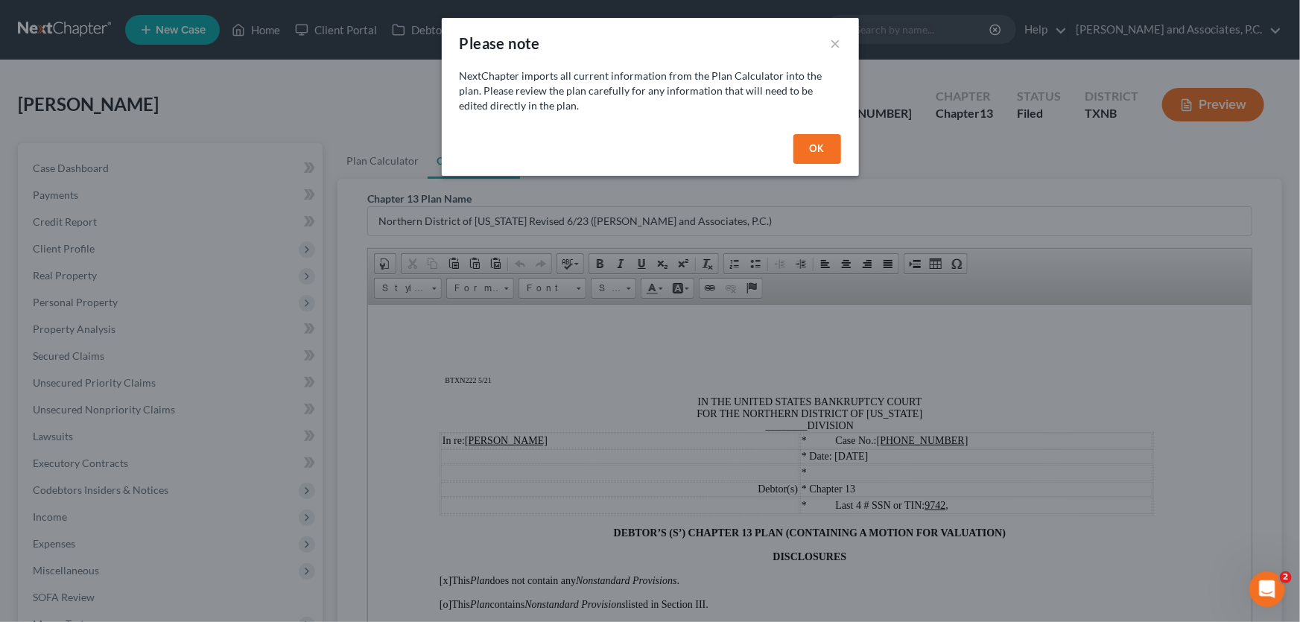
click at [815, 145] on button "OK" at bounding box center [818, 149] width 48 height 30
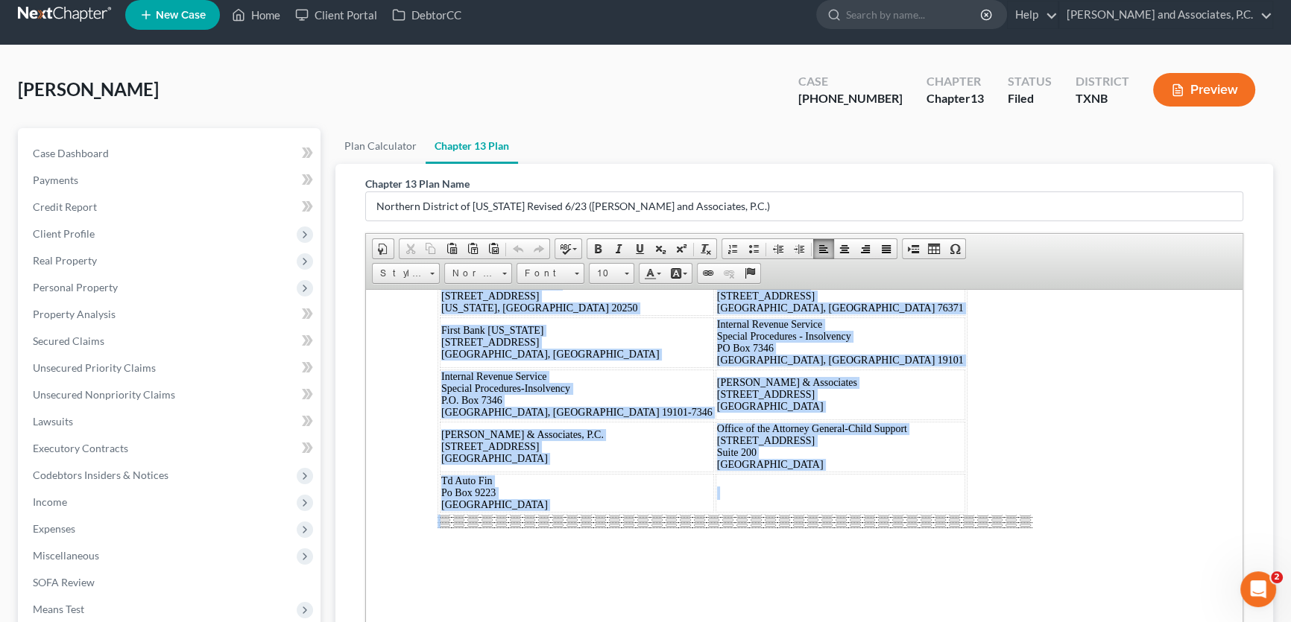
scroll to position [275, 0]
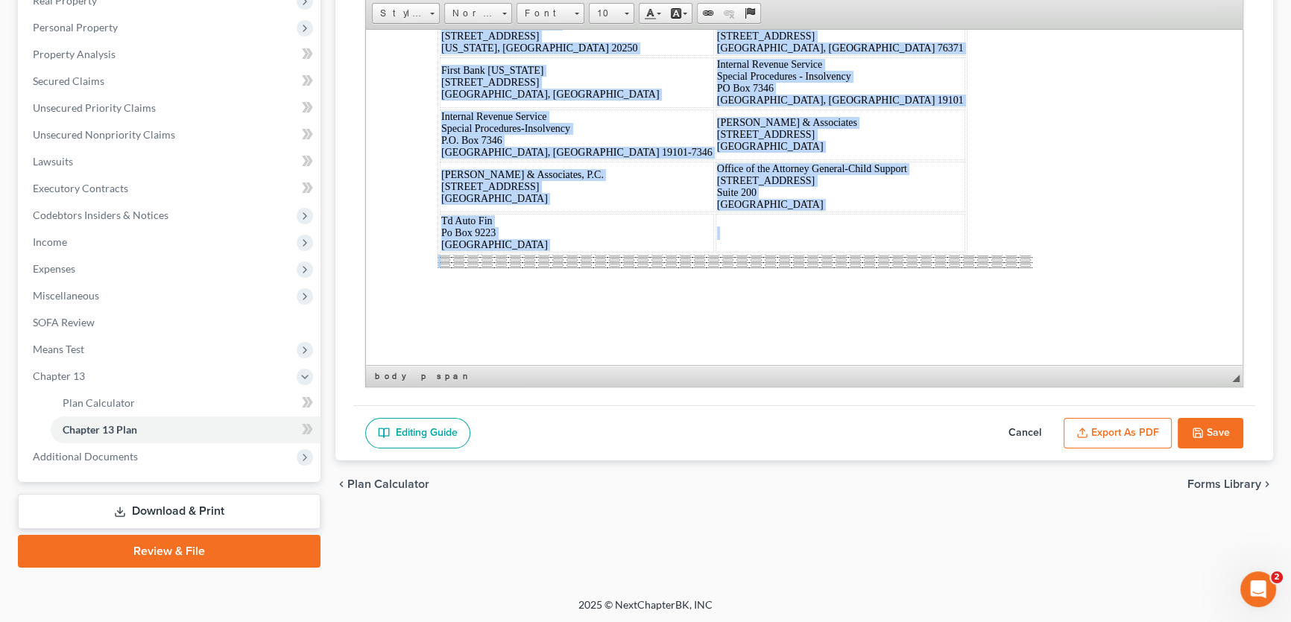
drag, startPoint x: 431, startPoint y: 81, endPoint x: 1294, endPoint y: 390, distance: 917.3
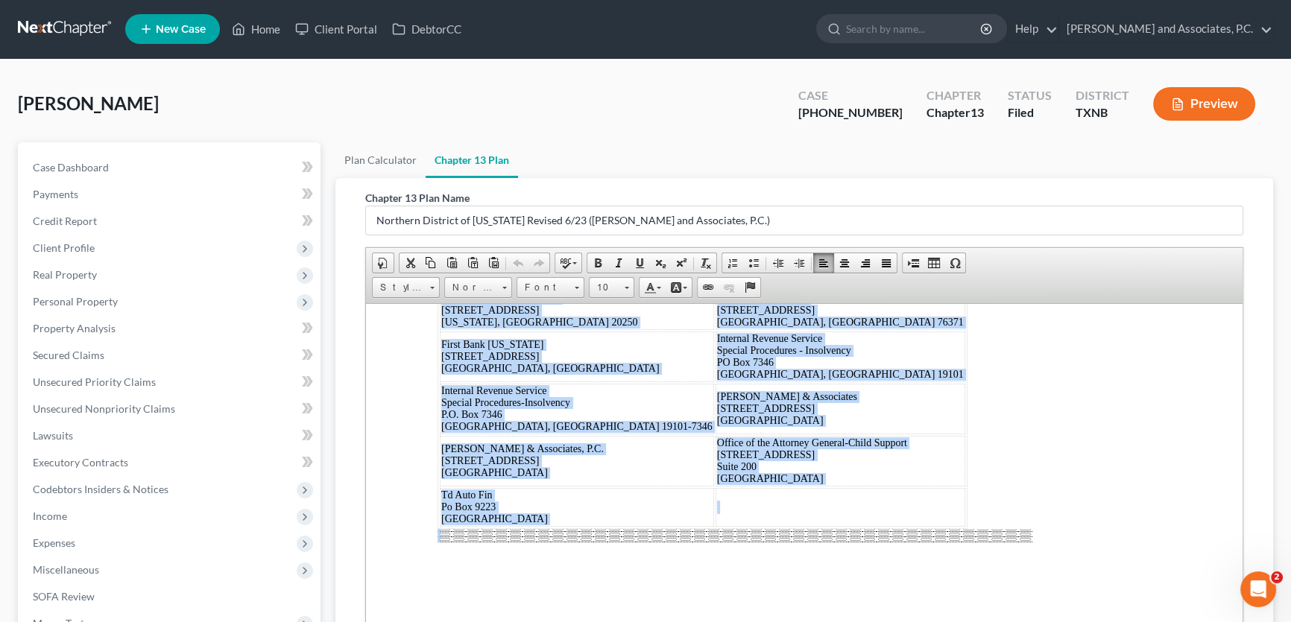
scroll to position [0, 0]
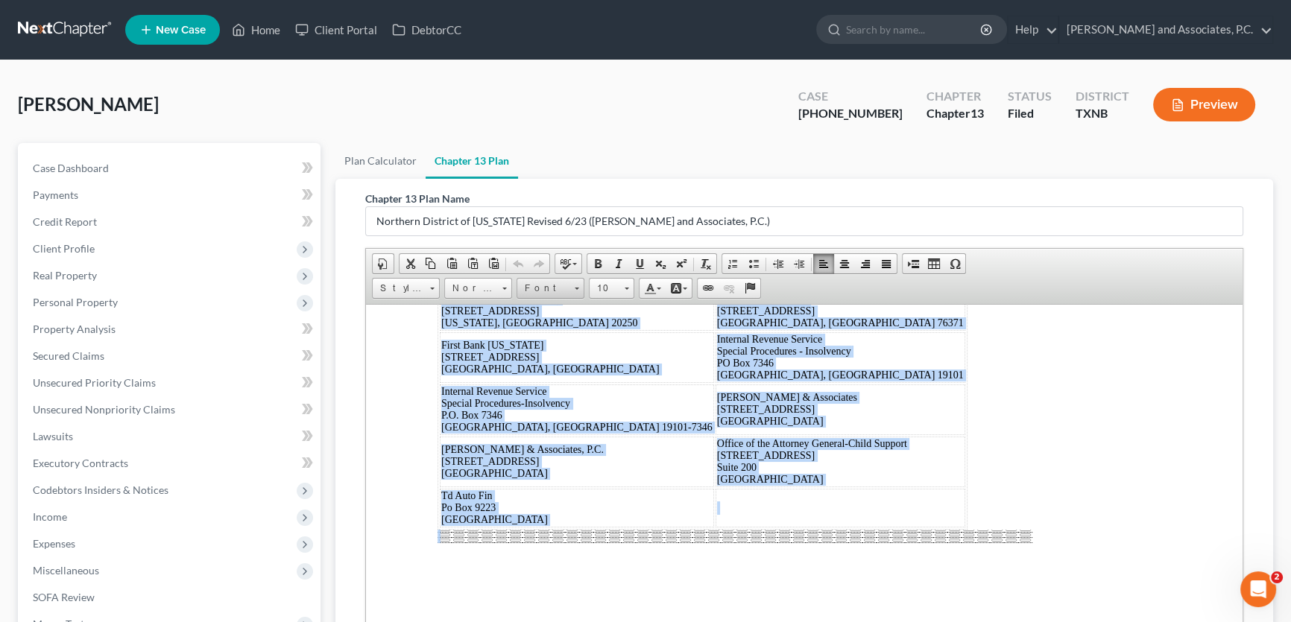
click at [557, 284] on span "Font" at bounding box center [543, 288] width 52 height 19
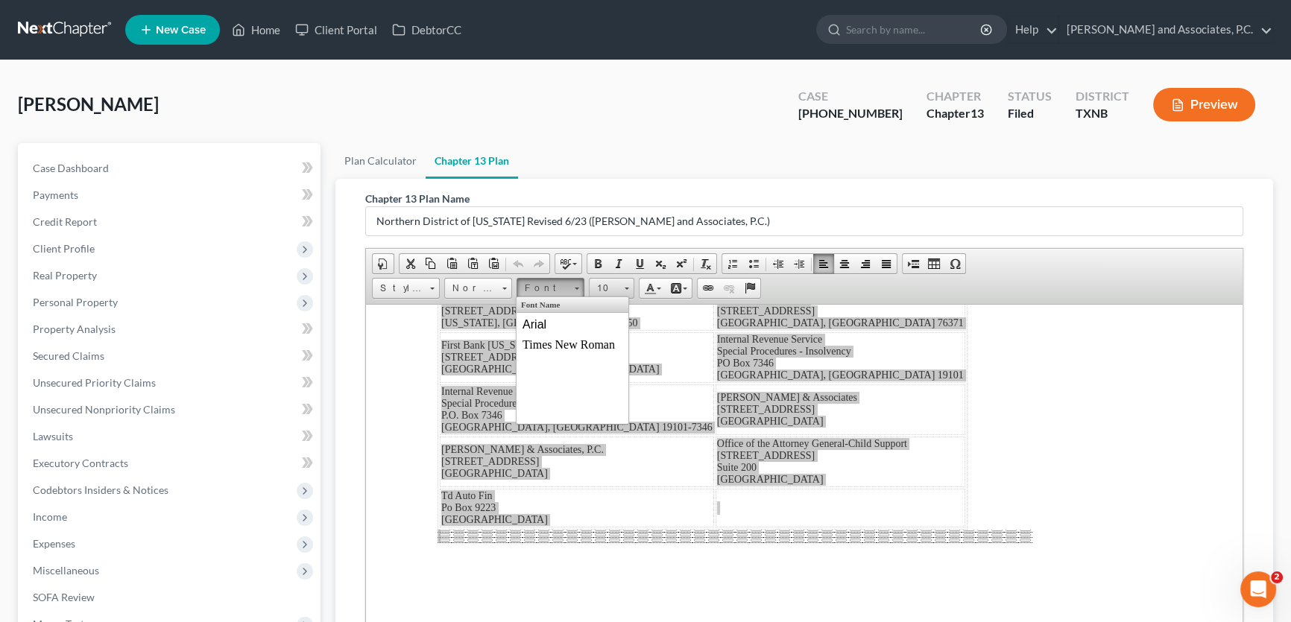
click at [597, 284] on span "10" at bounding box center [604, 288] width 30 height 19
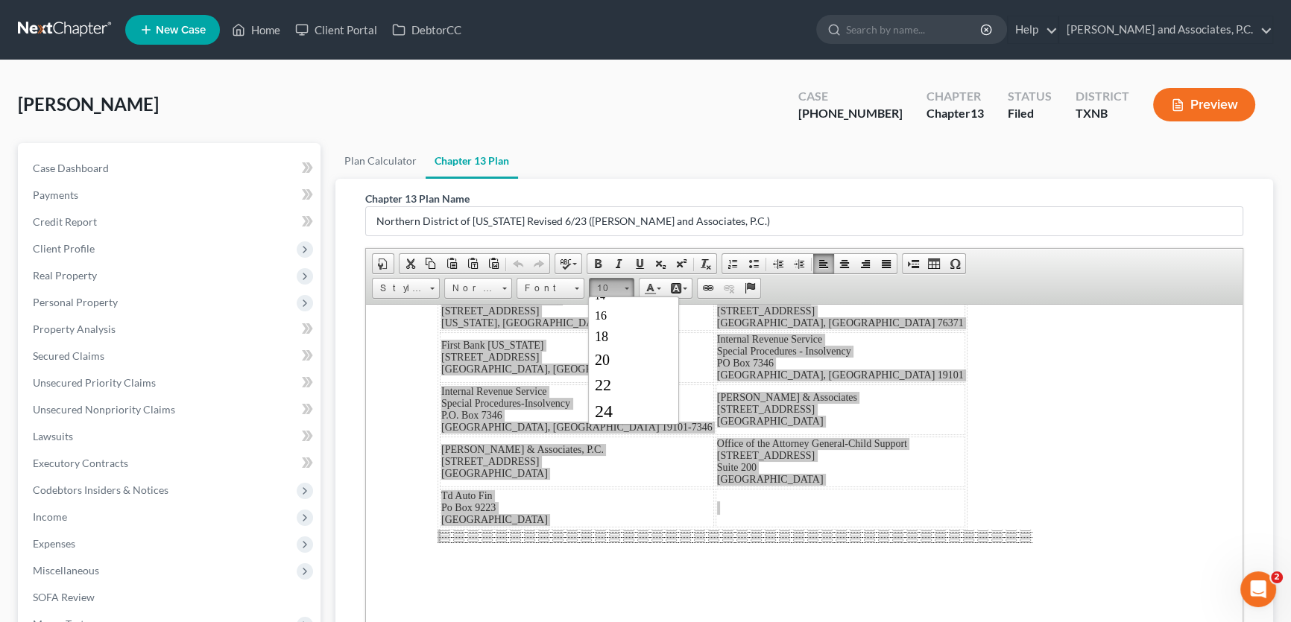
scroll to position [135, 0]
click at [612, 316] on link "16" at bounding box center [633, 309] width 85 height 19
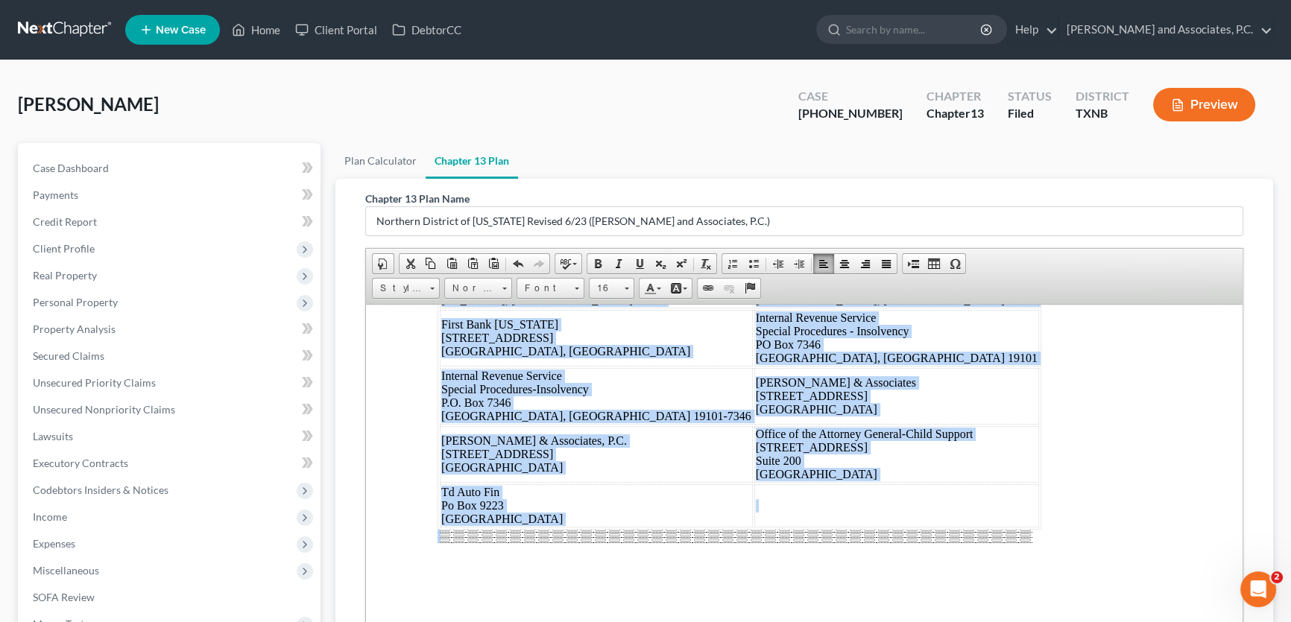
scroll to position [15, 0]
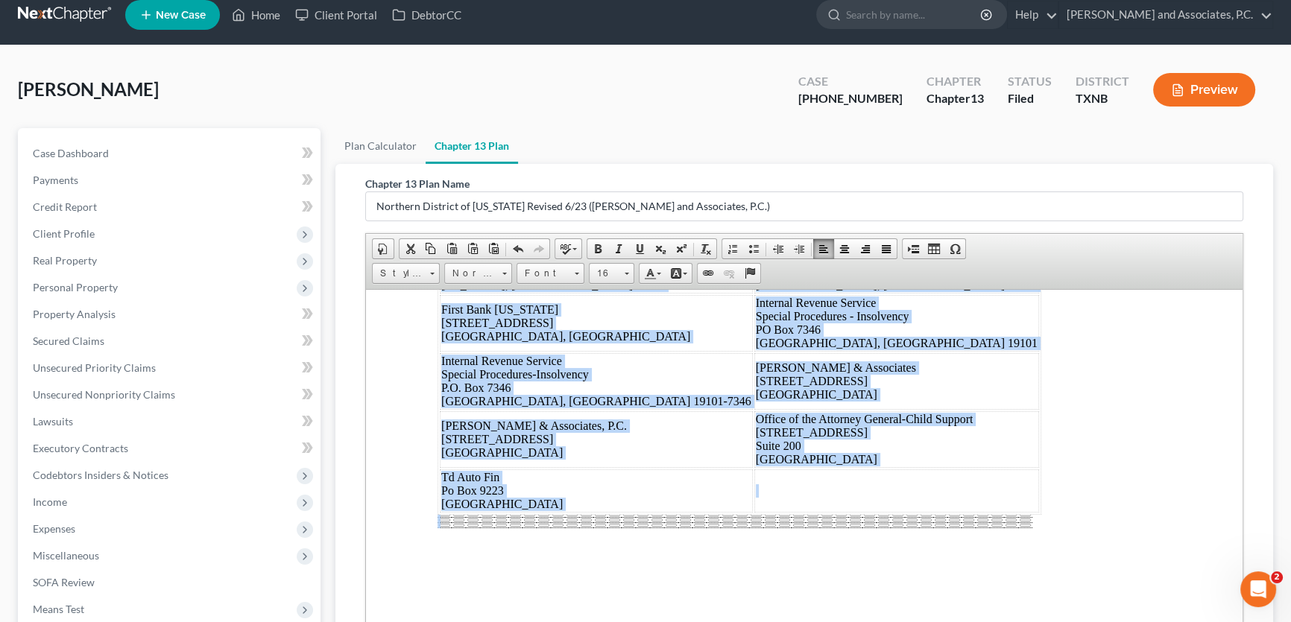
click at [893, 406] on div "Dated: 10/09/2025 /s/ Monte White Debtor's(s') Counsel Capital One P.O. Box 302…" at bounding box center [803, 335] width 733 height 435
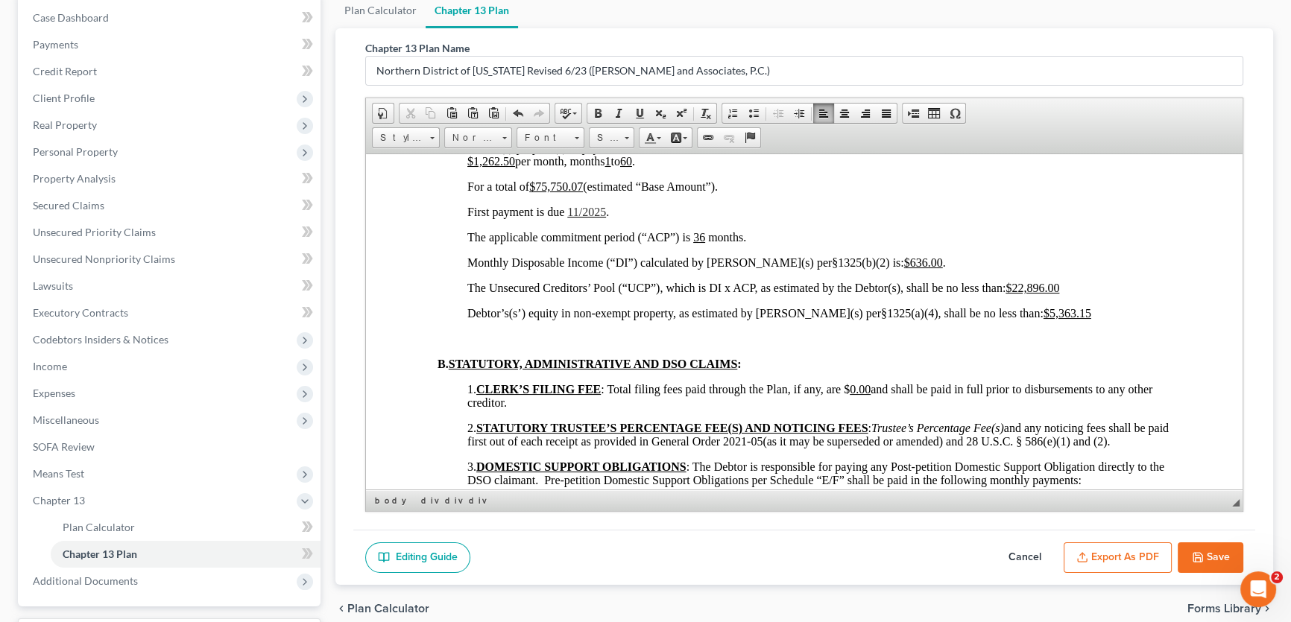
scroll to position [0, 0]
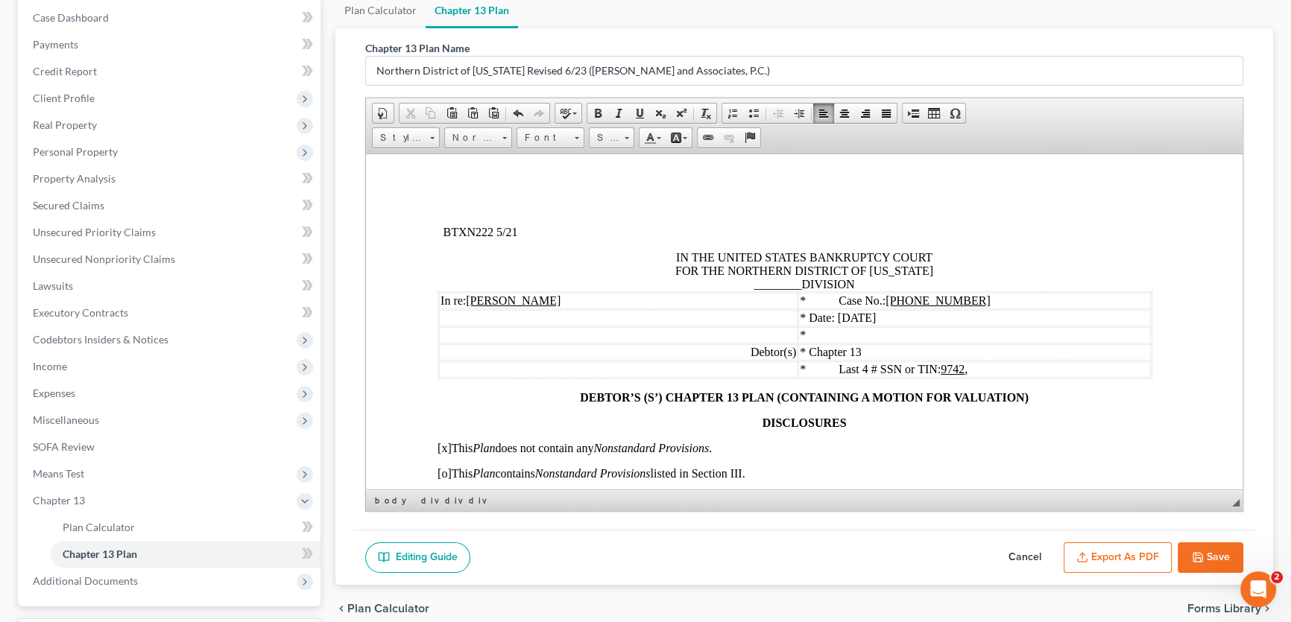
click at [794, 287] on span "IN THE UNITED STATES BANKRUPTCY COURT FOR THE NORTHERN DISTRICT OF TEXAS ______…" at bounding box center [804, 269] width 258 height 39
click at [954, 303] on u "24-70356-13" at bounding box center [937, 300] width 104 height 13
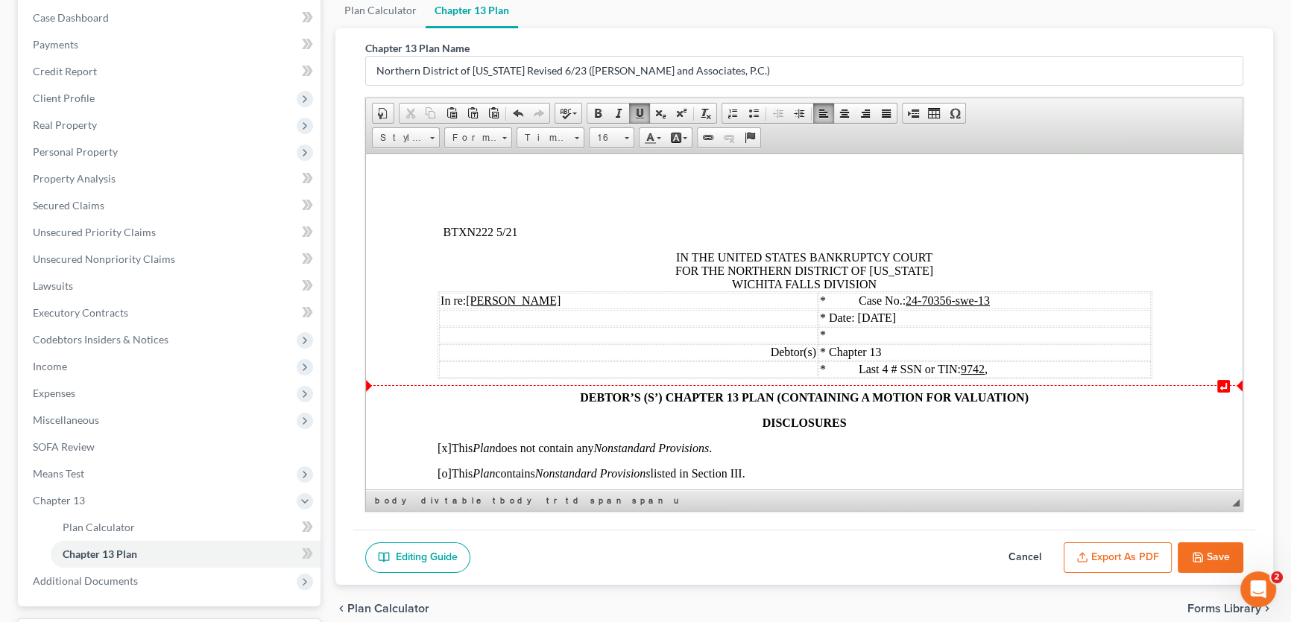
click at [996, 376] on td "* Last 4 # SSN or TIN: 9742 ," at bounding box center [984, 369] width 332 height 16
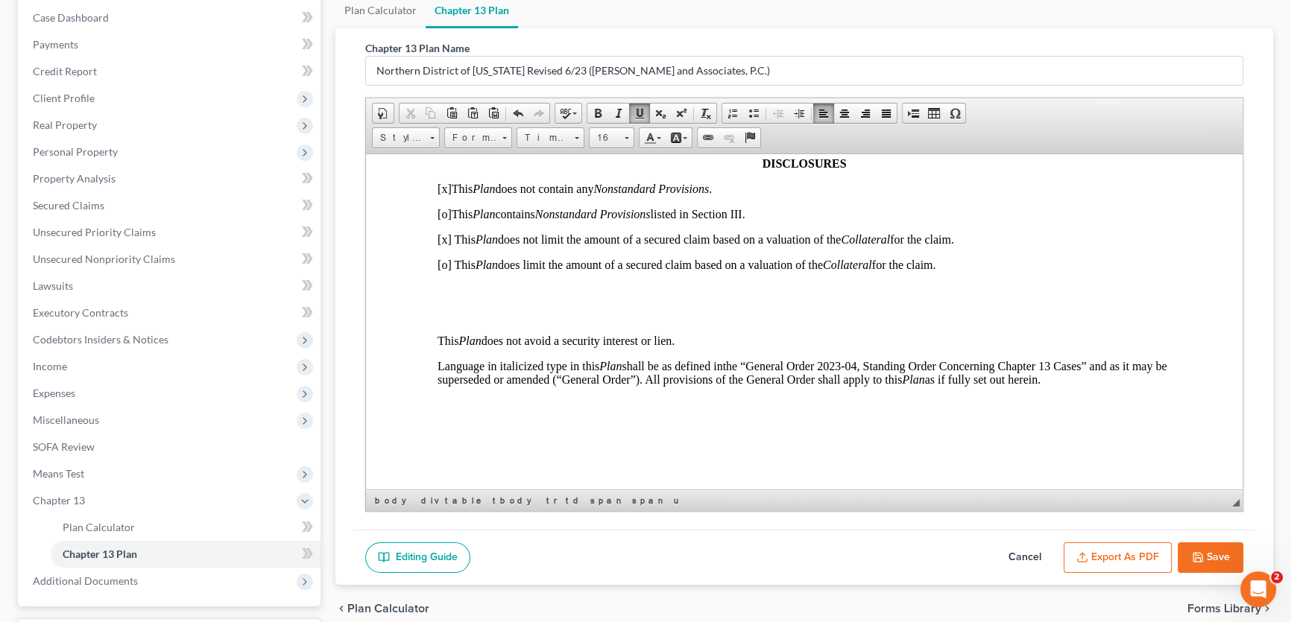
scroll to position [270, 0]
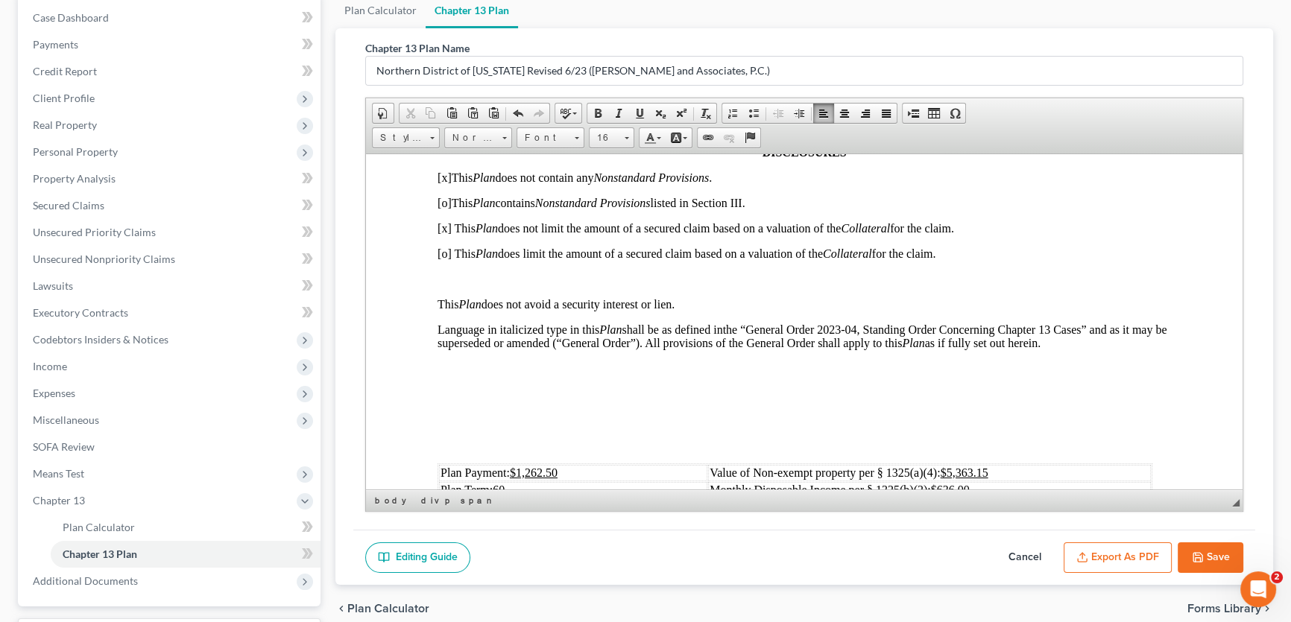
click at [484, 451] on p at bounding box center [803, 443] width 733 height 13
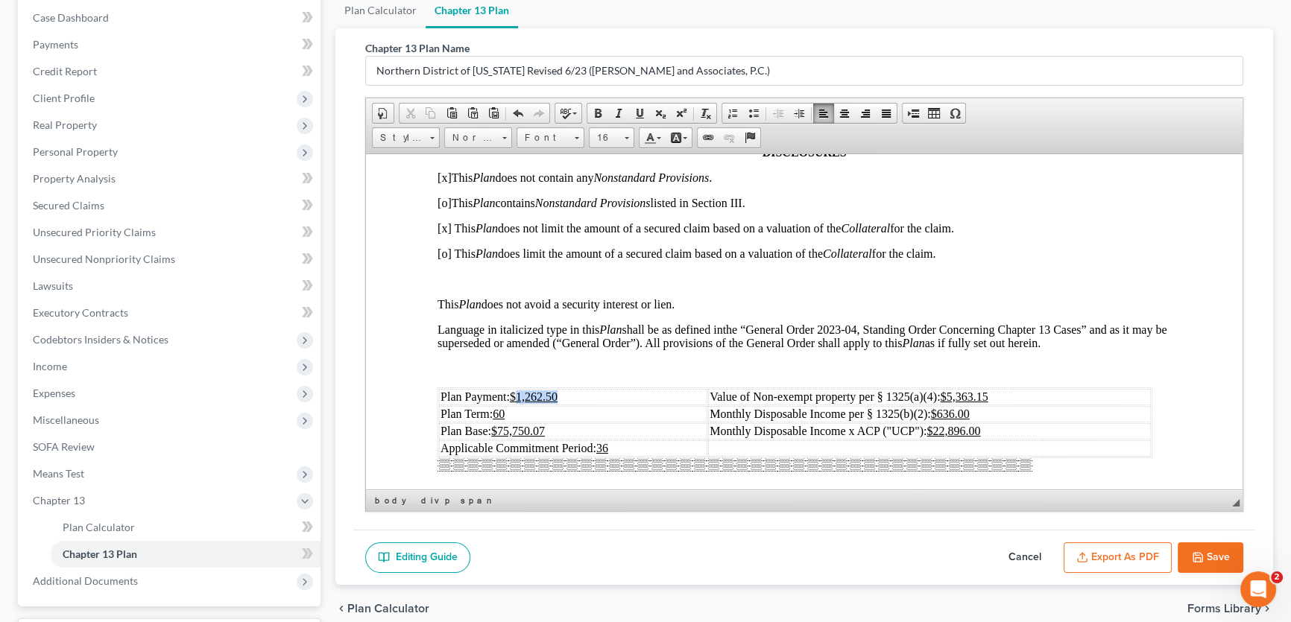
drag, startPoint x: 560, startPoint y: 410, endPoint x: 521, endPoint y: 413, distance: 39.6
click at [521, 405] on td "Plan Payment: $1,262.50" at bounding box center [573, 396] width 268 height 16
drag, startPoint x: 548, startPoint y: 445, endPoint x: 502, endPoint y: 444, distance: 46.2
click at [502, 439] on td "Plan Base: $75,750.07" at bounding box center [573, 430] width 268 height 16
drag, startPoint x: 977, startPoint y: 429, endPoint x: 944, endPoint y: 433, distance: 33.0
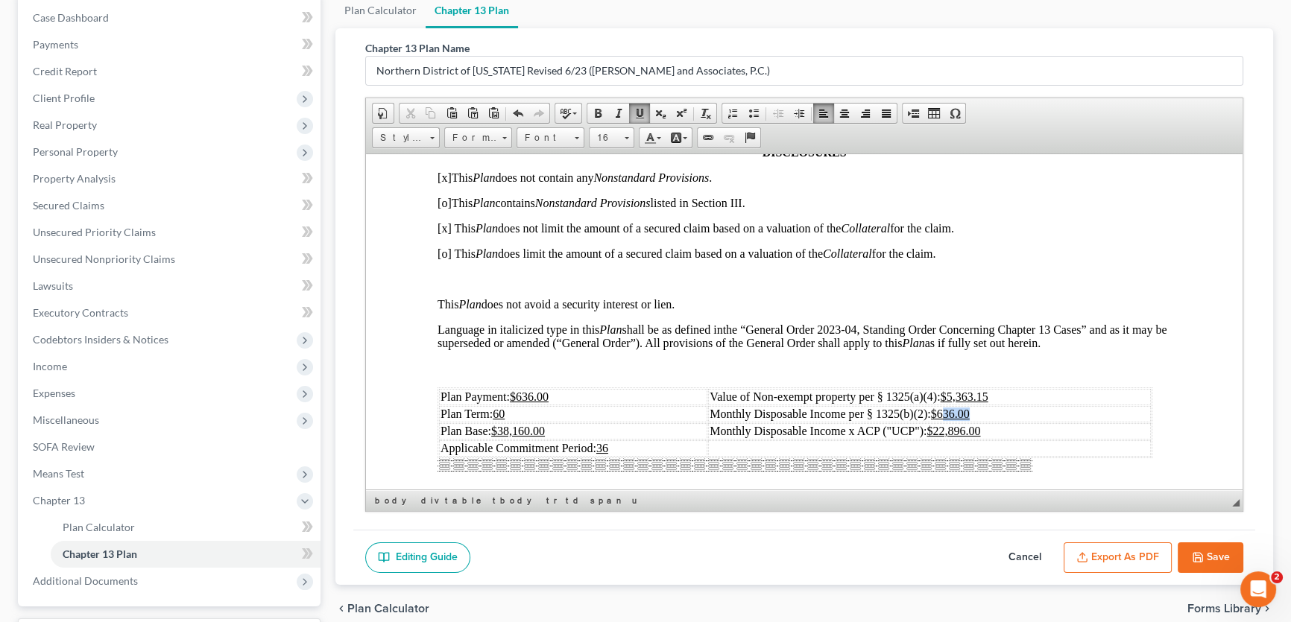
click at [944, 422] on td "Monthly Disposable Income per § 1325(b)(2): $636.00" at bounding box center [929, 413] width 443 height 16
click at [963, 437] on u "$22,896.00" at bounding box center [953, 430] width 54 height 13
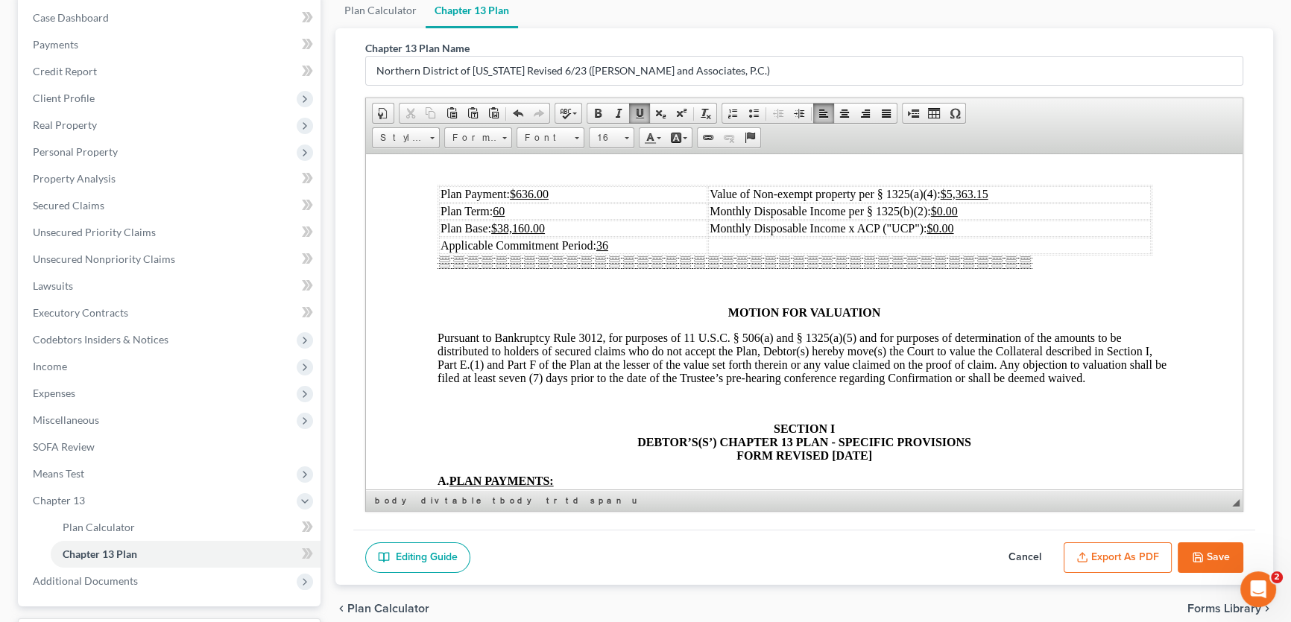
scroll to position [474, 0]
click at [1193, 554] on icon "button" at bounding box center [1197, 557] width 12 height 12
select select "6"
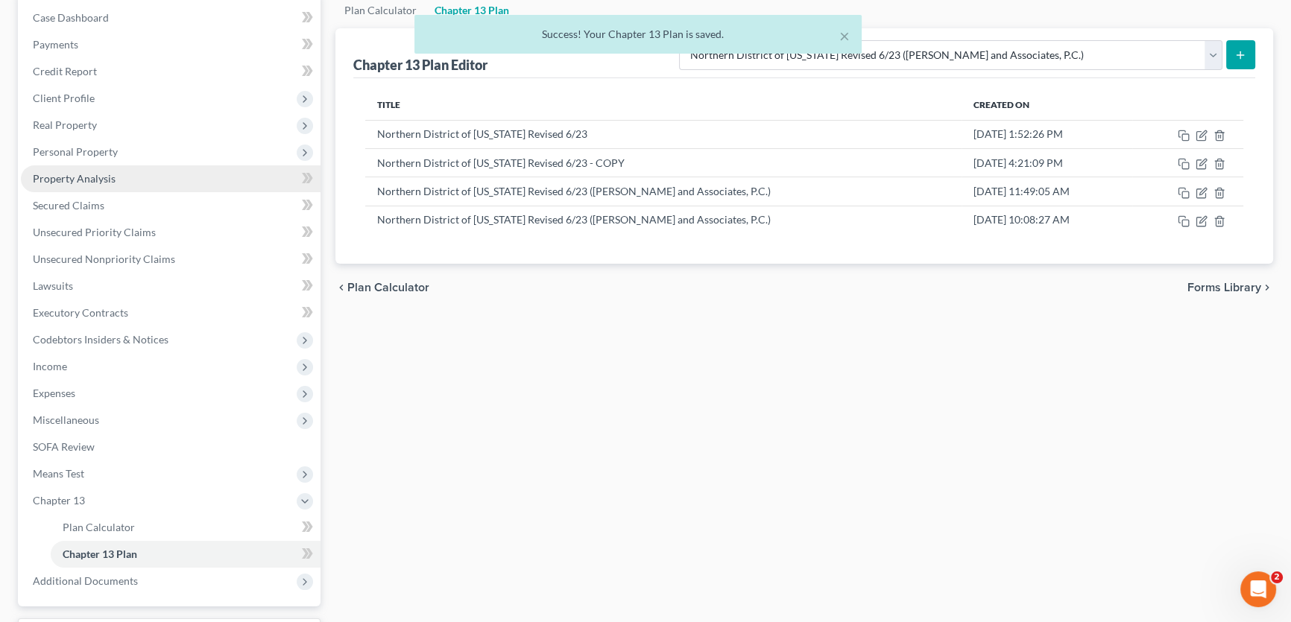
click at [77, 181] on span "Property Analysis" at bounding box center [74, 178] width 83 height 13
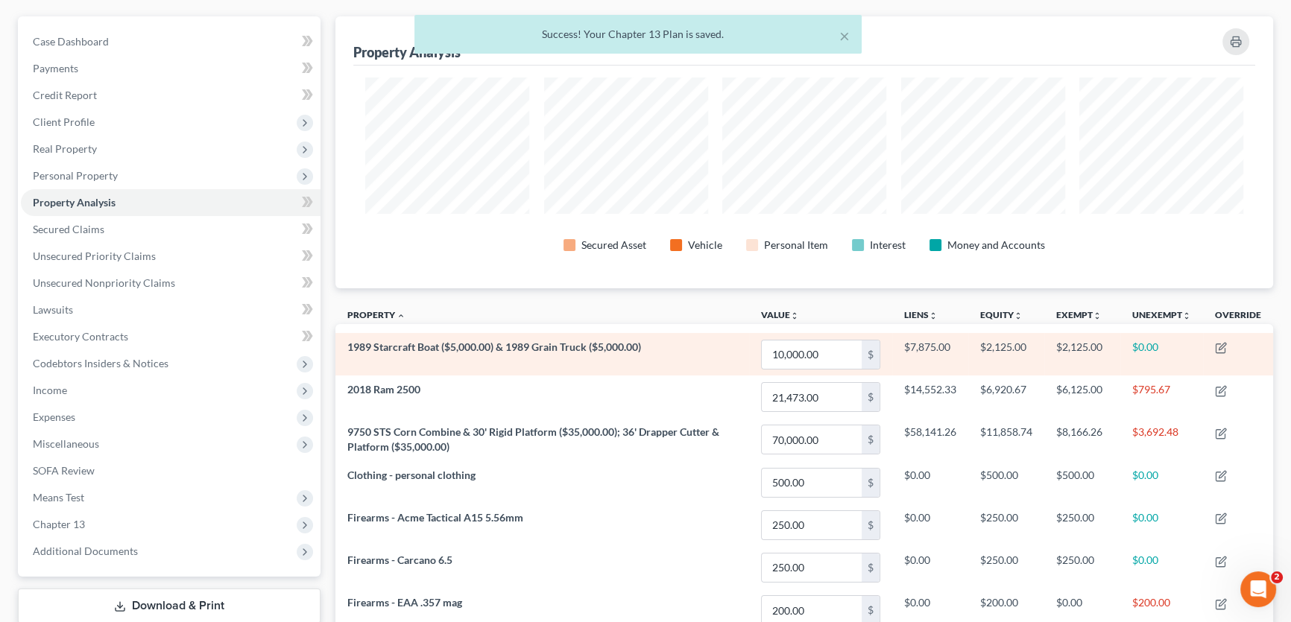
scroll to position [135, 0]
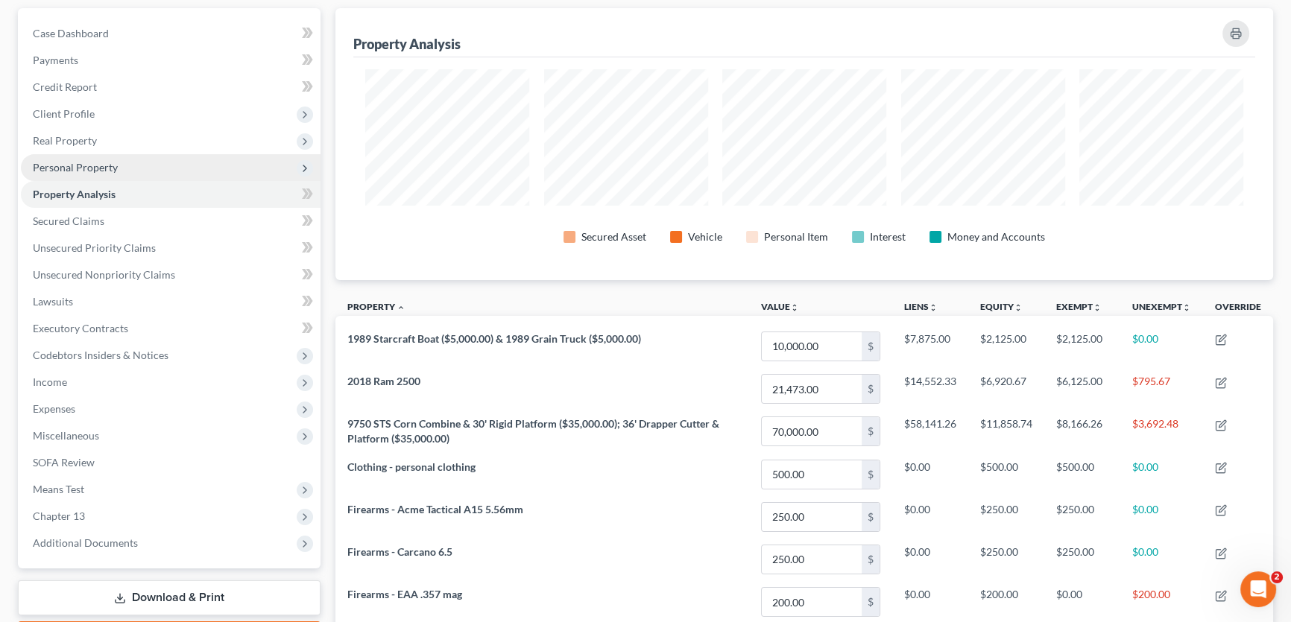
click at [86, 162] on span "Personal Property" at bounding box center [75, 167] width 85 height 13
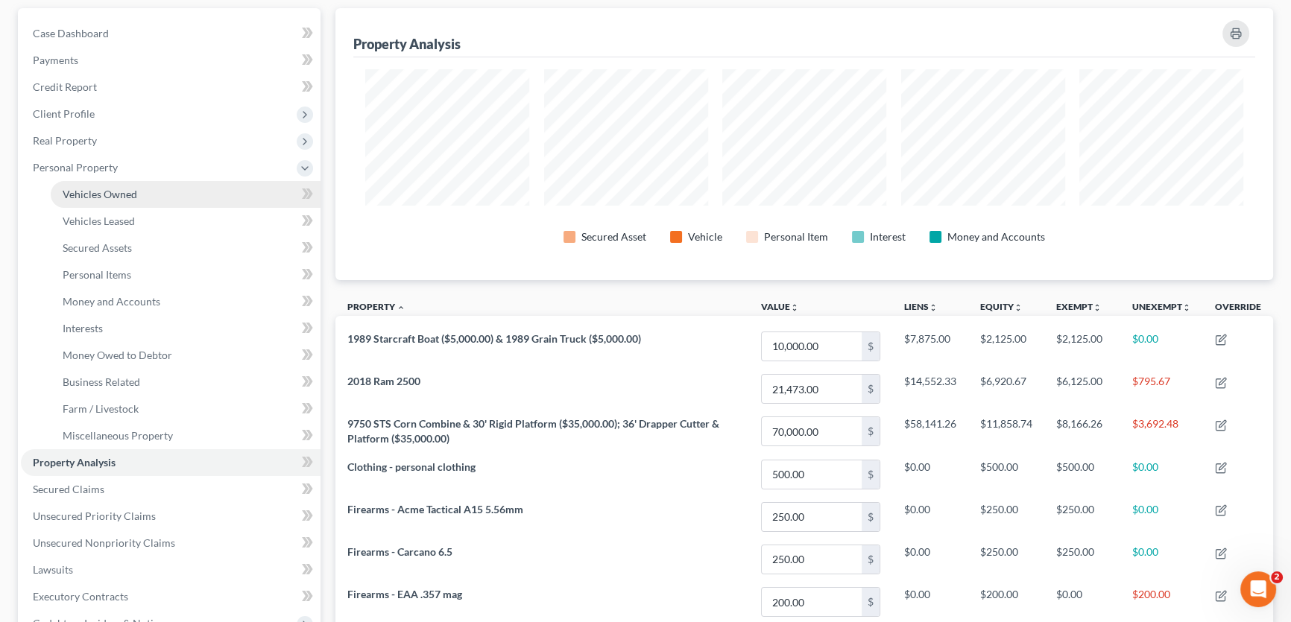
click at [95, 192] on span "Vehicles Owned" at bounding box center [100, 194] width 75 height 13
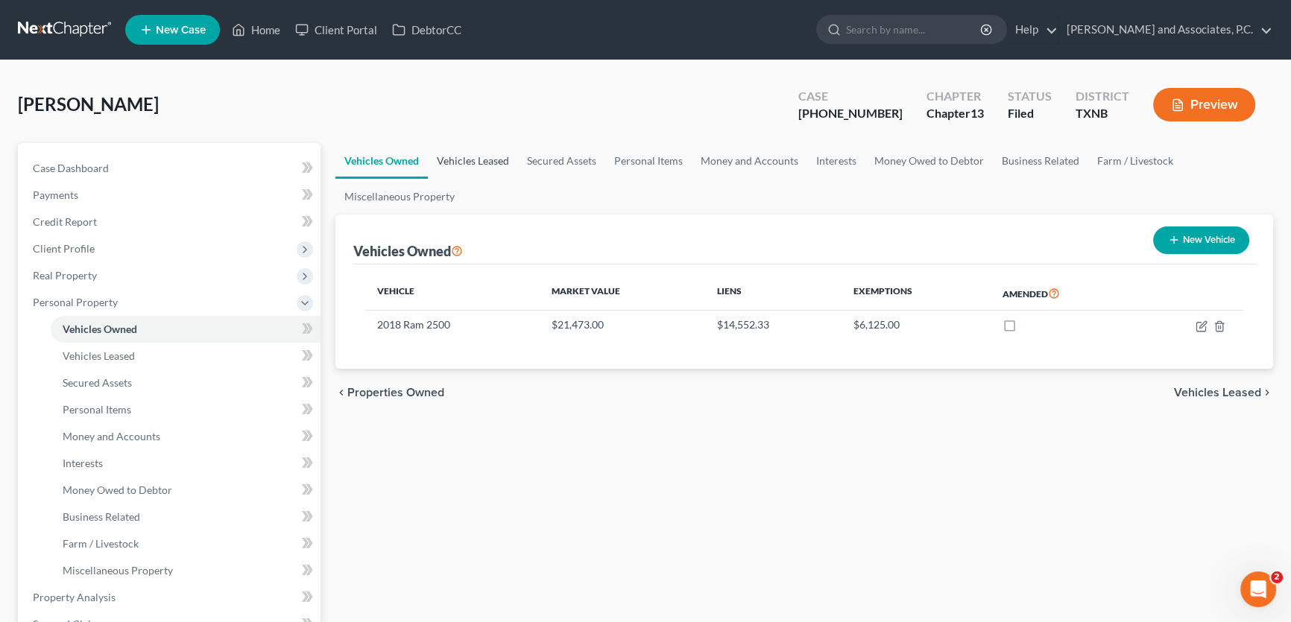
click at [457, 160] on link "Vehicles Leased" at bounding box center [473, 161] width 90 height 36
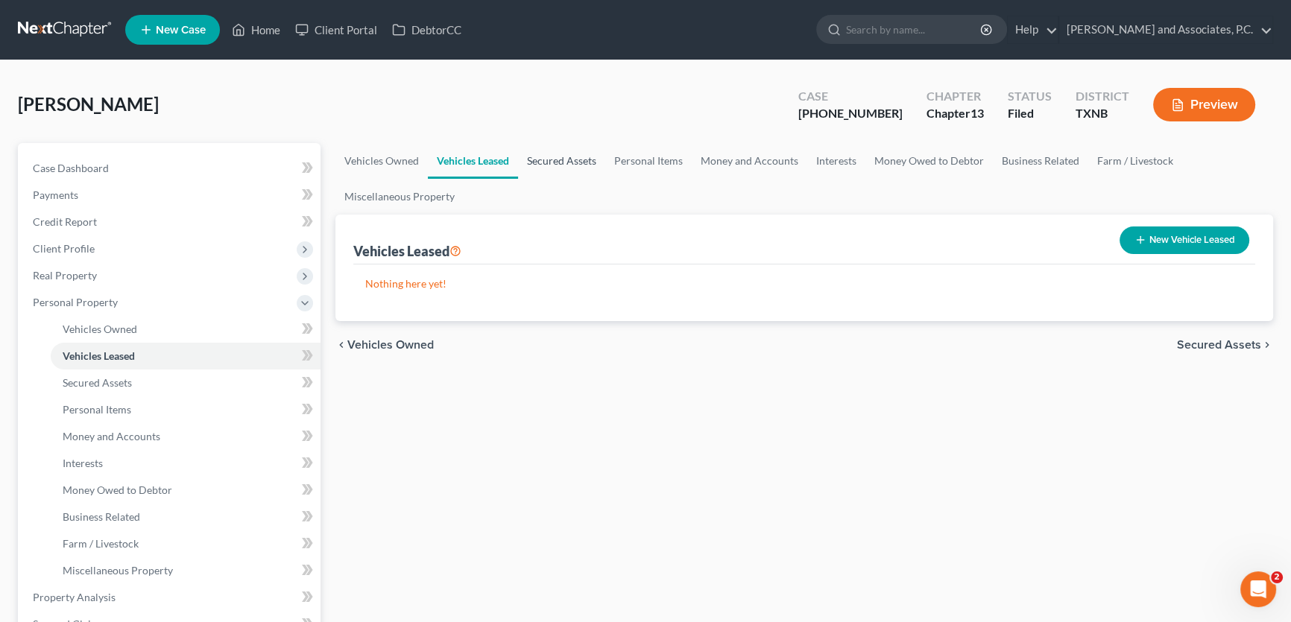
click at [560, 160] on link "Secured Assets" at bounding box center [561, 161] width 87 height 36
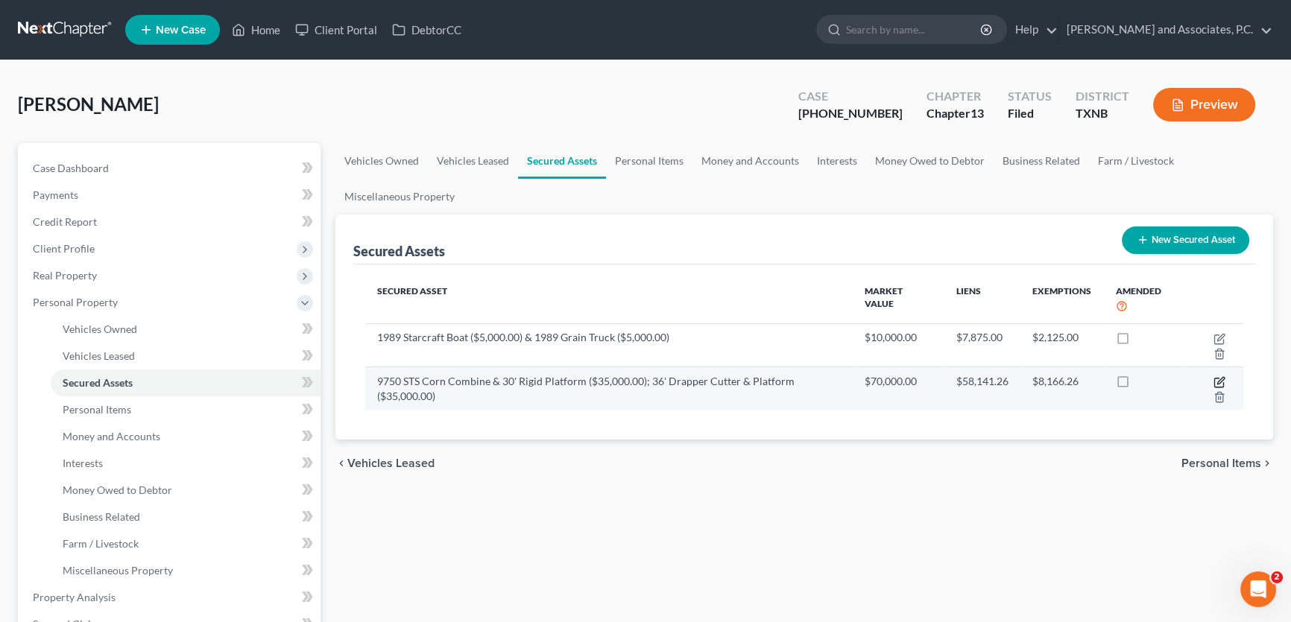
click at [1218, 383] on icon "button" at bounding box center [1220, 380] width 7 height 7
select select "other"
select select "1"
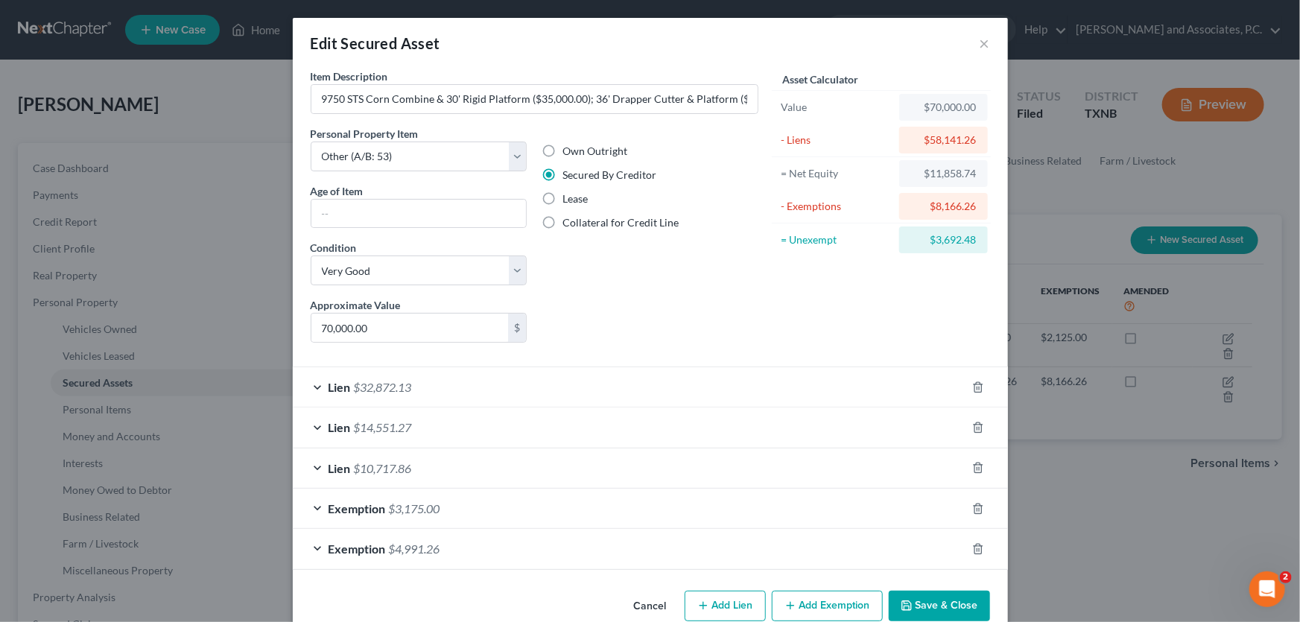
click at [645, 606] on button "Cancel" at bounding box center [650, 607] width 57 height 30
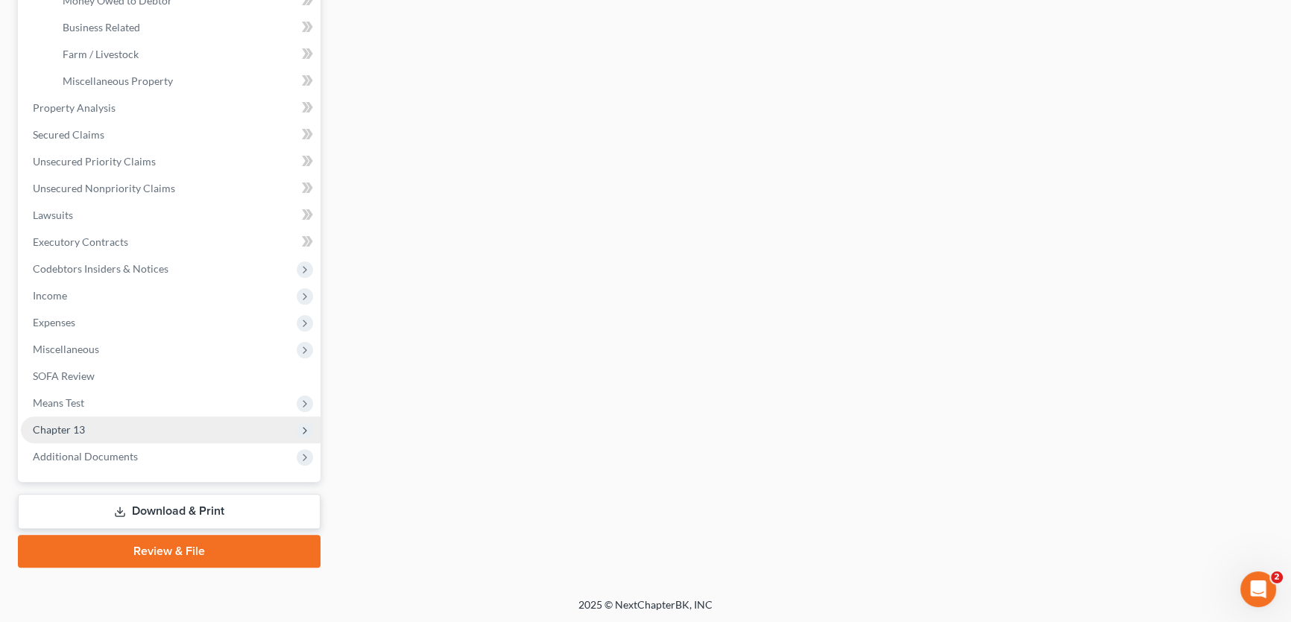
click at [75, 425] on span "Chapter 13" at bounding box center [59, 429] width 52 height 13
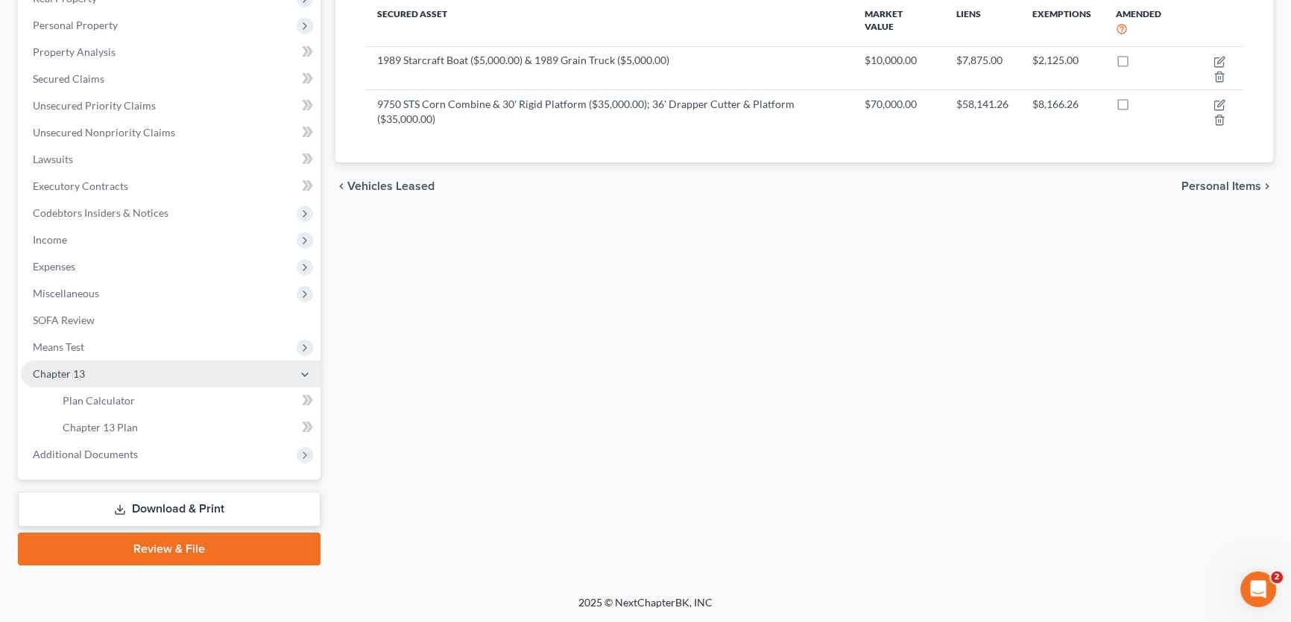
scroll to position [275, 0]
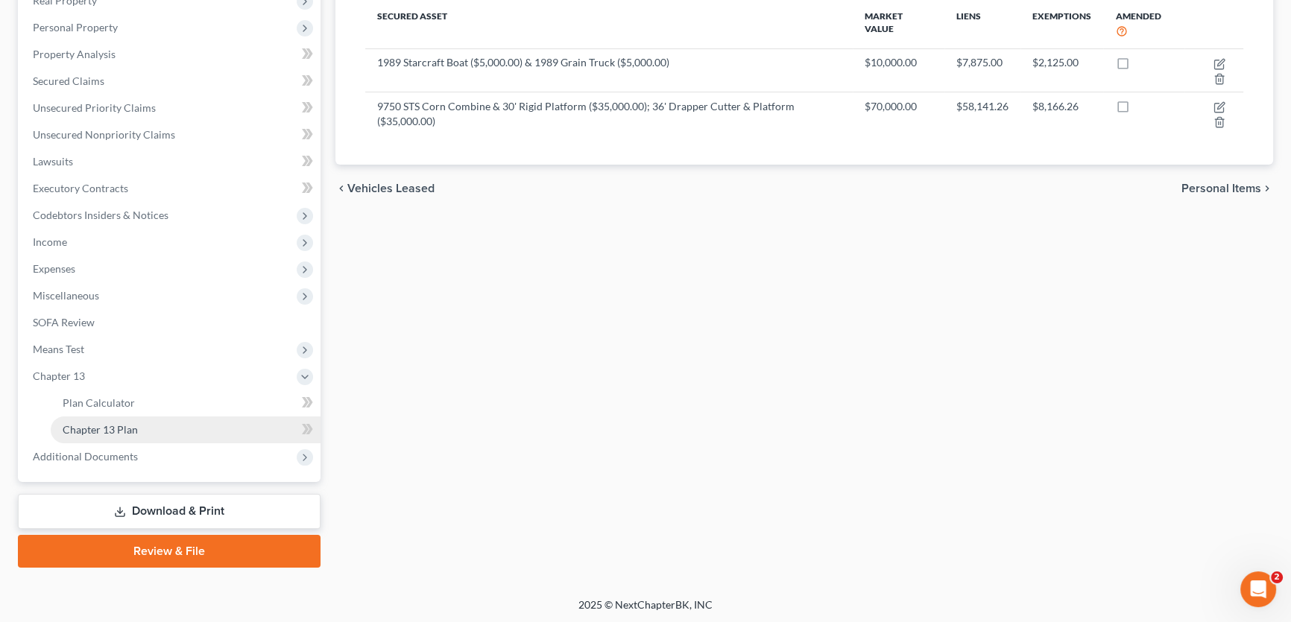
click at [86, 427] on span "Chapter 13 Plan" at bounding box center [100, 429] width 75 height 13
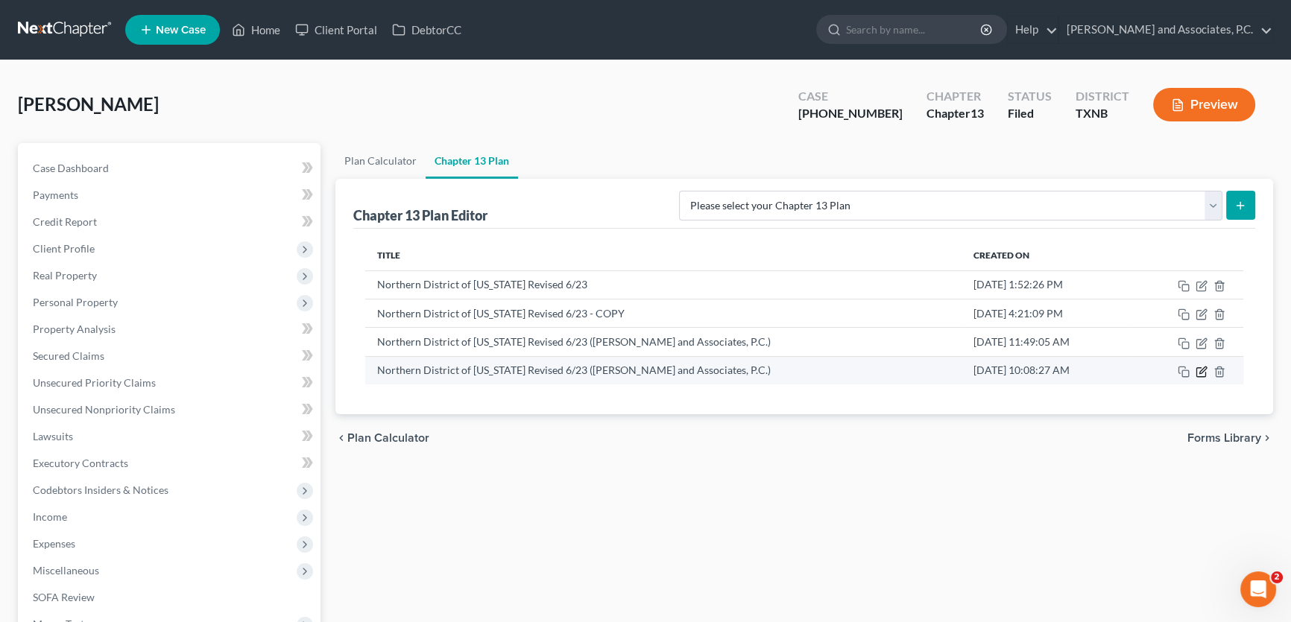
click at [1203, 367] on icon "button" at bounding box center [1202, 370] width 7 height 7
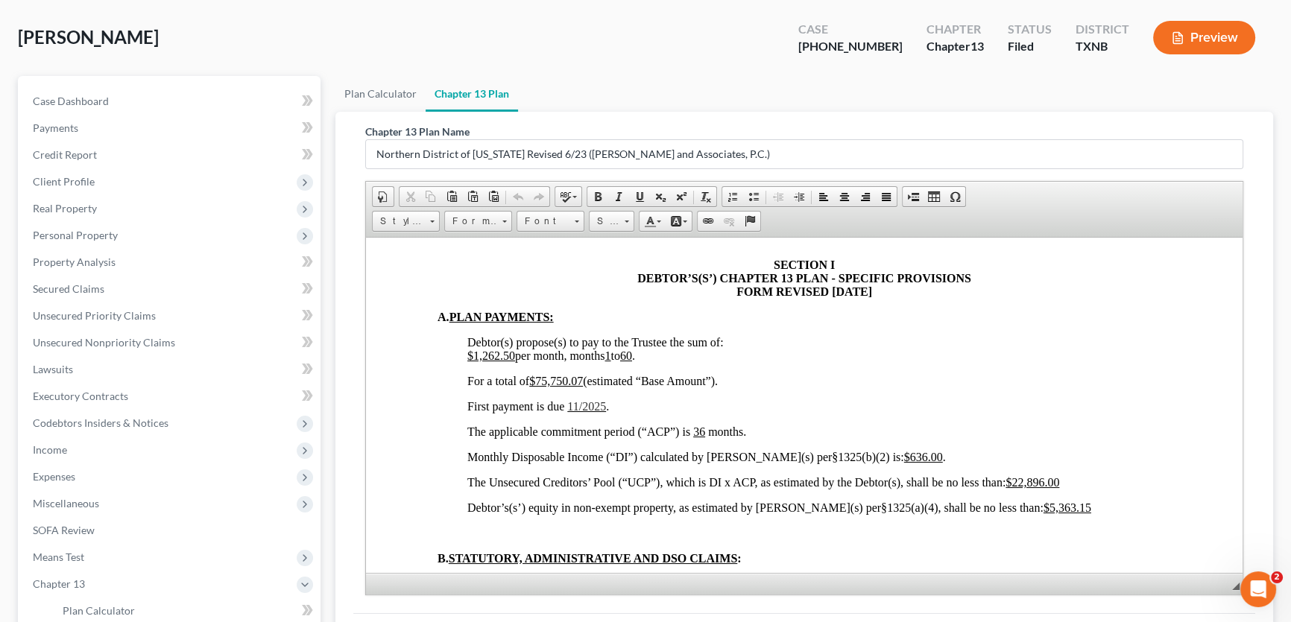
scroll to position [745, 0]
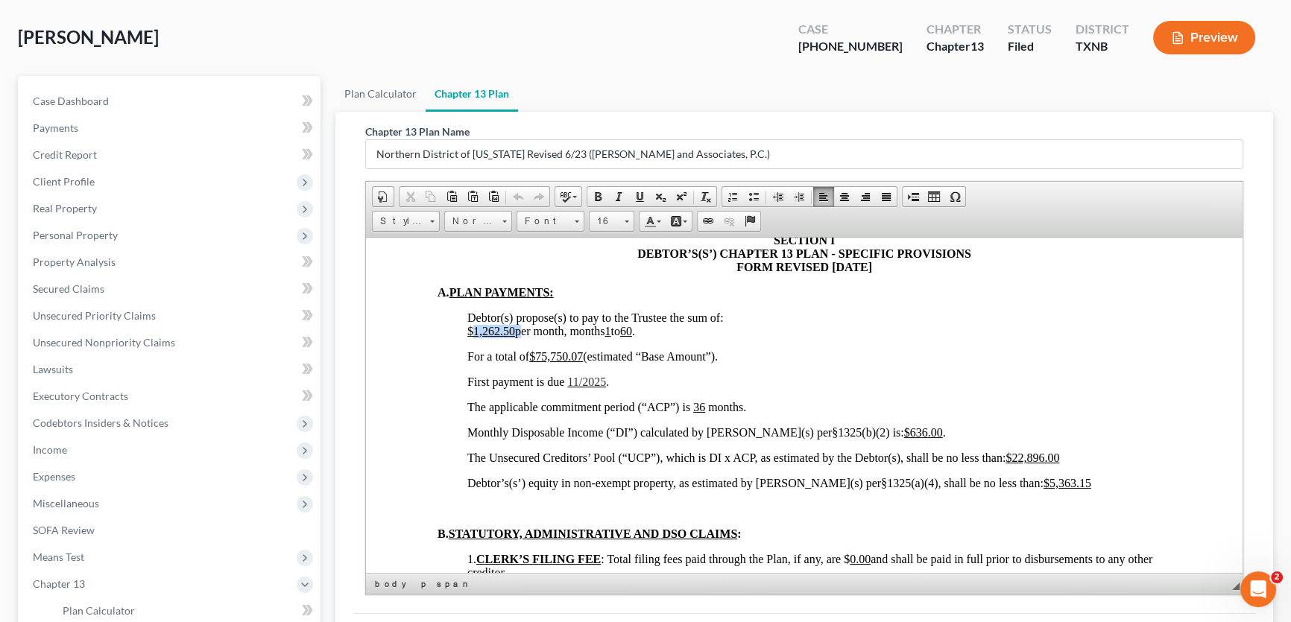
drag, startPoint x: 516, startPoint y: 356, endPoint x: 475, endPoint y: 364, distance: 42.4
click at [475, 337] on span "$1,262.50 per month, months 1 to 60 ." at bounding box center [551, 330] width 168 height 13
drag, startPoint x: 584, startPoint y: 384, endPoint x: 539, endPoint y: 385, distance: 45.5
click at [539, 362] on u "$75,750.07" at bounding box center [556, 355] width 54 height 13
drag, startPoint x: 604, startPoint y: 412, endPoint x: 577, endPoint y: 416, distance: 27.1
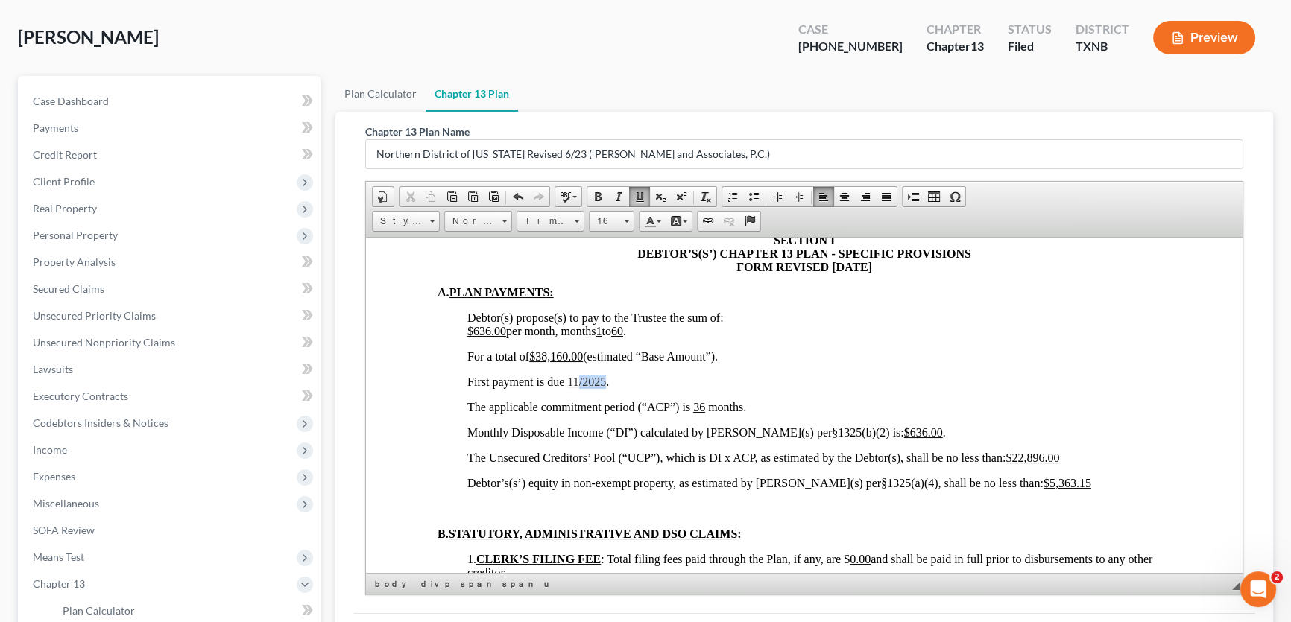
click at [577, 387] on span "First payment is due 11/2025 ." at bounding box center [538, 381] width 142 height 13
click at [904, 438] on u "$636.00" at bounding box center [923, 431] width 39 height 13
click at [1044, 463] on u "$22,896.00" at bounding box center [1032, 457] width 54 height 13
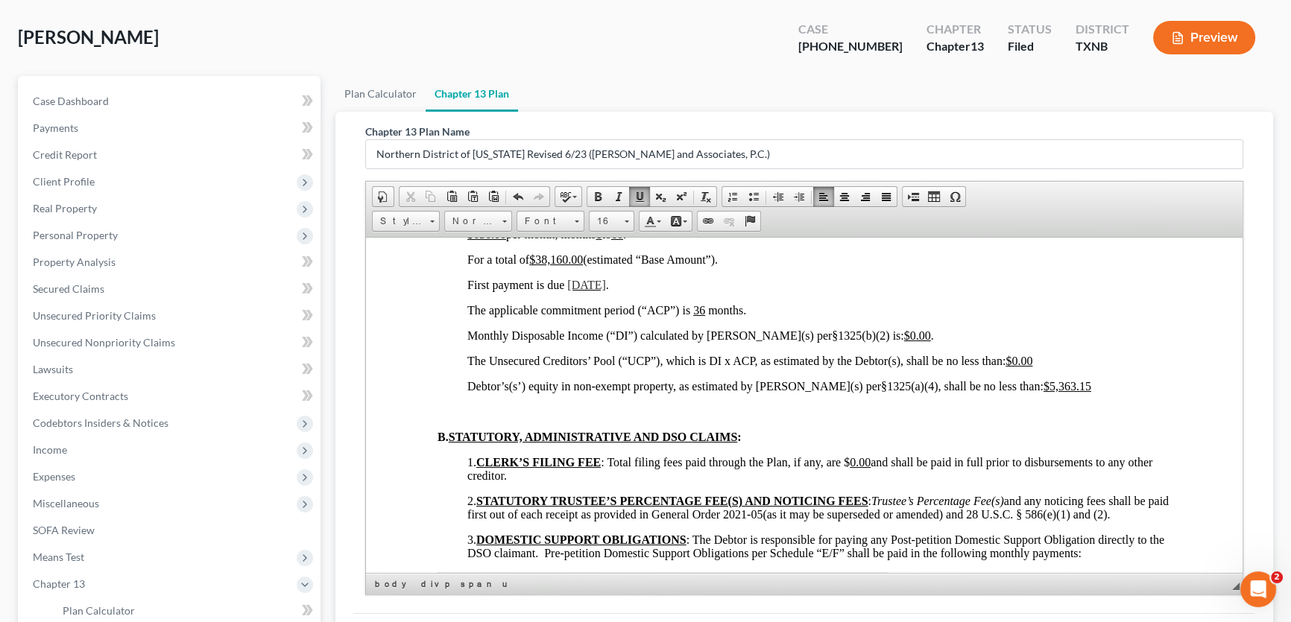
scroll to position [812, 0]
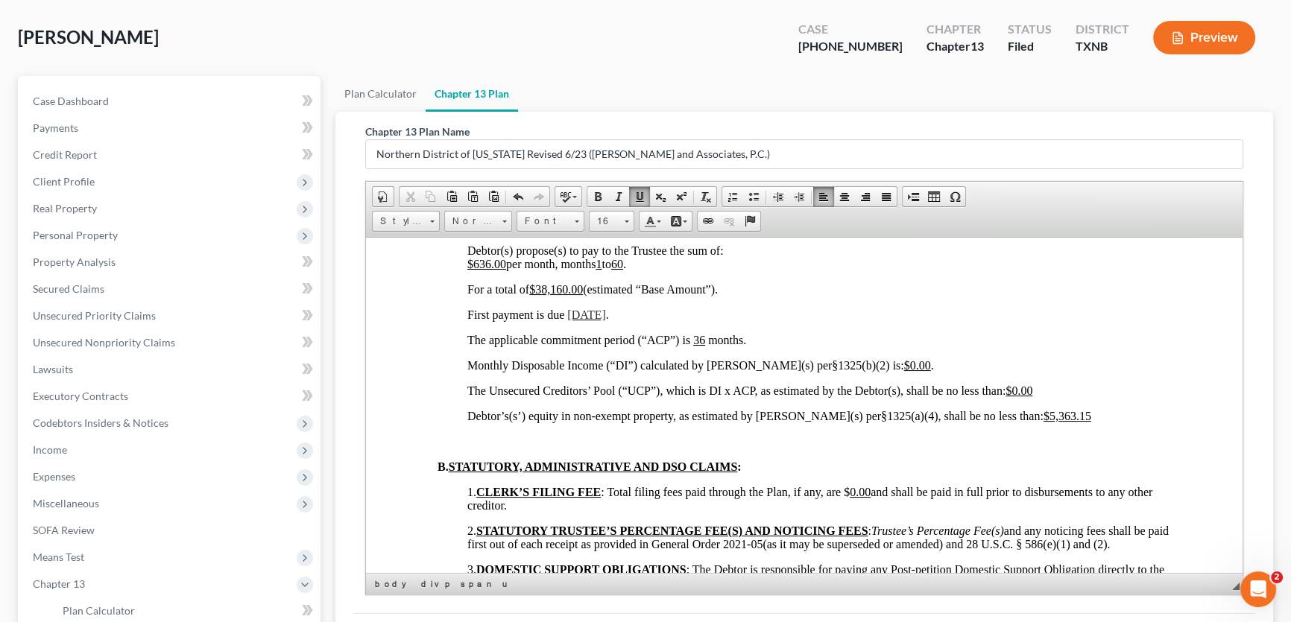
click at [506, 270] on span "$636.00 per month, months 1 to 60 ." at bounding box center [546, 263] width 159 height 13
click at [638, 191] on span at bounding box center [639, 197] width 12 height 12
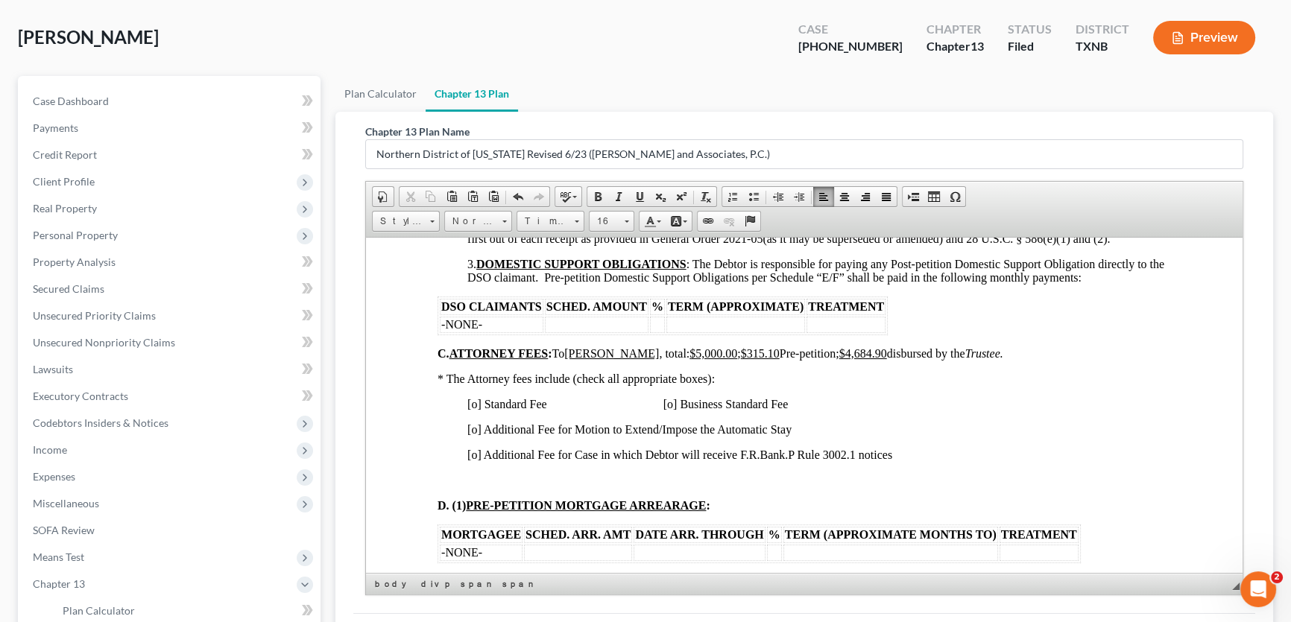
scroll to position [1151, 0]
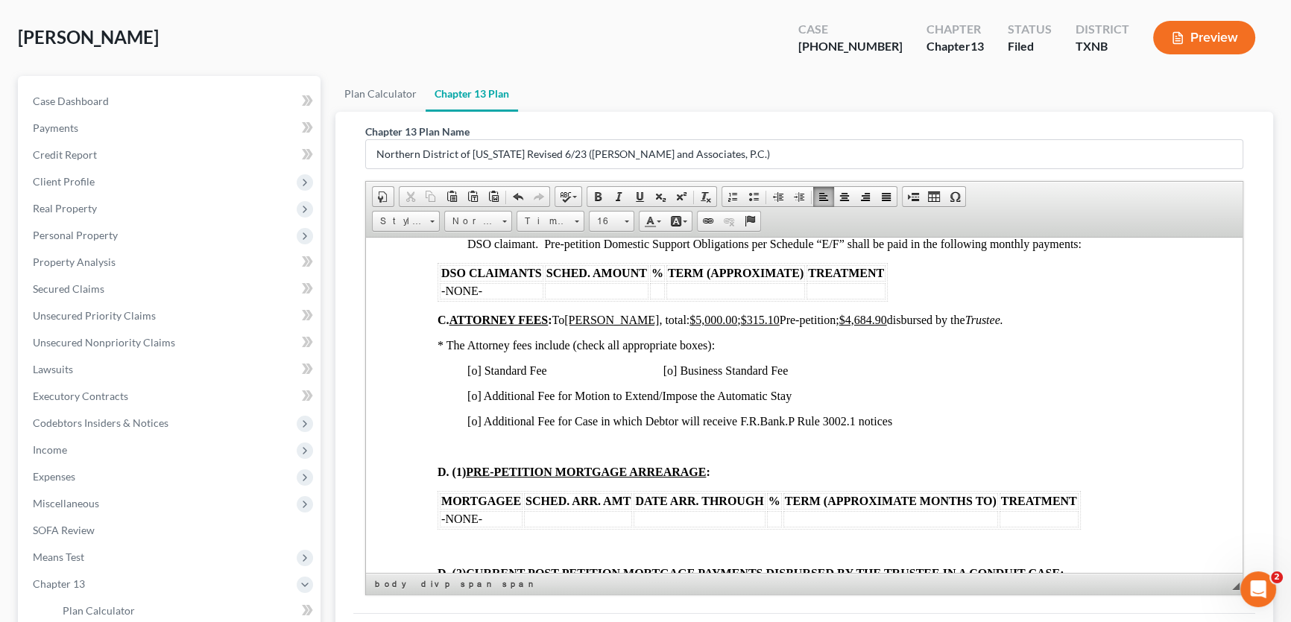
click at [672, 376] on span "[o] Standard Fee [o] Business Standard Fee" at bounding box center [627, 370] width 320 height 13
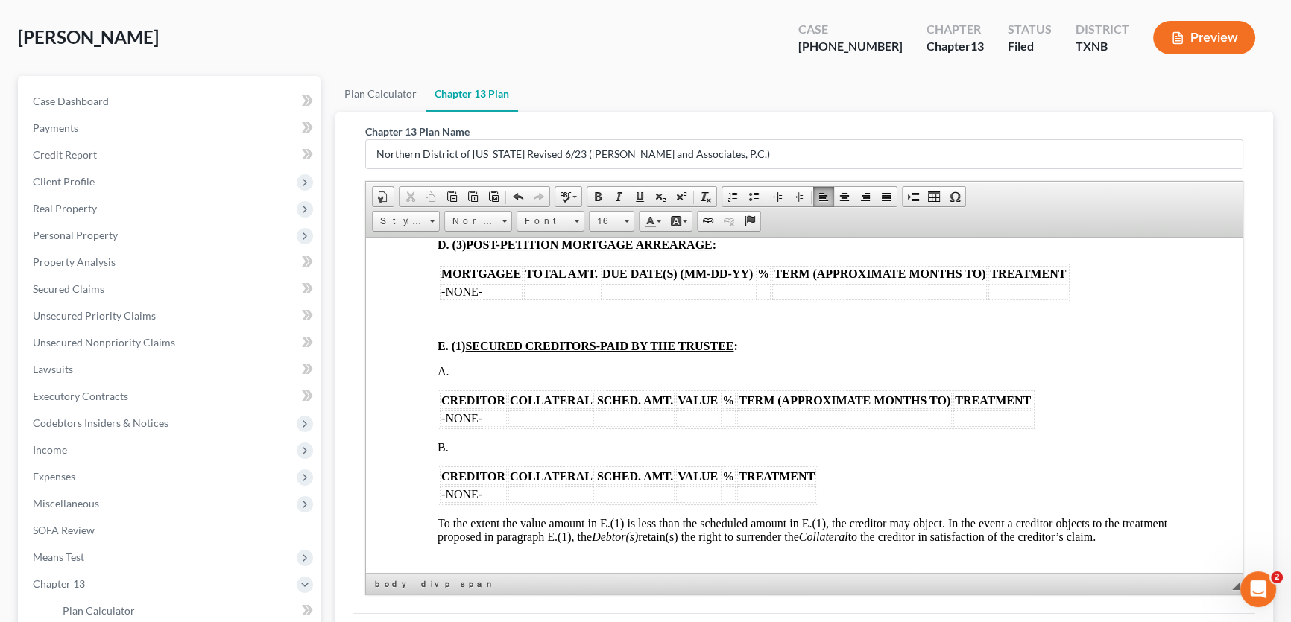
scroll to position [1625, 0]
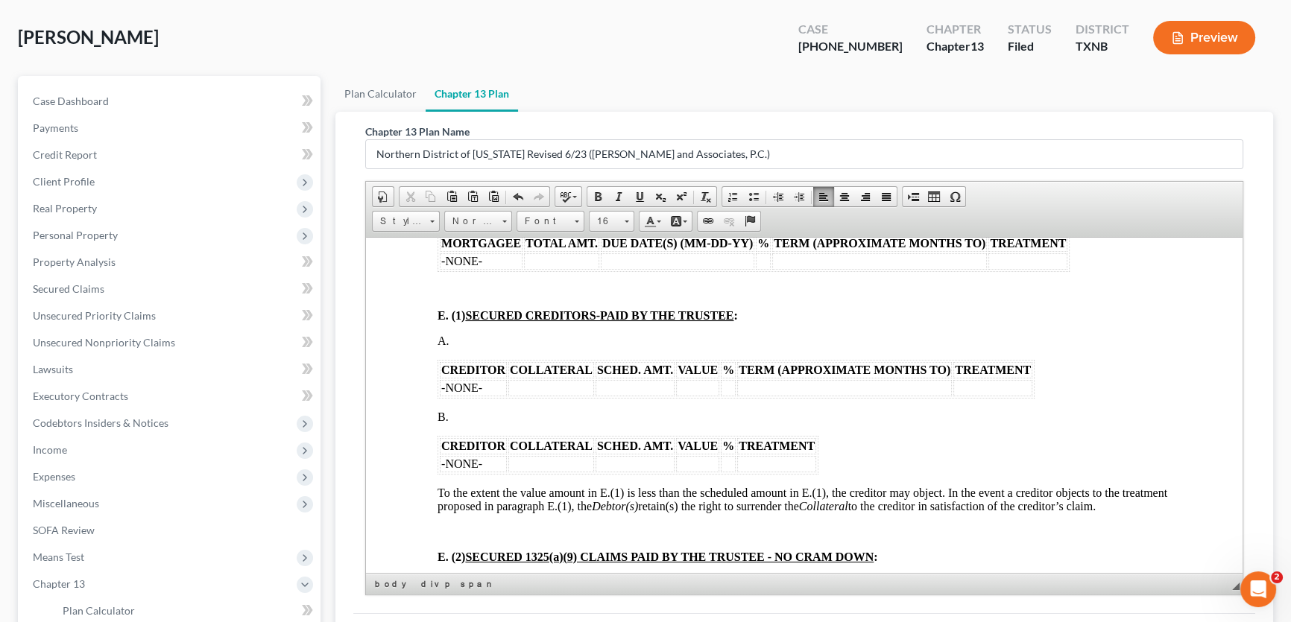
drag, startPoint x: 450, startPoint y: 468, endPoint x: 415, endPoint y: 425, distance: 55.6
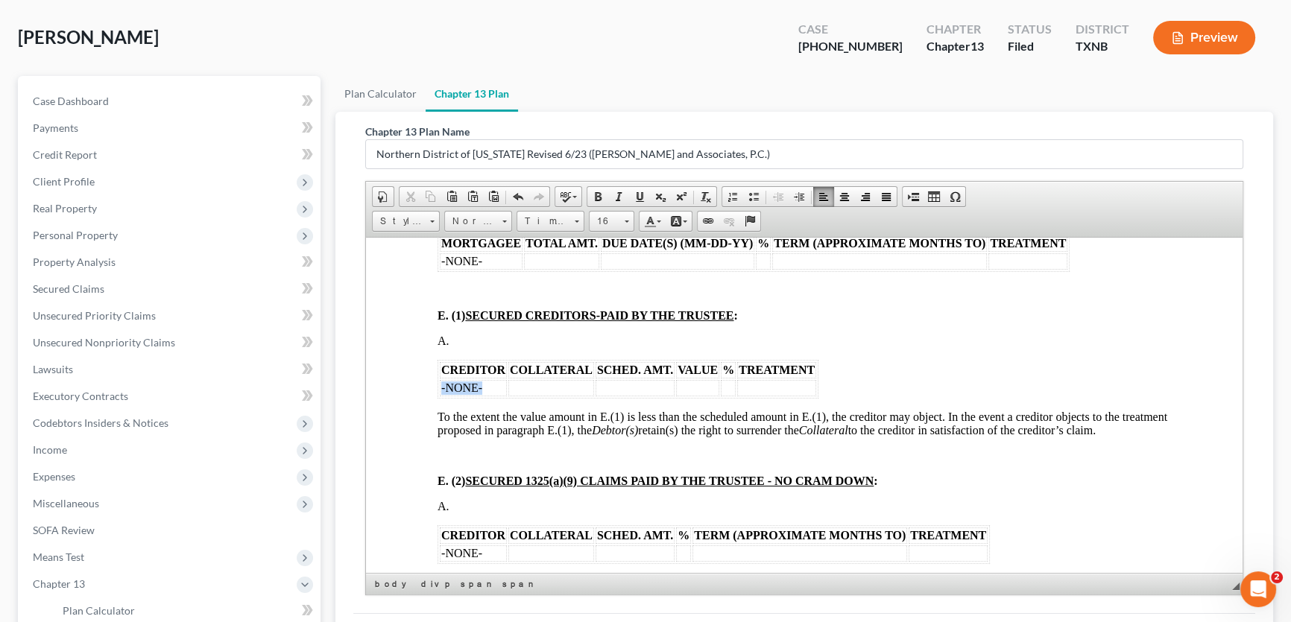
drag, startPoint x: 493, startPoint y: 441, endPoint x: 440, endPoint y: 446, distance: 52.3
click at [440, 396] on td "-NONE-" at bounding box center [473, 387] width 67 height 16
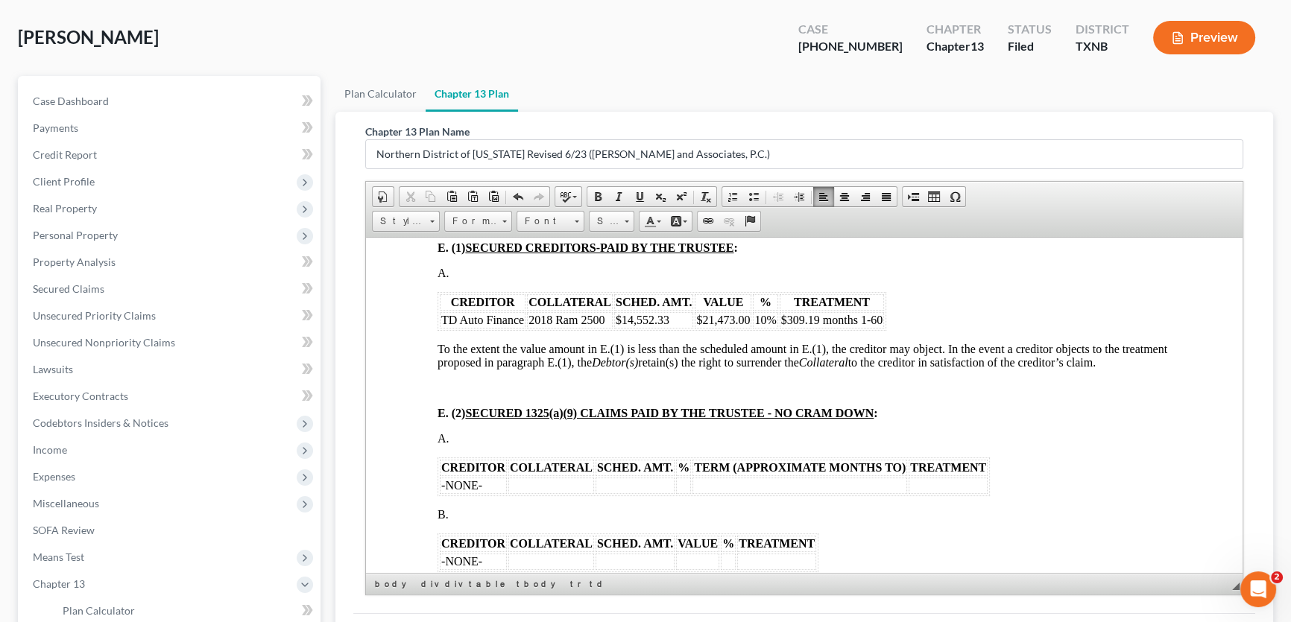
scroll to position [1761, 0]
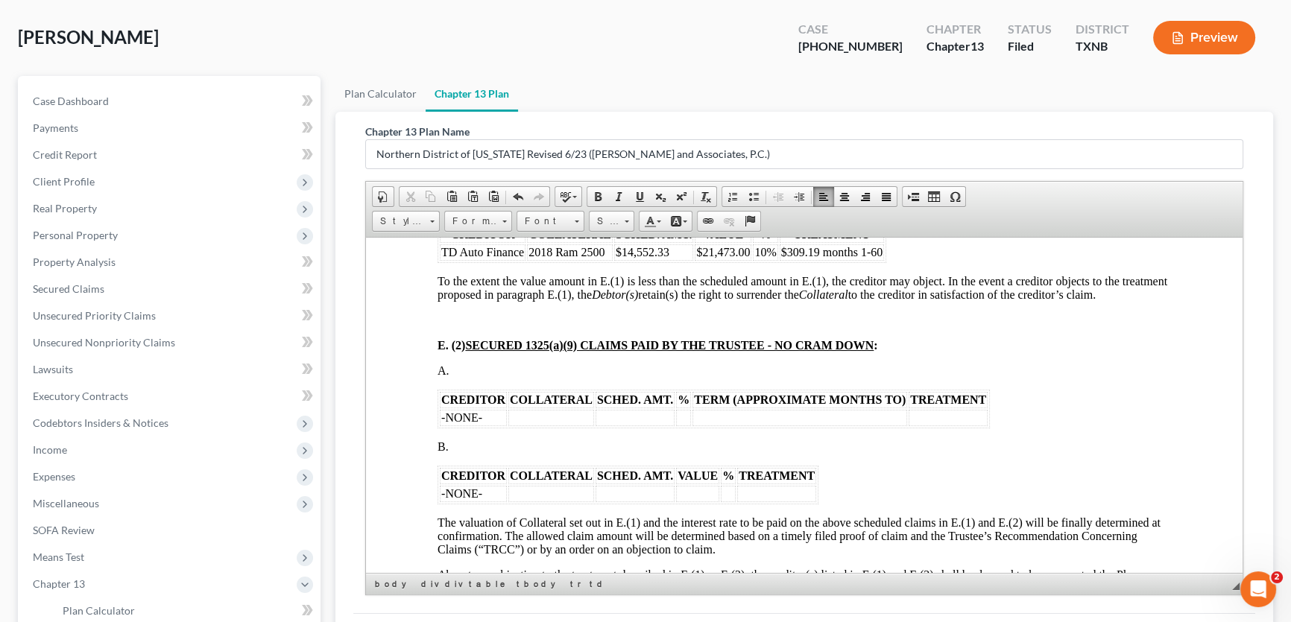
drag, startPoint x: 459, startPoint y: 504, endPoint x: 425, endPoint y: 463, distance: 53.4
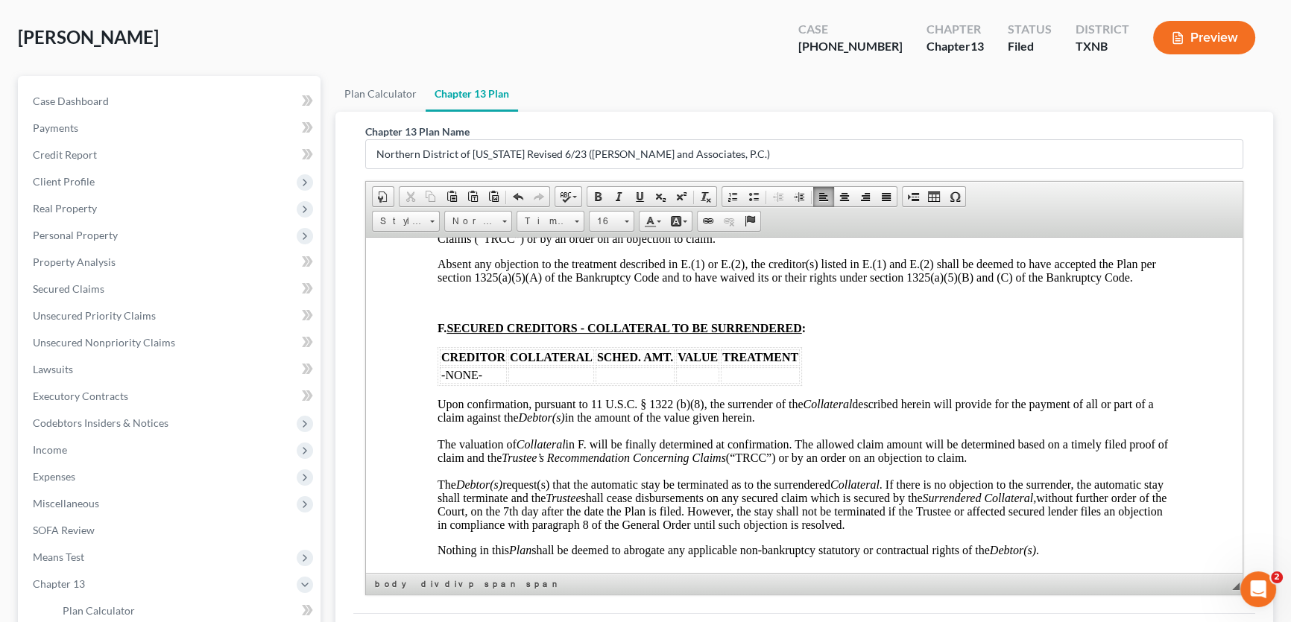
scroll to position [2032, 0]
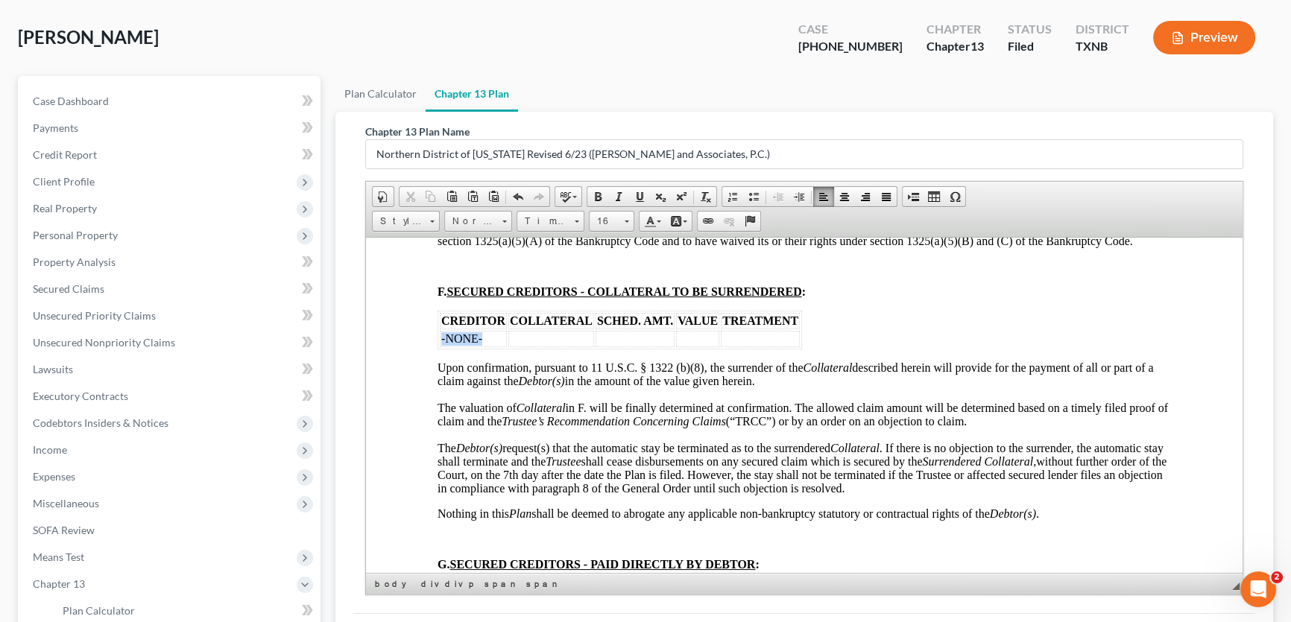
drag, startPoint x: 486, startPoint y: 402, endPoint x: 438, endPoint y: 406, distance: 47.8
click at [438, 349] on table "CREDITOR COLLATERAL SCHED. AMT. VALUE TREATMENT -NONE-" at bounding box center [619, 329] width 364 height 39
click at [614, 346] on td at bounding box center [657, 338] width 86 height 16
click at [530, 344] on span "John Deere Financal" at bounding box center [526, 338] width 170 height 13
click at [589, 346] on td at bounding box center [629, 338] width 86 height 16
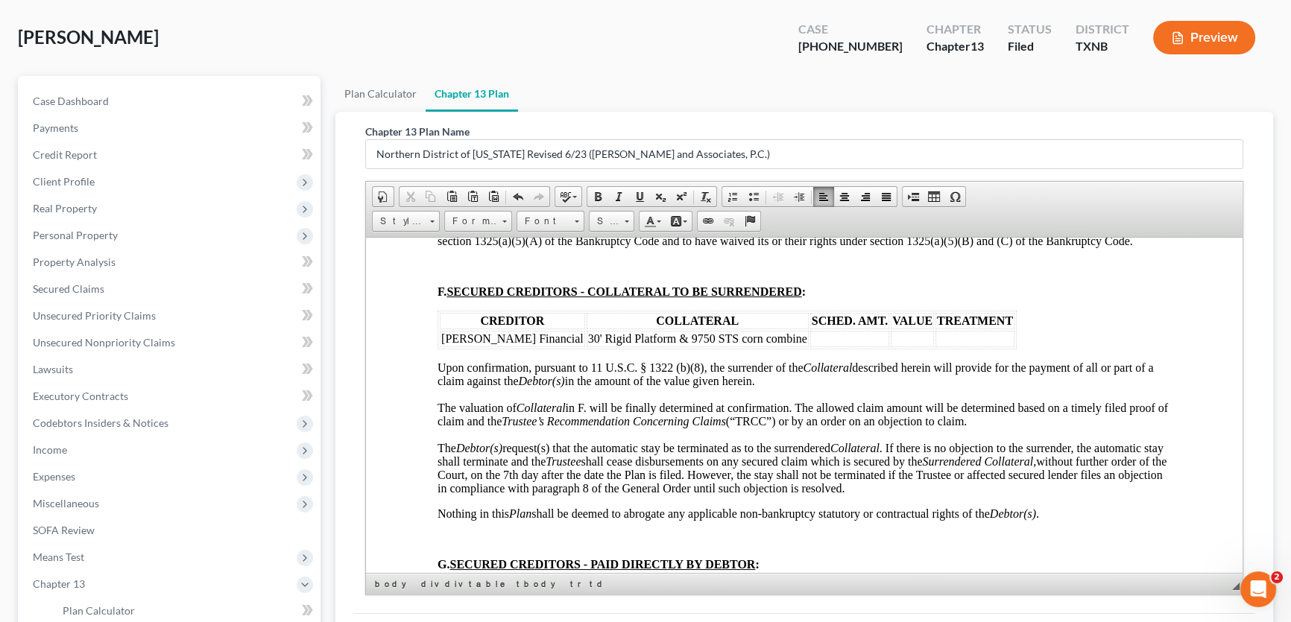
click at [821, 346] on td at bounding box center [849, 338] width 79 height 16
drag, startPoint x: 823, startPoint y: 405, endPoint x: 781, endPoint y: 408, distance: 42.6
click at [810, 346] on td "$16,280.14" at bounding box center [849, 338] width 79 height 16
click at [935, 346] on td at bounding box center [974, 338] width 79 height 16
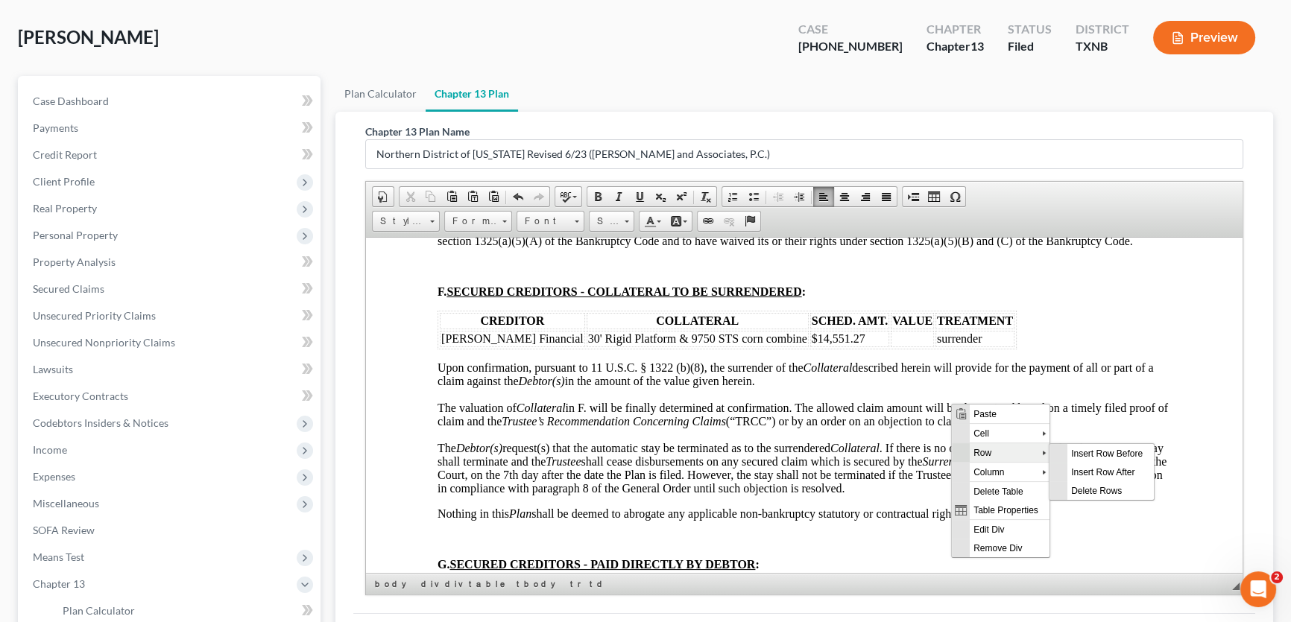
scroll to position [0, 0]
click at [1082, 473] on span "Insert Row After" at bounding box center [1109, 472] width 86 height 19
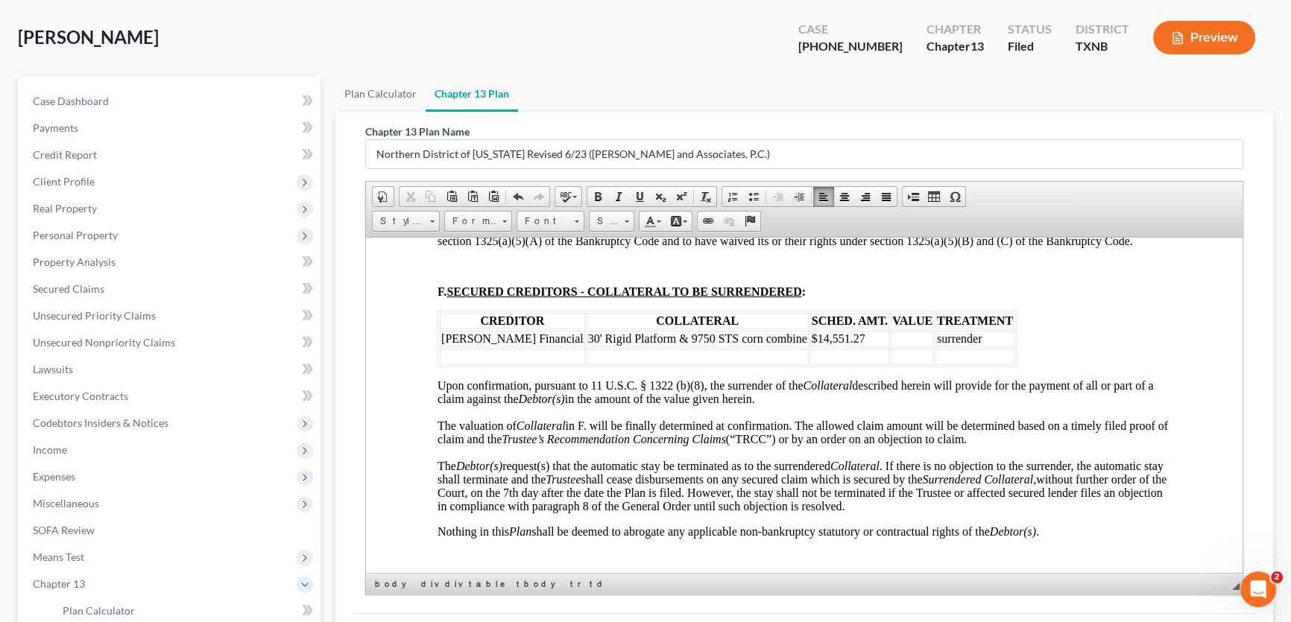
click at [502, 364] on td at bounding box center [512, 356] width 145 height 16
click at [959, 346] on td "surrender" at bounding box center [974, 338] width 79 height 16
click at [960, 364] on td "surrender" at bounding box center [988, 356] width 107 height 16
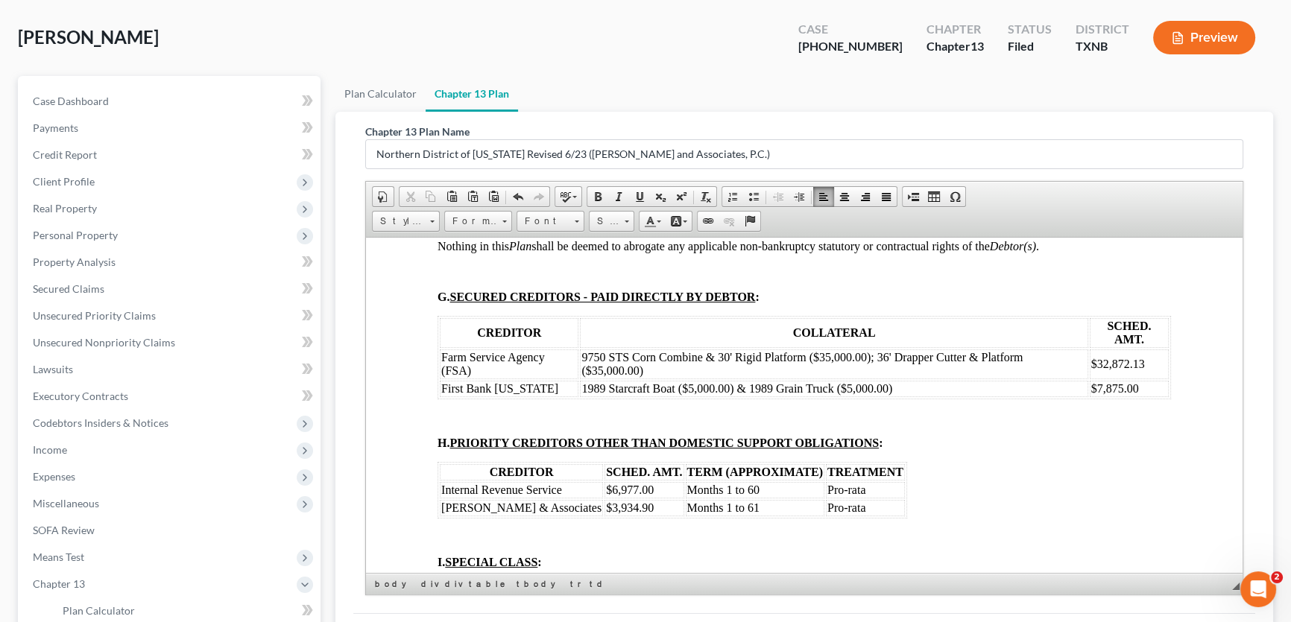
scroll to position [2370, 0]
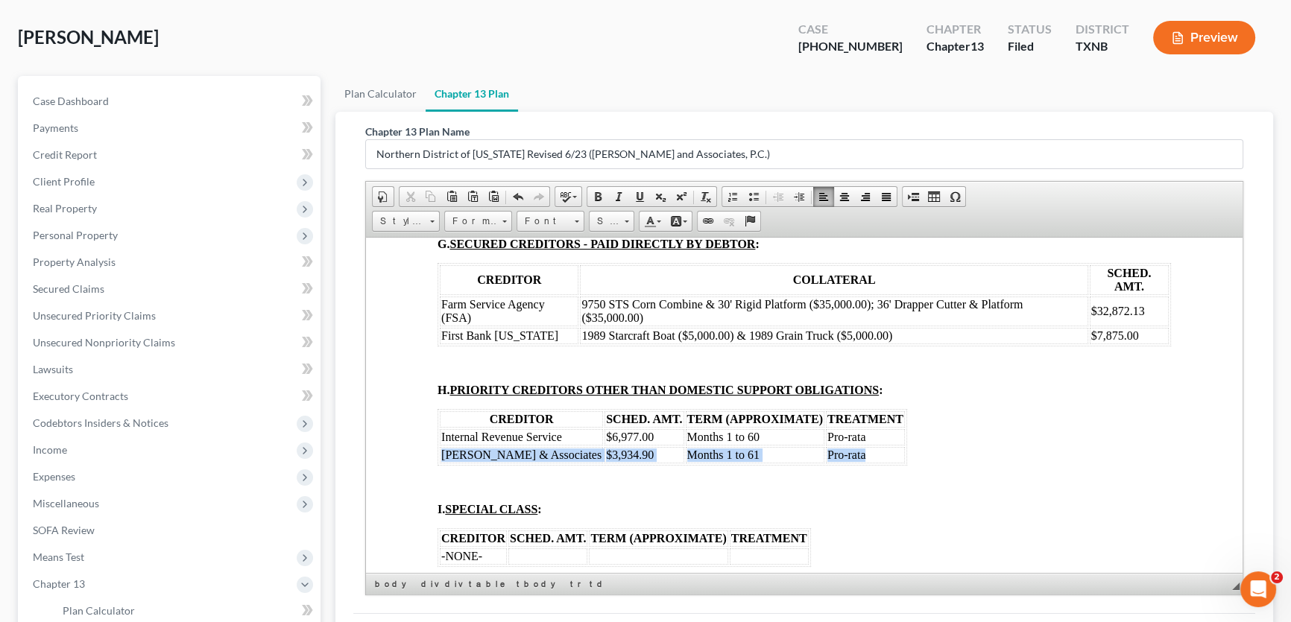
drag, startPoint x: 854, startPoint y: 538, endPoint x: 446, endPoint y: 545, distance: 408.4
click at [446, 463] on tr "Monte J White & Associates $3,934.90 Months 1 to 61 Pro-rata" at bounding box center [672, 454] width 465 height 16
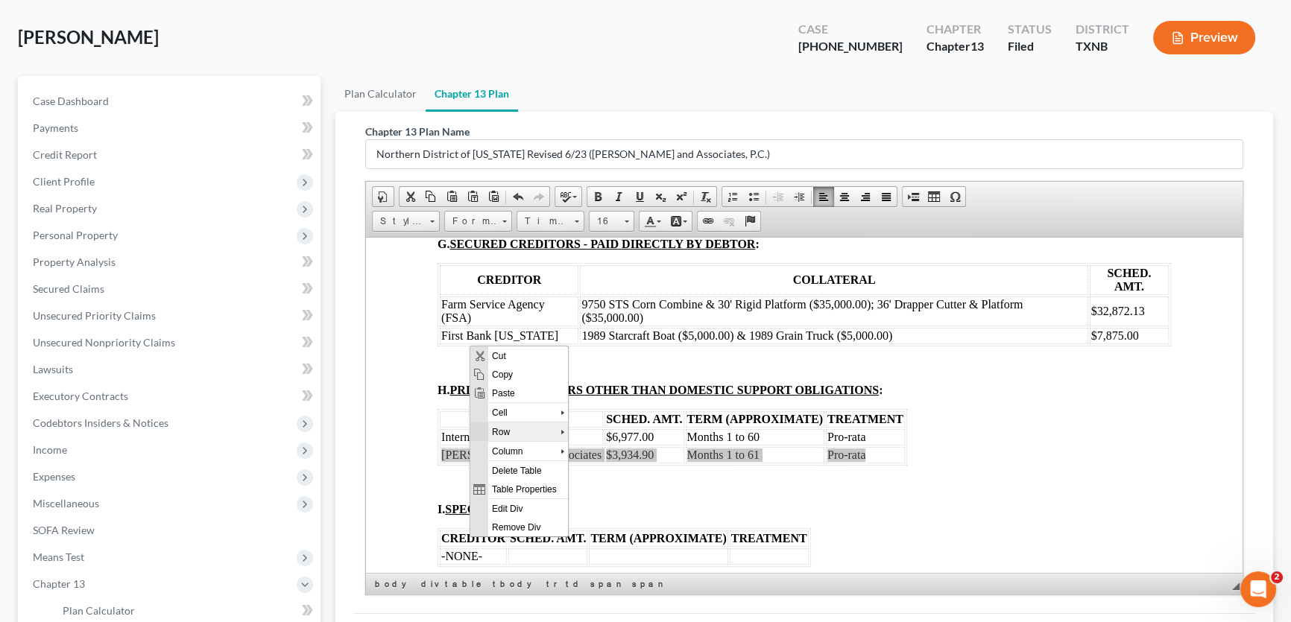
click at [498, 433] on span "Row" at bounding box center [523, 431] width 72 height 19
click at [621, 468] on span "Delete Rows" at bounding box center [628, 469] width 86 height 19
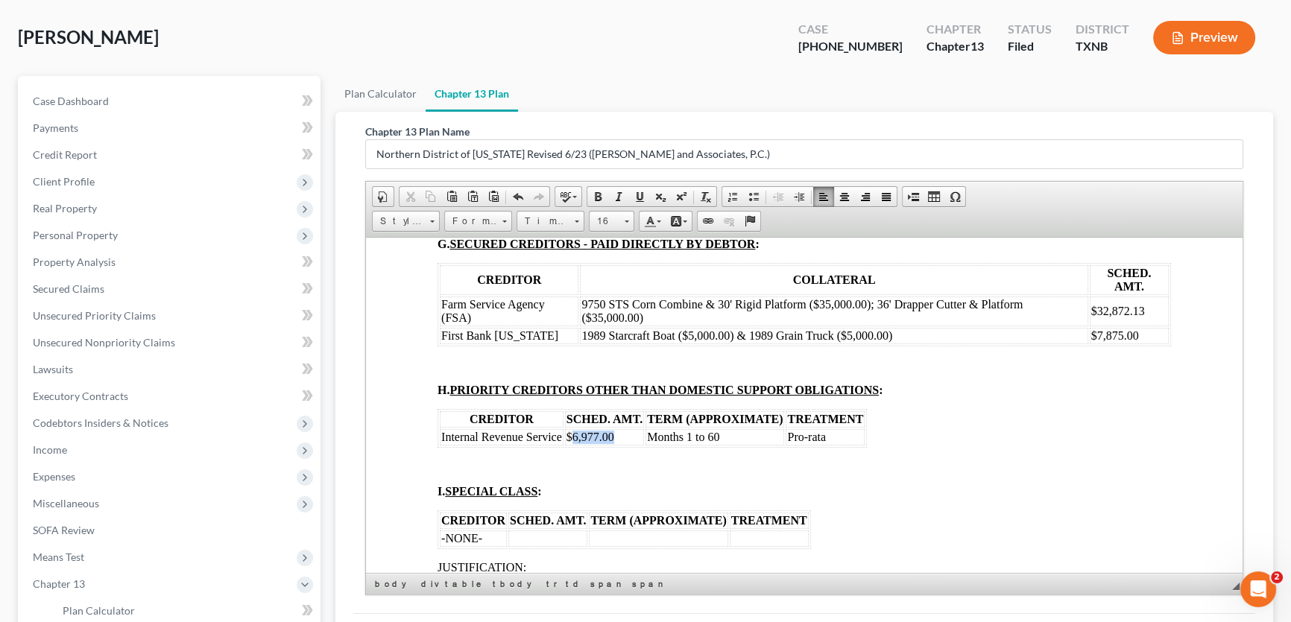
drag, startPoint x: 615, startPoint y: 521, endPoint x: 574, endPoint y: 525, distance: 41.9
click at [574, 445] on td "$6,977.00" at bounding box center [604, 436] width 79 height 16
drag, startPoint x: 831, startPoint y: 522, endPoint x: 787, endPoint y: 525, distance: 44.1
click at [787, 445] on td "Pro-rata" at bounding box center [824, 436] width 79 height 16
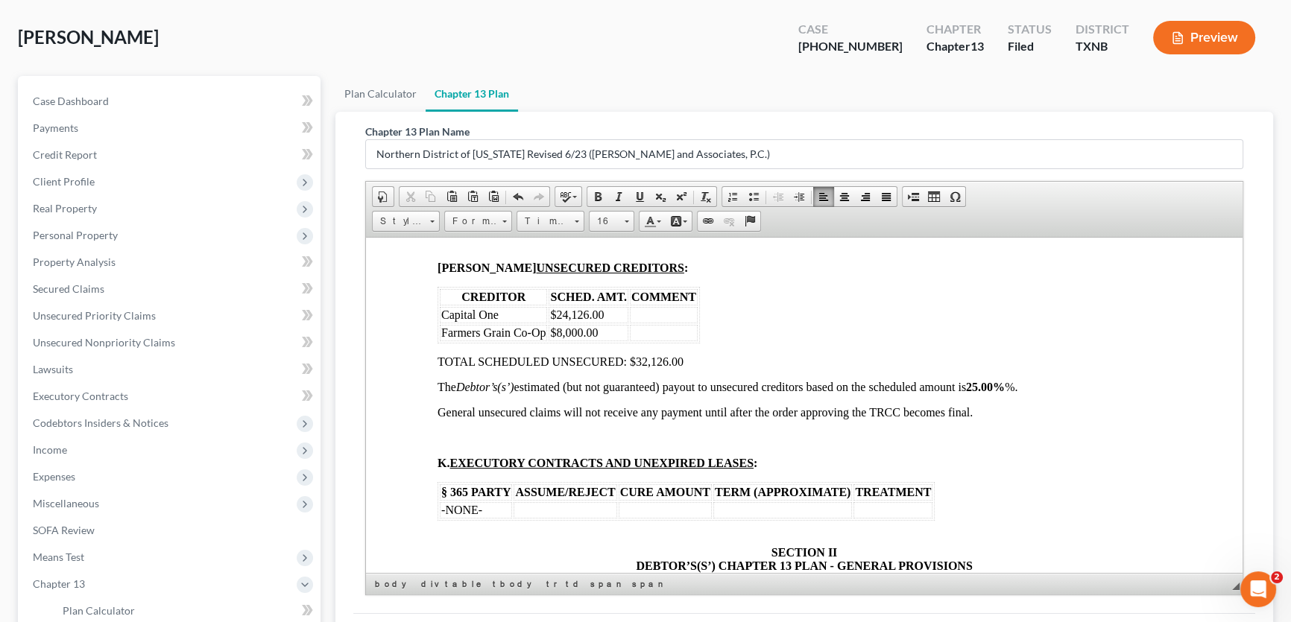
scroll to position [2777, 0]
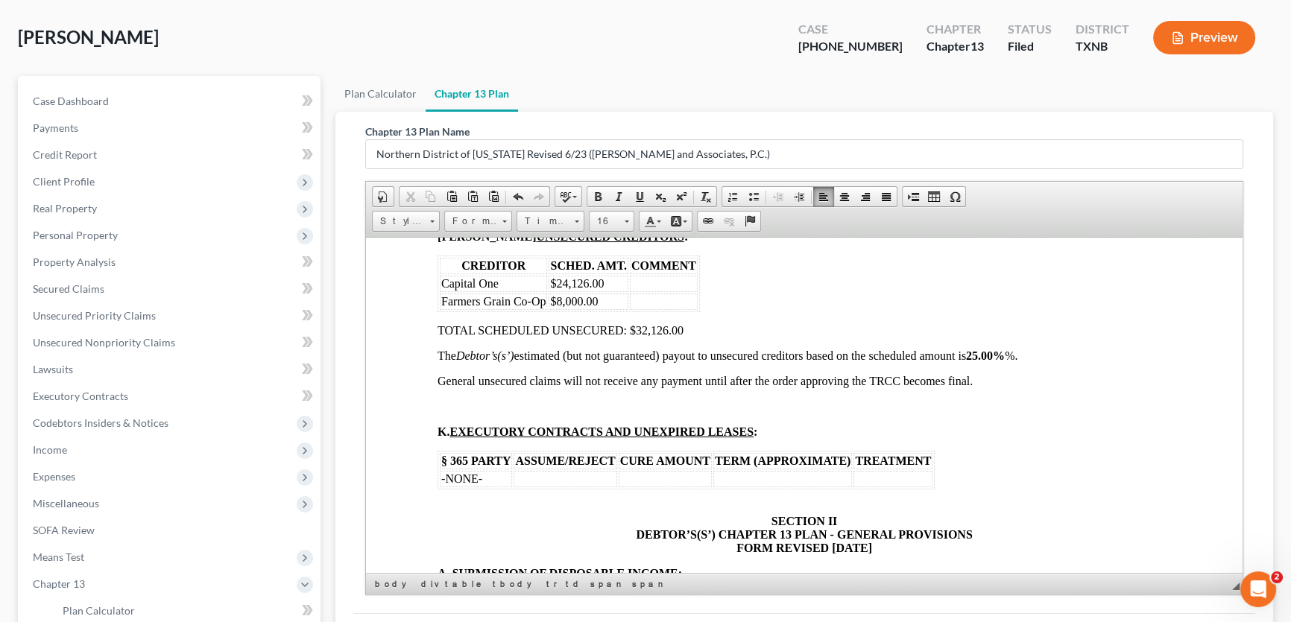
click at [645, 309] on td at bounding box center [664, 301] width 68 height 16
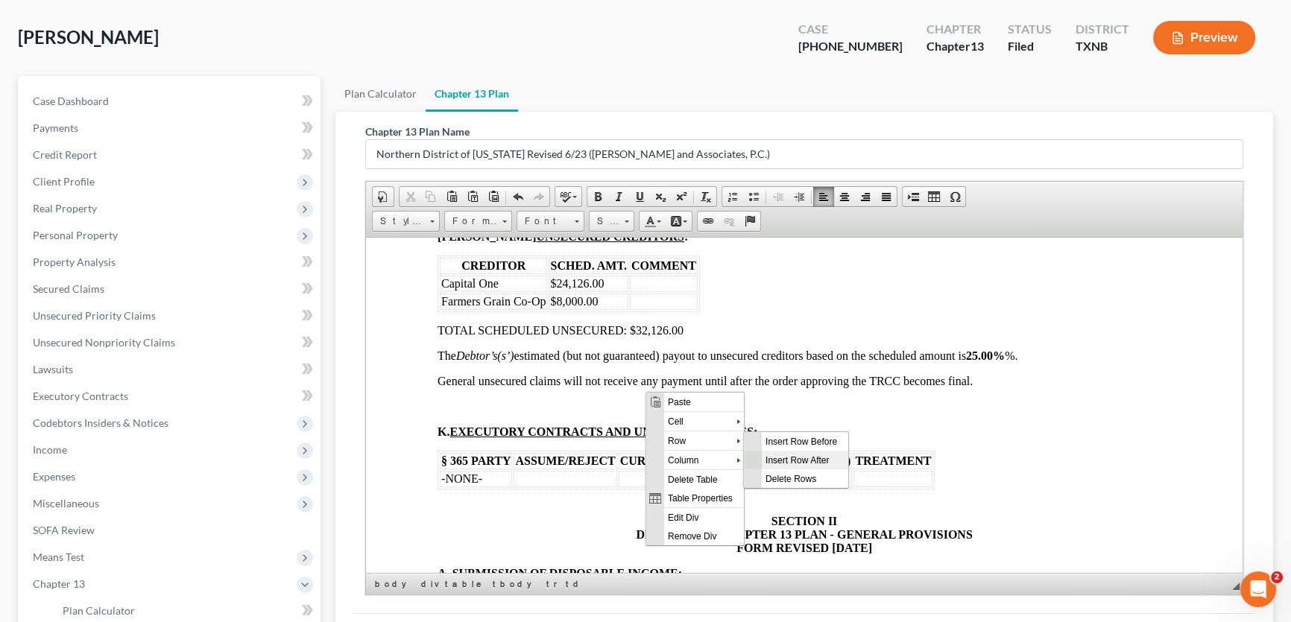
click at [771, 456] on span "Insert Row After" at bounding box center [804, 460] width 86 height 19
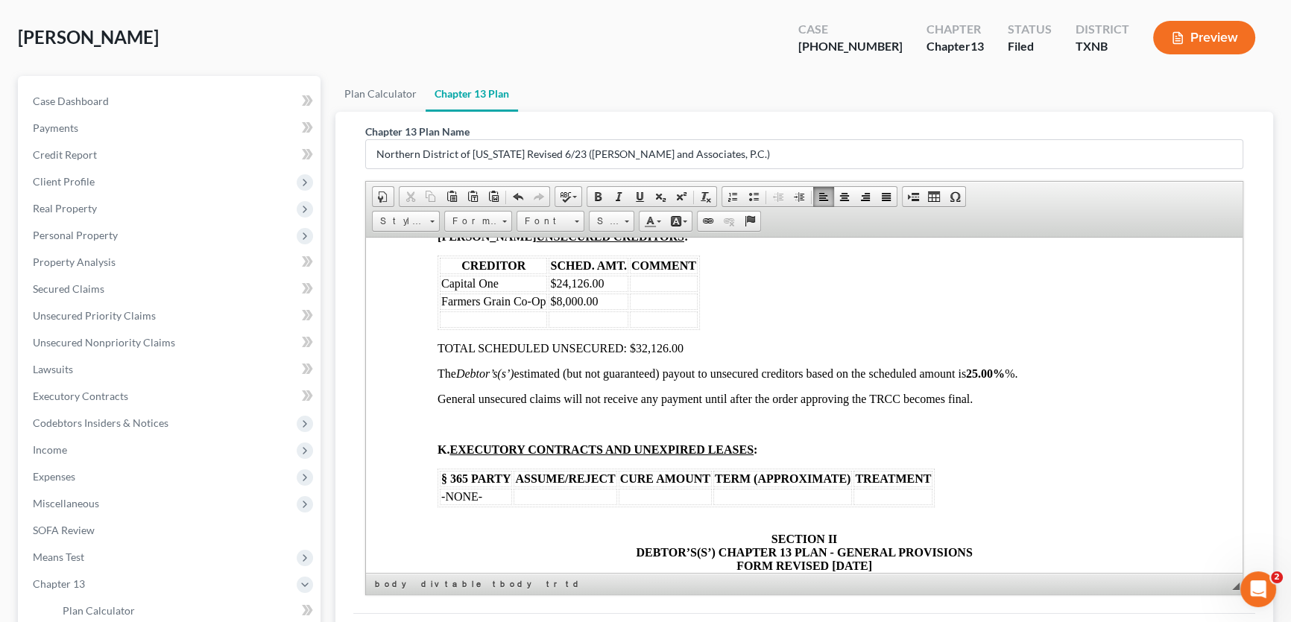
click at [478, 327] on td at bounding box center [493, 319] width 107 height 16
drag, startPoint x: 689, startPoint y: 439, endPoint x: 638, endPoint y: 442, distance: 51.5
click at [638, 355] on p "TOTAL SCHEDULED UNSECURED: $32,126.00" at bounding box center [803, 347] width 733 height 13
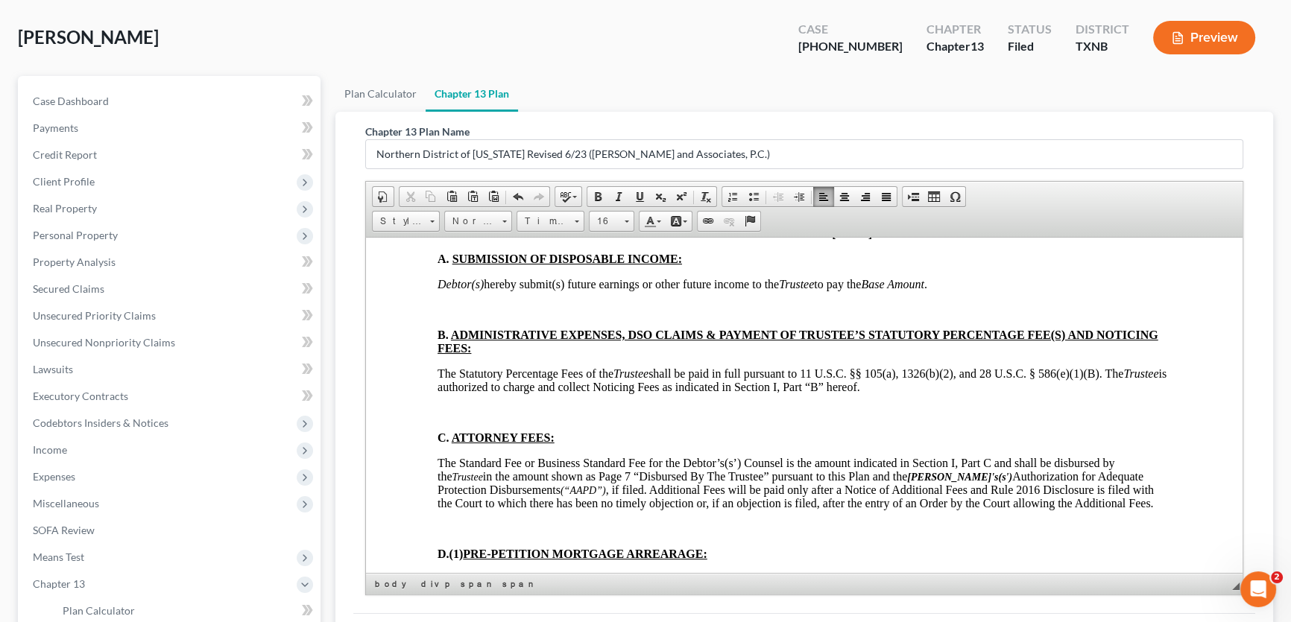
scroll to position [3115, 0]
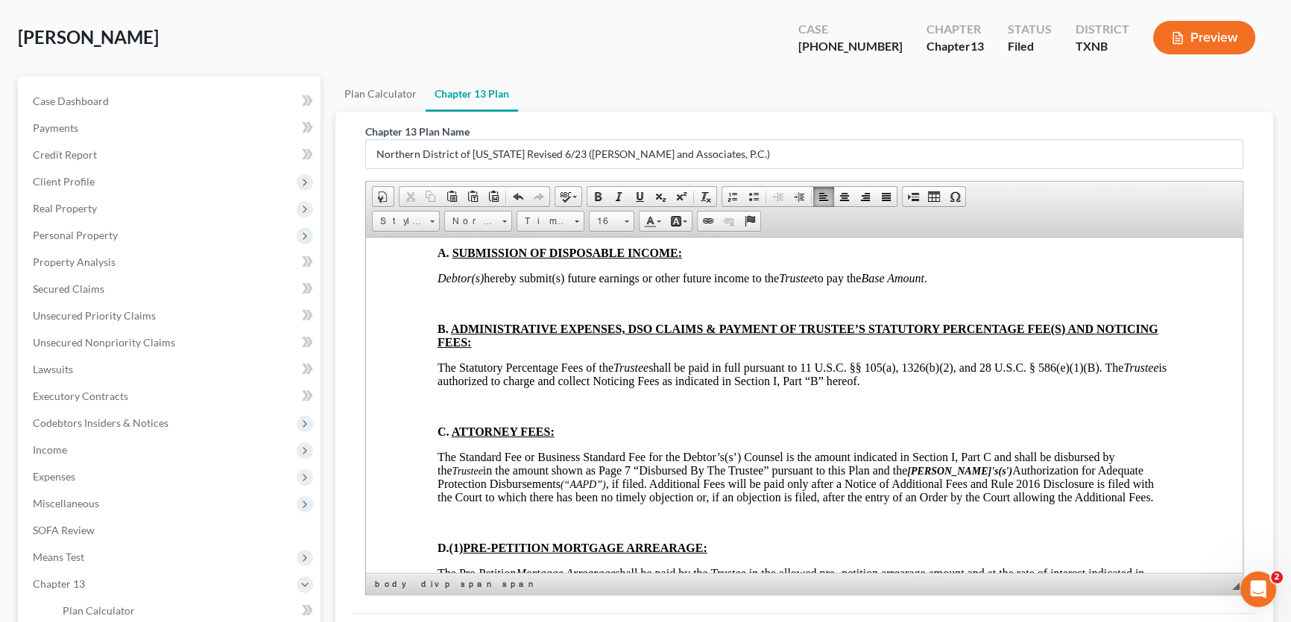
click at [474, 310] on p at bounding box center [803, 303] width 733 height 13
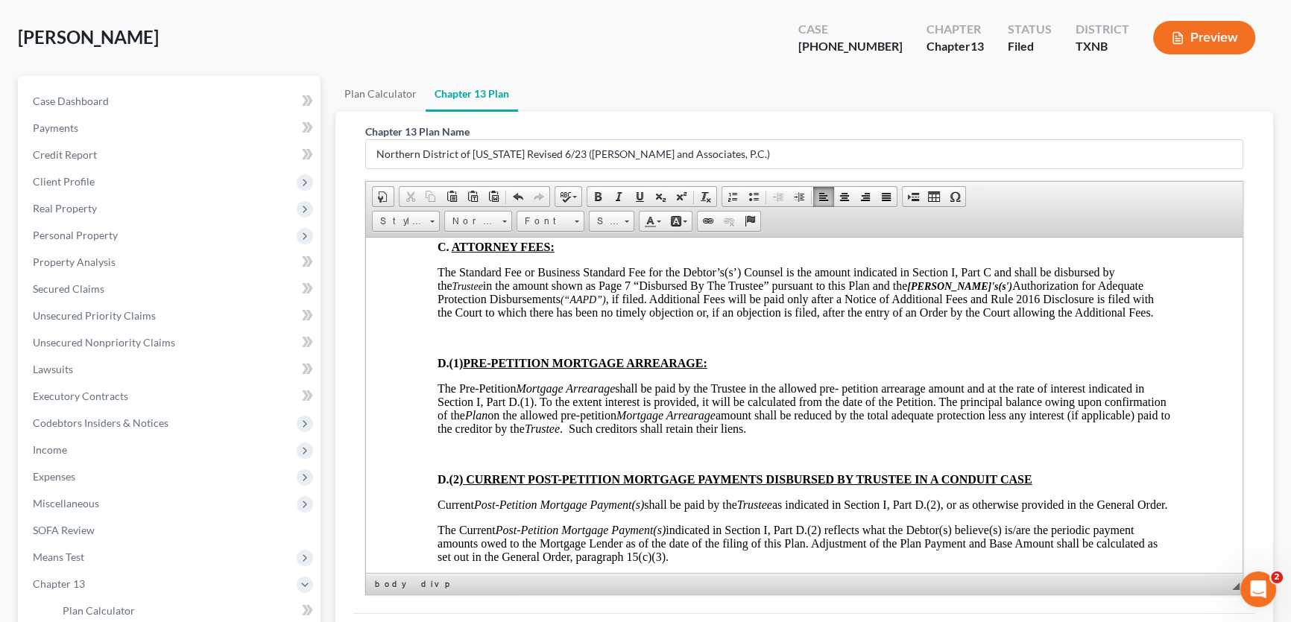
scroll to position [3251, 0]
click at [474, 343] on p at bounding box center [803, 335] width 733 height 13
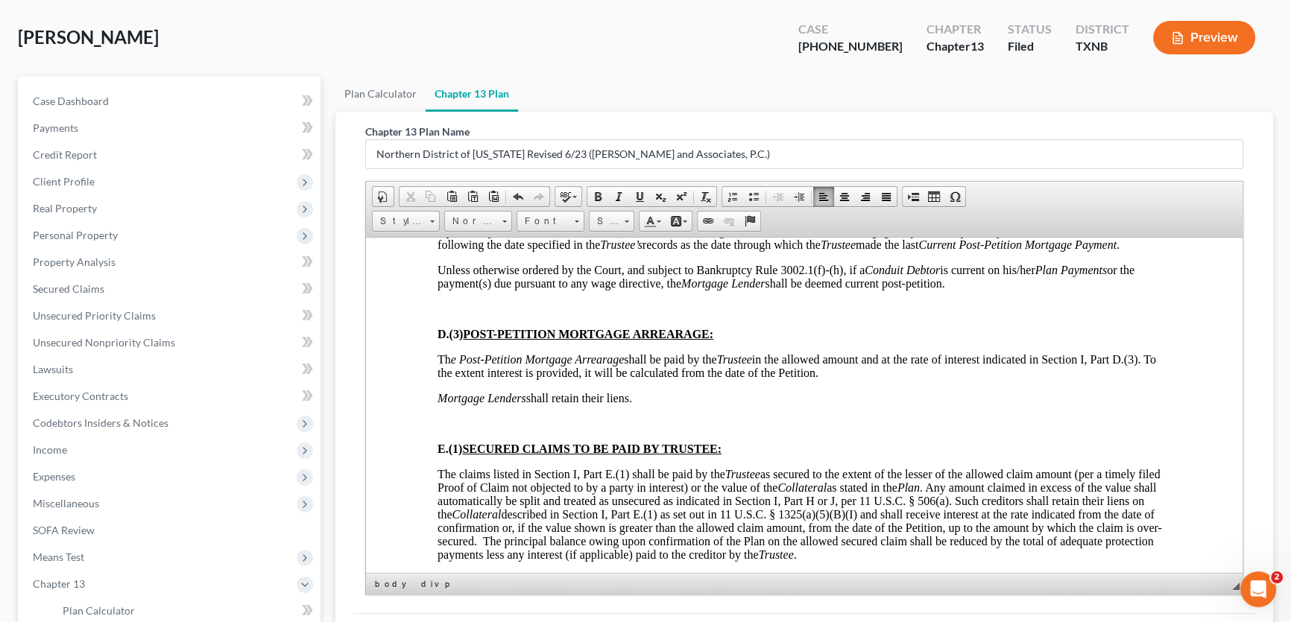
scroll to position [3590, 0]
click at [474, 314] on p at bounding box center [803, 306] width 733 height 13
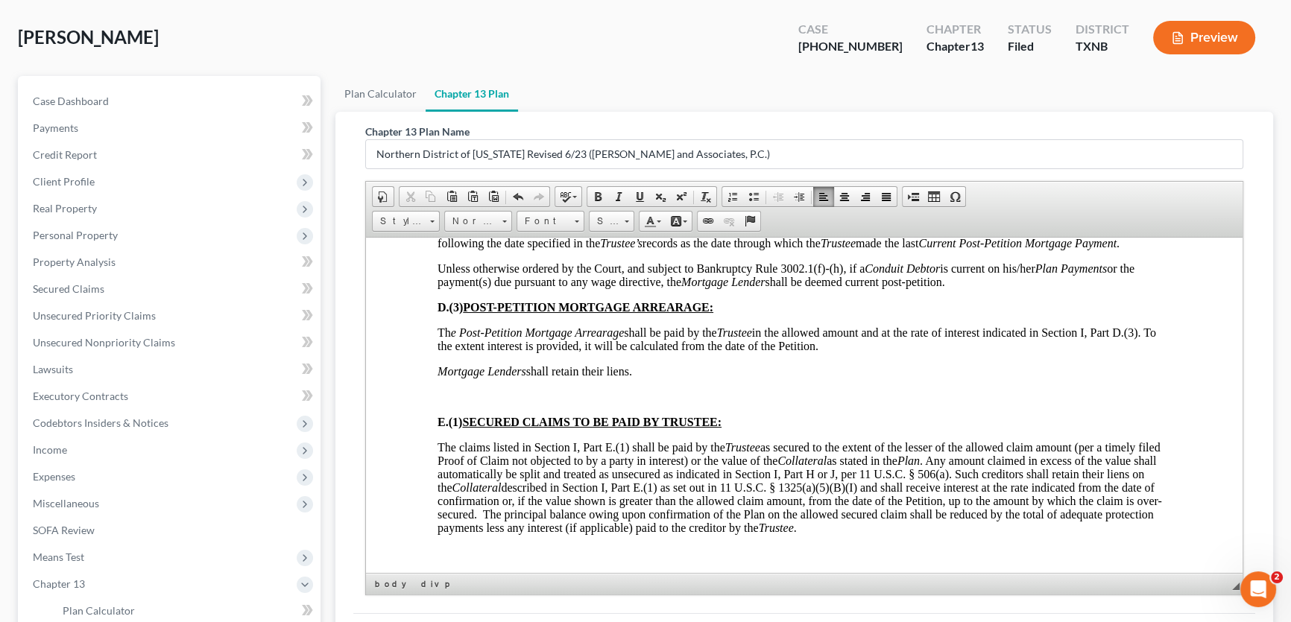
click at [463, 403] on p at bounding box center [803, 396] width 733 height 13
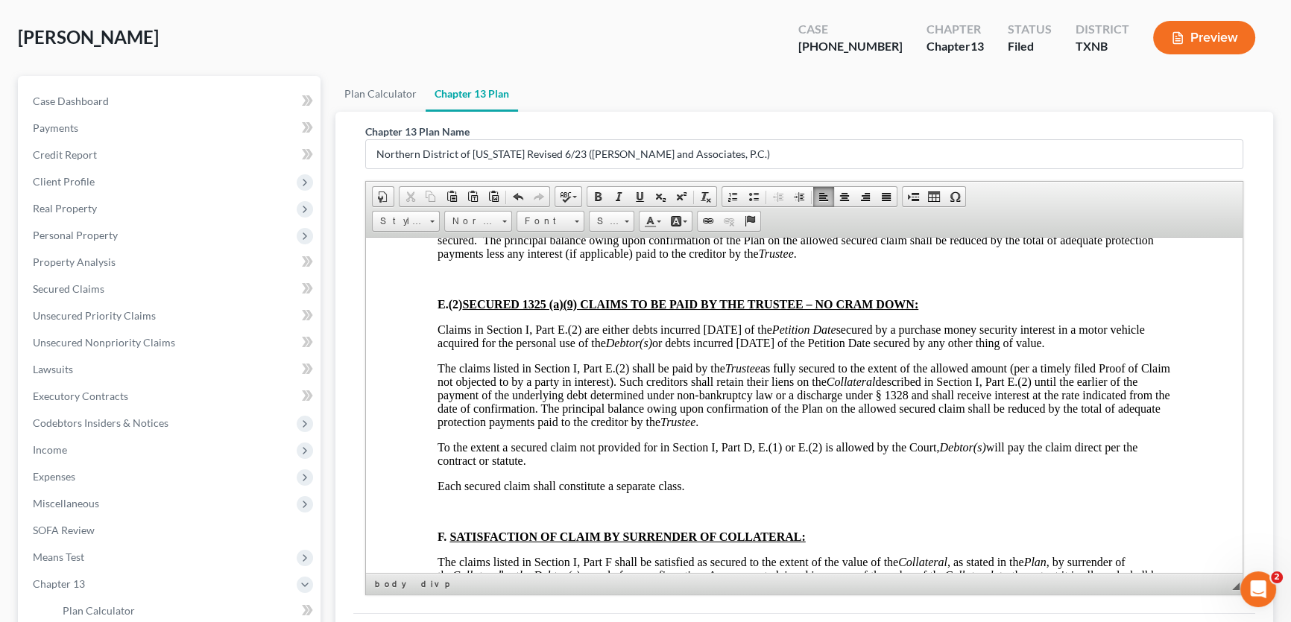
scroll to position [3860, 0]
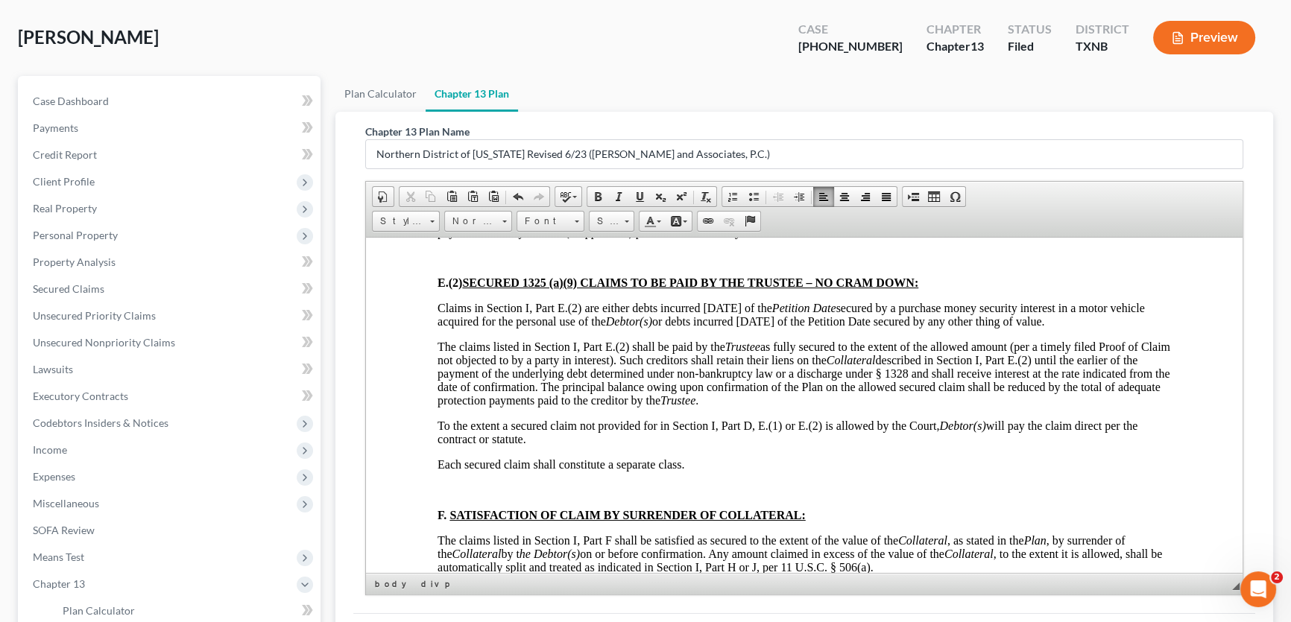
click at [466, 264] on p at bounding box center [803, 256] width 733 height 13
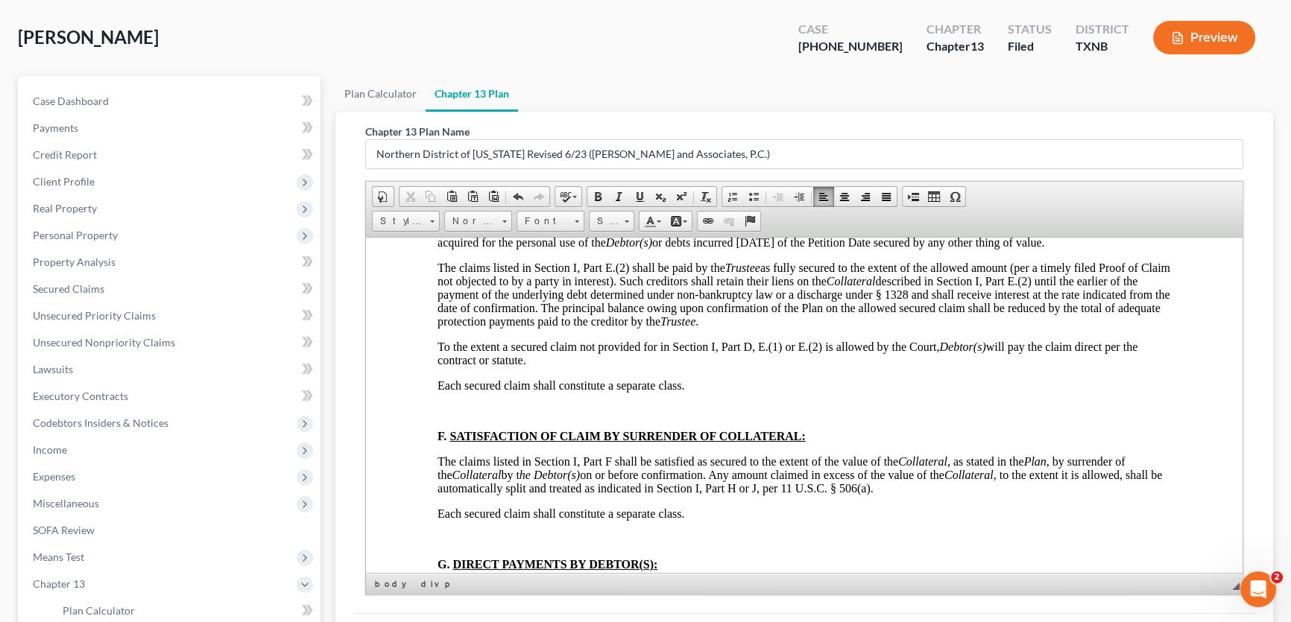
scroll to position [4064, 0]
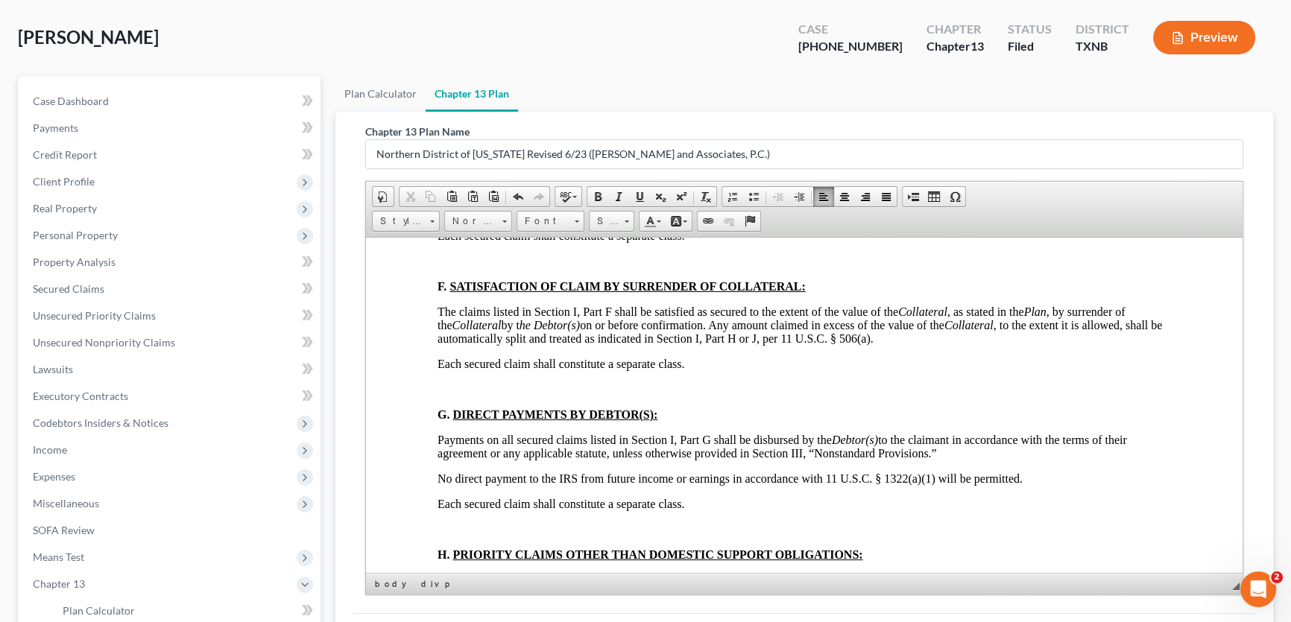
click at [463, 267] on p at bounding box center [803, 260] width 733 height 13
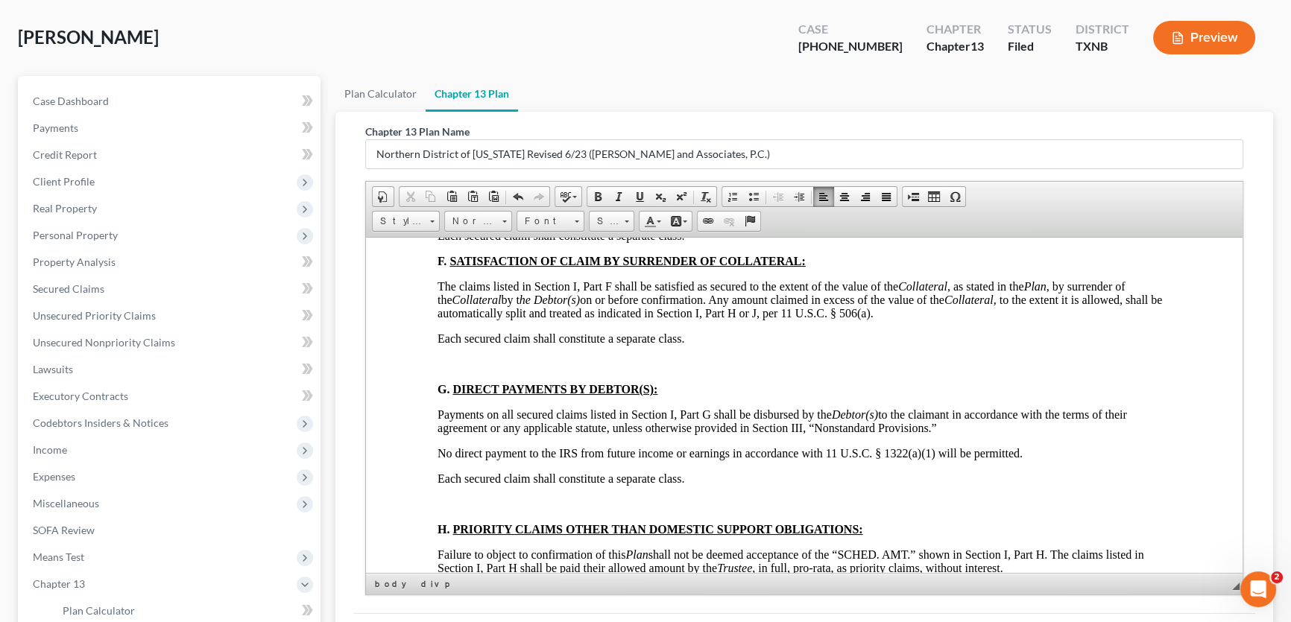
click at [455, 512] on div "DEBTOR’S (S’) CHAPTER 13 PLAN (CONTAINING A MOTION FOR VALUATION) DISCLOSURES […" at bounding box center [803, 71] width 733 height 7323
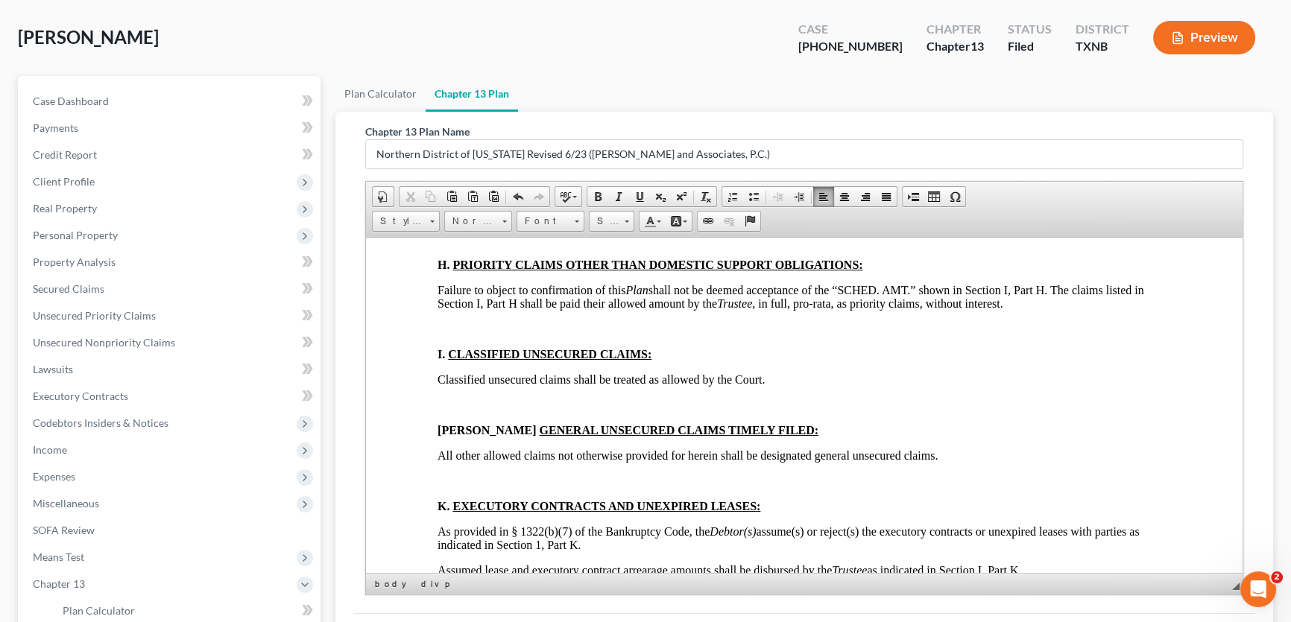
scroll to position [4335, 0]
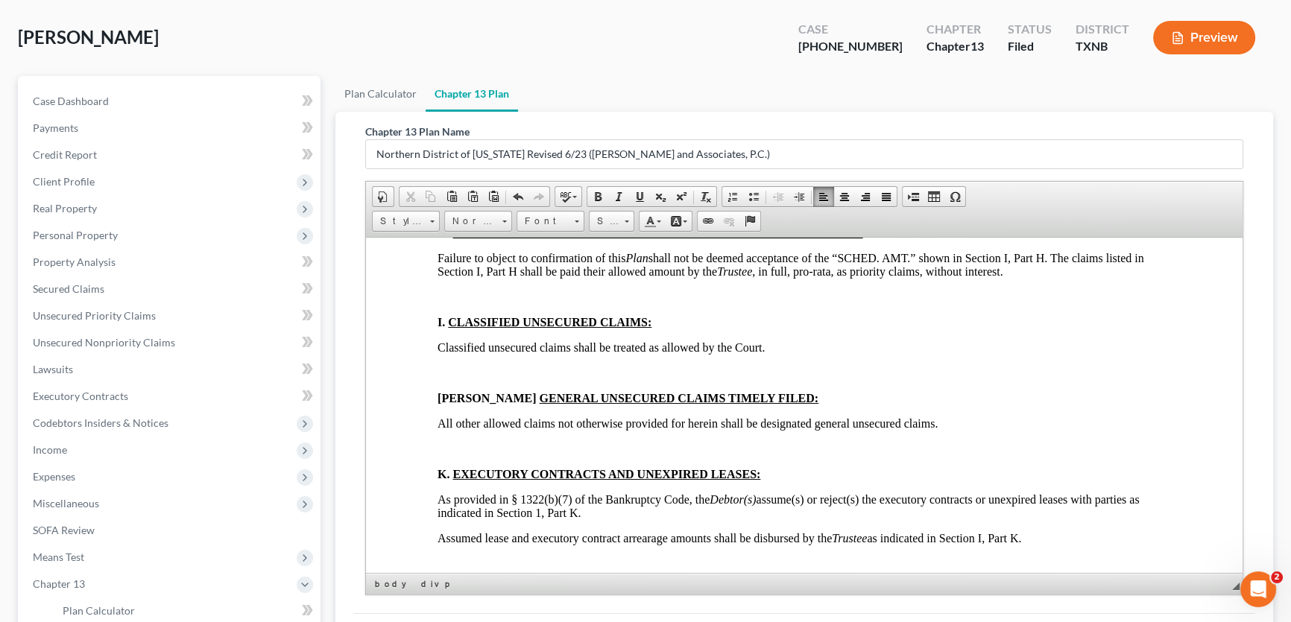
click at [465, 214] on p at bounding box center [803, 206] width 733 height 13
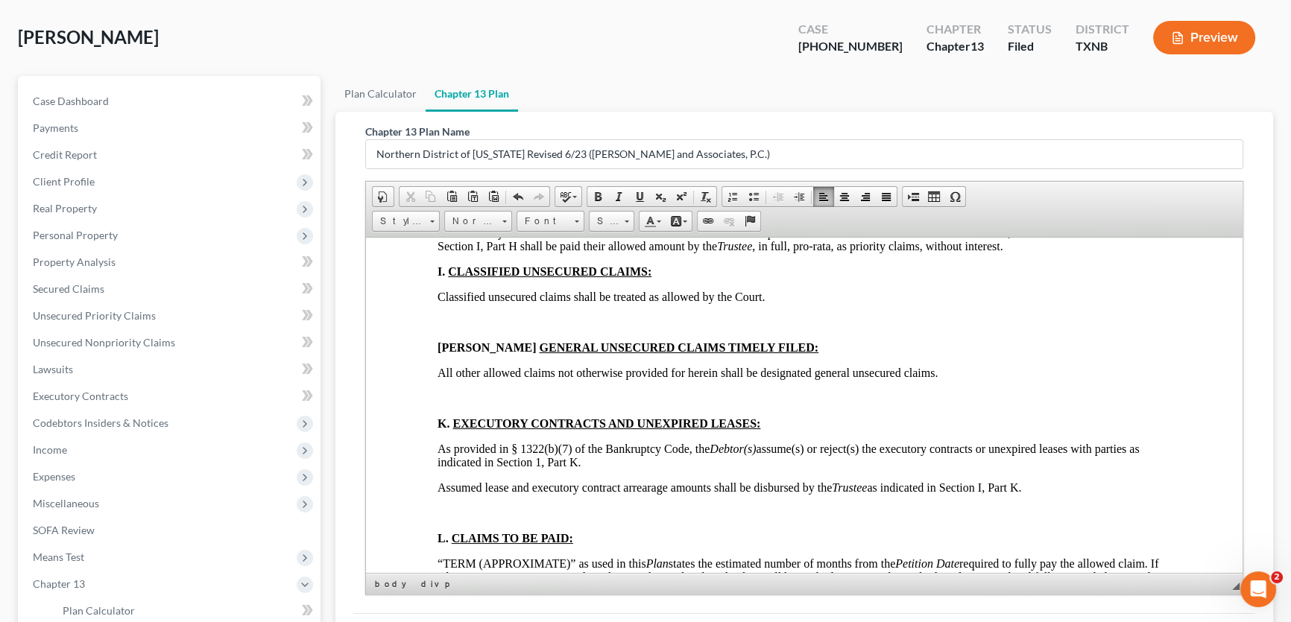
click at [459, 329] on p at bounding box center [803, 321] width 733 height 13
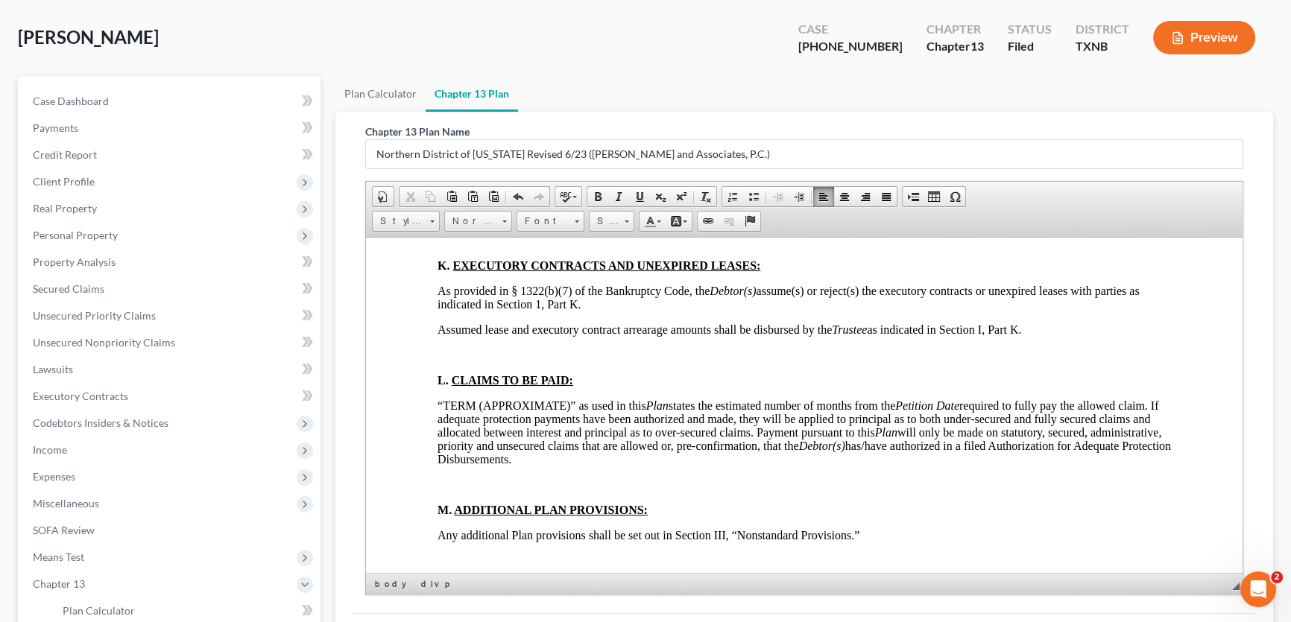
scroll to position [4471, 0]
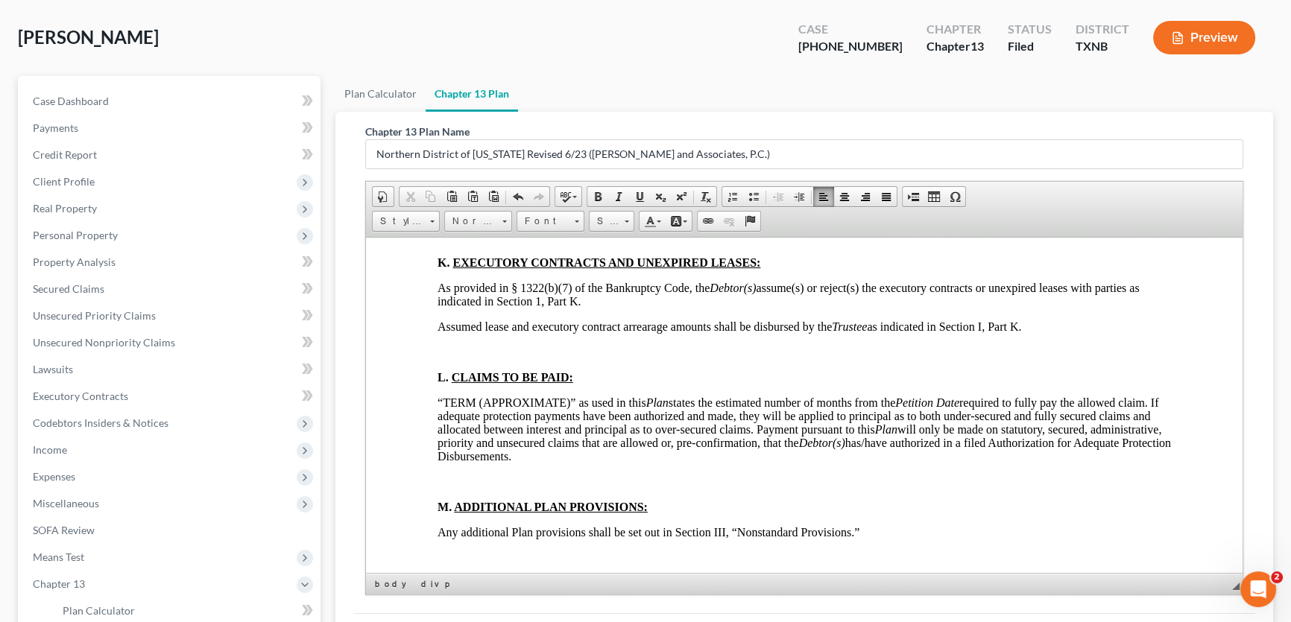
click at [460, 244] on p at bounding box center [803, 236] width 733 height 13
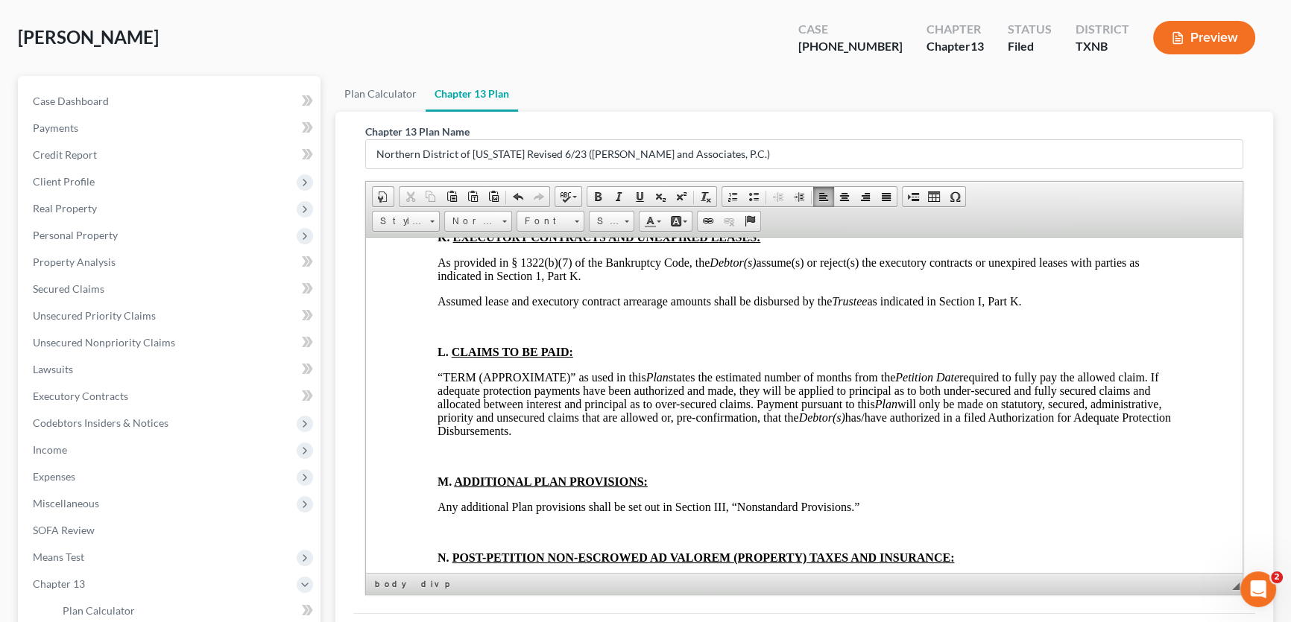
click at [458, 333] on p at bounding box center [803, 326] width 733 height 13
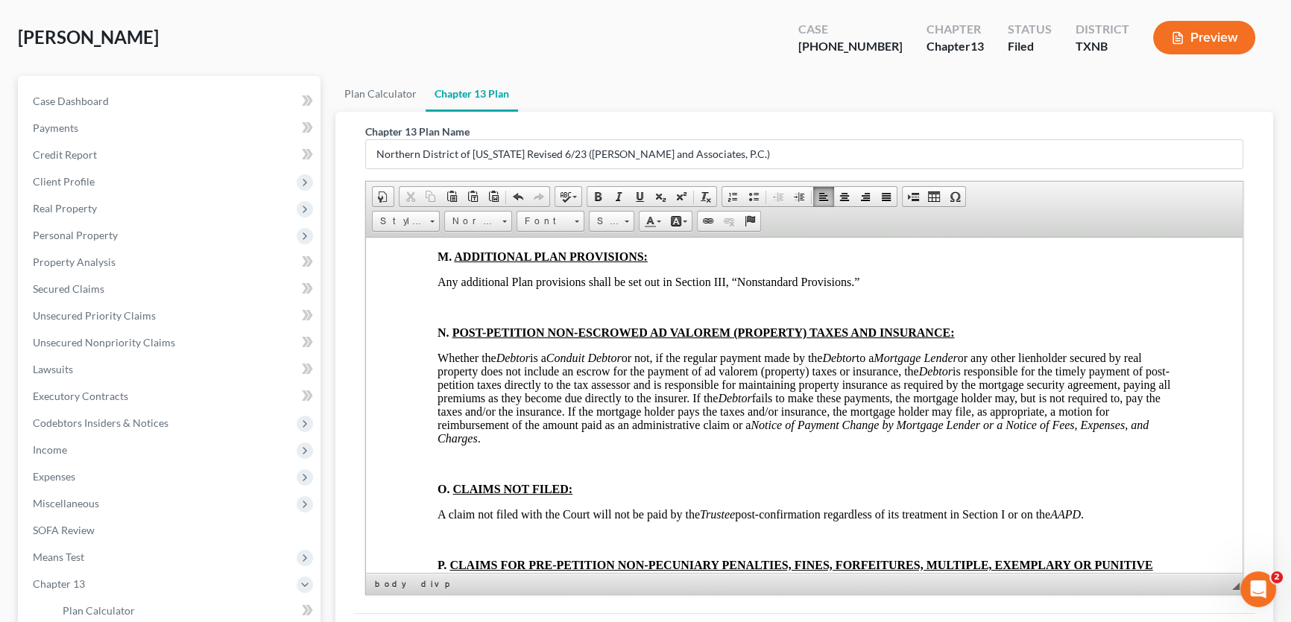
scroll to position [4673, 0]
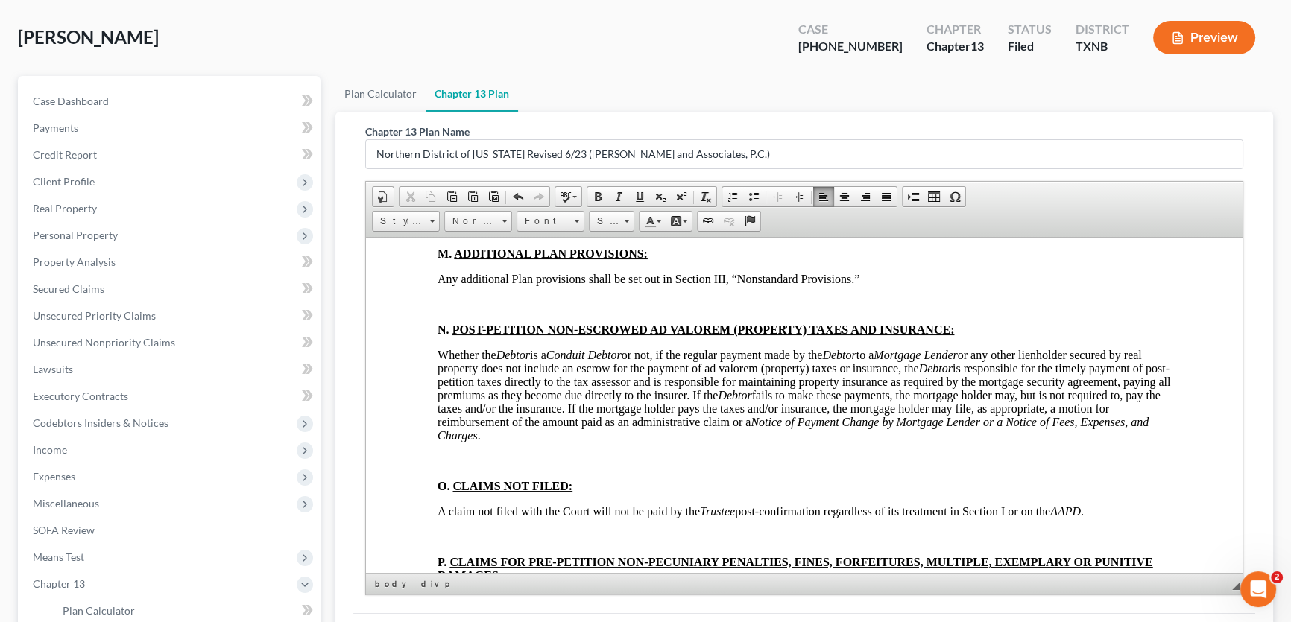
click at [462, 235] on p at bounding box center [803, 227] width 733 height 13
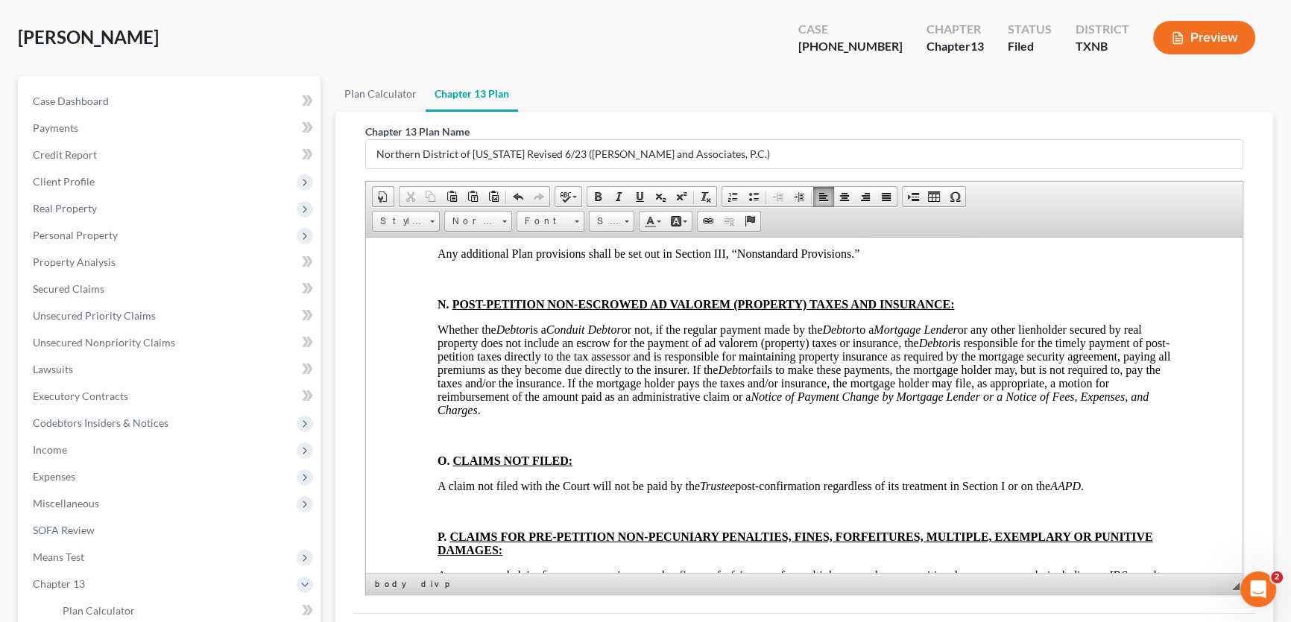
click at [452, 285] on p at bounding box center [803, 278] width 733 height 13
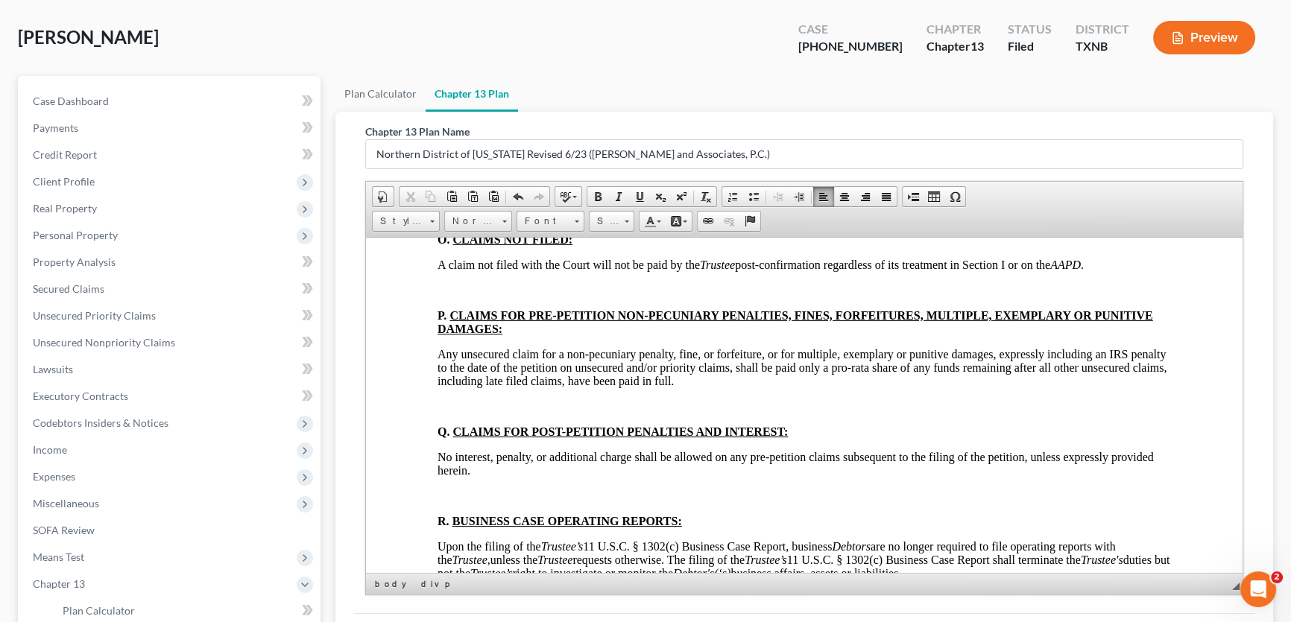
scroll to position [4877, 0]
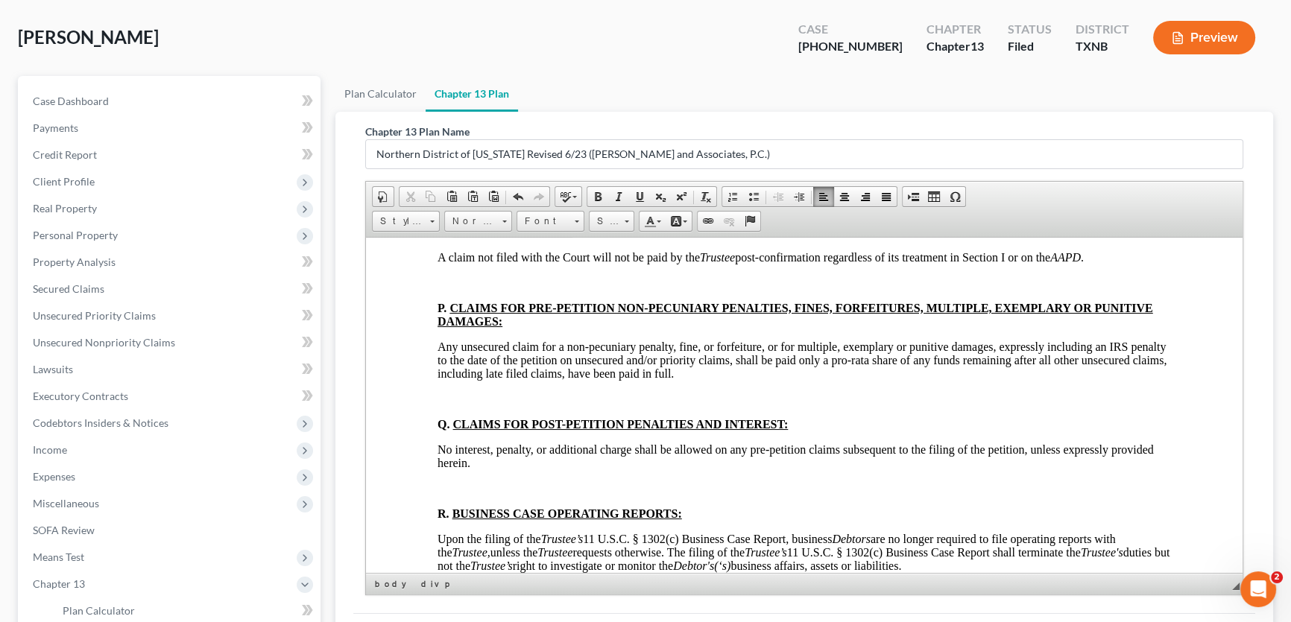
click at [461, 213] on p at bounding box center [803, 206] width 733 height 13
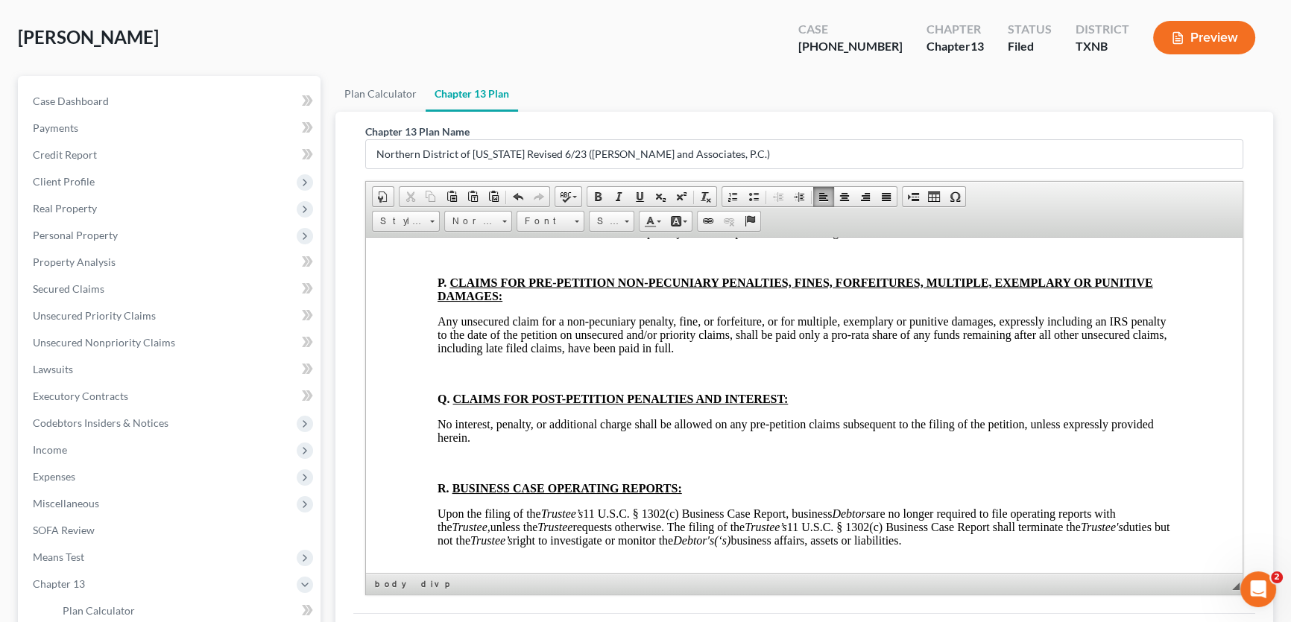
click at [456, 264] on p at bounding box center [803, 256] width 733 height 13
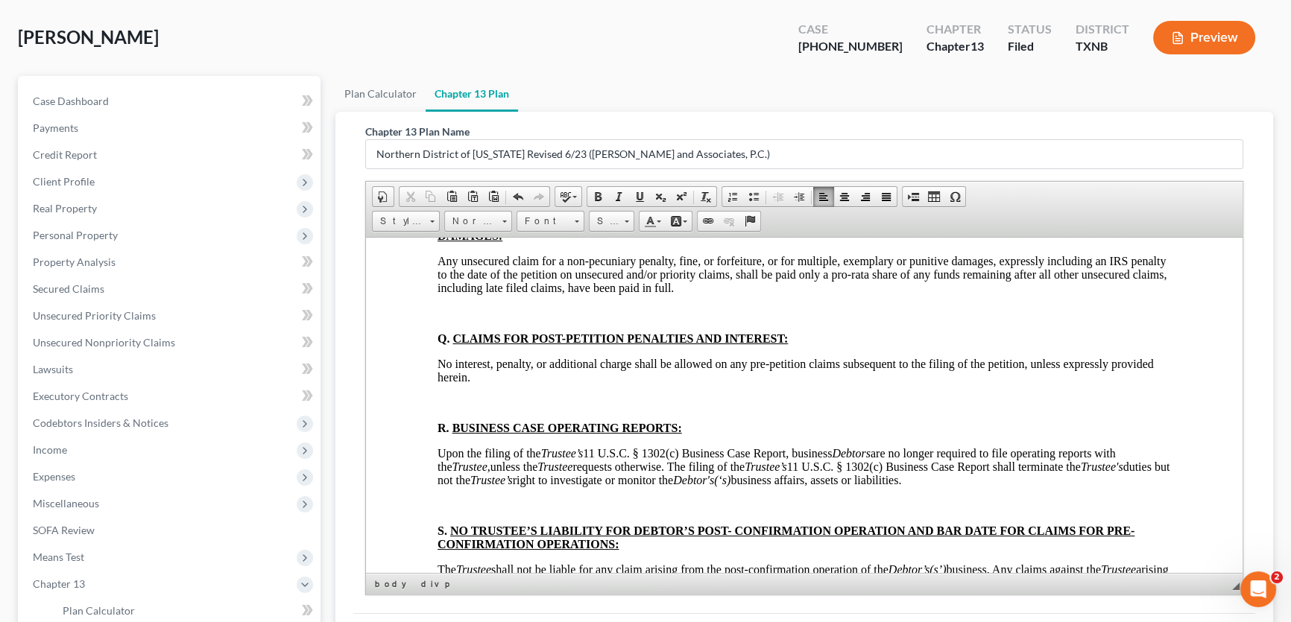
scroll to position [4945, 0]
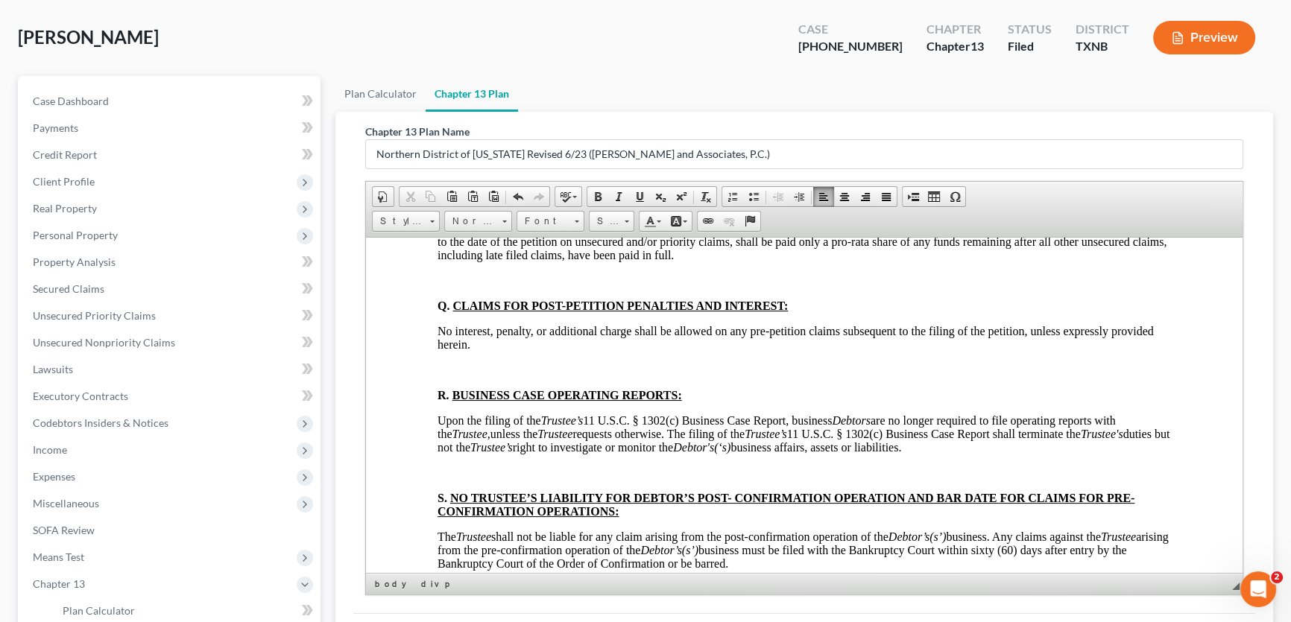
click at [456, 287] on p at bounding box center [803, 279] width 733 height 13
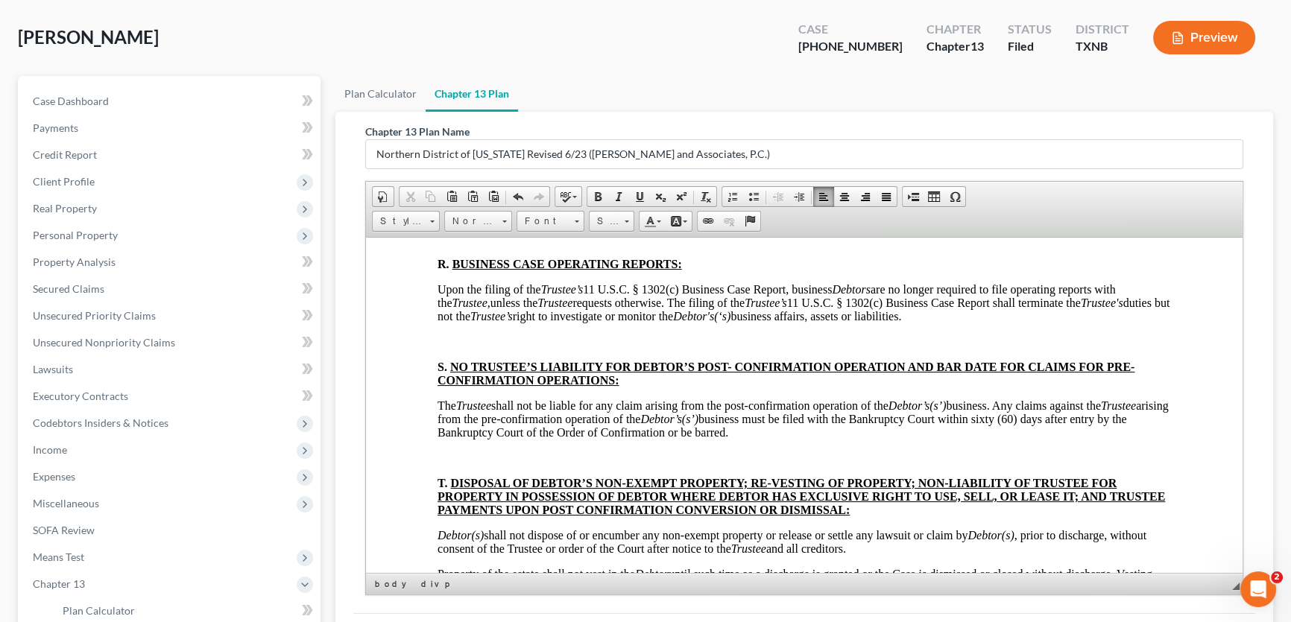
scroll to position [5080, 0]
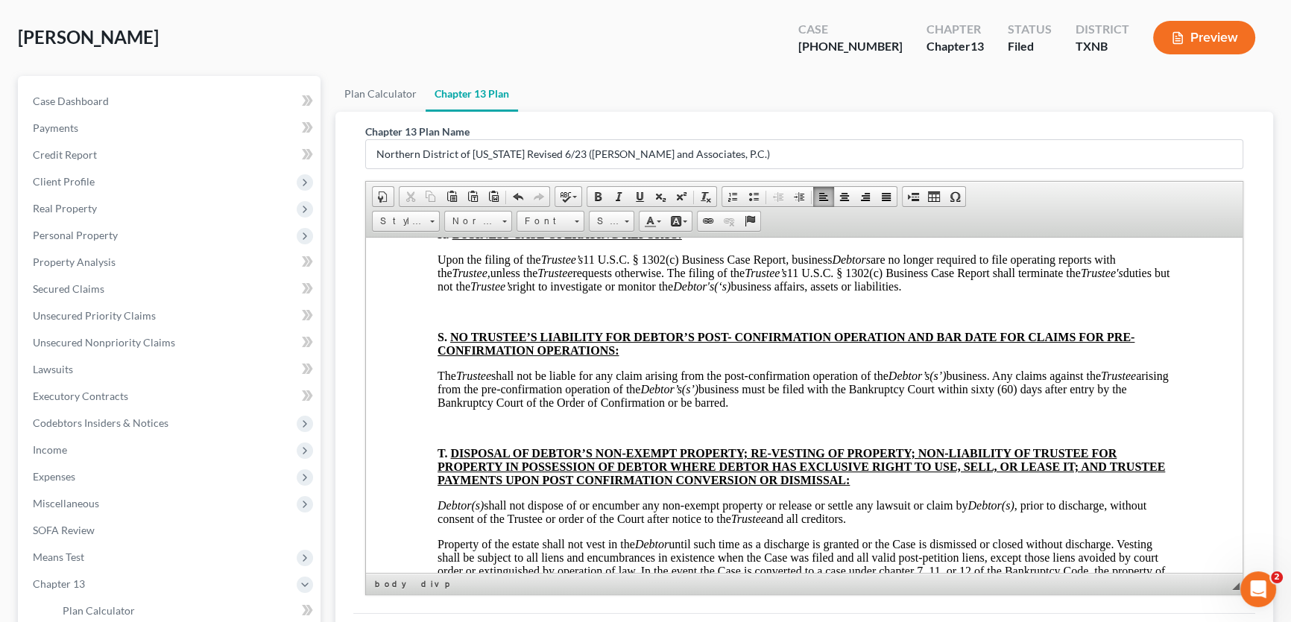
click at [463, 215] on p at bounding box center [803, 208] width 733 height 13
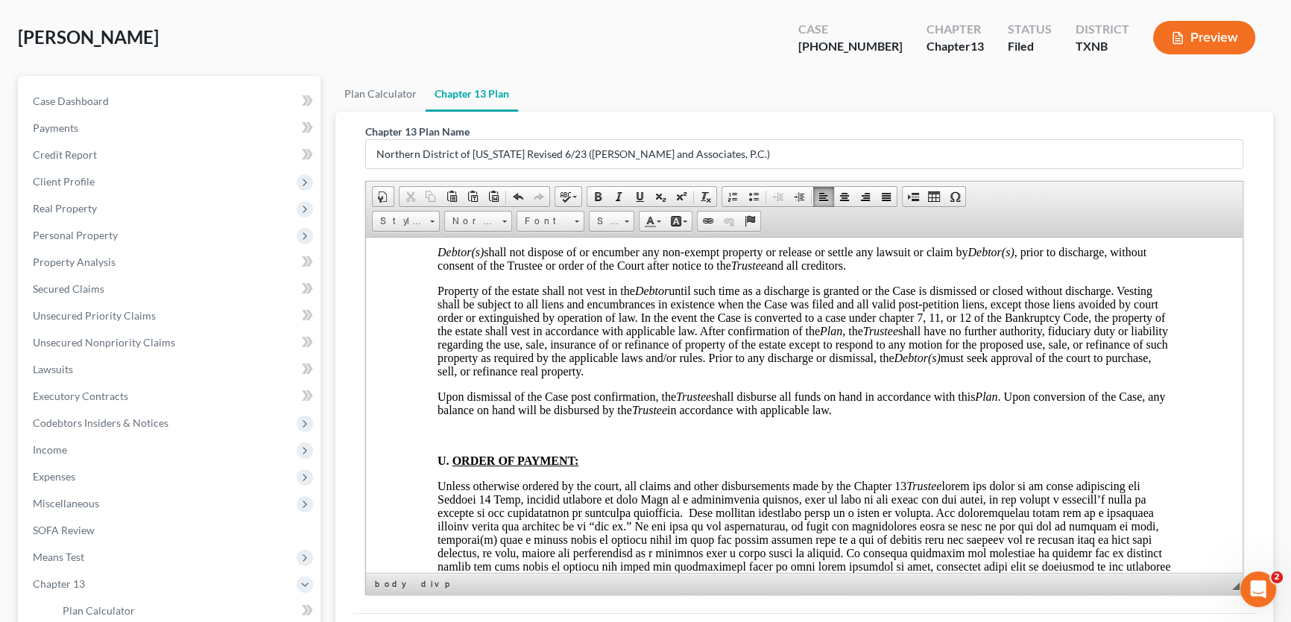
scroll to position [5283, 0]
click at [469, 181] on p at bounding box center [803, 174] width 733 height 13
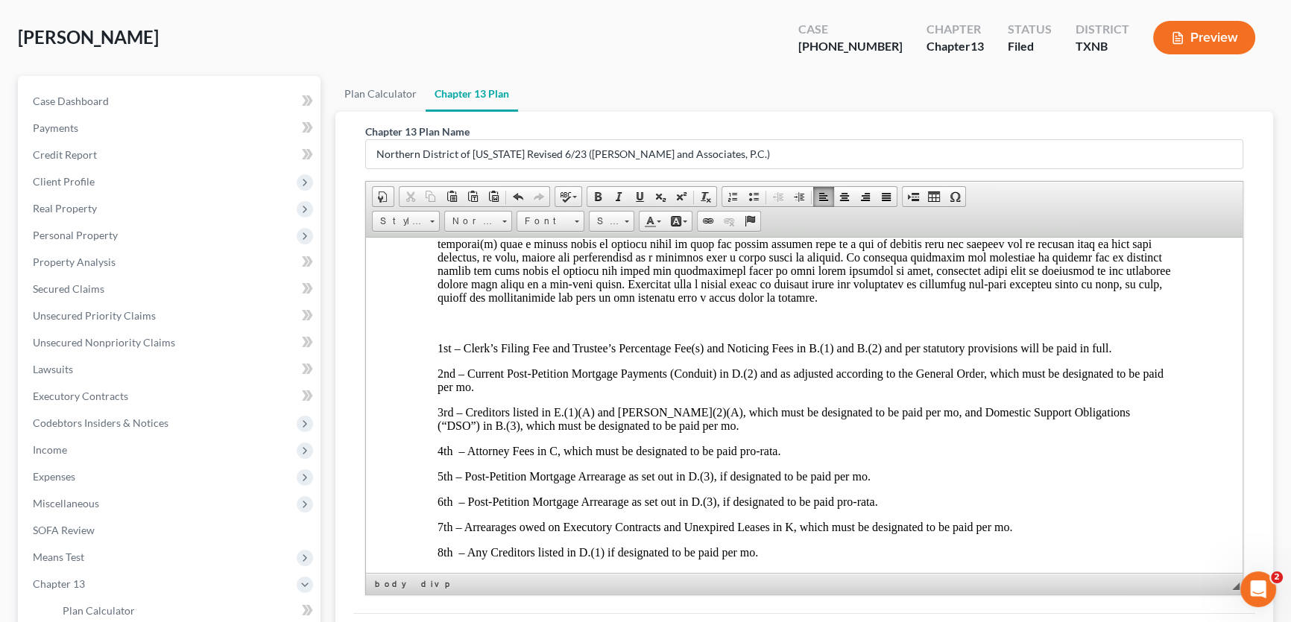
scroll to position [5554, 0]
click at [474, 145] on p at bounding box center [803, 138] width 733 height 13
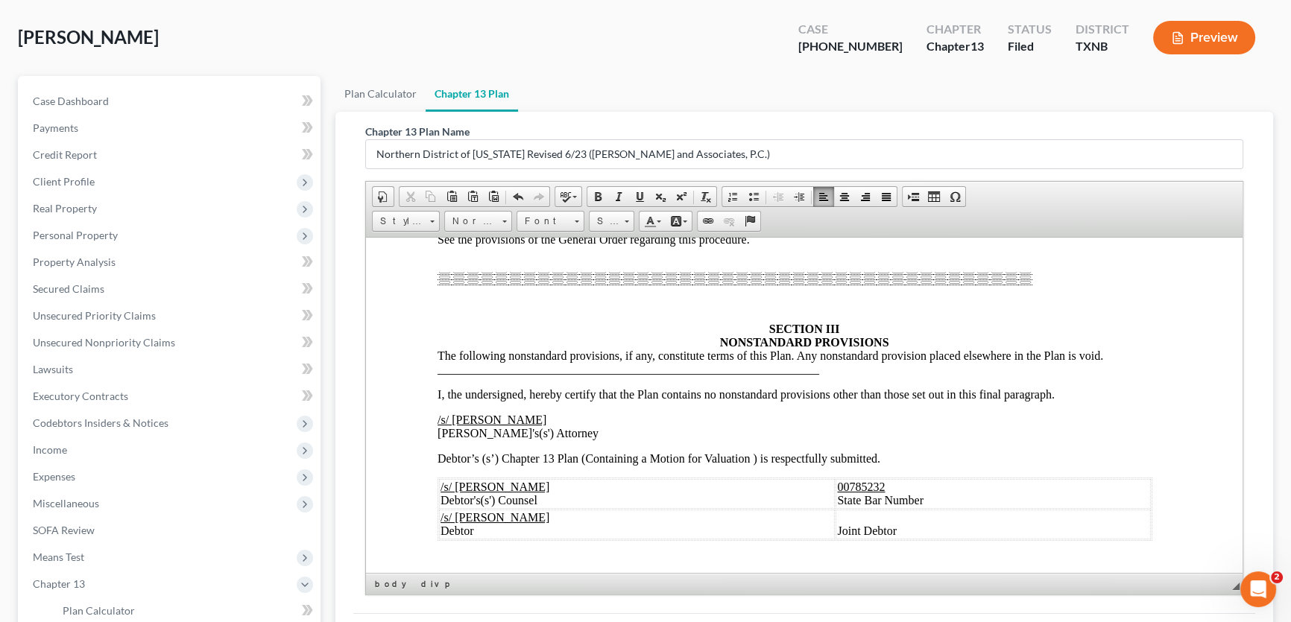
scroll to position [6299, 0]
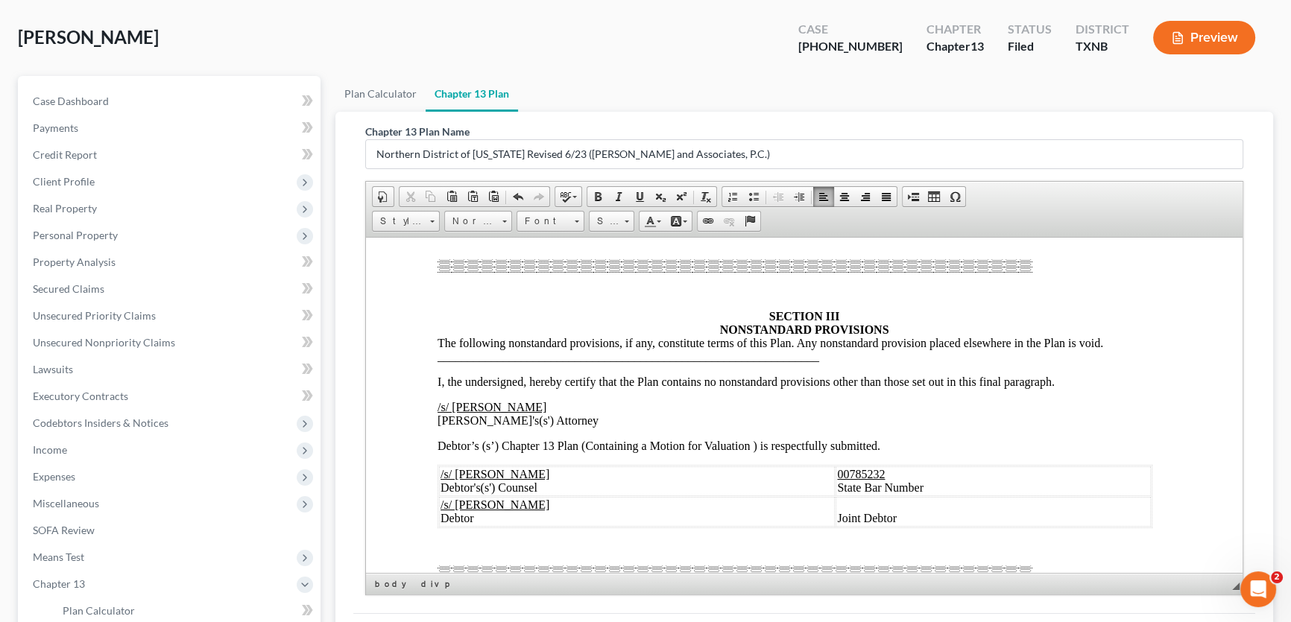
click at [465, 183] on p at bounding box center [803, 175] width 733 height 13
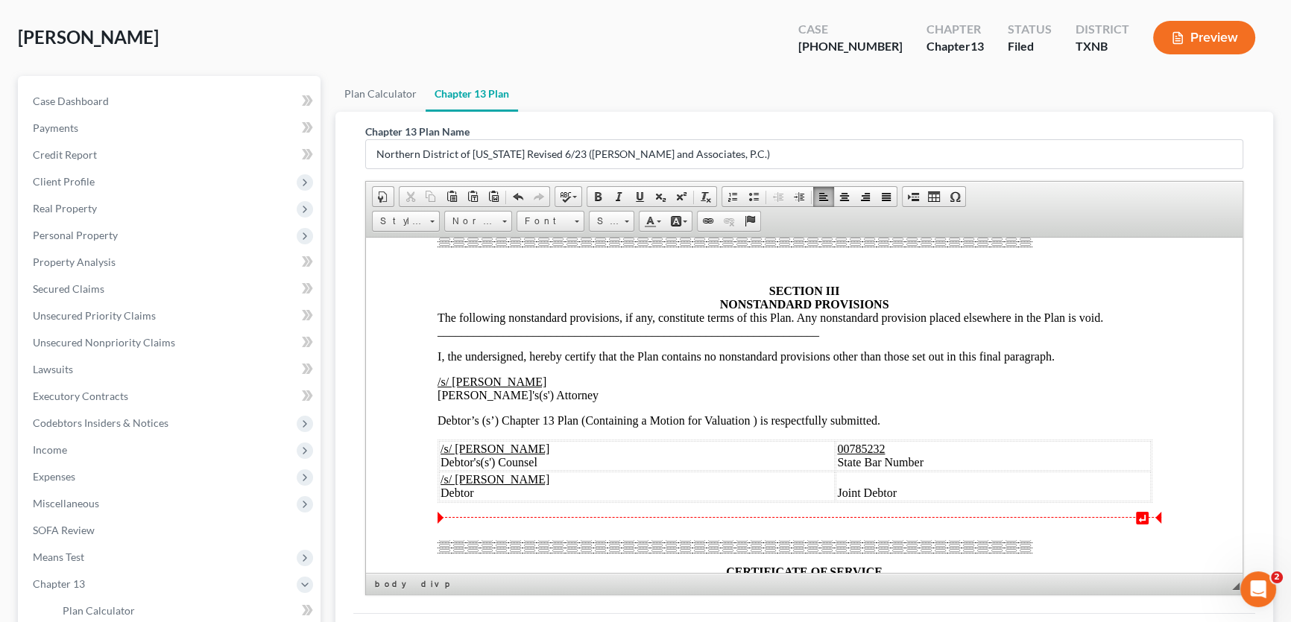
click at [699, 272] on p at bounding box center [803, 265] width 733 height 13
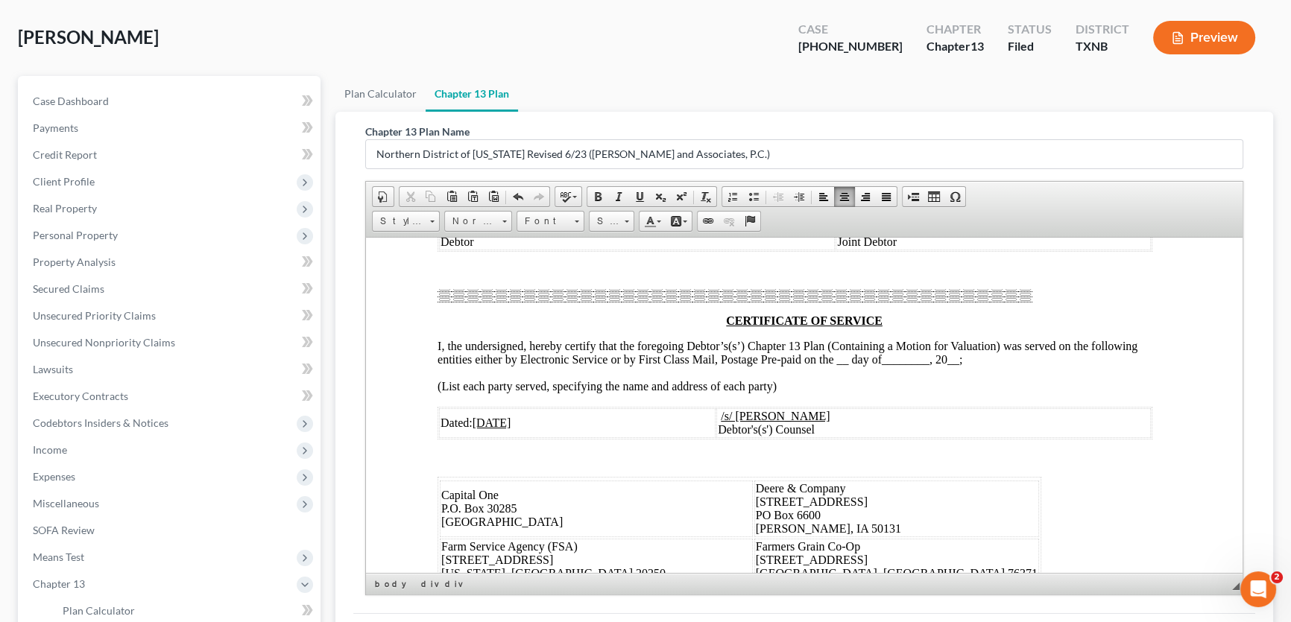
scroll to position [6503, 0]
drag, startPoint x: 912, startPoint y: 488, endPoint x: 840, endPoint y: 490, distance: 72.3
click at [840, 247] on tr "/s/ Jacob Todd Herricks Debtor Joint Debtor" at bounding box center [795, 232] width 712 height 30
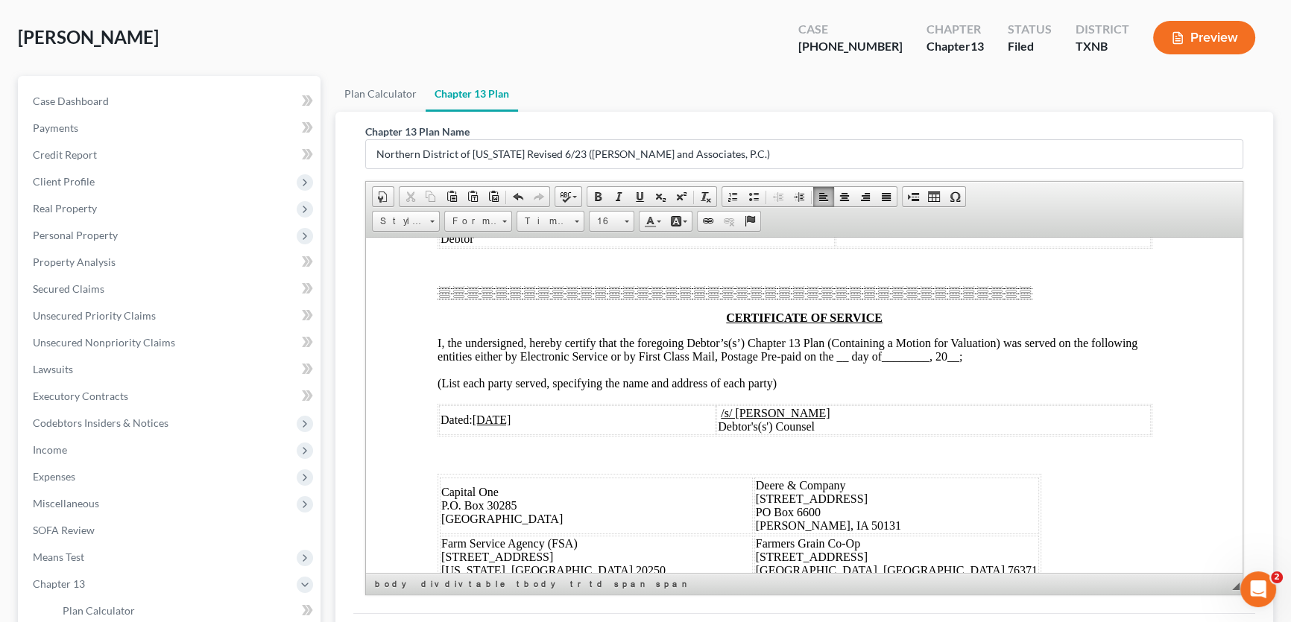
click at [809, 531] on div "I, the undersigned, hereby certify that the Plan contains no nonstandard provis…" at bounding box center [803, 466] width 733 height 743
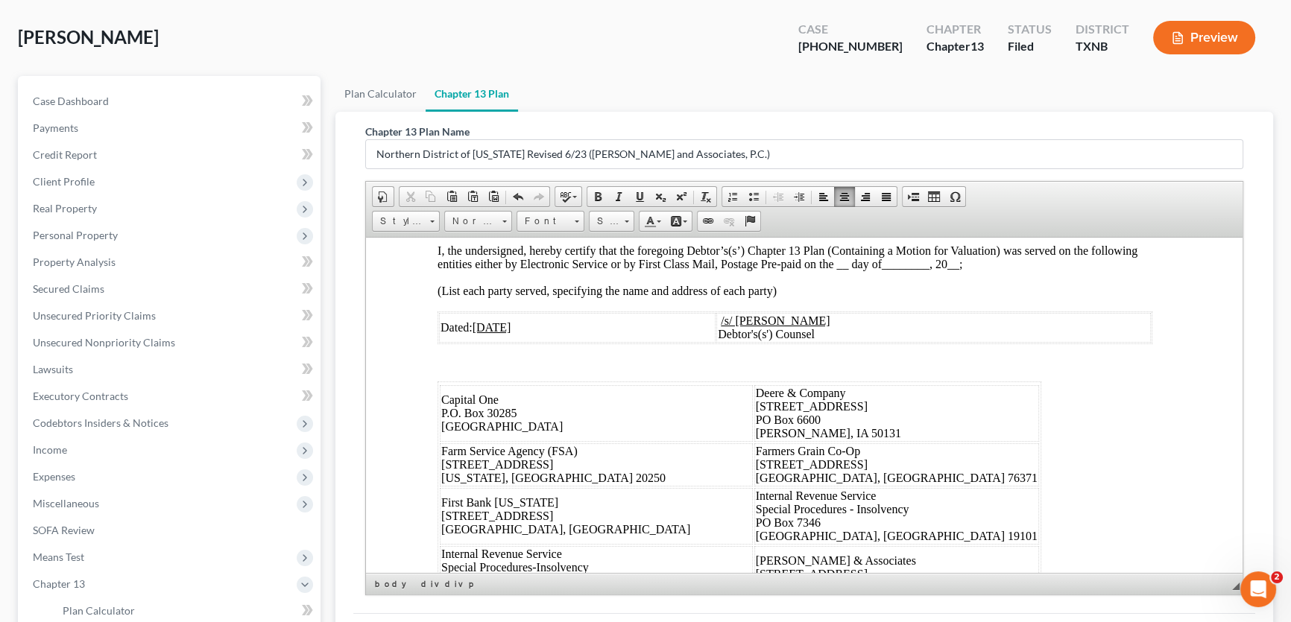
scroll to position [6570, 0]
click at [845, 269] on span "__" at bounding box center [842, 262] width 12 height 13
click at [899, 269] on span "________" at bounding box center [905, 262] width 48 height 13
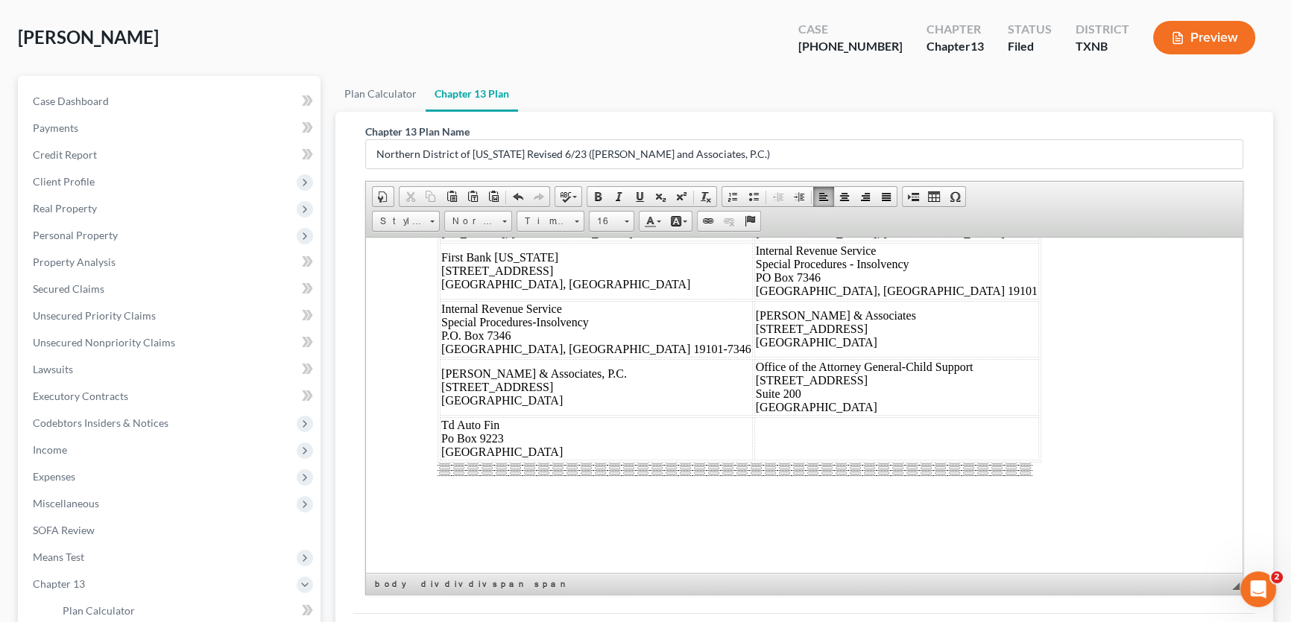
scroll to position [7092, 0]
click at [756, 381] on span "Office of the Attorney General-Child Support 2512 South I.H. 35 Suite 200 Austi…" at bounding box center [865, 386] width 218 height 53
click at [754, 390] on td "Office of the Attorney General-Child Support 2512 South I.H. 35 Suite 200 Austi…" at bounding box center [896, 386] width 285 height 57
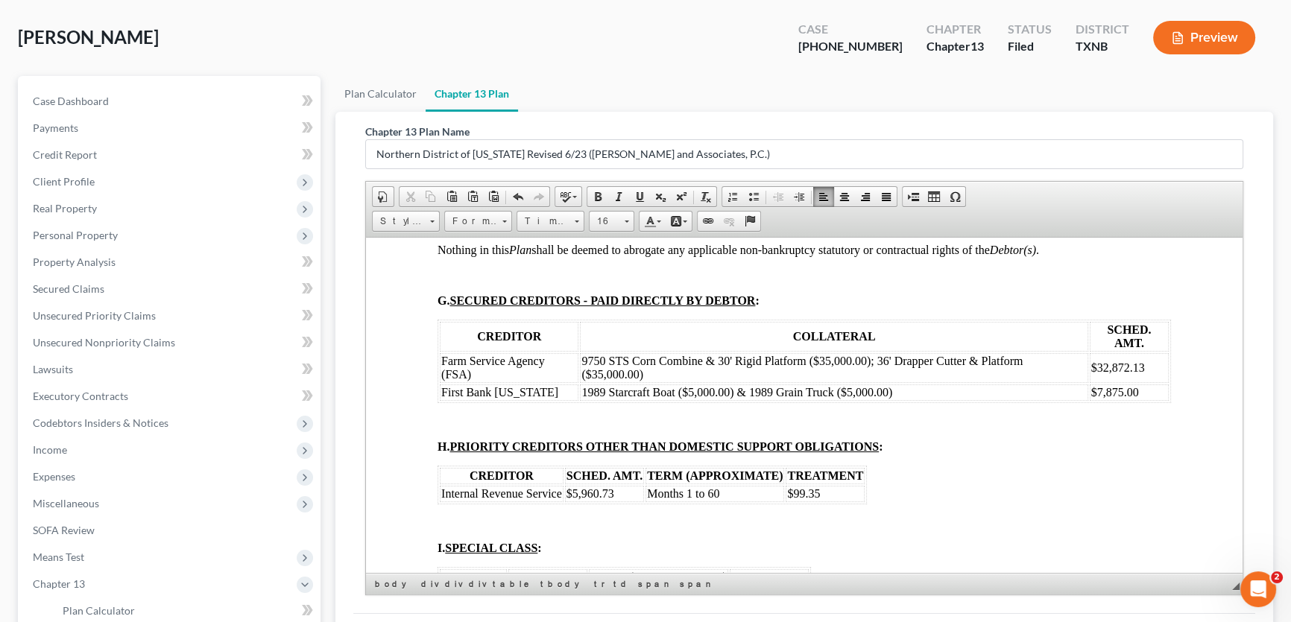
scroll to position [2350, 0]
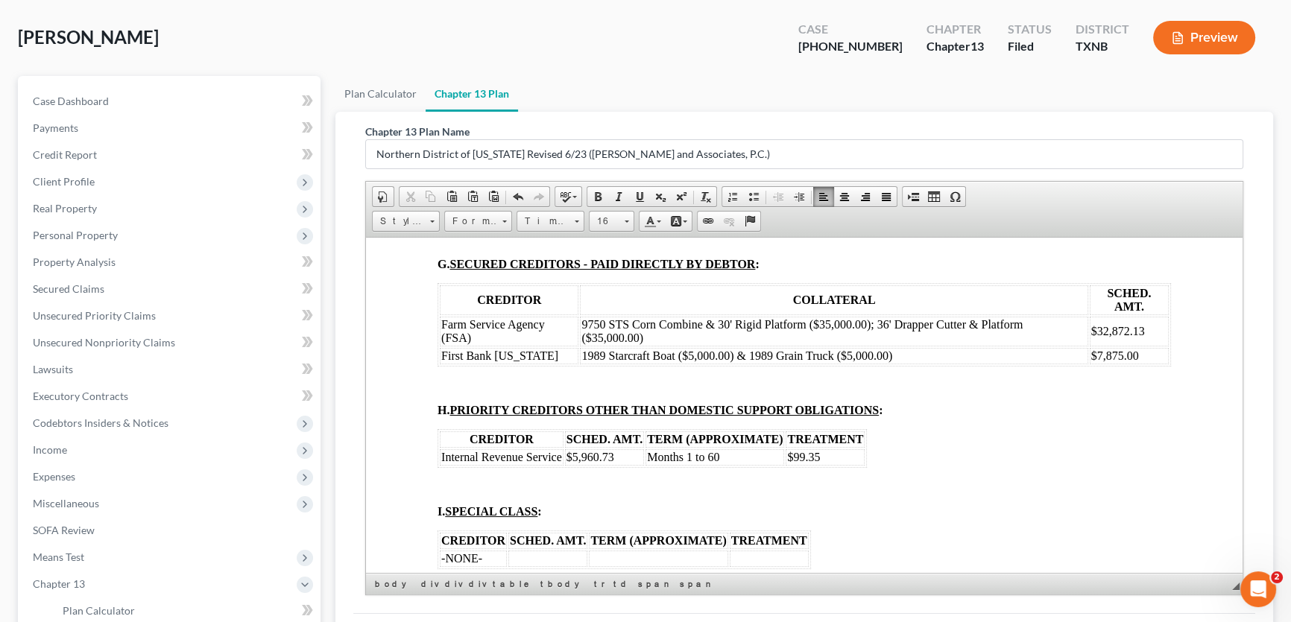
click at [700, 346] on td "9750 STS Corn Combine & 30' Rigid Platform ($35,000.00); 36' Drapper Cutter & P…" at bounding box center [833, 331] width 507 height 30
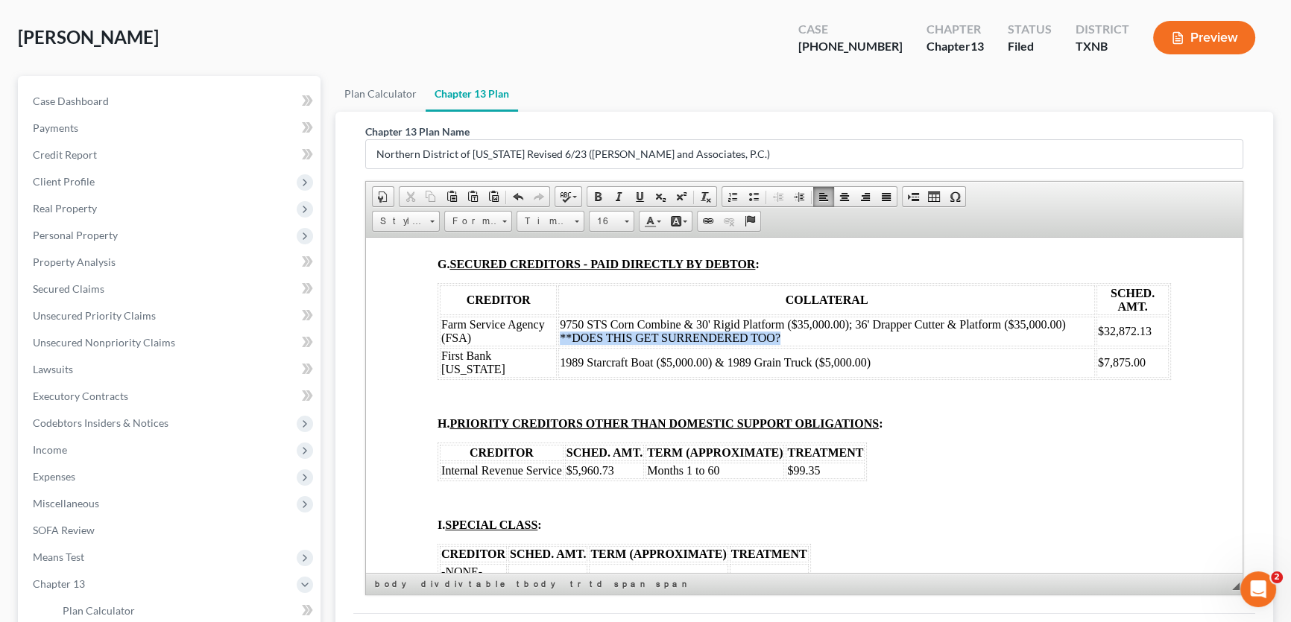
drag, startPoint x: 777, startPoint y: 414, endPoint x: 558, endPoint y: 421, distance: 219.2
click at [560, 343] on span "9750 STS Corn Combine & 30' Rigid Platform ($35,000.00); 36' Drapper Cutter & P…" at bounding box center [813, 330] width 506 height 26
click at [661, 218] on link "Text Color" at bounding box center [652, 221] width 26 height 19
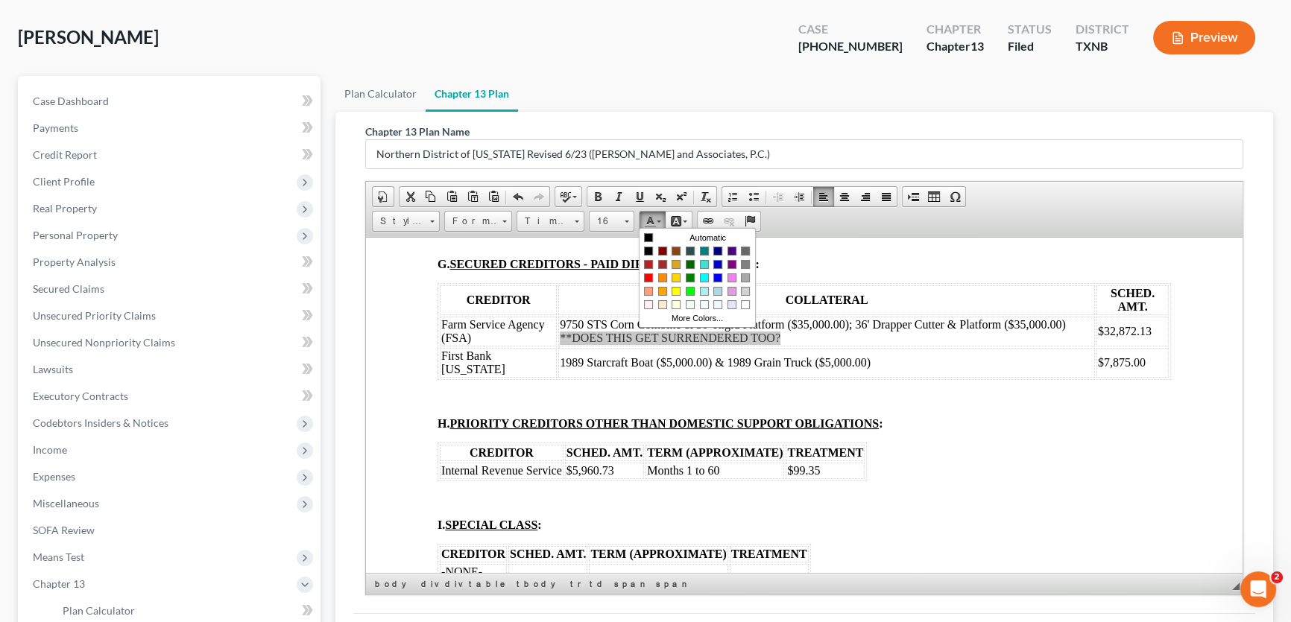
scroll to position [0, 0]
click at [645, 278] on span "Colors" at bounding box center [647, 277] width 9 height 9
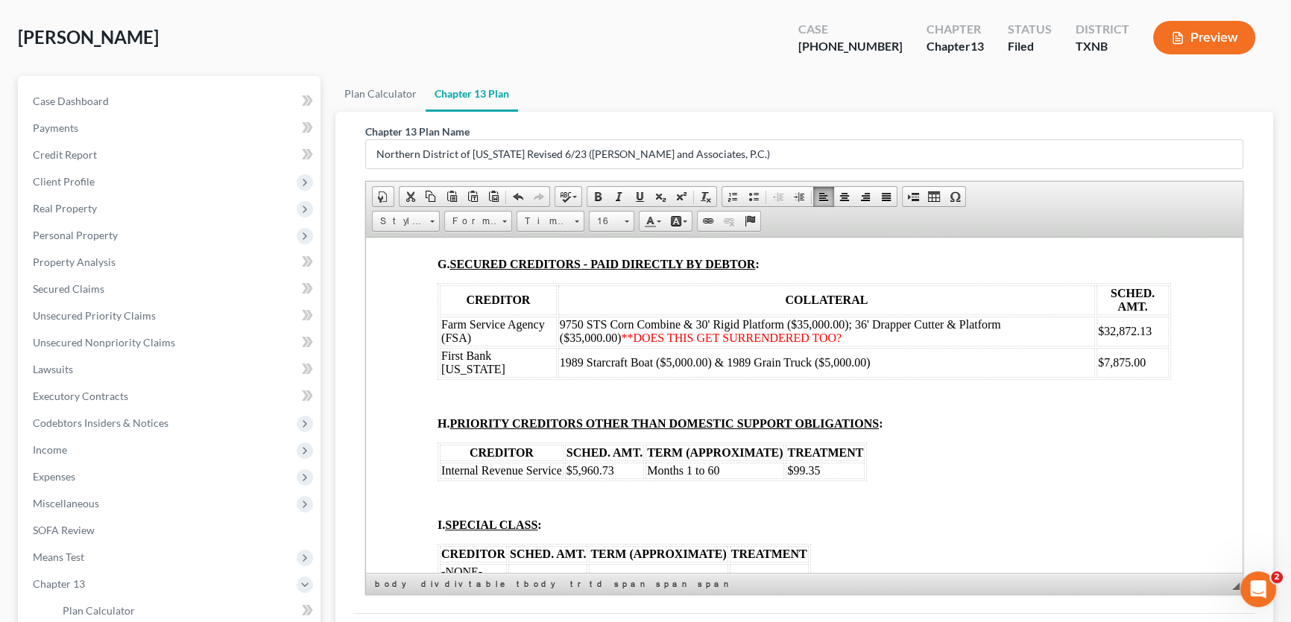
click at [808, 343] on span "9750 STS Corn Combine & 30' Rigid Platform ($35,000.00); 36' Drapper Cutter & P…" at bounding box center [780, 330] width 441 height 26
click at [773, 343] on span "**DOES THIS GET SURRENDERED TOO?" at bounding box center [731, 337] width 221 height 13
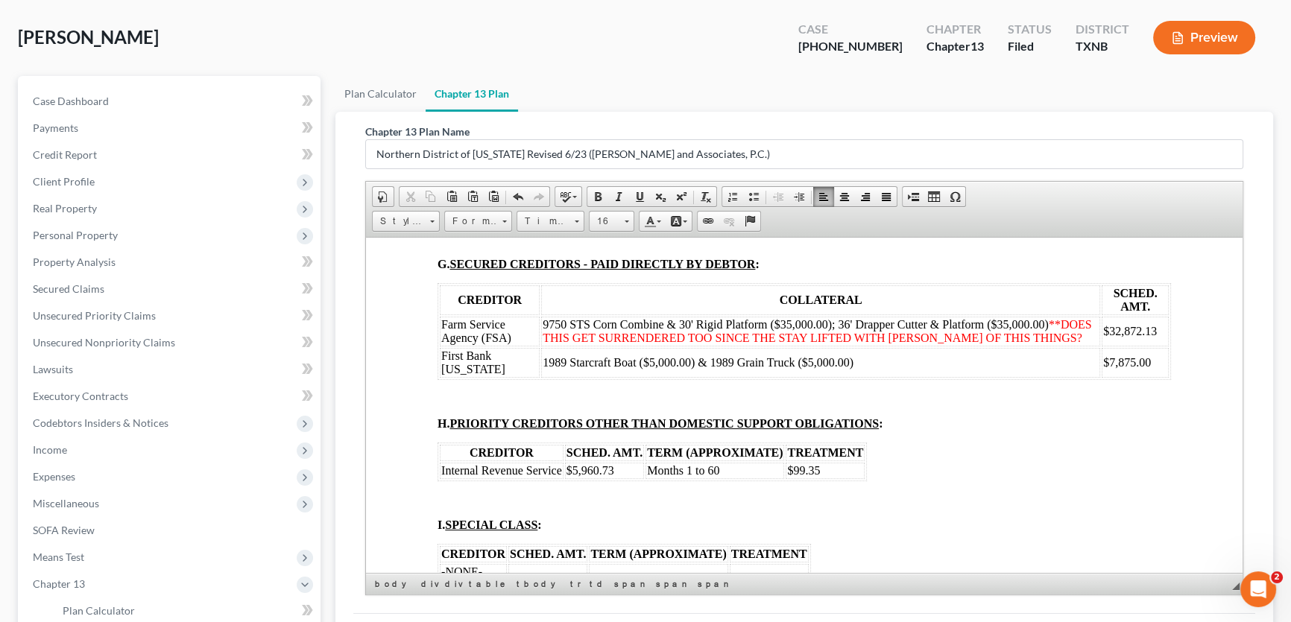
click at [897, 405] on p at bounding box center [803, 397] width 733 height 13
click at [1019, 343] on span "**DOES THIS GET SURRENDERED TOO SINCE THE STAY LIFTED WITH JOHN DEERE OF THIS T…" at bounding box center [816, 330] width 548 height 26
drag, startPoint x: 1055, startPoint y: 416, endPoint x: 1043, endPoint y: 417, distance: 11.9
click at [1043, 346] on td "9750 STS Corn Combine & 30' Rigid Platform ($35,000.00); 36' Drapper Cutter & P…" at bounding box center [820, 331] width 559 height 30
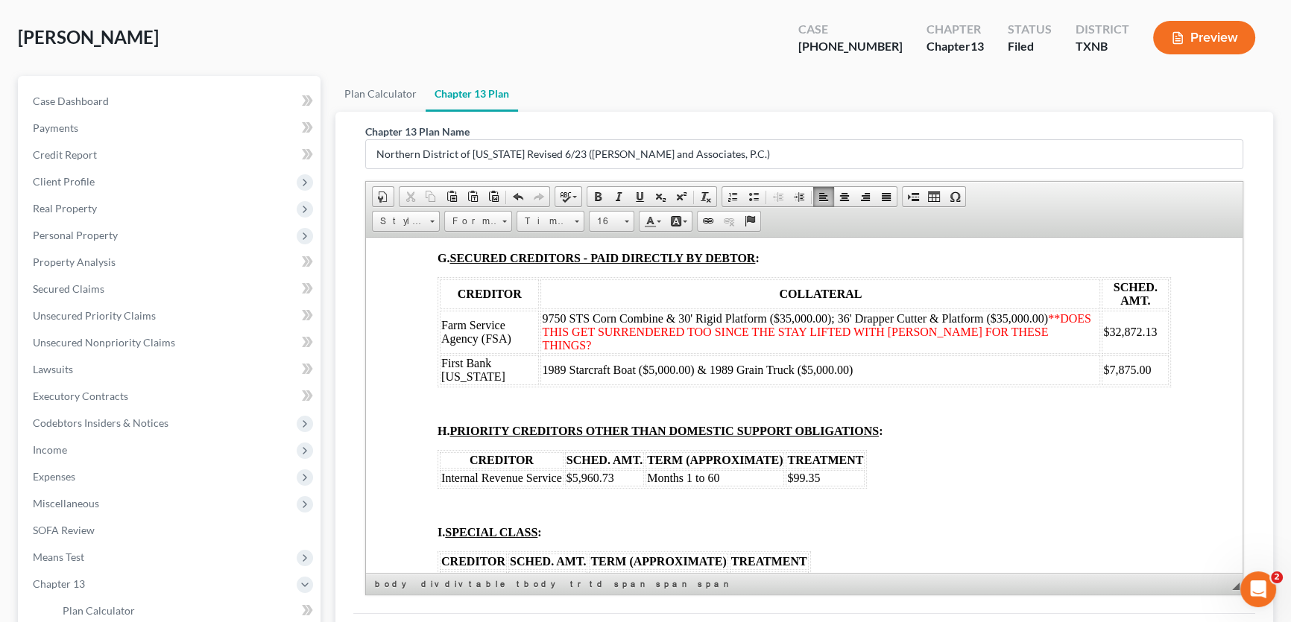
scroll to position [2350, 0]
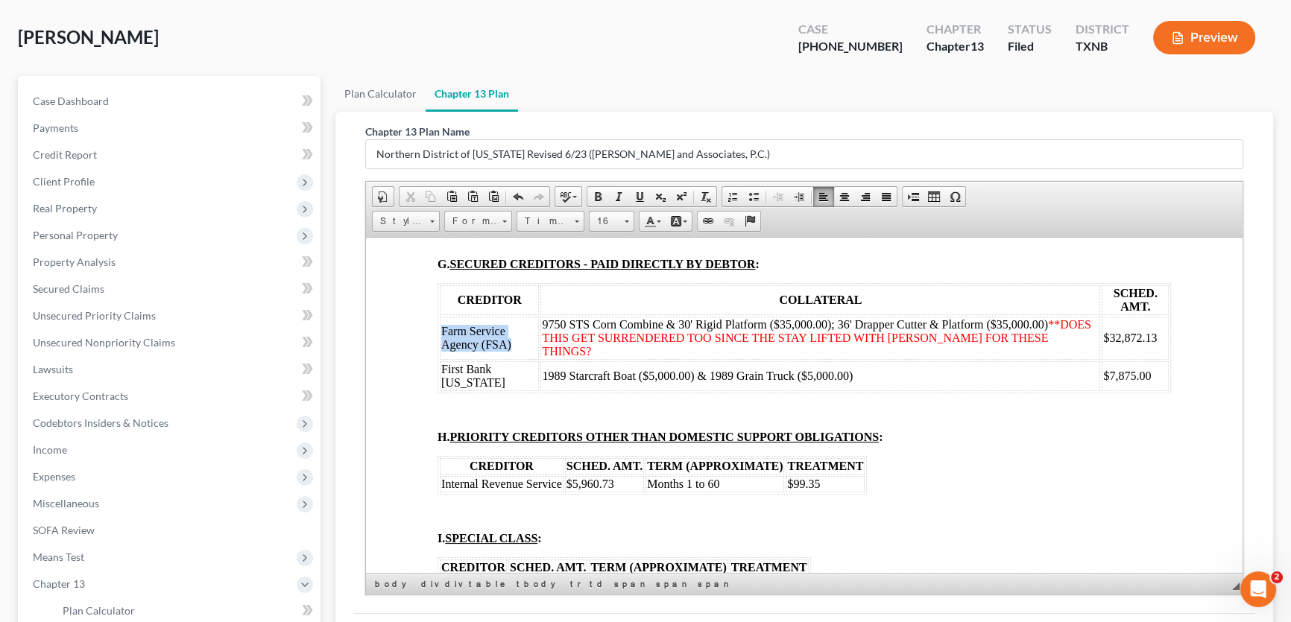
drag, startPoint x: 510, startPoint y: 425, endPoint x: 440, endPoint y: 415, distance: 70.7
click at [440, 359] on td "Farm Service Agency (FSA)" at bounding box center [489, 337] width 99 height 43
click at [517, 359] on td "Farm Service Agency (FSA)" at bounding box center [489, 337] width 99 height 43
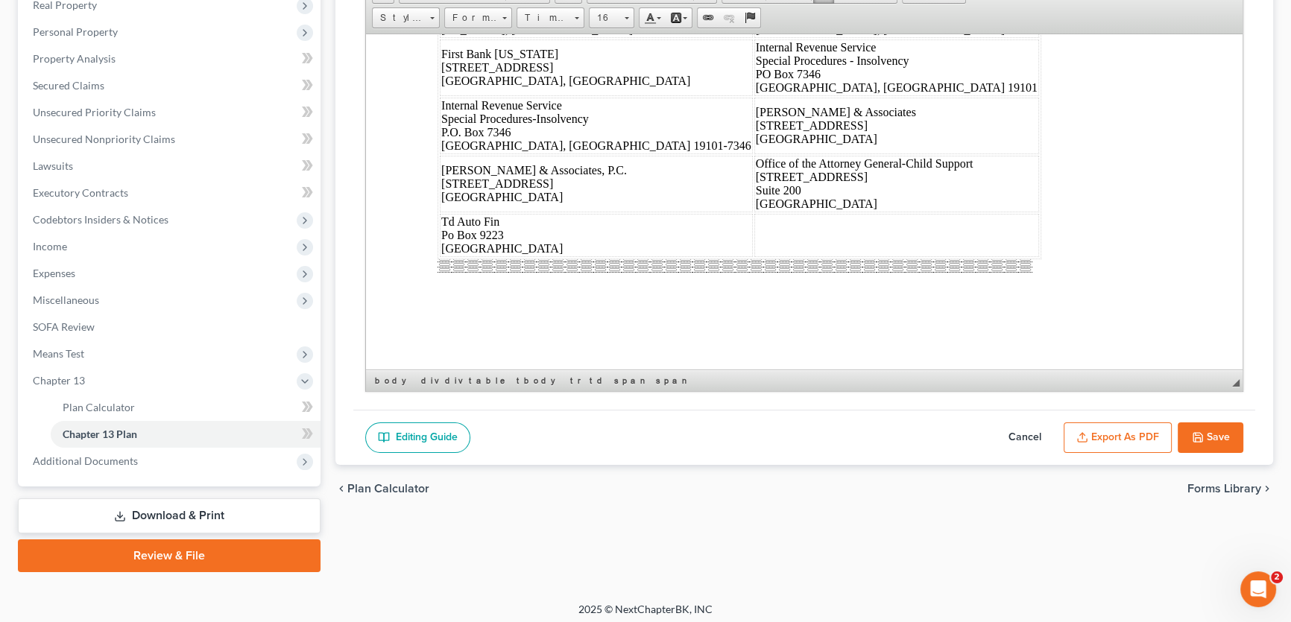
scroll to position [6889, 0]
click at [1197, 431] on icon "button" at bounding box center [1197, 437] width 12 height 12
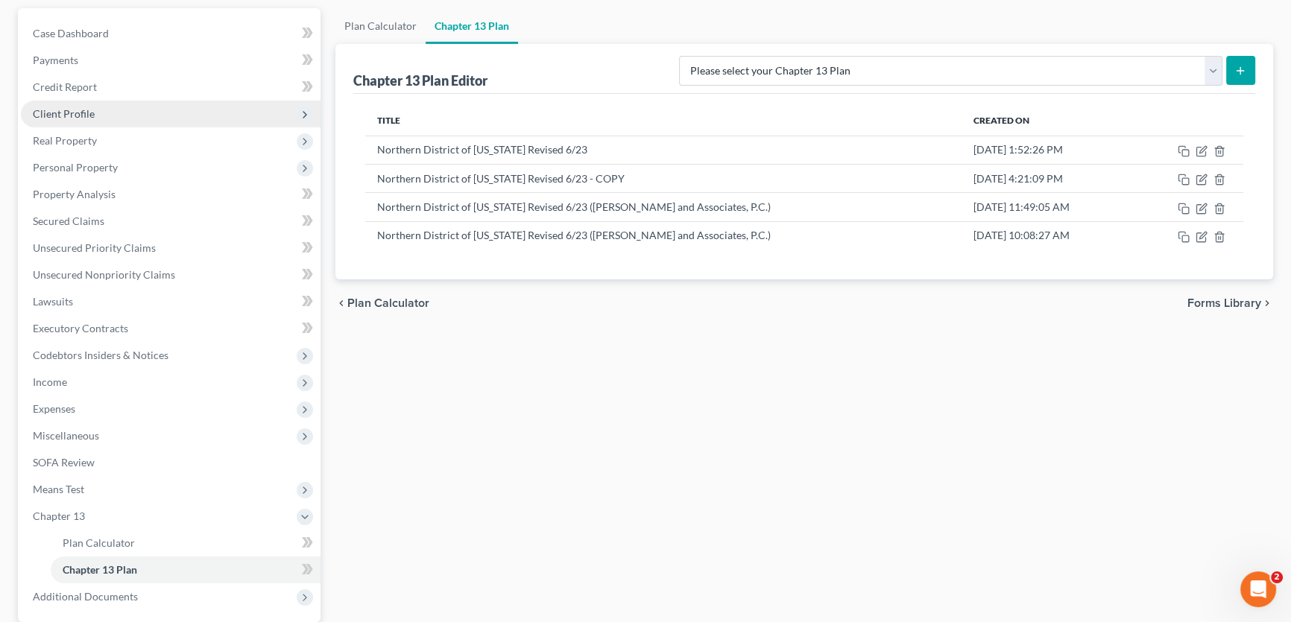
scroll to position [0, 0]
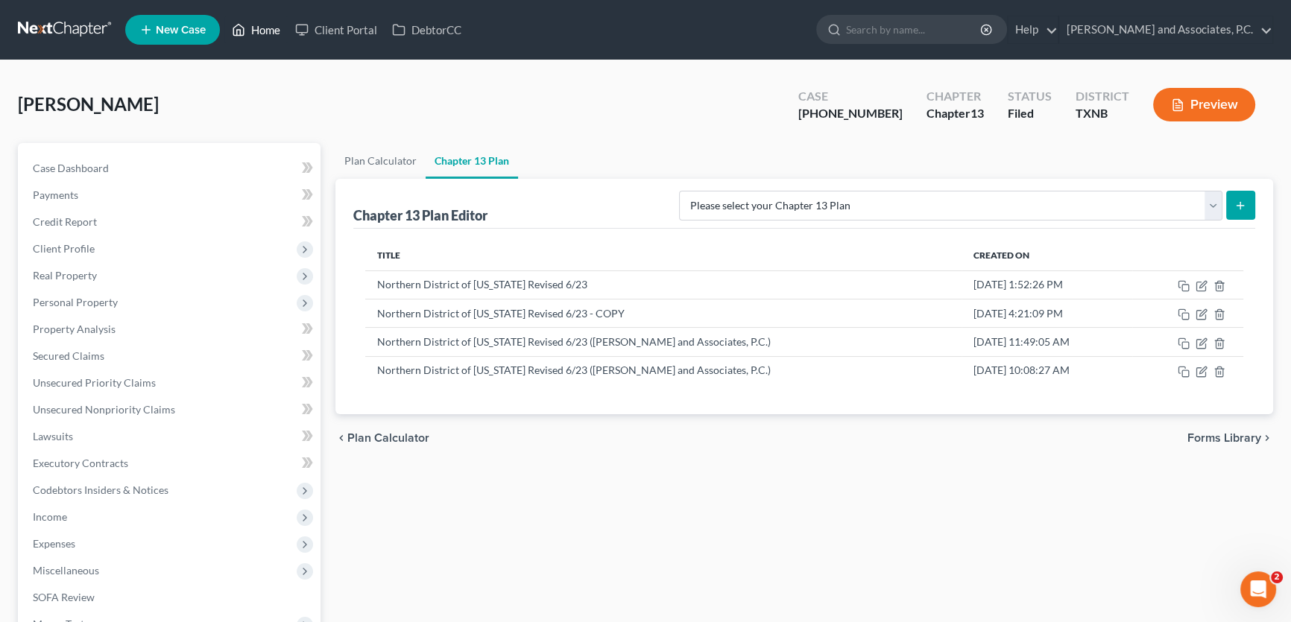
drag, startPoint x: 276, startPoint y: 31, endPoint x: 446, endPoint y: 256, distance: 280.9
click at [276, 31] on link "Home" at bounding box center [255, 29] width 63 height 27
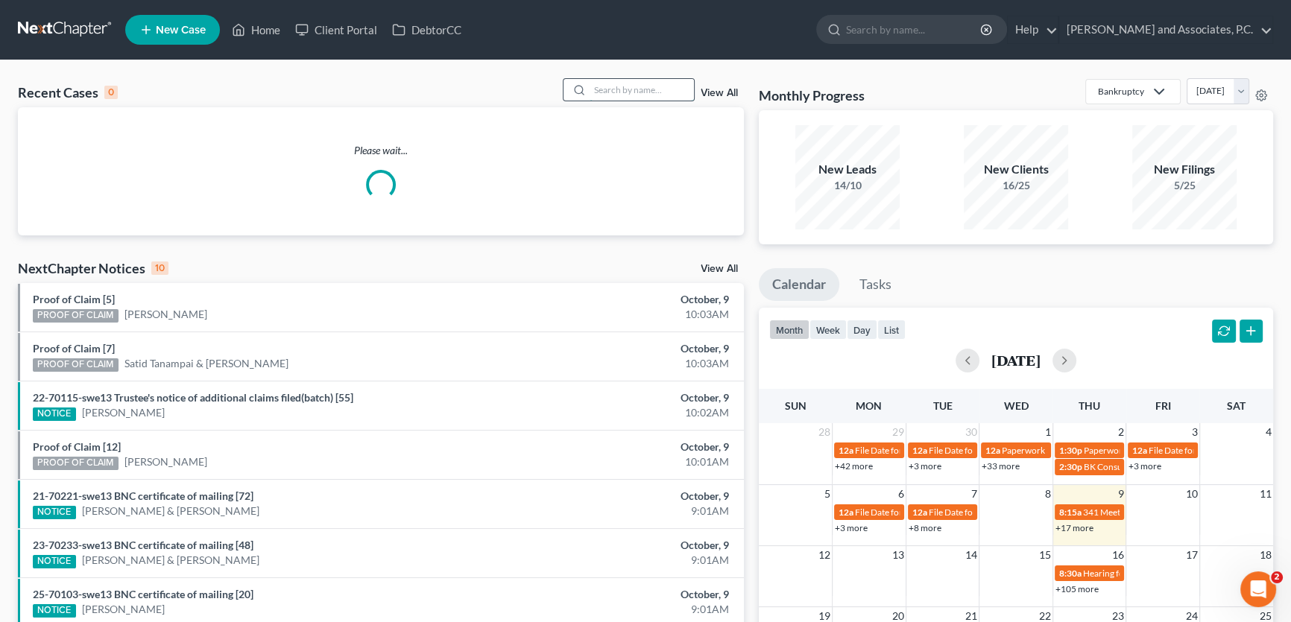
click at [591, 86] on input "search" at bounding box center [641, 90] width 104 height 22
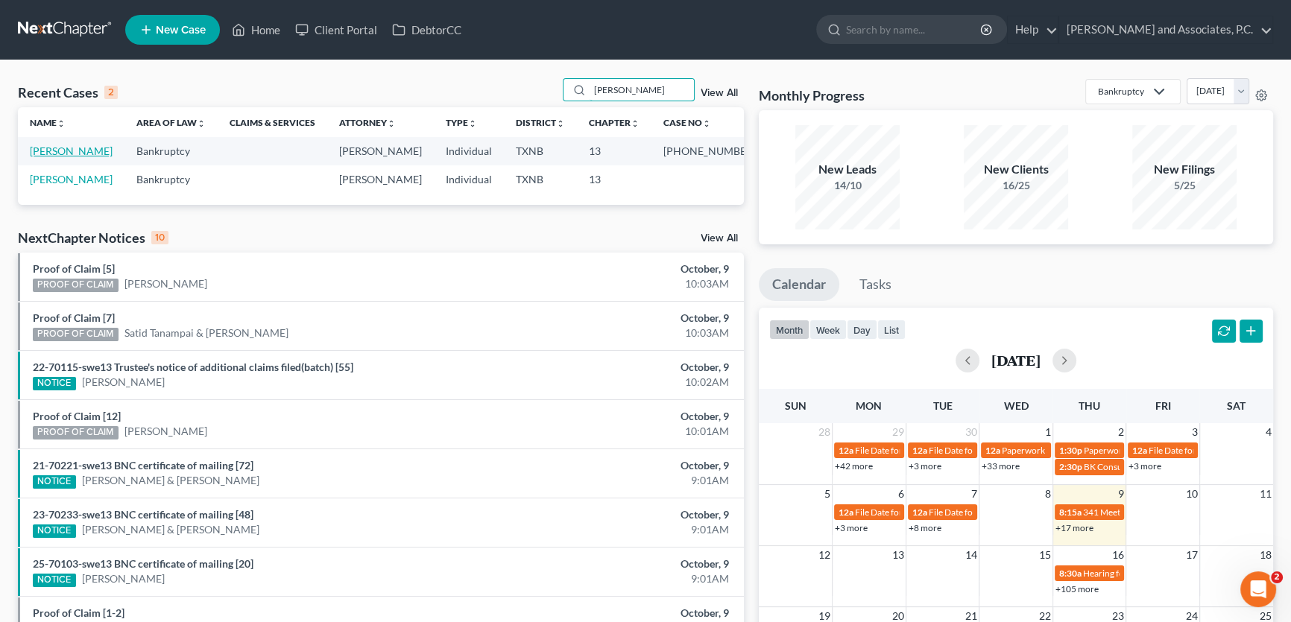
type input "ceballos"
click at [51, 153] on link "Ceballos, Ernest" at bounding box center [71, 151] width 83 height 13
select select "8"
select select "6"
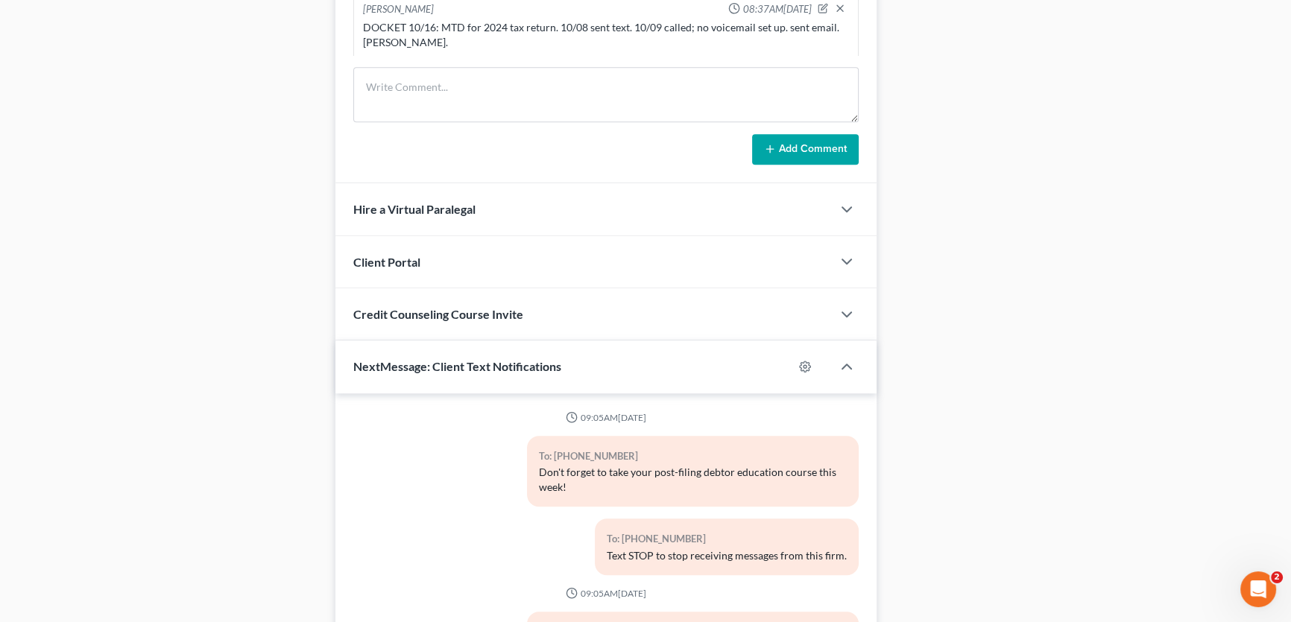
scroll to position [1319, 0]
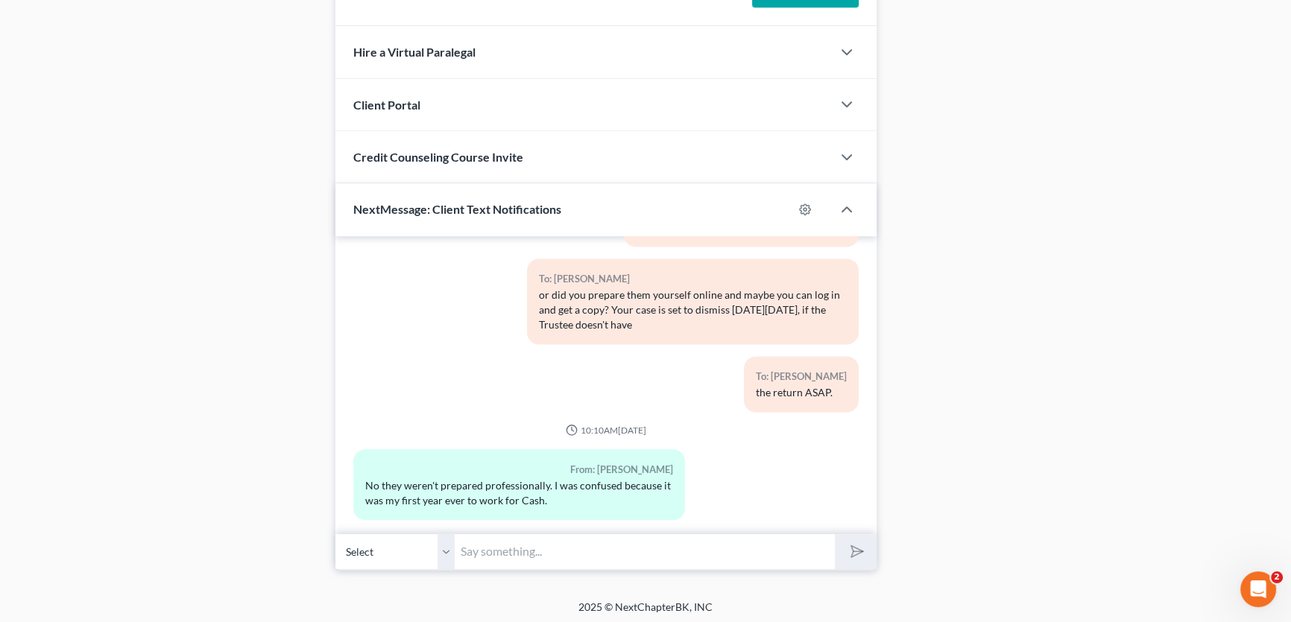
drag, startPoint x: 449, startPoint y: 551, endPoint x: 489, endPoint y: 548, distance: 39.6
click at [449, 551] on select "Select +1 (940) 443-0617 - Ernest Ceballos" at bounding box center [394, 551] width 119 height 37
click at [489, 548] on input "text" at bounding box center [645, 551] width 380 height 37
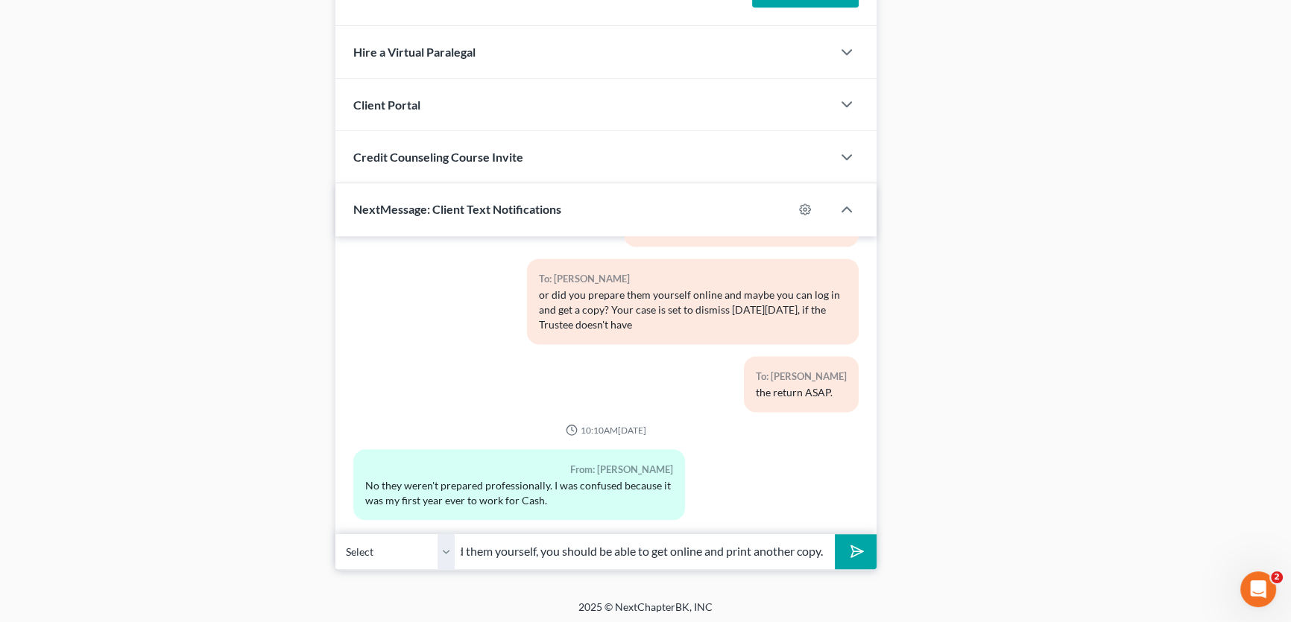
scroll to position [0, 79]
type input "if you prepared them yourself, you should be able to get online and print anoth…"
click at [835, 534] on button "submit" at bounding box center [855, 551] width 41 height 35
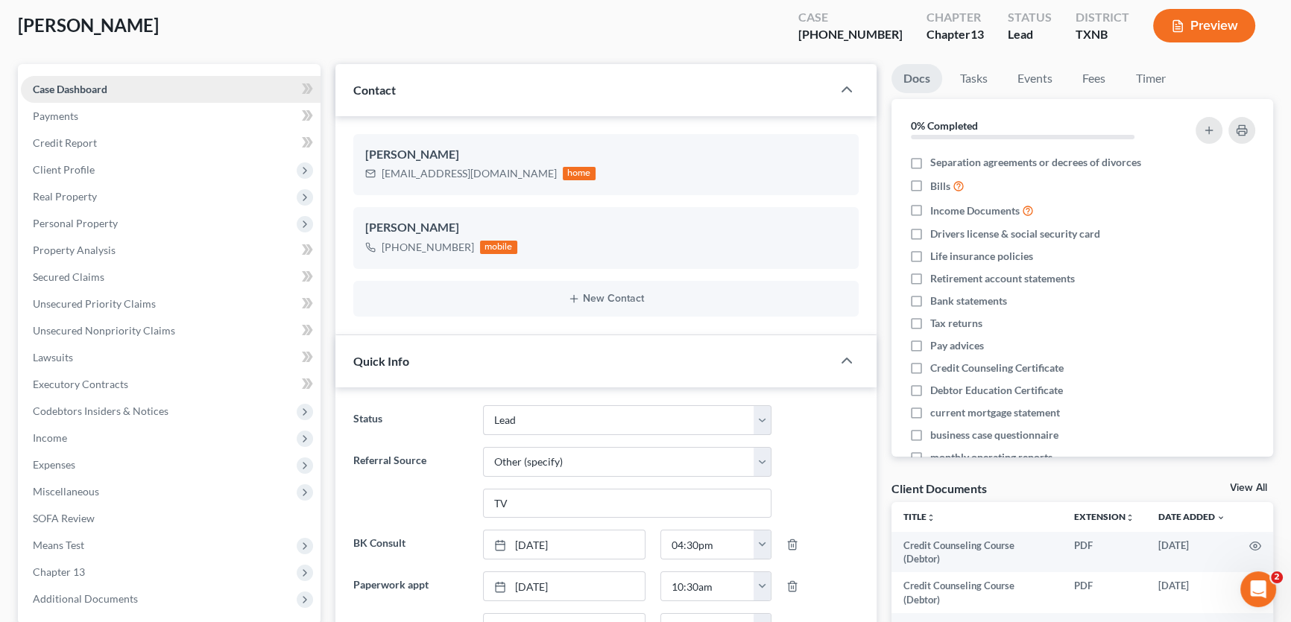
scroll to position [0, 0]
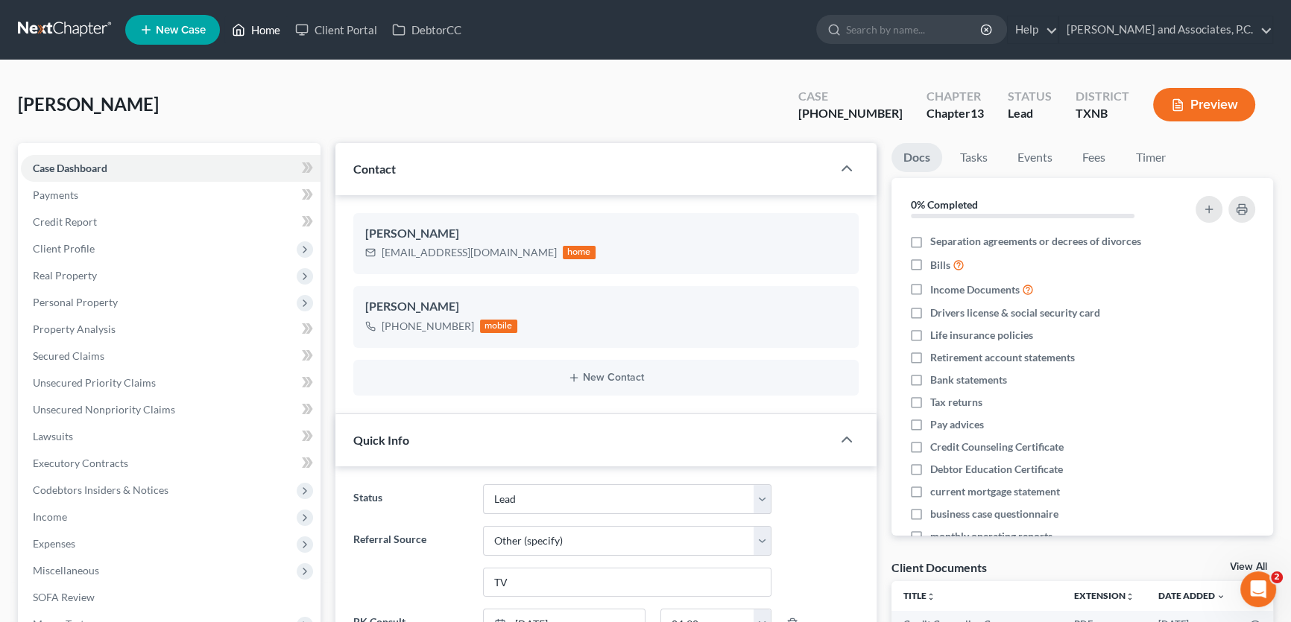
click at [270, 31] on link "Home" at bounding box center [255, 29] width 63 height 27
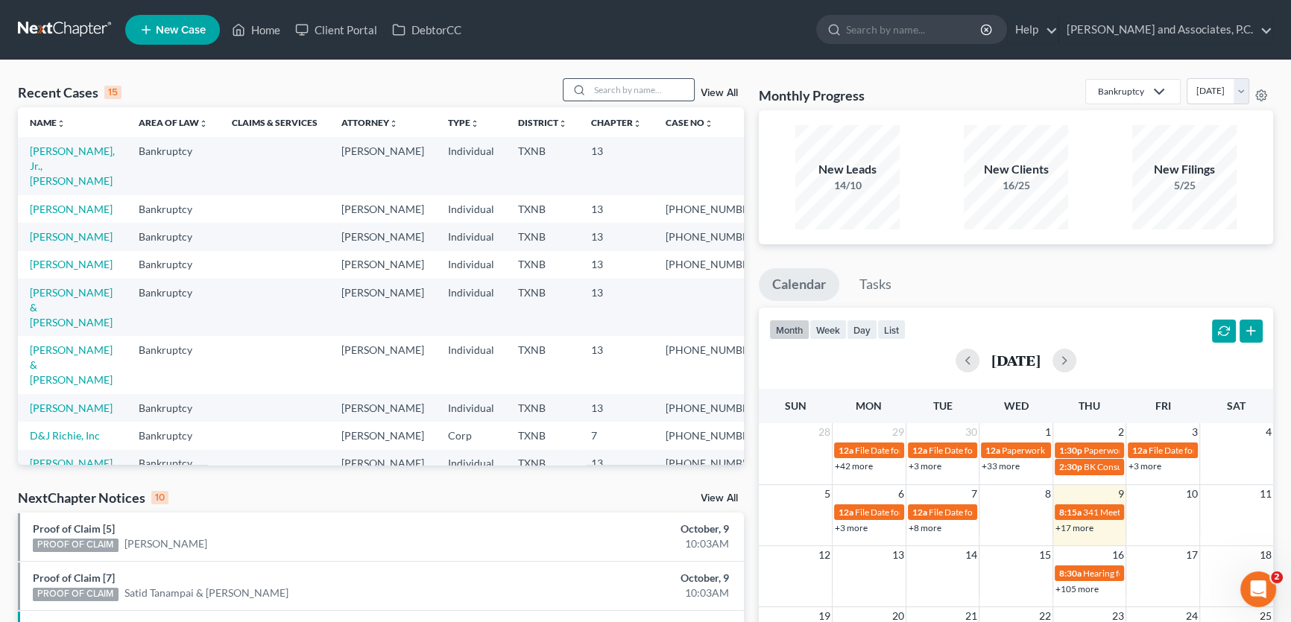
click at [609, 87] on input "search" at bounding box center [641, 90] width 104 height 22
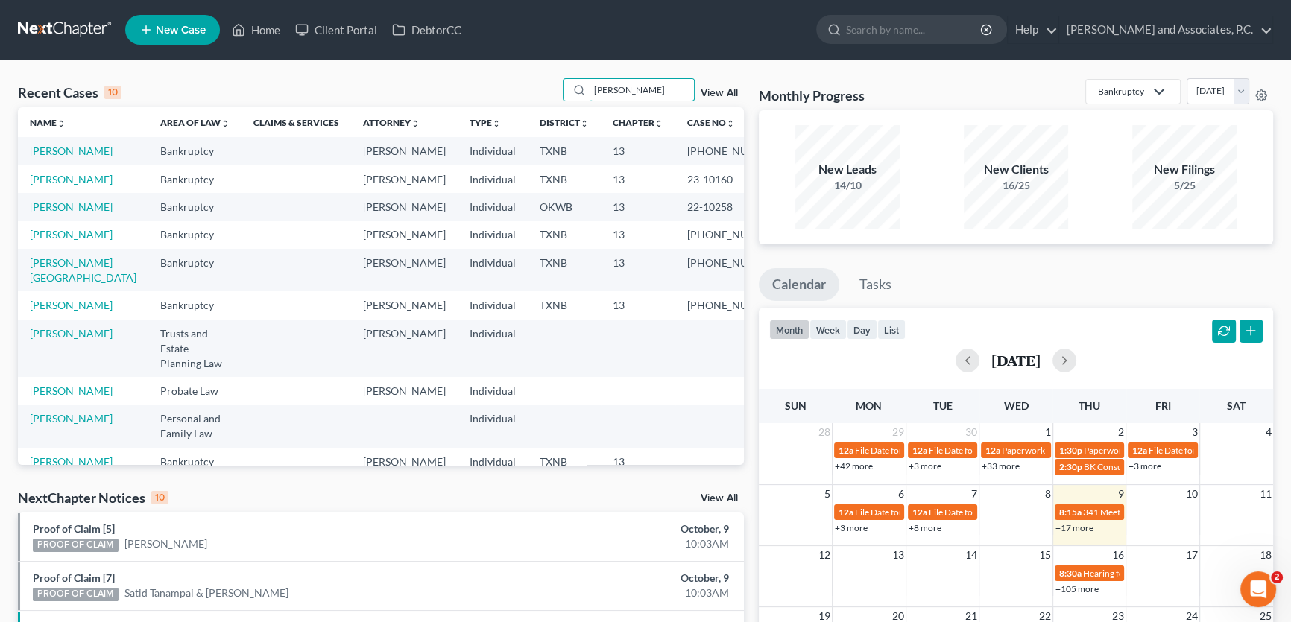
type input "andrews"
click at [81, 156] on link "Andrews, Ann" at bounding box center [71, 151] width 83 height 13
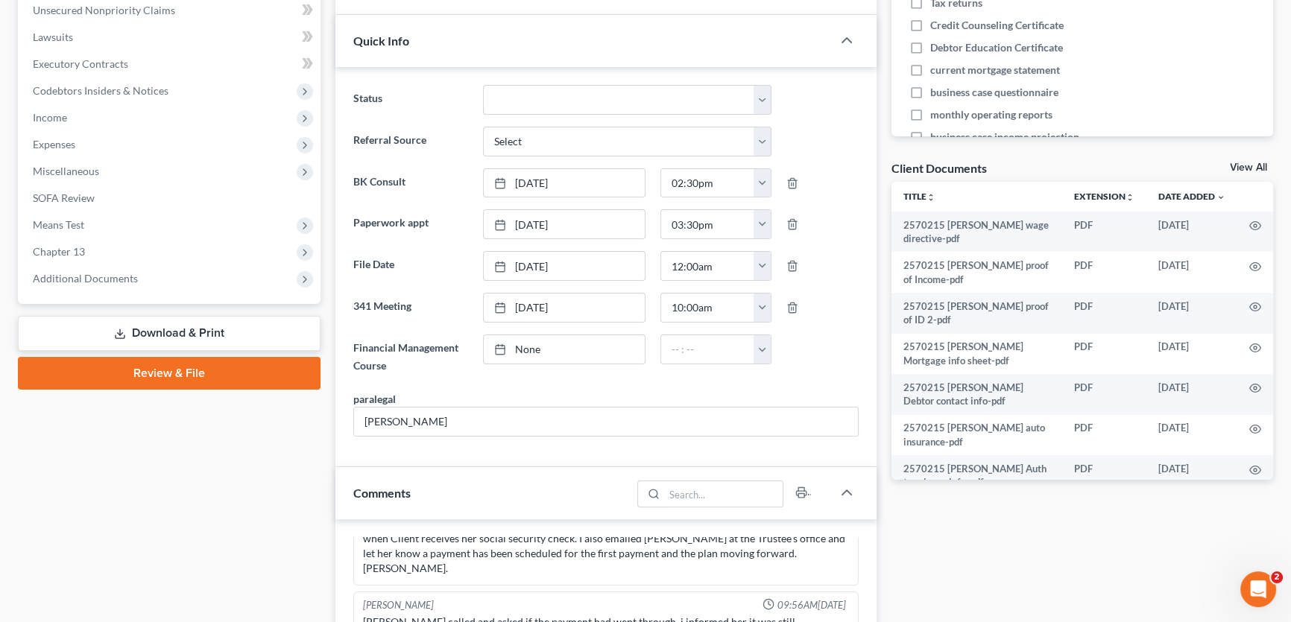
scroll to position [397, 0]
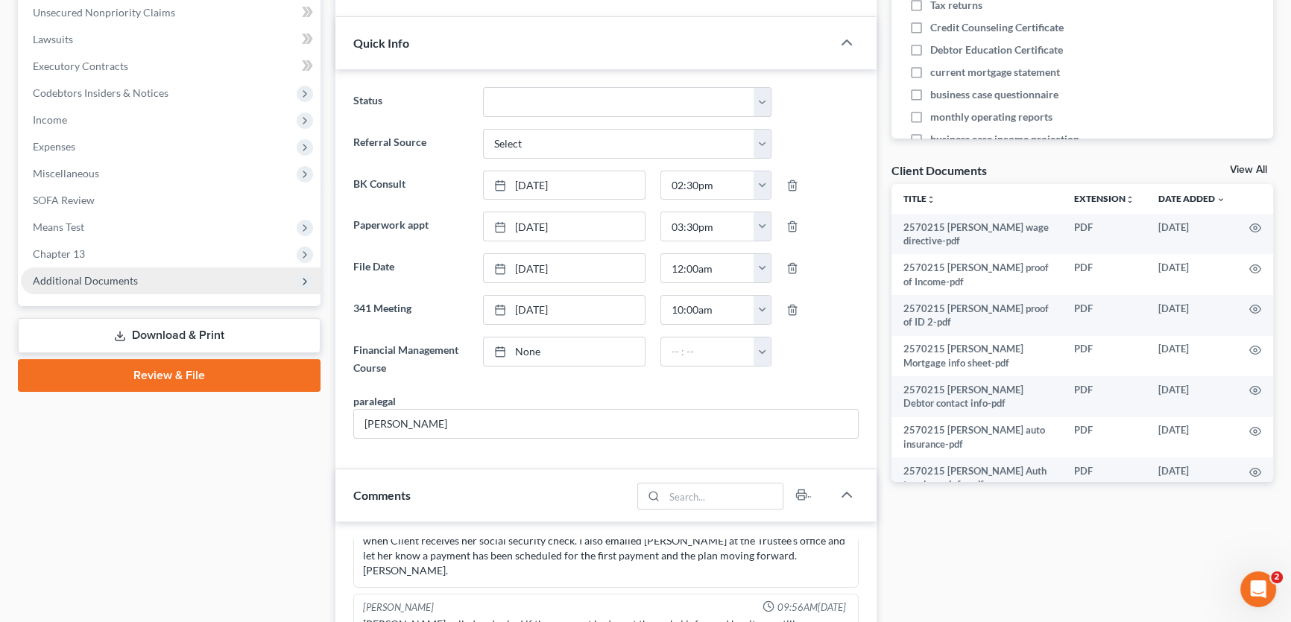
click at [118, 279] on span "Additional Documents" at bounding box center [85, 280] width 105 height 13
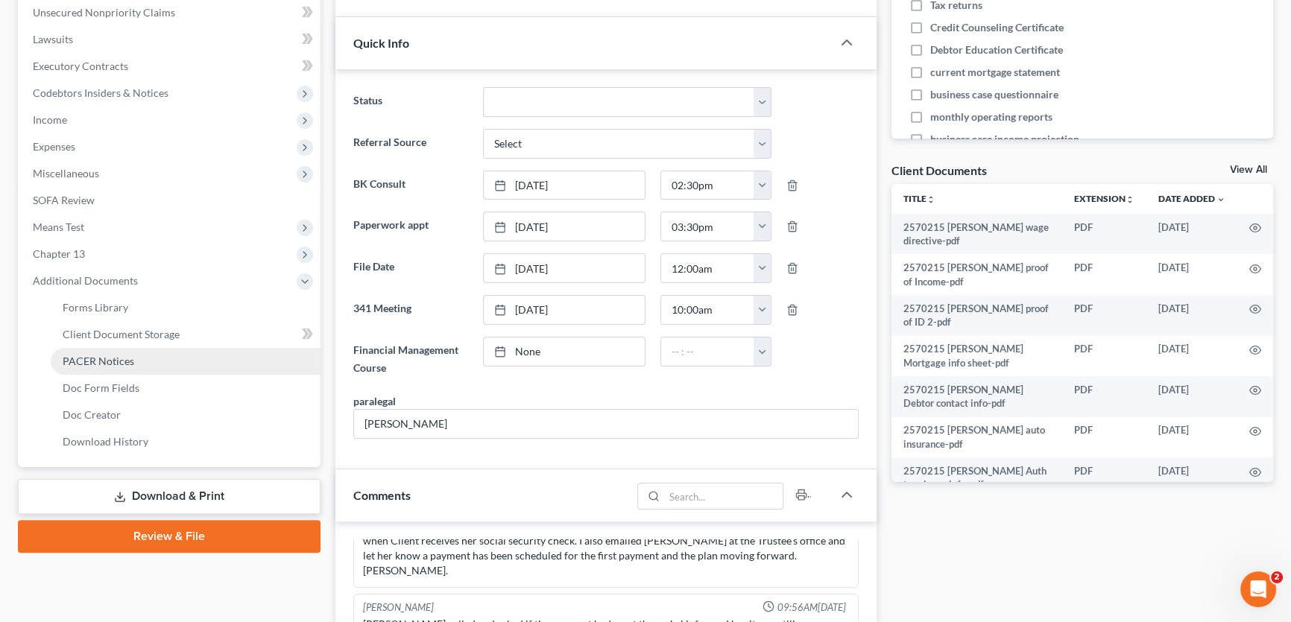
click at [105, 364] on span "PACER Notices" at bounding box center [99, 361] width 72 height 13
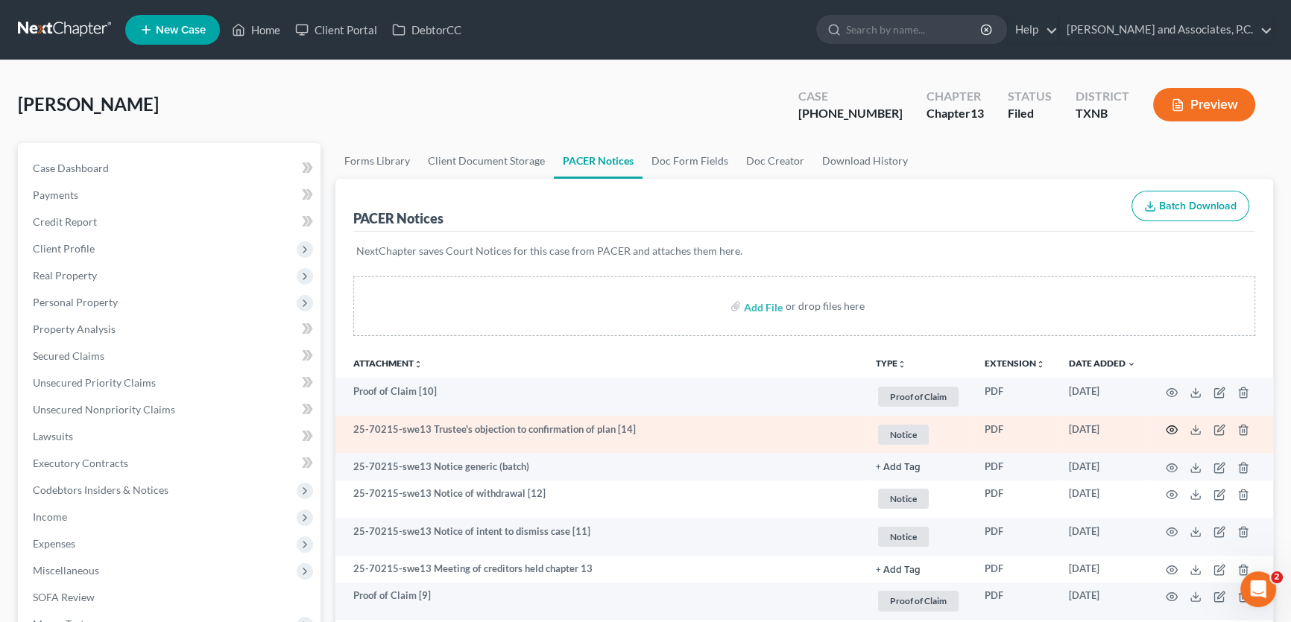
click at [1174, 430] on icon "button" at bounding box center [1171, 430] width 12 height 12
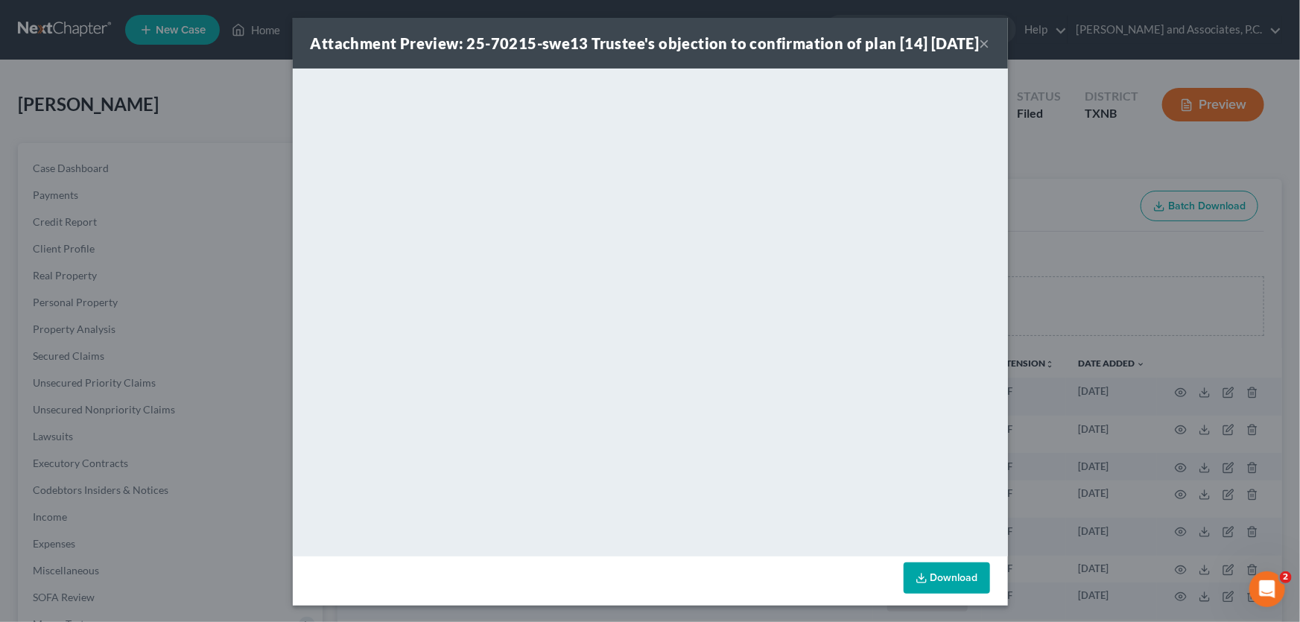
click at [980, 52] on button "×" at bounding box center [985, 43] width 10 height 18
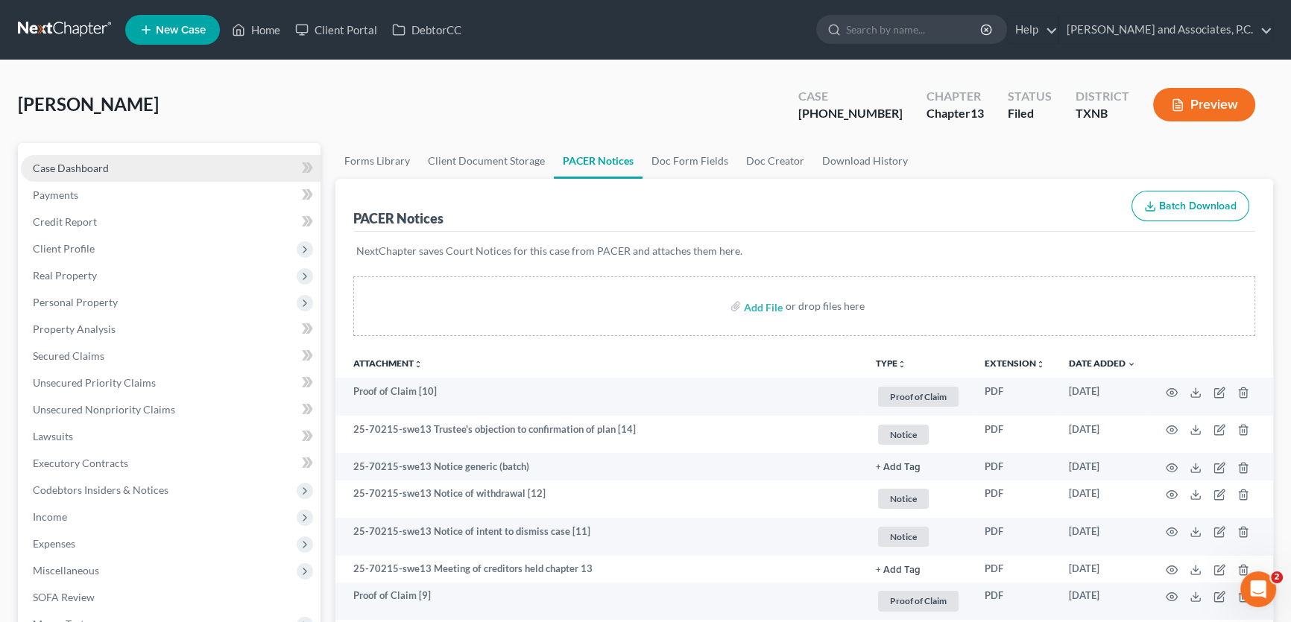
click at [57, 171] on span "Case Dashboard" at bounding box center [71, 168] width 76 height 13
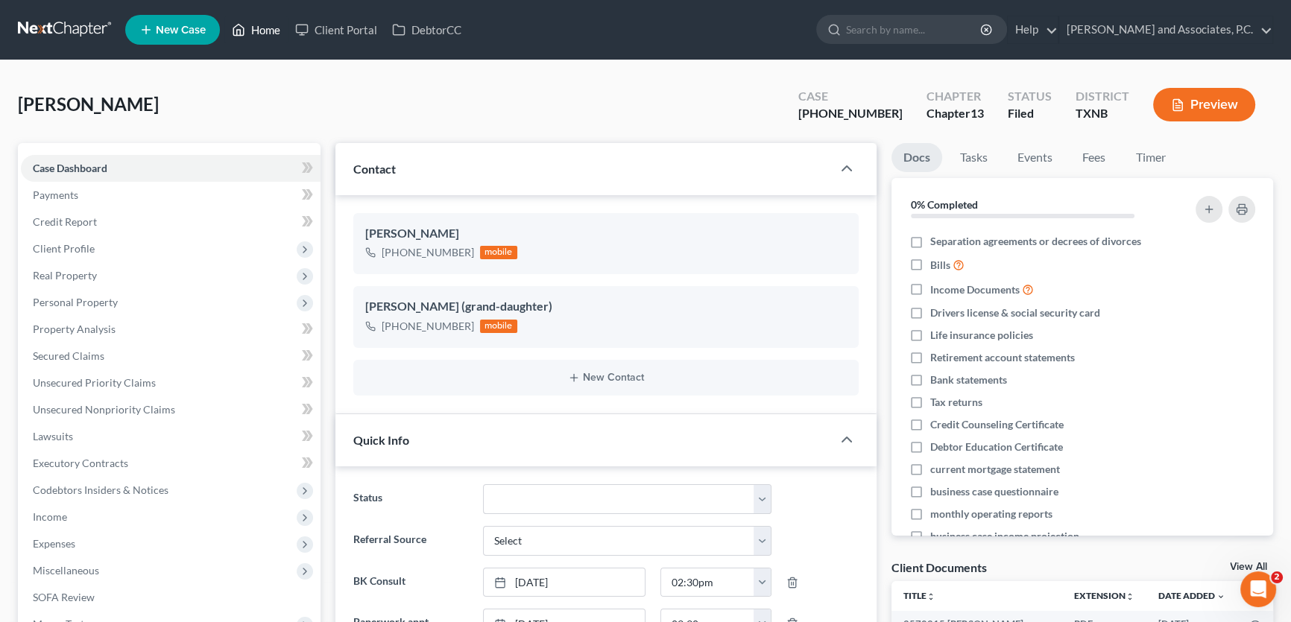
click at [258, 34] on link "Home" at bounding box center [255, 29] width 63 height 27
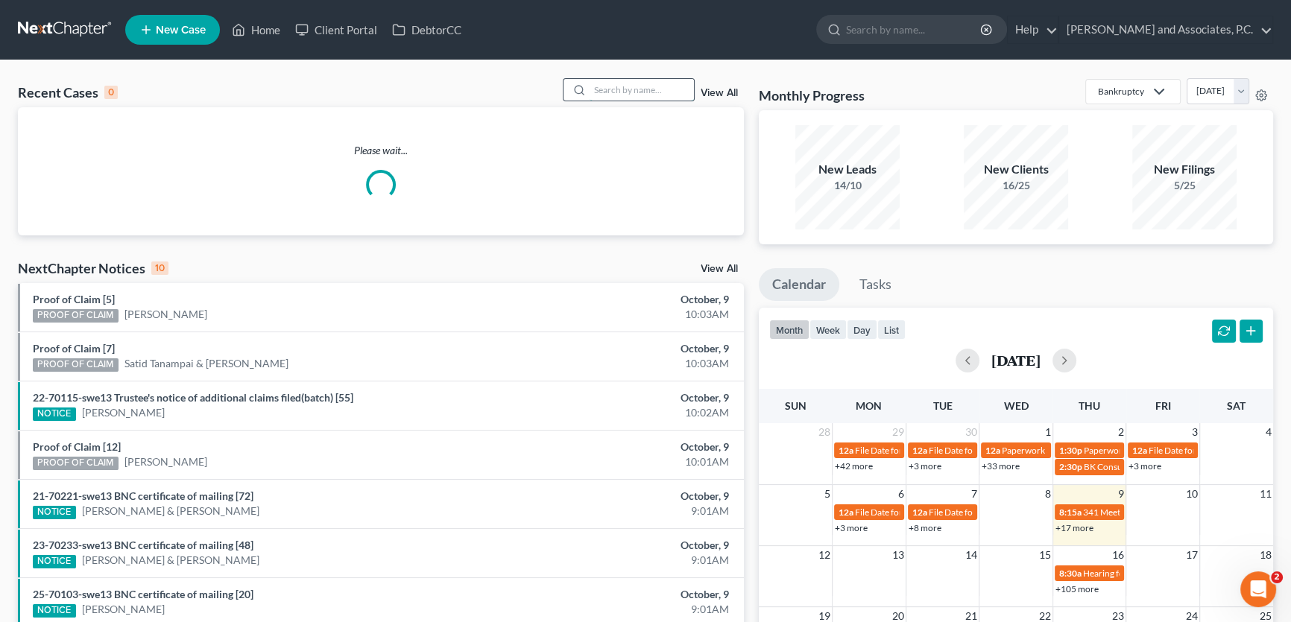
click at [591, 89] on input "search" at bounding box center [641, 90] width 104 height 22
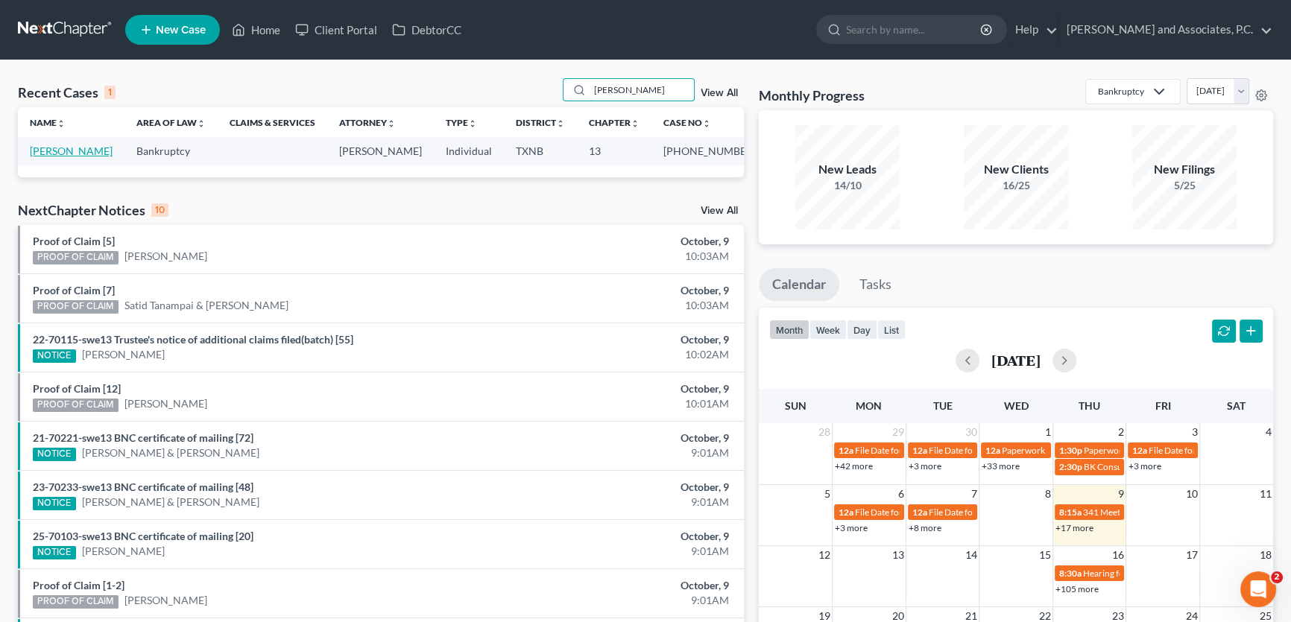
type input "ruyle"
click at [44, 153] on link "Ruyle, Joe" at bounding box center [71, 151] width 83 height 13
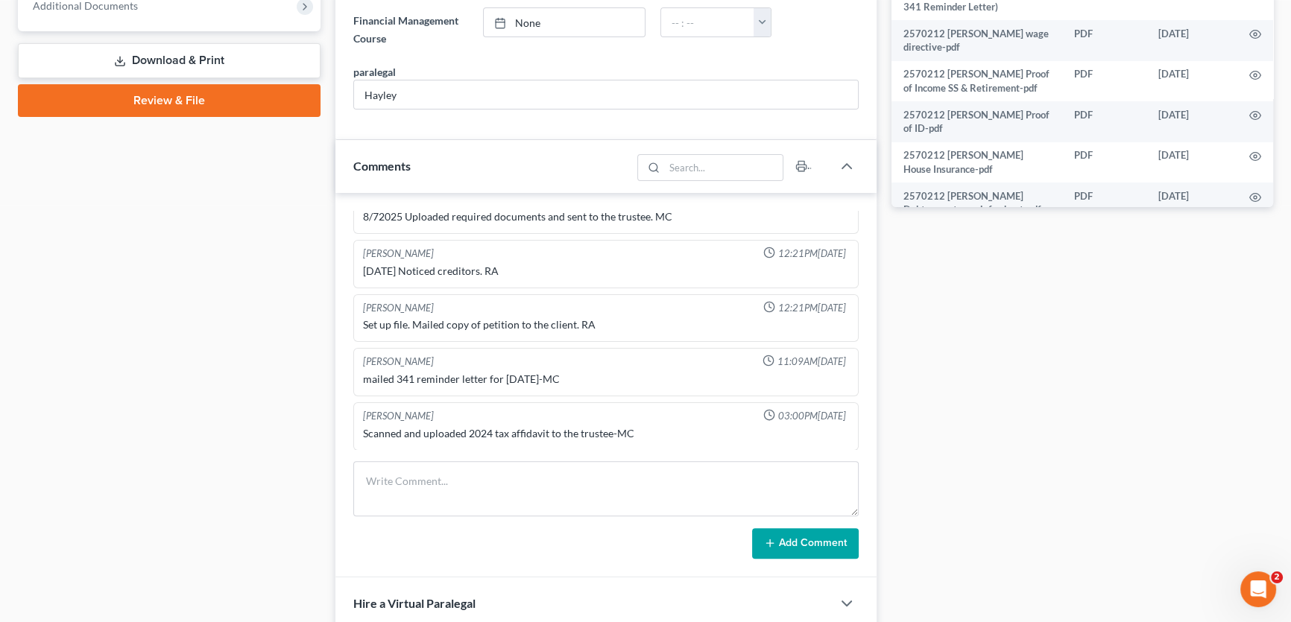
scroll to position [406, 0]
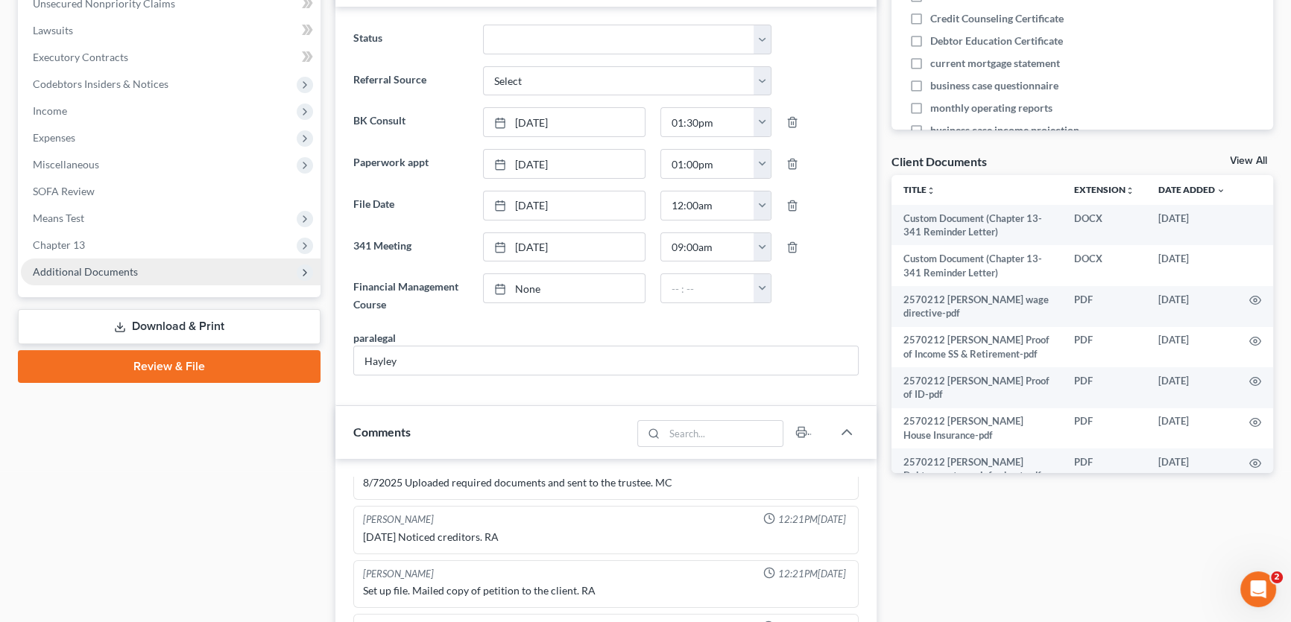
drag, startPoint x: 107, startPoint y: 265, endPoint x: 121, endPoint y: 269, distance: 14.6
click at [107, 265] on span "Additional Documents" at bounding box center [85, 271] width 105 height 13
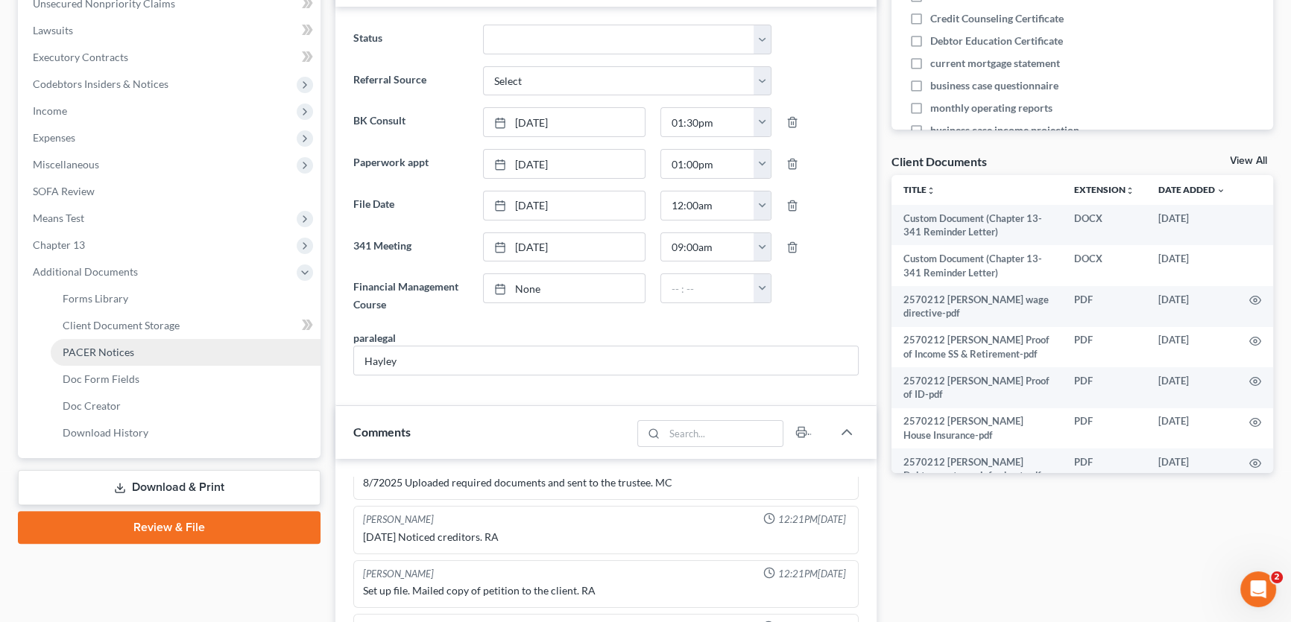
click at [121, 352] on span "PACER Notices" at bounding box center [99, 352] width 72 height 13
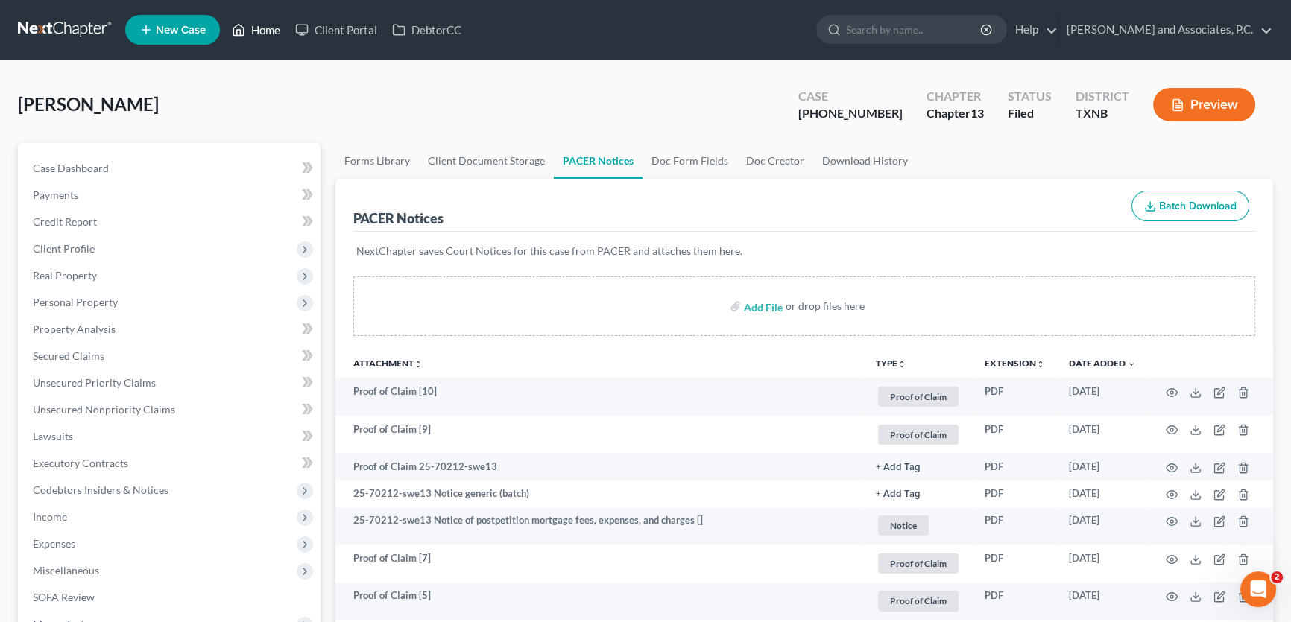
click at [276, 31] on link "Home" at bounding box center [255, 29] width 63 height 27
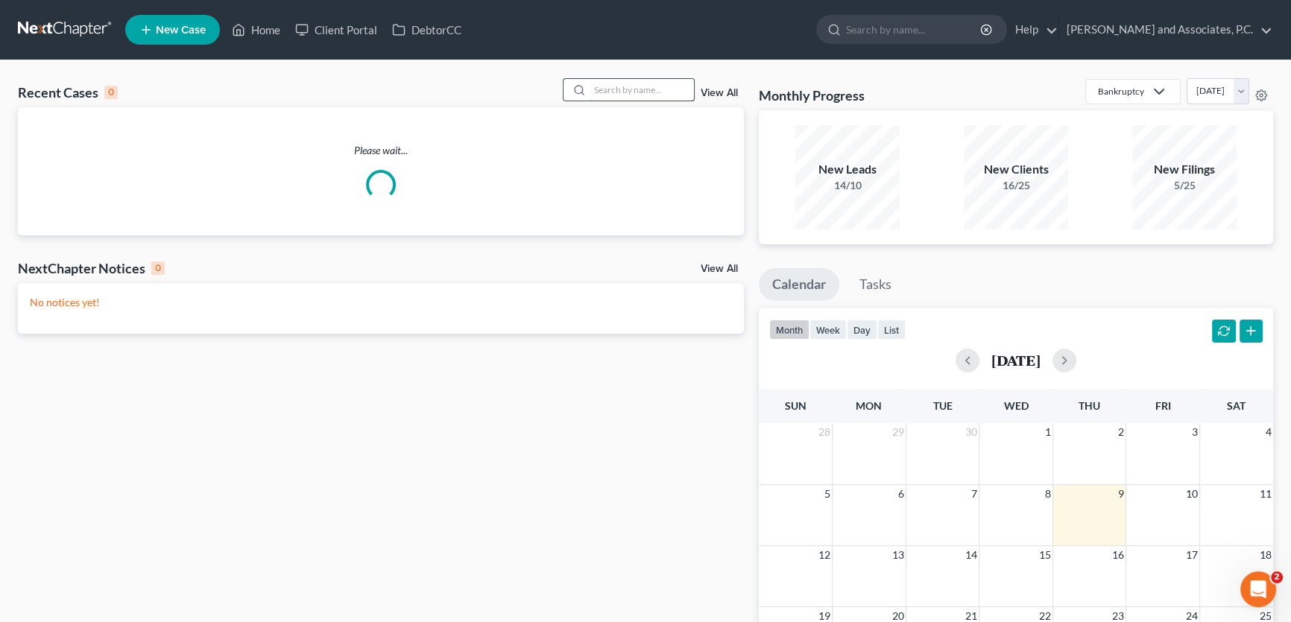
click at [589, 89] on input "search" at bounding box center [641, 90] width 104 height 22
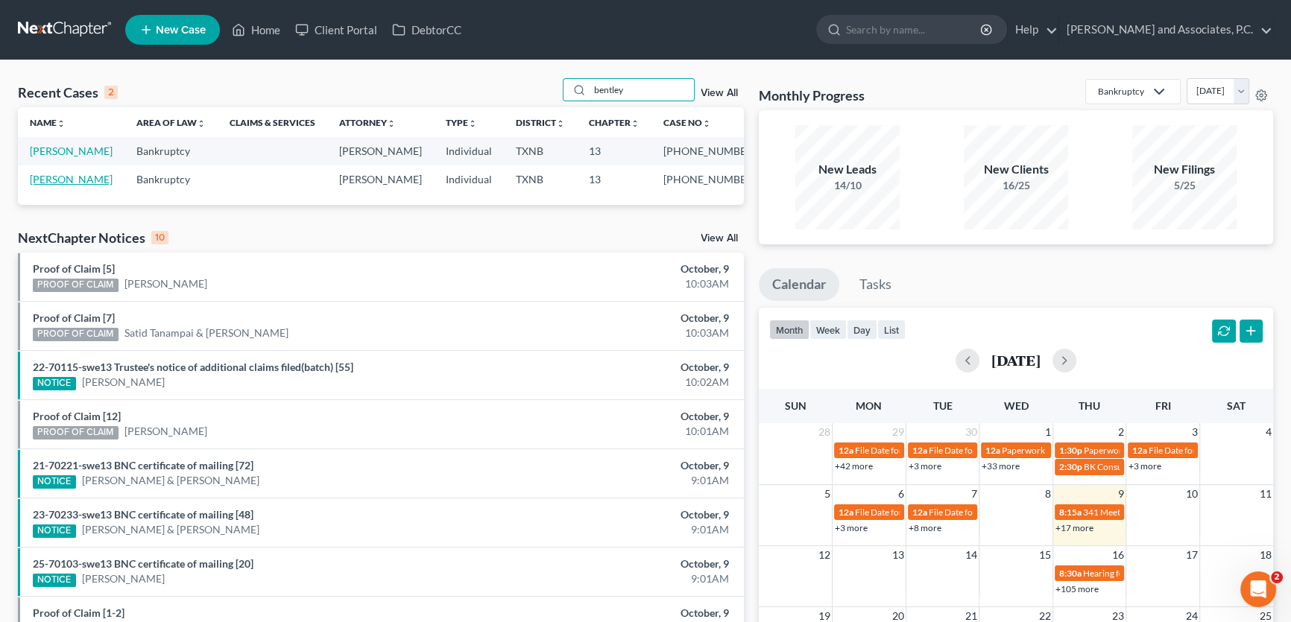
type input "bentley"
click at [75, 181] on link "Bentley, James" at bounding box center [71, 179] width 83 height 13
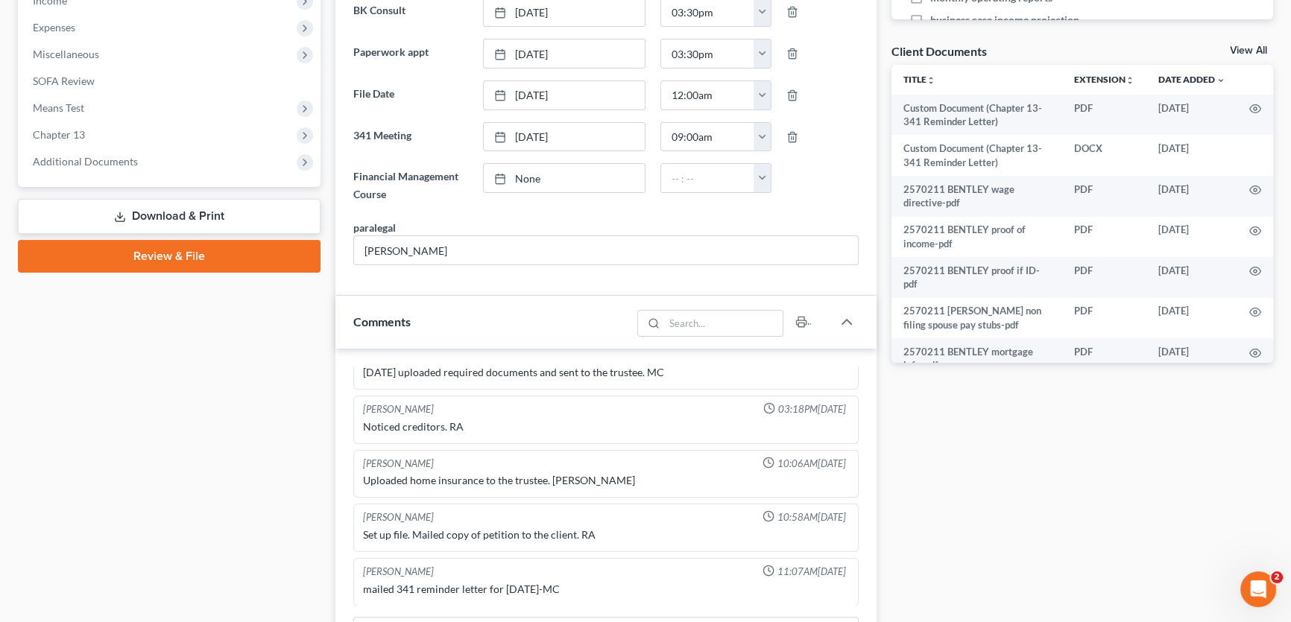
scroll to position [474, 0]
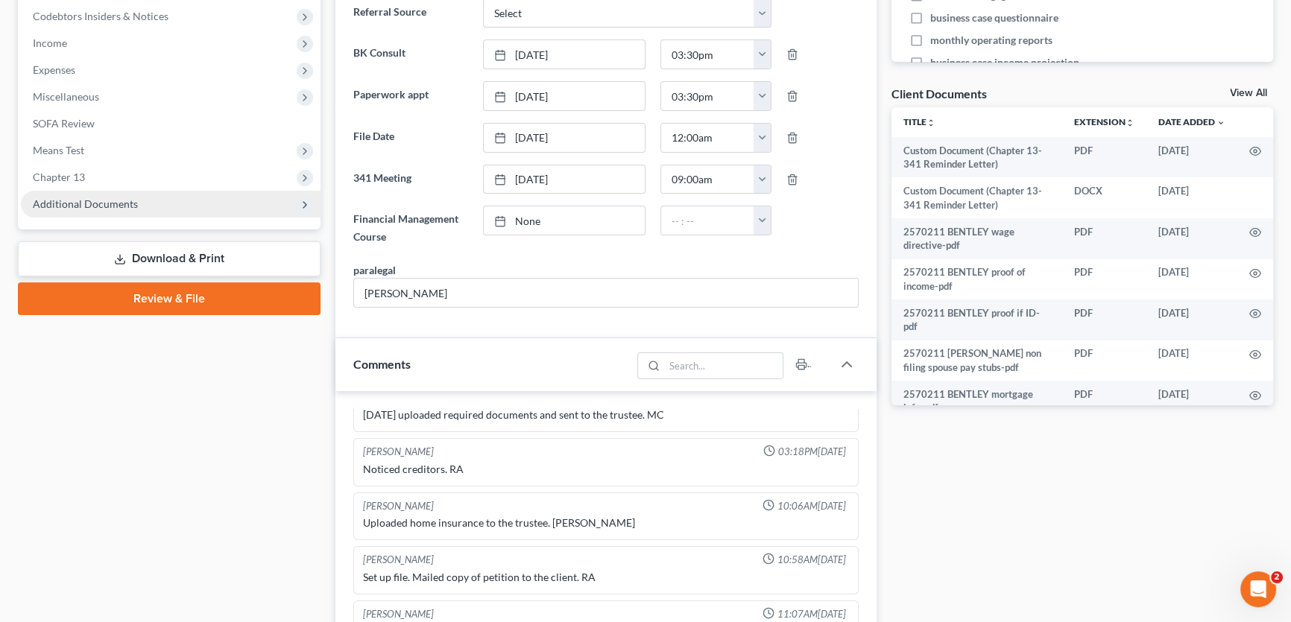
click at [129, 205] on span "Additional Documents" at bounding box center [85, 203] width 105 height 13
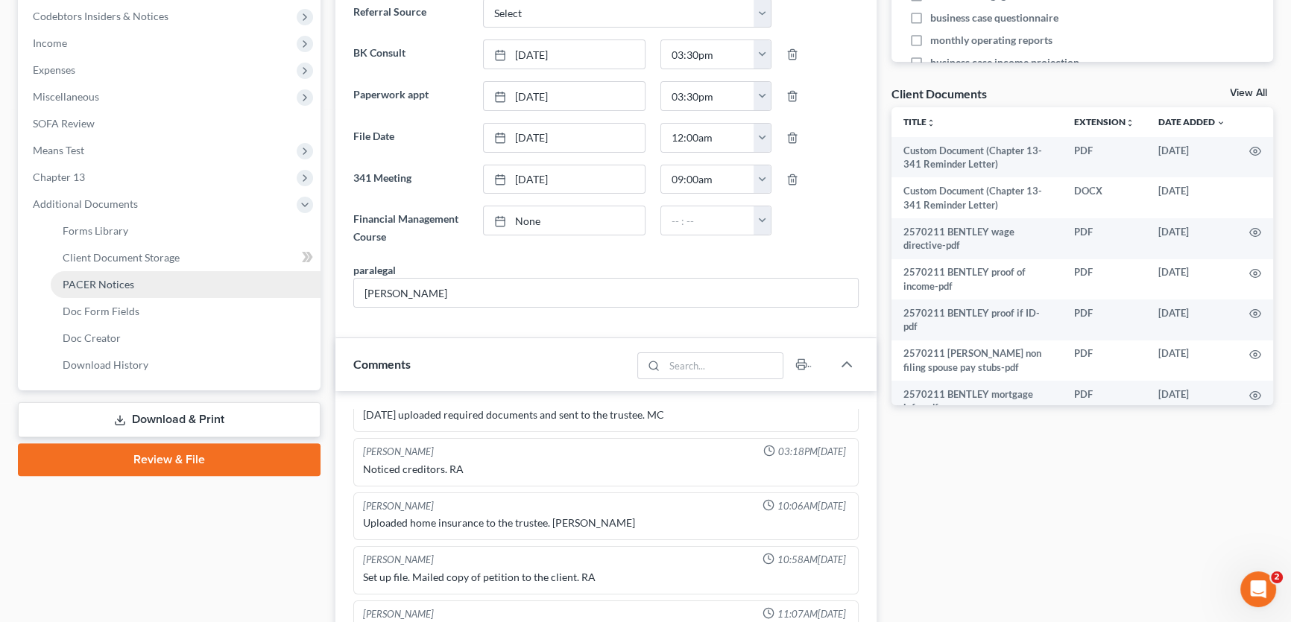
click at [120, 289] on link "PACER Notices" at bounding box center [186, 284] width 270 height 27
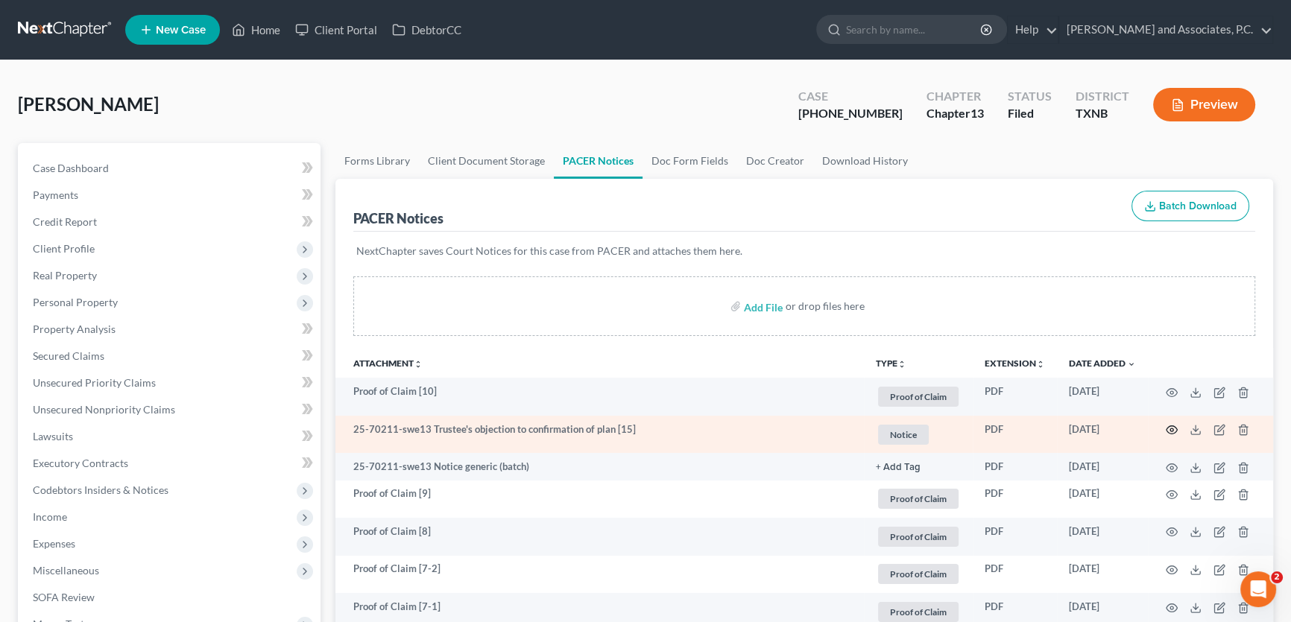
click at [1169, 426] on icon "button" at bounding box center [1171, 430] width 12 height 12
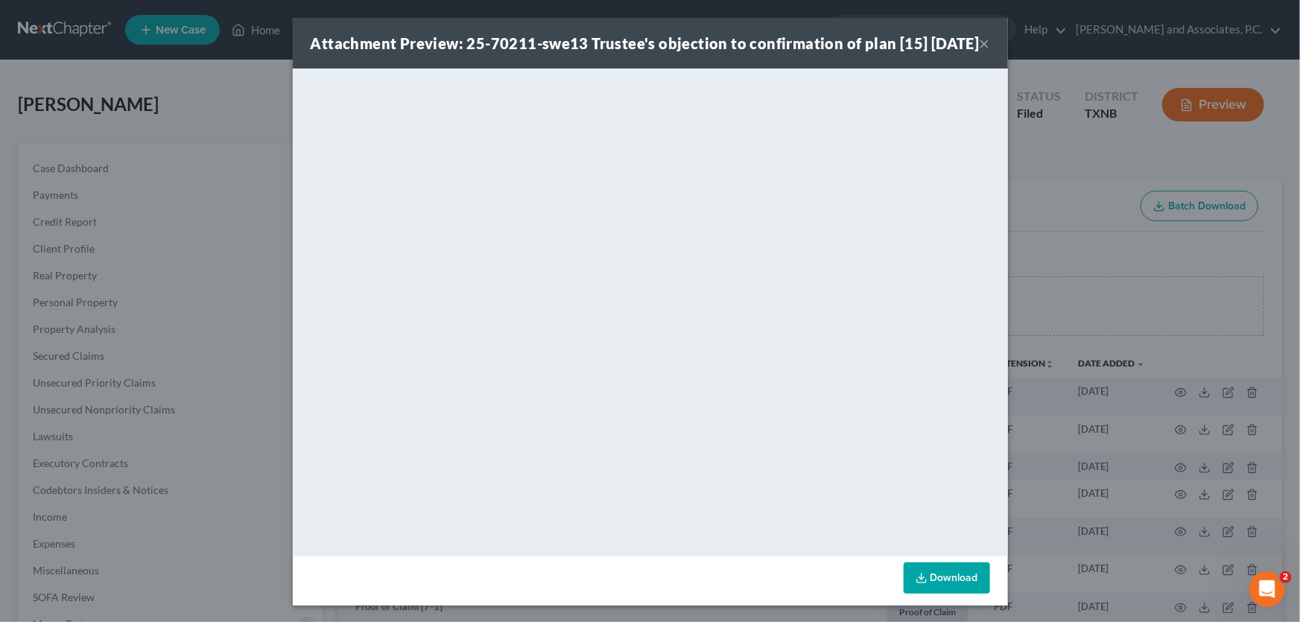
drag, startPoint x: 981, startPoint y: 56, endPoint x: 501, endPoint y: 27, distance: 481.5
click at [981, 52] on button "×" at bounding box center [985, 43] width 10 height 18
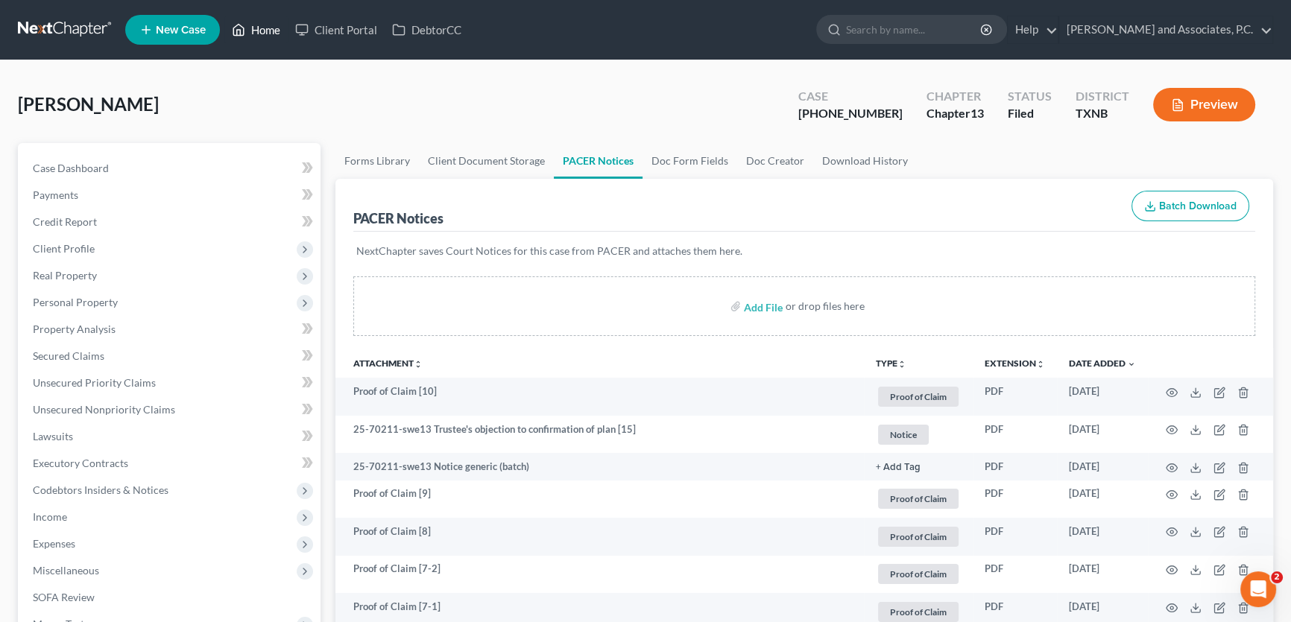
click at [275, 29] on link "Home" at bounding box center [255, 29] width 63 height 27
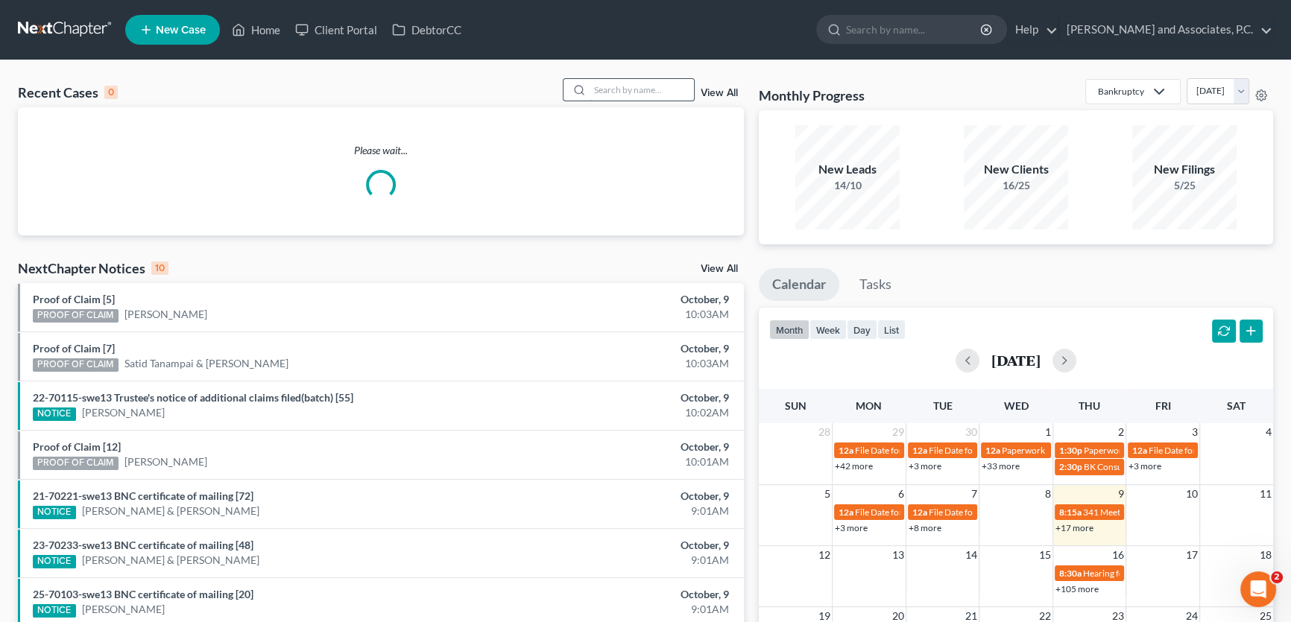
click at [621, 89] on input "search" at bounding box center [641, 90] width 104 height 22
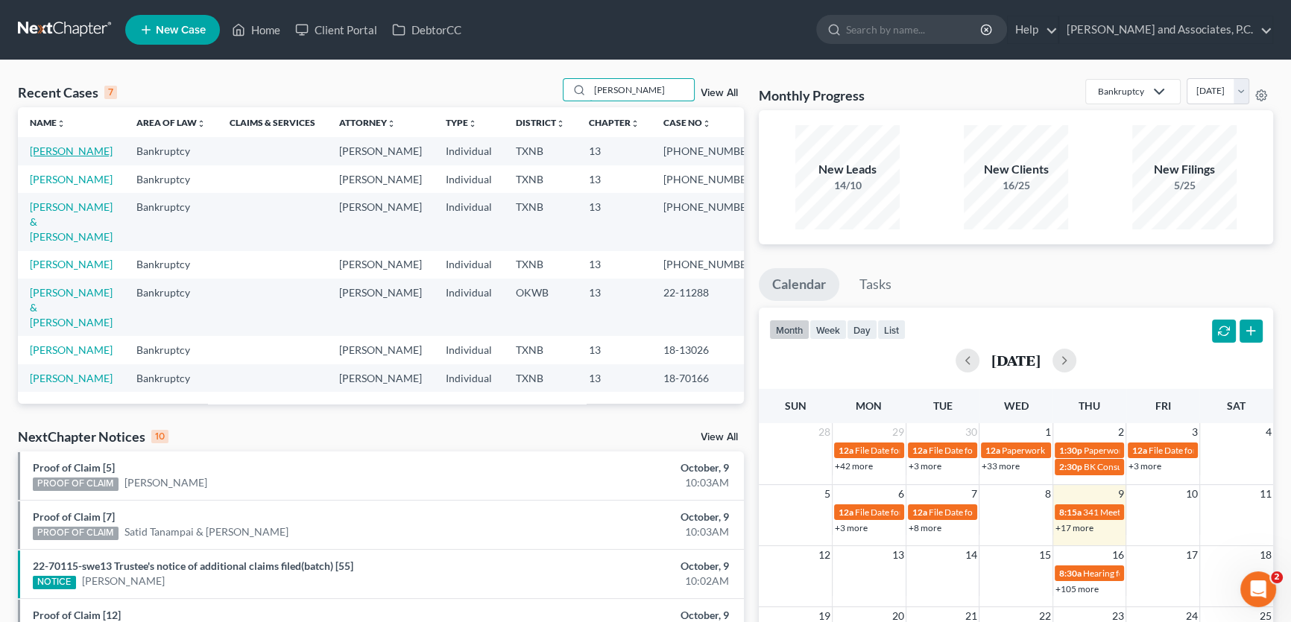
type input "walker"
click at [92, 148] on link "[PERSON_NAME]" at bounding box center [71, 151] width 83 height 13
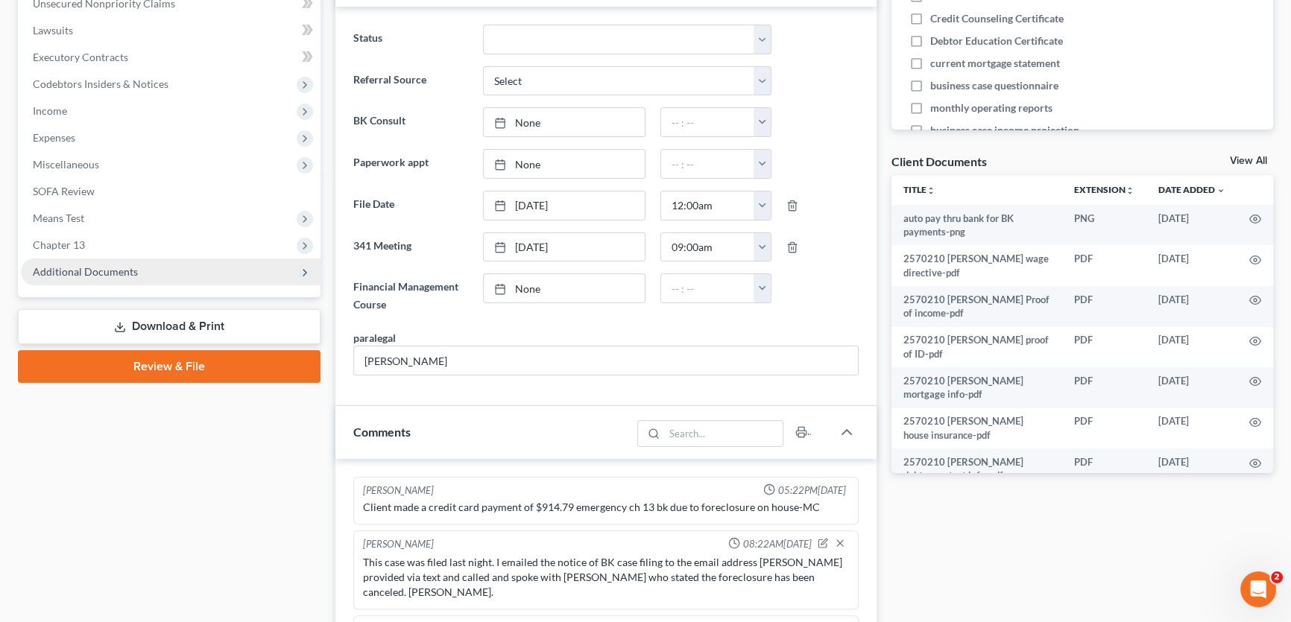
scroll to position [1131, 0]
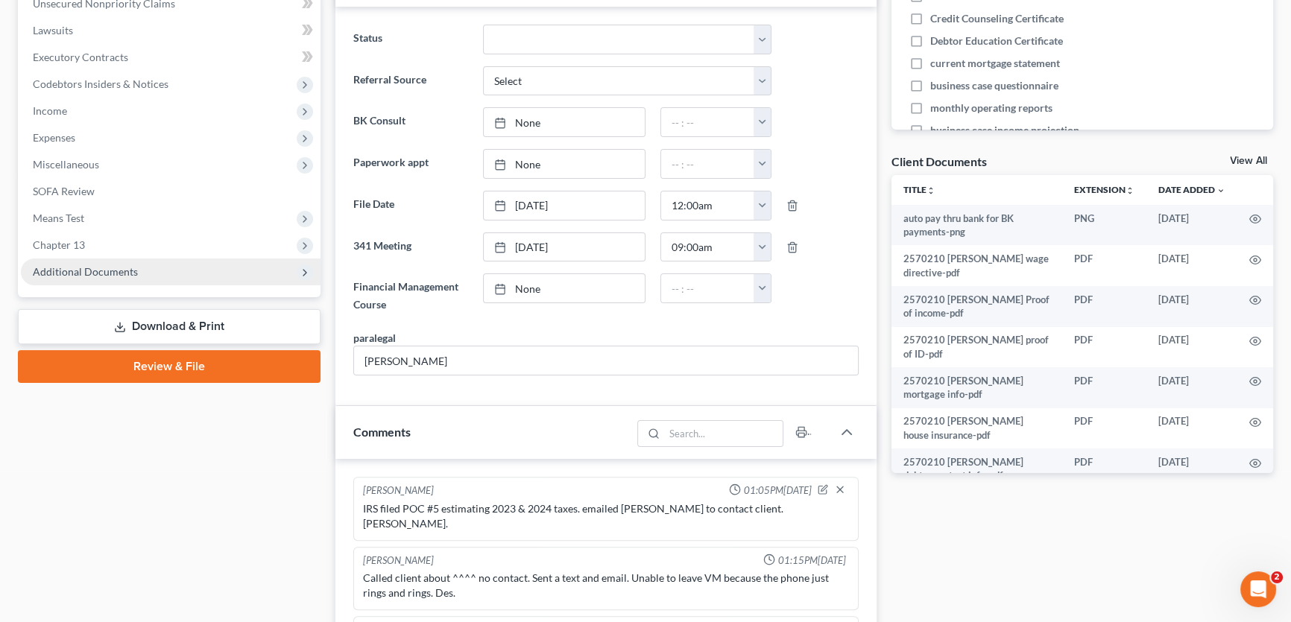
click at [120, 269] on span "Additional Documents" at bounding box center [85, 271] width 105 height 13
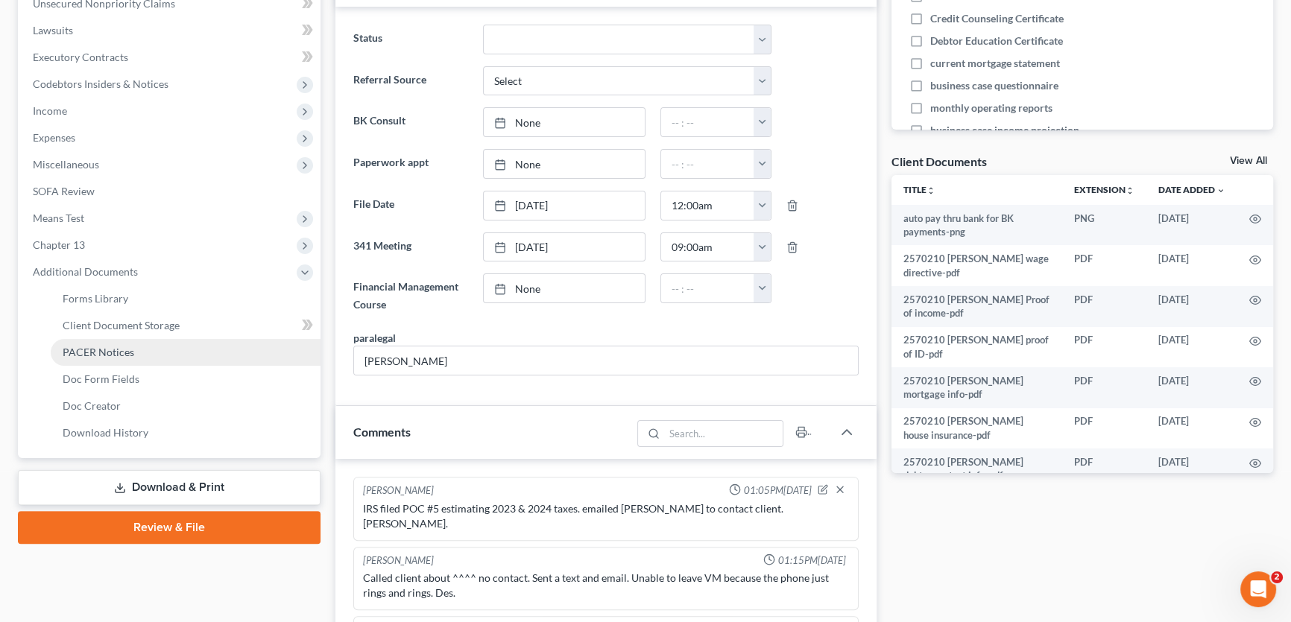
scroll to position [3541, 0]
click at [113, 348] on span "PACER Notices" at bounding box center [99, 352] width 72 height 13
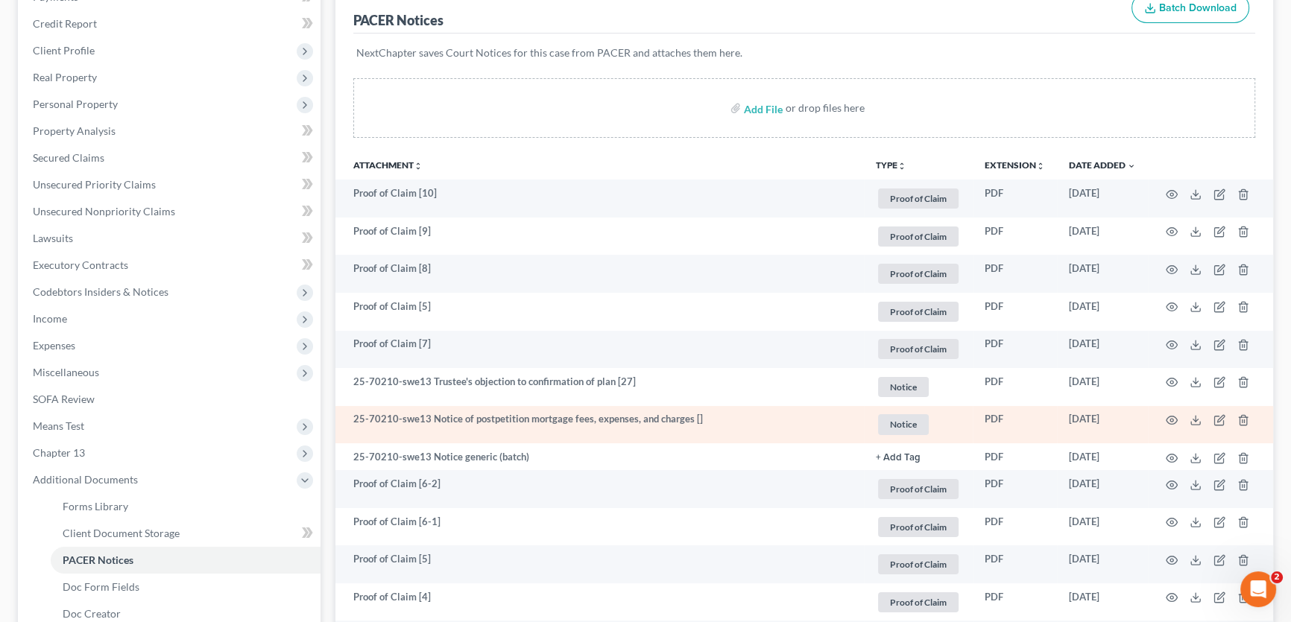
scroll to position [203, 0]
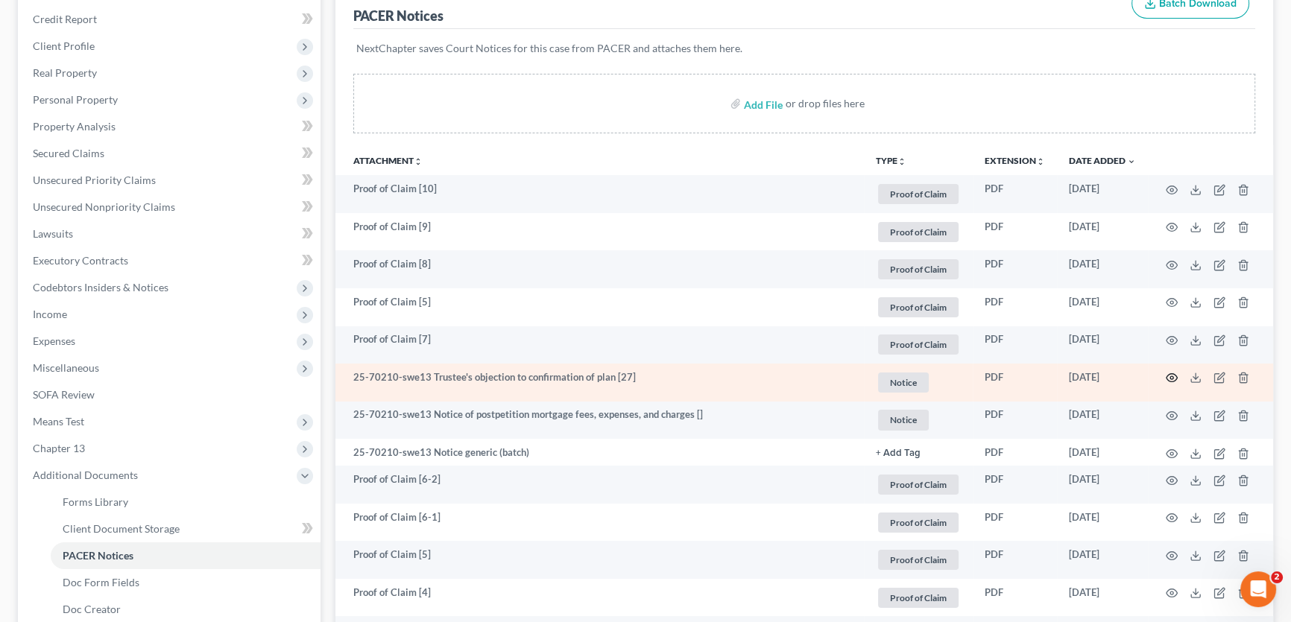
click at [1165, 372] on icon "button" at bounding box center [1171, 378] width 12 height 12
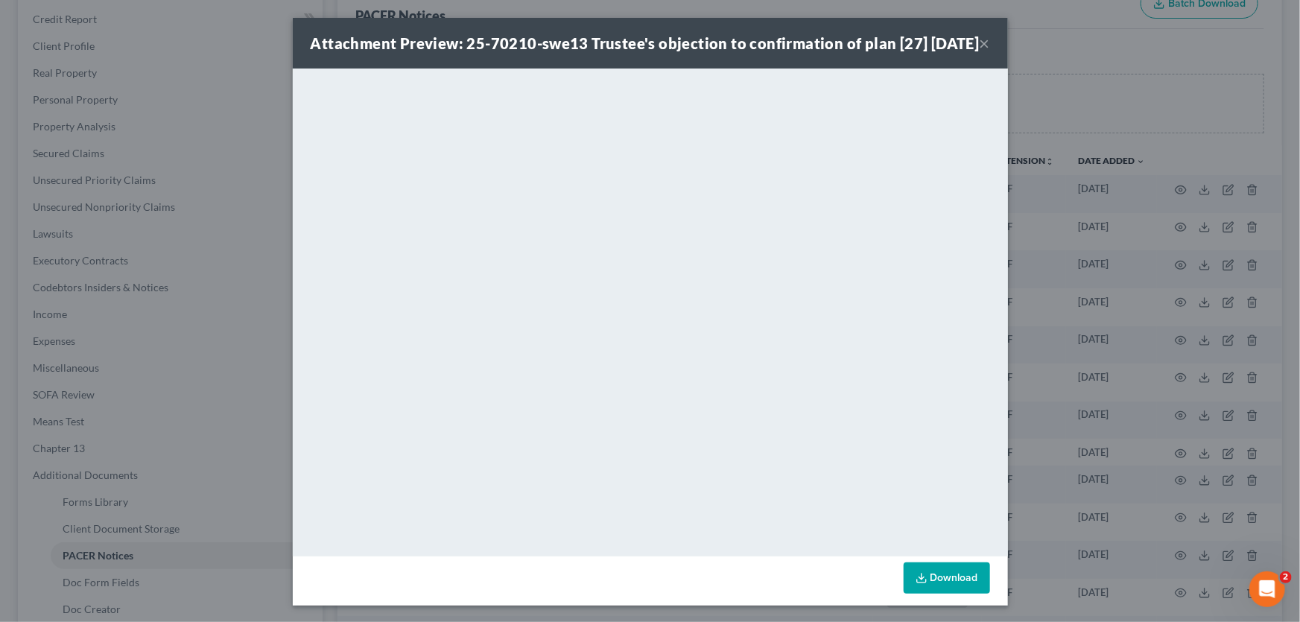
click at [980, 52] on button "×" at bounding box center [985, 43] width 10 height 18
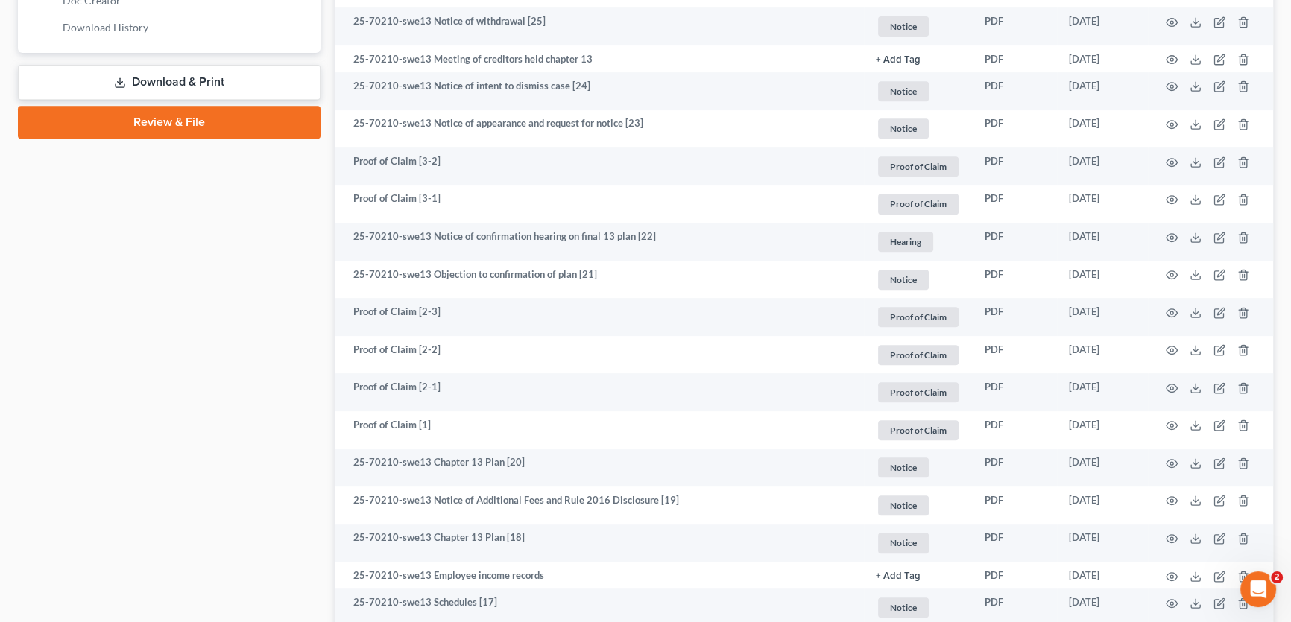
scroll to position [812, 0]
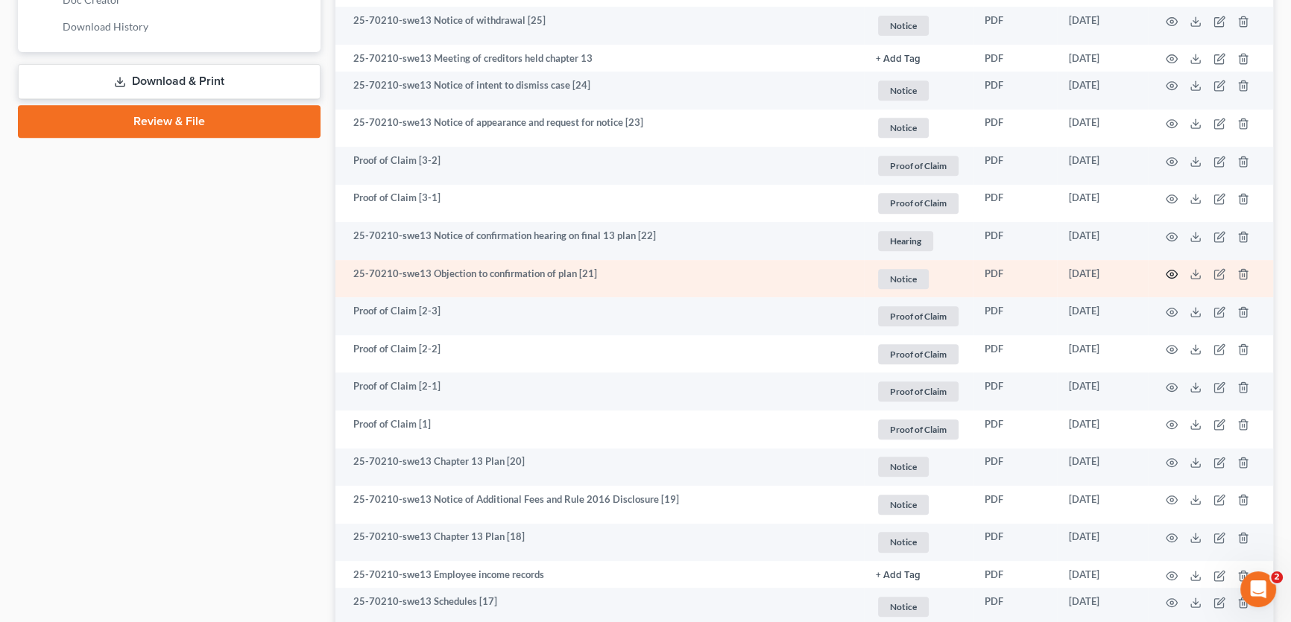
click at [1171, 271] on icon "button" at bounding box center [1171, 274] width 12 height 12
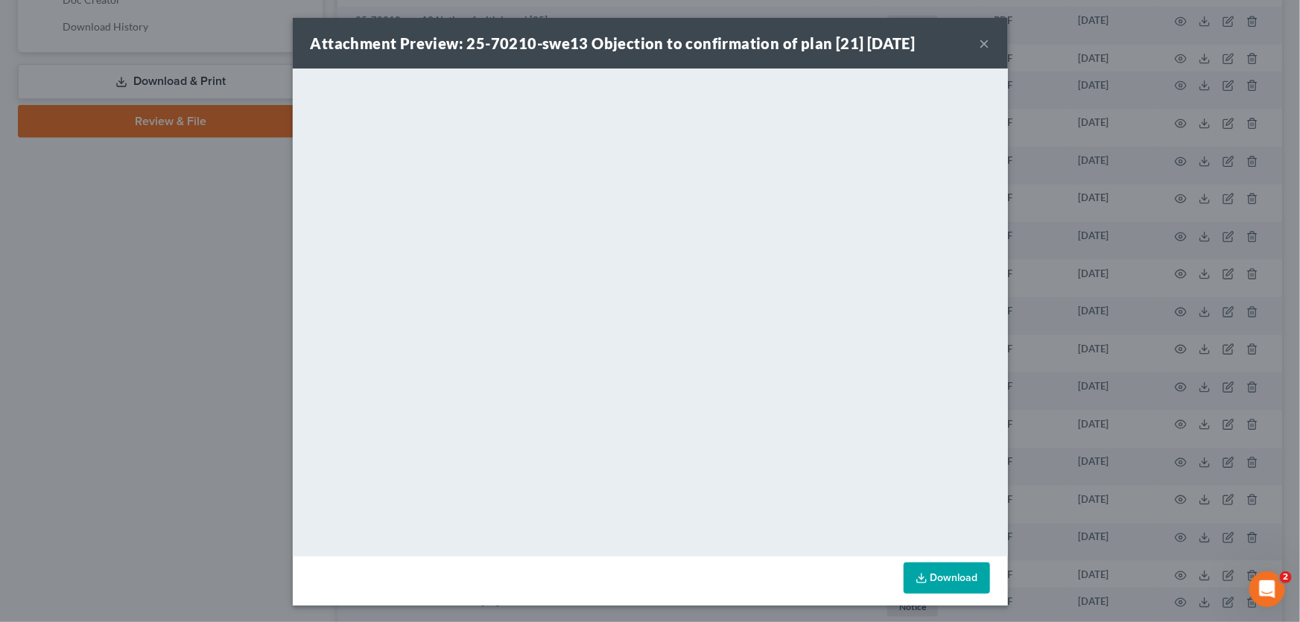
click at [981, 43] on button "×" at bounding box center [985, 43] width 10 height 18
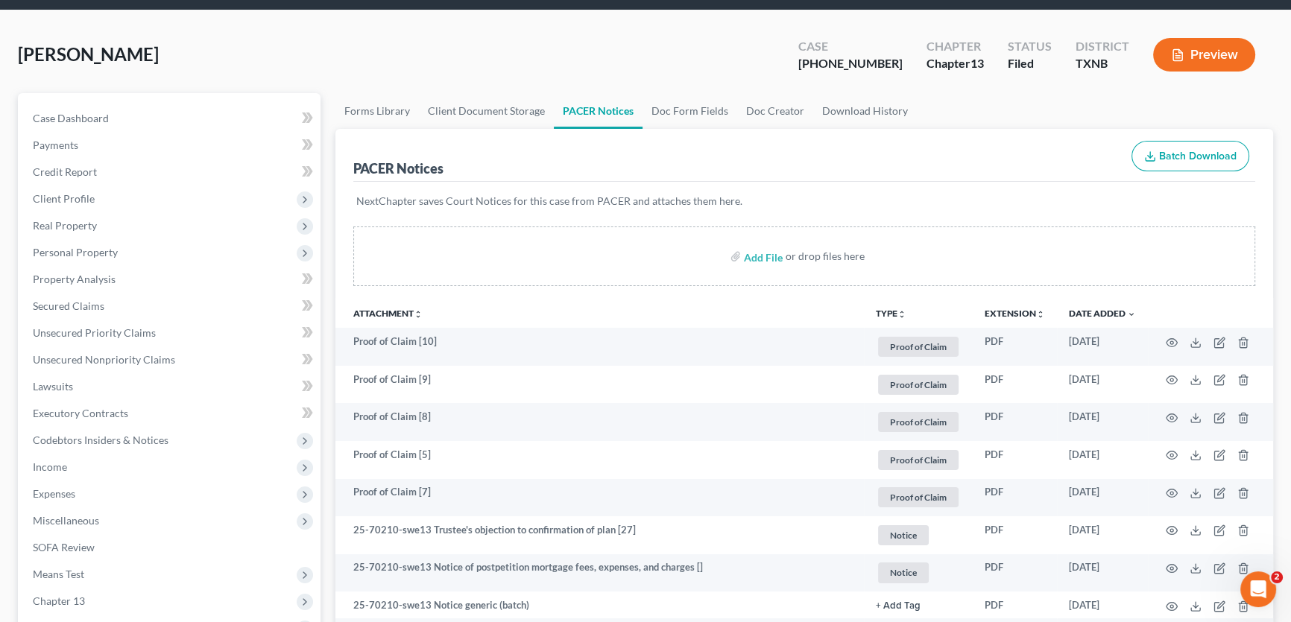
scroll to position [0, 0]
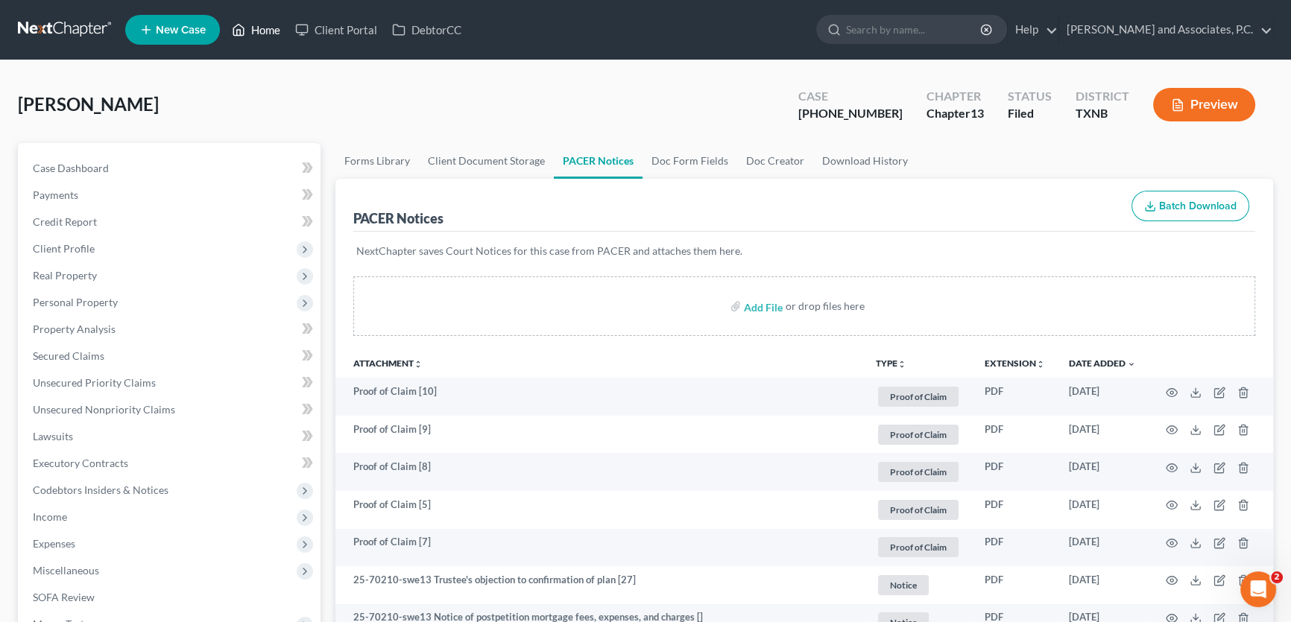
click at [264, 33] on link "Home" at bounding box center [255, 29] width 63 height 27
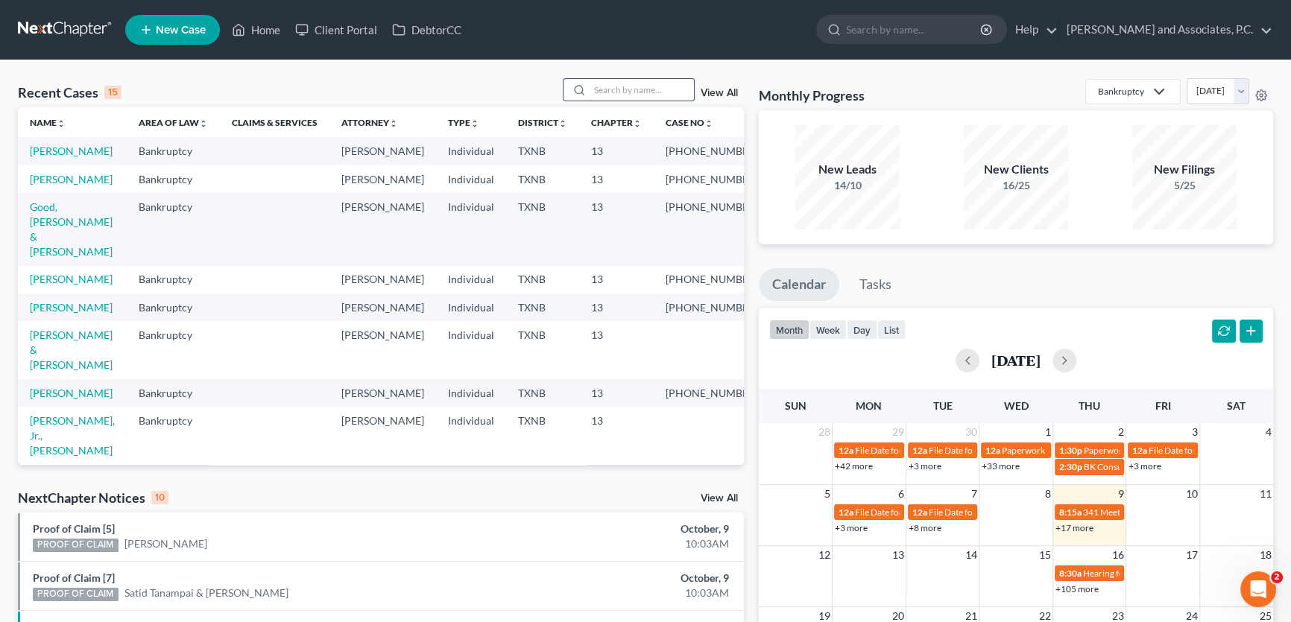
click at [633, 92] on input "search" at bounding box center [641, 90] width 104 height 22
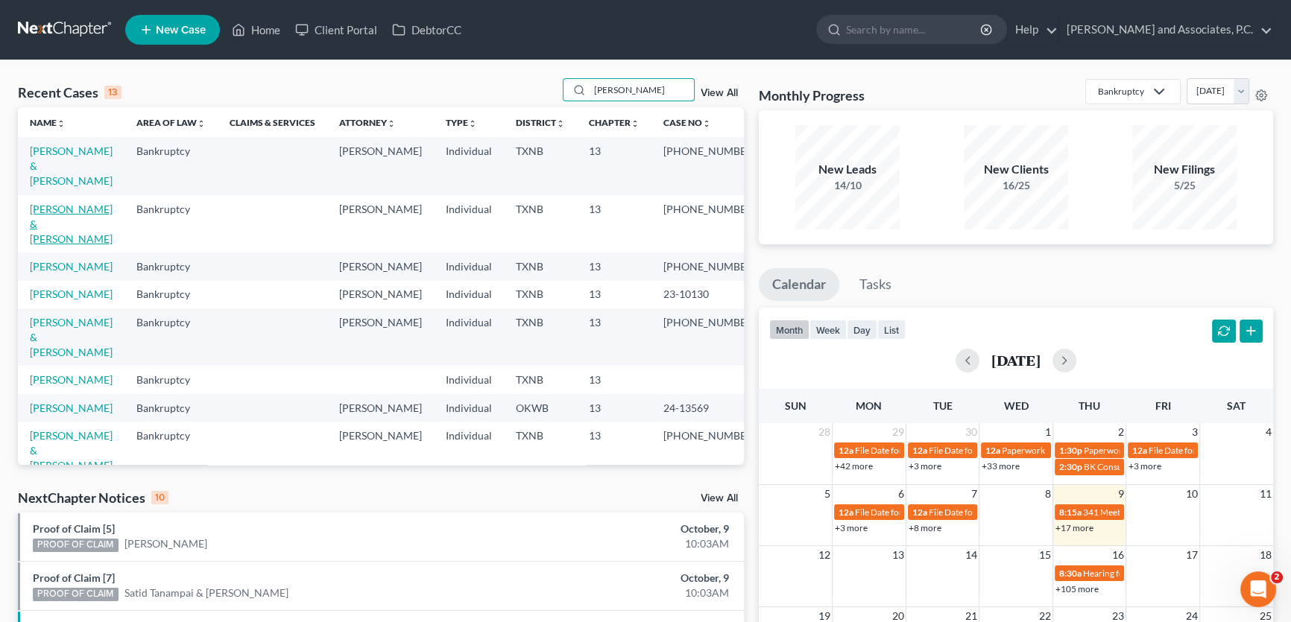
type input "hernandez"
click at [87, 203] on link "Hernandez, Daniel & Heather" at bounding box center [71, 224] width 83 height 42
select select "5"
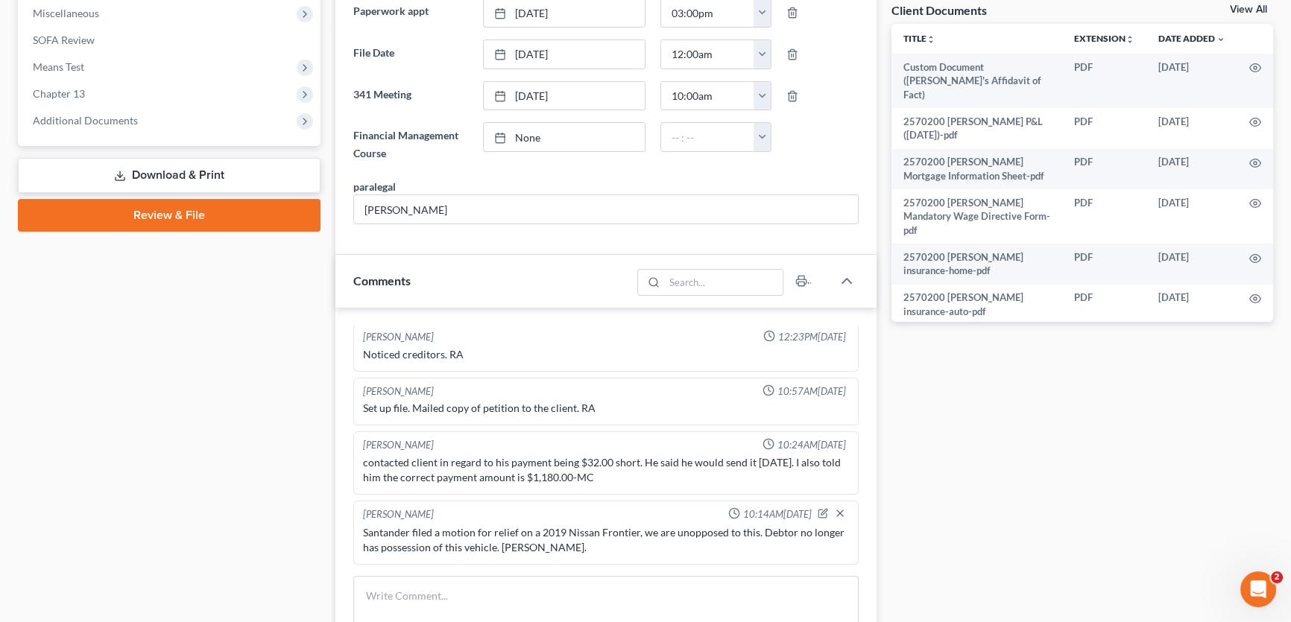
scroll to position [542, 0]
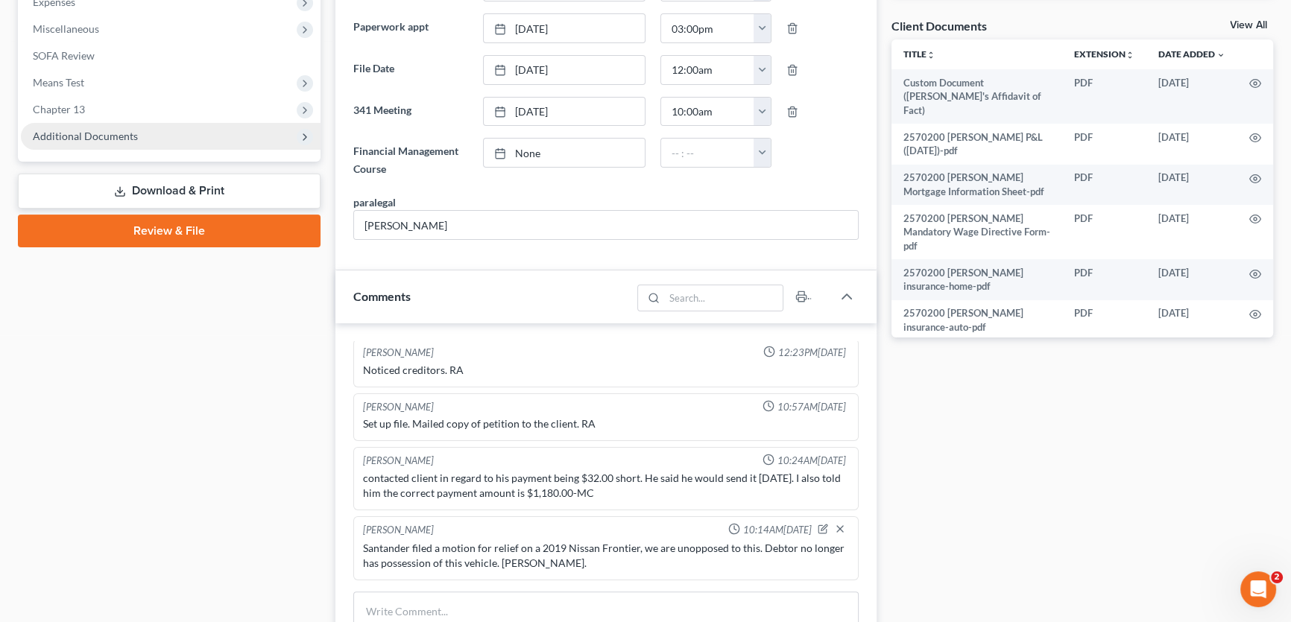
click at [55, 133] on span "Additional Documents" at bounding box center [85, 136] width 105 height 13
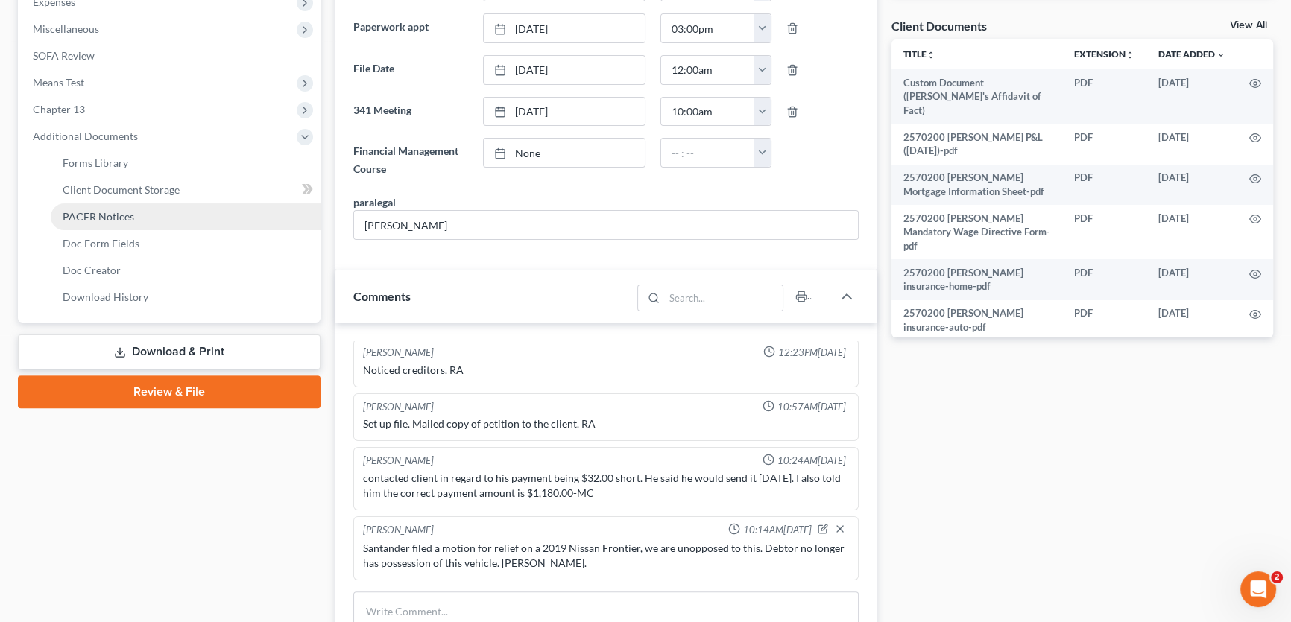
click at [81, 224] on link "PACER Notices" at bounding box center [186, 216] width 270 height 27
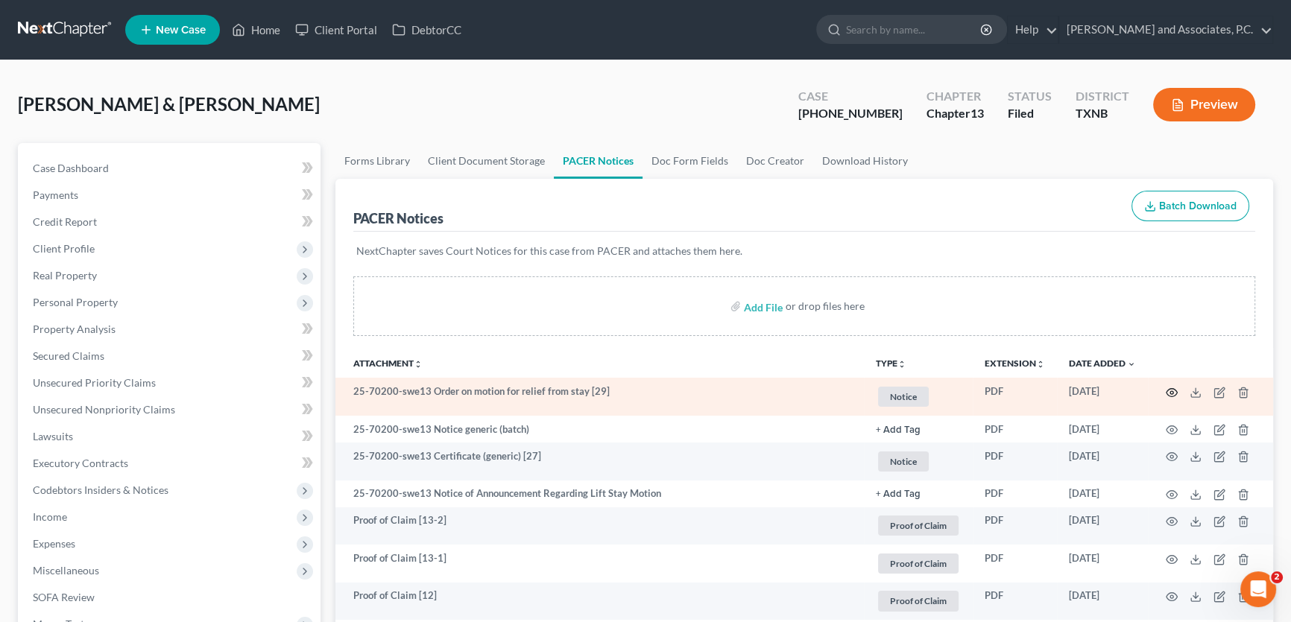
click at [1168, 393] on icon "button" at bounding box center [1171, 392] width 11 height 8
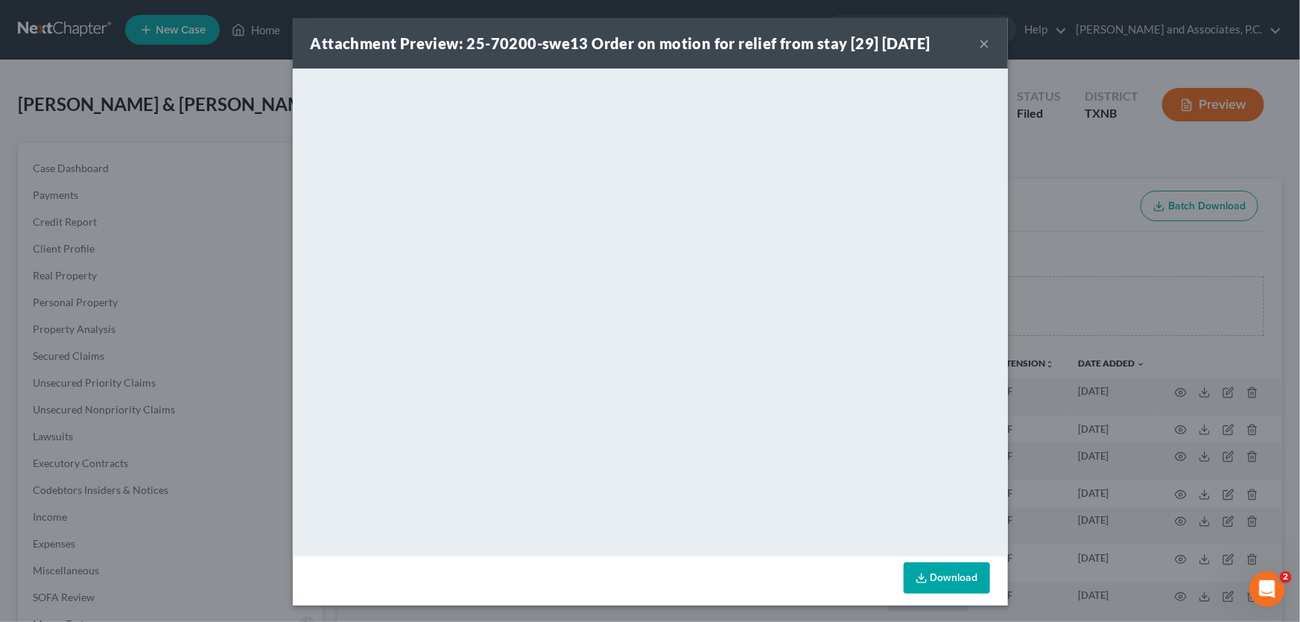
click at [984, 43] on button "×" at bounding box center [985, 43] width 10 height 18
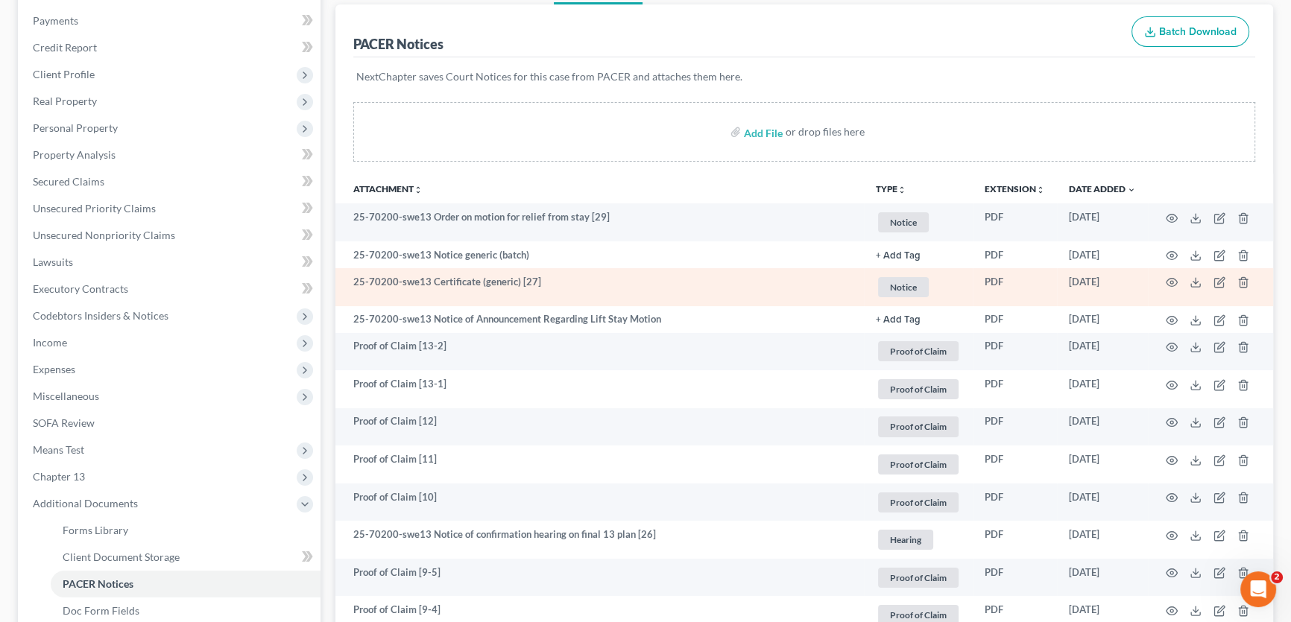
scroll to position [270, 0]
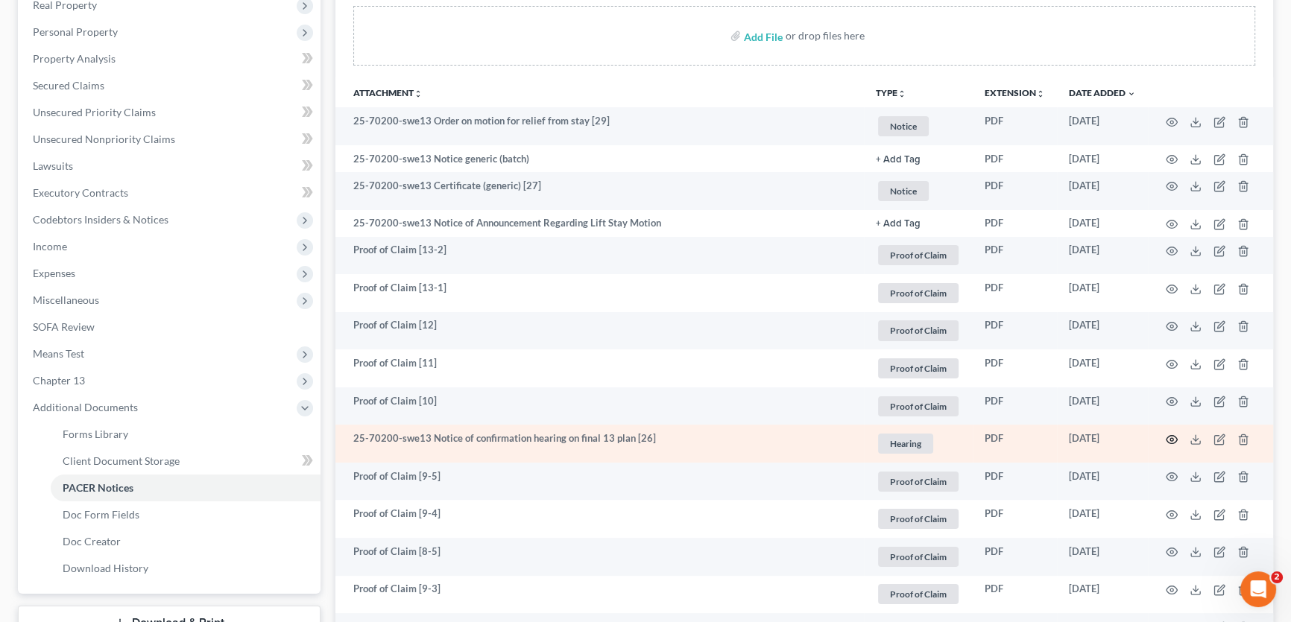
click at [1168, 437] on icon "button" at bounding box center [1171, 440] width 12 height 12
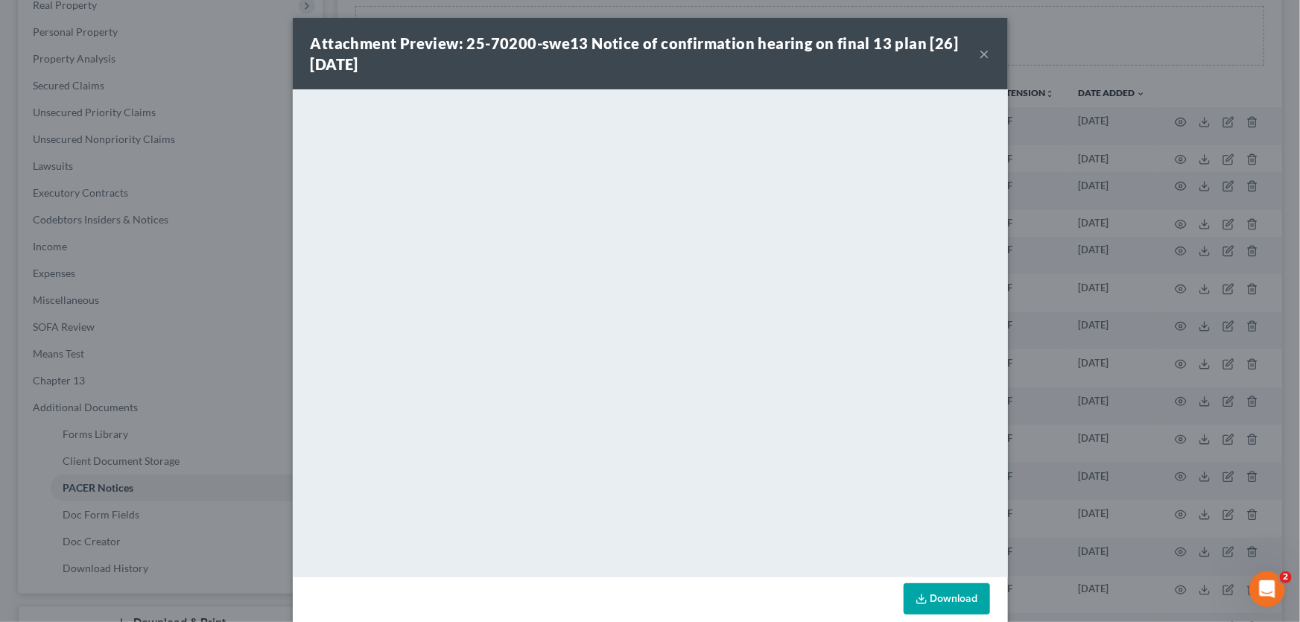
click at [981, 52] on button "×" at bounding box center [985, 54] width 10 height 18
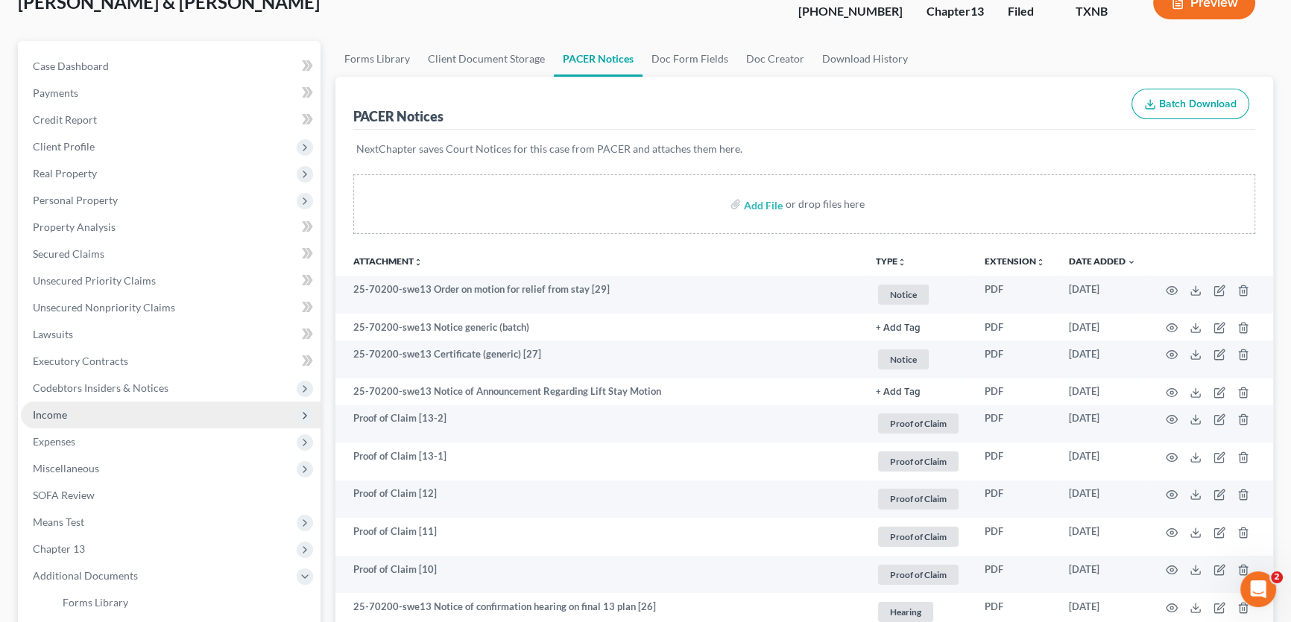
scroll to position [0, 0]
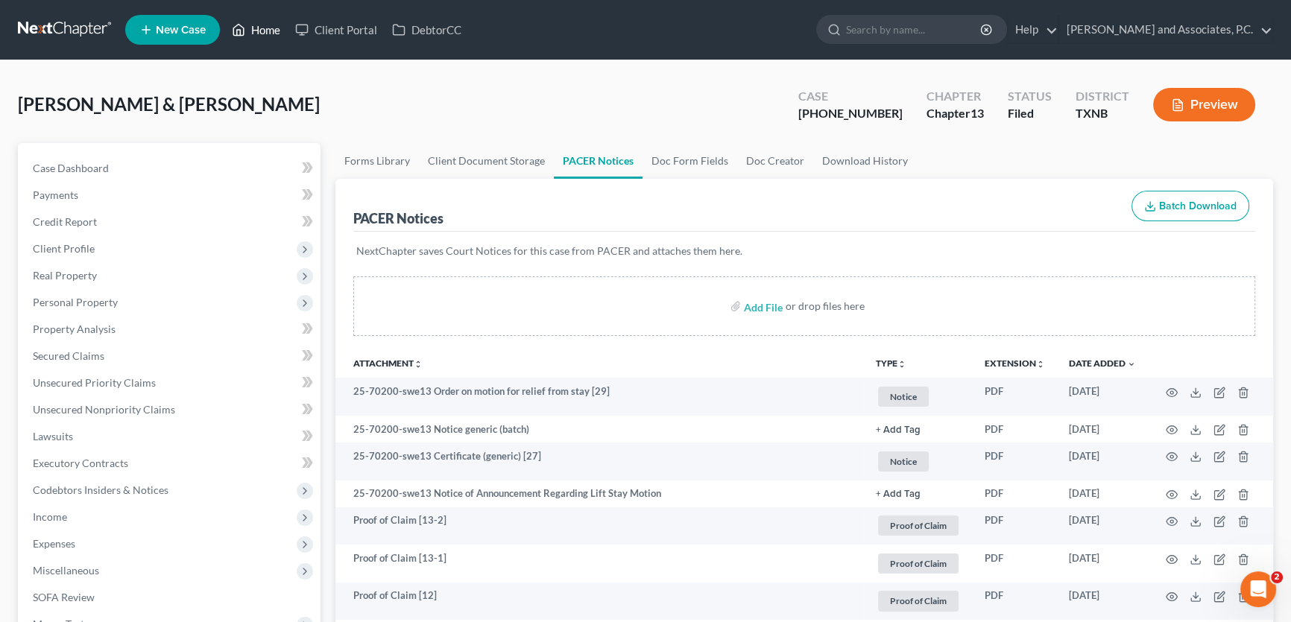
click at [267, 29] on link "Home" at bounding box center [255, 29] width 63 height 27
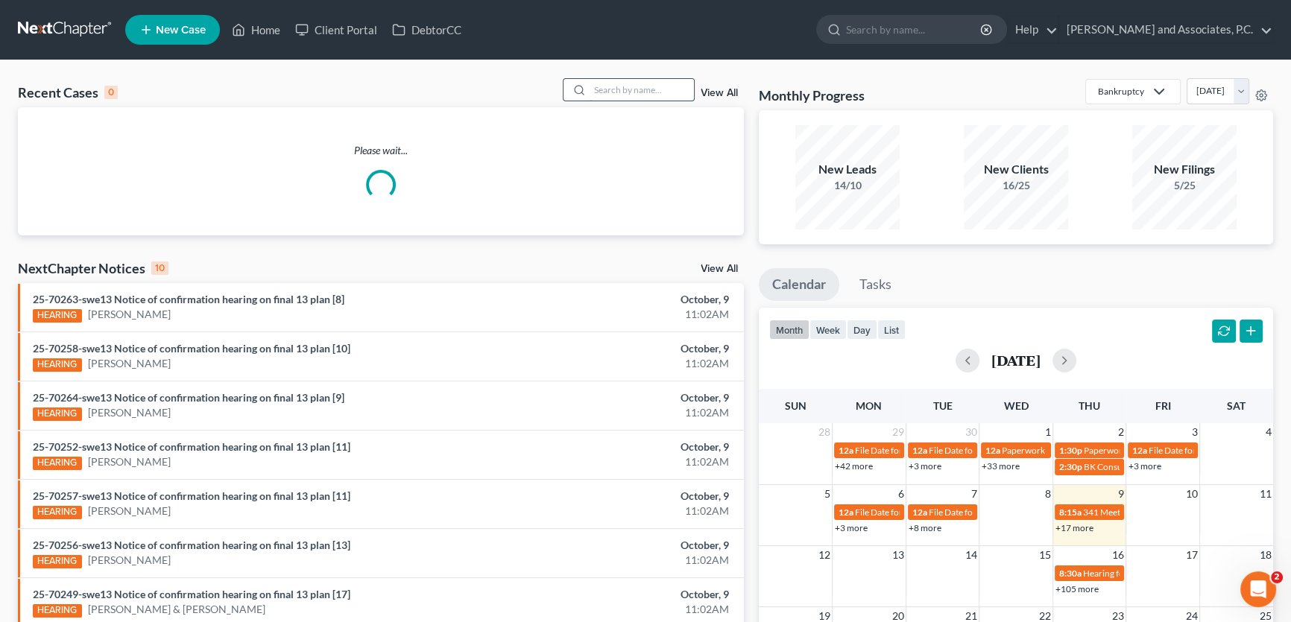
click at [666, 90] on input "search" at bounding box center [641, 90] width 104 height 22
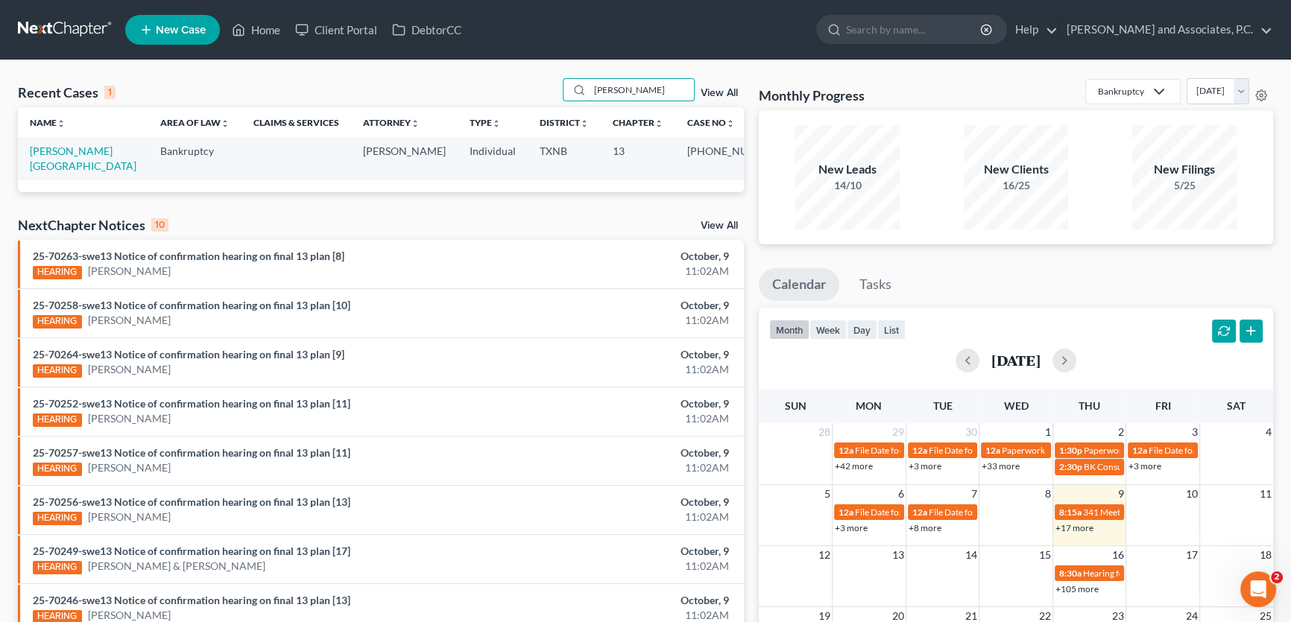
type input "campion"
click at [99, 154] on link "[PERSON_NAME][GEOGRAPHIC_DATA]" at bounding box center [83, 159] width 107 height 28
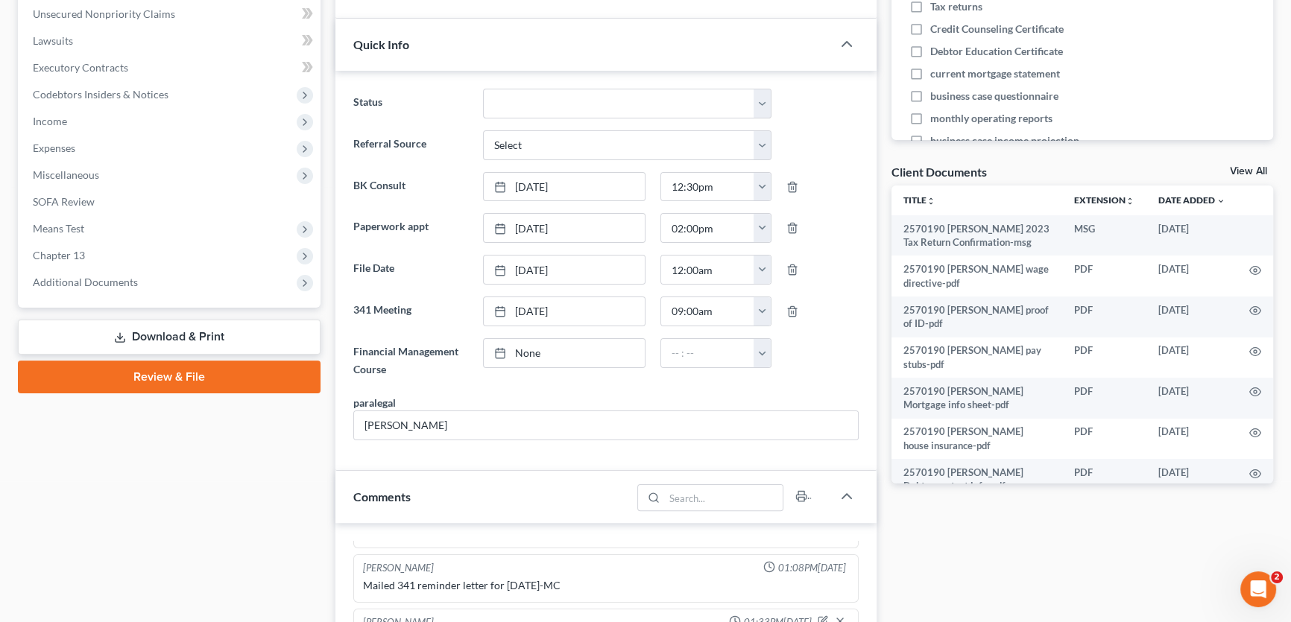
scroll to position [406, 0]
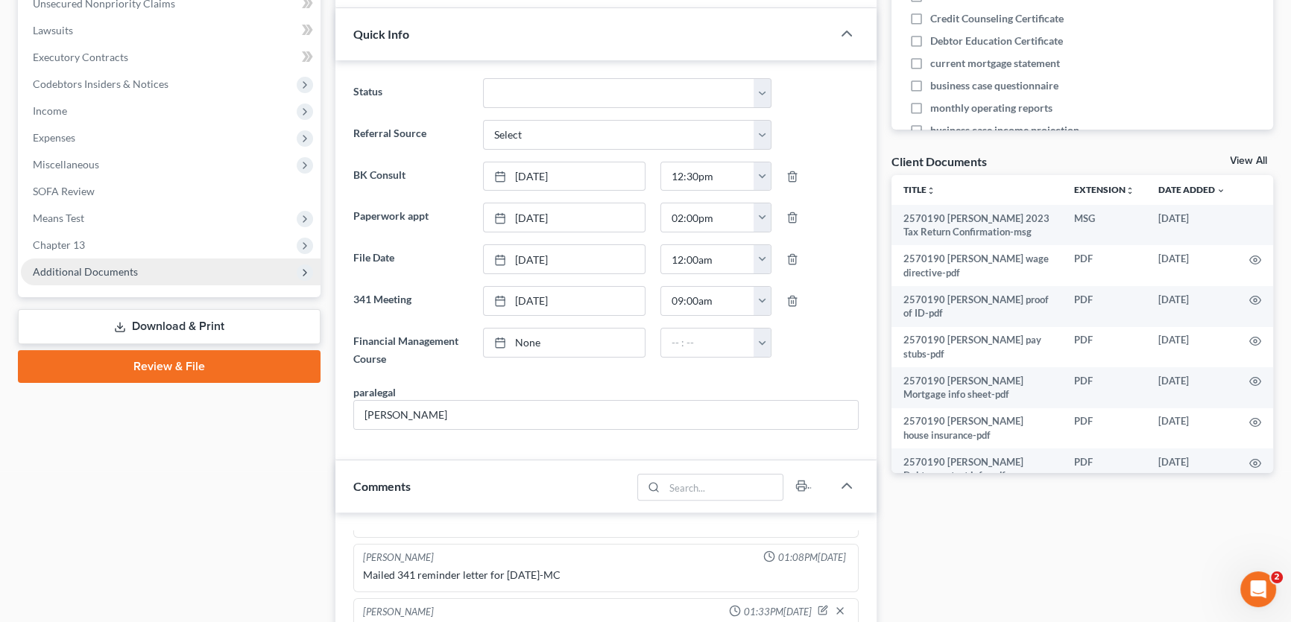
click at [95, 266] on span "Additional Documents" at bounding box center [85, 271] width 105 height 13
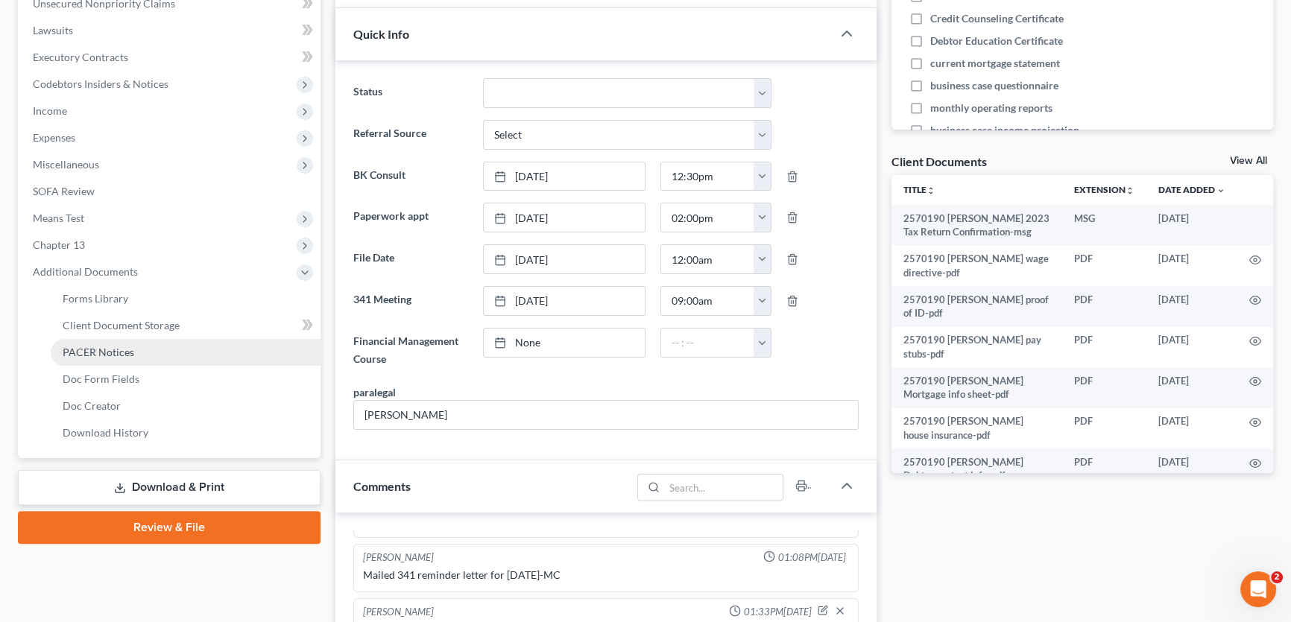
click at [83, 352] on span "PACER Notices" at bounding box center [99, 352] width 72 height 13
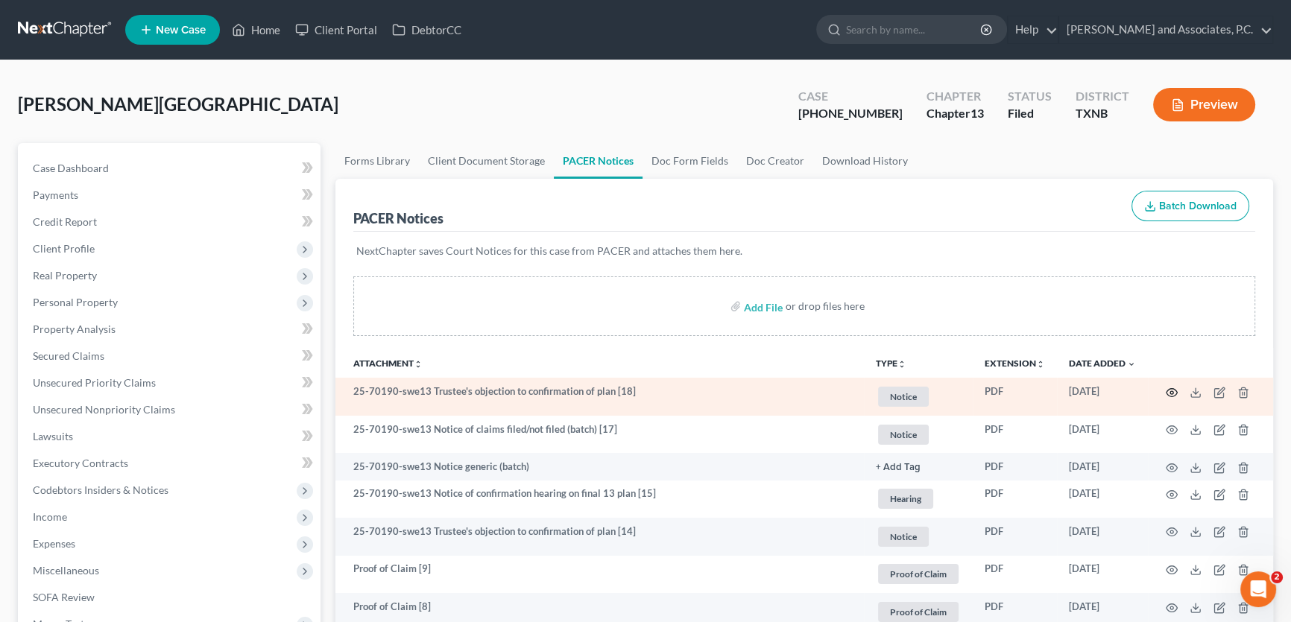
click at [1171, 393] on icon "button" at bounding box center [1171, 393] width 12 height 12
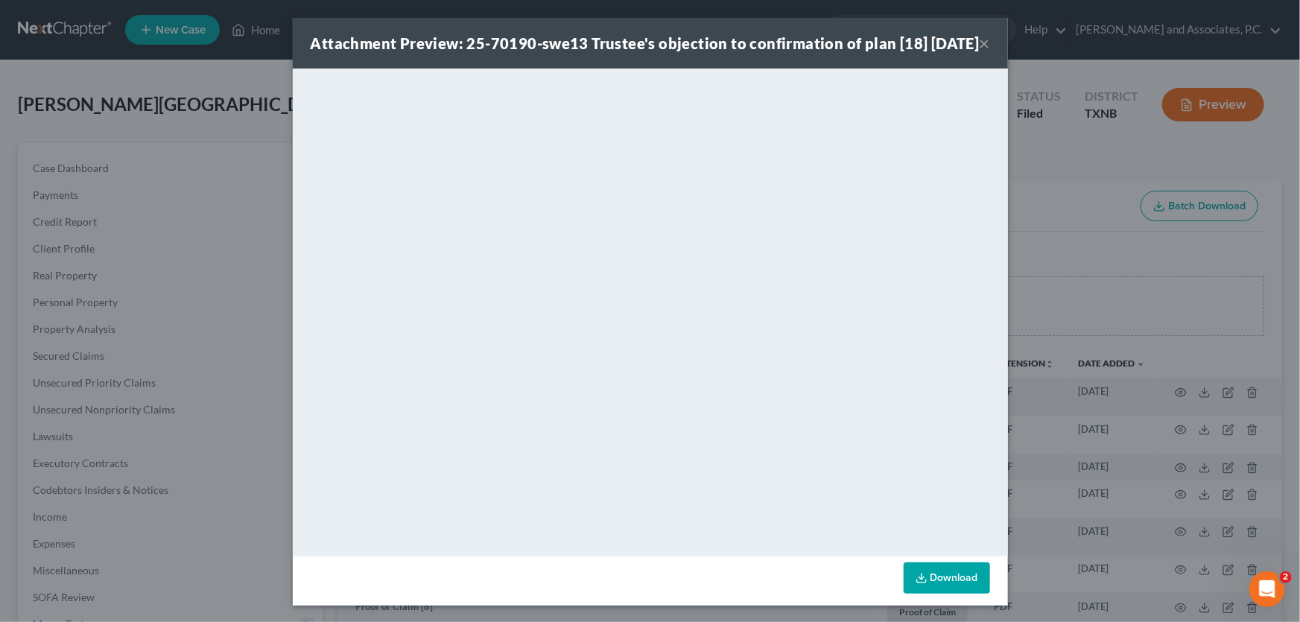
click at [980, 52] on button "×" at bounding box center [985, 43] width 10 height 18
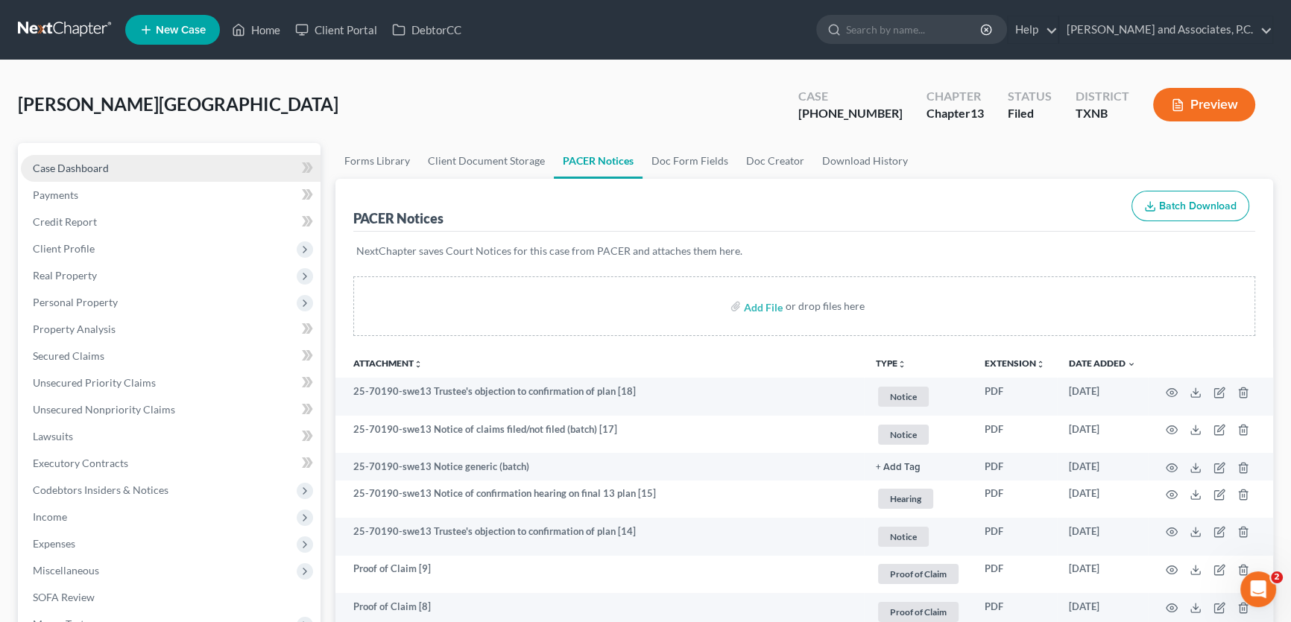
click at [142, 177] on link "Case Dashboard" at bounding box center [171, 168] width 300 height 27
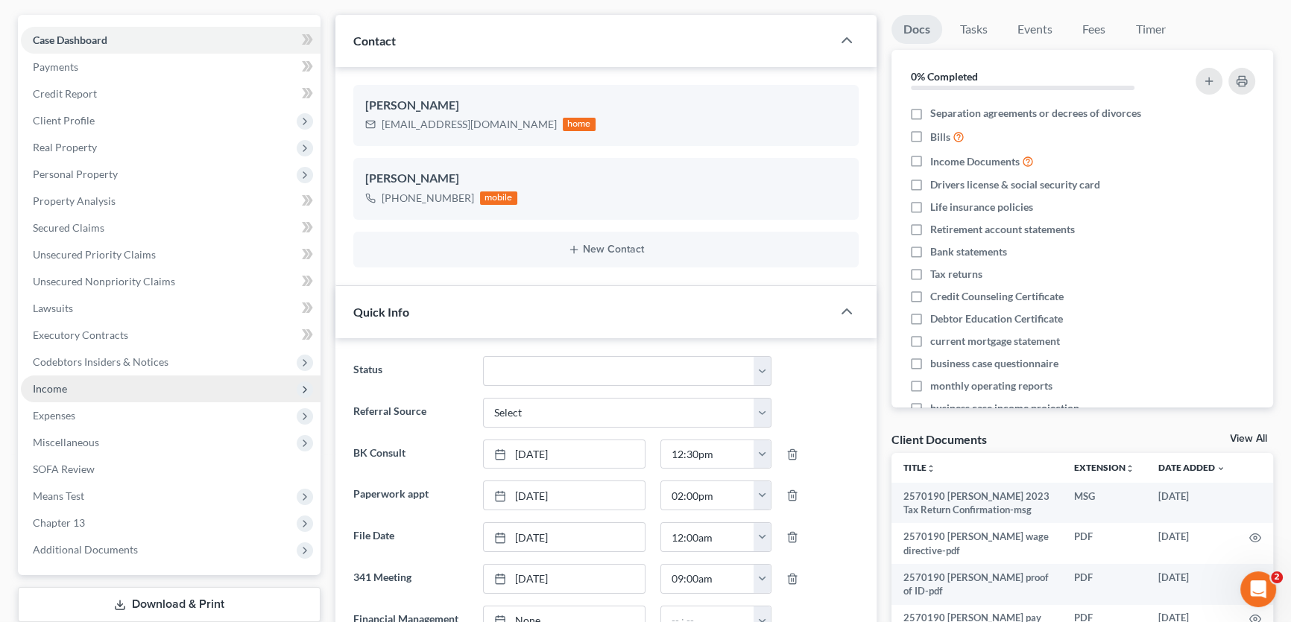
scroll to position [270, 0]
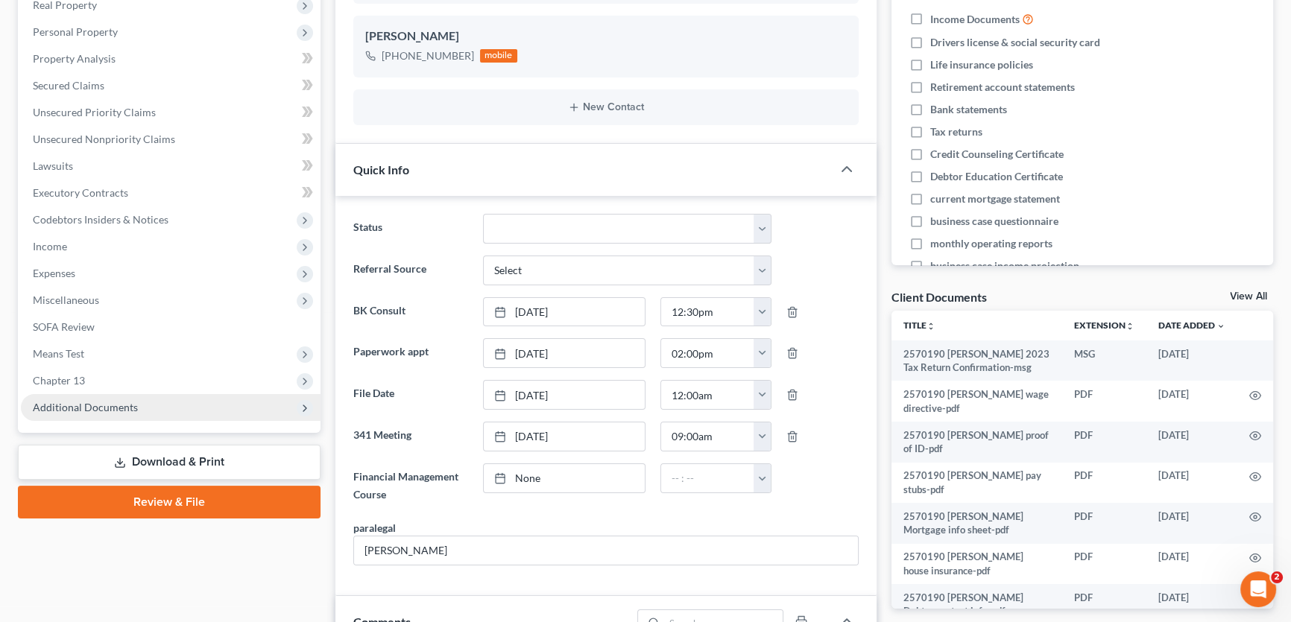
click at [118, 405] on span "Additional Documents" at bounding box center [85, 407] width 105 height 13
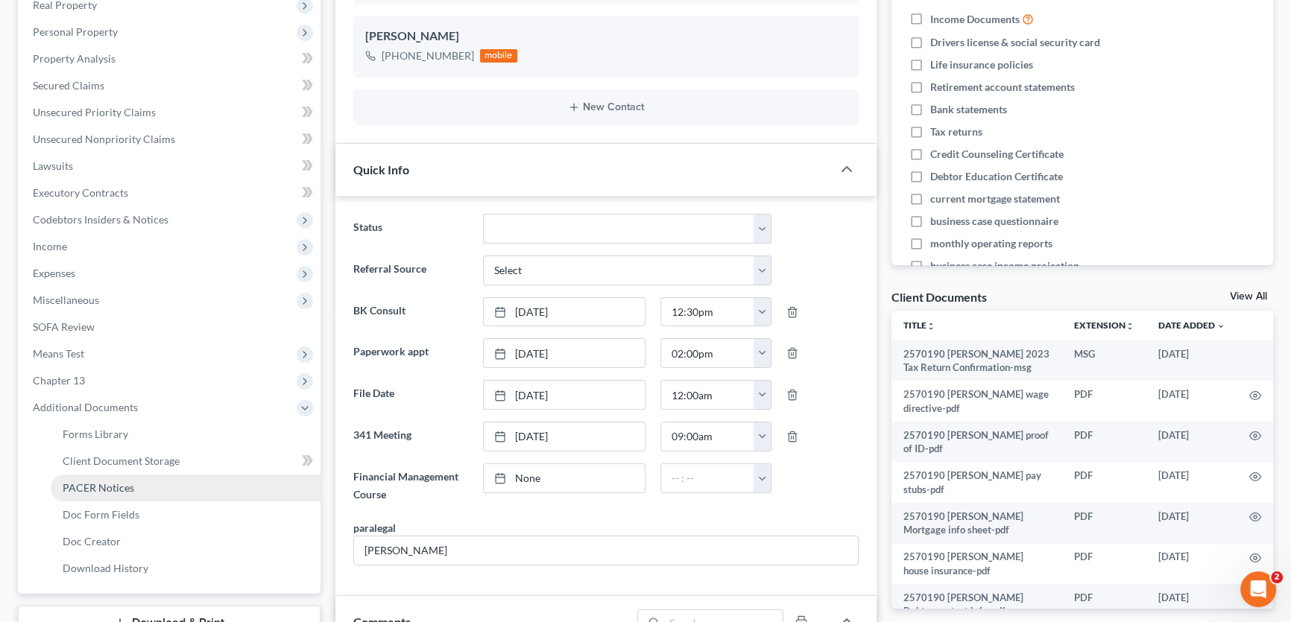
click at [110, 485] on span "PACER Notices" at bounding box center [99, 487] width 72 height 13
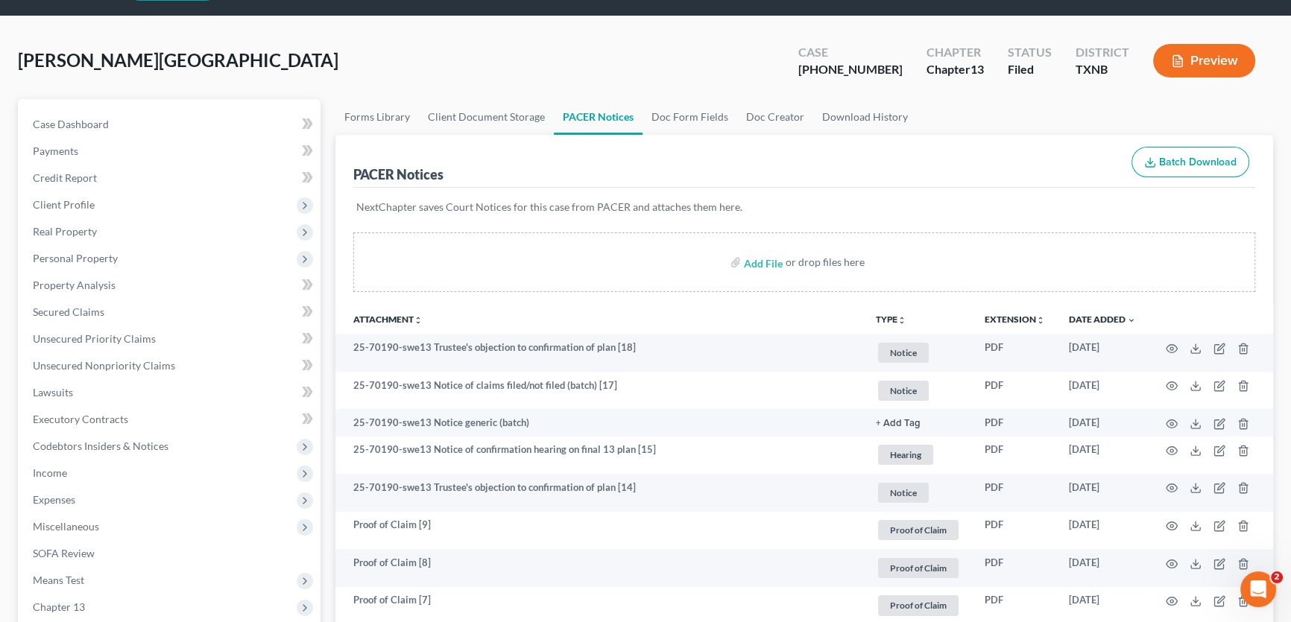
scroll to position [67, 0]
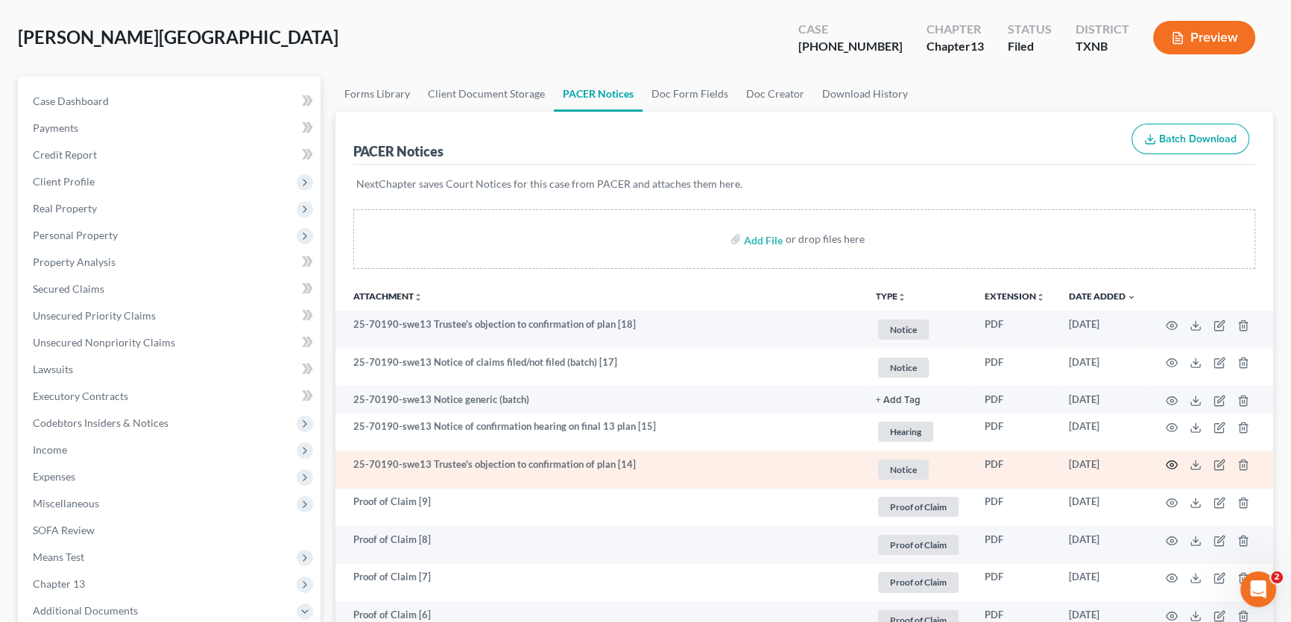
click at [1170, 462] on icon "button" at bounding box center [1171, 465] width 12 height 12
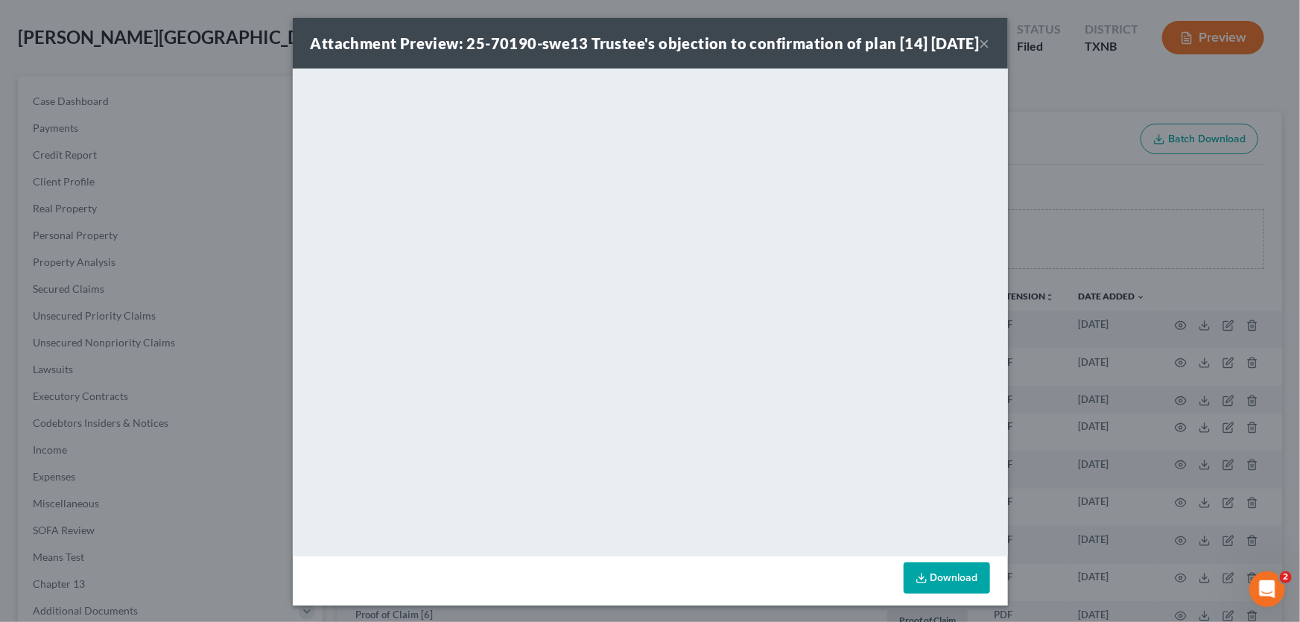
click at [980, 51] on button "×" at bounding box center [985, 43] width 10 height 18
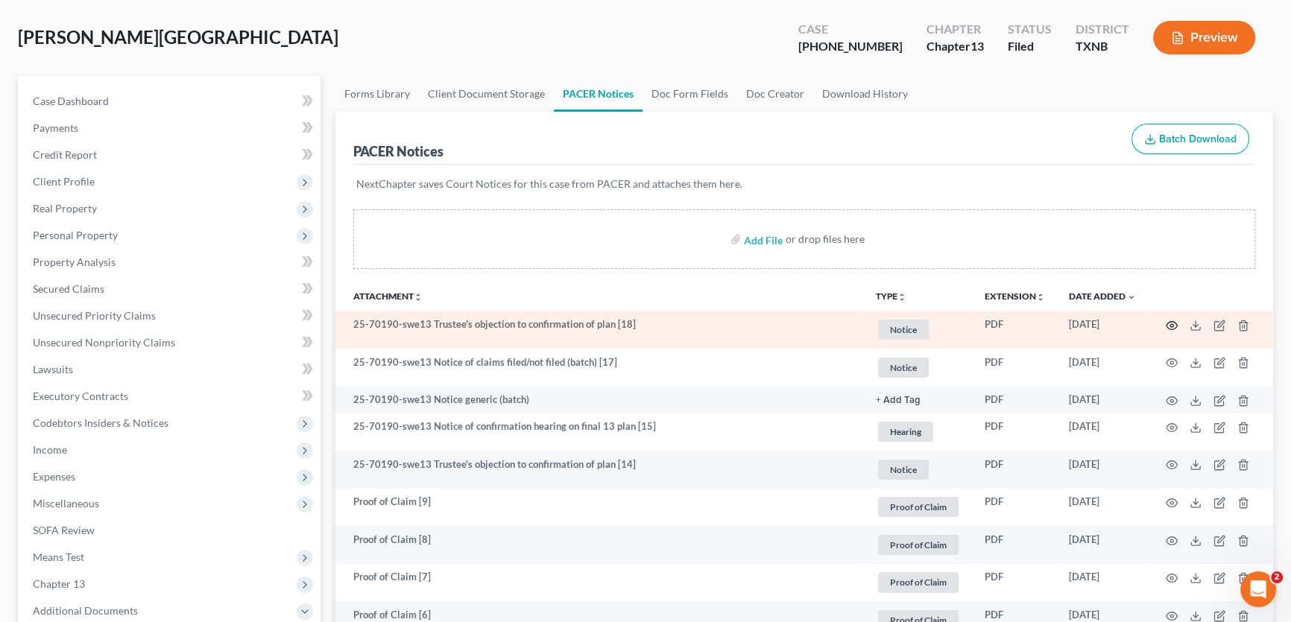
click at [1171, 323] on icon "button" at bounding box center [1171, 326] width 12 height 12
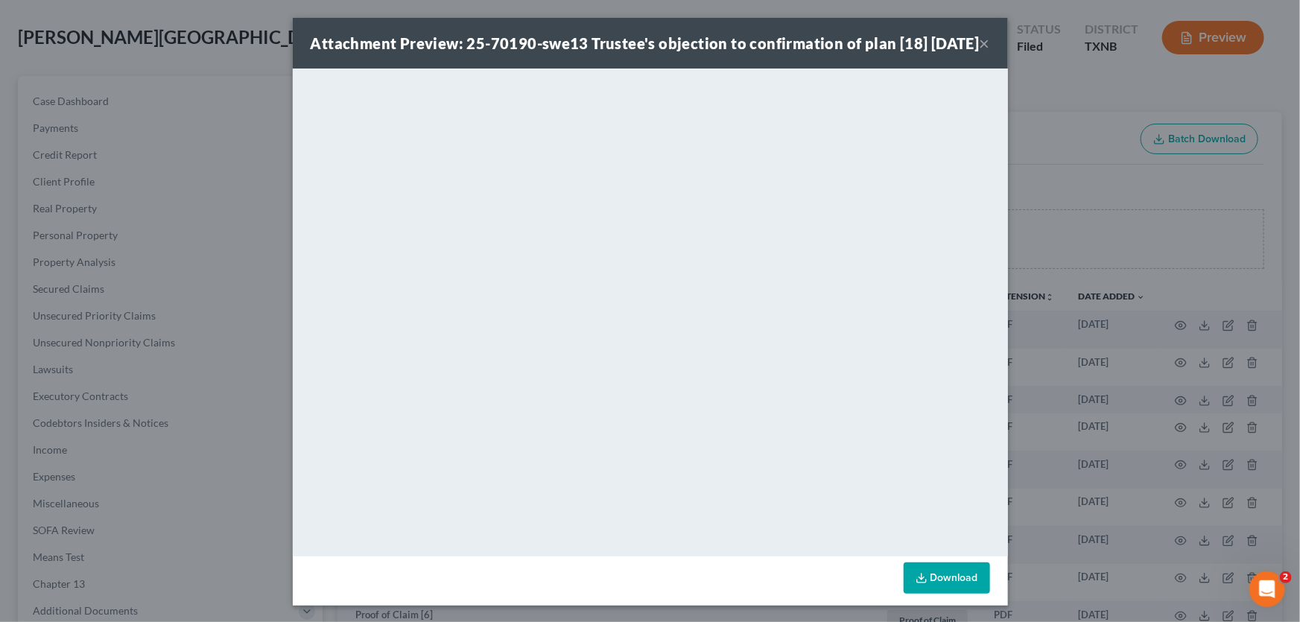
click at [980, 52] on button "×" at bounding box center [985, 43] width 10 height 18
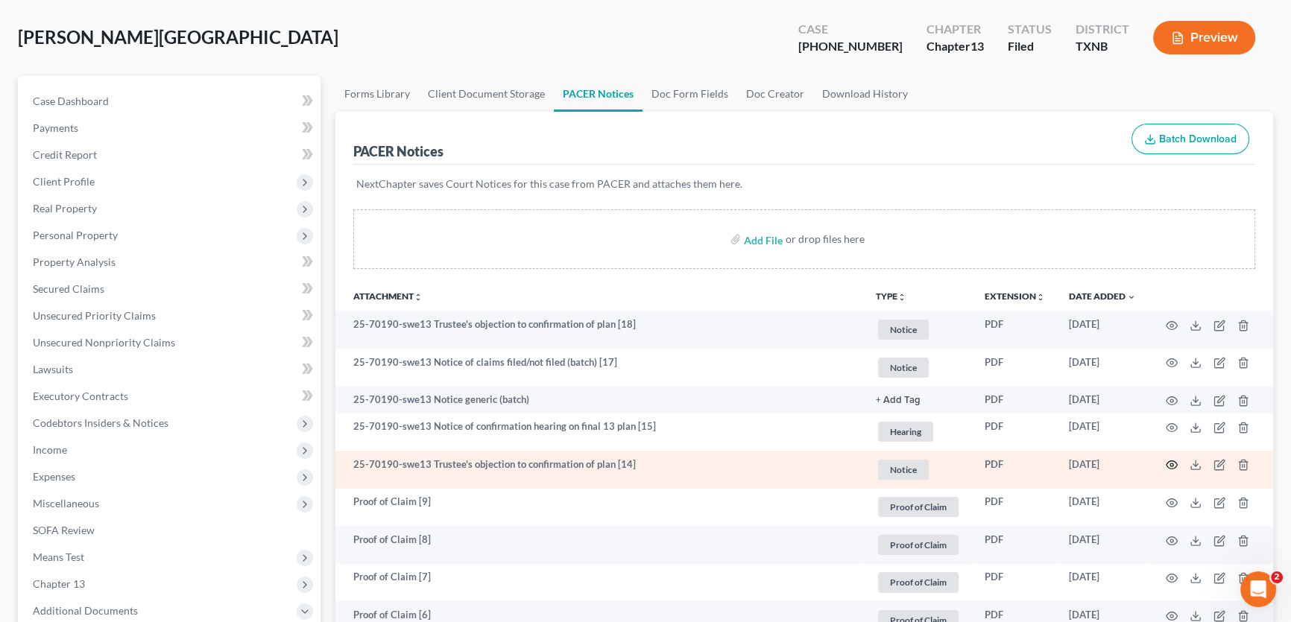
click at [1170, 463] on circle "button" at bounding box center [1171, 464] width 3 height 3
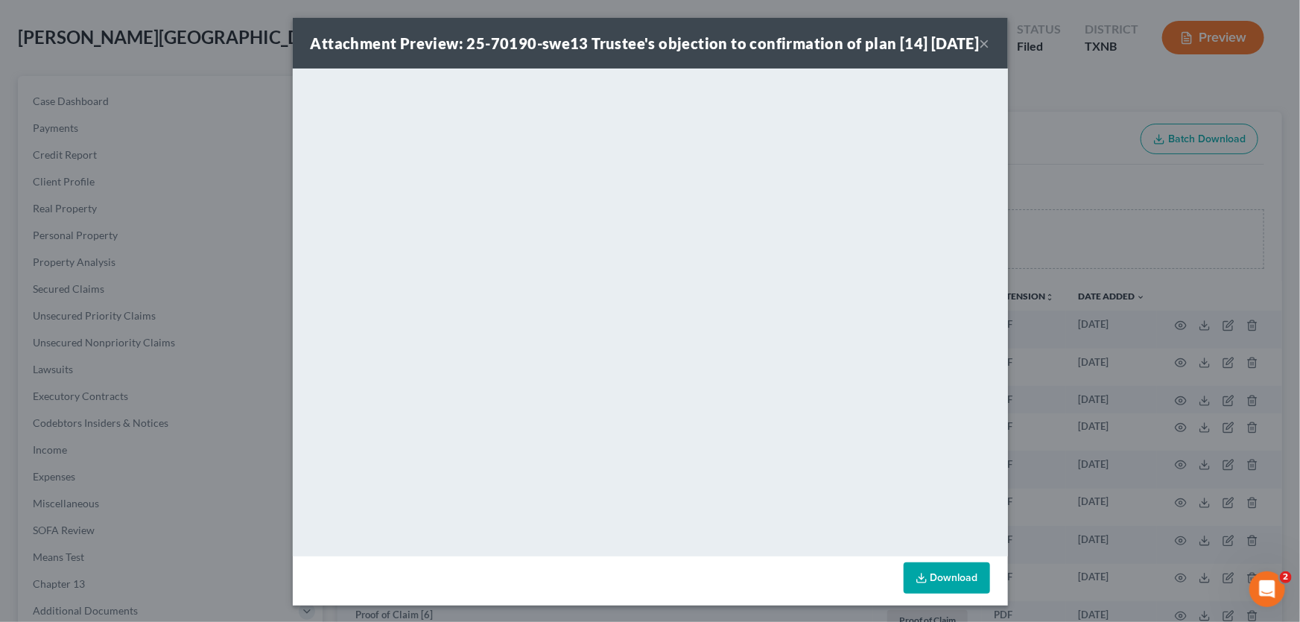
click at [980, 51] on button "×" at bounding box center [985, 43] width 10 height 18
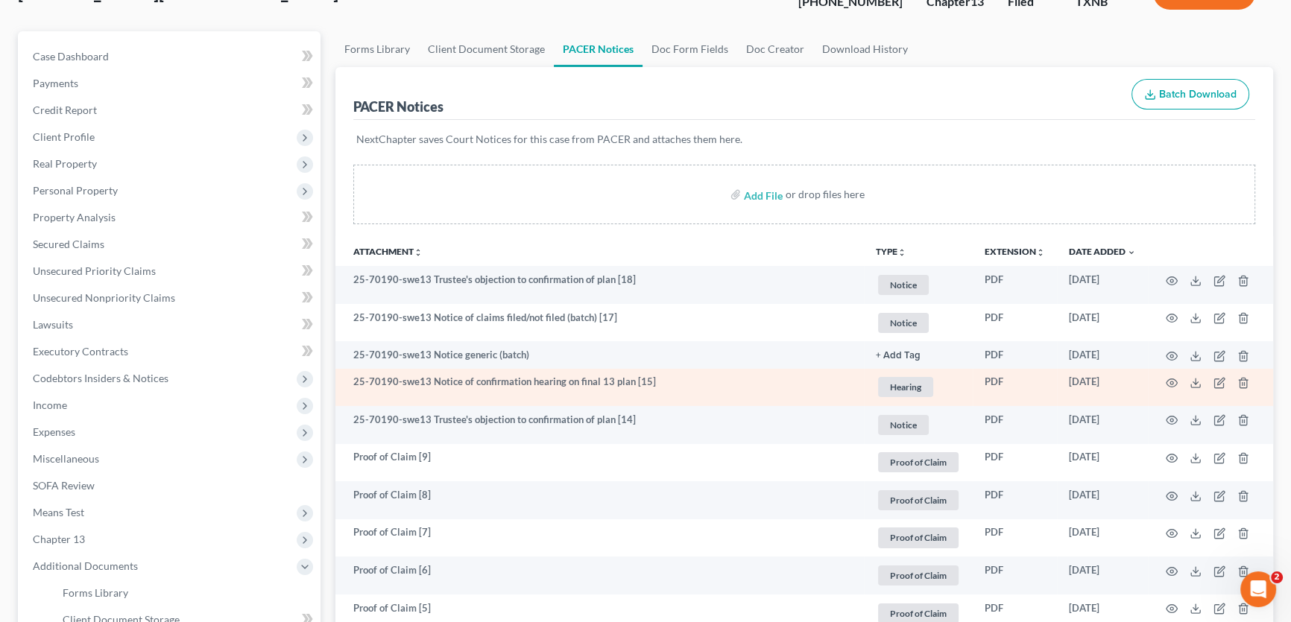
scroll to position [135, 0]
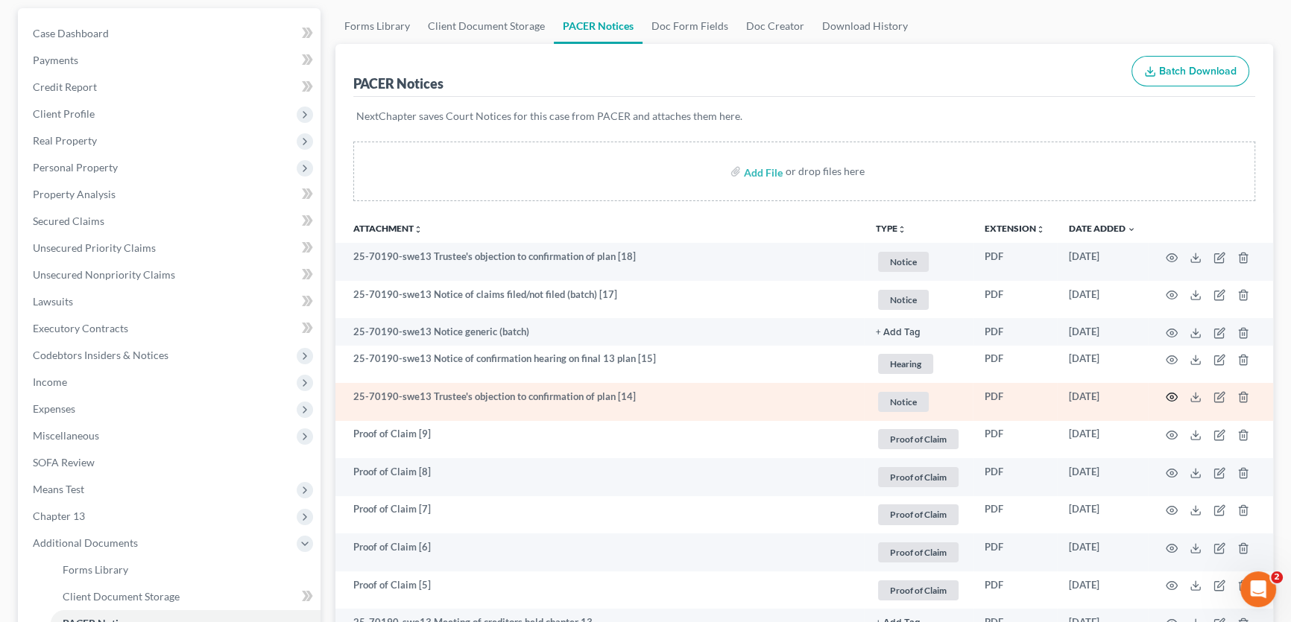
click at [1172, 393] on icon "button" at bounding box center [1171, 397] width 11 height 8
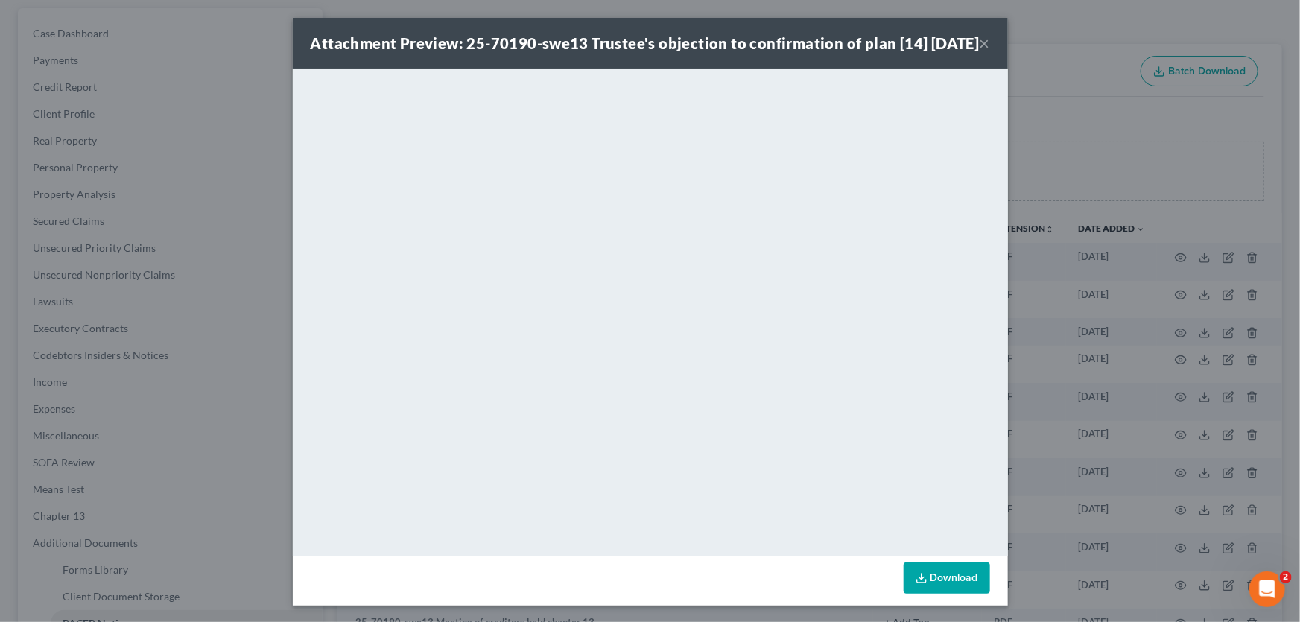
click at [980, 52] on button "×" at bounding box center [985, 43] width 10 height 18
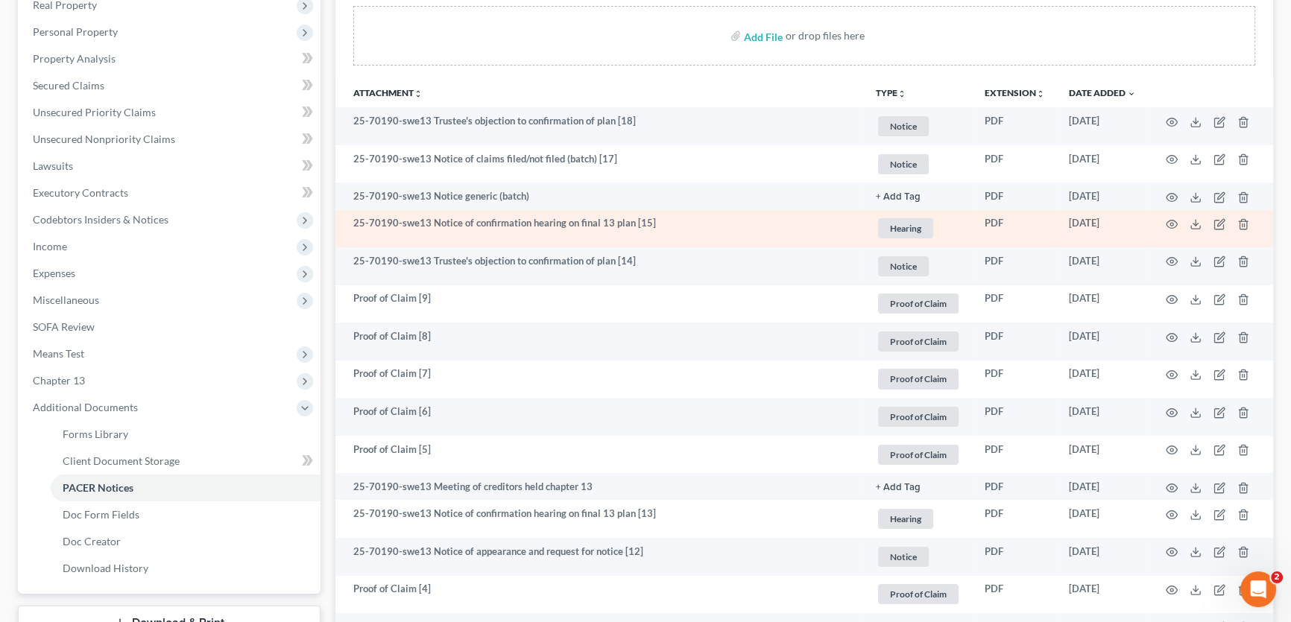
scroll to position [0, 0]
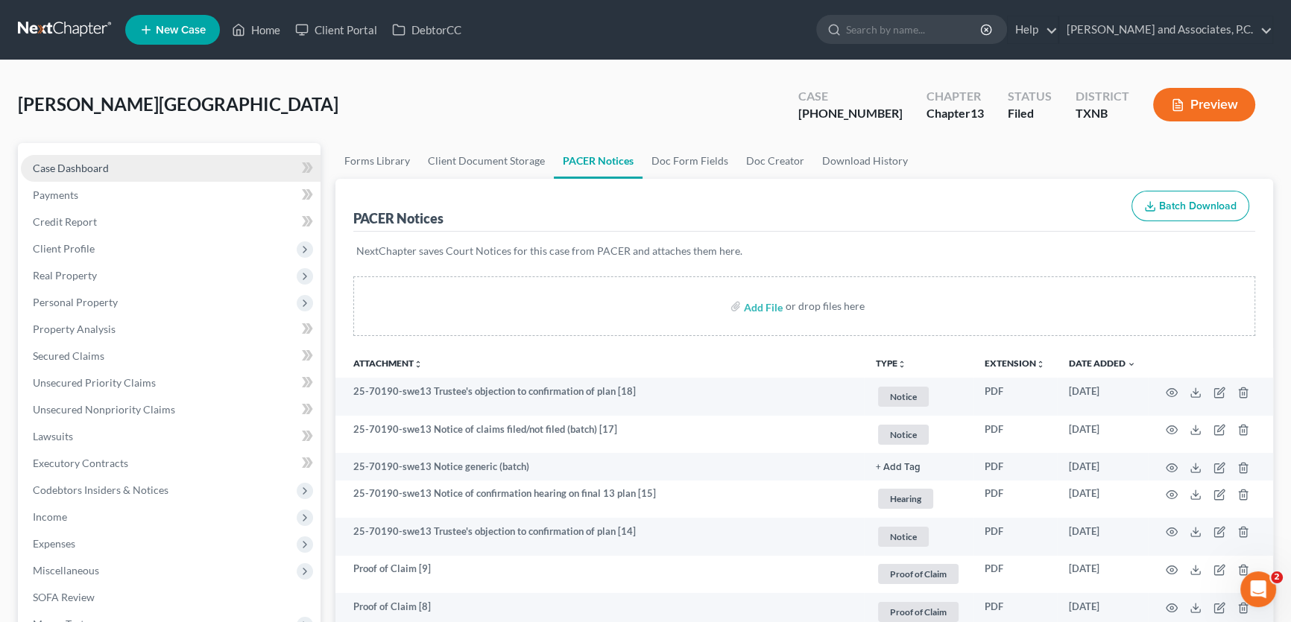
click at [112, 168] on link "Case Dashboard" at bounding box center [171, 168] width 300 height 27
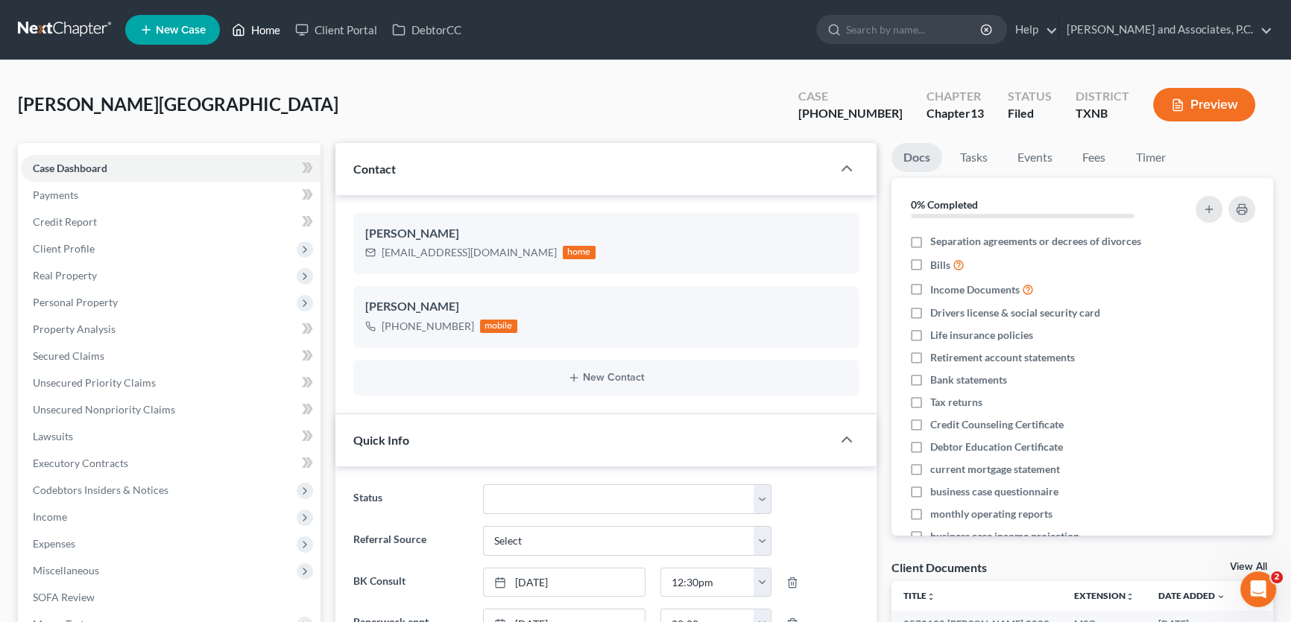
click at [264, 26] on link "Home" at bounding box center [255, 29] width 63 height 27
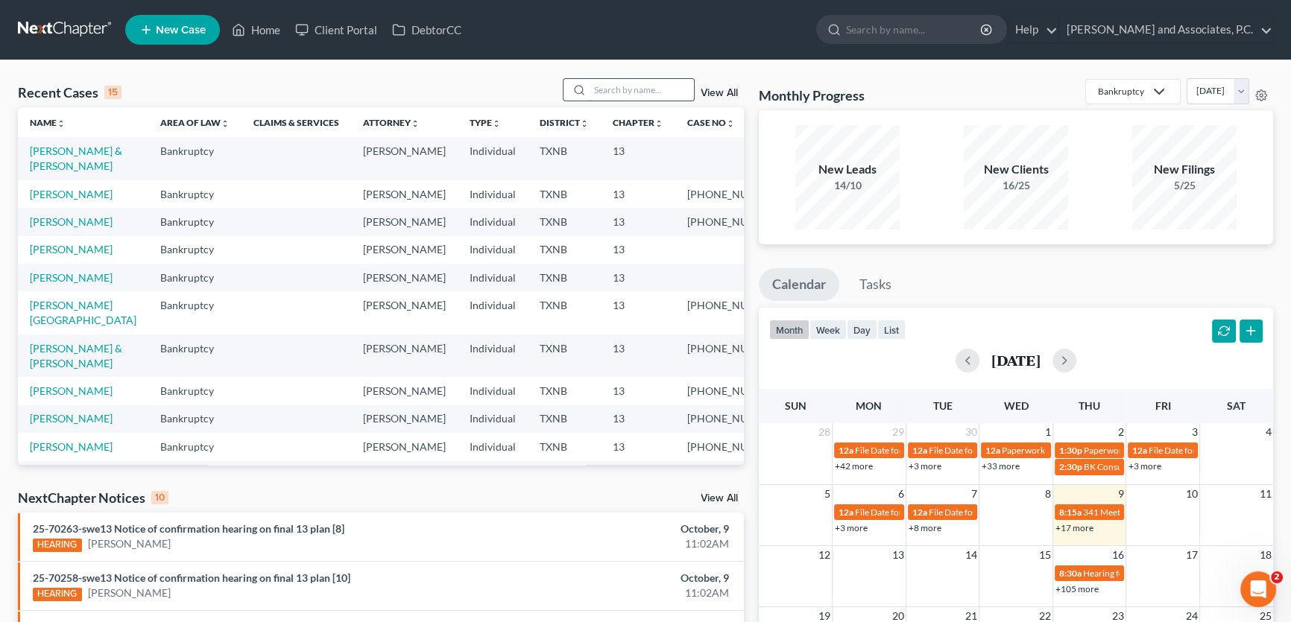
click at [600, 84] on input "search" at bounding box center [641, 90] width 104 height 22
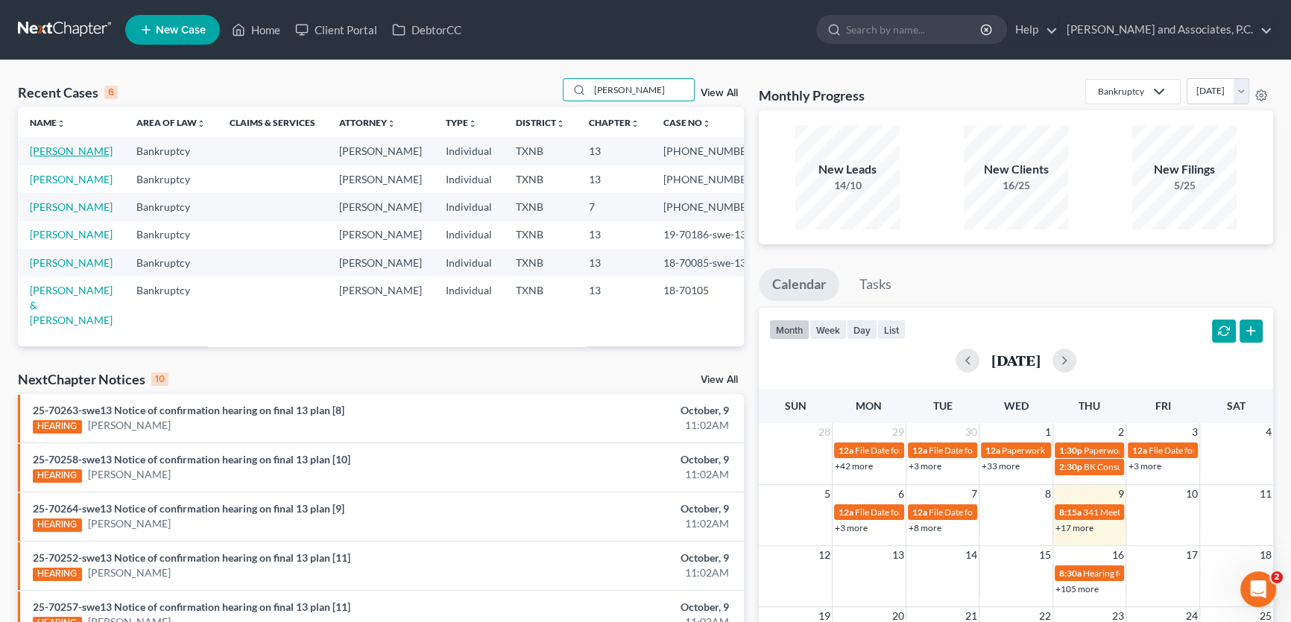
type input "turner"
click at [90, 149] on link "[PERSON_NAME]" at bounding box center [71, 151] width 83 height 13
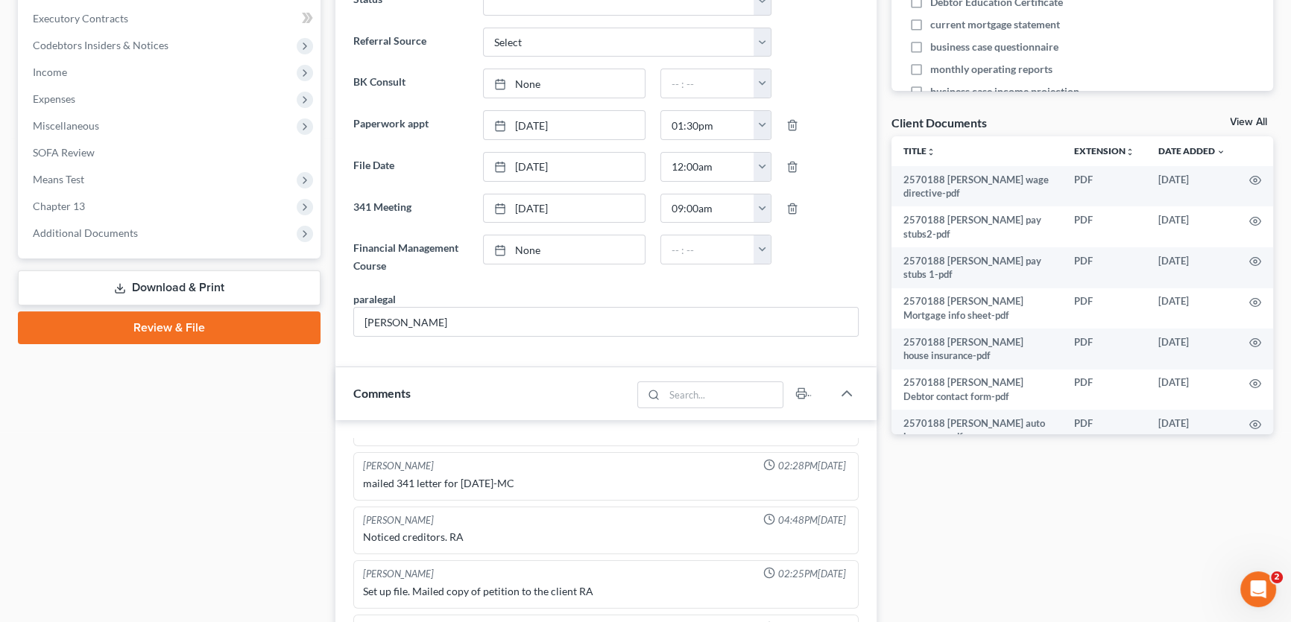
scroll to position [406, 0]
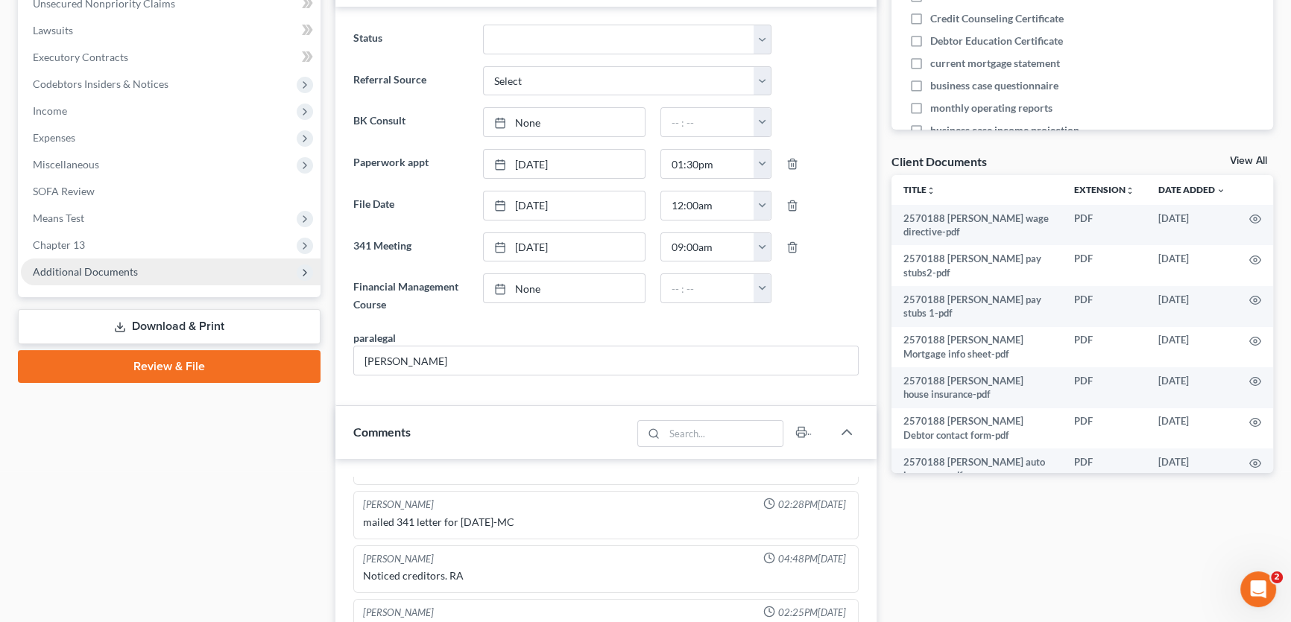
click at [117, 270] on span "Additional Documents" at bounding box center [85, 271] width 105 height 13
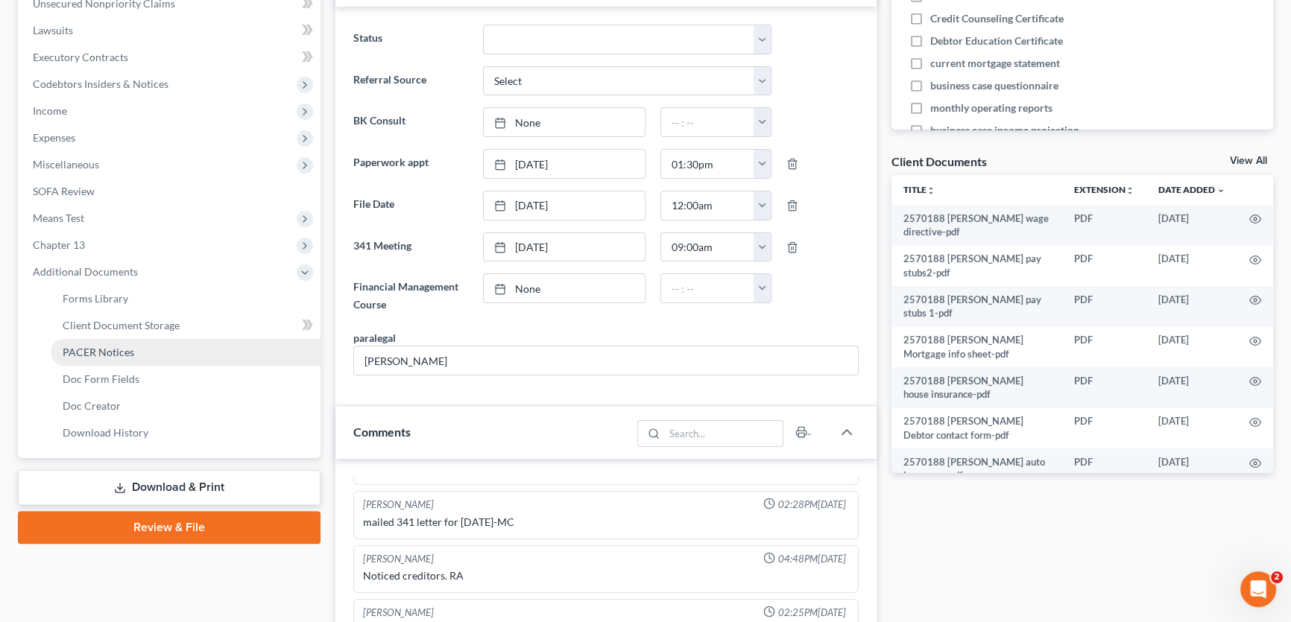
click at [108, 355] on span "PACER Notices" at bounding box center [99, 352] width 72 height 13
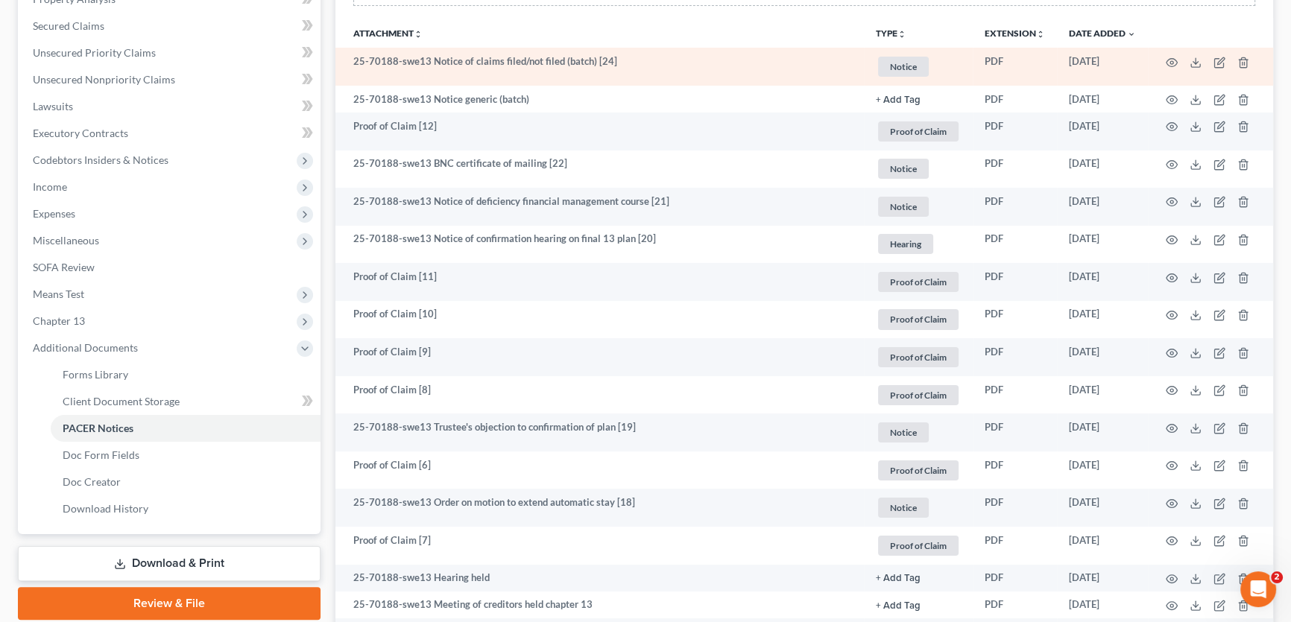
scroll to position [338, 0]
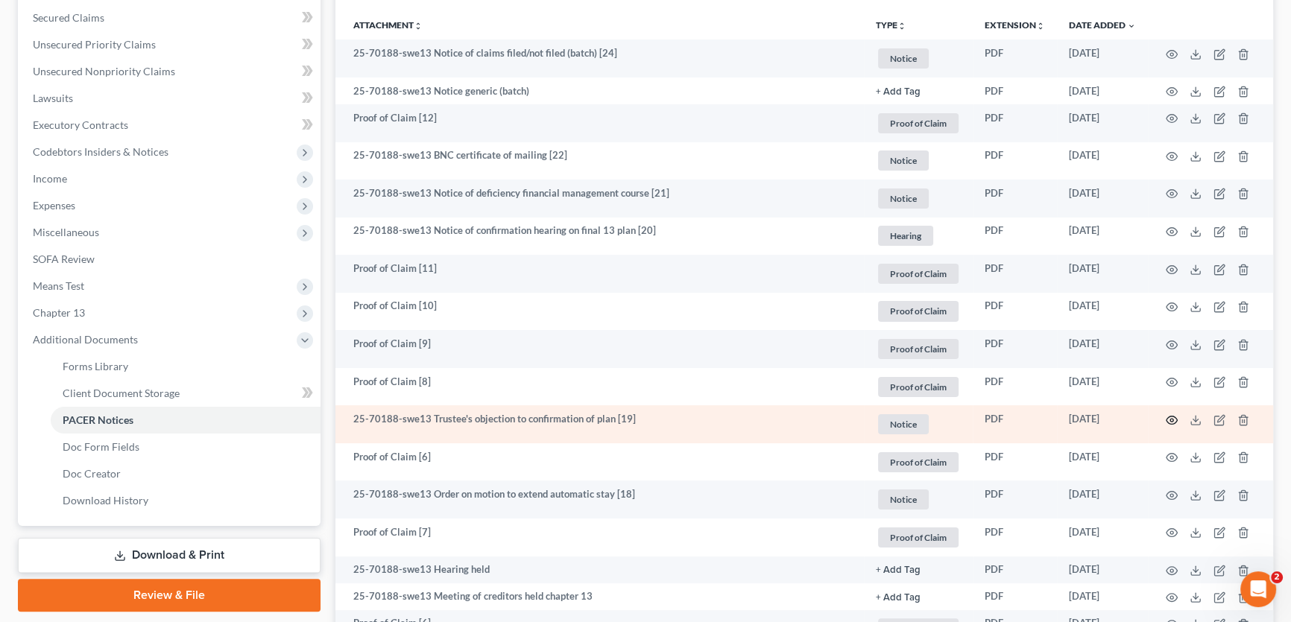
click at [1166, 418] on icon "button" at bounding box center [1171, 420] width 11 height 8
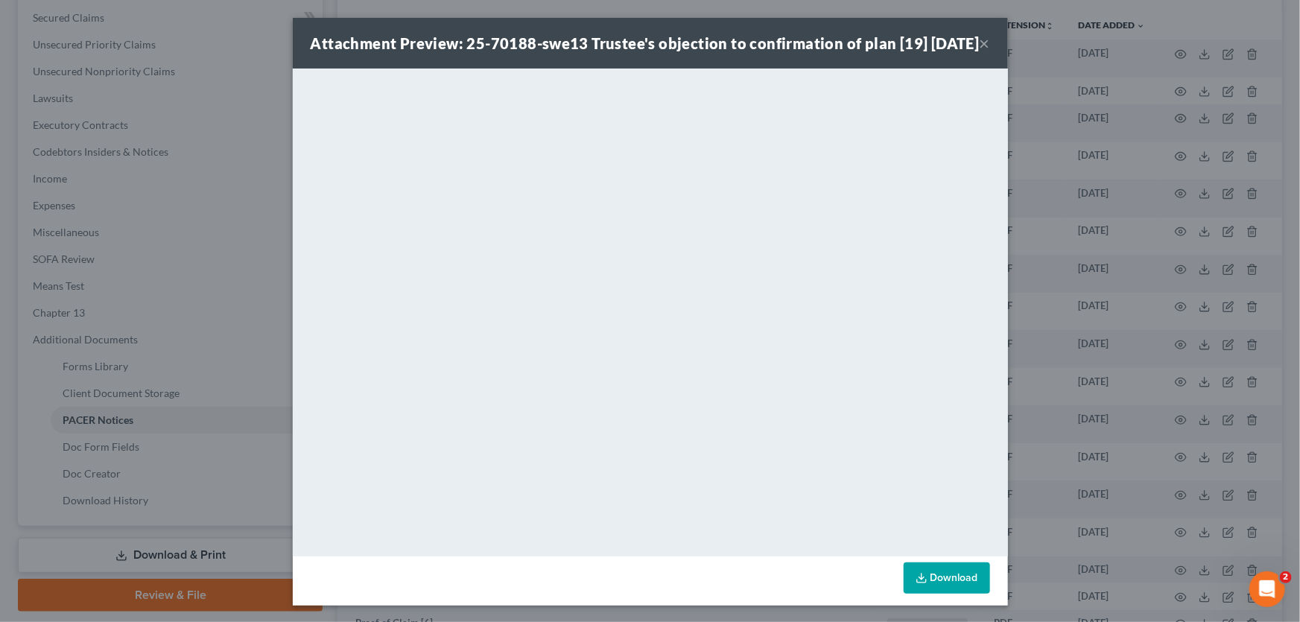
click at [980, 51] on button "×" at bounding box center [985, 43] width 10 height 18
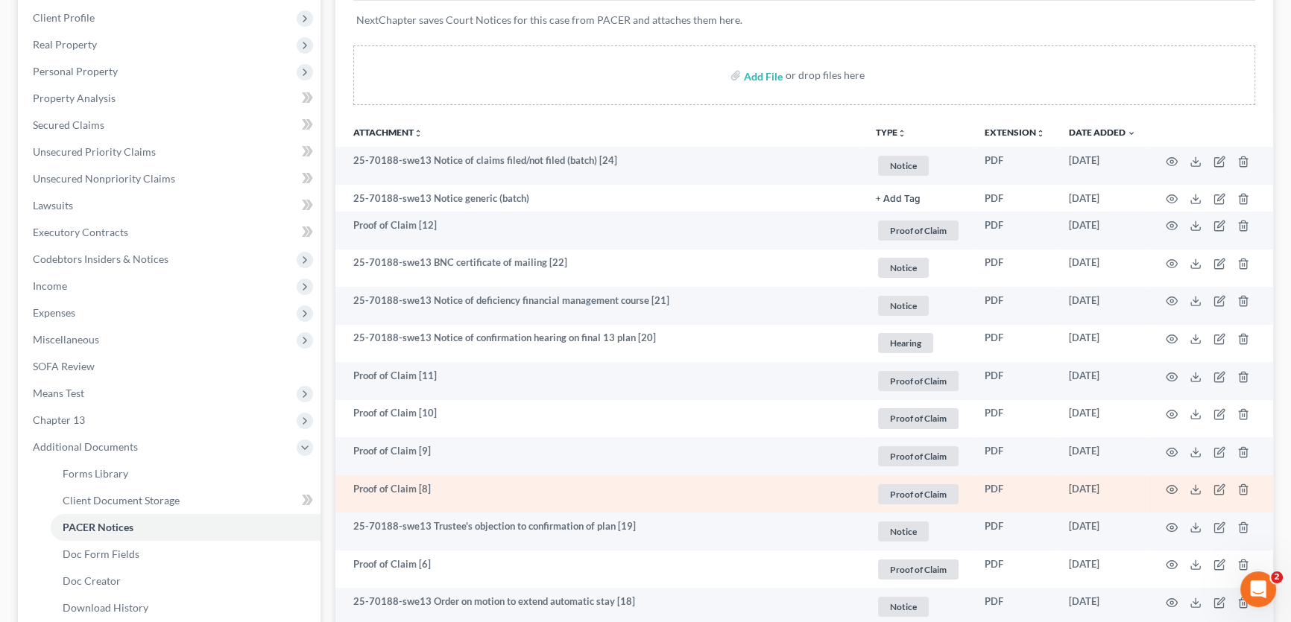
scroll to position [203, 0]
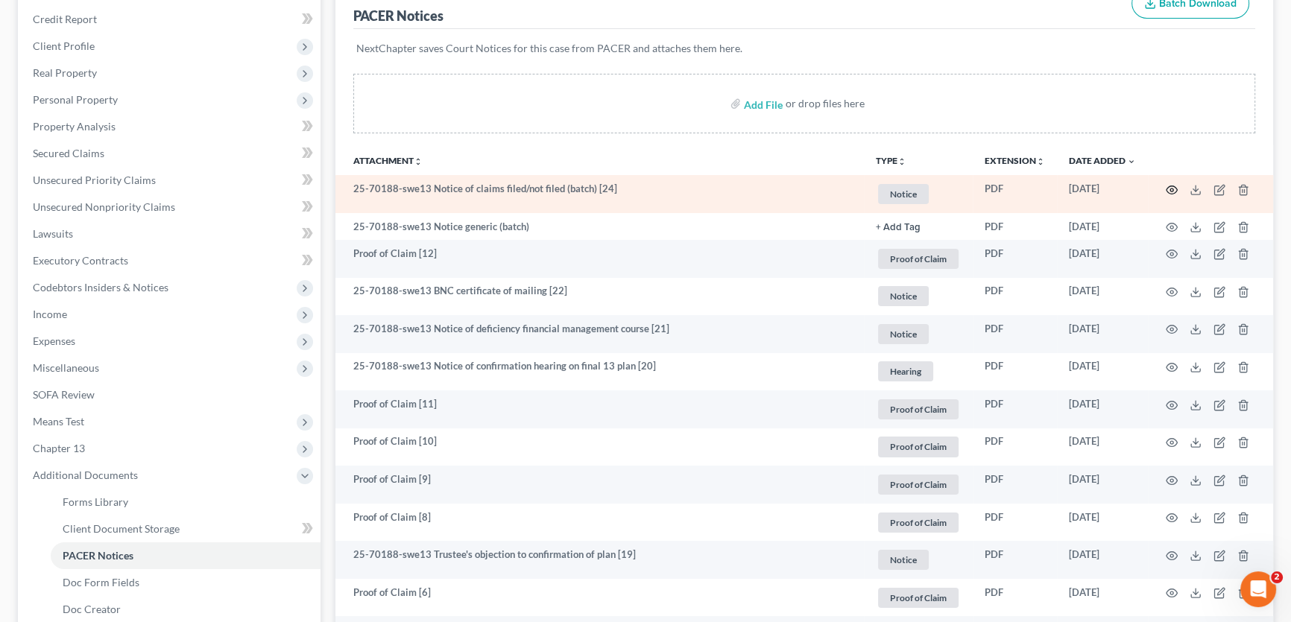
click at [1169, 186] on icon "button" at bounding box center [1171, 190] width 12 height 12
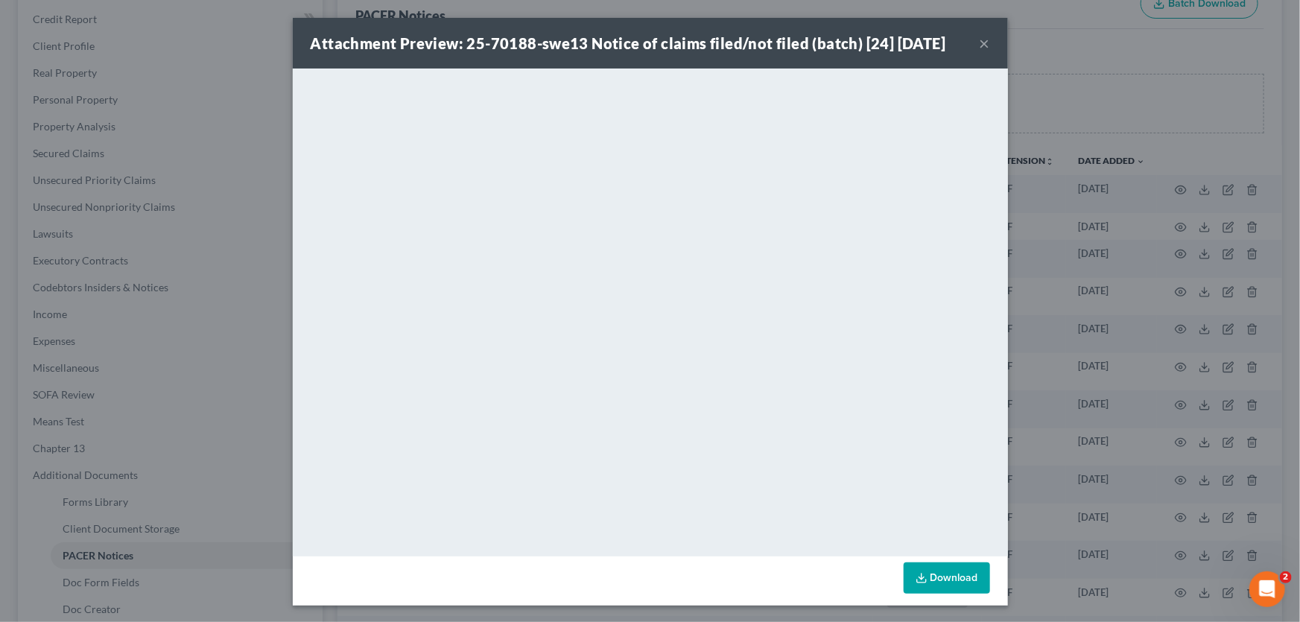
click at [980, 40] on button "×" at bounding box center [985, 43] width 10 height 18
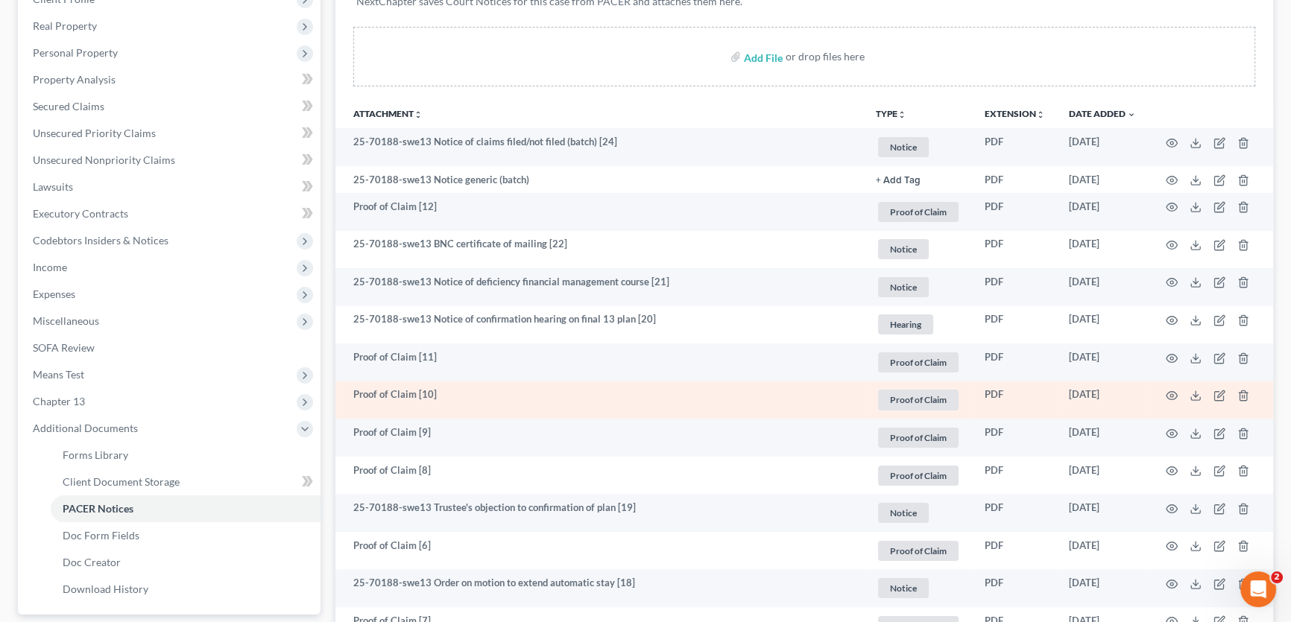
scroll to position [338, 0]
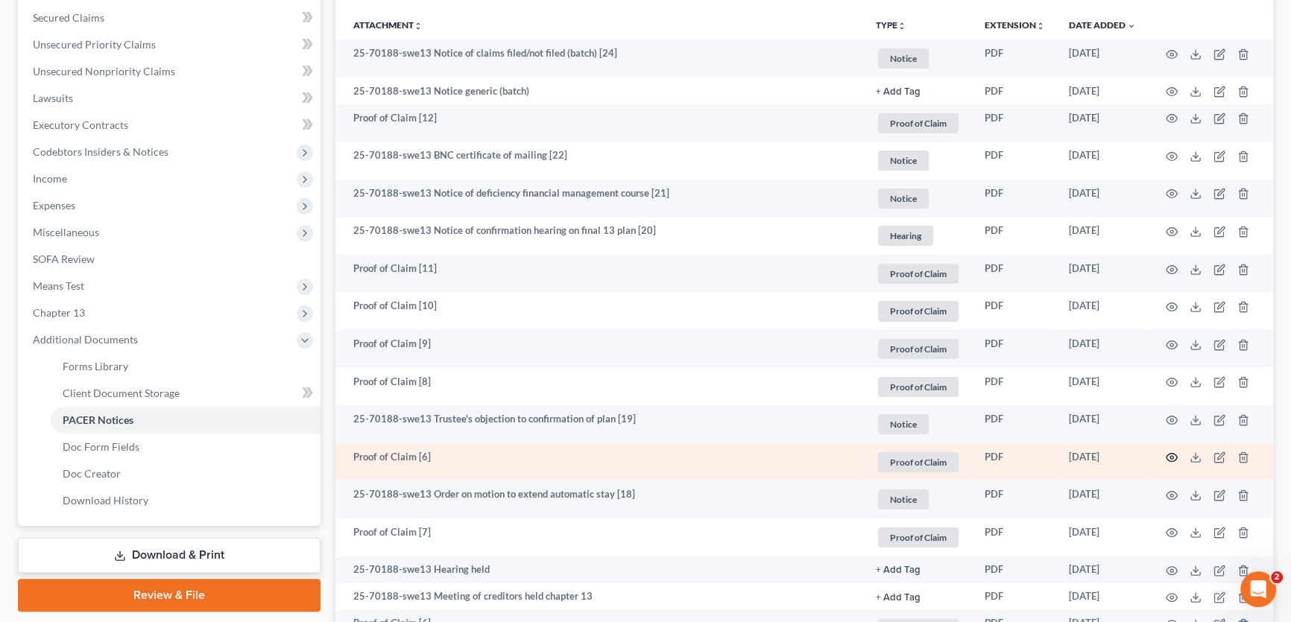
click at [1176, 457] on icon "button" at bounding box center [1171, 458] width 11 height 8
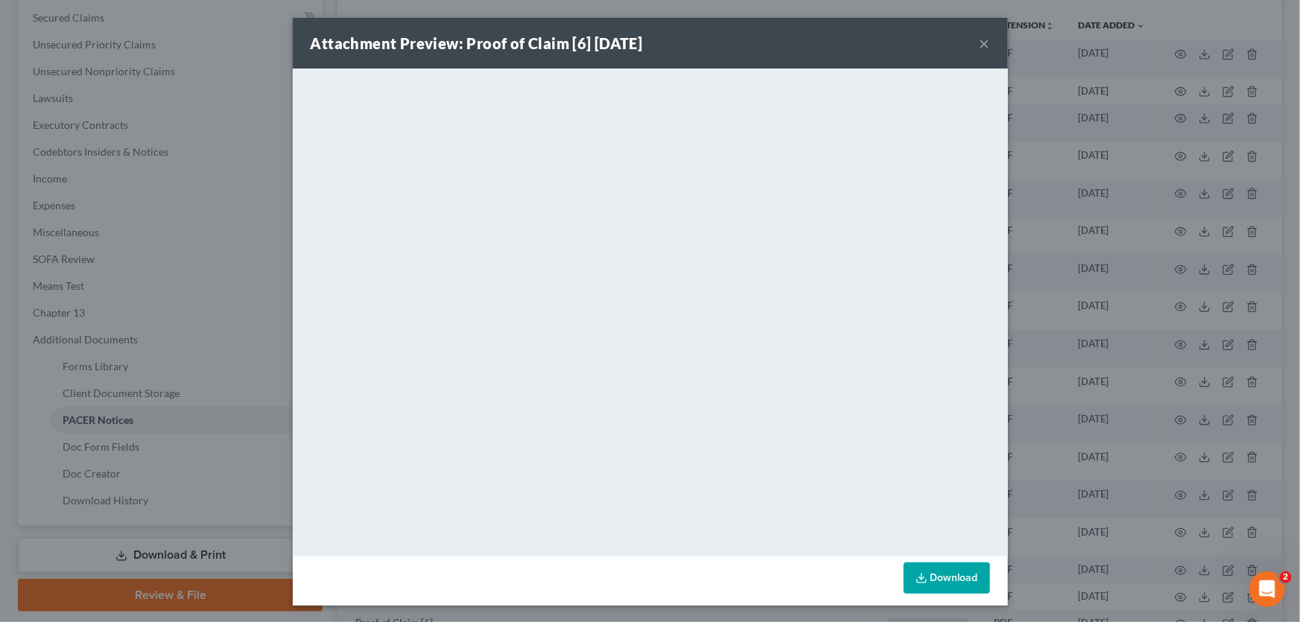
click at [981, 40] on button "×" at bounding box center [985, 43] width 10 height 18
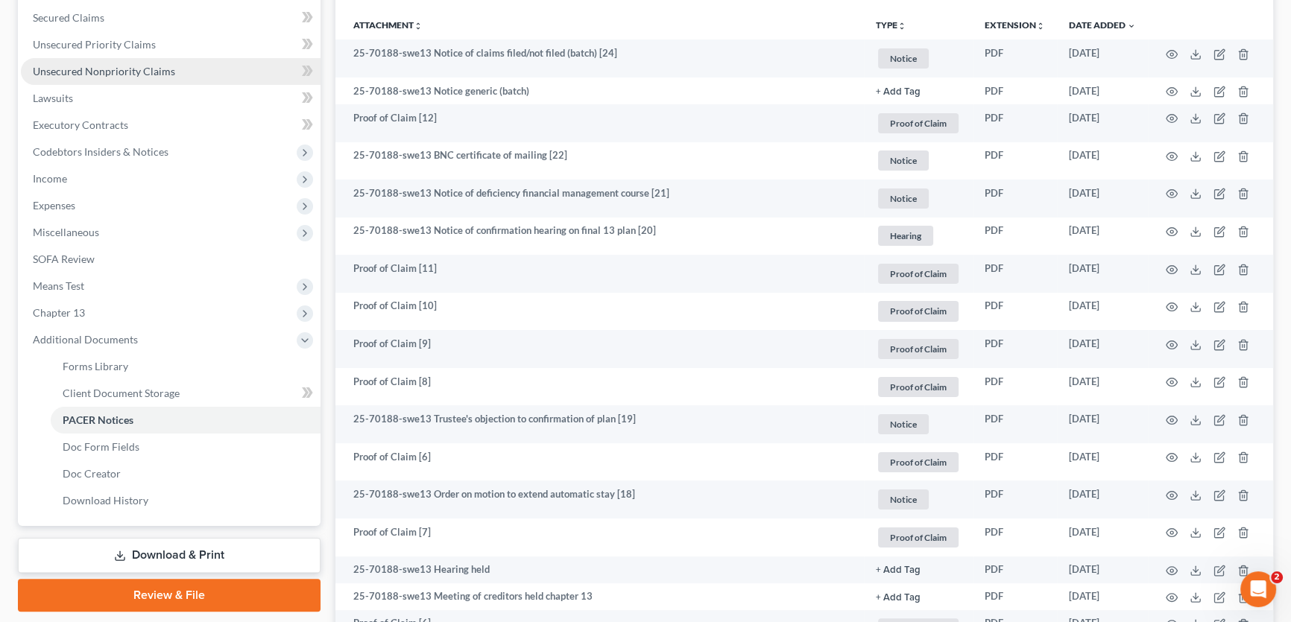
click at [97, 73] on span "Unsecured Nonpriority Claims" at bounding box center [104, 71] width 142 height 13
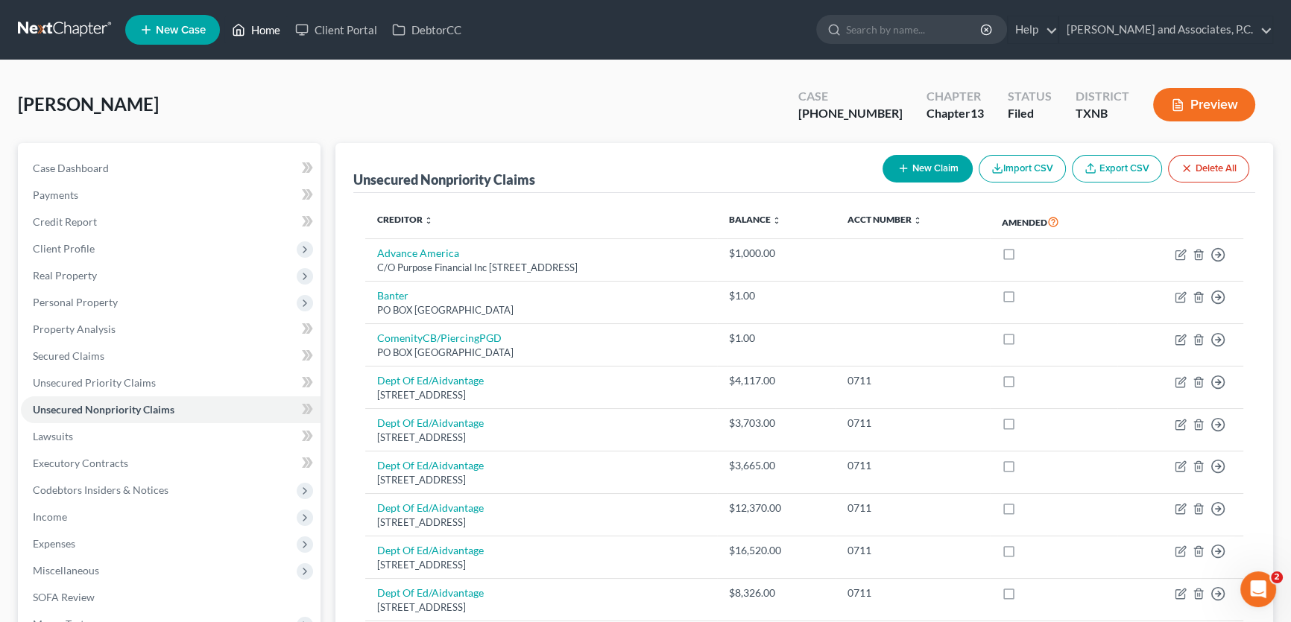
click at [283, 28] on link "Home" at bounding box center [255, 29] width 63 height 27
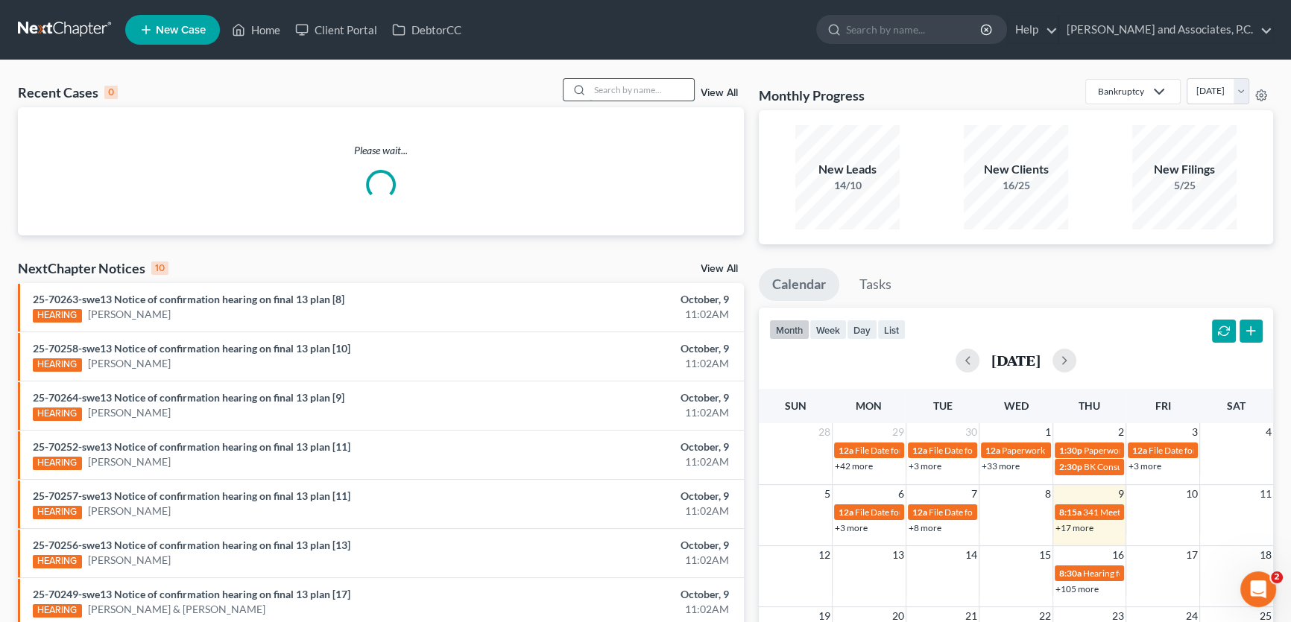
click at [633, 87] on input "search" at bounding box center [641, 90] width 104 height 22
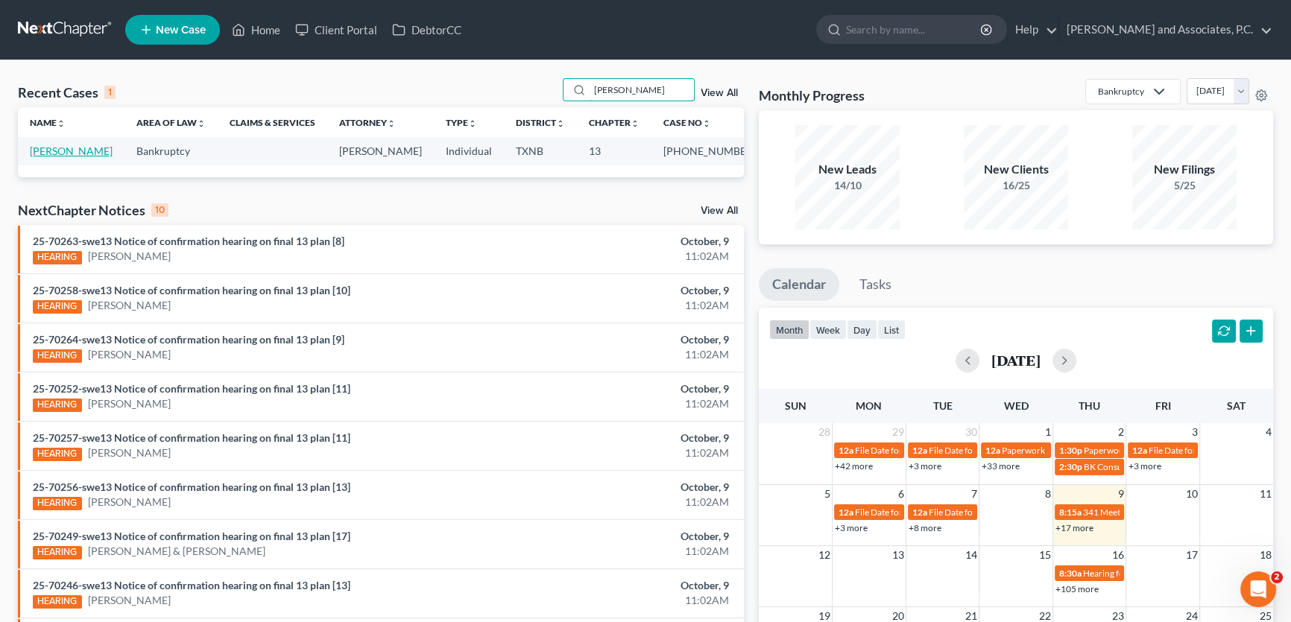
type input "mcnew"
click at [69, 152] on link "[PERSON_NAME]" at bounding box center [71, 151] width 83 height 13
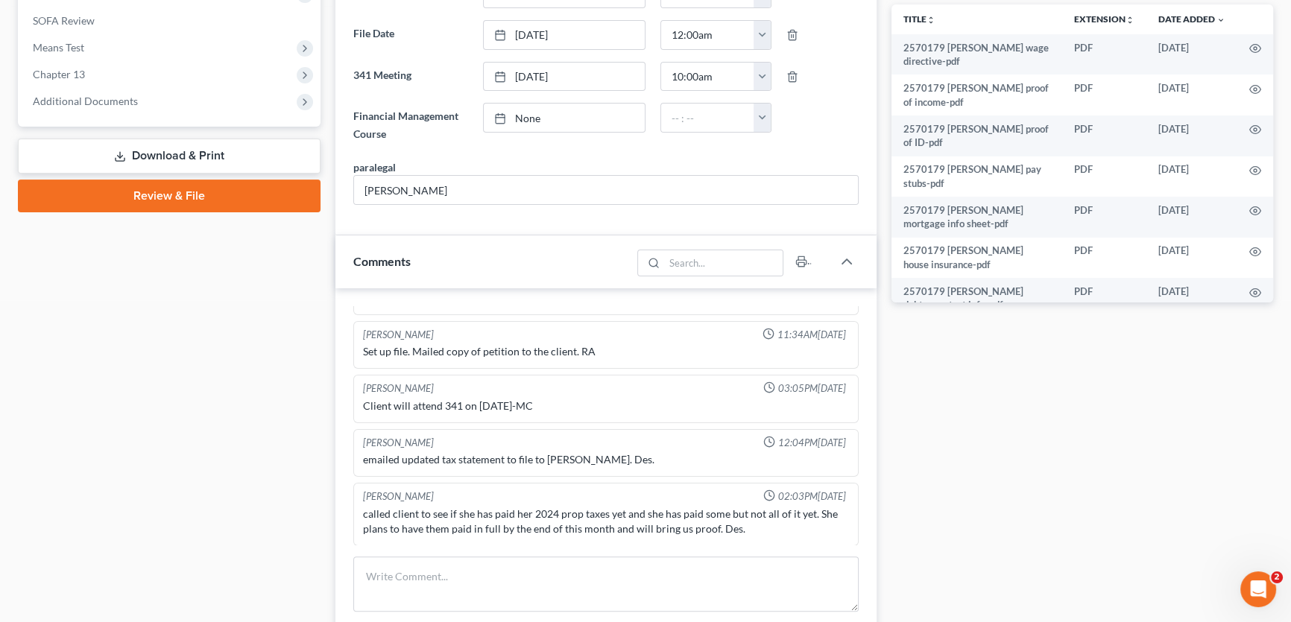
scroll to position [499, 0]
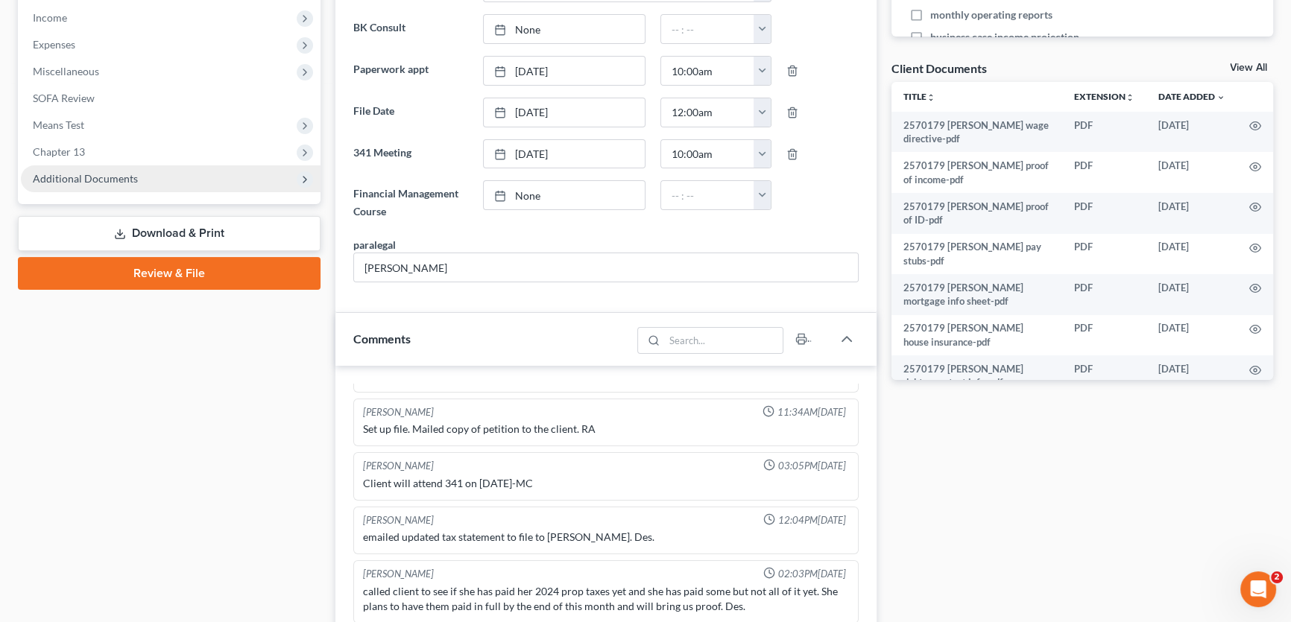
click at [99, 172] on span "Additional Documents" at bounding box center [85, 178] width 105 height 13
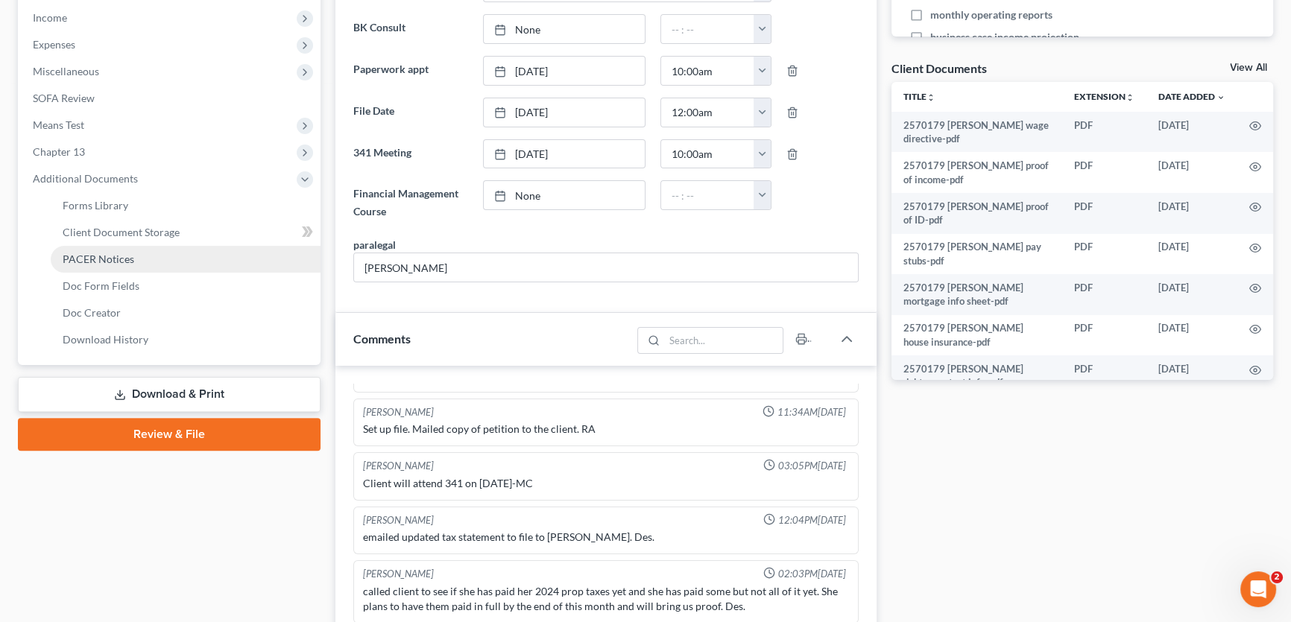
click at [106, 254] on span "PACER Notices" at bounding box center [99, 259] width 72 height 13
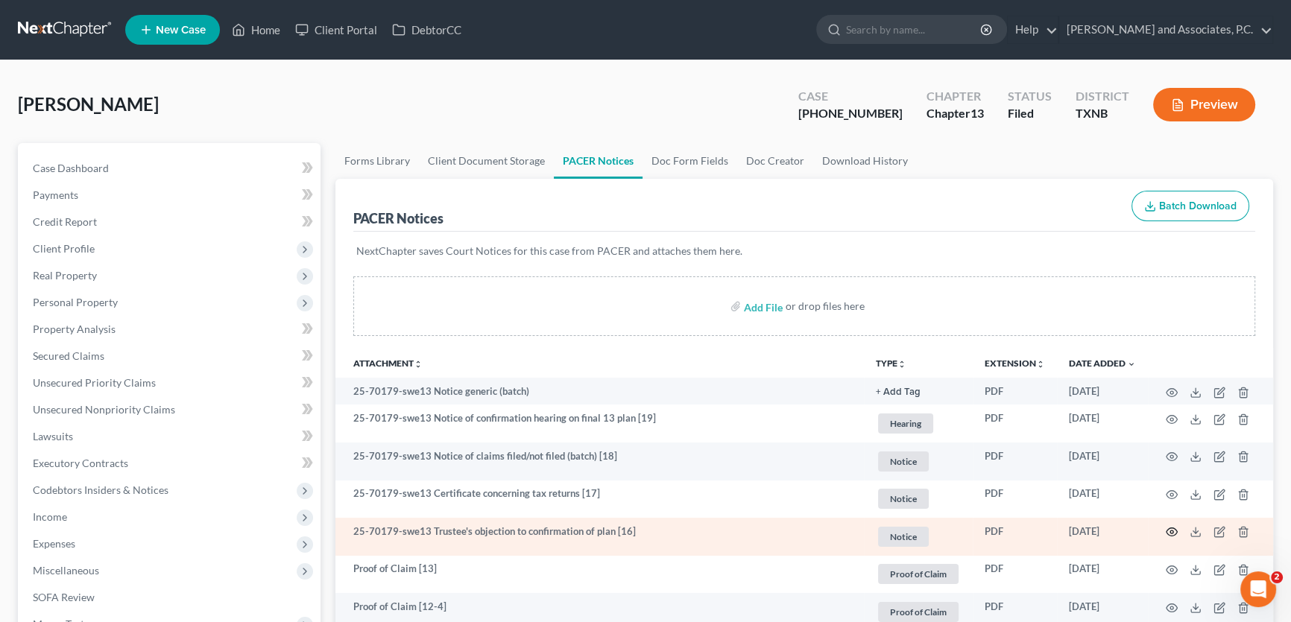
click at [1172, 533] on icon "button" at bounding box center [1171, 532] width 12 height 12
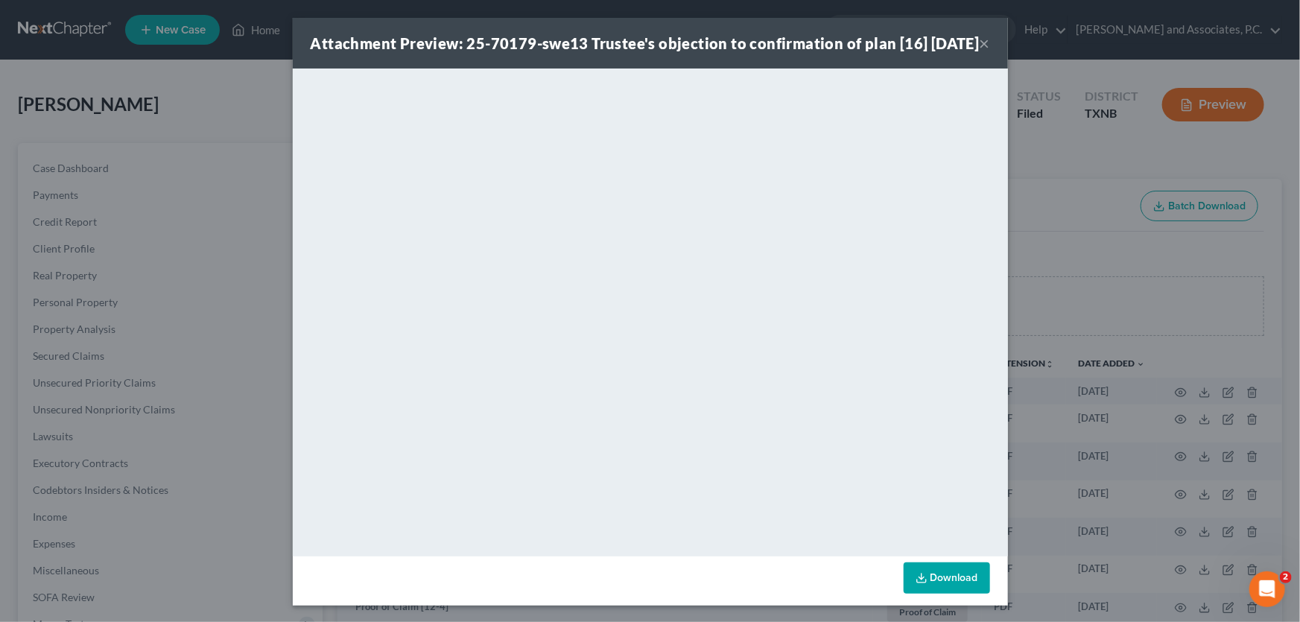
click at [980, 52] on button "×" at bounding box center [985, 43] width 10 height 18
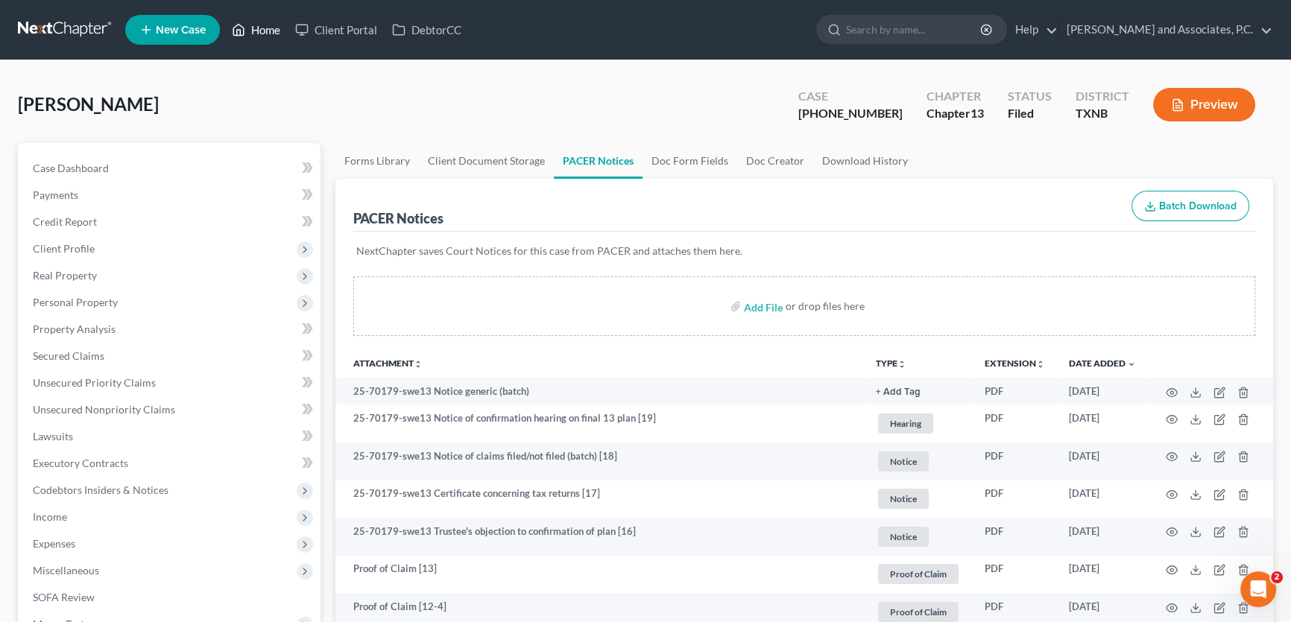
click at [266, 25] on link "Home" at bounding box center [255, 29] width 63 height 27
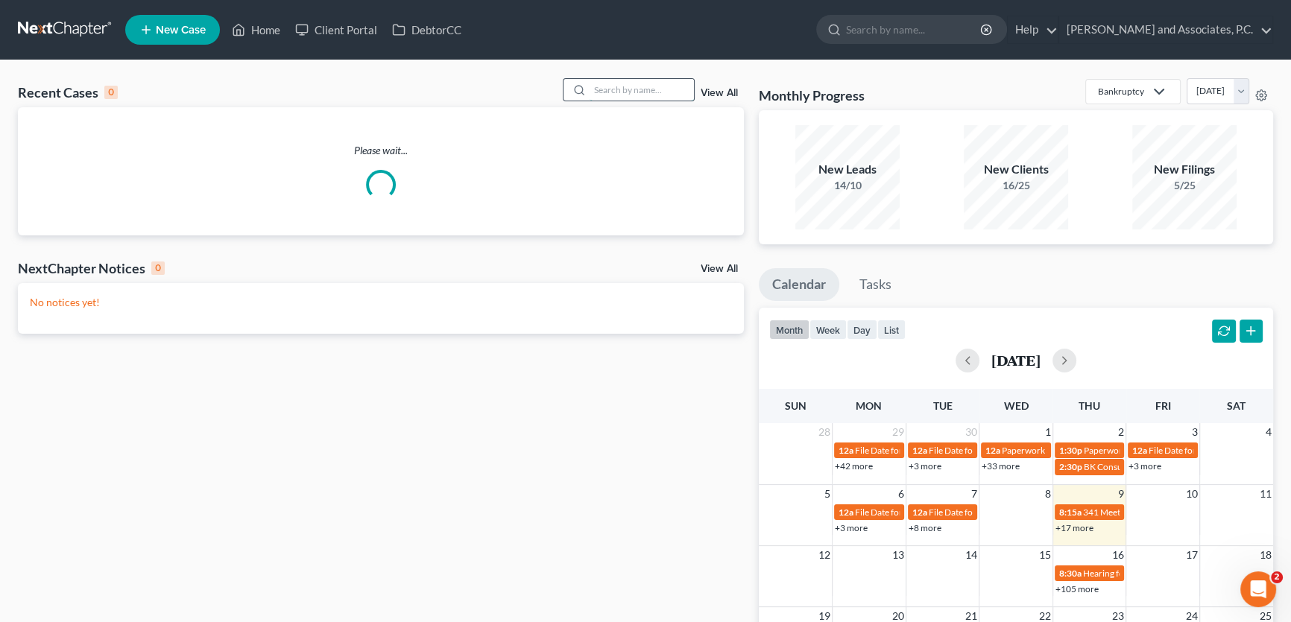
click at [647, 88] on input "search" at bounding box center [641, 90] width 104 height 22
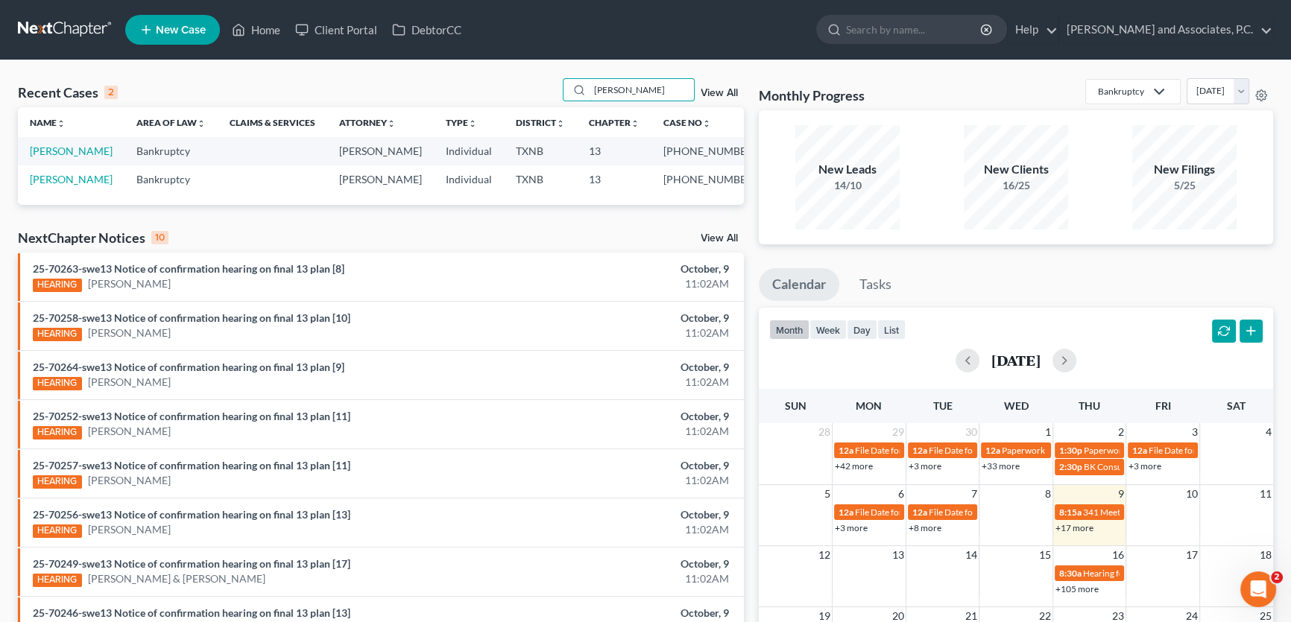
type input "honeycutt"
click at [83, 152] on link "[PERSON_NAME]" at bounding box center [71, 151] width 83 height 13
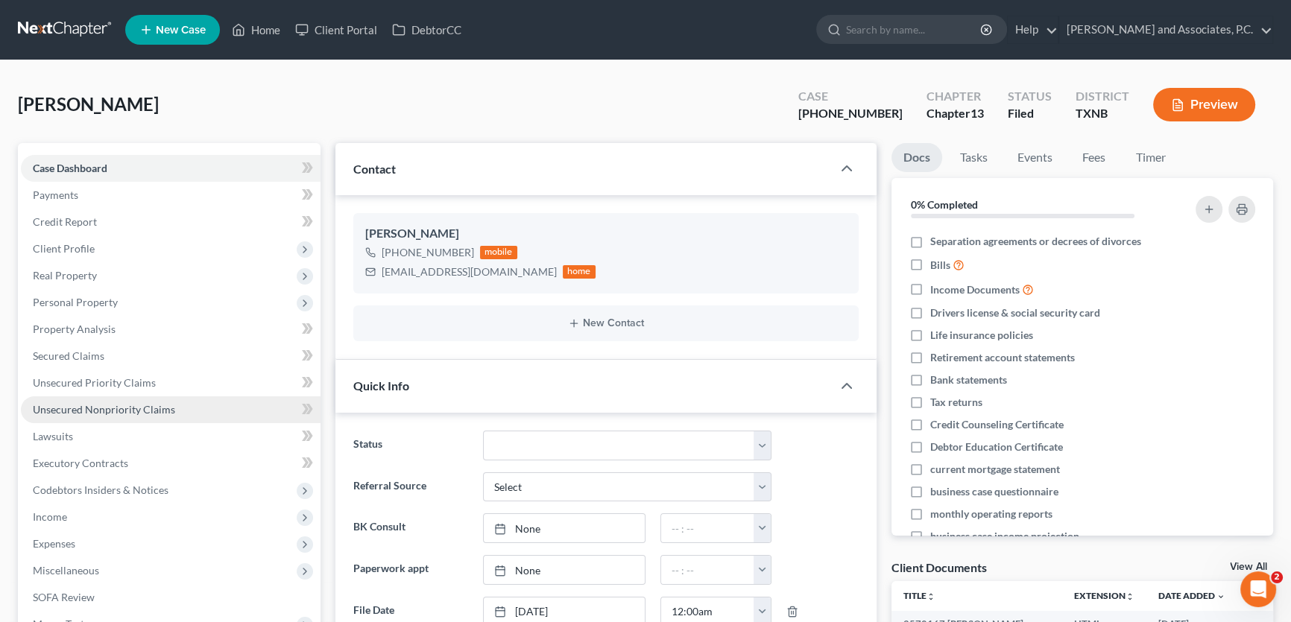
scroll to position [1642, 0]
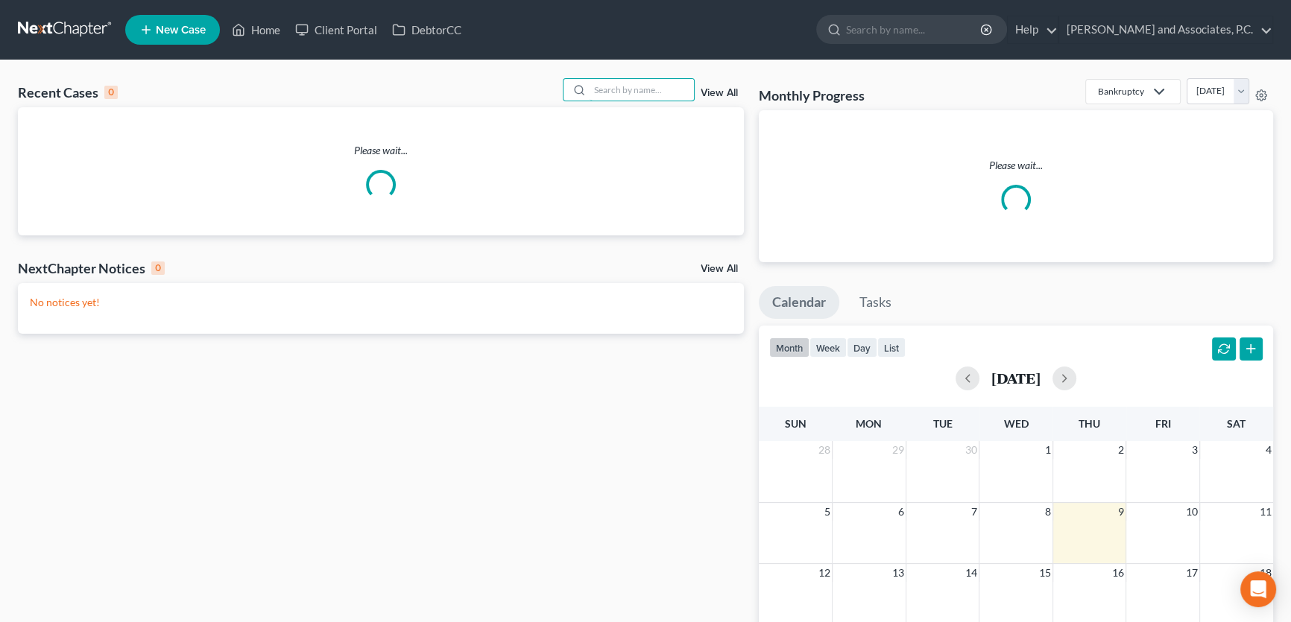
click at [628, 87] on input "search" at bounding box center [641, 90] width 104 height 22
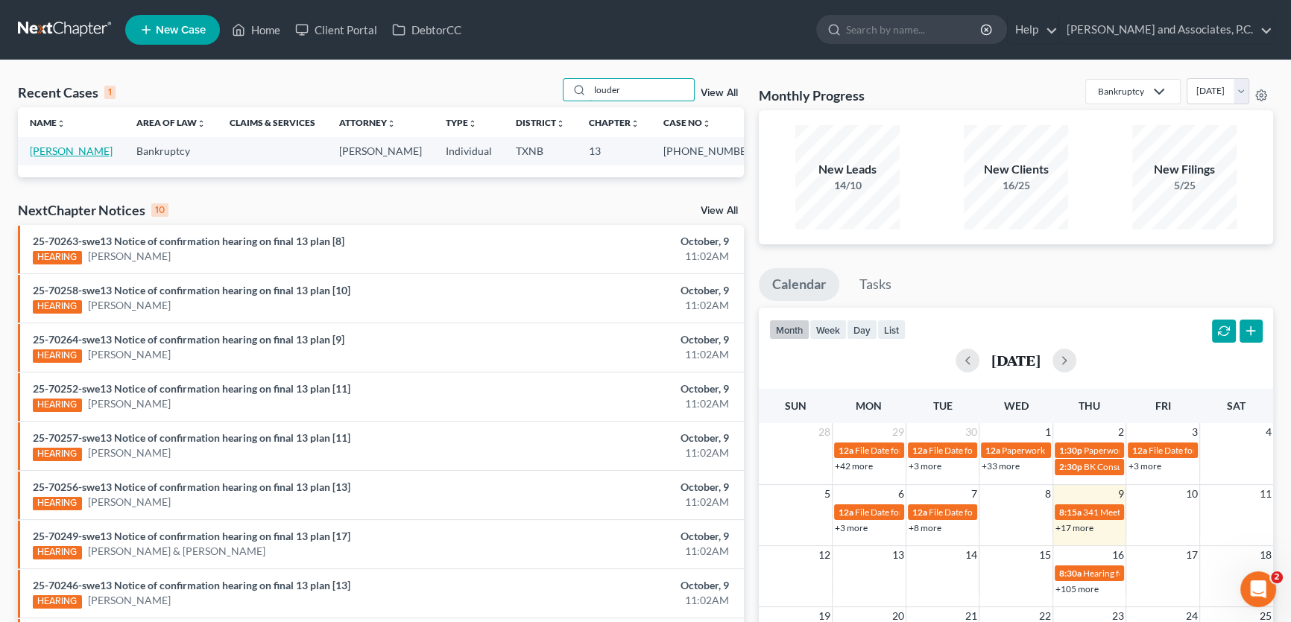
type input "louder"
click at [89, 151] on link "[PERSON_NAME]" at bounding box center [71, 151] width 83 height 13
select select "5"
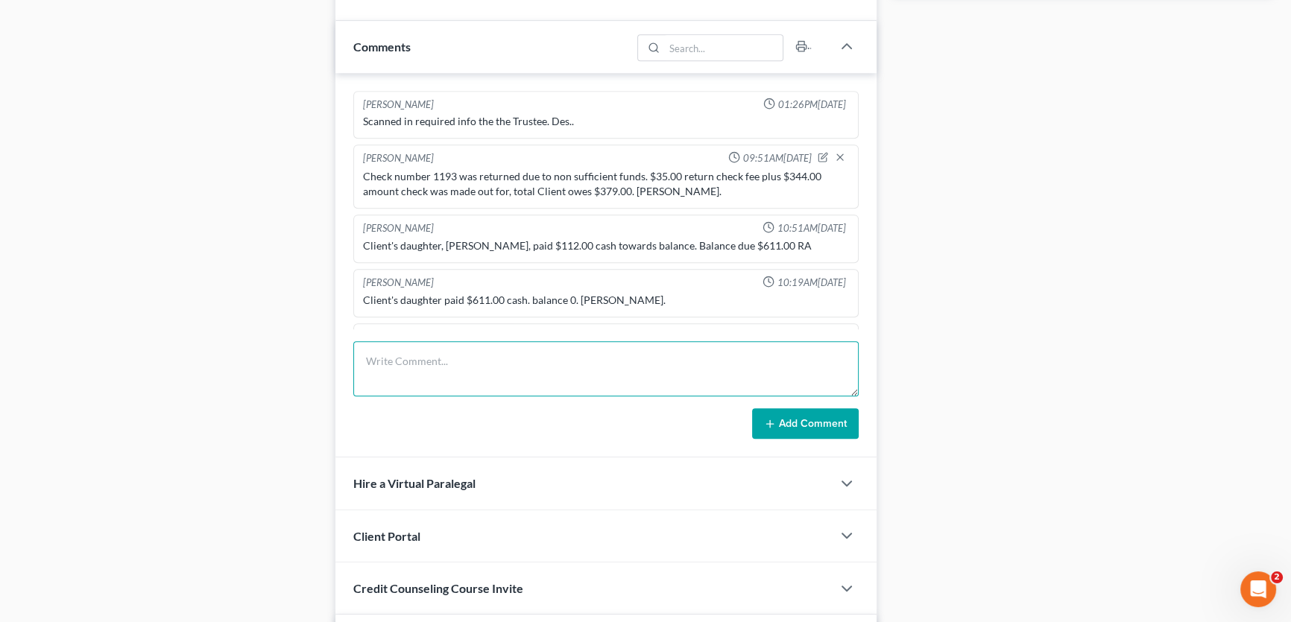
scroll to position [676, 0]
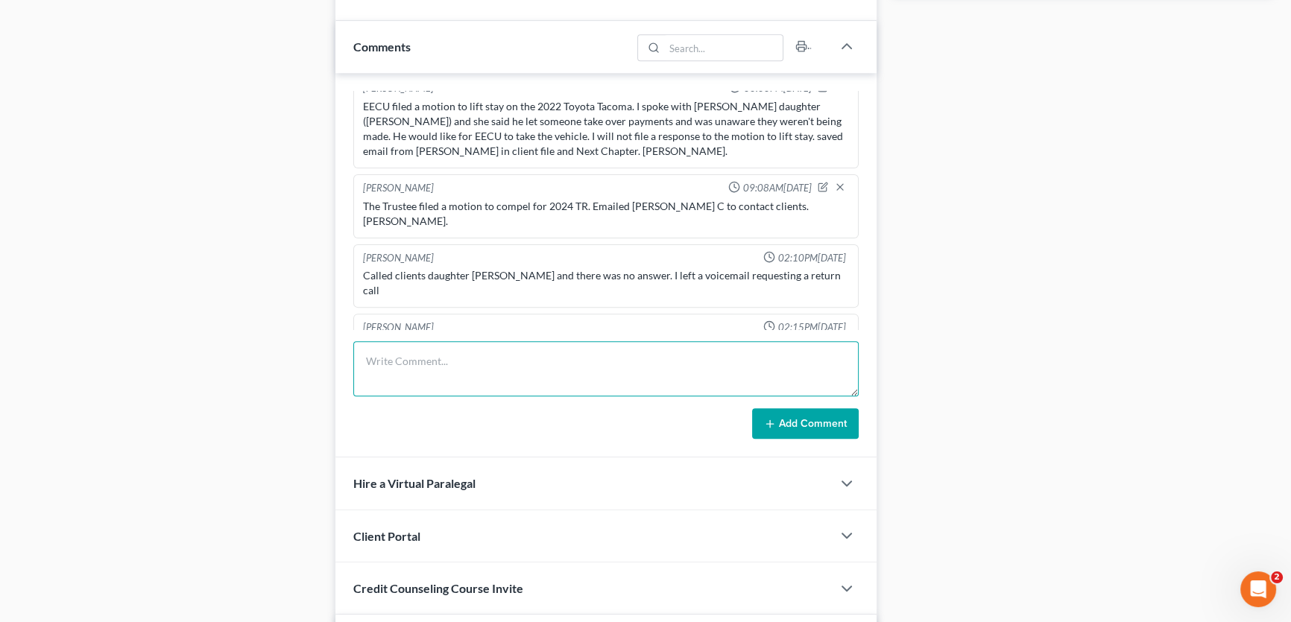
click at [409, 357] on textarea at bounding box center [605, 368] width 505 height 55
type textarea "phone call with MJW. MJW notes: will dismiss, sell home then refile. Amy."
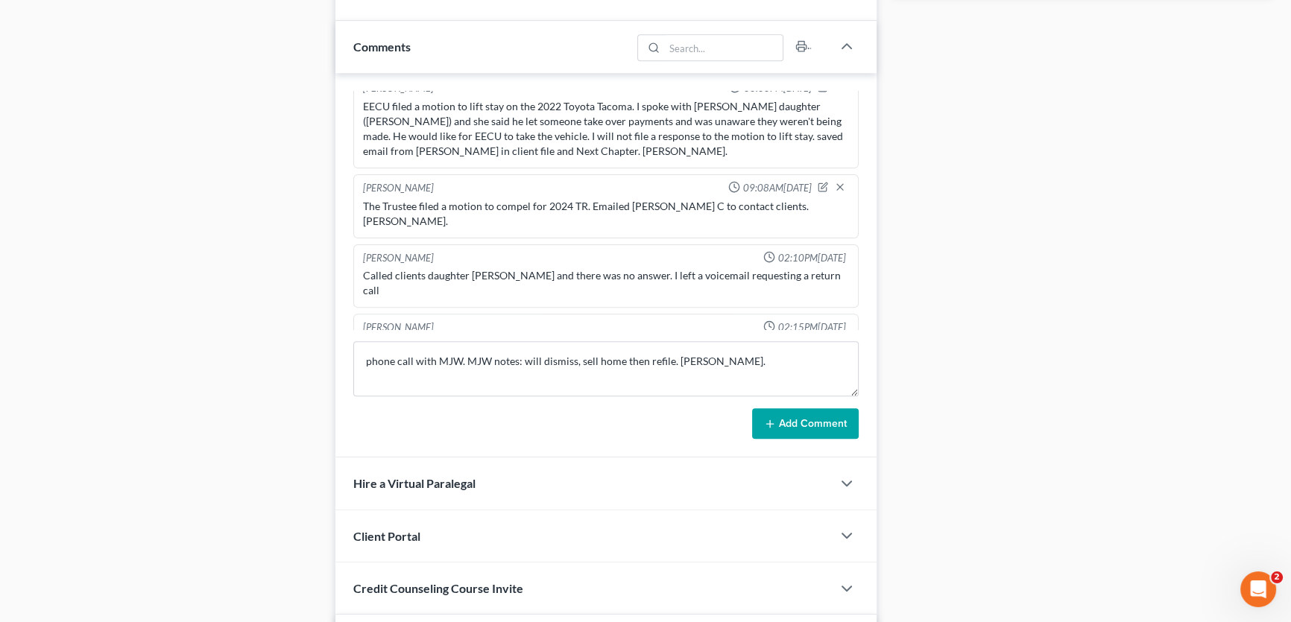
click at [798, 425] on button "Add Comment" at bounding box center [805, 423] width 107 height 31
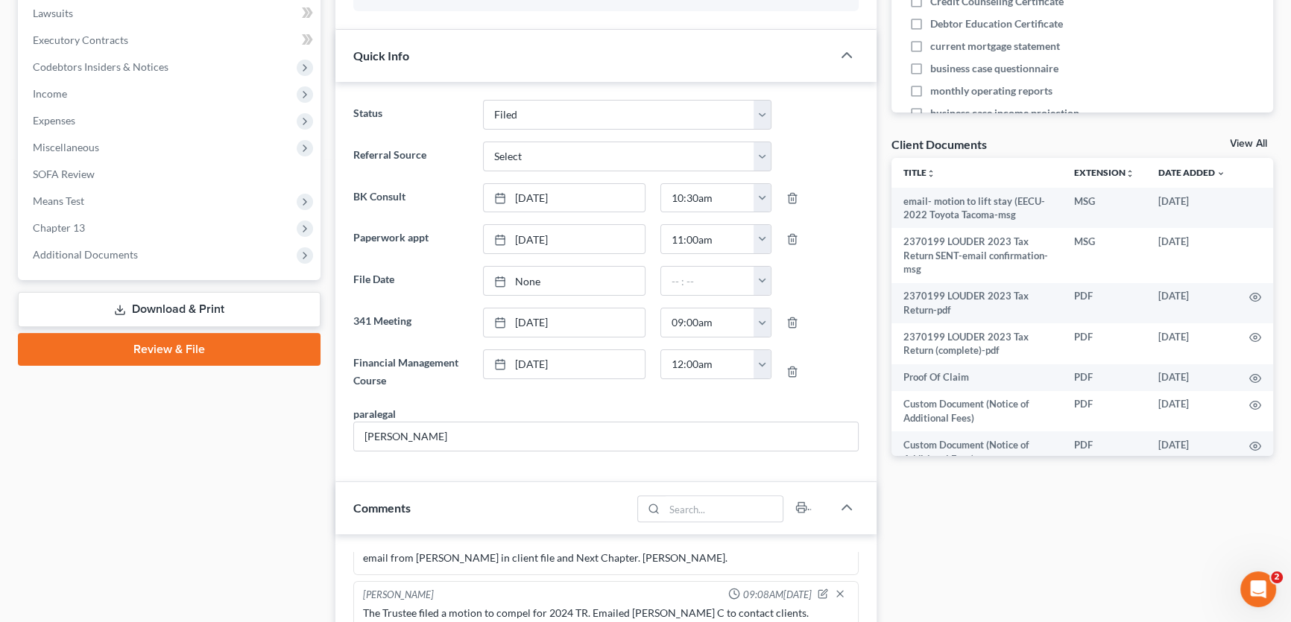
scroll to position [410, 0]
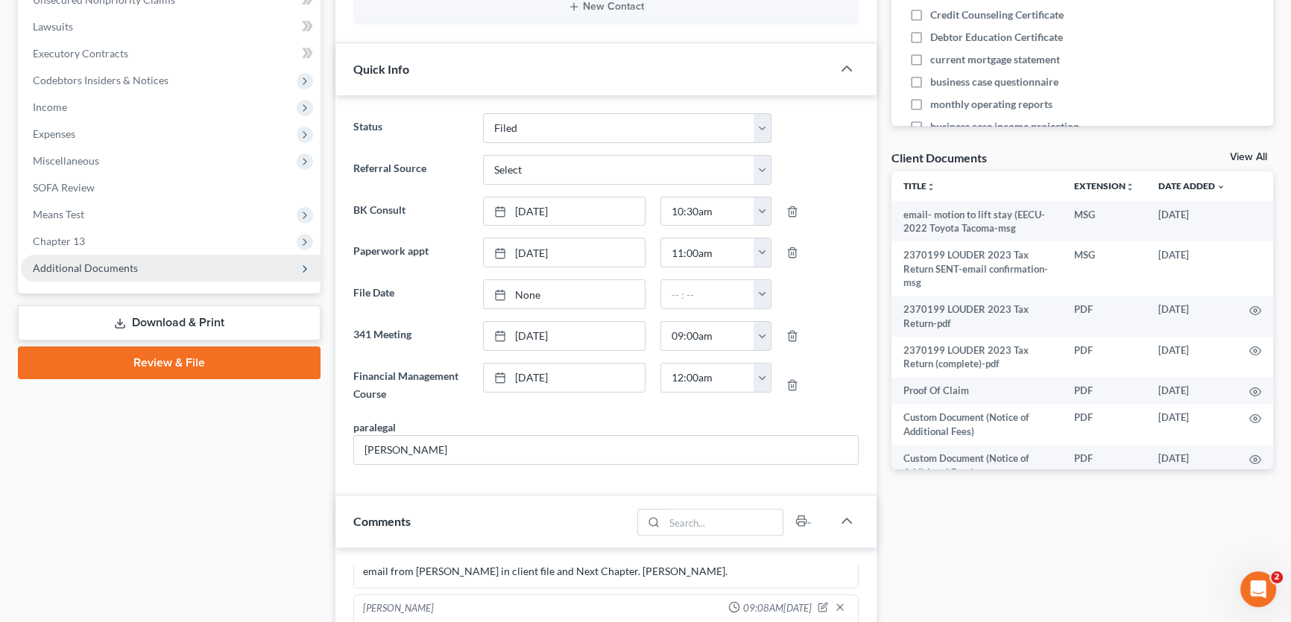
click at [95, 267] on span "Additional Documents" at bounding box center [85, 268] width 105 height 13
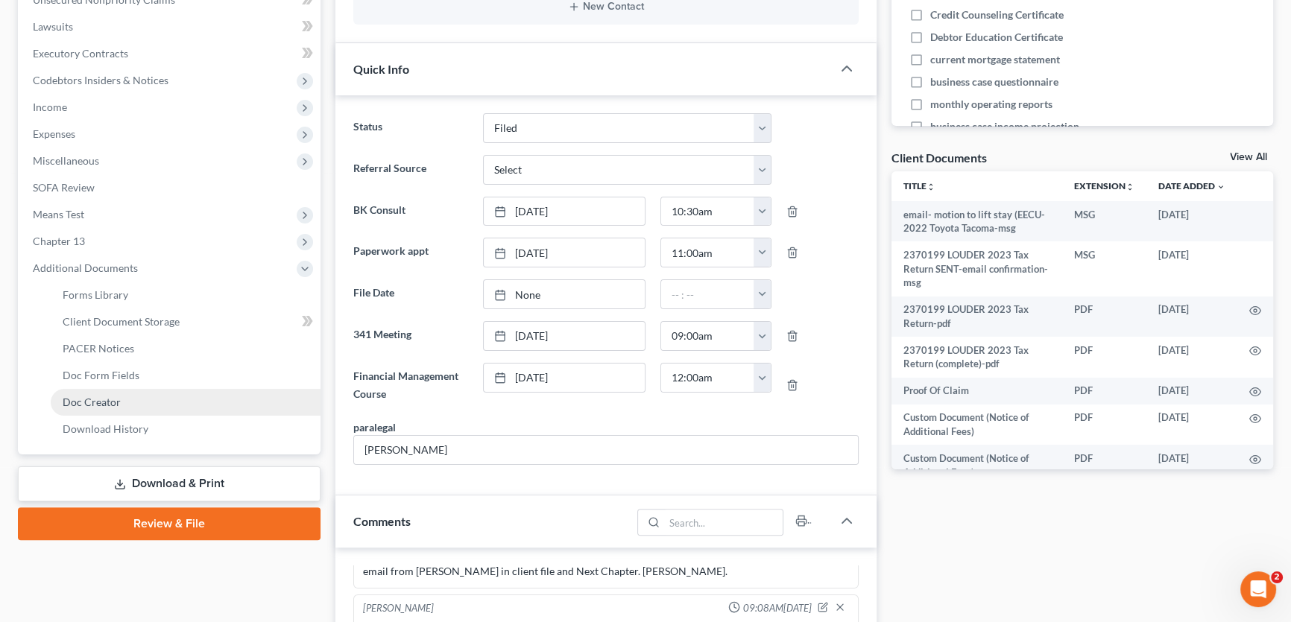
click at [107, 400] on span "Doc Creator" at bounding box center [92, 402] width 58 height 13
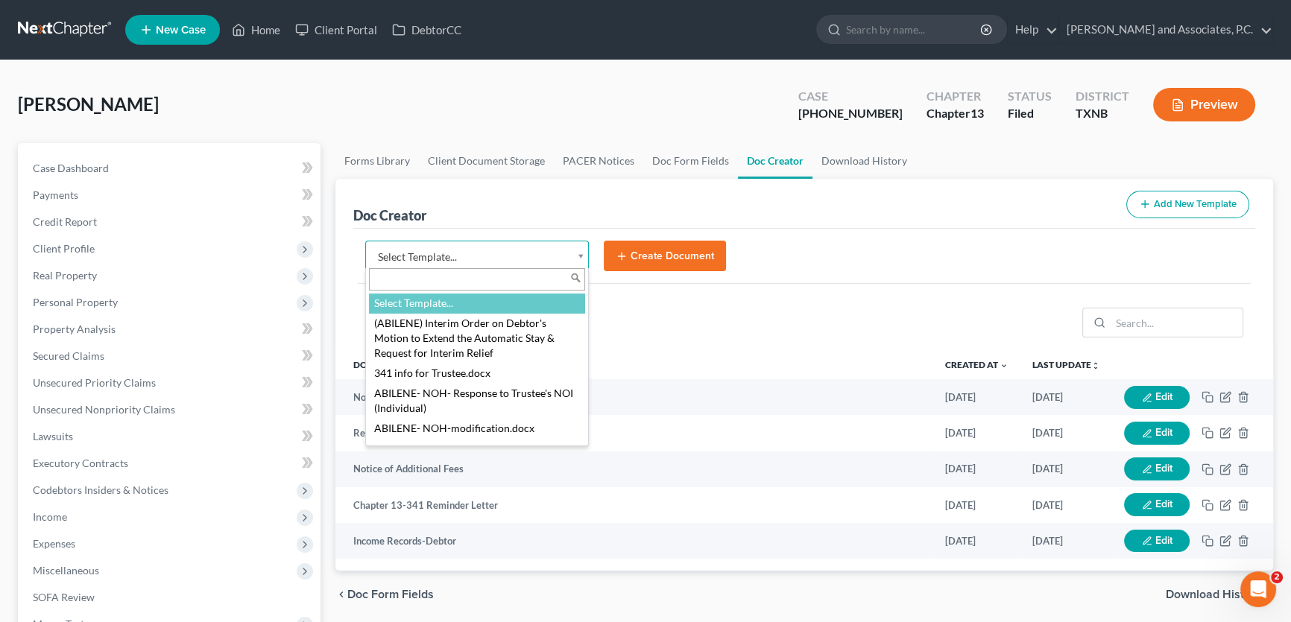
click at [582, 253] on body "Home New Case Client Portal DebtorCC Monte J. White and Associates, P.C. amy@mo…" at bounding box center [645, 503] width 1291 height 1007
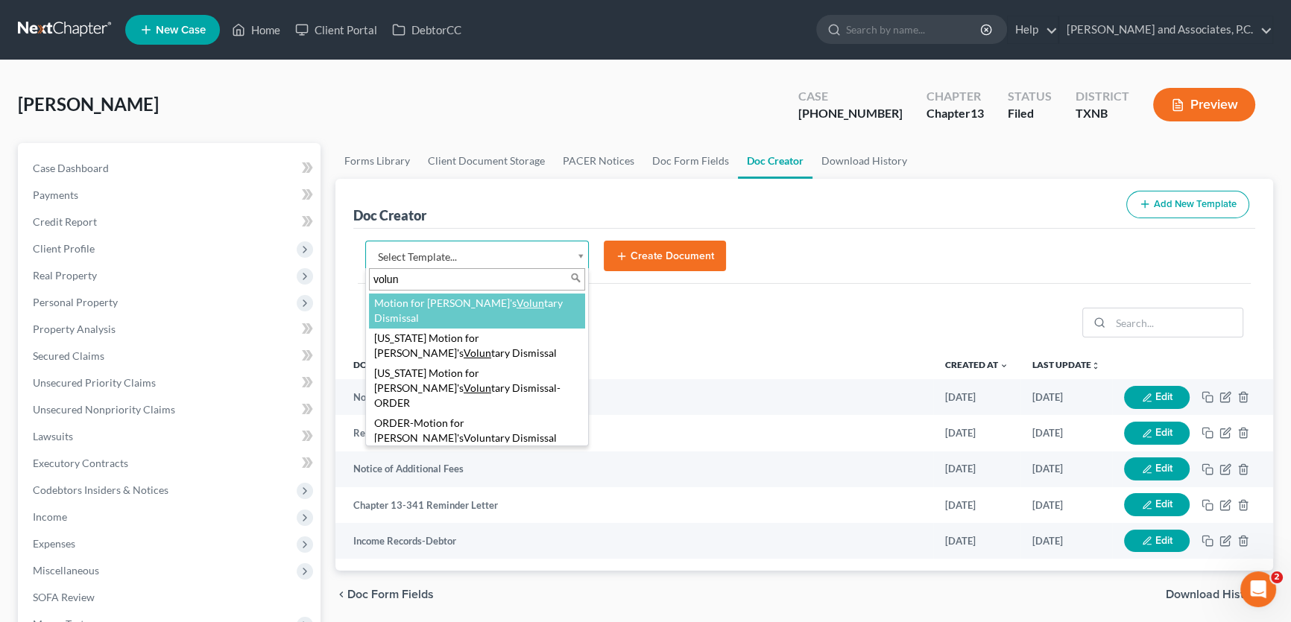
type input "volun"
select select "77281"
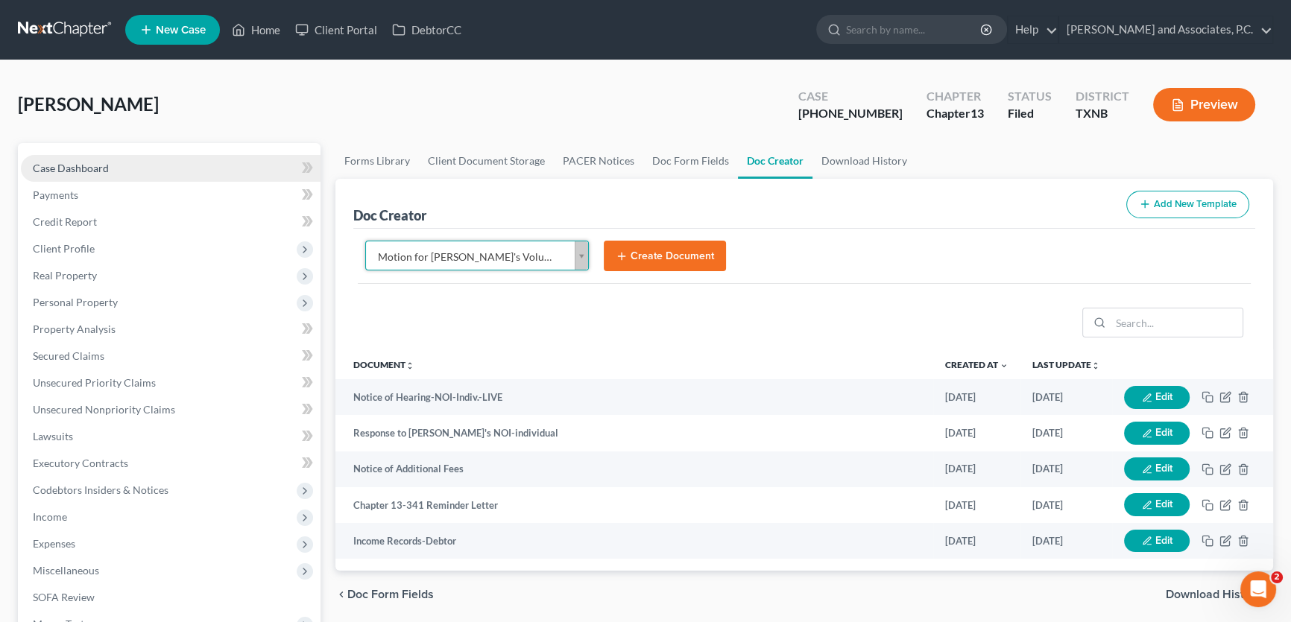
click at [101, 164] on span "Case Dashboard" at bounding box center [71, 168] width 76 height 13
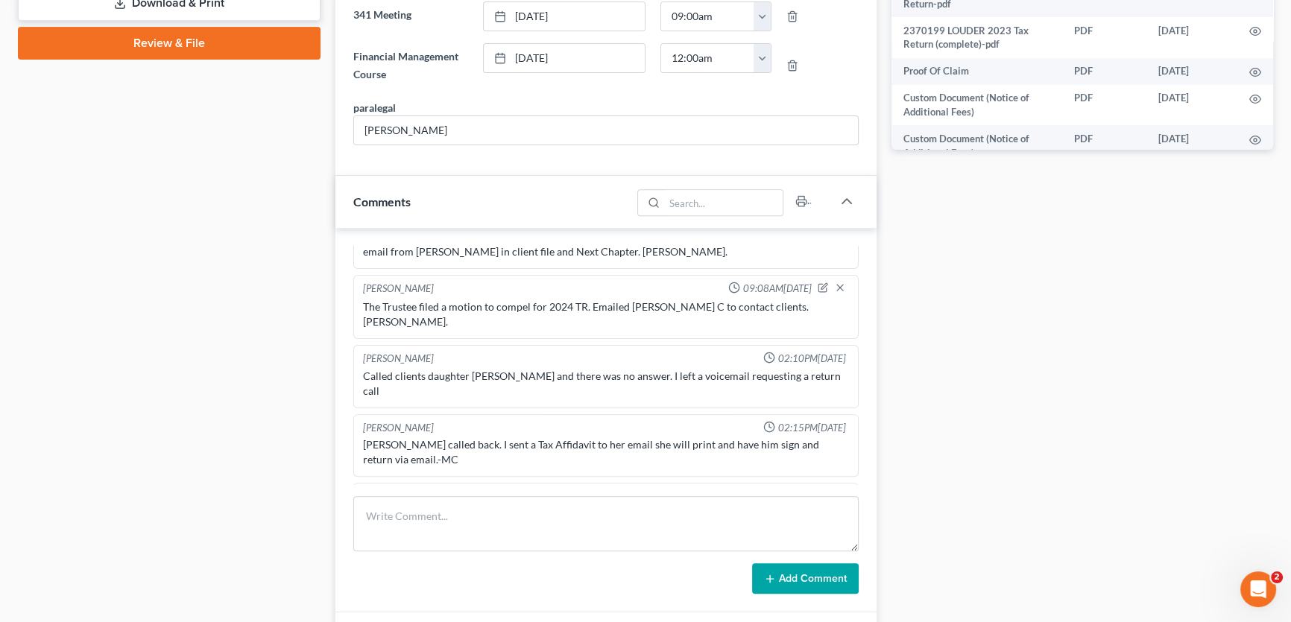
scroll to position [812, 0]
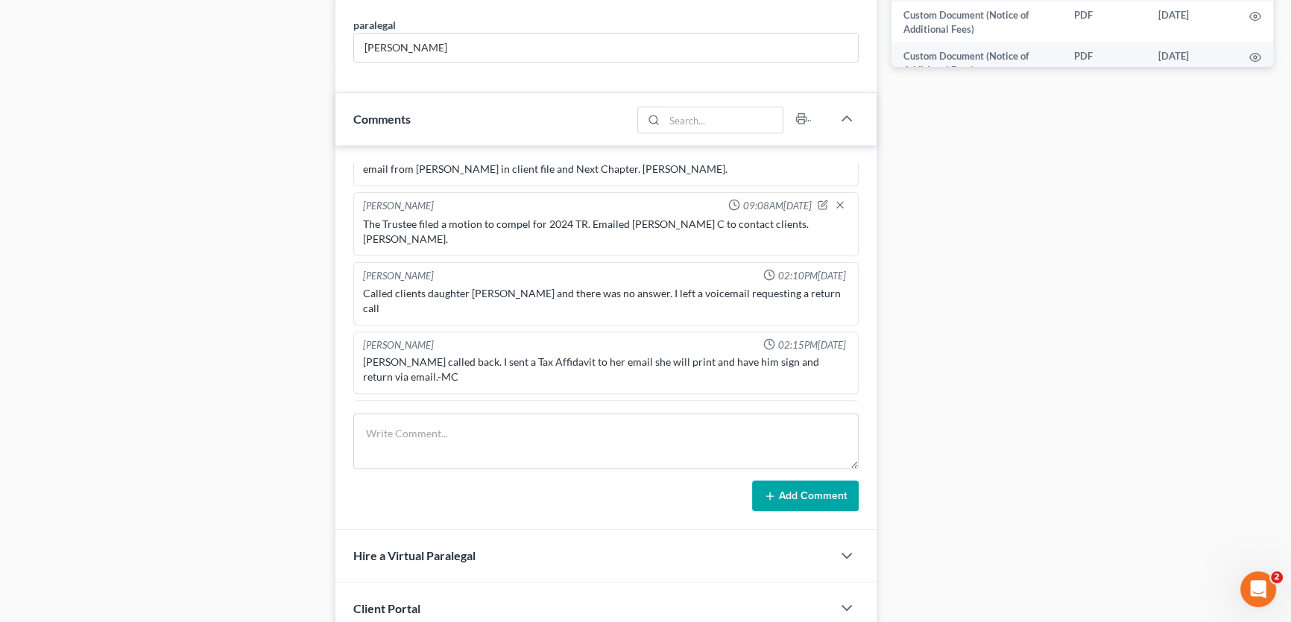
click at [817, 408] on icon "button" at bounding box center [822, 413] width 10 height 10
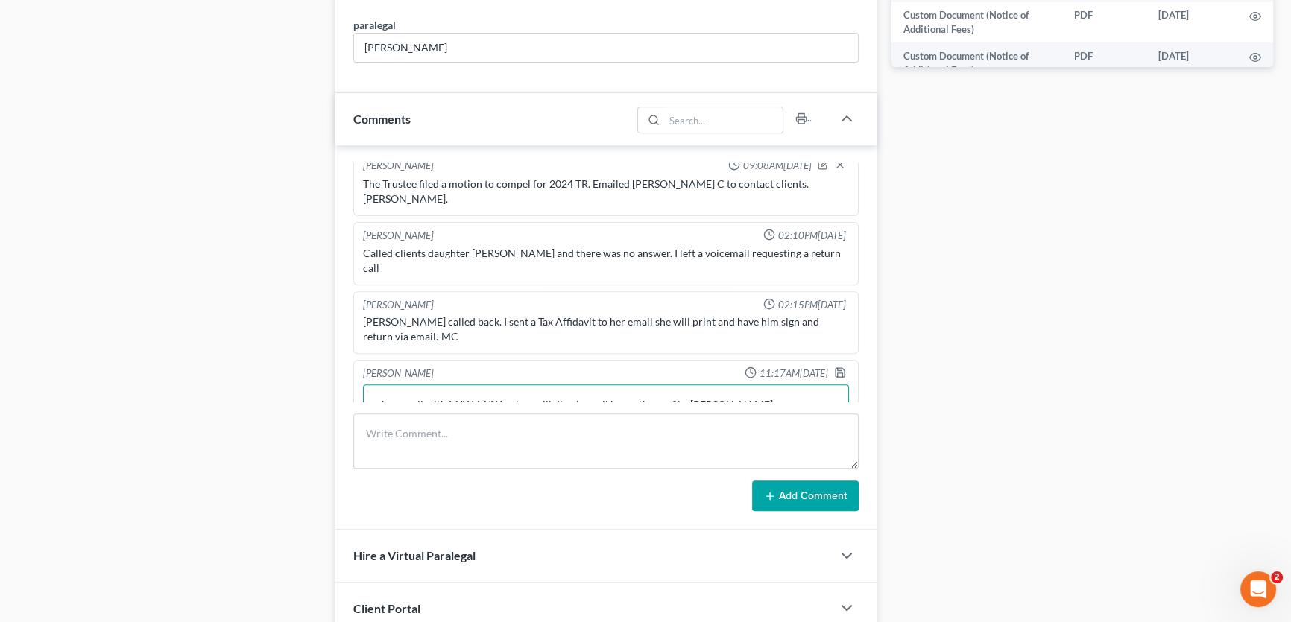
click at [682, 384] on textarea "phone call with MJW. MJW notes: will dismiss, sell home then refile. Amy." at bounding box center [606, 411] width 486 height 55
type textarea "phone call with MJW. MJW notes: will dismiss, sell home then refile. emailed vo…"
click at [834, 367] on icon "button" at bounding box center [840, 373] width 12 height 12
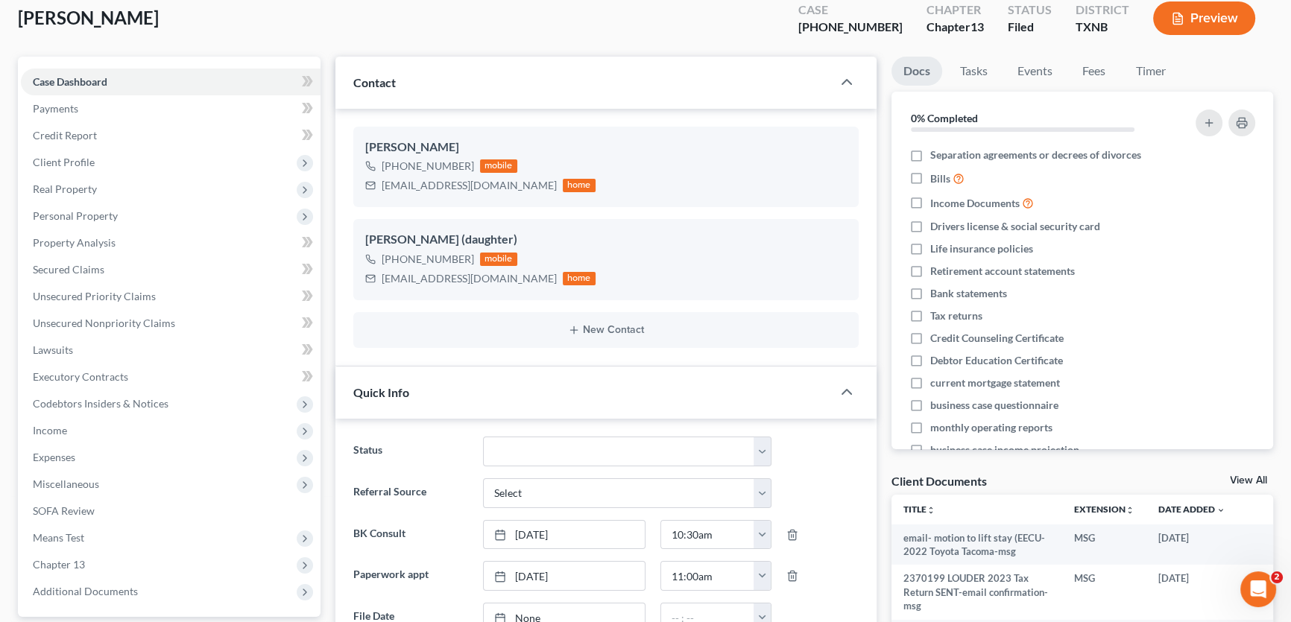
scroll to position [270, 0]
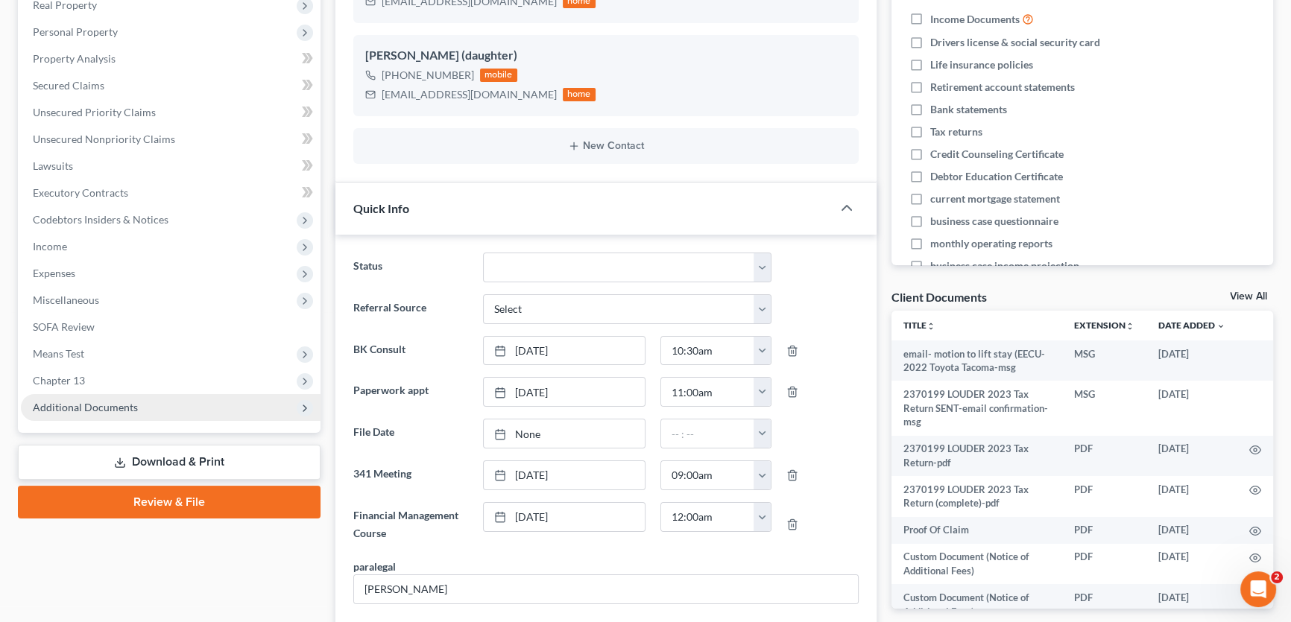
click at [146, 399] on span "Additional Documents" at bounding box center [171, 407] width 300 height 27
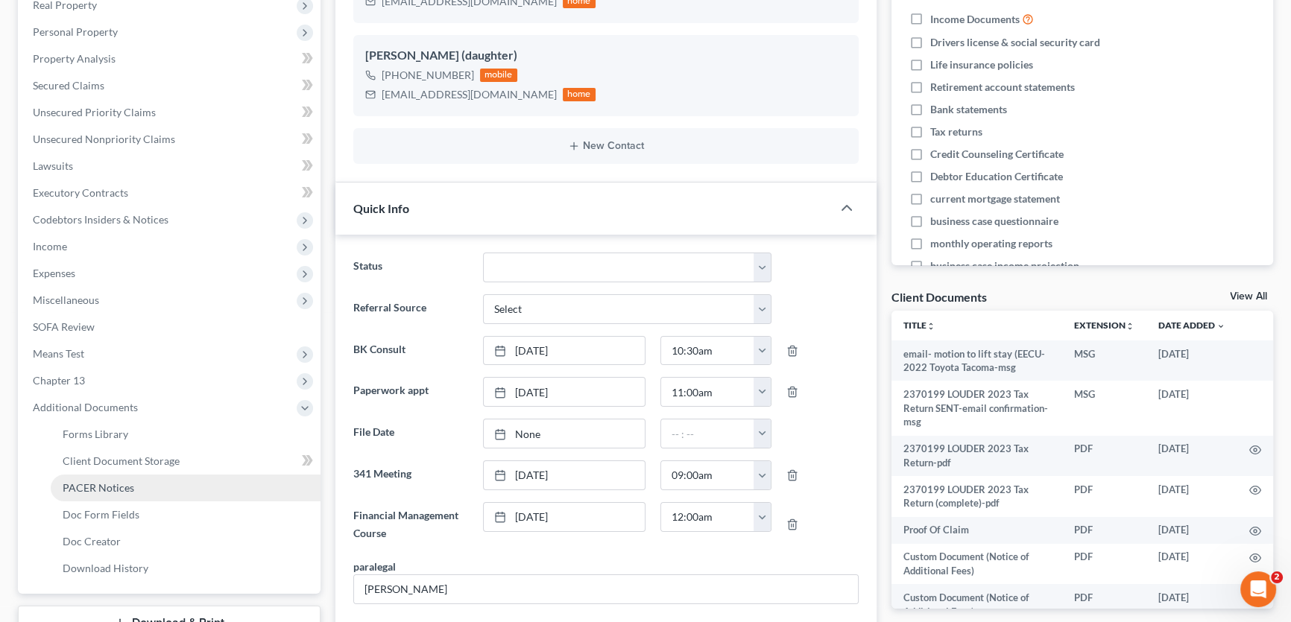
click at [120, 496] on link "PACER Notices" at bounding box center [186, 488] width 270 height 27
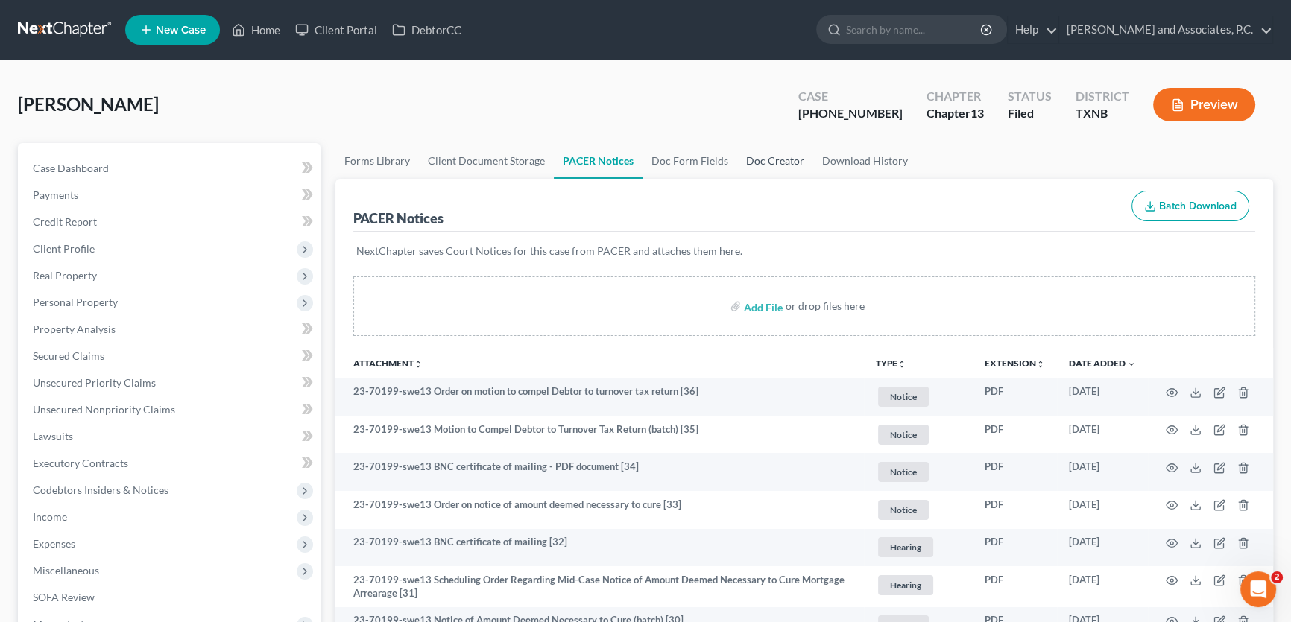
click at [740, 155] on link "Doc Creator" at bounding box center [775, 161] width 76 height 36
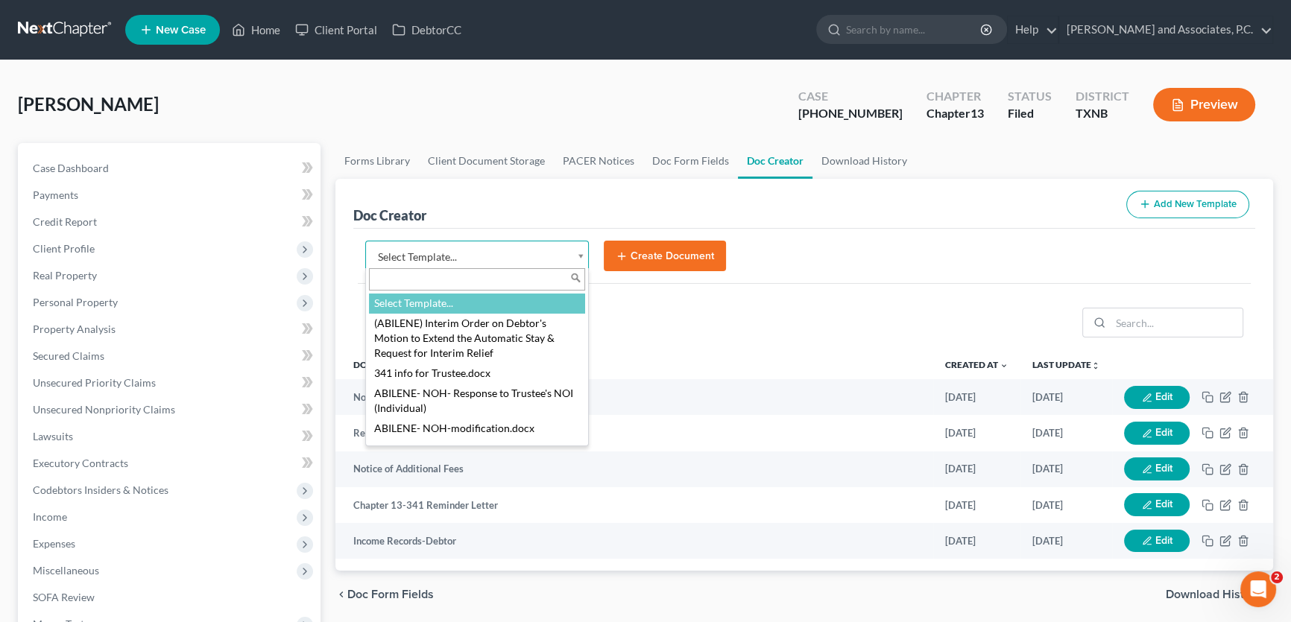
click at [537, 251] on body "Home New Case Client Portal DebtorCC Monte J. White and Associates, P.C. amy@mo…" at bounding box center [645, 503] width 1291 height 1007
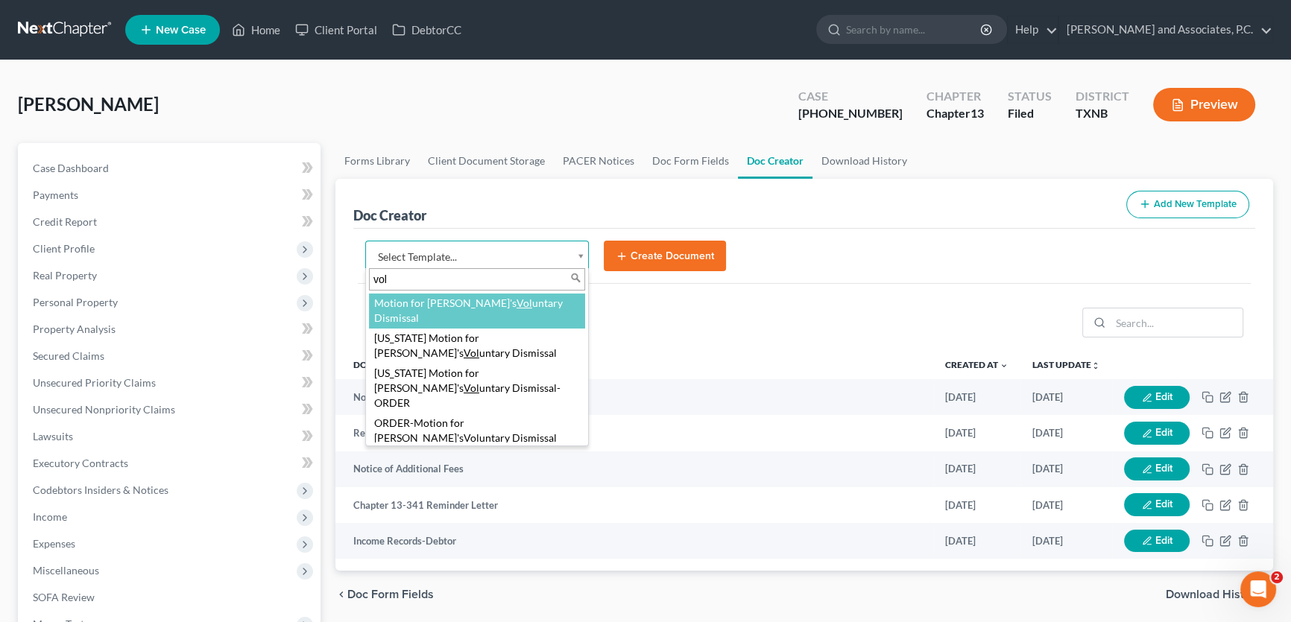
type input "vol"
select select "77281"
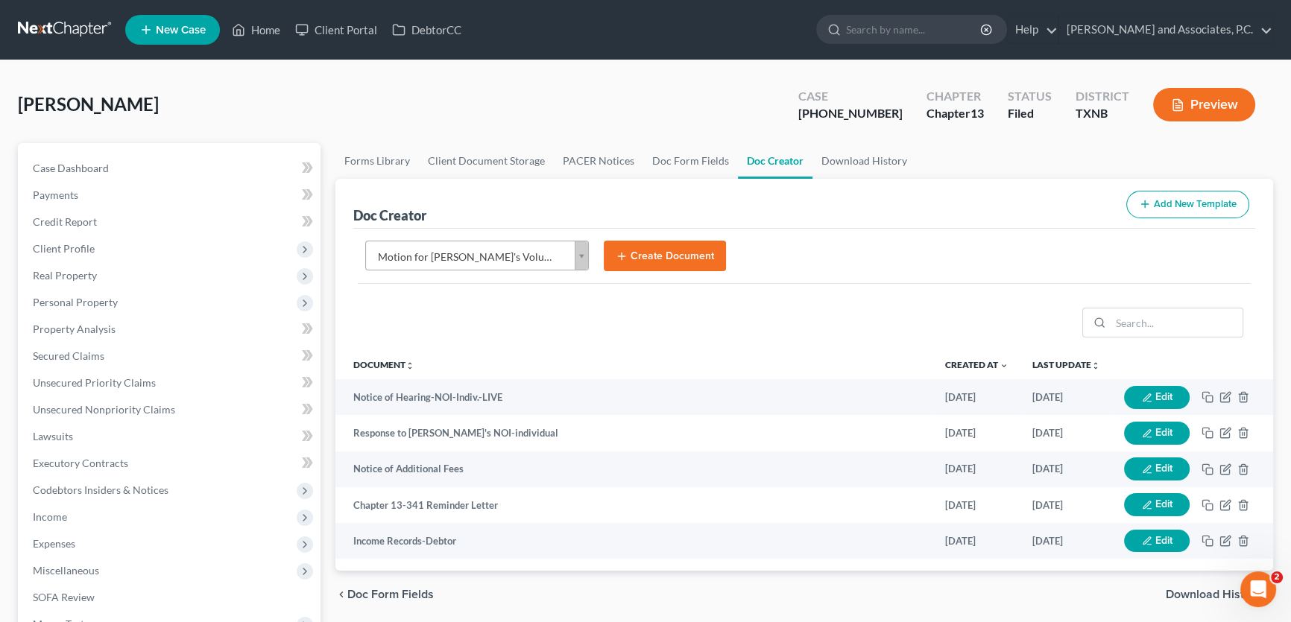
click at [647, 261] on button "Create Document" at bounding box center [665, 256] width 122 height 31
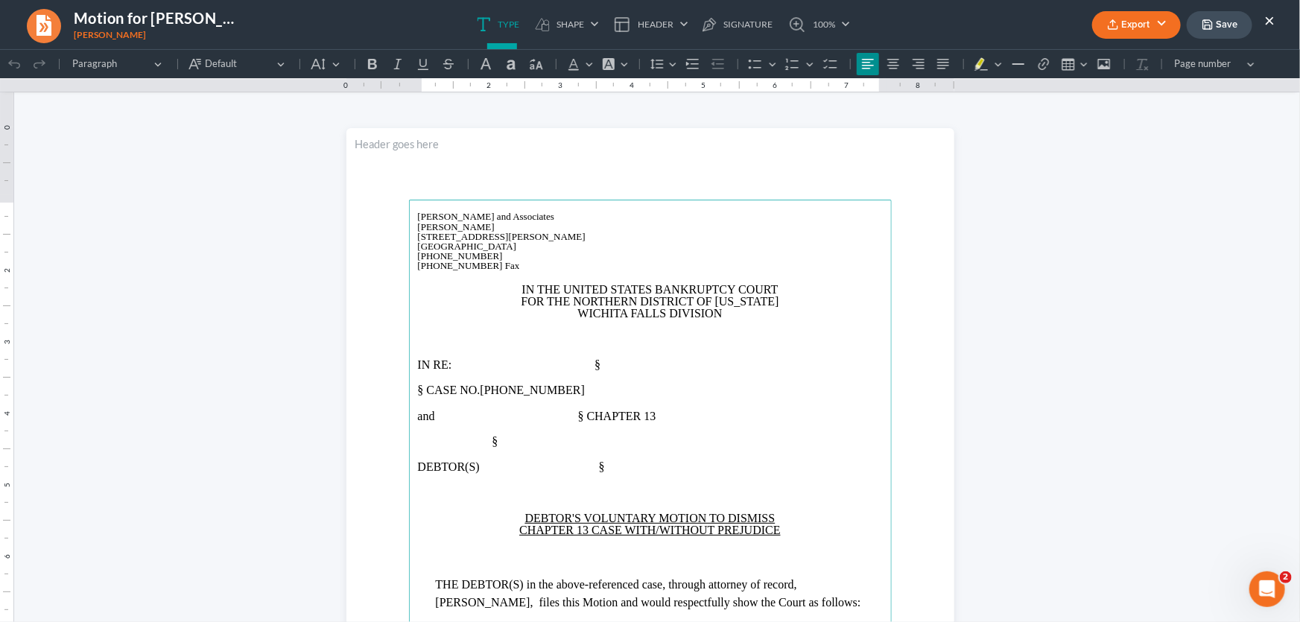
click at [410, 383] on main "⁠⁠⁠⁠⁠⁠⁠ Monte J. White and Associates Monte J. White 1106 Brook Ave, Hamilton P…" at bounding box center [650, 521] width 483 height 644
click at [574, 364] on span "IN RE: §" at bounding box center [509, 361] width 183 height 13
click at [611, 387] on span "§ CASE NO." at bounding box center [579, 387] width 63 height 13
drag, startPoint x: 433, startPoint y: 409, endPoint x: 387, endPoint y: 411, distance: 45.5
click at [387, 411] on section "Monte J. White and Associates Monte J. White 1106 Brook Ave, Hamilton Place Wic…" at bounding box center [650, 520] width 608 height 787
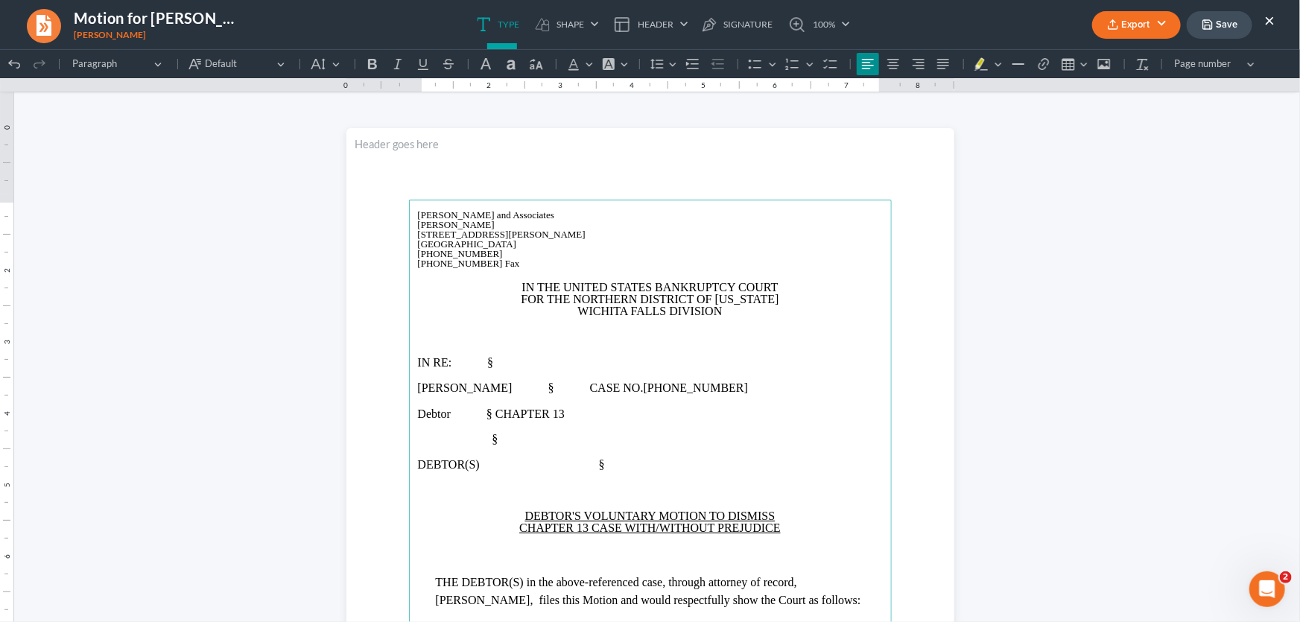
click at [565, 414] on span "§ CHAPTER 13" at bounding box center [526, 413] width 78 height 13
drag, startPoint x: 610, startPoint y: 465, endPoint x: 341, endPoint y: 438, distance: 270.3
click at [346, 438] on section "Monte J. White and Associates Monte J. White 1106 Brook Ave, Hamilton Place Wic…" at bounding box center [650, 520] width 608 height 787
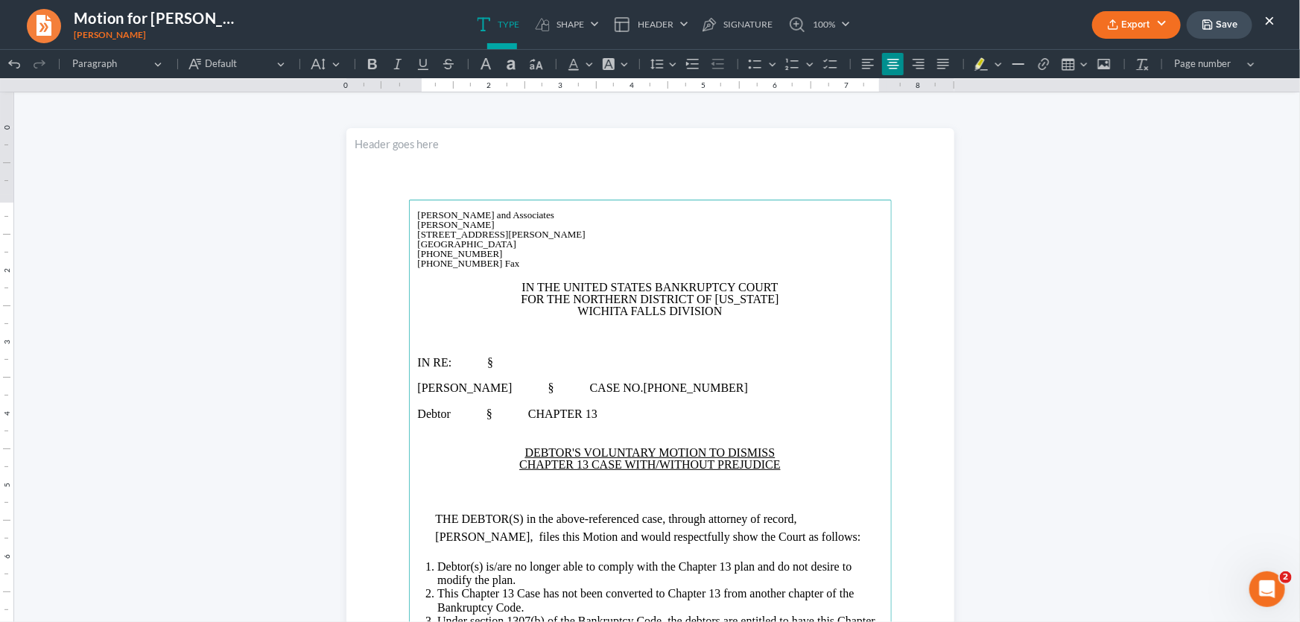
click at [592, 335] on p "Rich Text Editor, page-0-main" at bounding box center [650, 336] width 465 height 12
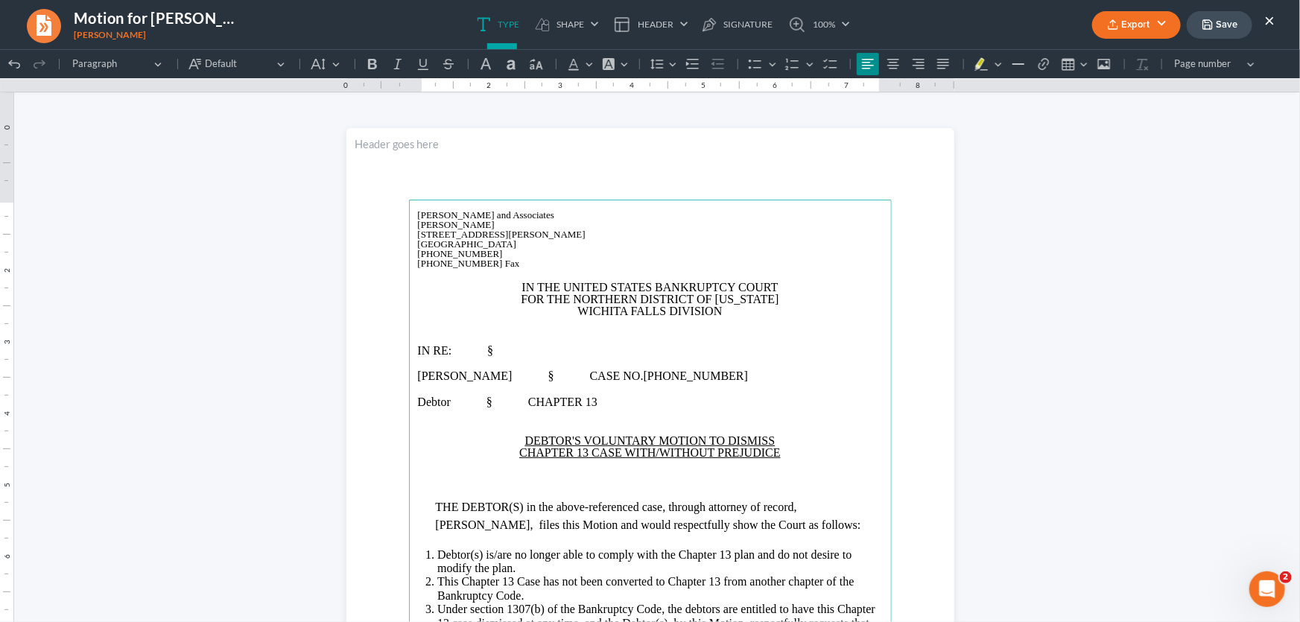
click at [768, 377] on p "Leonard Louder § CASE NO. 23-70199-13" at bounding box center [650, 376] width 465 height 12
click at [493, 347] on span "§" at bounding box center [490, 349] width 6 height 13
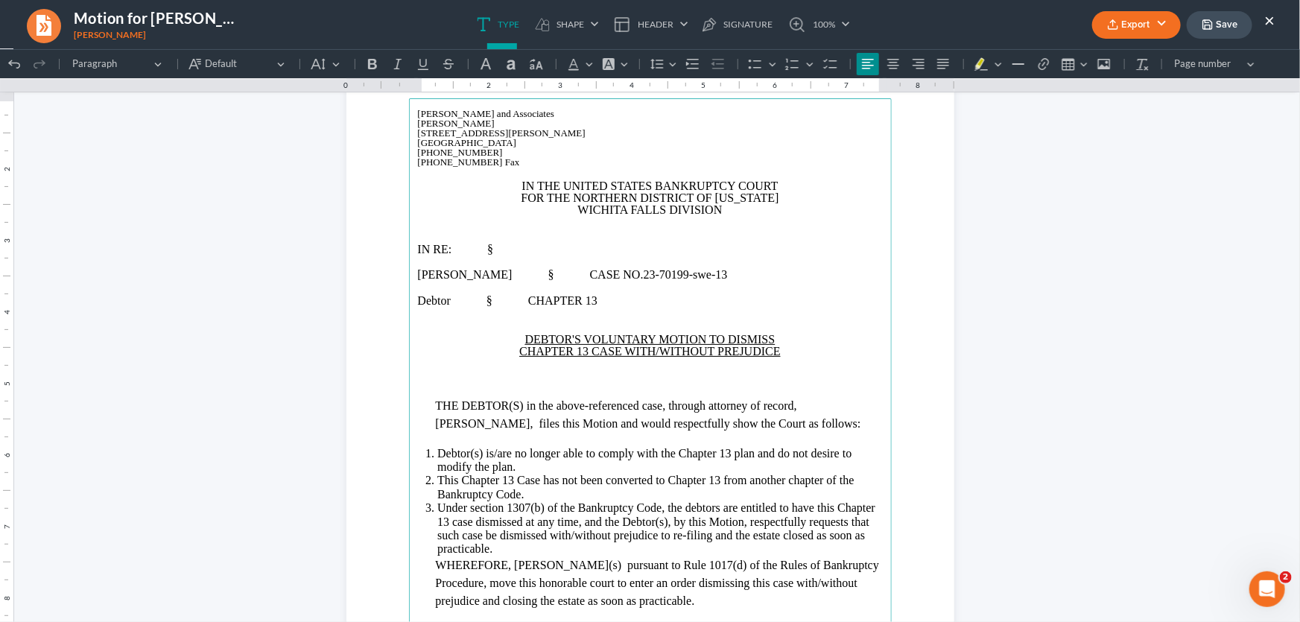
scroll to position [135, 0]
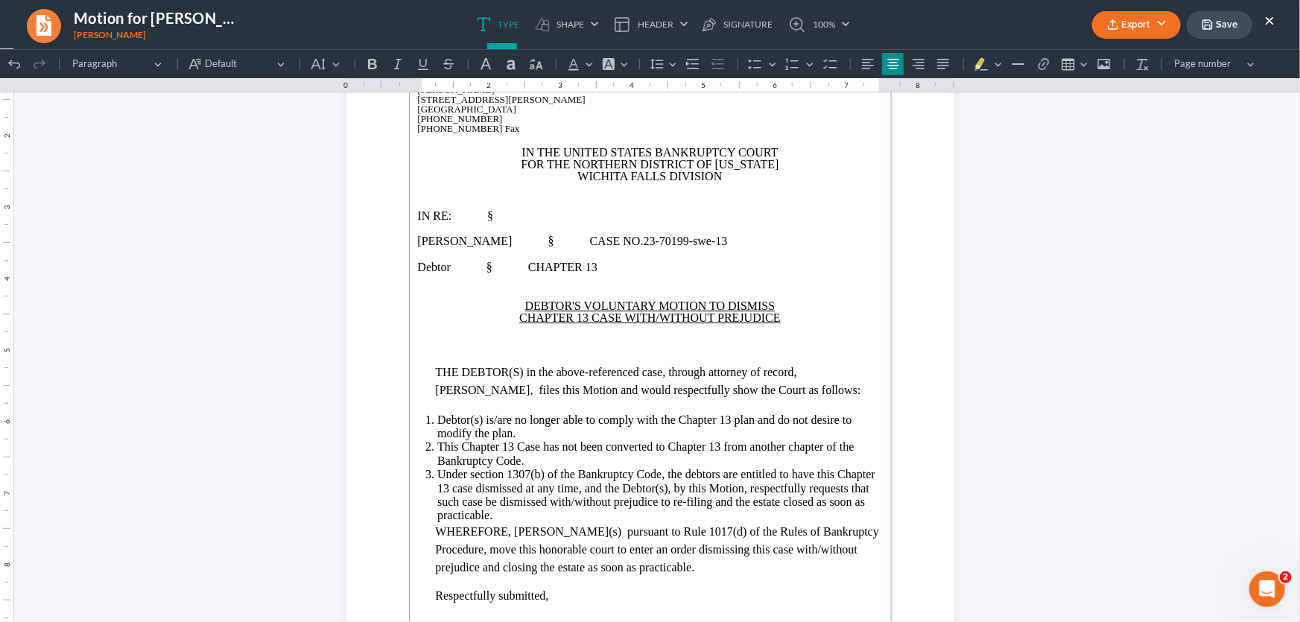
click at [580, 343] on p "Rich Text Editor, page-0-main" at bounding box center [650, 344] width 465 height 12
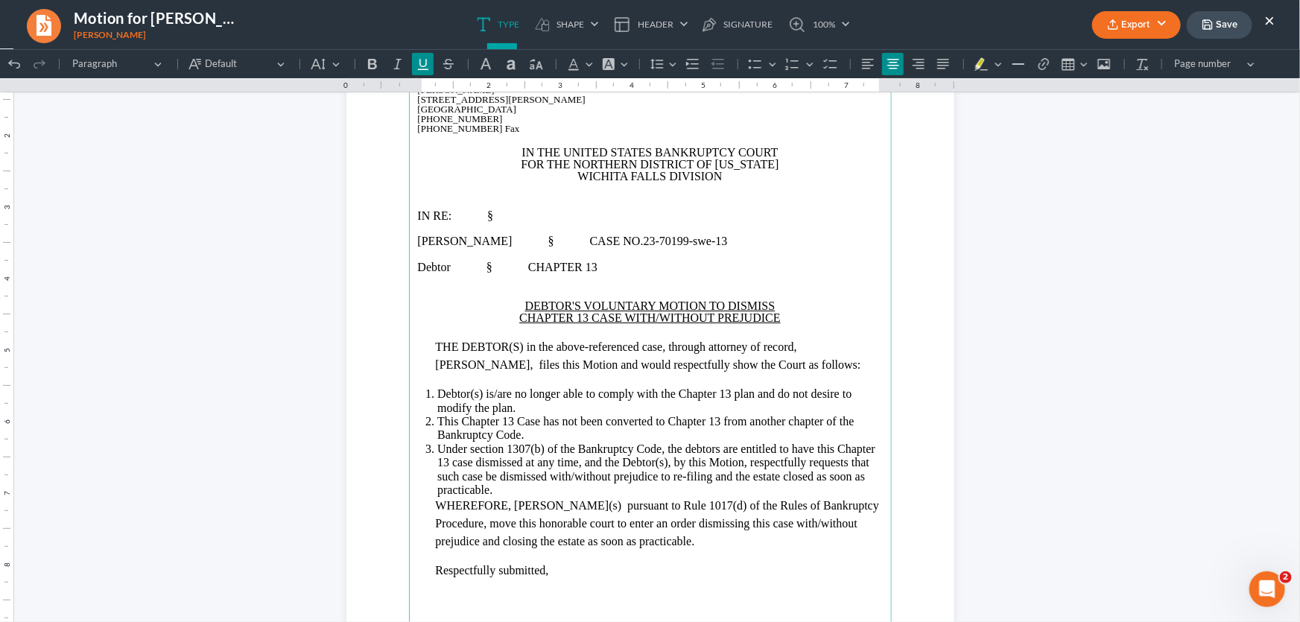
click at [542, 344] on span "THE DEBTOR(S) in the above-referenced case, through attorney of record, [PERSON…" at bounding box center [648, 355] width 425 height 31
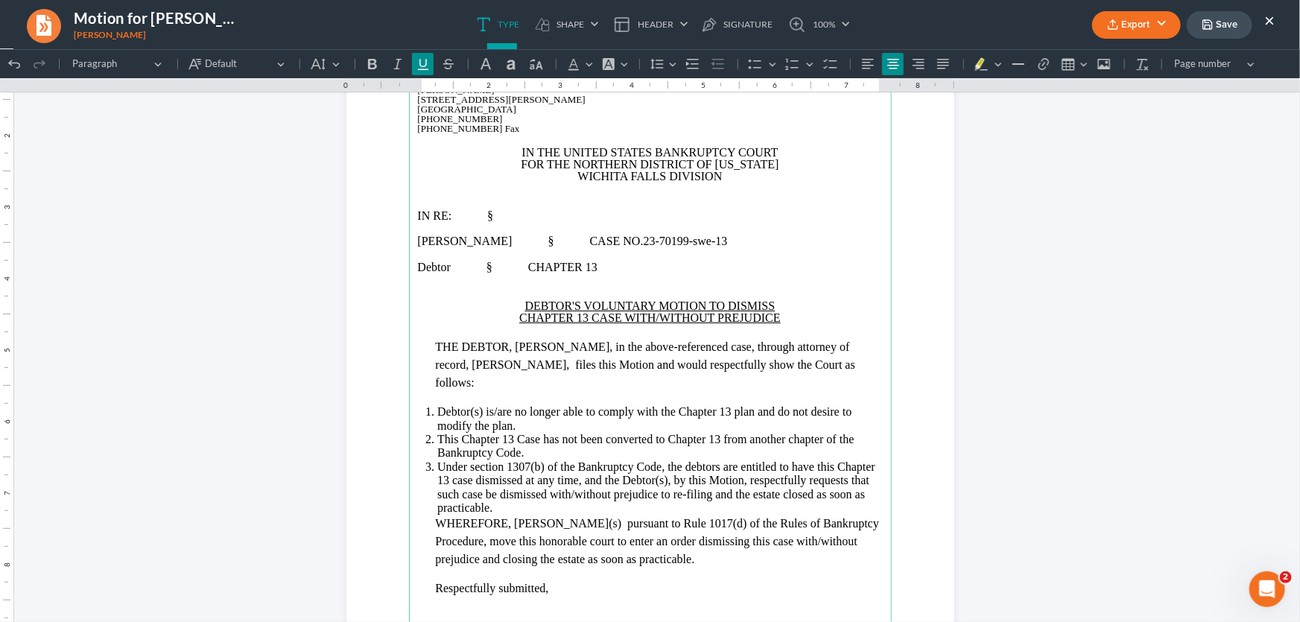
click at [656, 312] on u "CHAPTER 13 CASE WITH/WITHOUT PREJUDICE" at bounding box center [650, 317] width 262 height 13
click at [477, 405] on span "Debtor(s) is/are no longer able to comply with the Chapter 13 plan and do not d…" at bounding box center [644, 418] width 414 height 26
click at [480, 405] on span "Debtor is/are no longer able to comply with the Chapter 13 plan and do not desi…" at bounding box center [657, 418] width 440 height 26
click at [659, 461] on span "Under section 1307(b) of the Bankruptcy Code, the debtors are entitled to have …" at bounding box center [656, 487] width 438 height 54
click at [542, 476] on span "Under section 1307(b) of the Bankruptcy Code, the debtors are entitled to have …" at bounding box center [659, 487] width 444 height 54
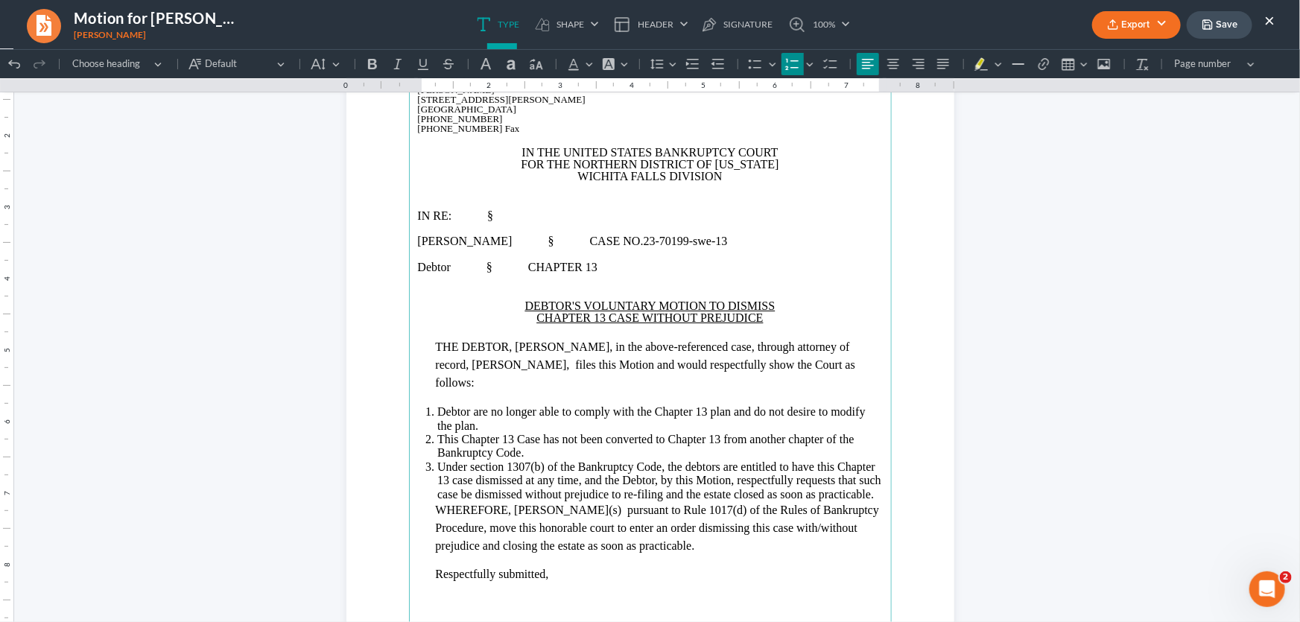
click at [580, 503] on span "WHEREFORE, [PERSON_NAME](s) pursuant to Rule 1017(d) of the Rules of Bankruptcy…" at bounding box center [658, 527] width 444 height 48
click at [759, 507] on span "WHEREFORE, Debtor pursuant to Rule 1017(d) of the Rules of Bankruptcy Procedure…" at bounding box center [653, 527] width 435 height 48
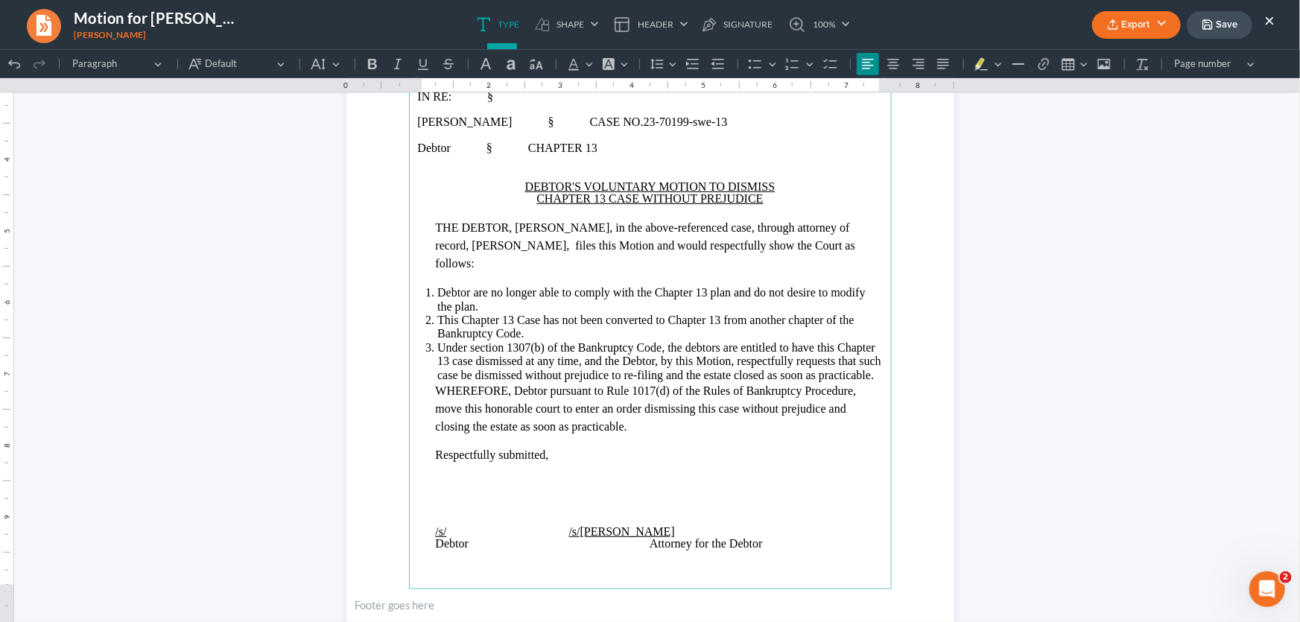
scroll to position [338, 0]
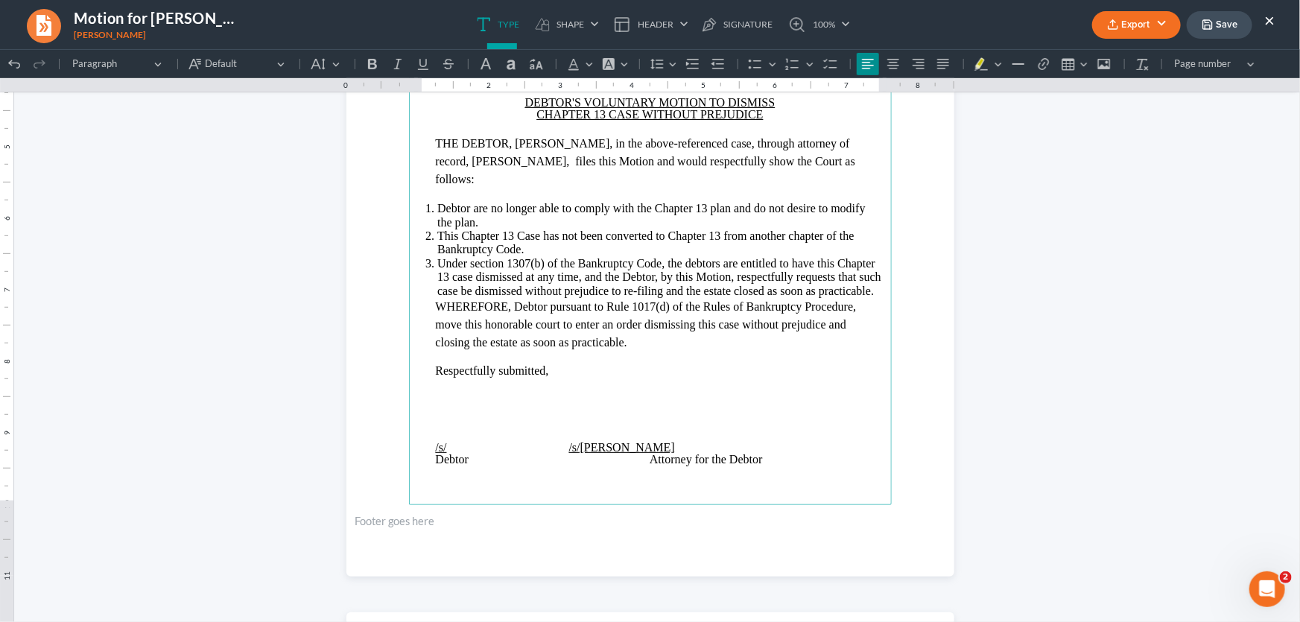
click at [450, 440] on span "/s/[PERSON_NAME]" at bounding box center [562, 446] width 225 height 13
drag, startPoint x: 529, startPoint y: 427, endPoint x: 518, endPoint y: 430, distance: 11.6
click at [518, 440] on span "/s/Leonard Louder /s/Monte J. White" at bounding box center [601, 446] width 331 height 13
click at [419, 64] on icon "Editor toolbar" at bounding box center [423, 63] width 10 height 11
click at [483, 465] on p "Rich Text Editor, page-0-main" at bounding box center [650, 471] width 465 height 13
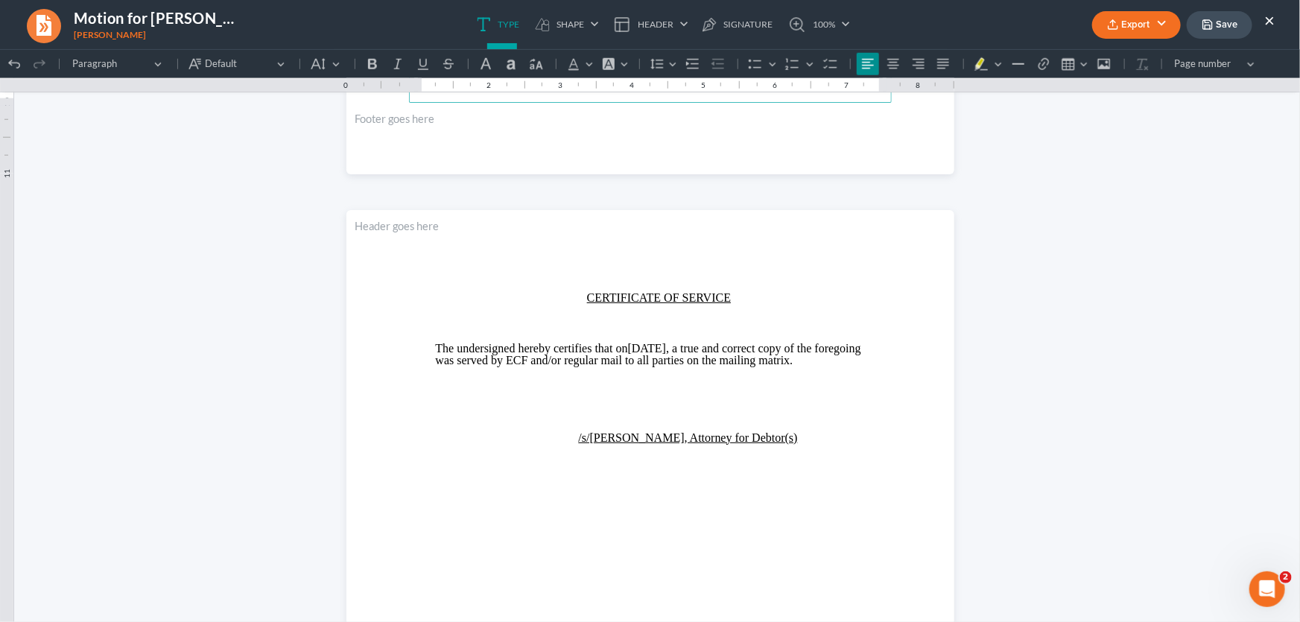
scroll to position [745, 0]
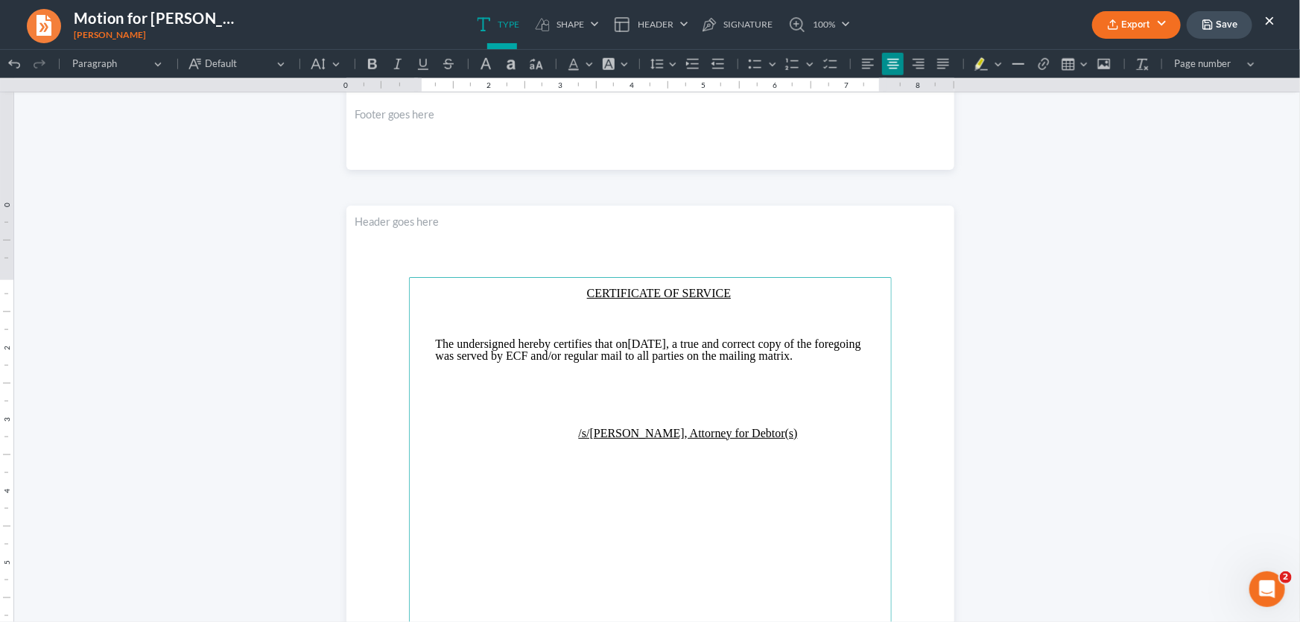
click at [683, 317] on p "Rich Text Editor, page-1-main" at bounding box center [659, 318] width 447 height 12
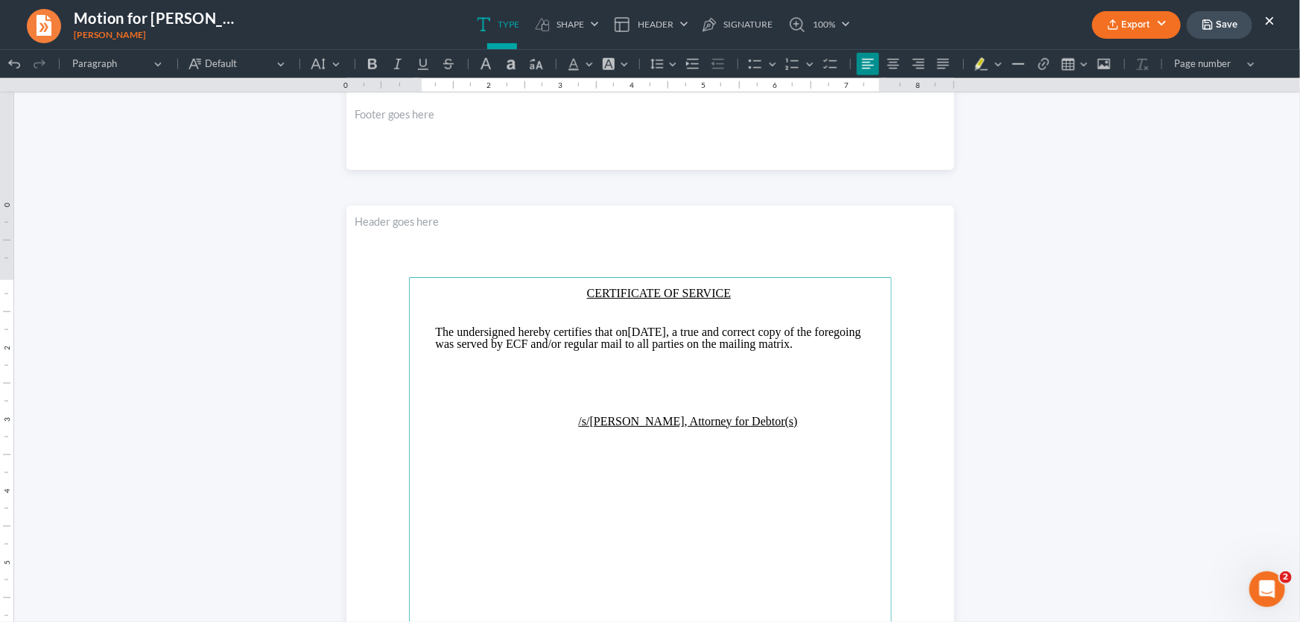
click at [708, 327] on span ", a true and correct copy of the foregoing was served by ECF and/or regular mai…" at bounding box center [648, 337] width 425 height 25
drag, startPoint x: 706, startPoint y: 329, endPoint x: 653, endPoint y: 332, distance: 53.7
click at [653, 332] on p "The undersigned hereby certifies that on [DATE] , a true and correct copy of th…" at bounding box center [659, 338] width 447 height 24
click at [651, 390] on p "Rich Text Editor, page-1-main" at bounding box center [659, 395] width 447 height 12
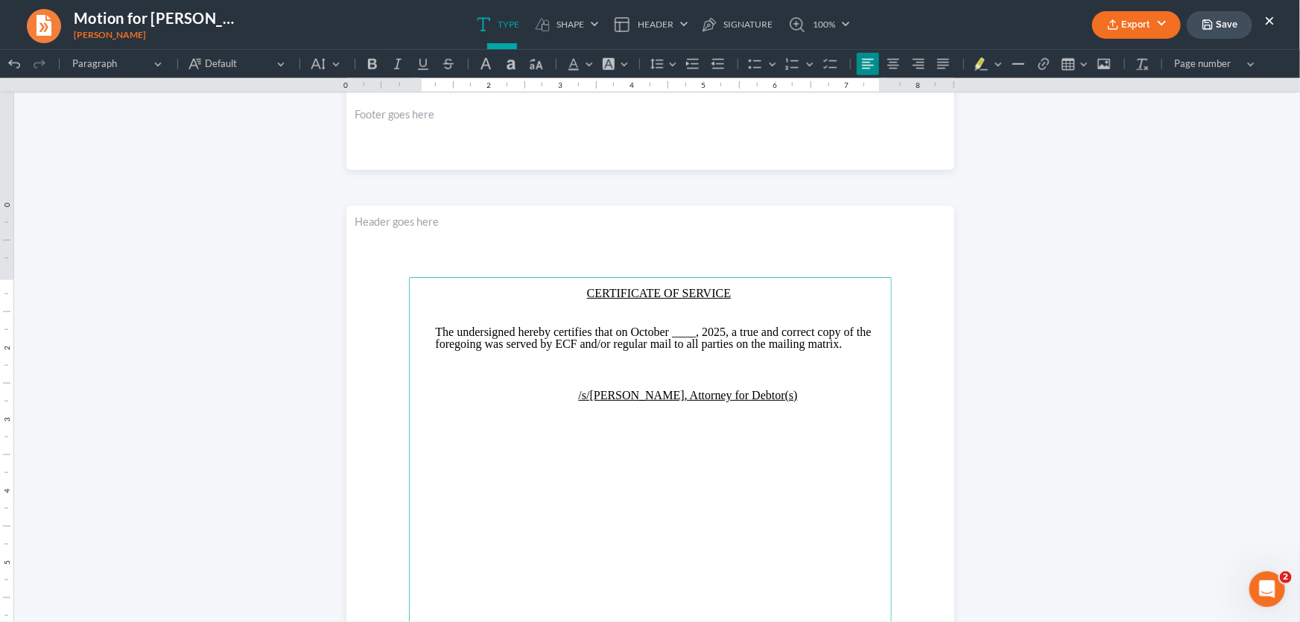
click at [775, 392] on p "/s/[PERSON_NAME], Attorney for Debtor(s)" at bounding box center [659, 395] width 447 height 12
click at [566, 385] on p "Rich Text Editor, page-1-main" at bounding box center [650, 382] width 465 height 13
click at [568, 398] on span "/s/[PERSON_NAME], Attorney for Debtor" at bounding box center [610, 394] width 349 height 13
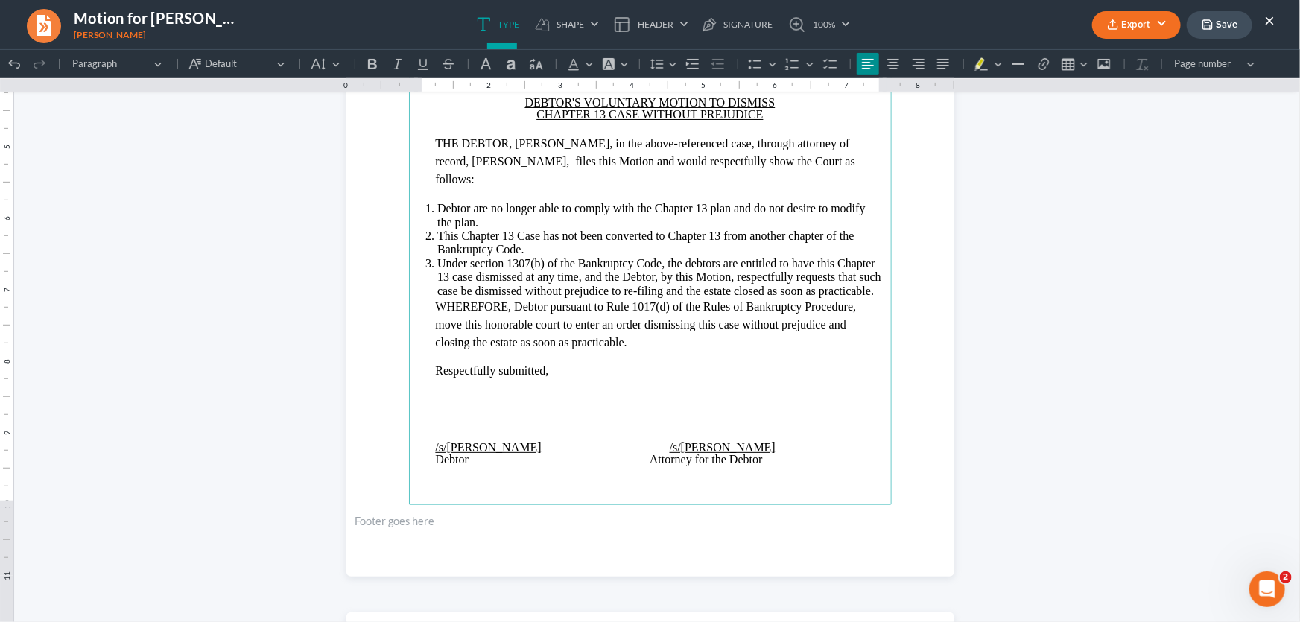
scroll to position [270, 0]
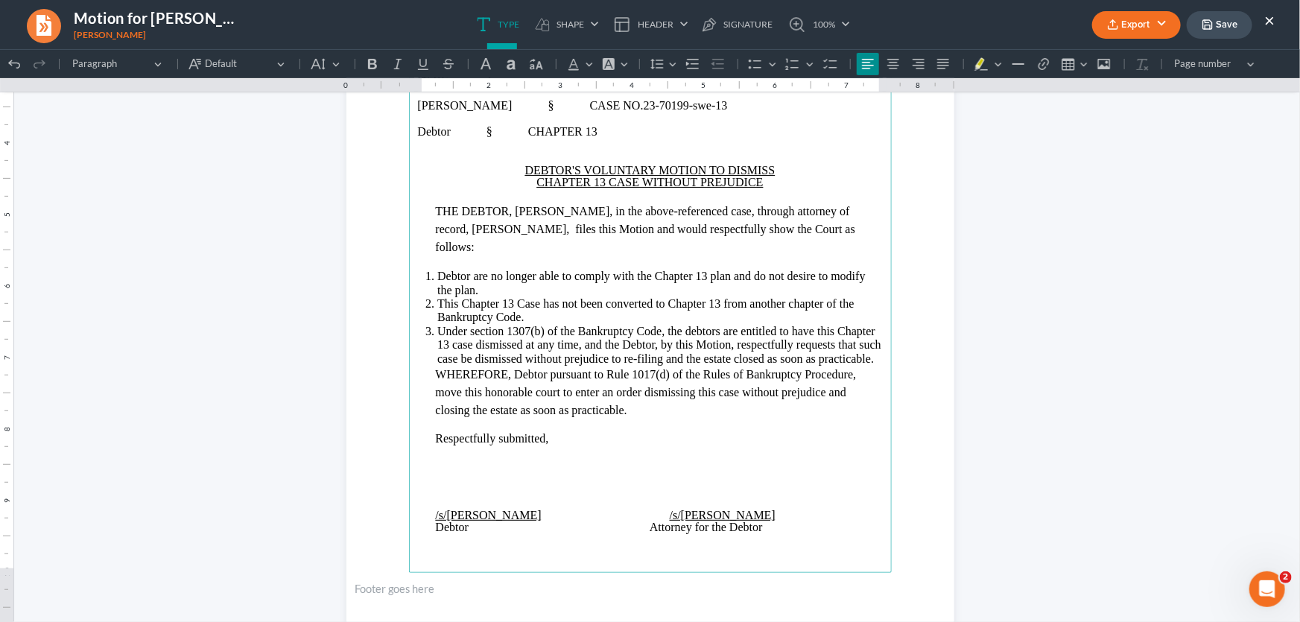
click at [1154, 28] on button "Export" at bounding box center [1136, 25] width 89 height 28
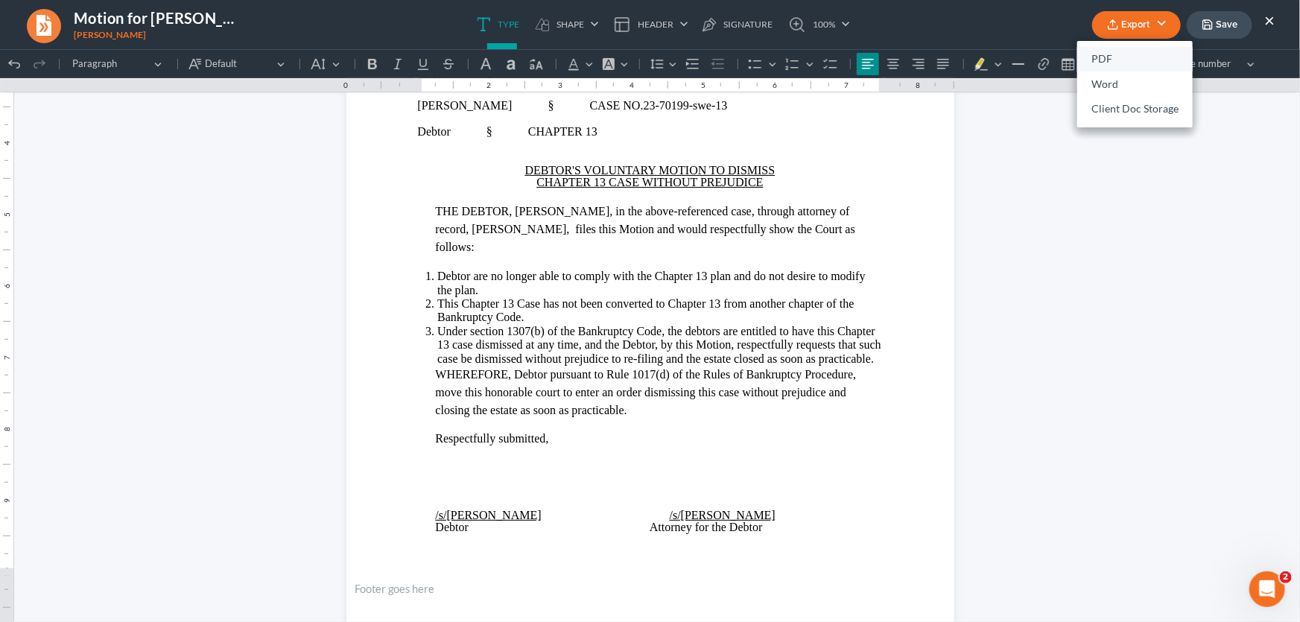
click at [1101, 60] on link "PDF" at bounding box center [1134, 59] width 115 height 25
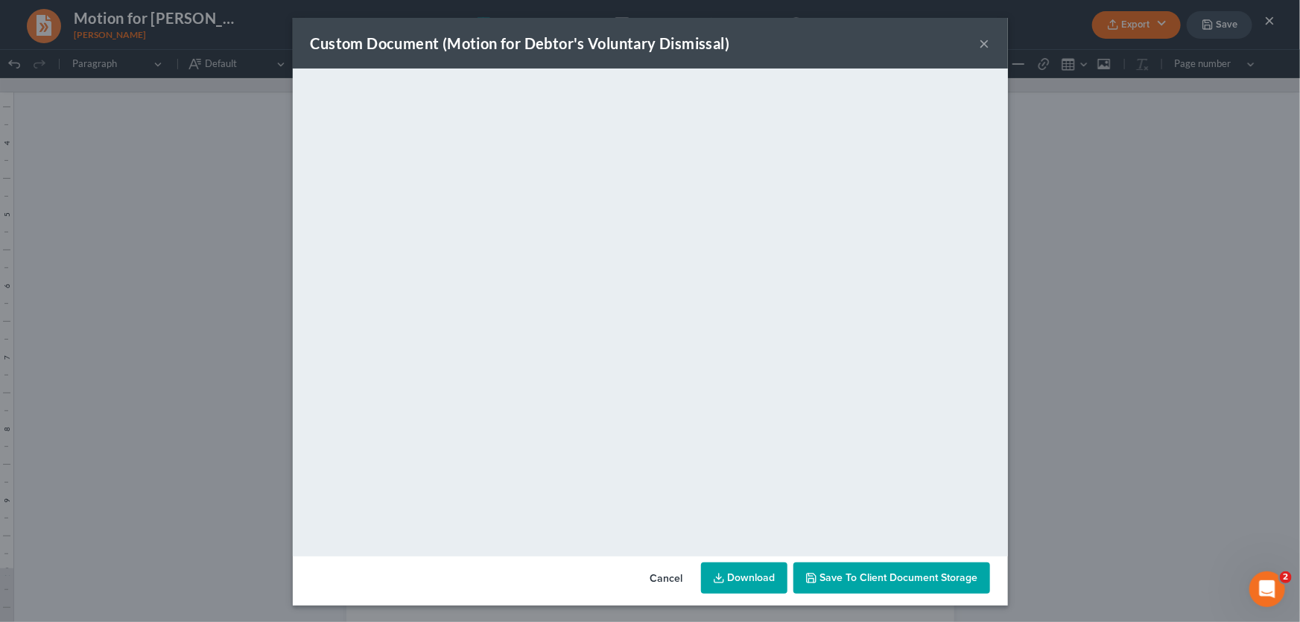
click at [981, 39] on button "×" at bounding box center [985, 43] width 10 height 18
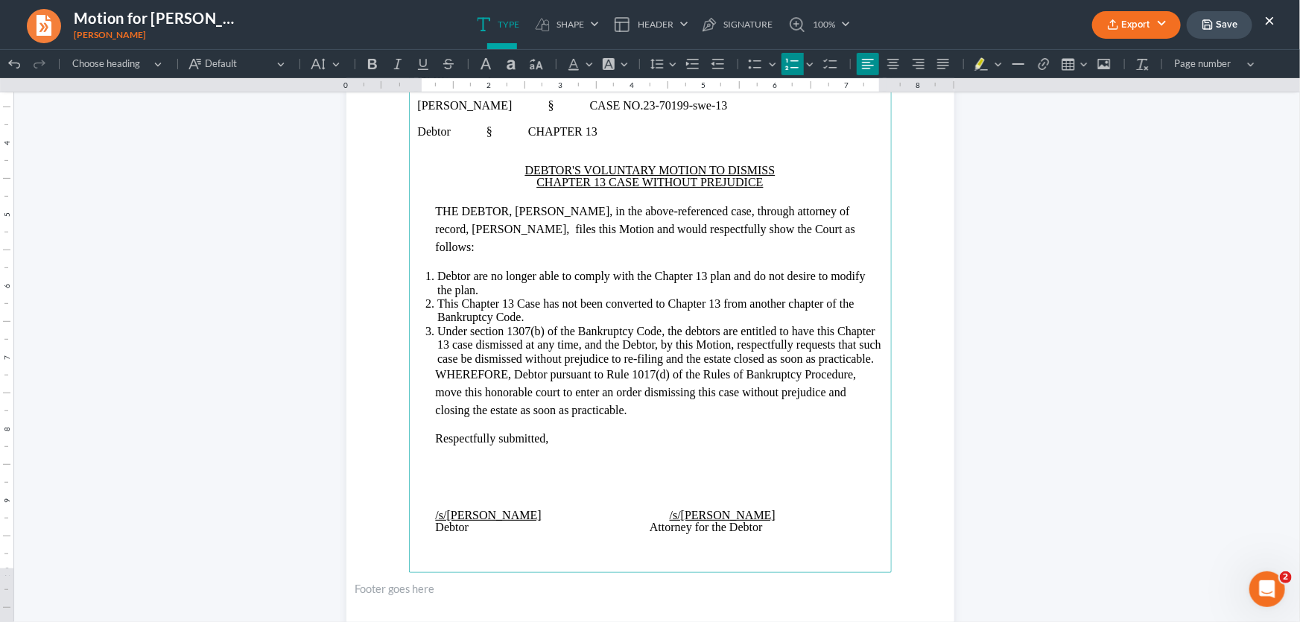
click at [877, 341] on li "Under section 1307(b) of the Bankruptcy Code, the debtors are entitled to have …" at bounding box center [659, 344] width 445 height 41
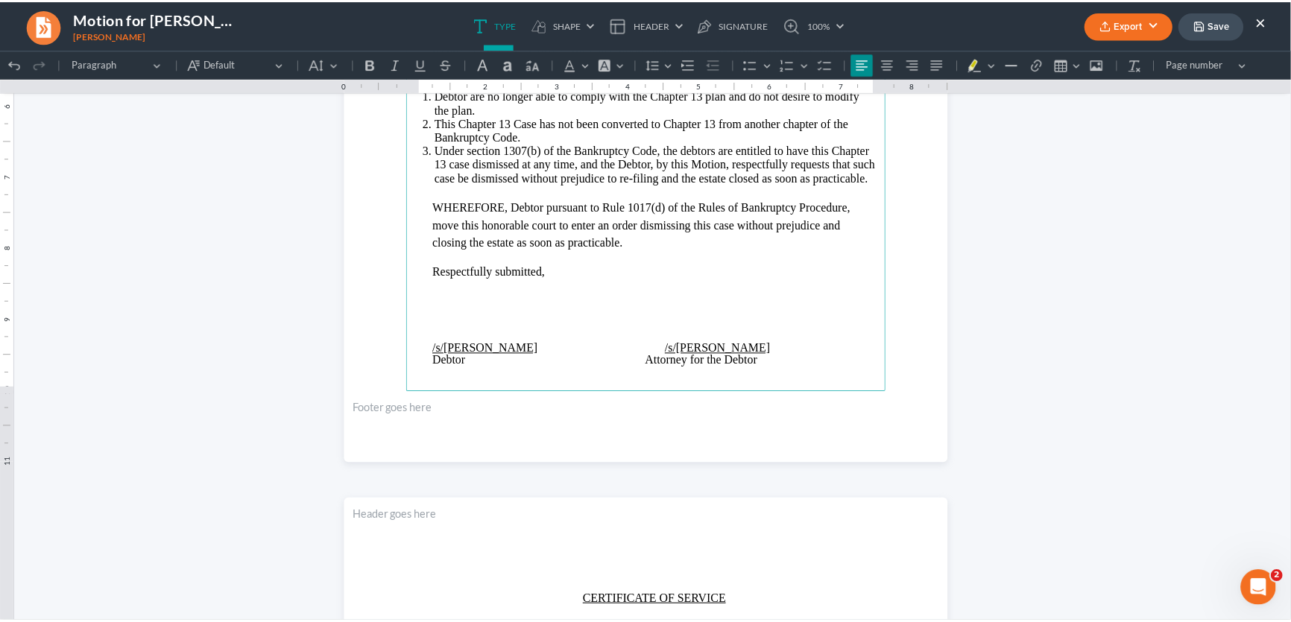
scroll to position [338, 0]
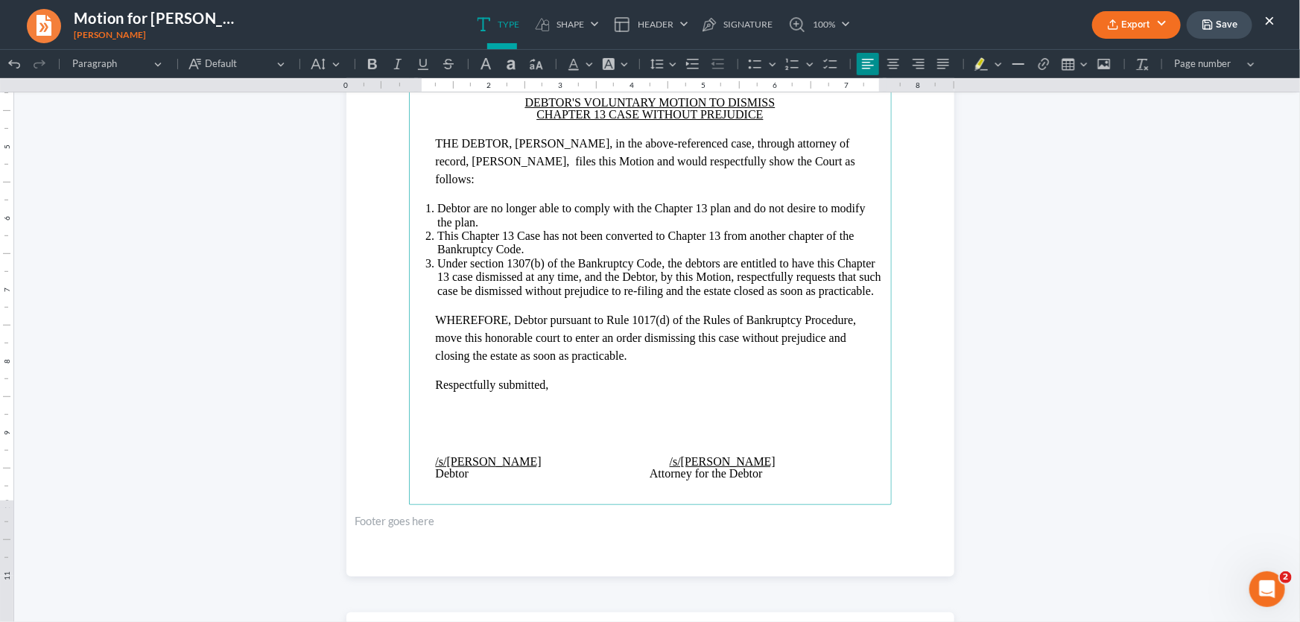
click at [1128, 28] on button "Export" at bounding box center [1136, 25] width 89 height 28
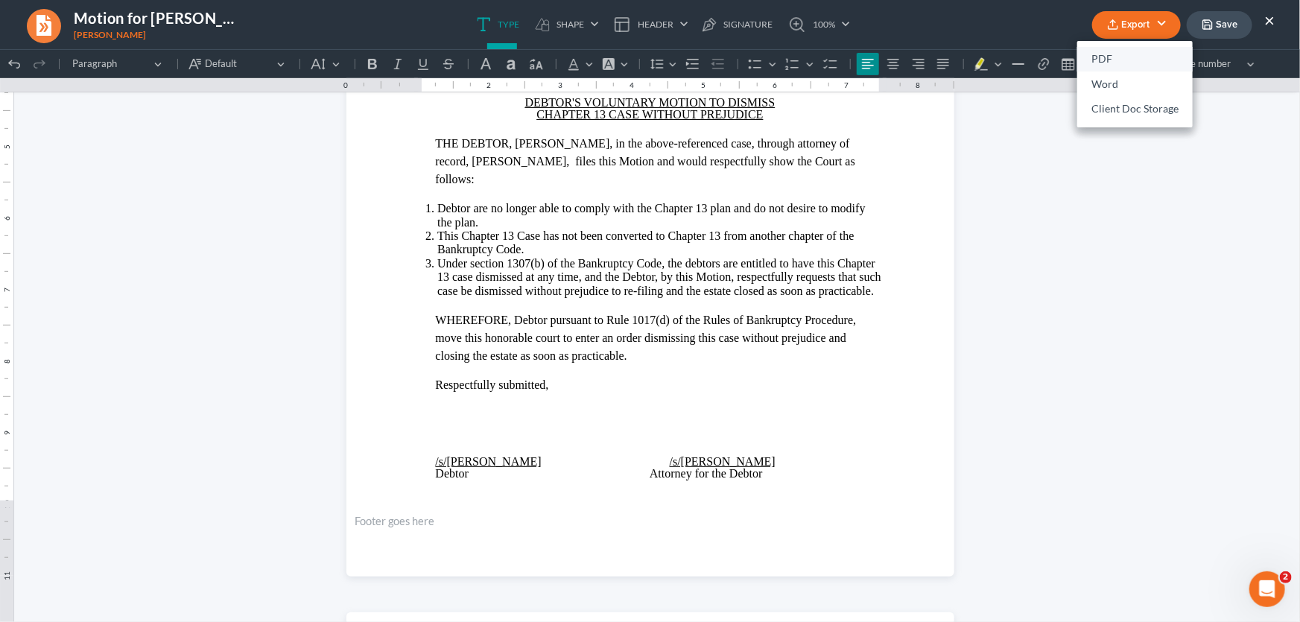
click at [1125, 59] on link "PDF" at bounding box center [1134, 59] width 115 height 25
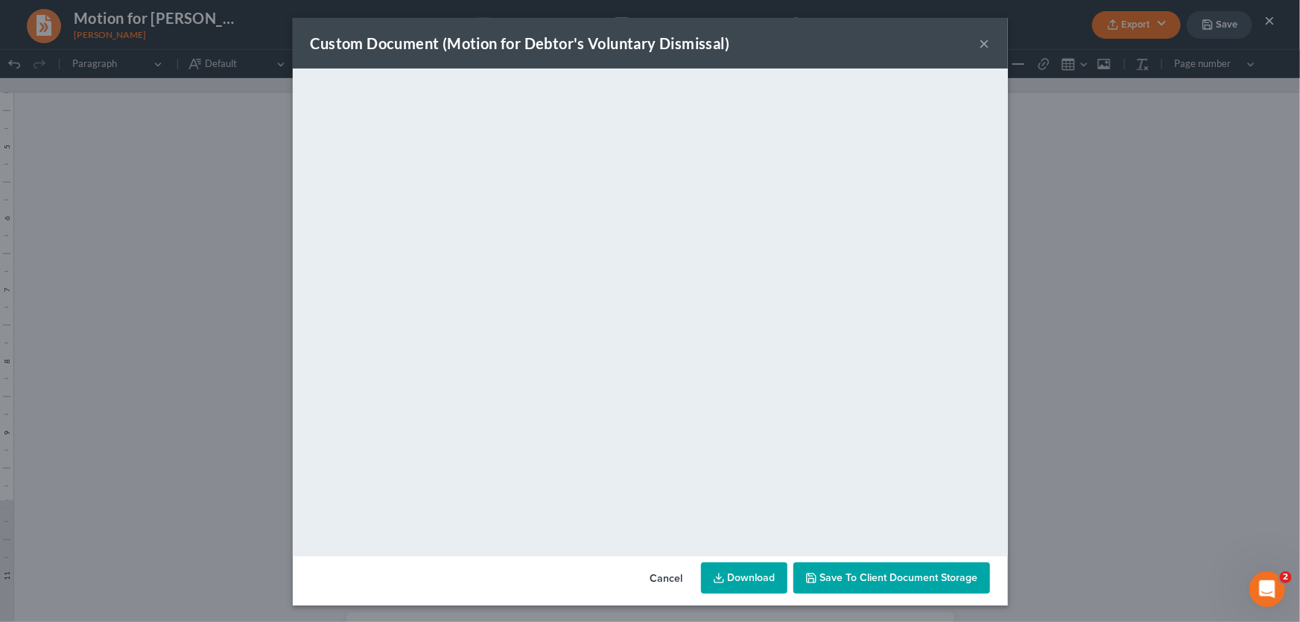
click at [980, 41] on button "×" at bounding box center [985, 43] width 10 height 18
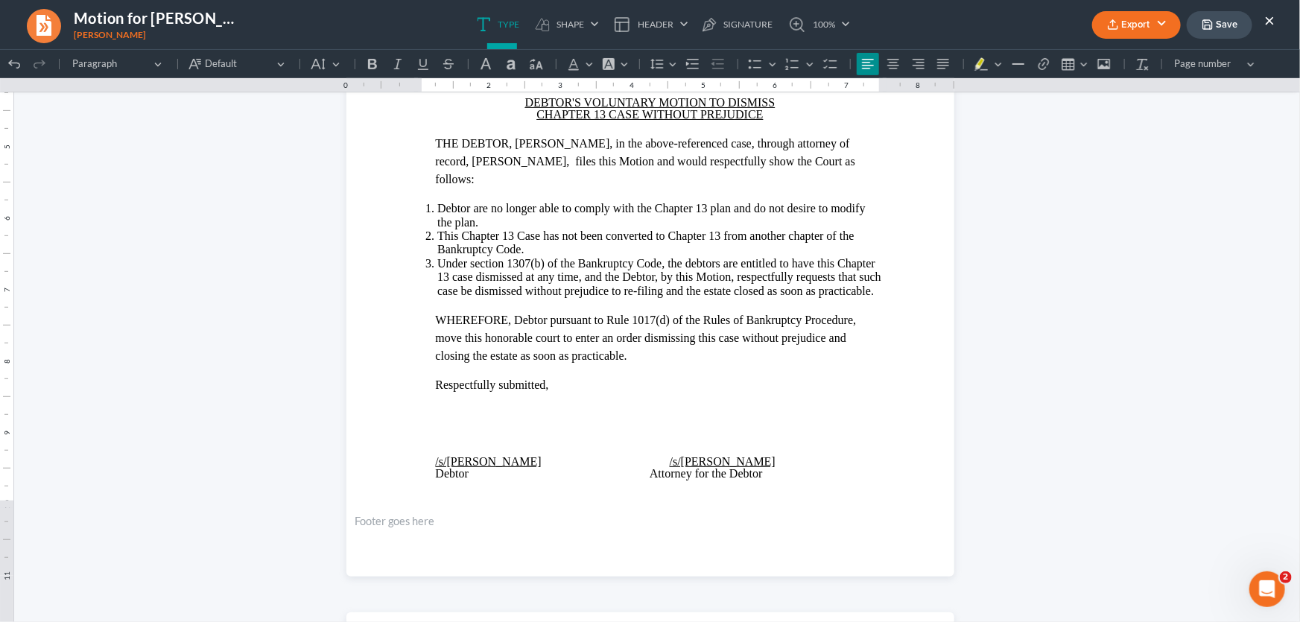
click at [1223, 17] on button "Save" at bounding box center [1220, 25] width 66 height 28
click at [1267, 18] on button "×" at bounding box center [1269, 20] width 10 height 18
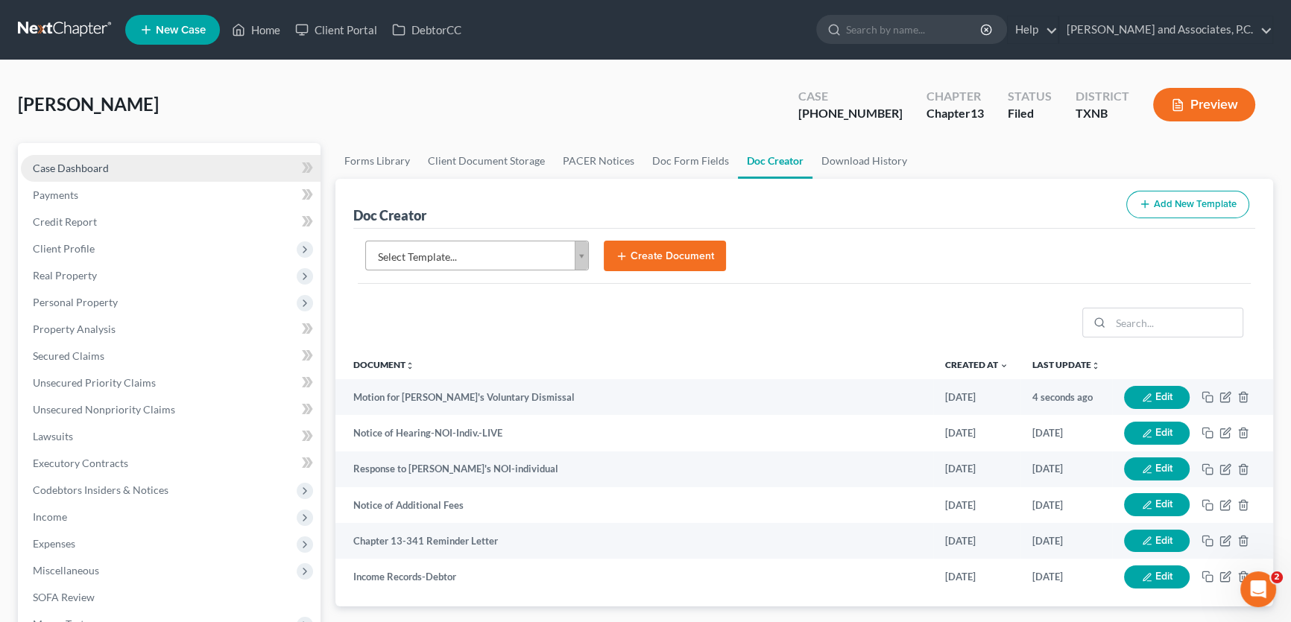
click at [126, 159] on link "Case Dashboard" at bounding box center [171, 168] width 300 height 27
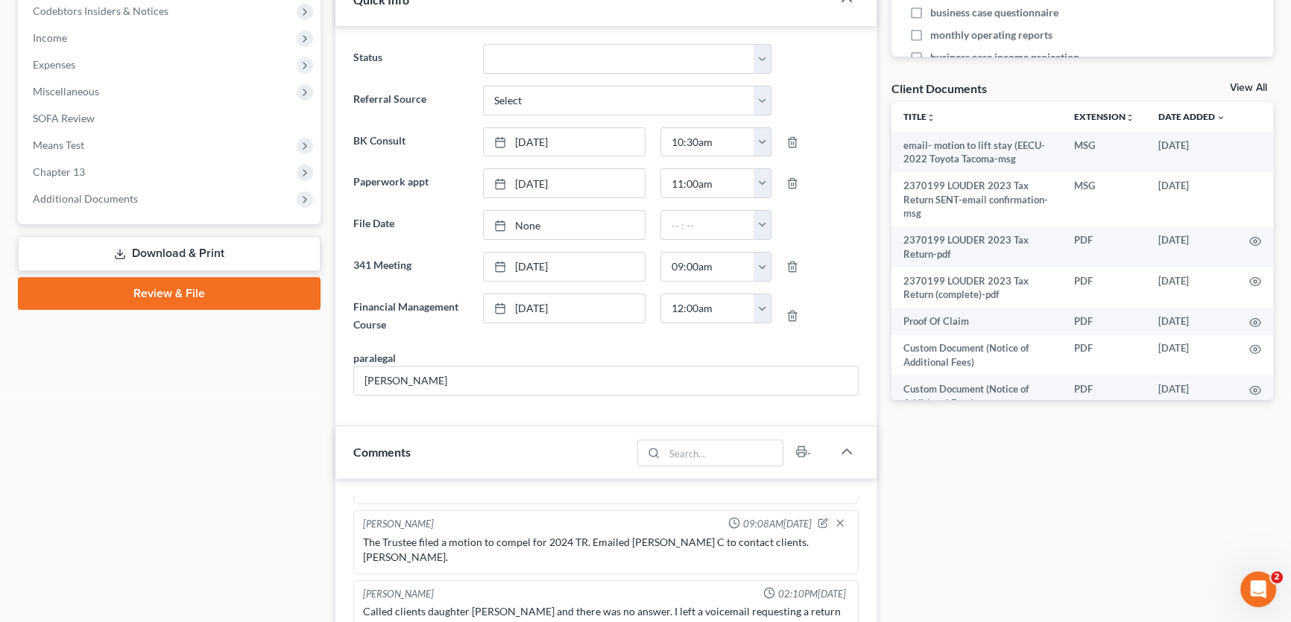
scroll to position [880, 0]
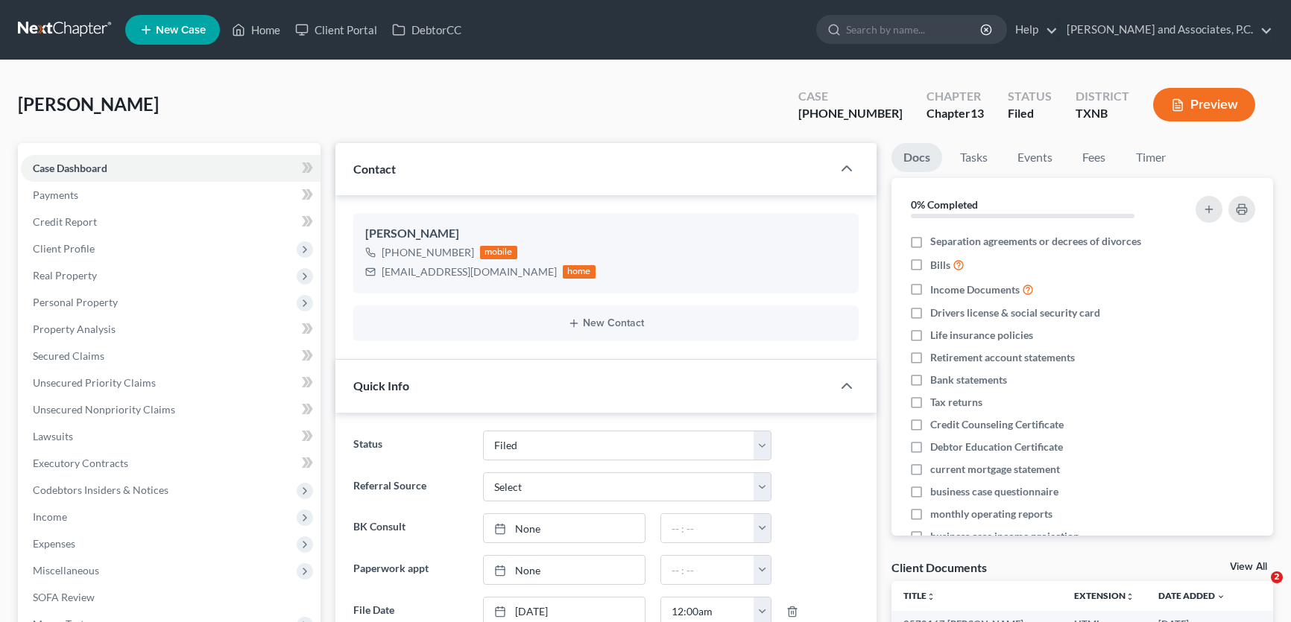
select select "5"
select select "0"
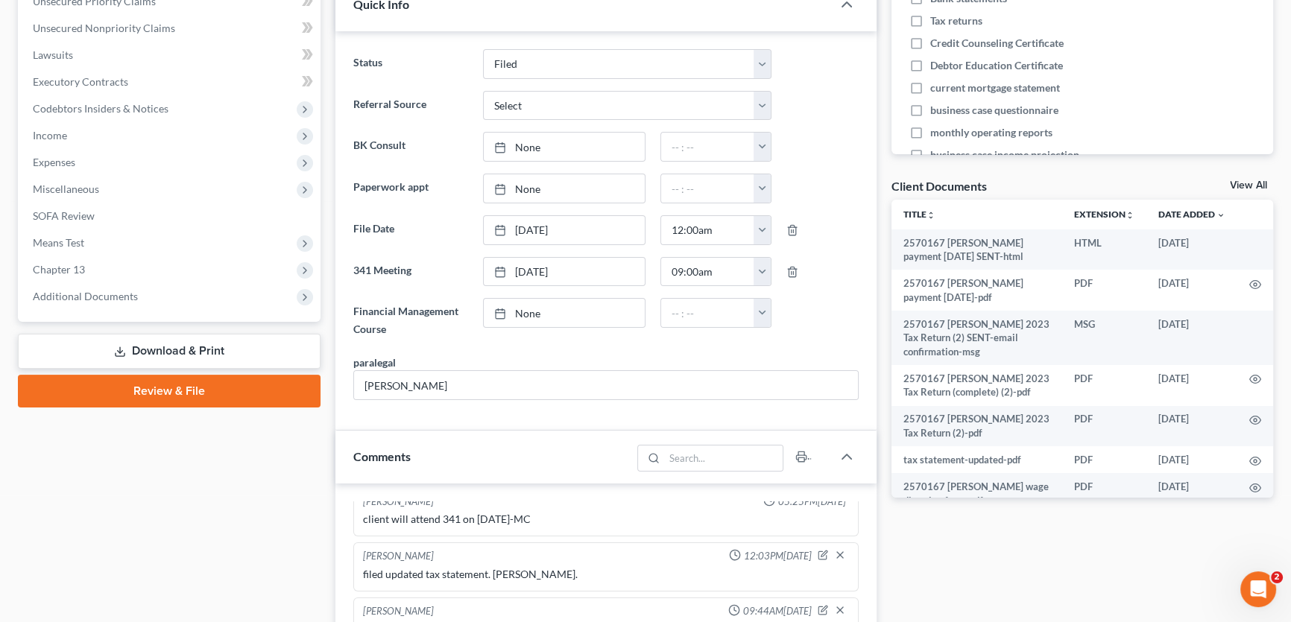
scroll to position [406, 0]
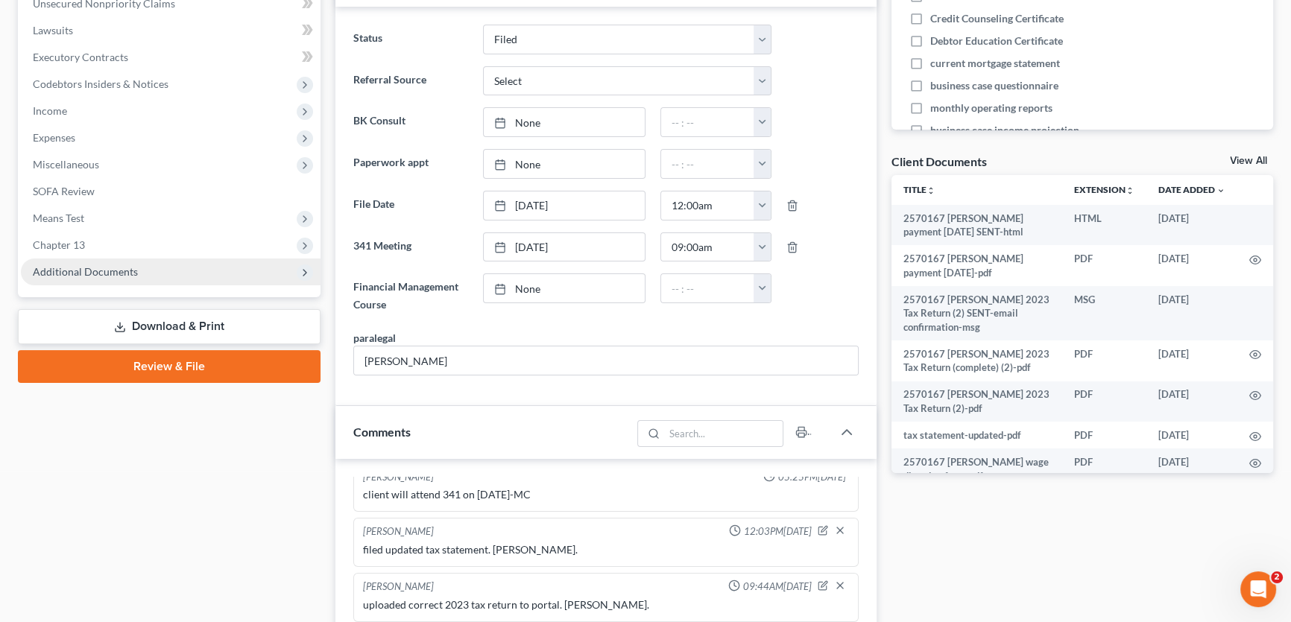
click at [110, 265] on span "Additional Documents" at bounding box center [85, 271] width 105 height 13
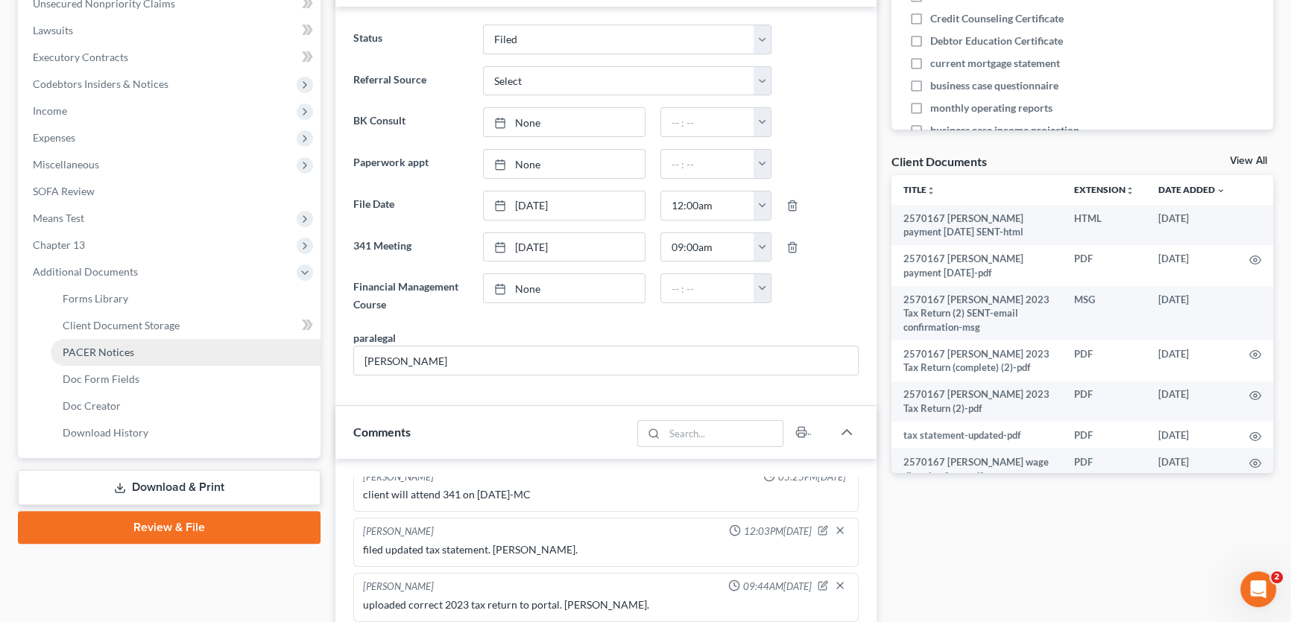
click at [88, 355] on span "PACER Notices" at bounding box center [99, 352] width 72 height 13
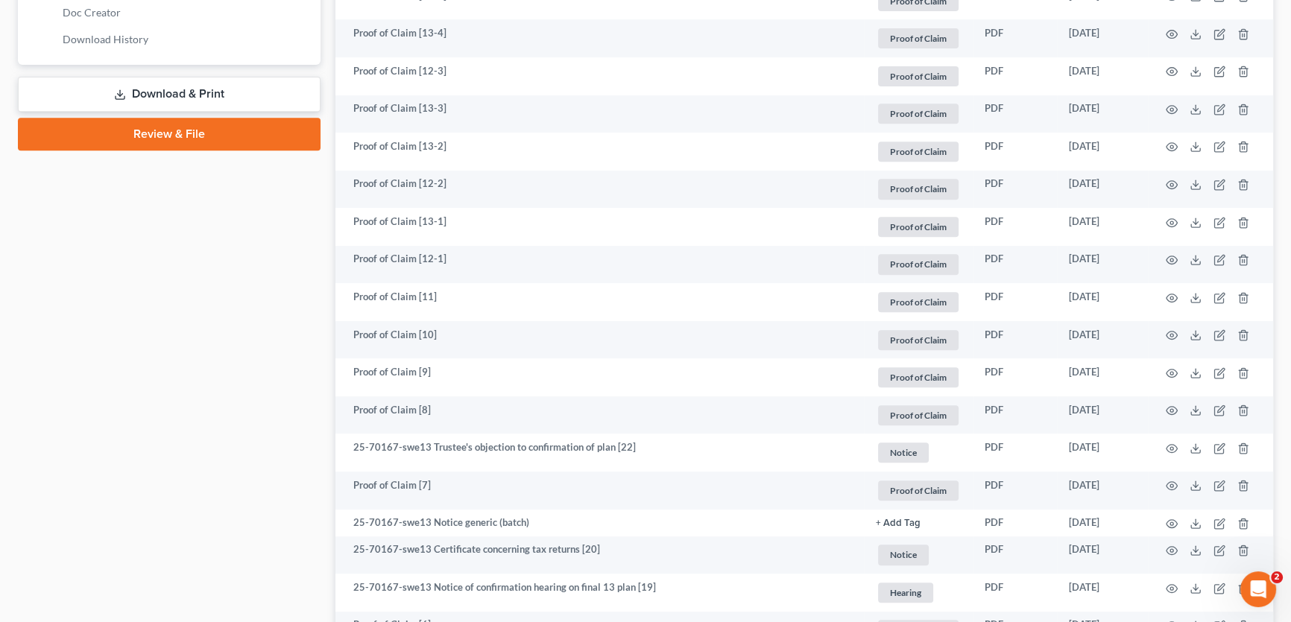
scroll to position [812, 0]
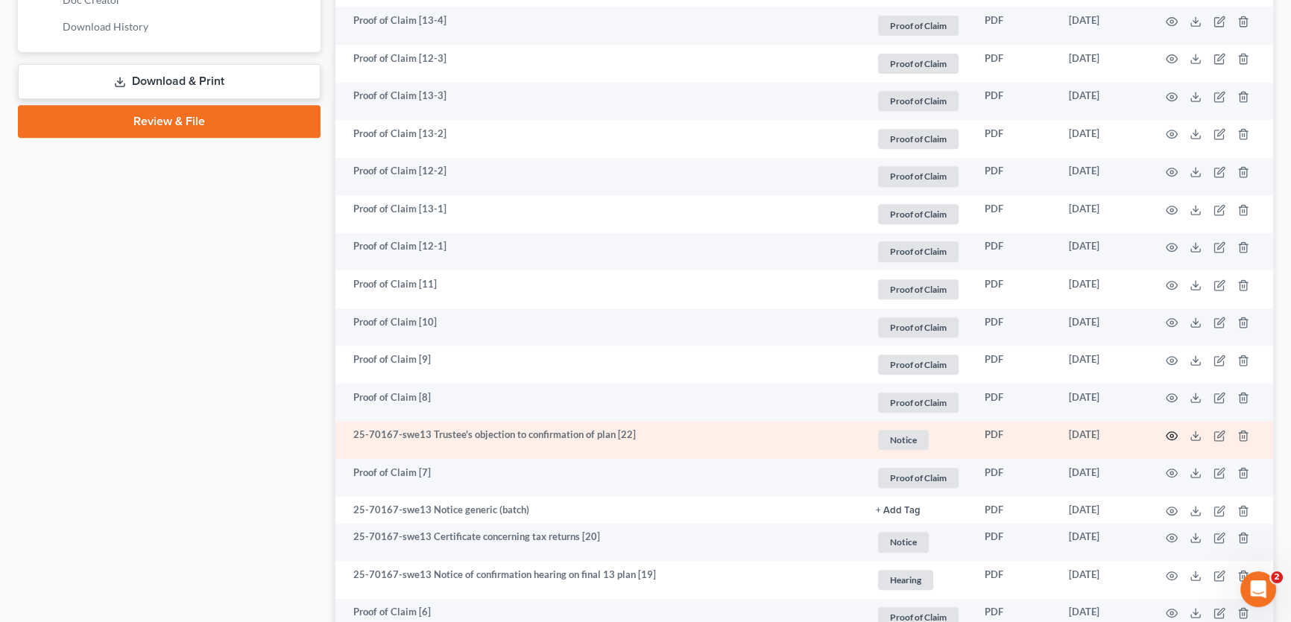
click at [1171, 432] on icon "button" at bounding box center [1171, 436] width 12 height 12
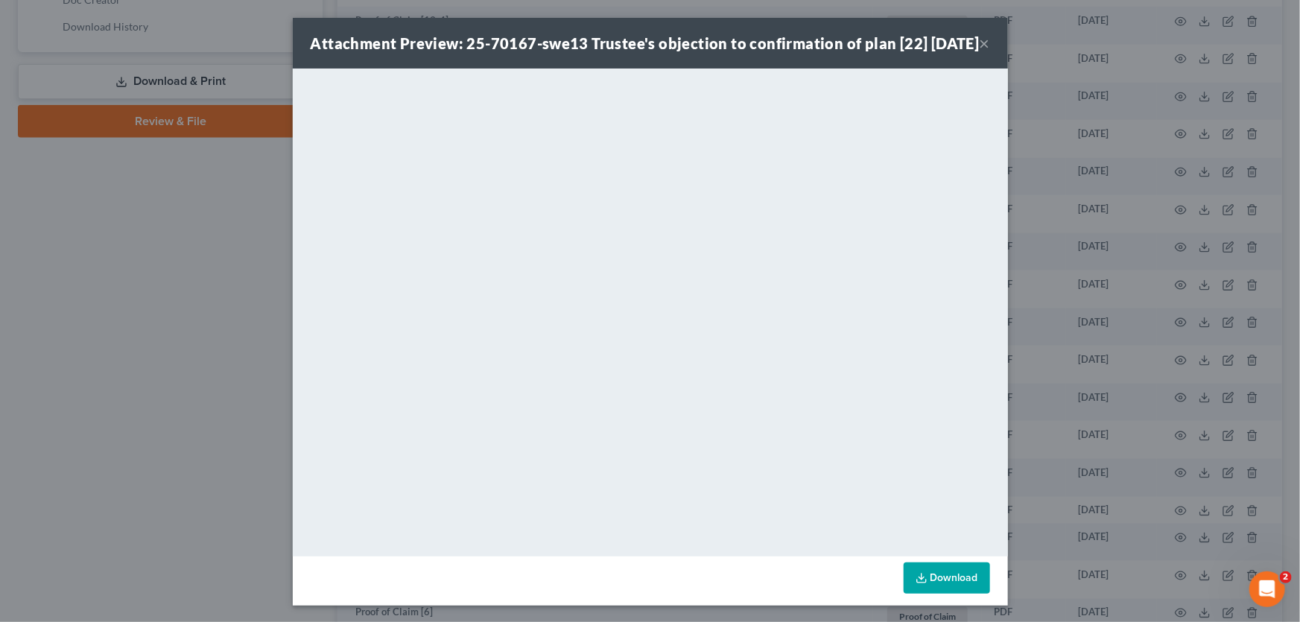
drag, startPoint x: 983, startPoint y: 53, endPoint x: 908, endPoint y: 95, distance: 86.0
click at [983, 52] on button "×" at bounding box center [985, 43] width 10 height 18
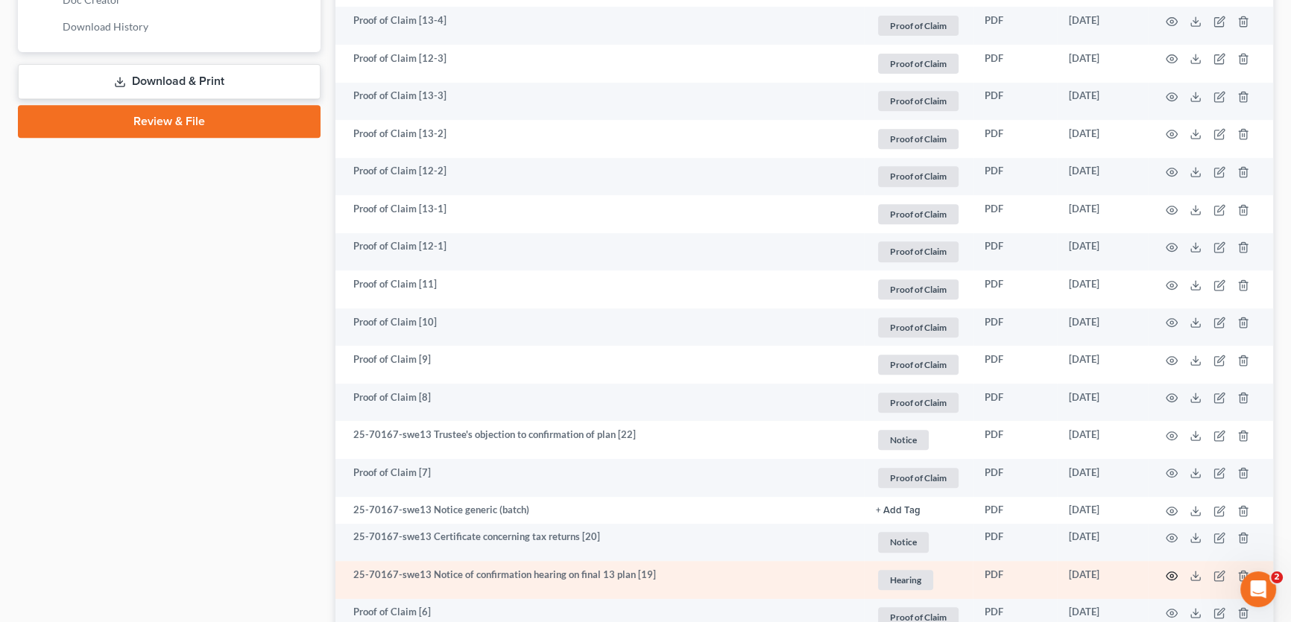
click at [1170, 571] on icon "button" at bounding box center [1171, 576] width 12 height 12
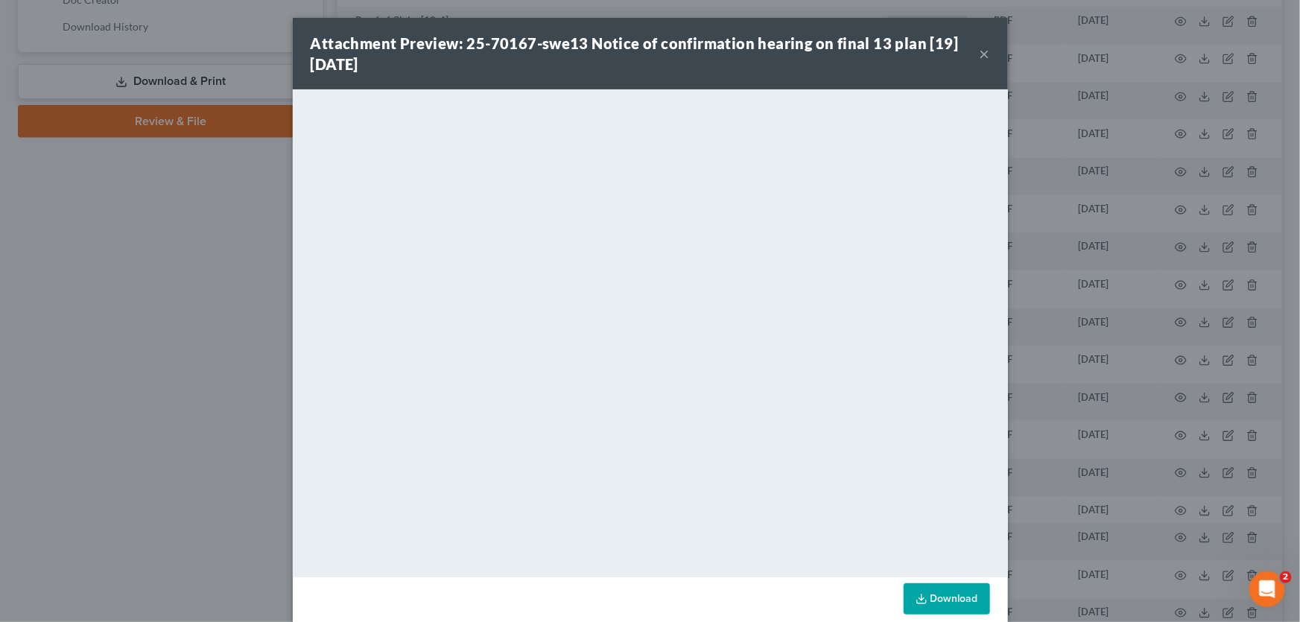
click at [980, 51] on button "×" at bounding box center [985, 54] width 10 height 18
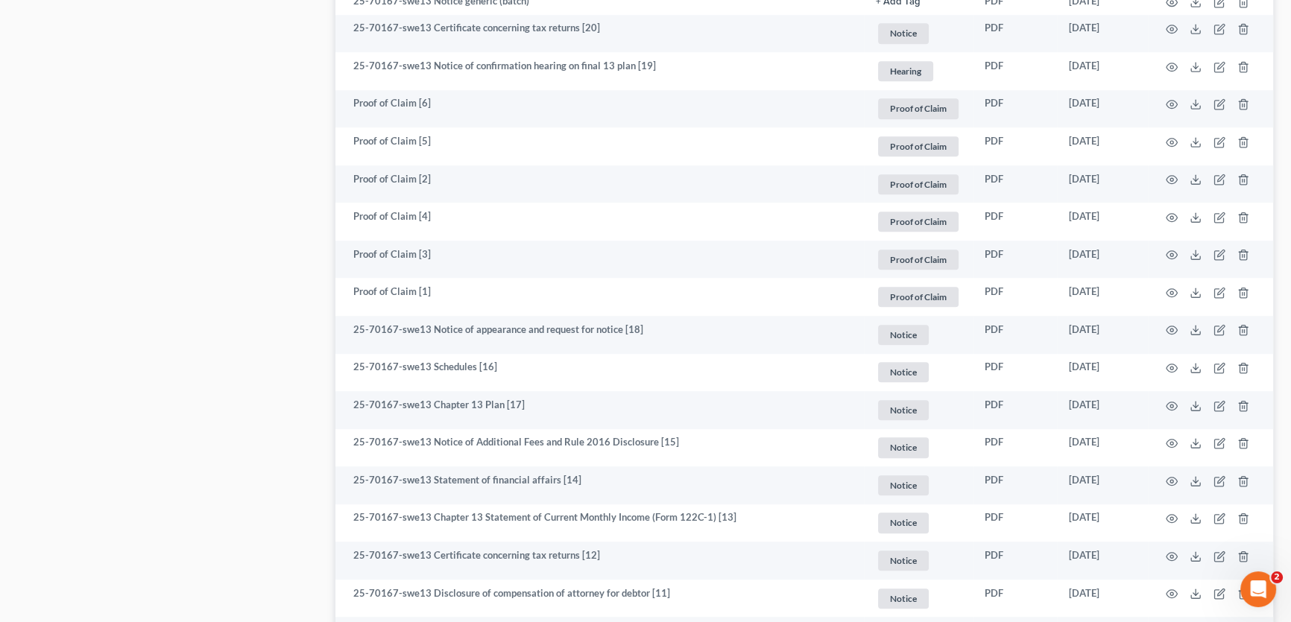
scroll to position [1422, 0]
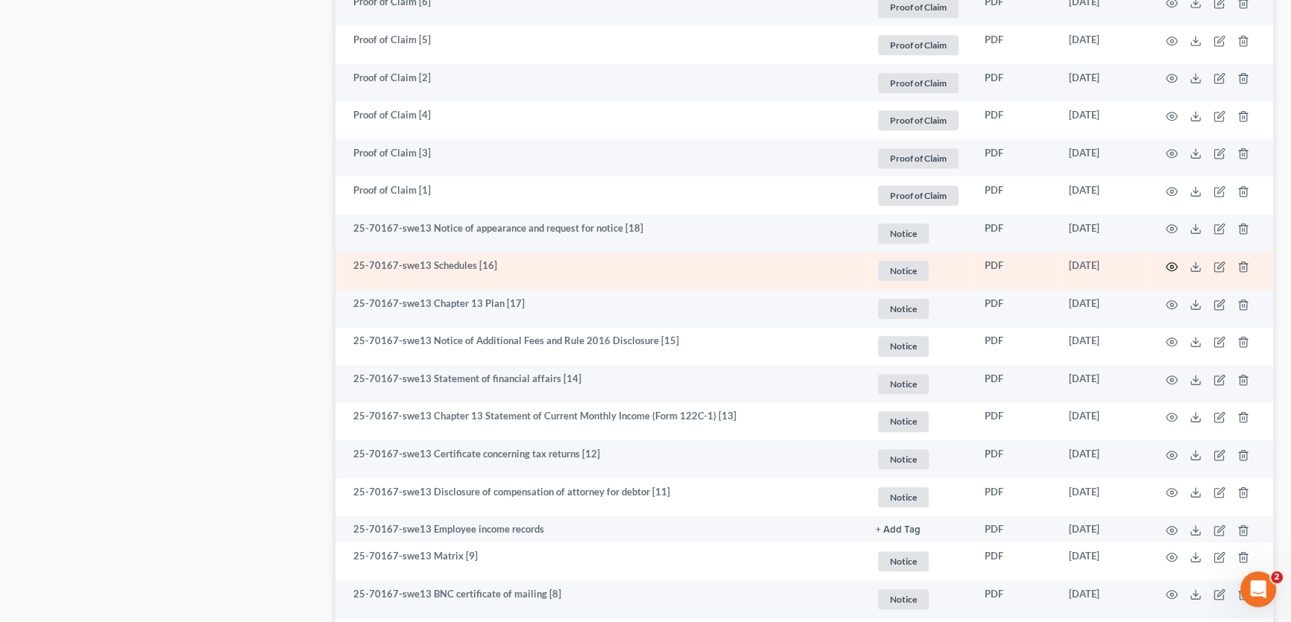
click at [1171, 262] on icon "button" at bounding box center [1171, 267] width 12 height 12
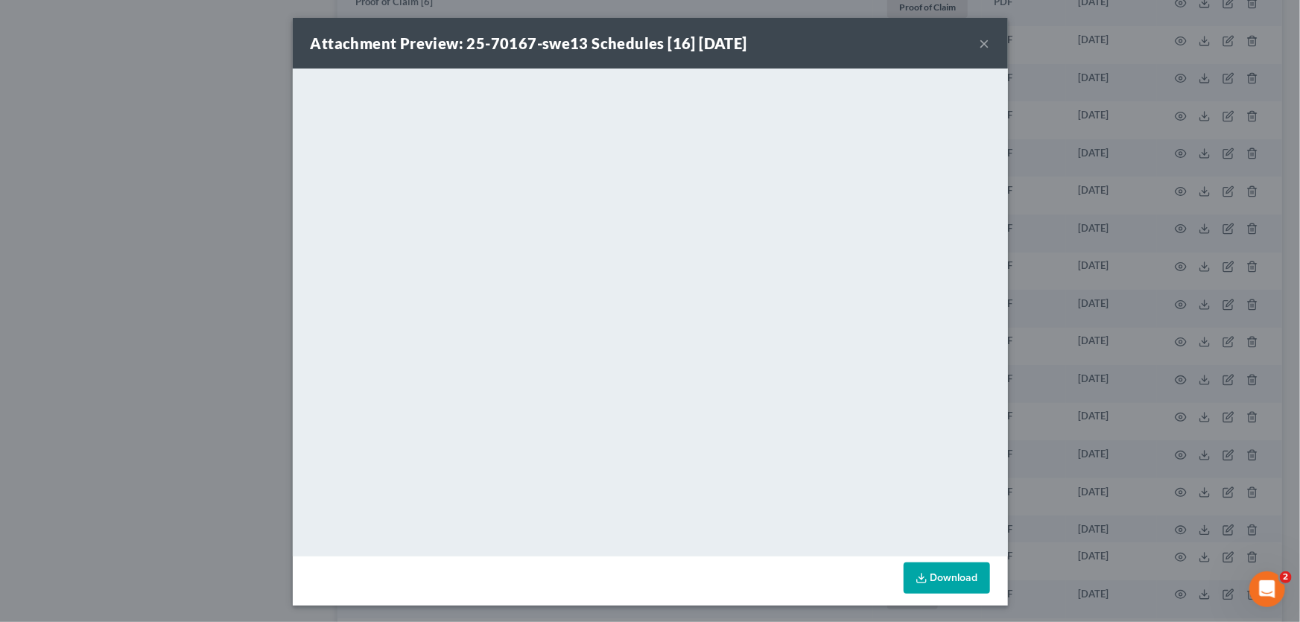
click at [981, 42] on button "×" at bounding box center [985, 43] width 10 height 18
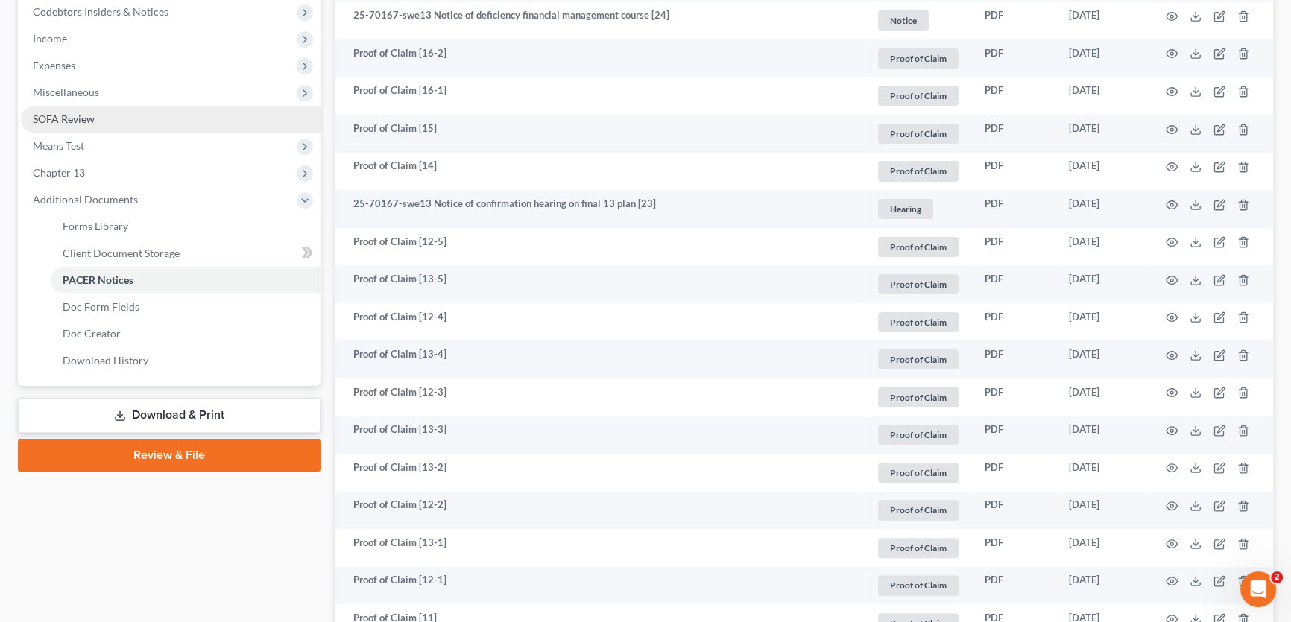
scroll to position [406, 0]
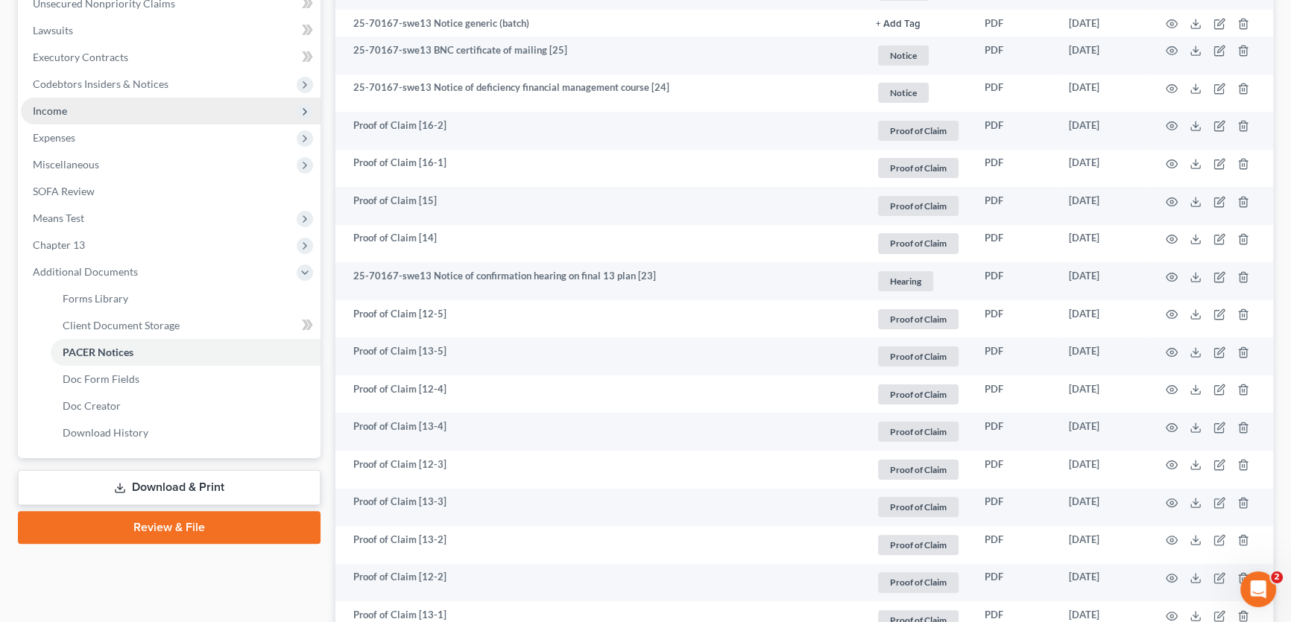
click at [69, 113] on span "Income" at bounding box center [171, 111] width 300 height 27
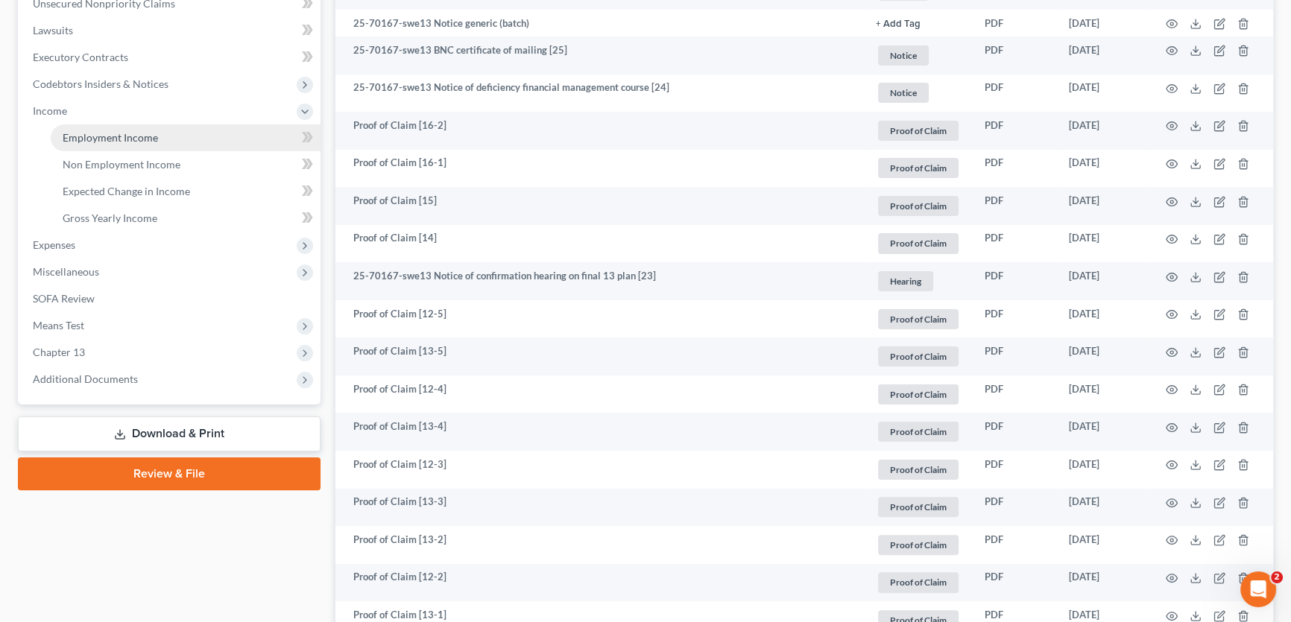
click at [73, 138] on span "Employment Income" at bounding box center [110, 137] width 95 height 13
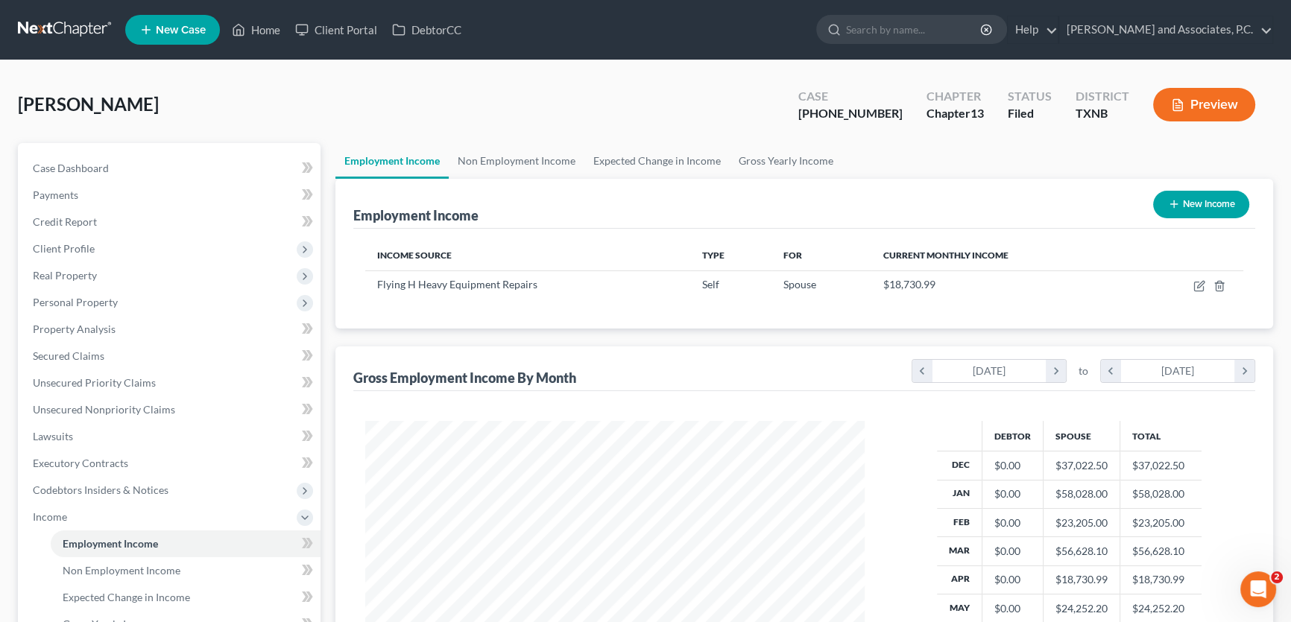
scroll to position [267, 529]
click at [134, 170] on link "Case Dashboard" at bounding box center [171, 168] width 300 height 27
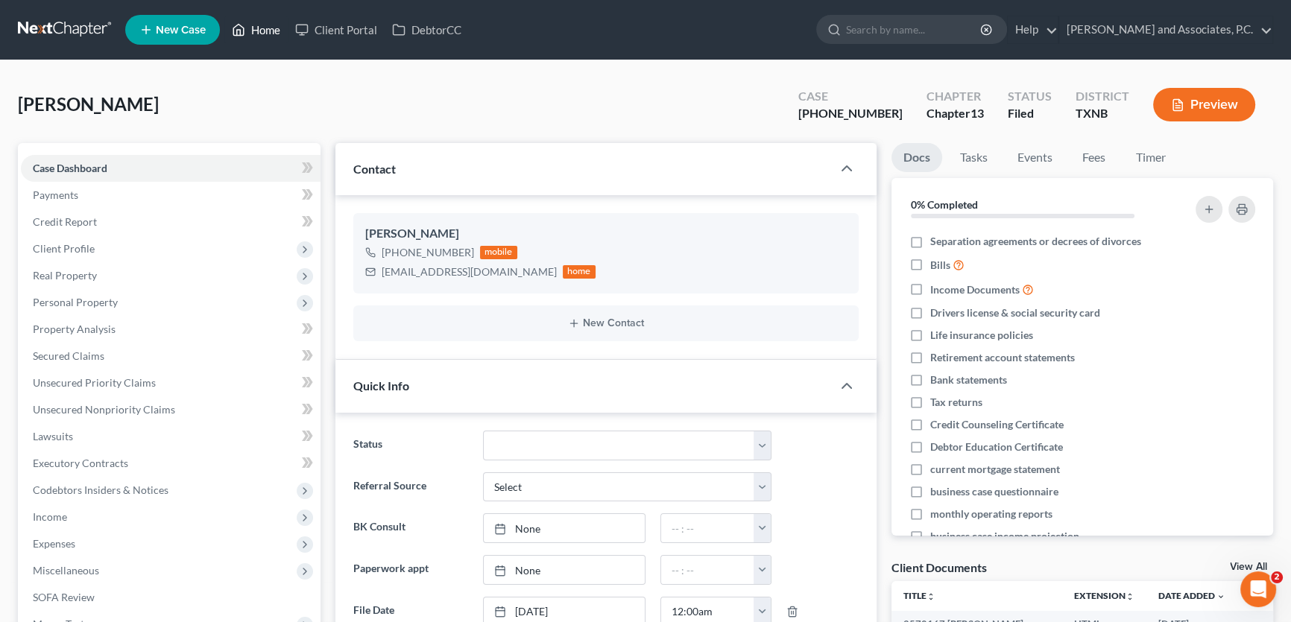
click at [273, 32] on link "Home" at bounding box center [255, 29] width 63 height 27
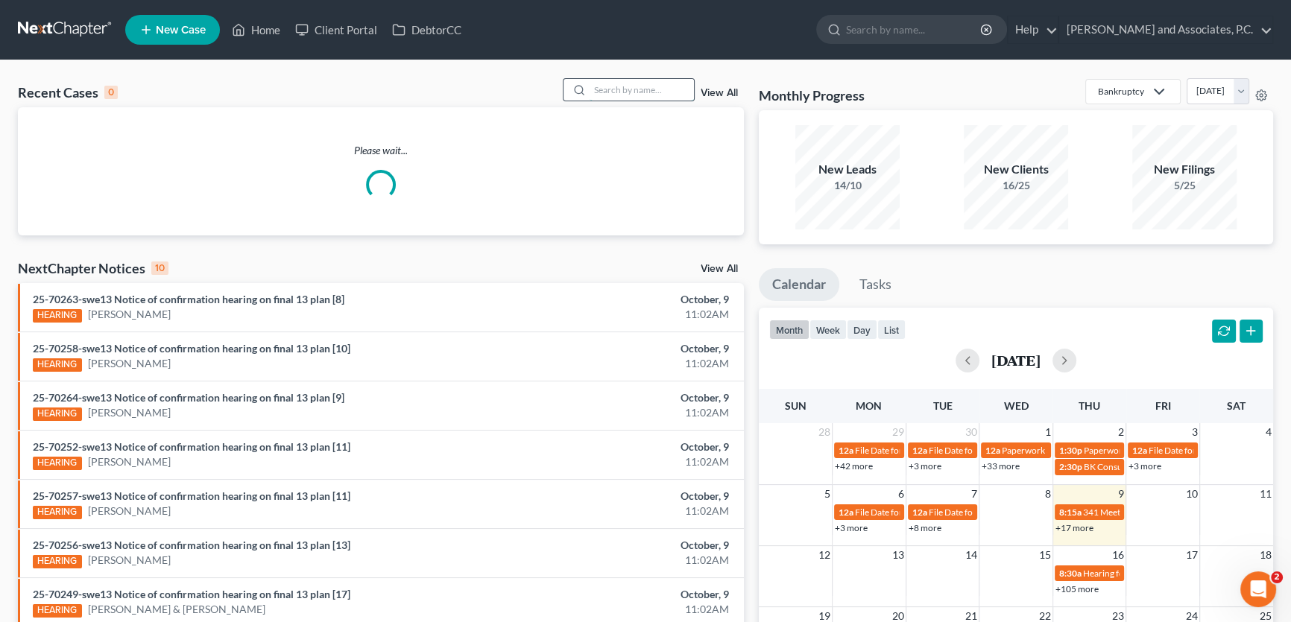
click at [661, 88] on input "search" at bounding box center [641, 90] width 104 height 22
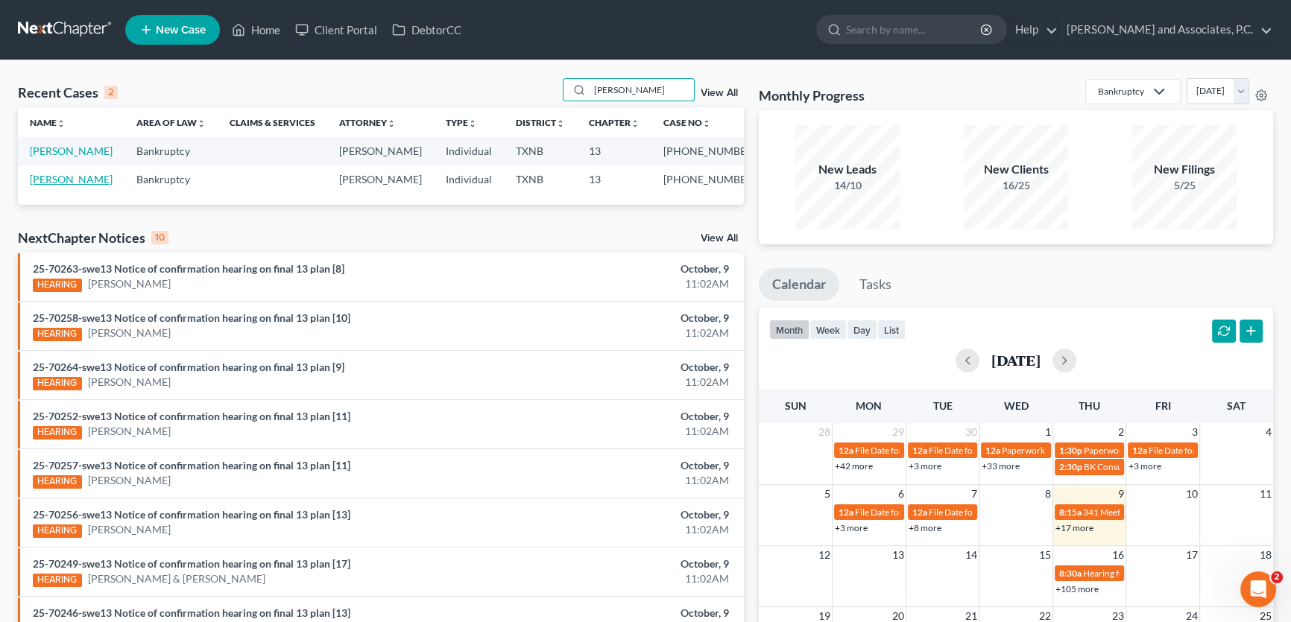
type input "[PERSON_NAME]"
click at [104, 180] on link "[PERSON_NAME]" at bounding box center [71, 179] width 83 height 13
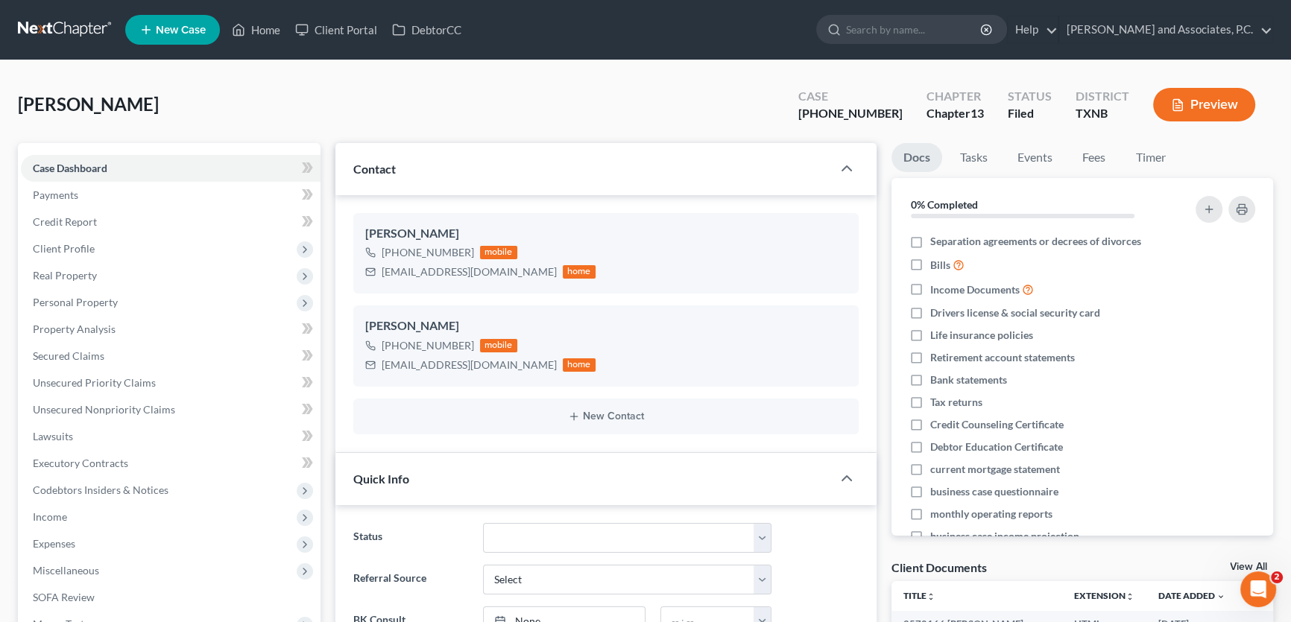
scroll to position [338, 0]
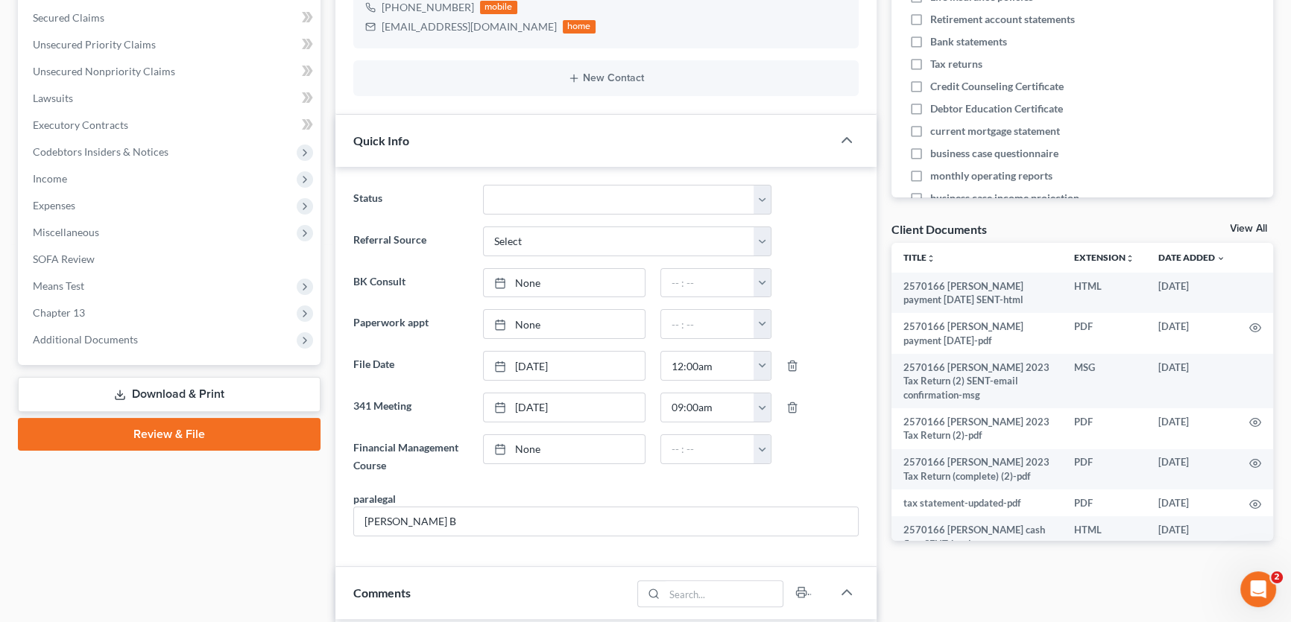
drag, startPoint x: 127, startPoint y: 337, endPoint x: 121, endPoint y: 378, distance: 41.4
click at [127, 337] on span "Additional Documents" at bounding box center [85, 339] width 105 height 13
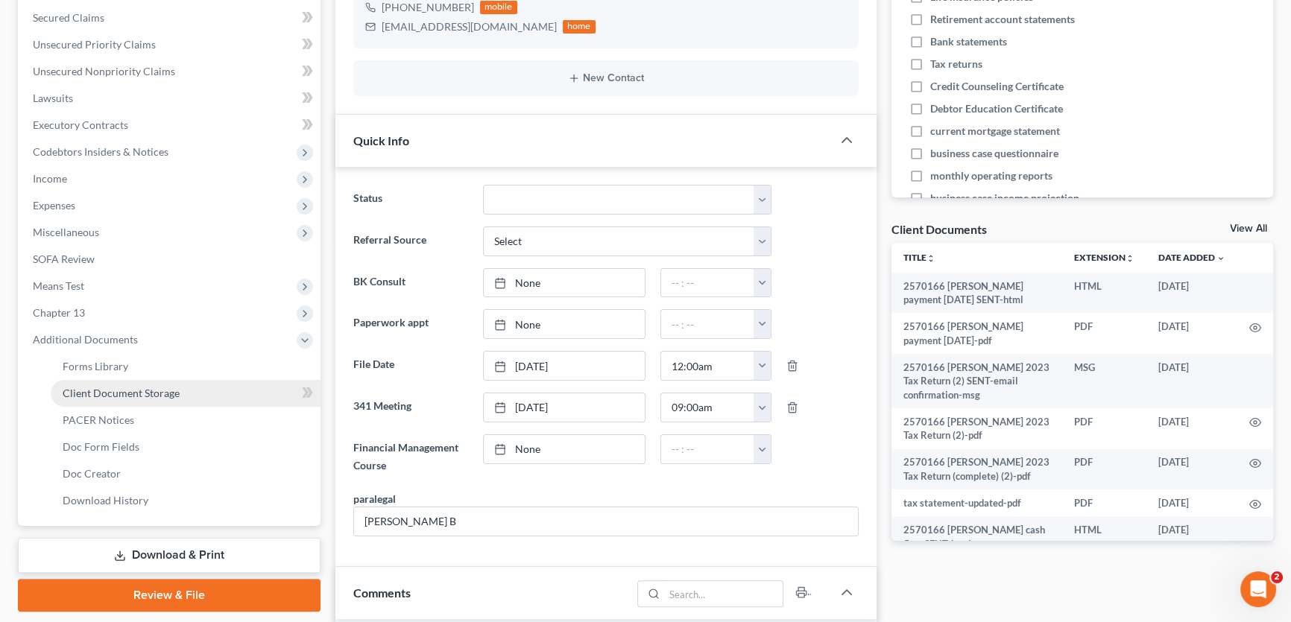
scroll to position [492, 0]
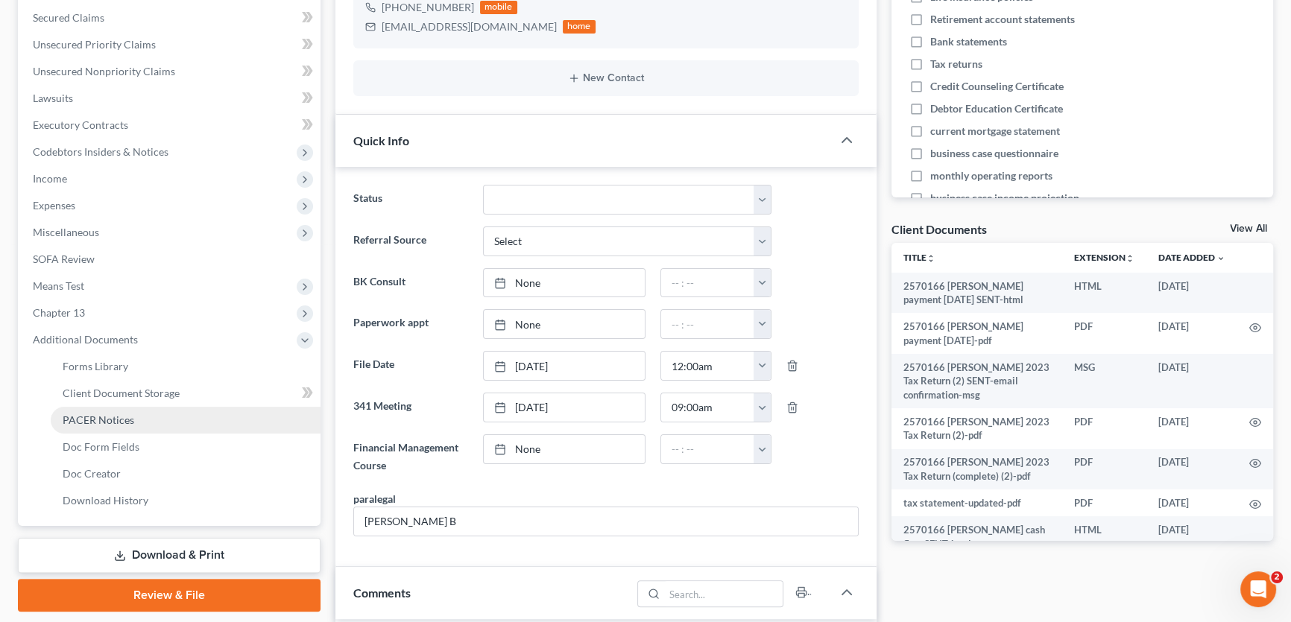
click at [118, 417] on span "PACER Notices" at bounding box center [99, 420] width 72 height 13
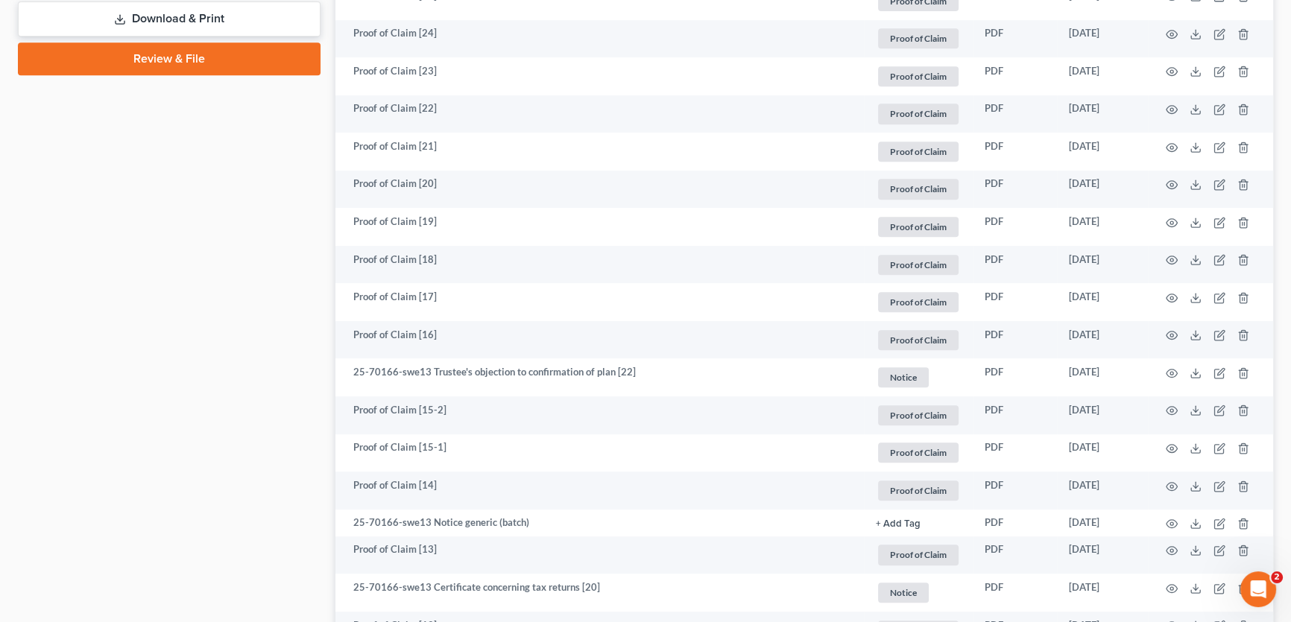
scroll to position [880, 0]
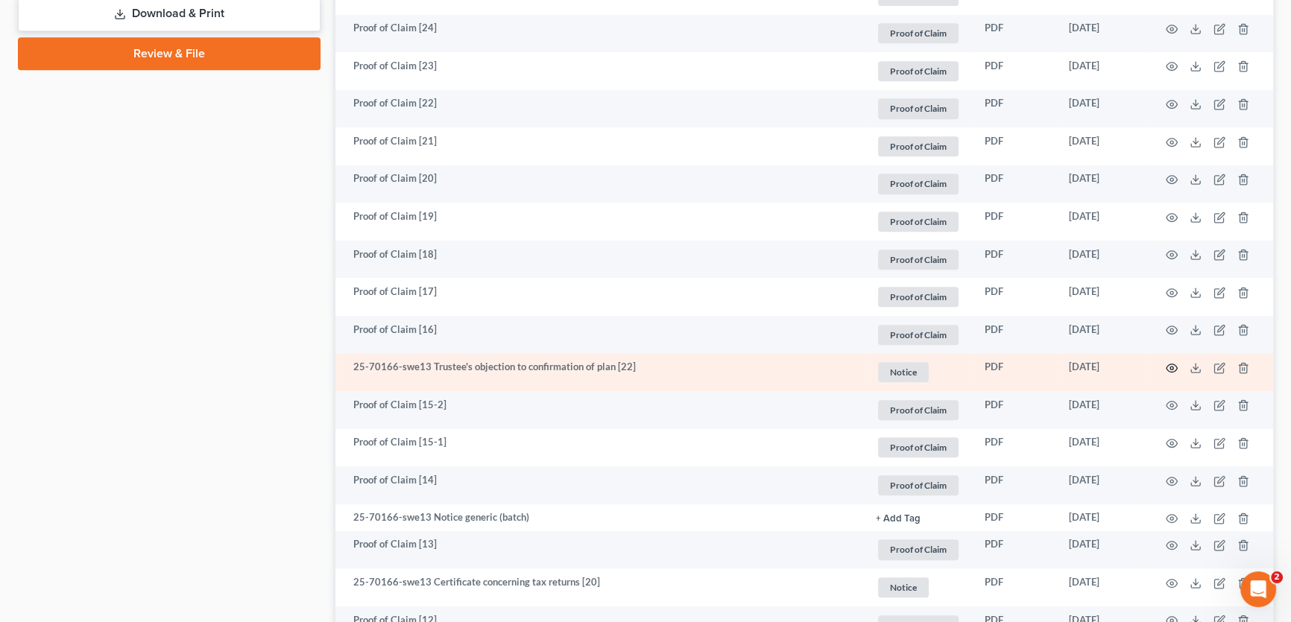
click at [1169, 367] on icon "button" at bounding box center [1171, 368] width 12 height 12
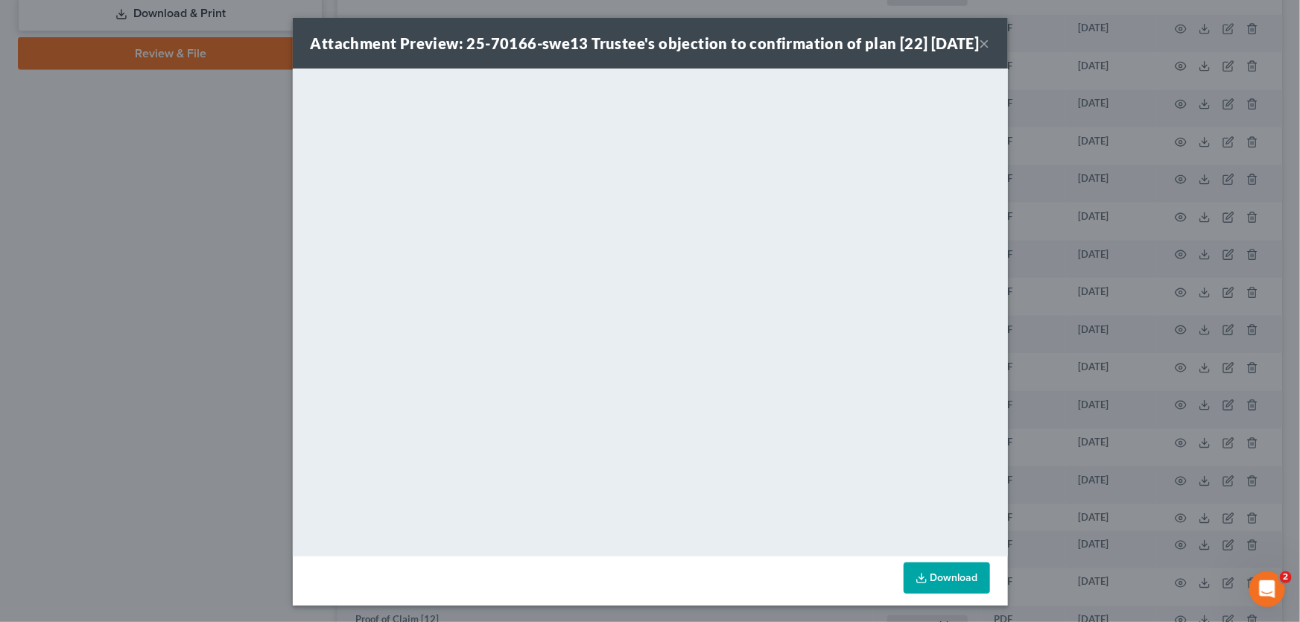
drag, startPoint x: 982, startPoint y: 54, endPoint x: 961, endPoint y: 67, distance: 24.8
click at [982, 52] on button "×" at bounding box center [985, 43] width 10 height 18
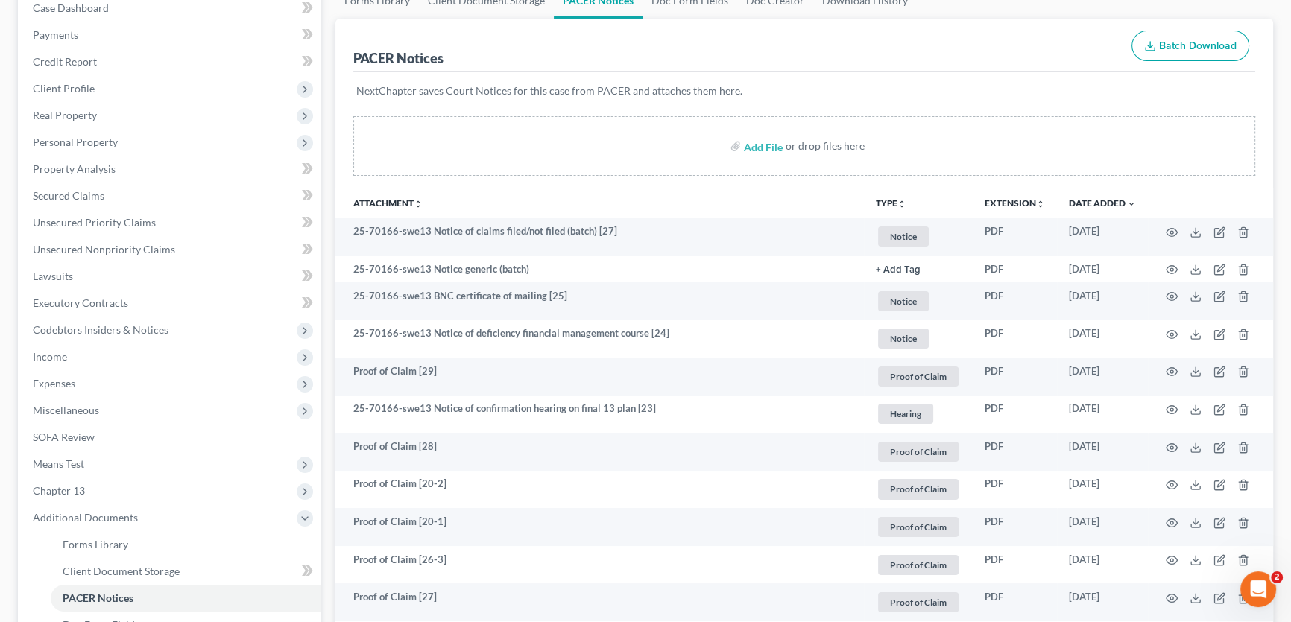
scroll to position [0, 0]
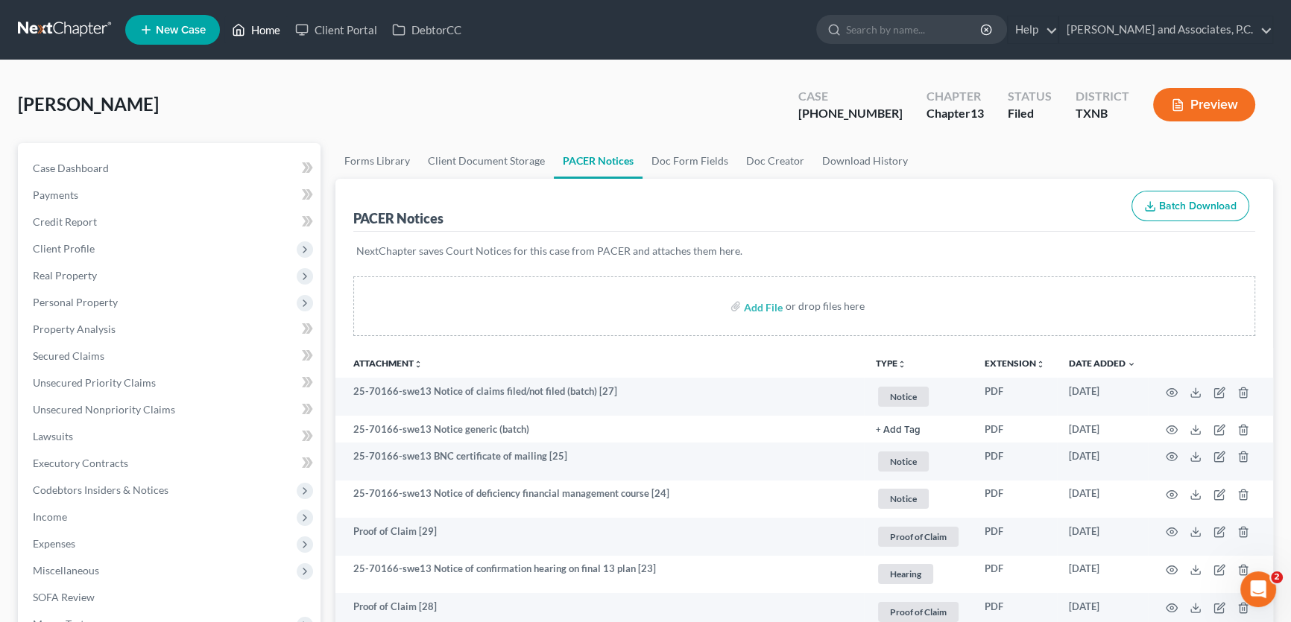
click at [252, 29] on link "Home" at bounding box center [255, 29] width 63 height 27
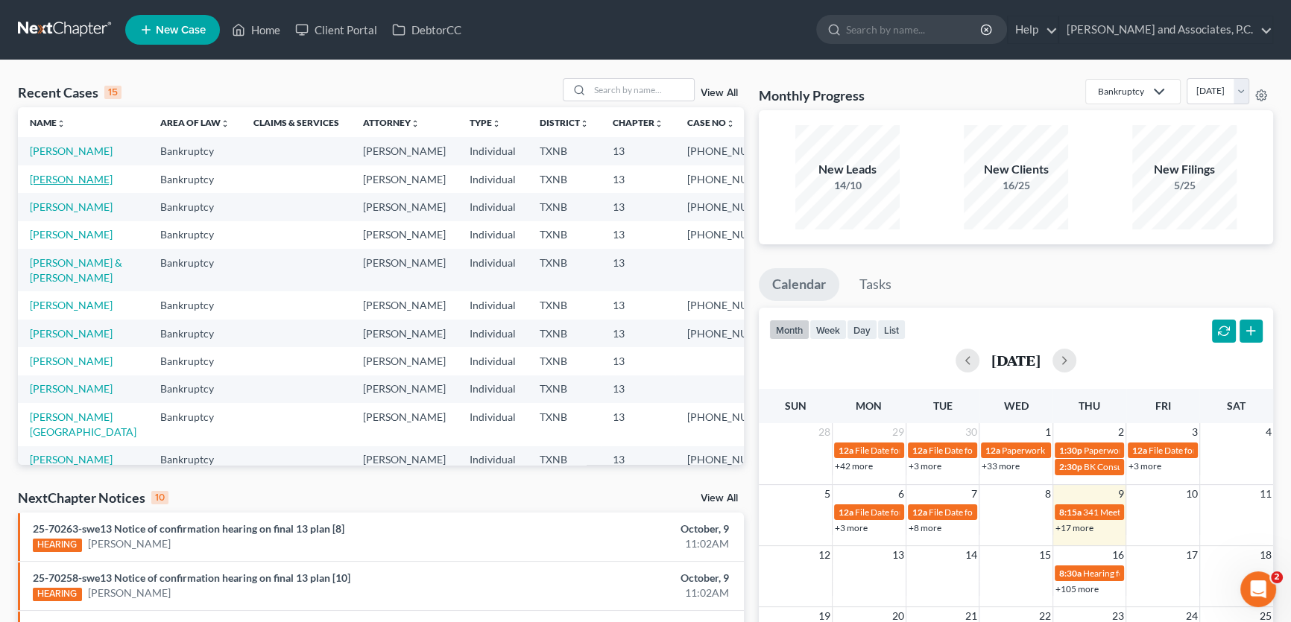
click at [91, 186] on link "[PERSON_NAME]" at bounding box center [71, 179] width 83 height 13
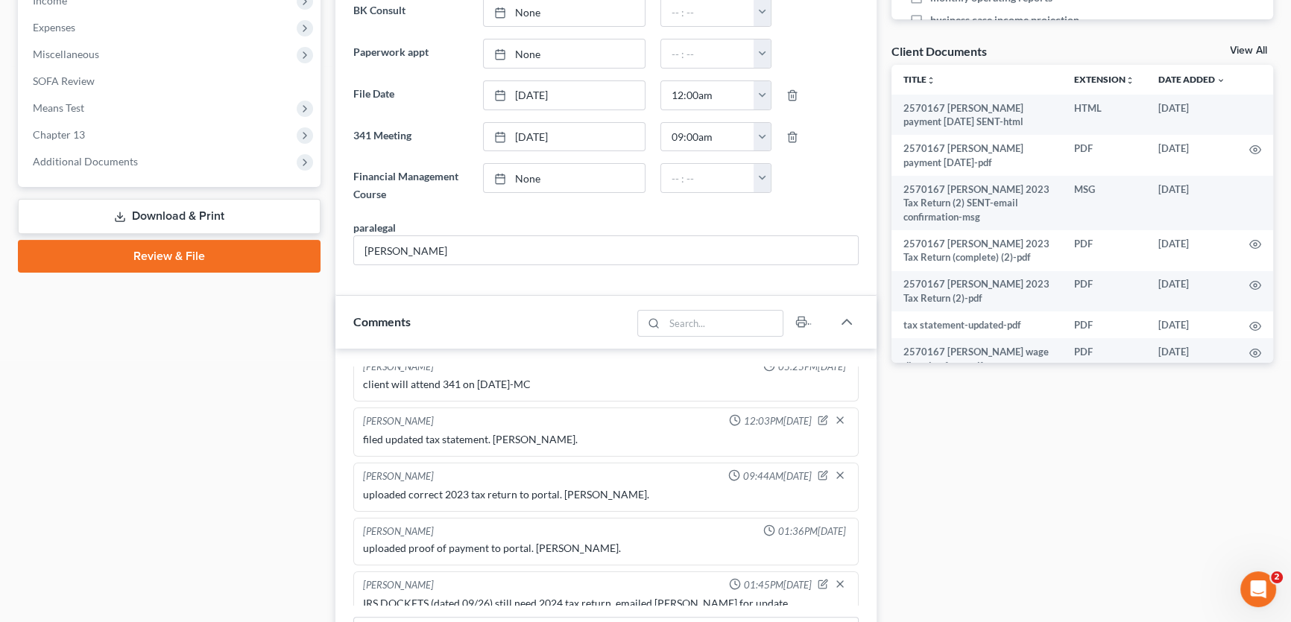
scroll to position [474, 0]
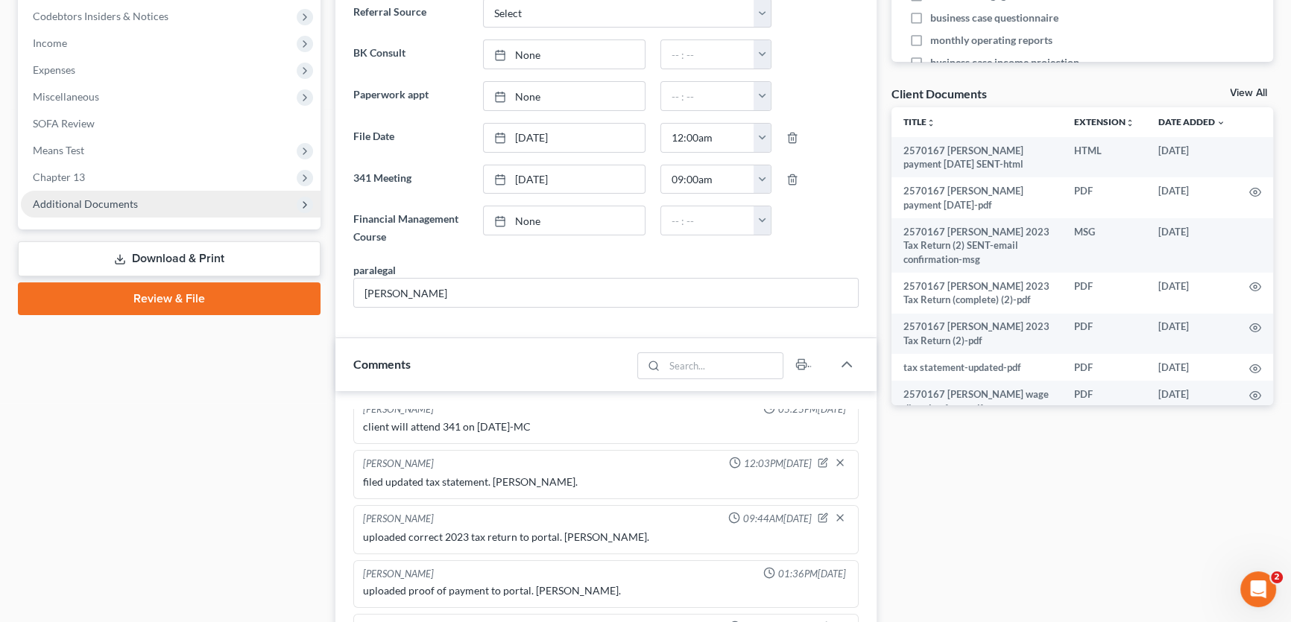
click at [109, 194] on span "Additional Documents" at bounding box center [171, 204] width 300 height 27
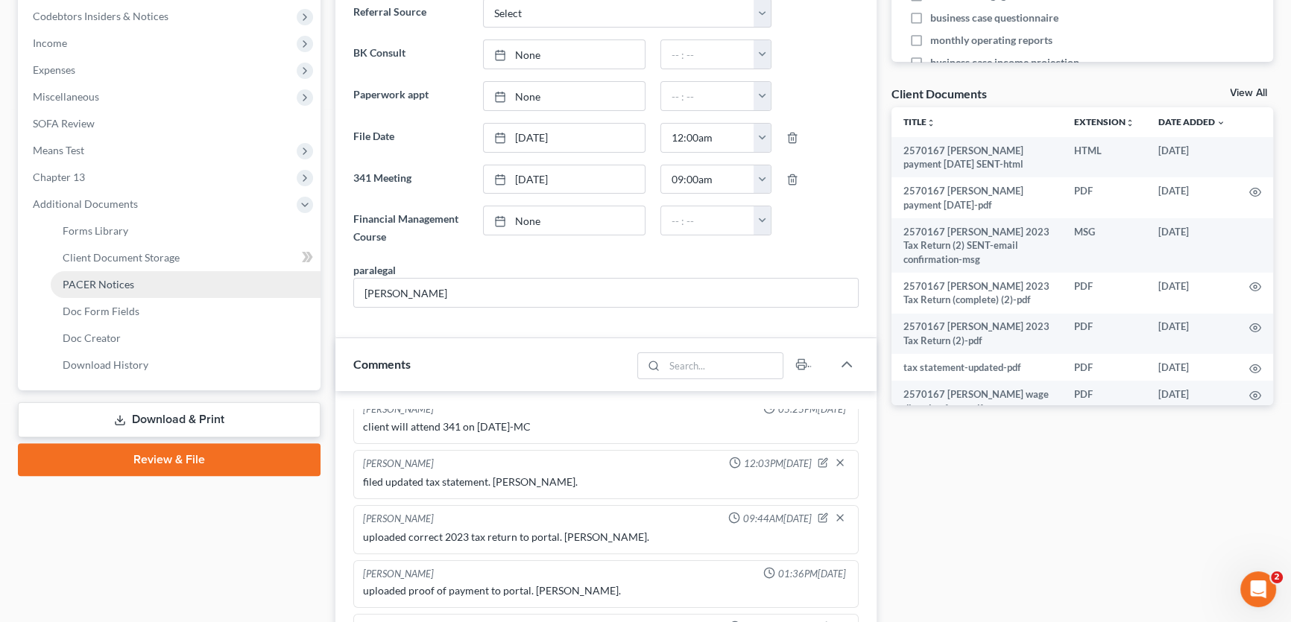
click at [115, 279] on span "PACER Notices" at bounding box center [99, 284] width 72 height 13
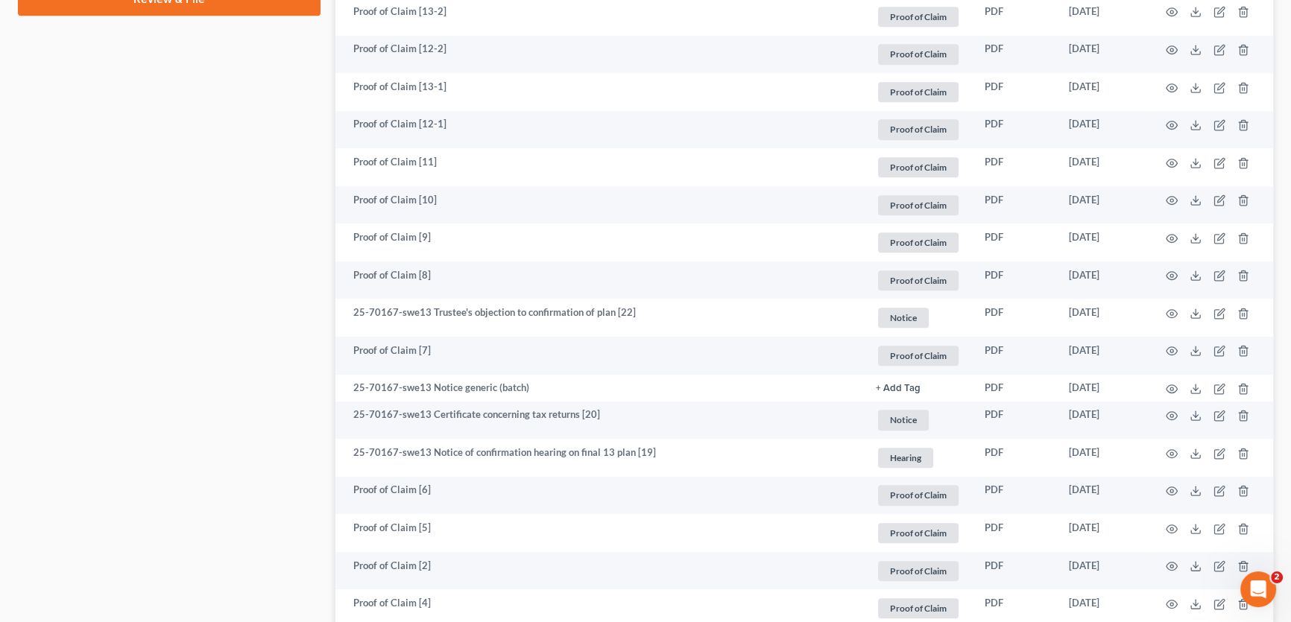
scroll to position [1016, 0]
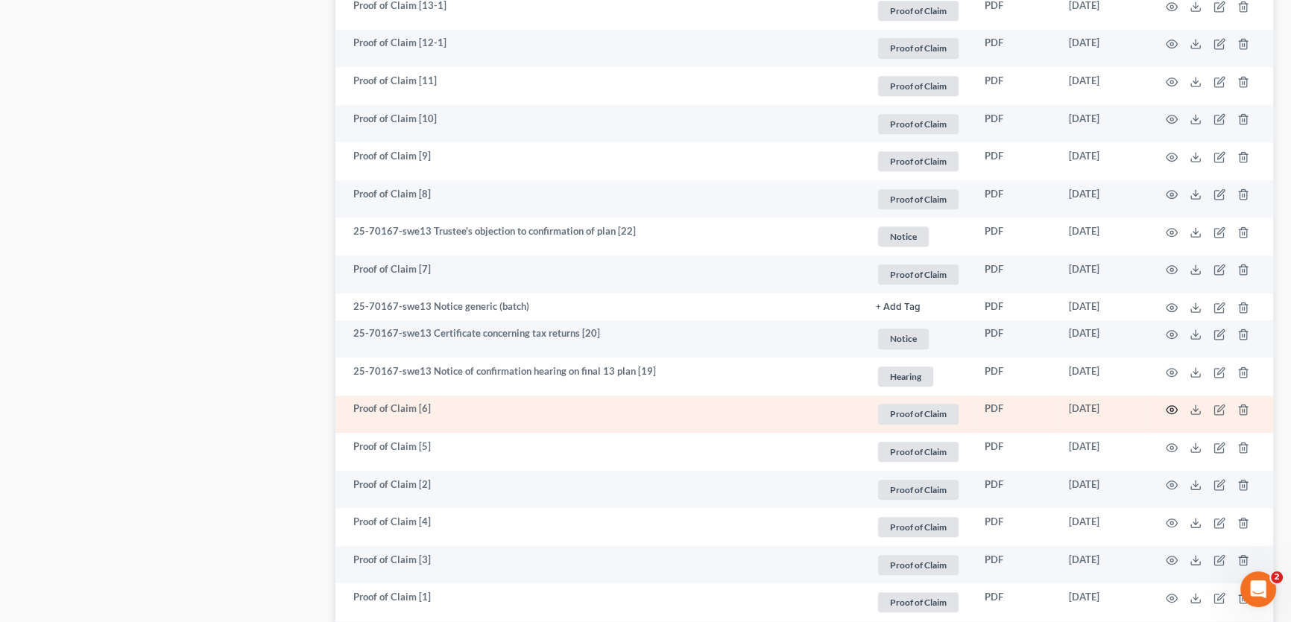
click at [1171, 408] on icon "button" at bounding box center [1171, 410] width 12 height 12
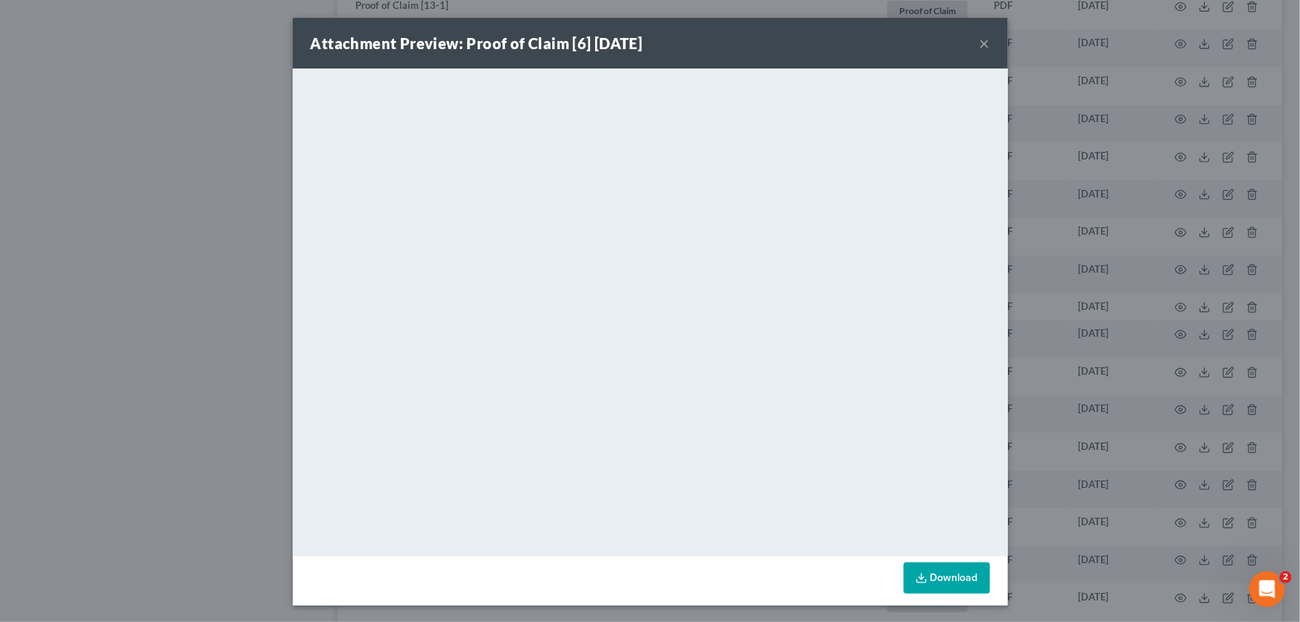
click at [981, 43] on button "×" at bounding box center [985, 43] width 10 height 18
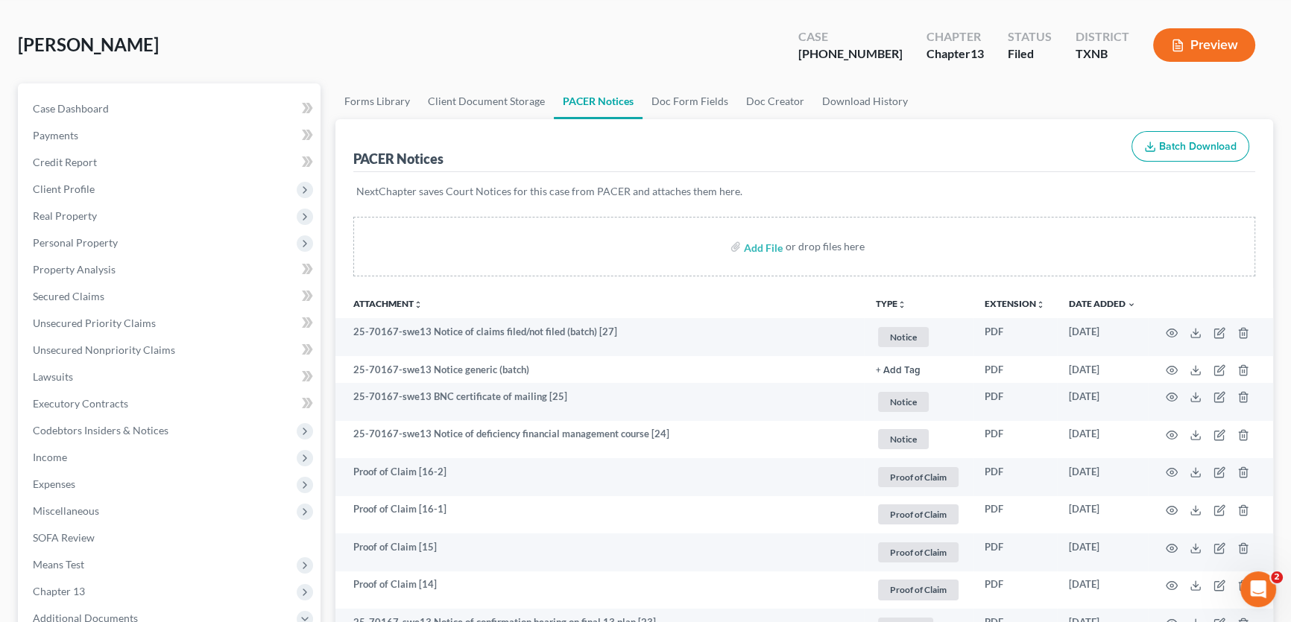
scroll to position [0, 0]
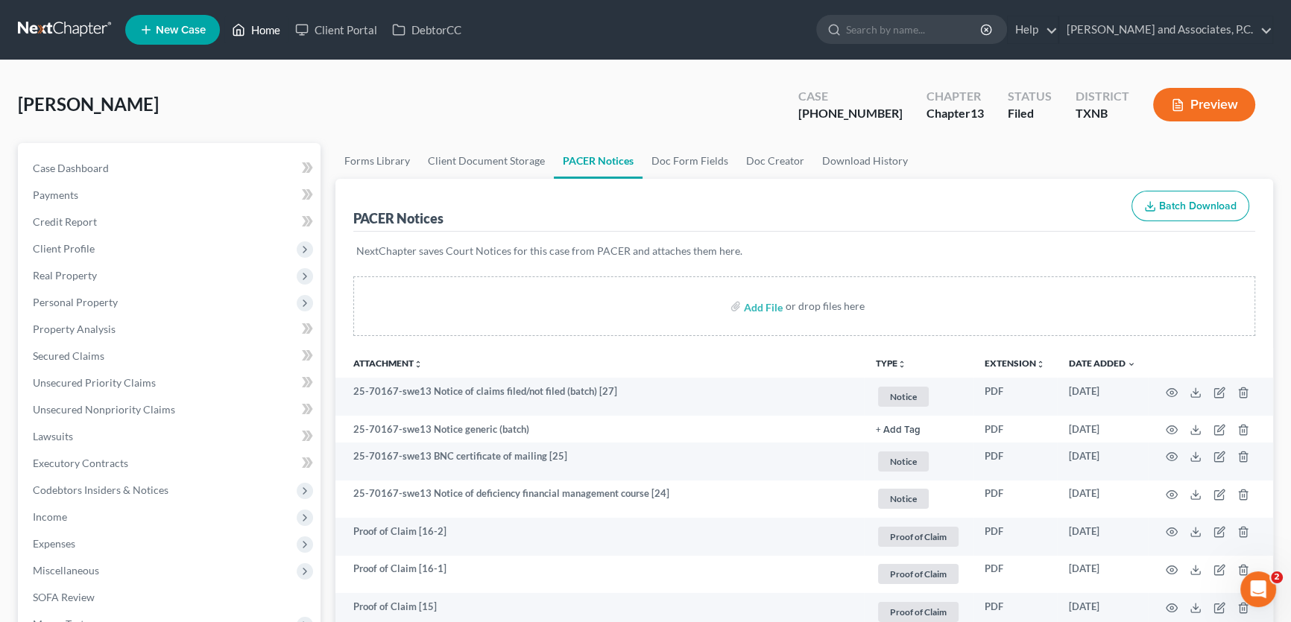
click at [267, 34] on link "Home" at bounding box center [255, 29] width 63 height 27
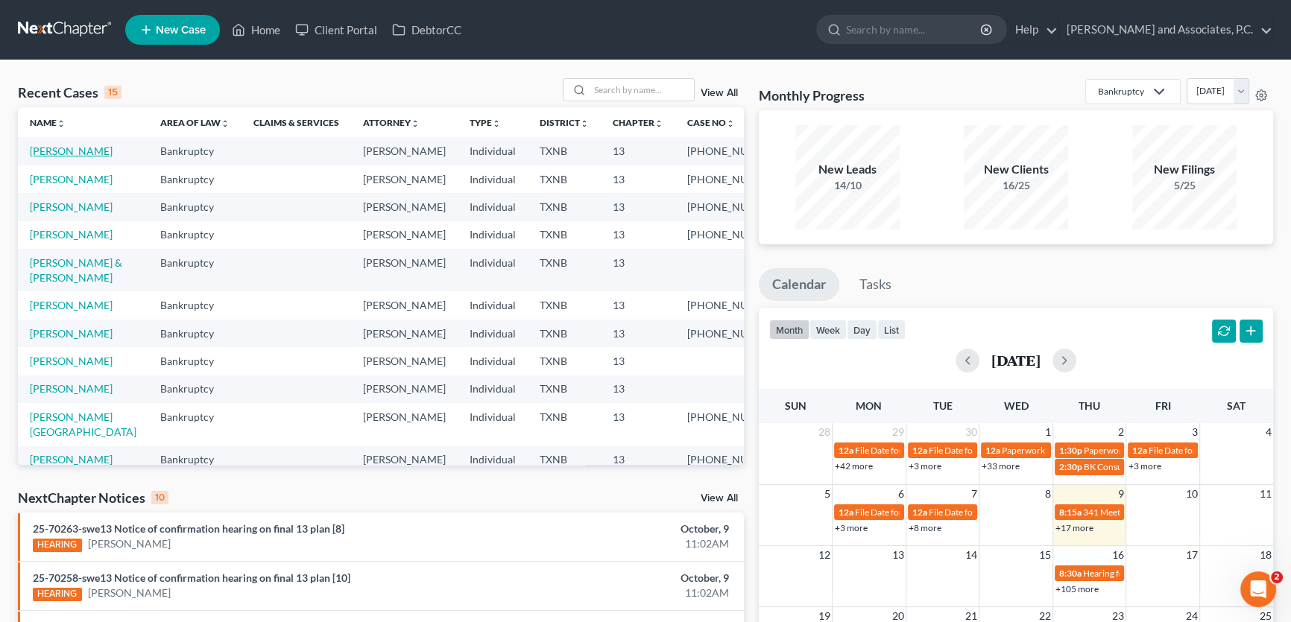
click at [94, 148] on link "[PERSON_NAME]" at bounding box center [71, 151] width 83 height 13
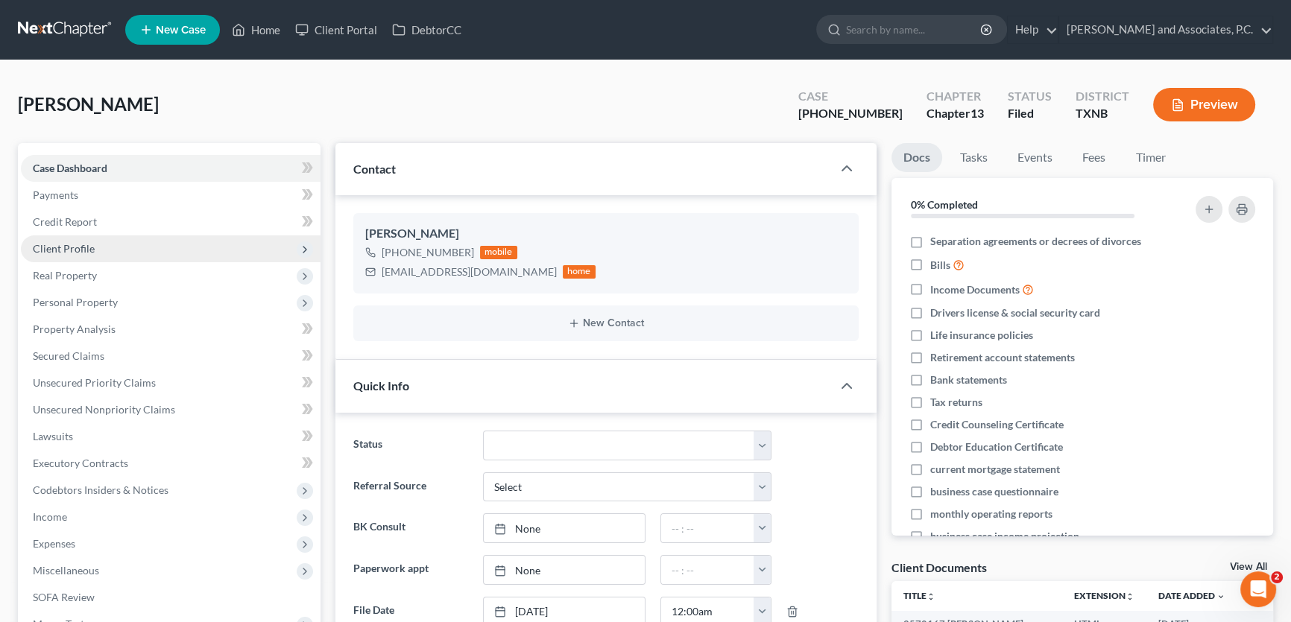
click at [83, 244] on span "Client Profile" at bounding box center [64, 248] width 62 height 13
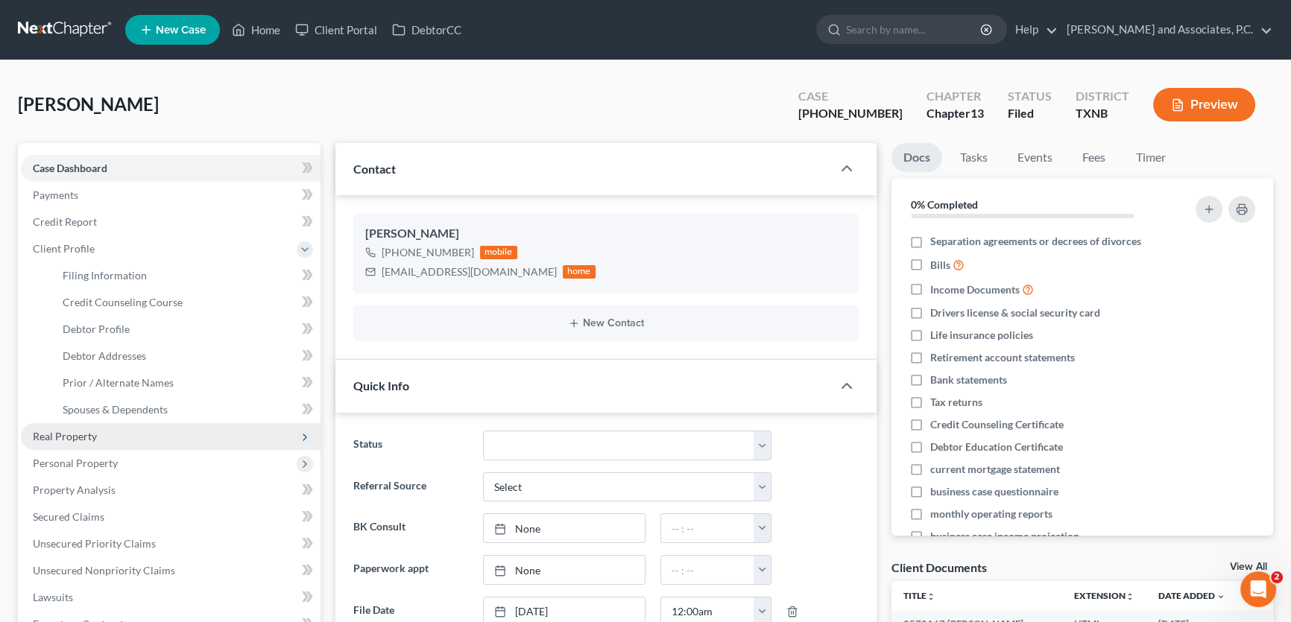
scroll to position [1642, 0]
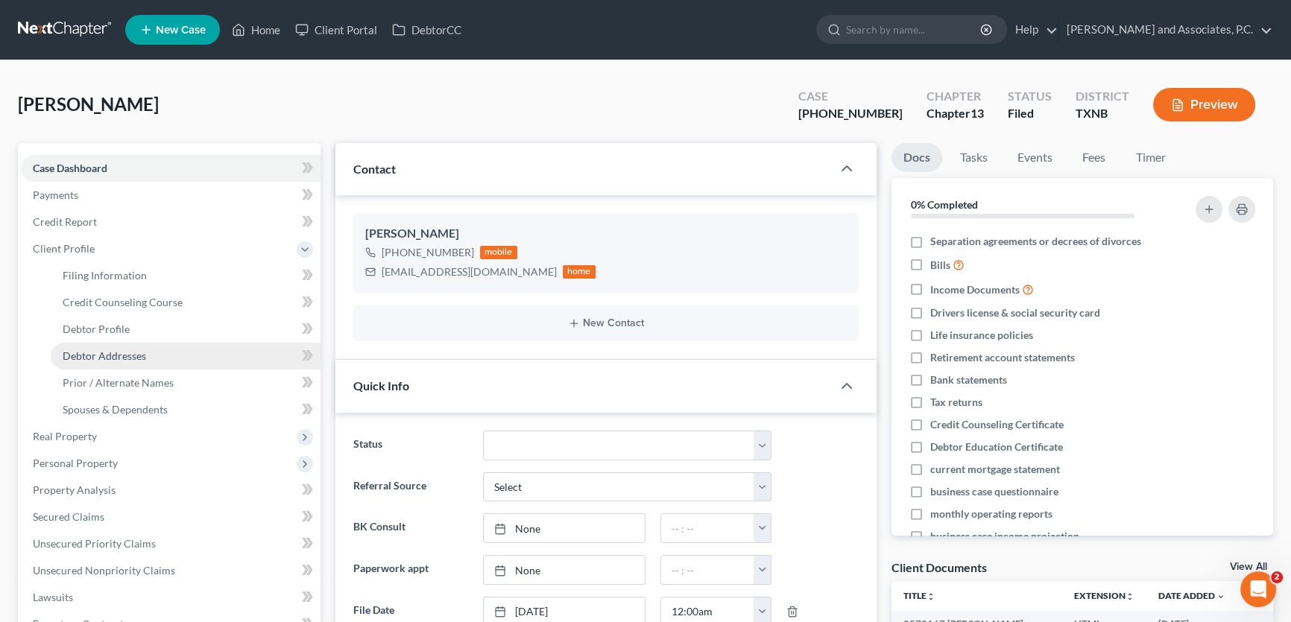
click at [89, 362] on link "Debtor Addresses" at bounding box center [186, 356] width 270 height 27
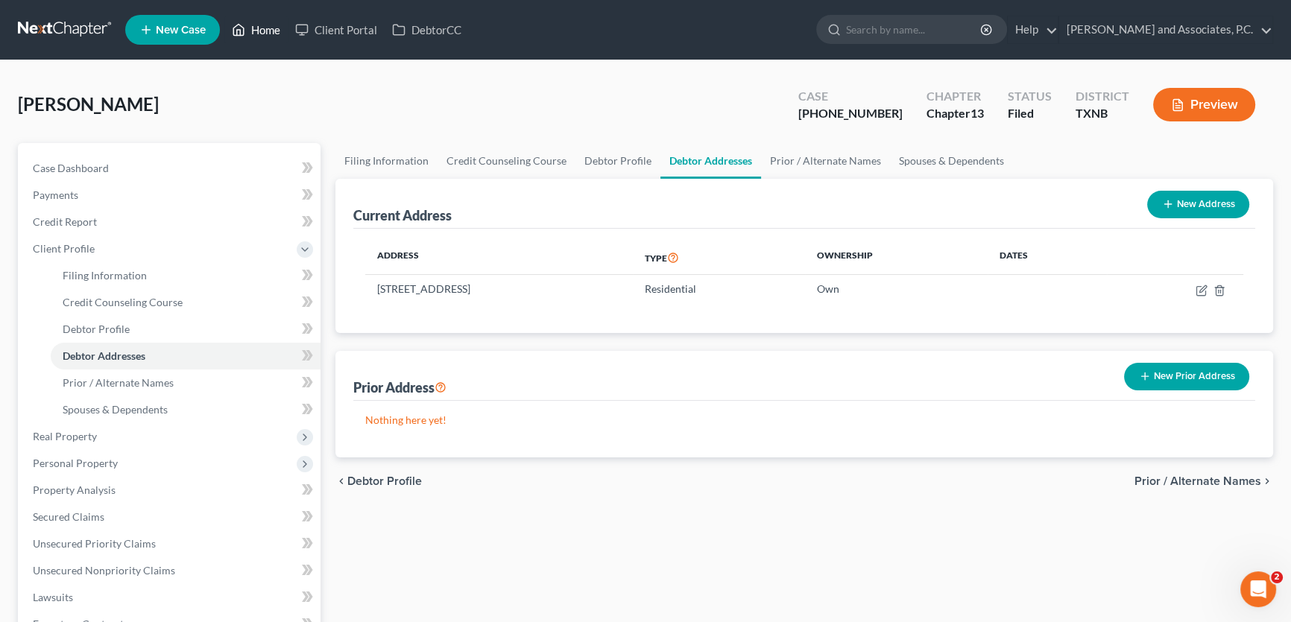
click at [264, 35] on link "Home" at bounding box center [255, 29] width 63 height 27
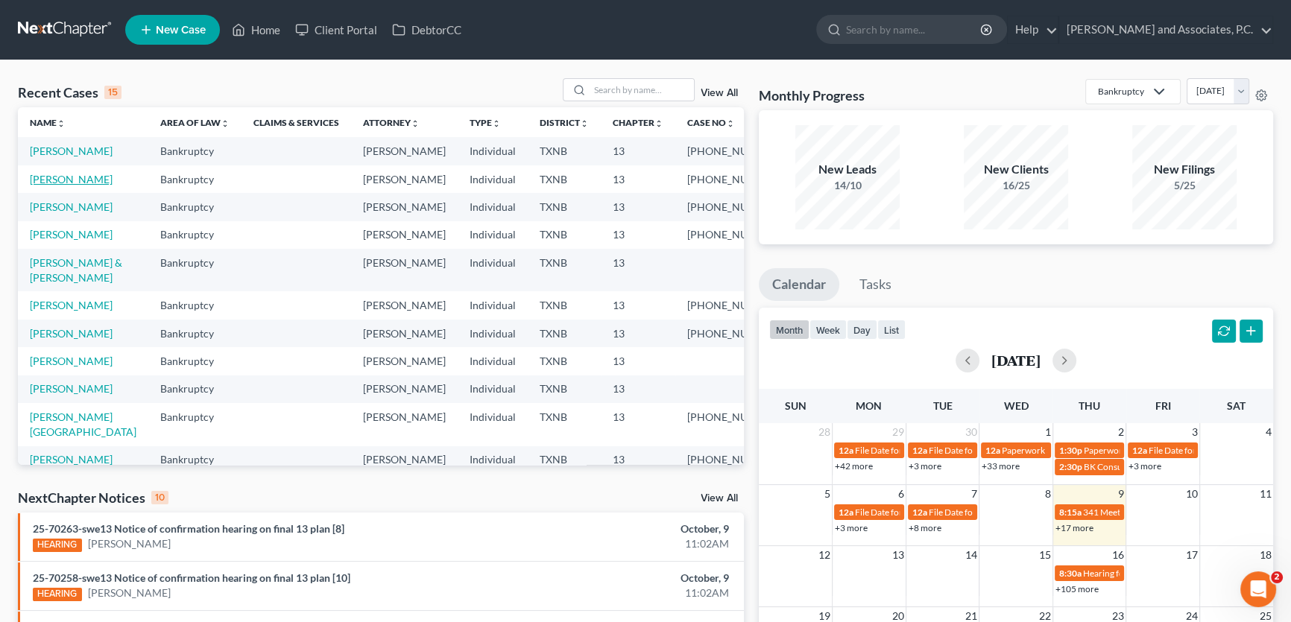
click at [92, 186] on link "[PERSON_NAME]" at bounding box center [71, 179] width 83 height 13
select select "5"
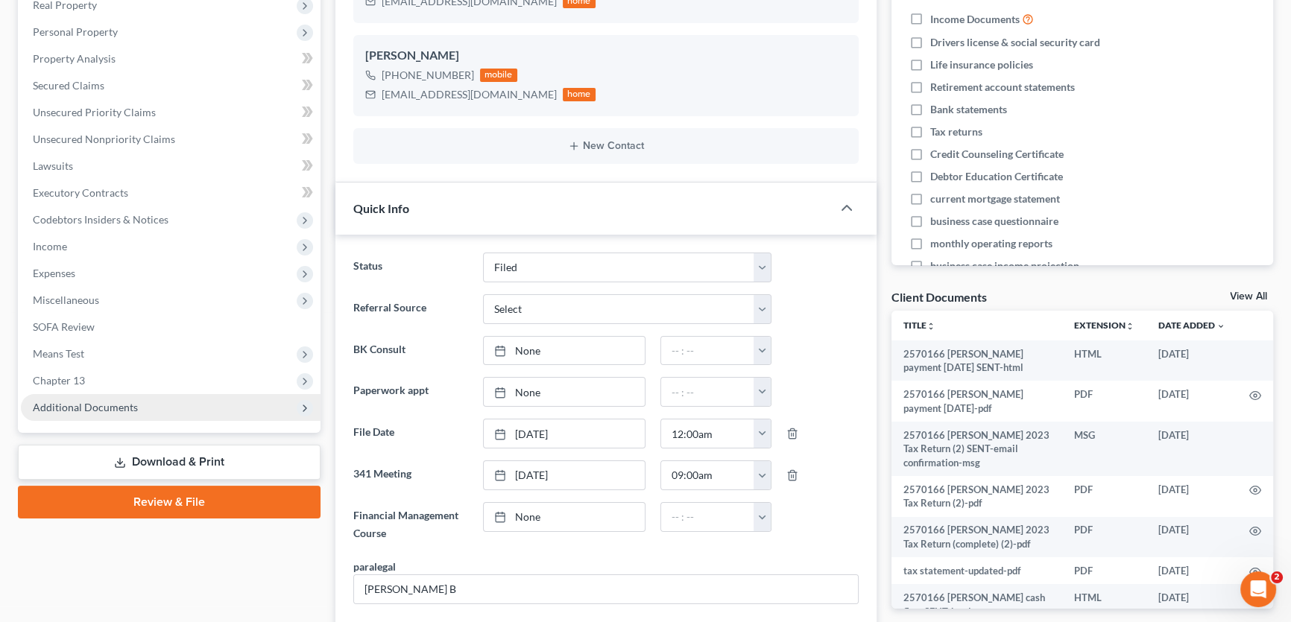
scroll to position [492, 0]
click at [104, 405] on span "Additional Documents" at bounding box center [85, 407] width 105 height 13
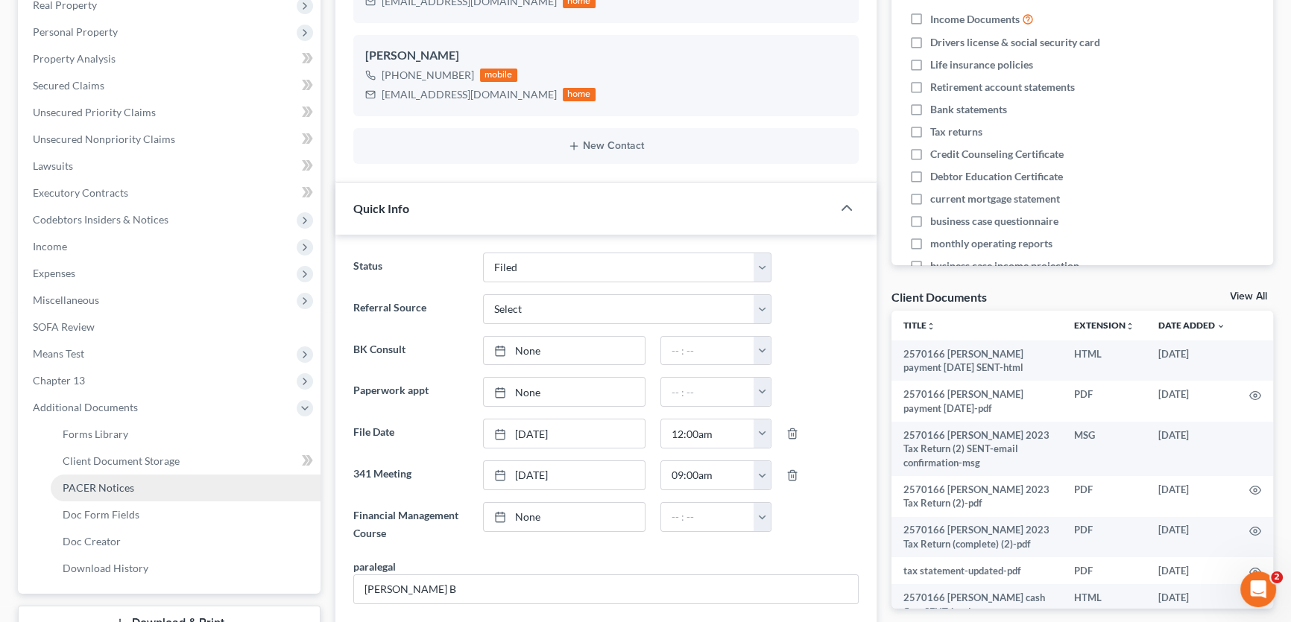
click at [98, 482] on span "PACER Notices" at bounding box center [99, 487] width 72 height 13
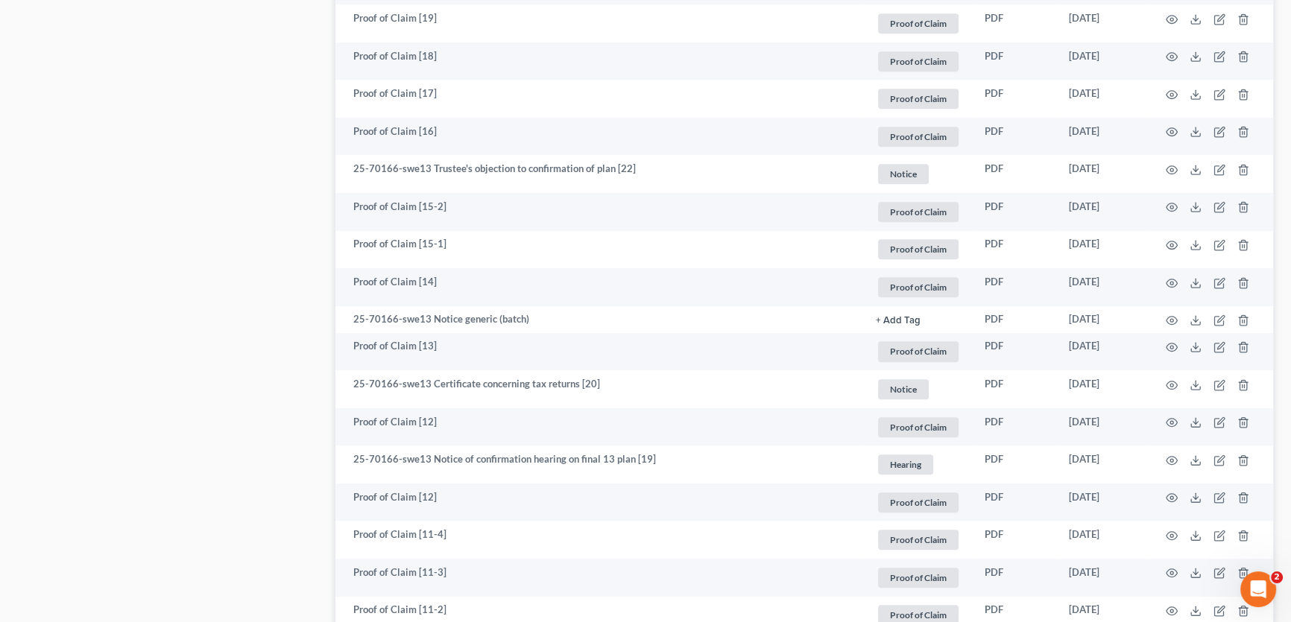
scroll to position [1083, 0]
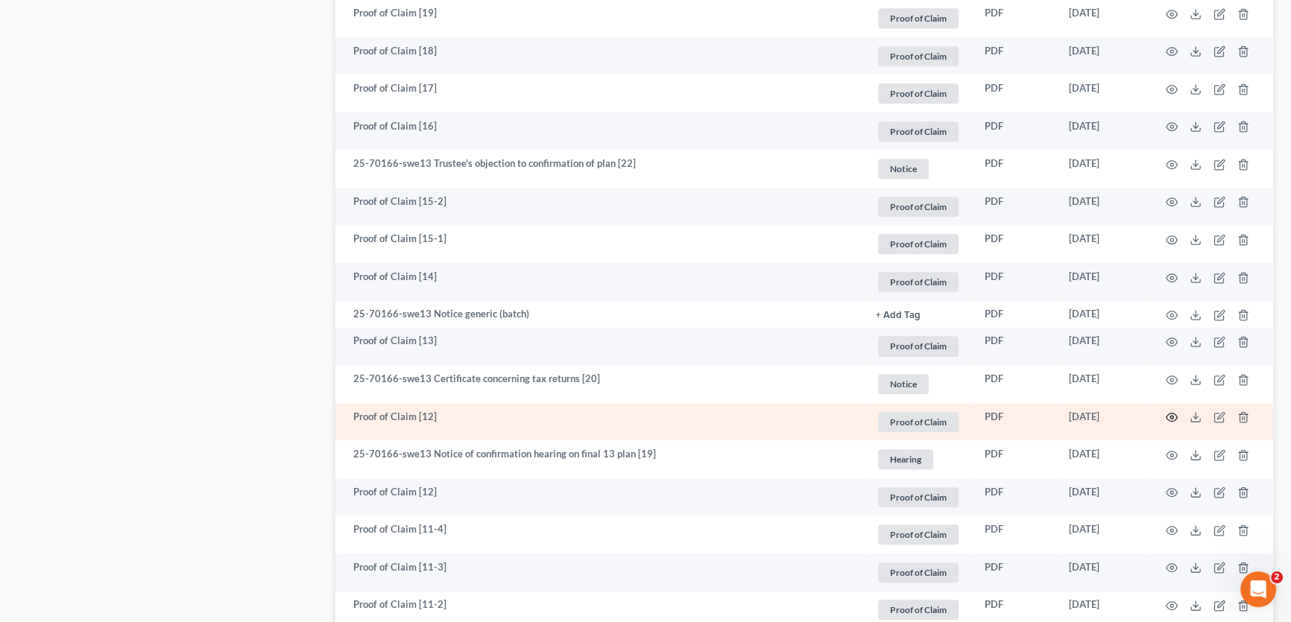
click at [1170, 414] on icon "button" at bounding box center [1171, 418] width 11 height 8
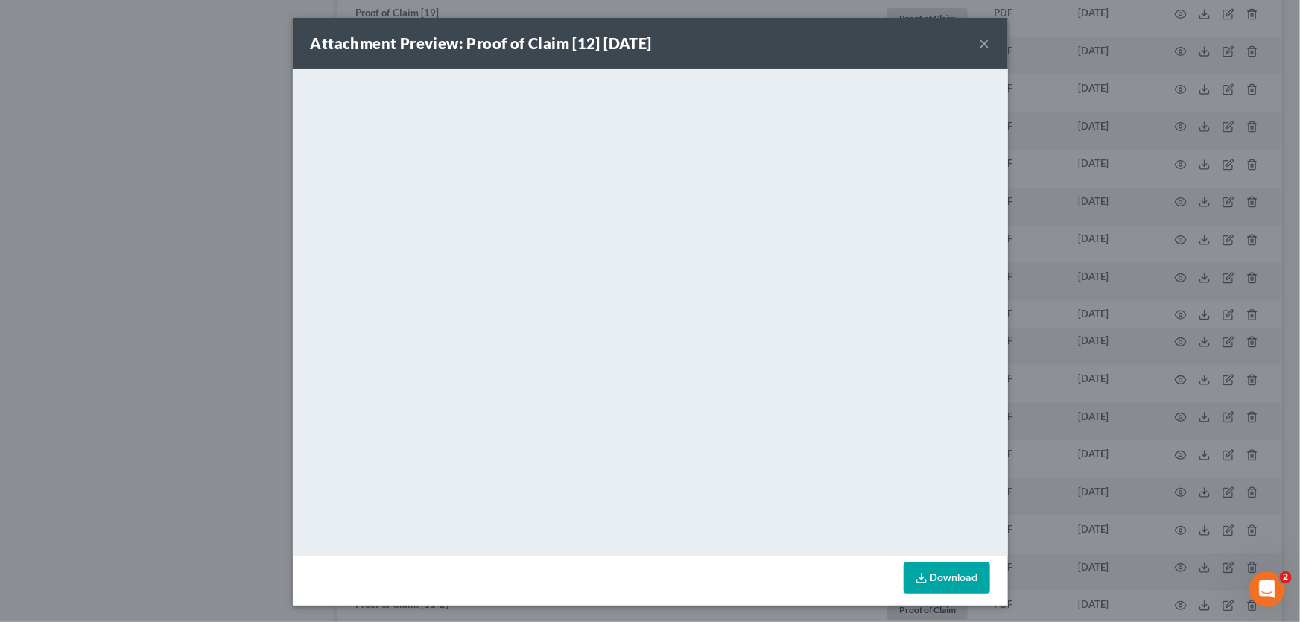
click at [980, 40] on button "×" at bounding box center [985, 43] width 10 height 18
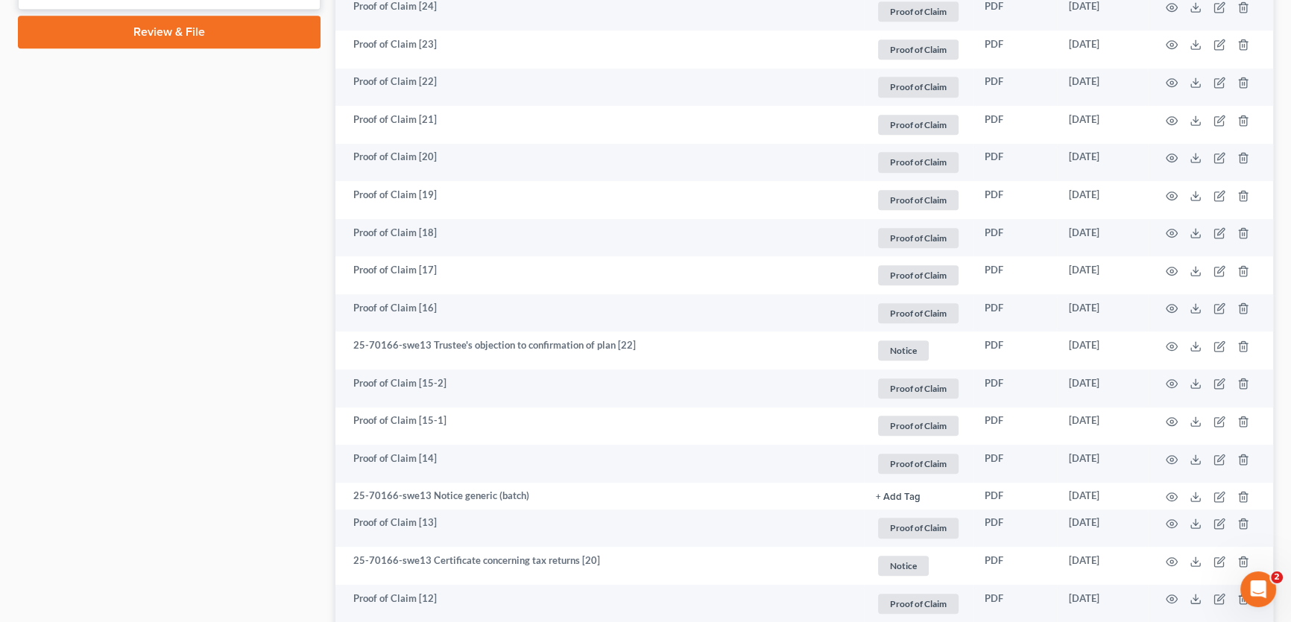
scroll to position [948, 0]
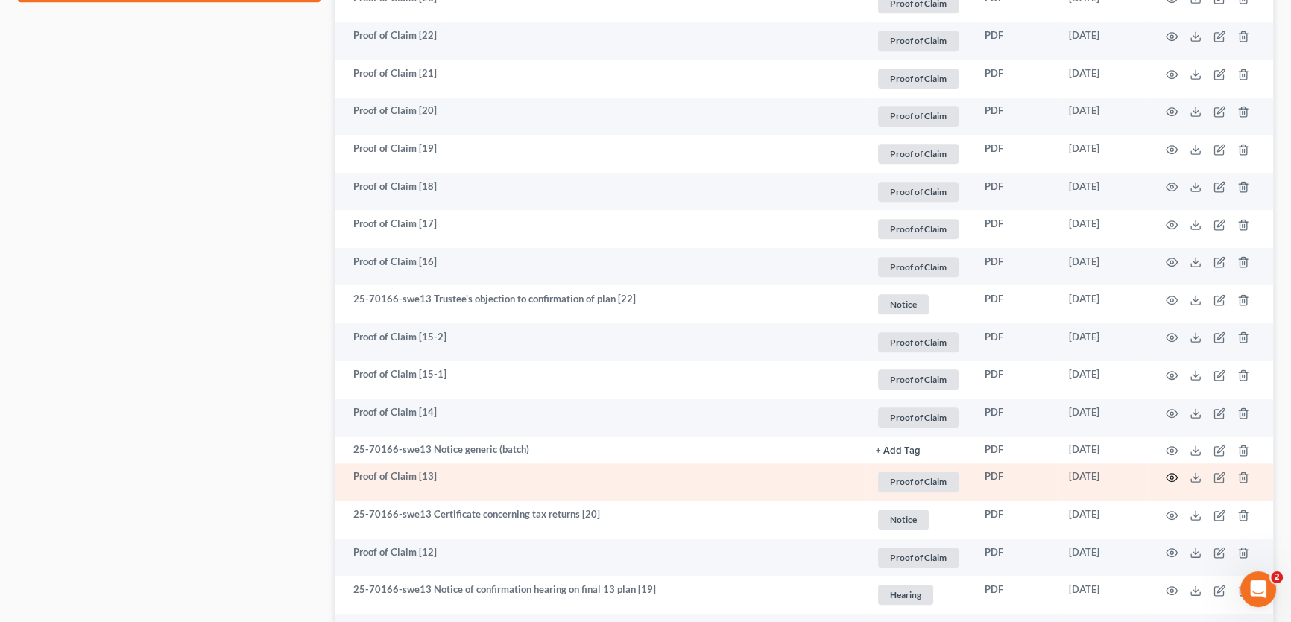
click at [1167, 472] on icon "button" at bounding box center [1171, 478] width 12 height 12
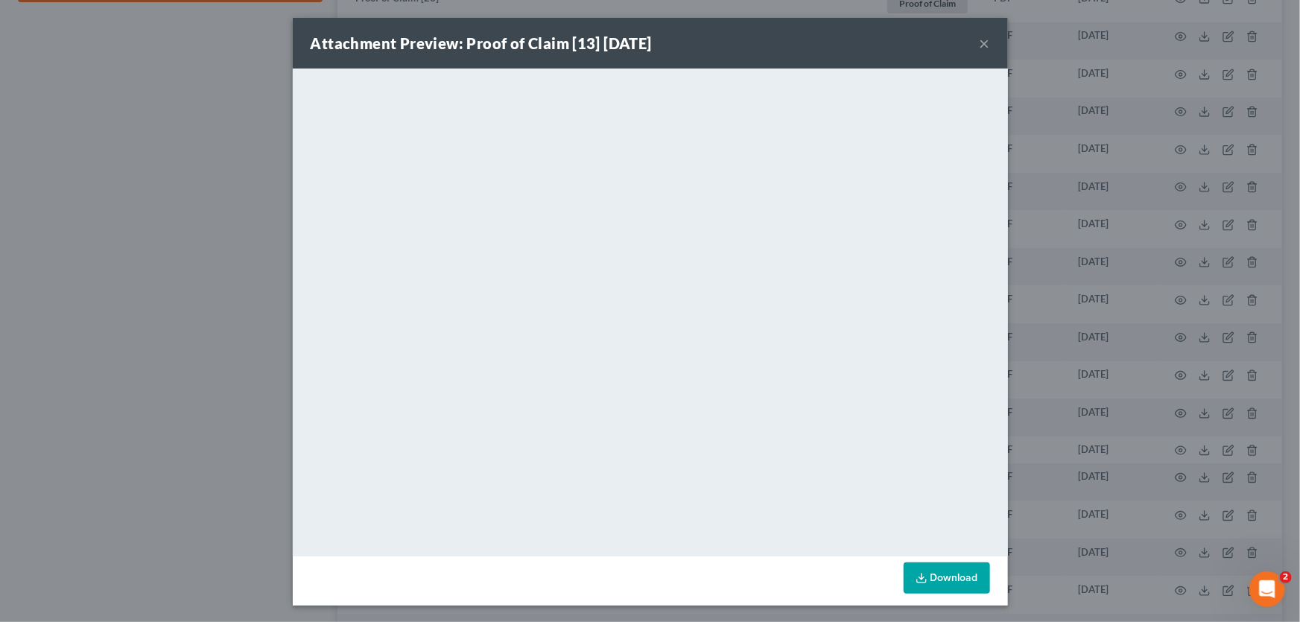
click at [980, 44] on button "×" at bounding box center [985, 43] width 10 height 18
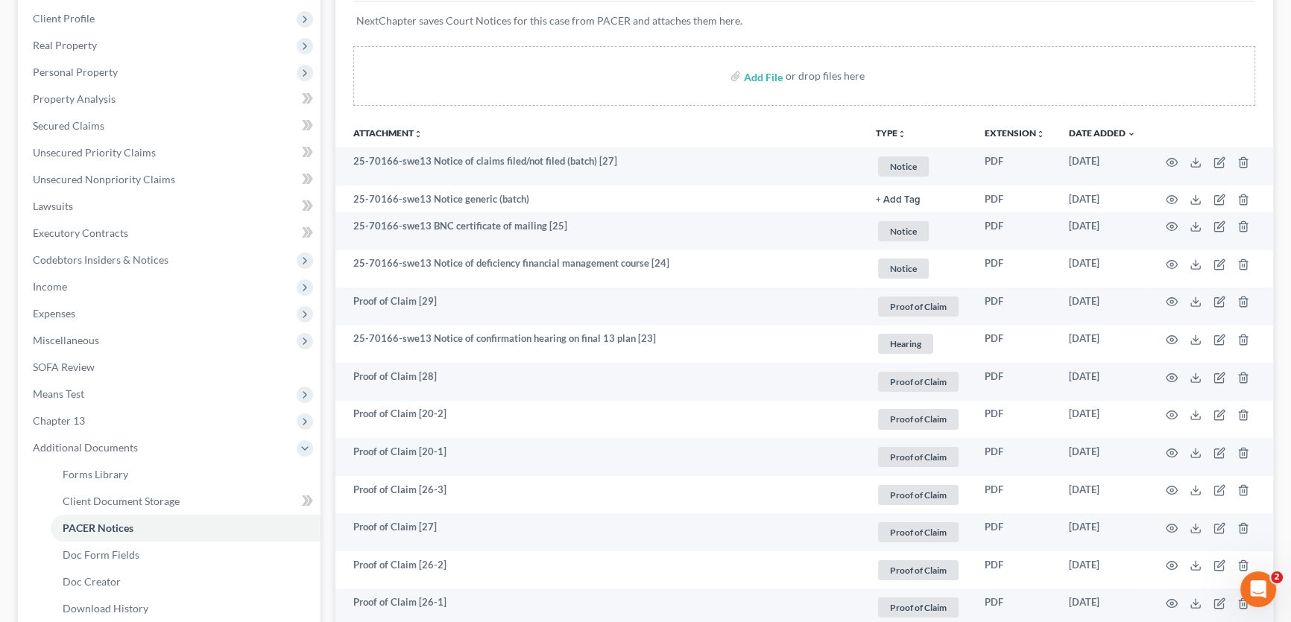
scroll to position [0, 0]
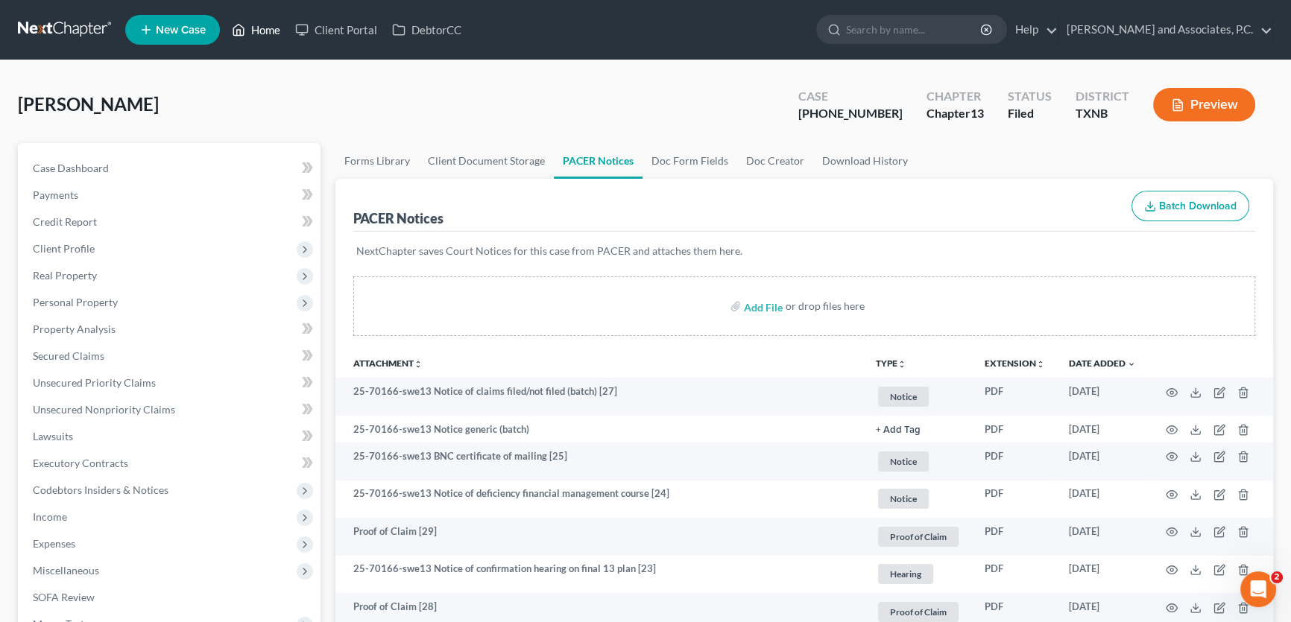
click at [277, 26] on link "Home" at bounding box center [255, 29] width 63 height 27
